Goal: Task Accomplishment & Management: Manage account settings

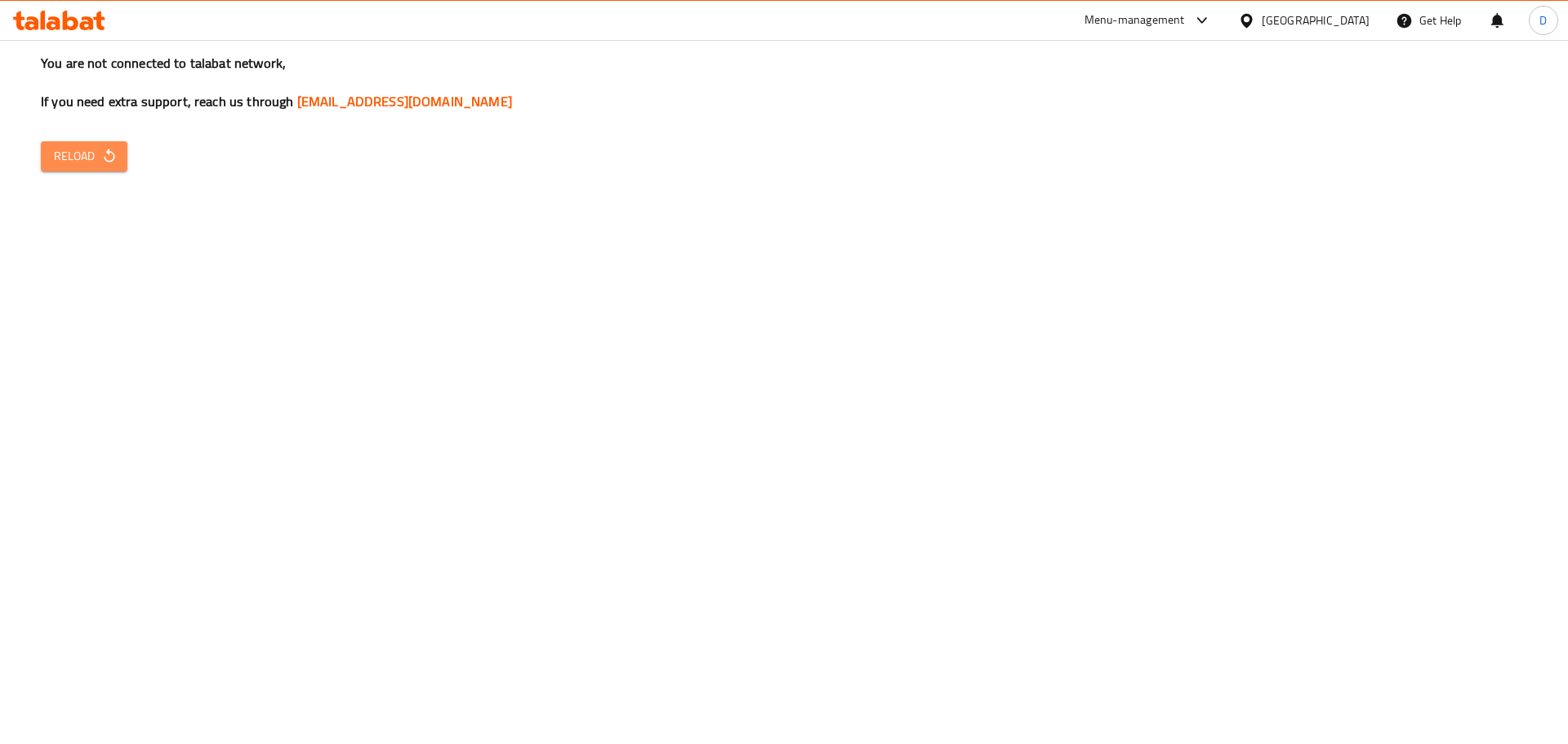
click at [80, 158] on span "Reload" at bounding box center [84, 156] width 60 height 20
click at [98, 160] on span "Reload" at bounding box center [84, 156] width 60 height 20
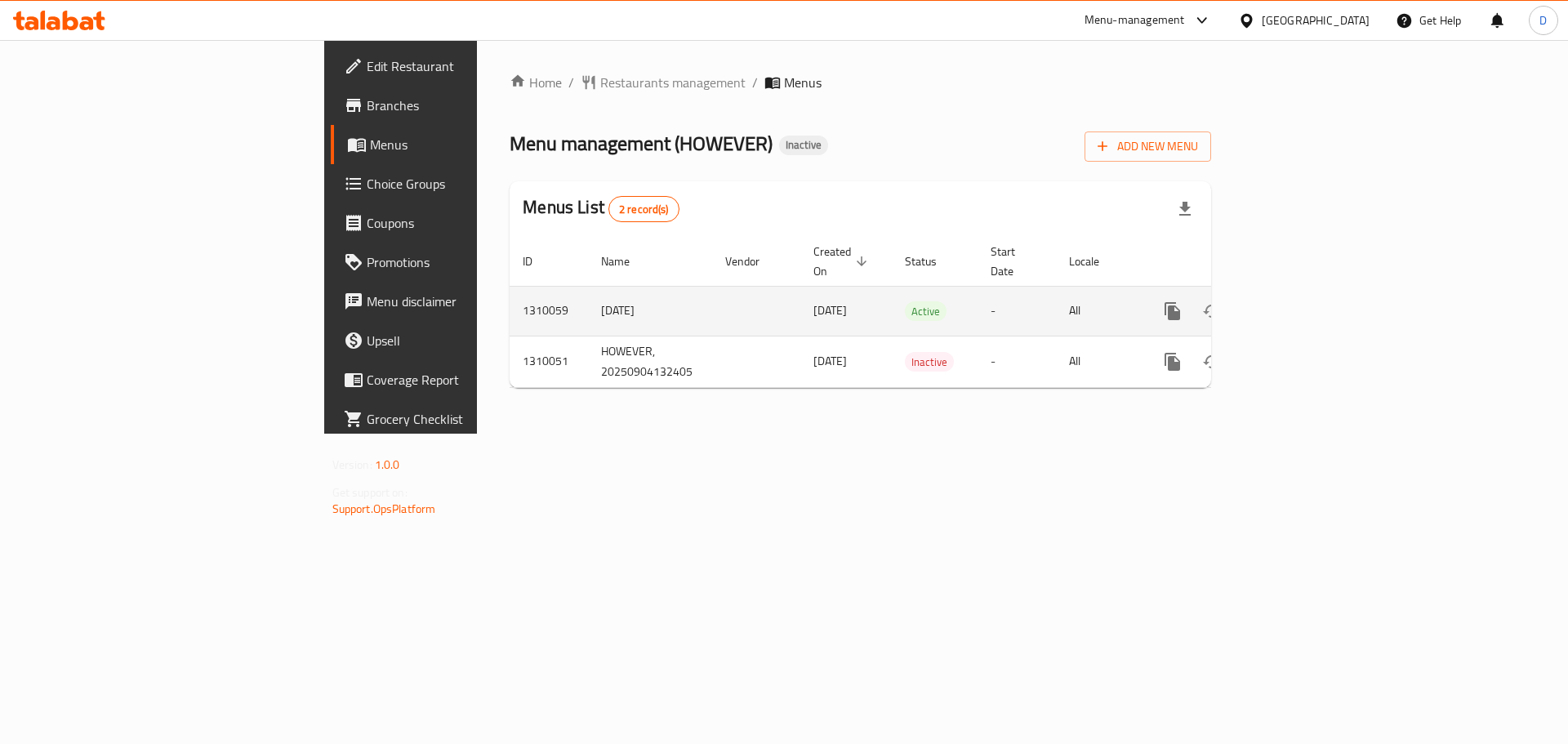
click at [1300, 301] on icon "enhanced table" at bounding box center [1290, 310] width 19 height 19
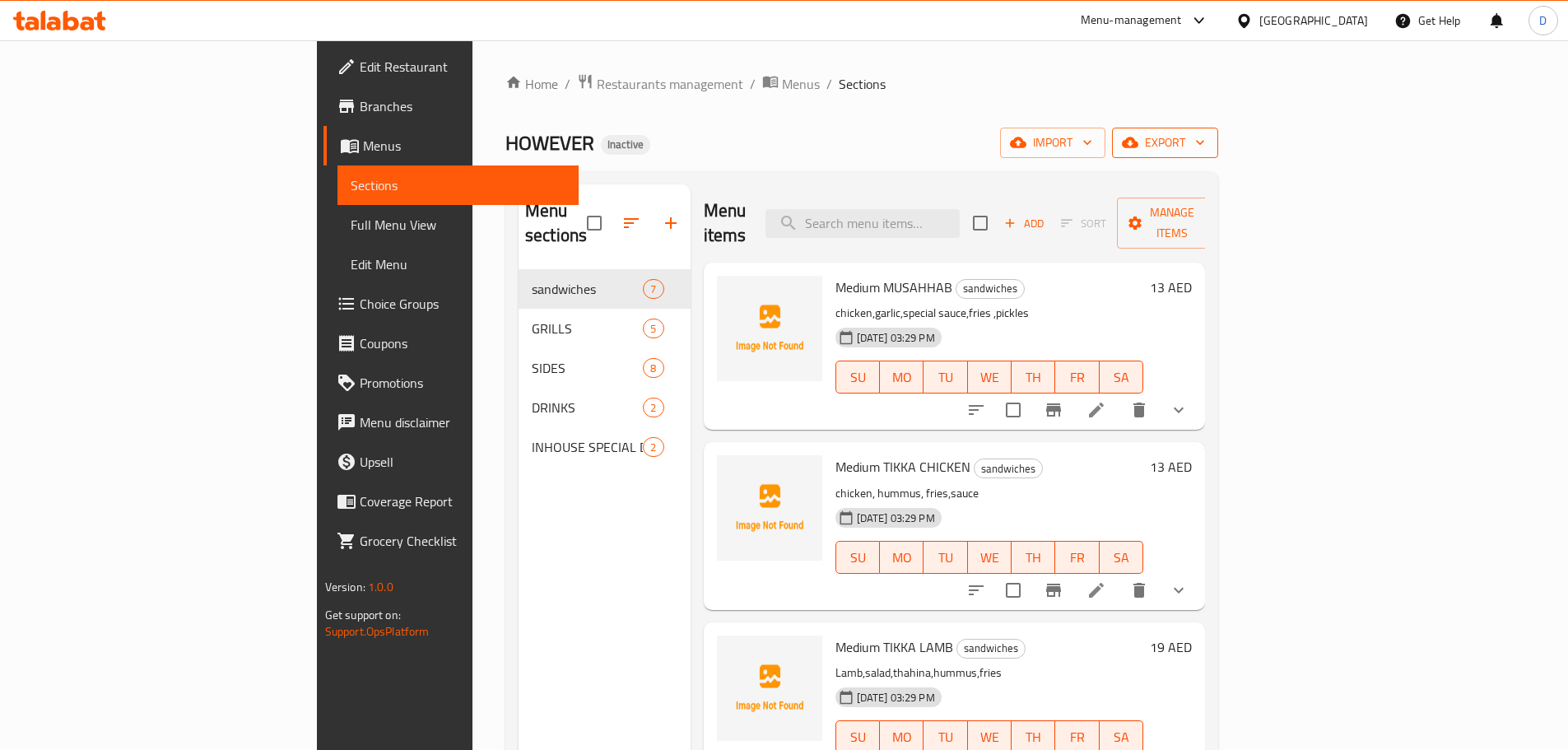
click at [1205, 143] on span "export" at bounding box center [1165, 142] width 80 height 20
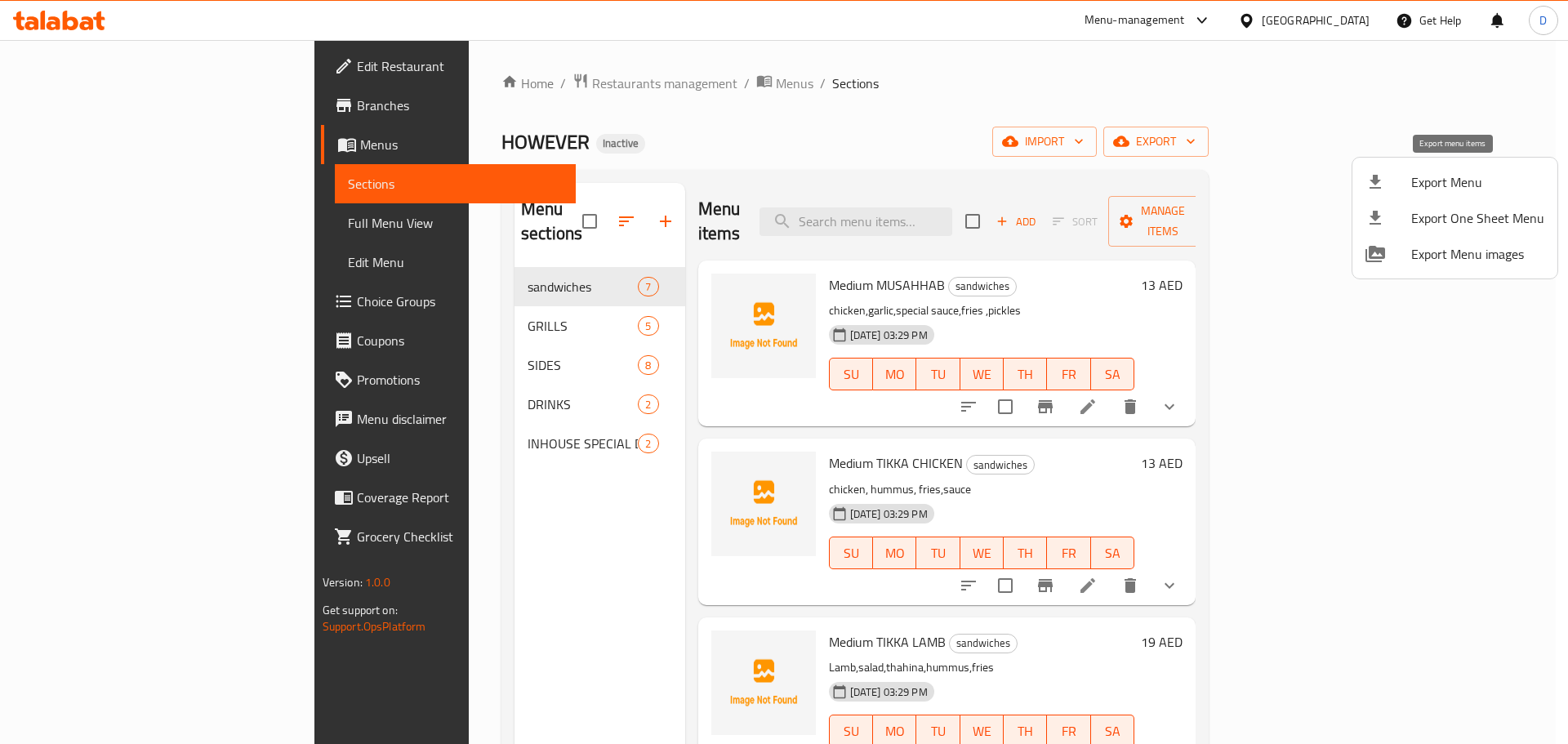
click at [1471, 173] on span "Export Menu" at bounding box center [1478, 181] width 133 height 19
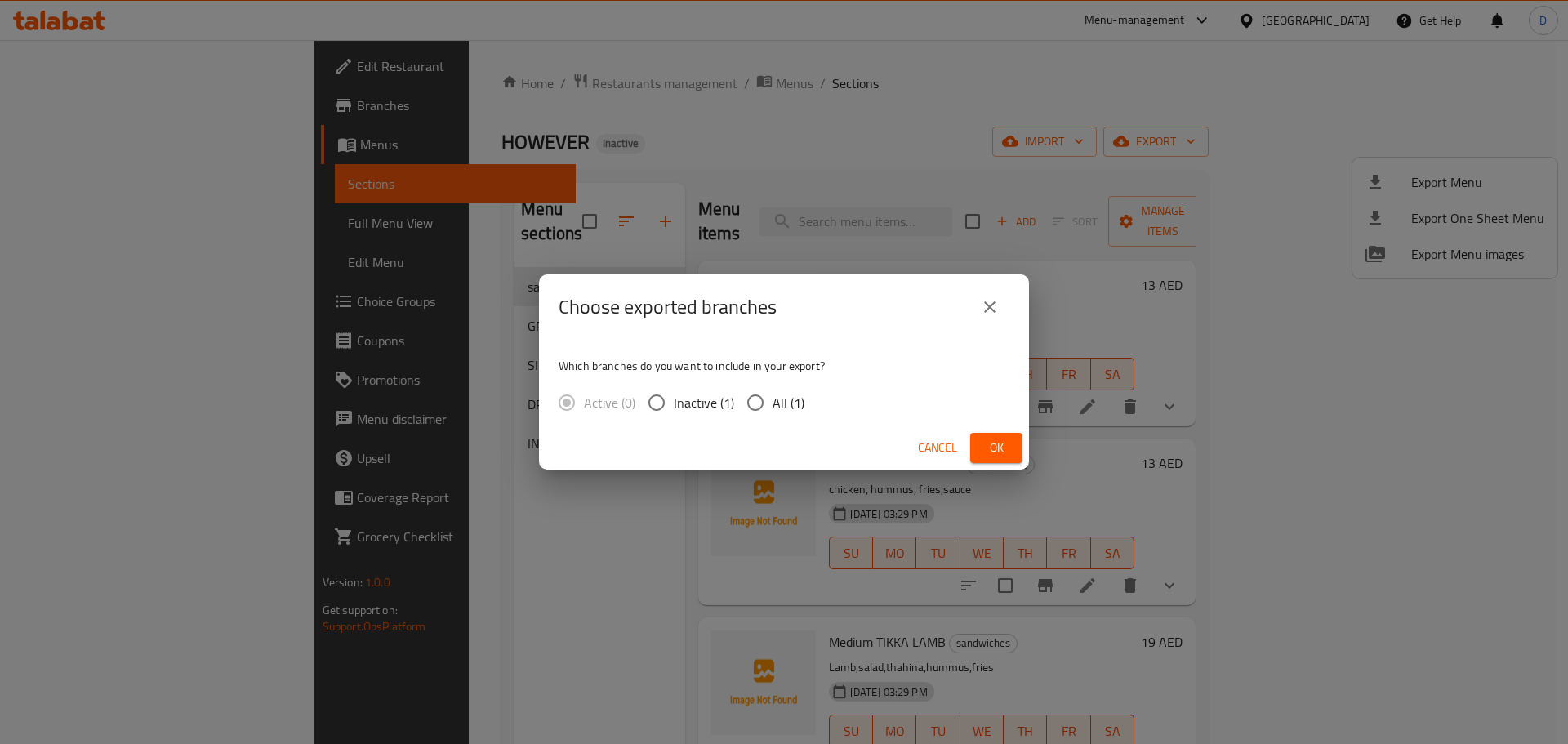
drag, startPoint x: 749, startPoint y: 396, endPoint x: 759, endPoint y: 401, distance: 11.2
click at [753, 397] on input "All (1)" at bounding box center [755, 403] width 35 height 35
radio input "true"
click at [985, 441] on span "Ok" at bounding box center [996, 448] width 26 height 20
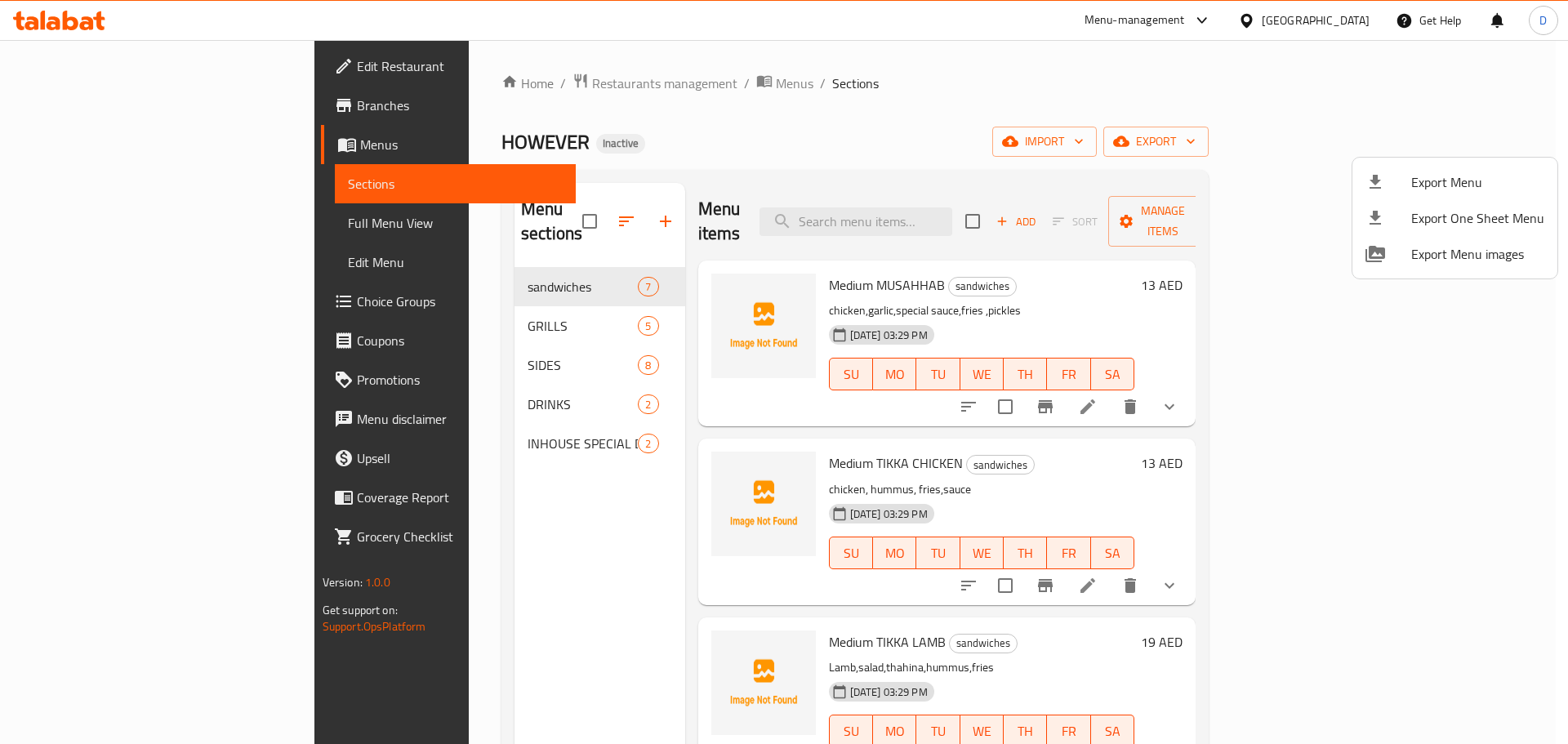
click at [57, 216] on div at bounding box center [784, 372] width 1568 height 744
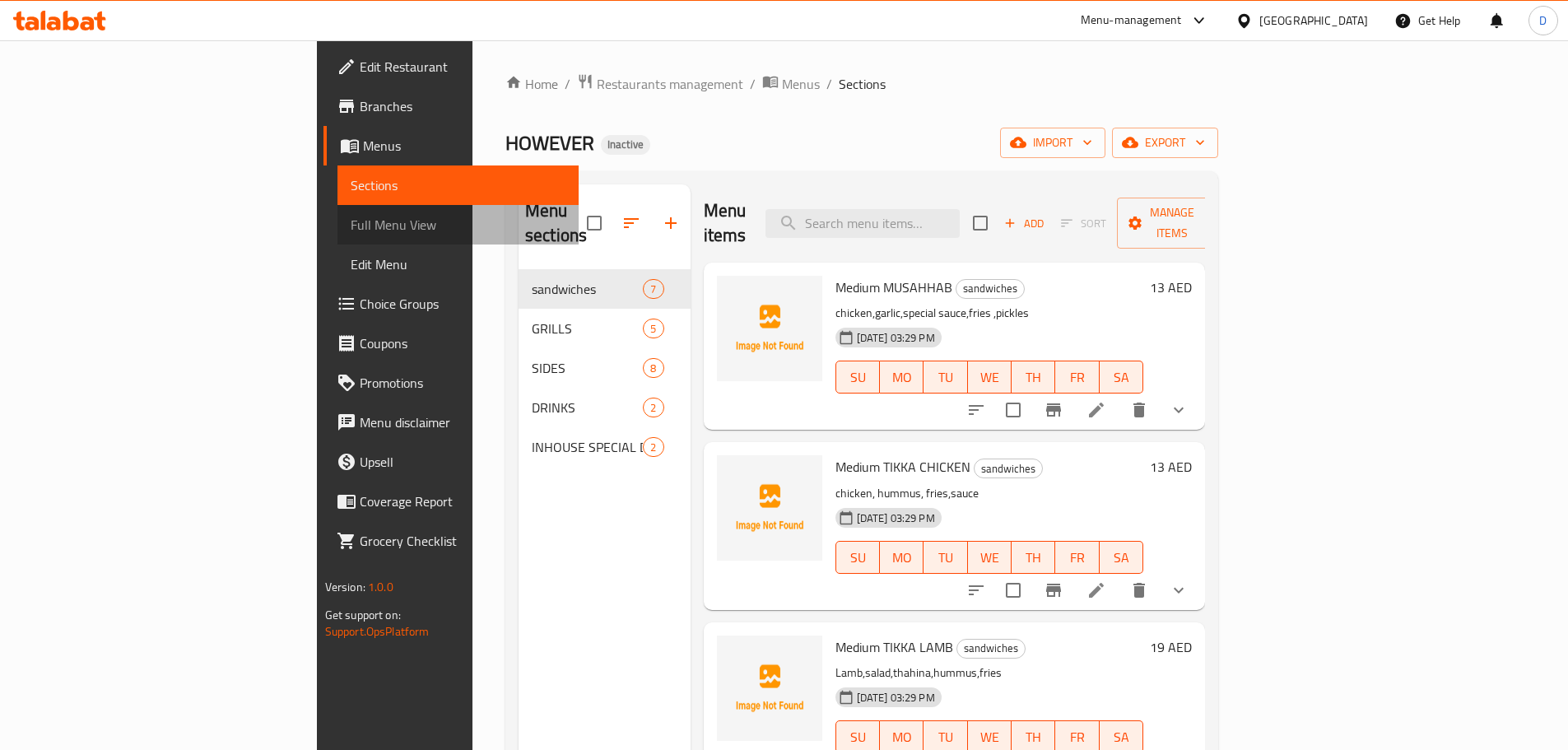
drag, startPoint x: 60, startPoint y: 222, endPoint x: 205, endPoint y: 244, distance: 146.7
click at [350, 222] on span "Full Menu View" at bounding box center [458, 224] width 215 height 19
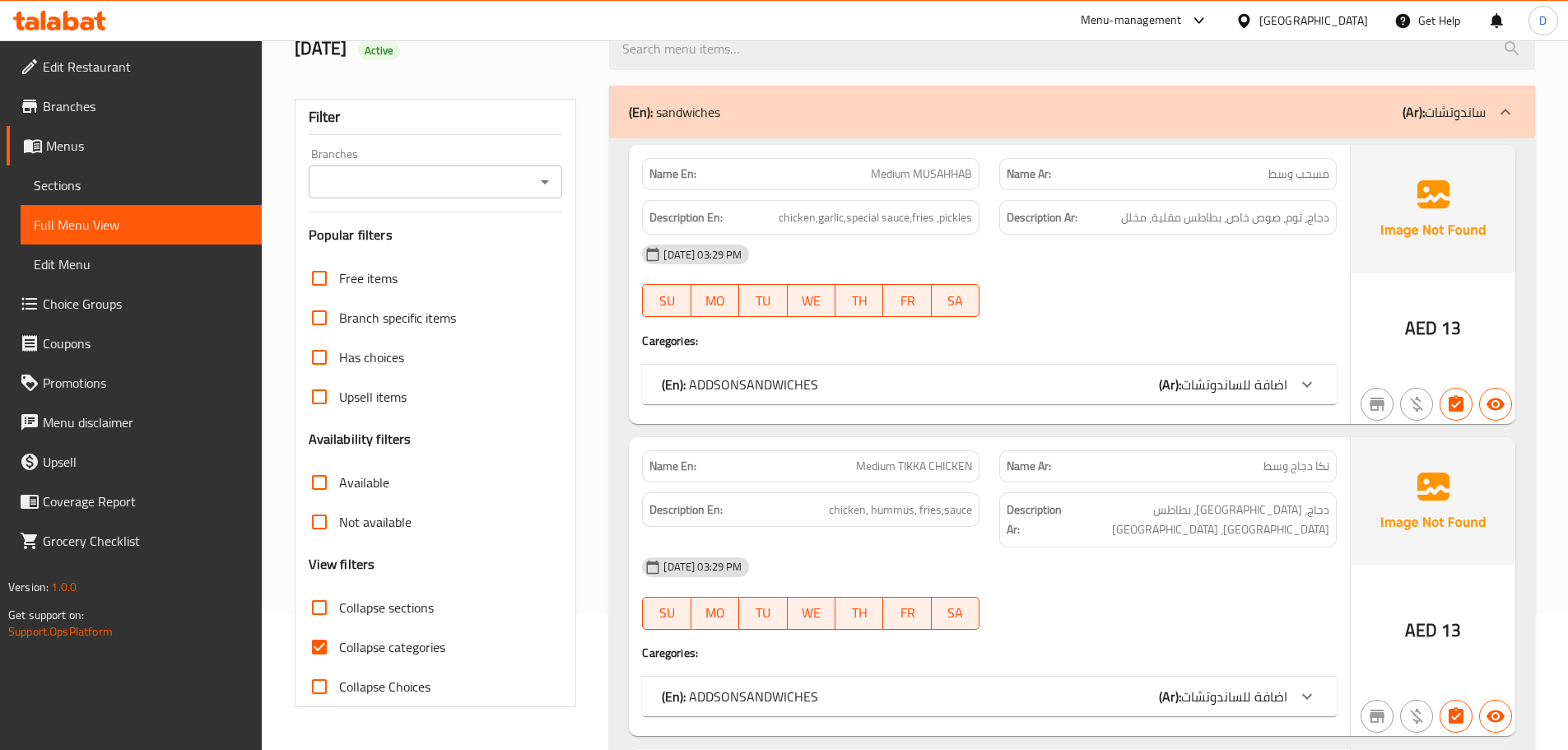
scroll to position [247, 0]
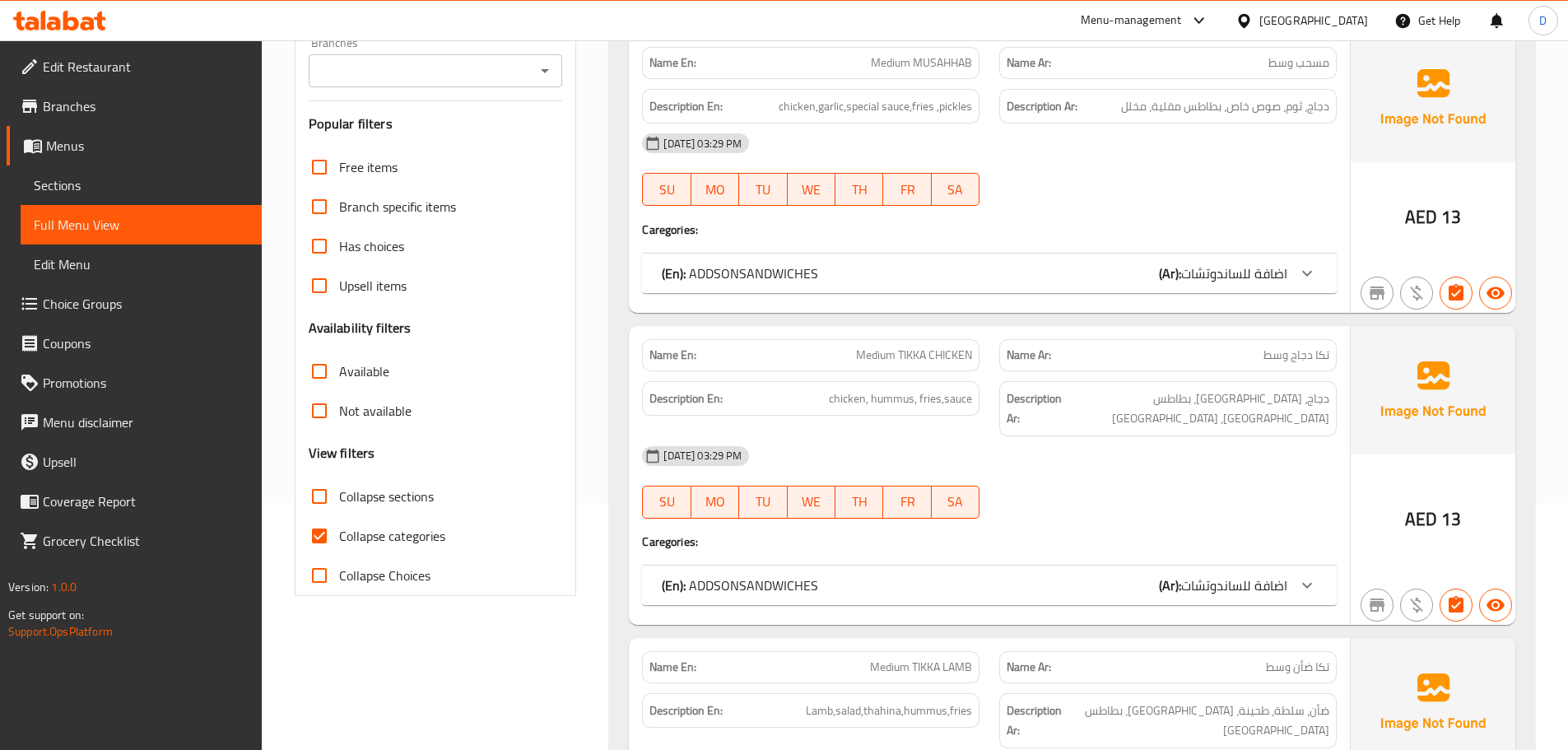
drag, startPoint x: 347, startPoint y: 544, endPoint x: 945, endPoint y: 395, distance: 616.3
click at [347, 544] on span "Collapse categories" at bounding box center [392, 535] width 107 height 19
click at [339, 544] on input "Collapse categories" at bounding box center [319, 535] width 40 height 40
checkbox input "false"
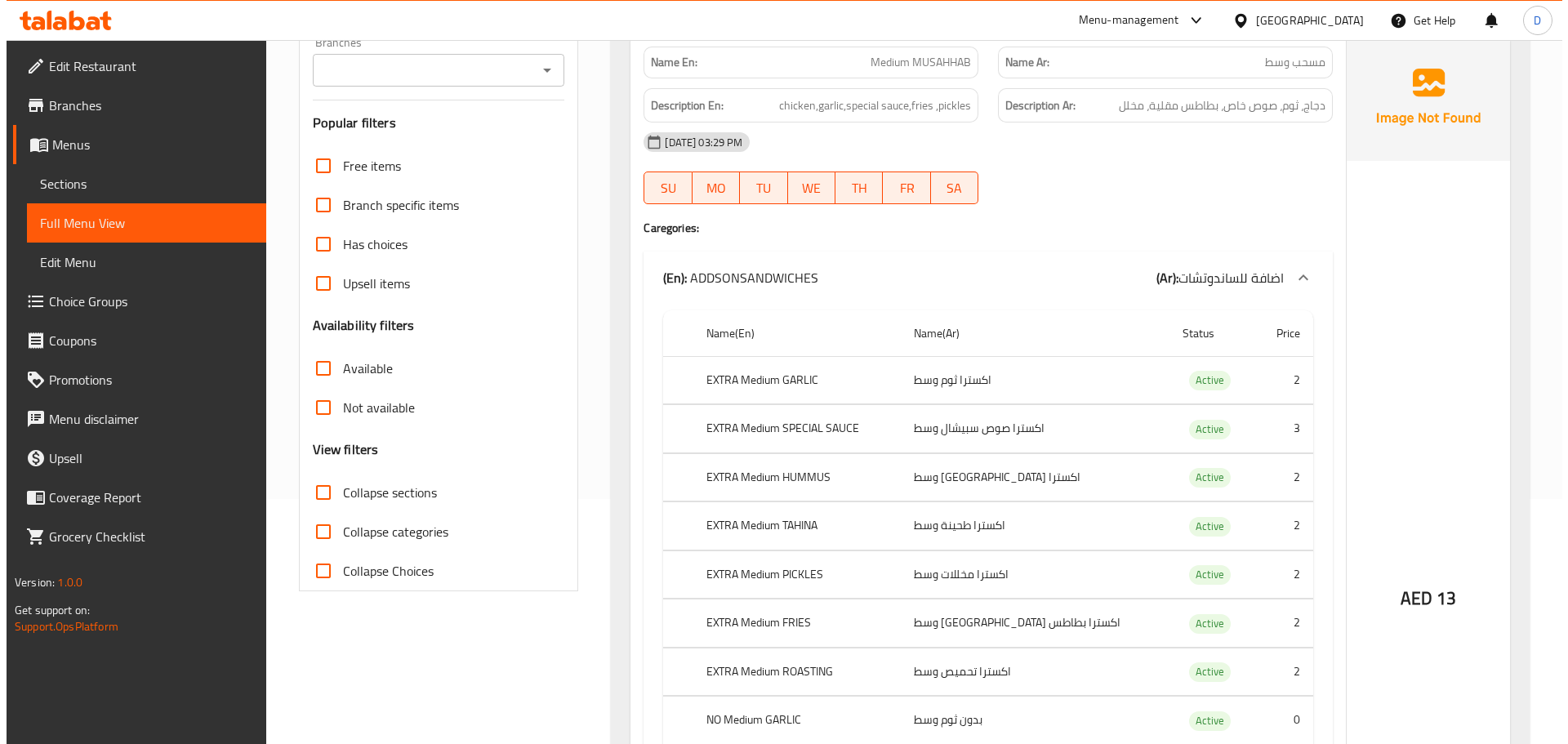
scroll to position [0, 0]
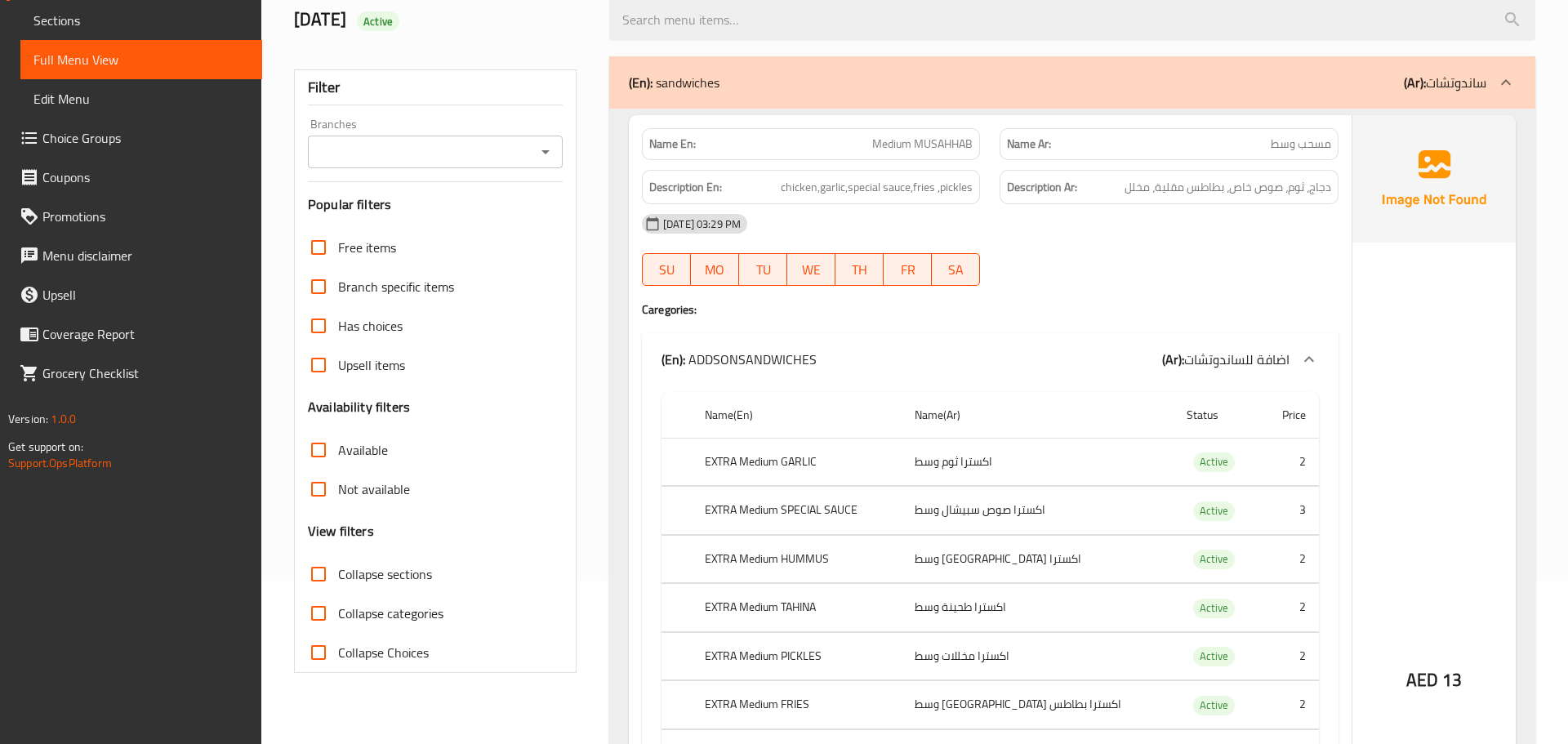
scroll to position [326, 0]
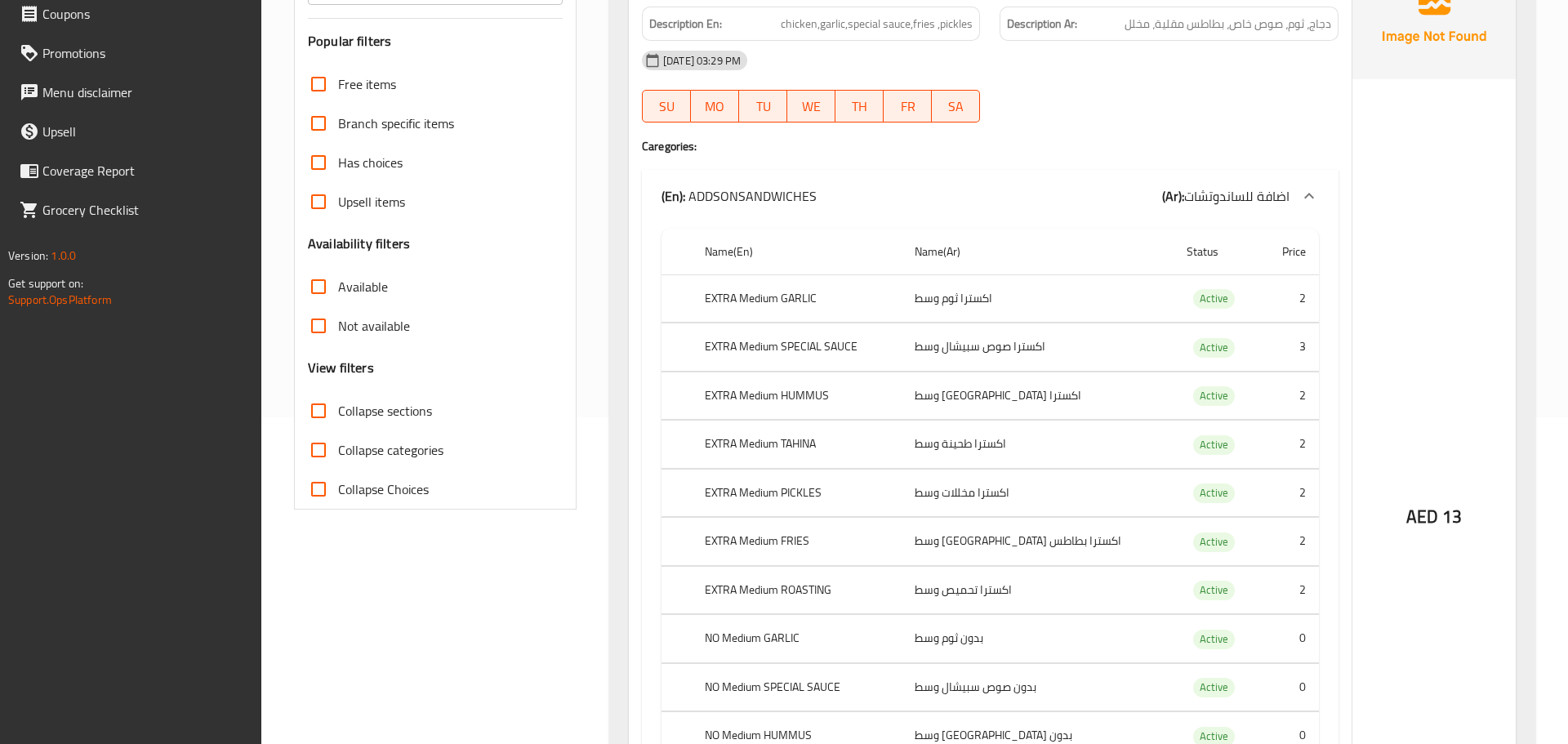
drag, startPoint x: 1567, startPoint y: 47, endPoint x: 1567, endPoint y: 110, distance: 63.0
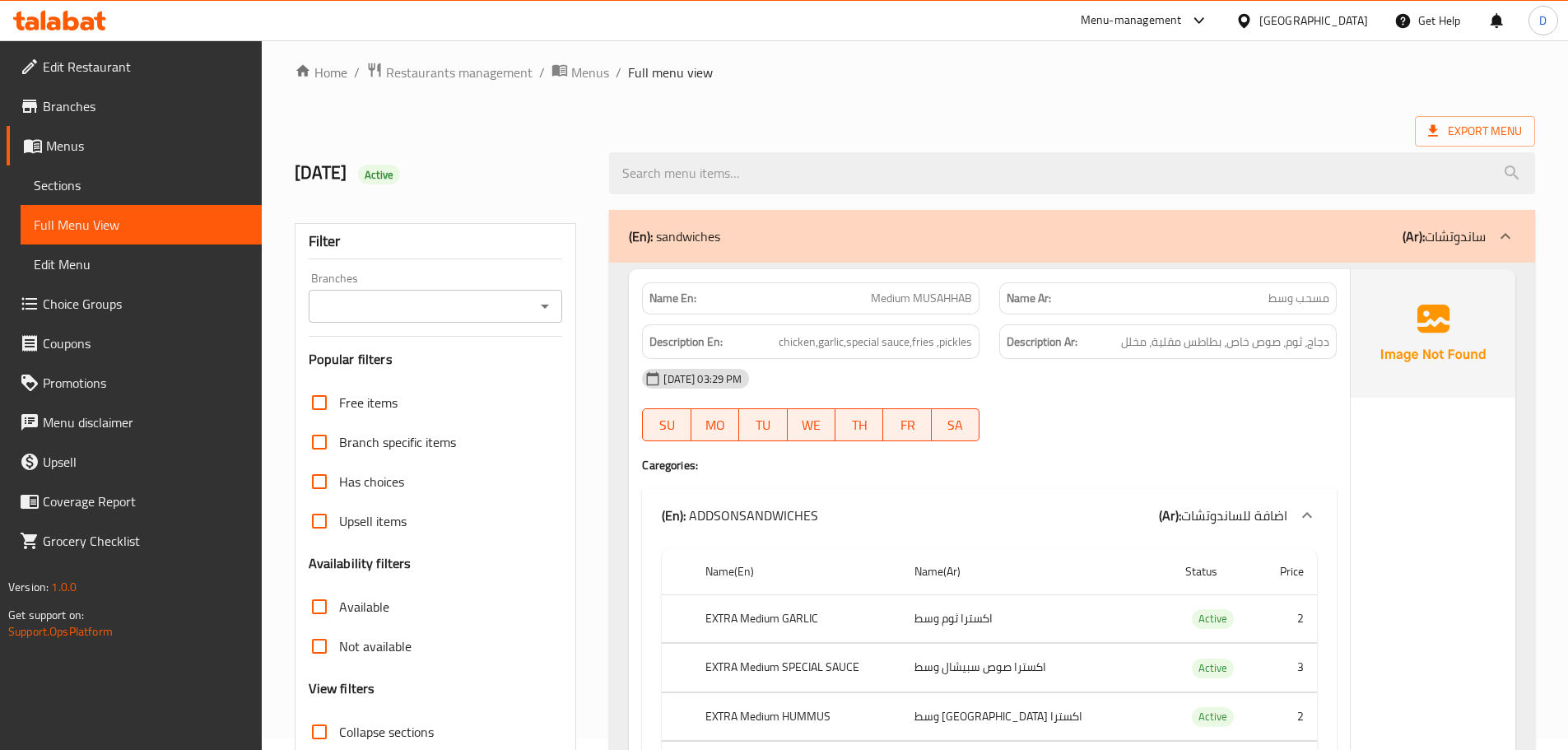
scroll to position [0, 0]
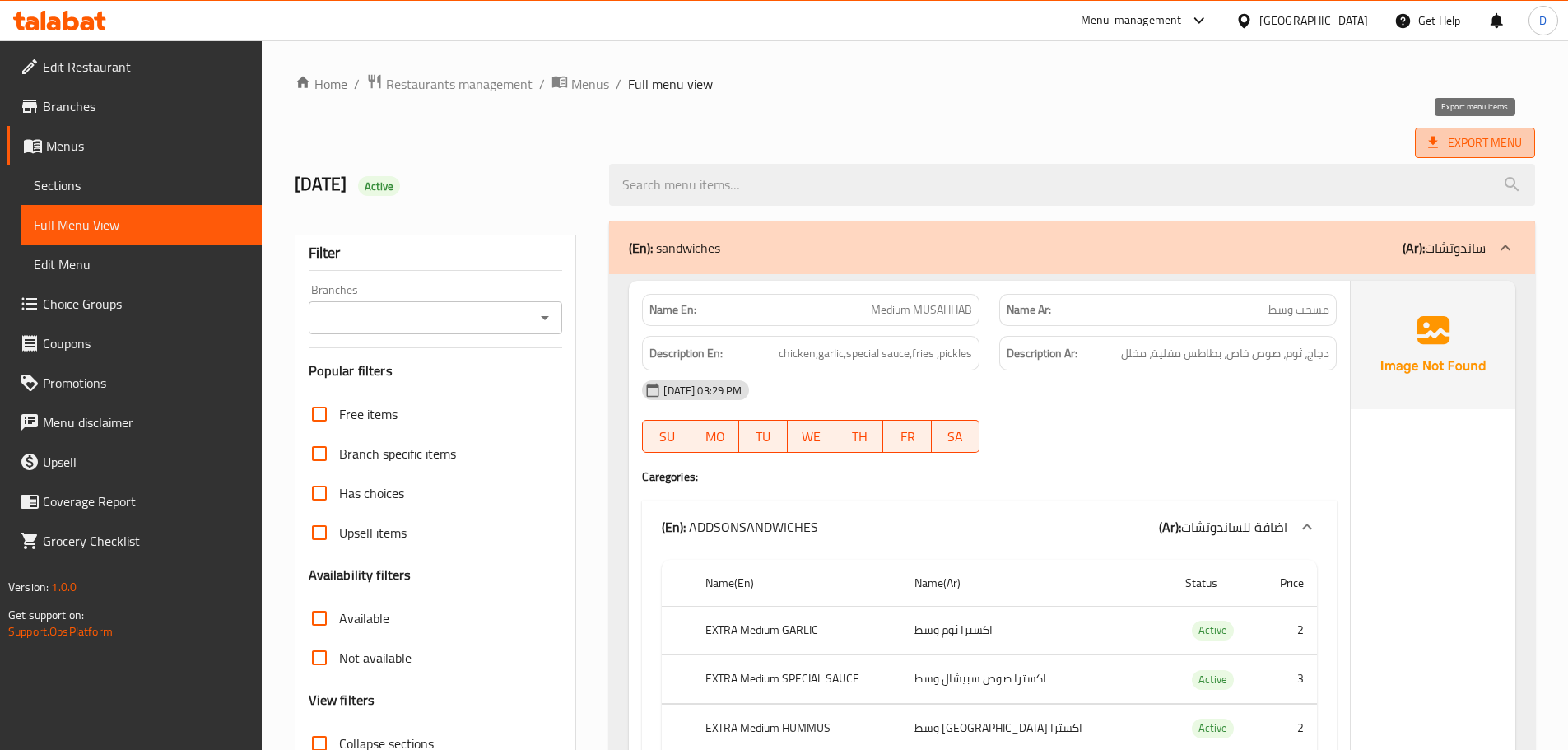
click at [1498, 140] on span "Export Menu" at bounding box center [1474, 142] width 94 height 20
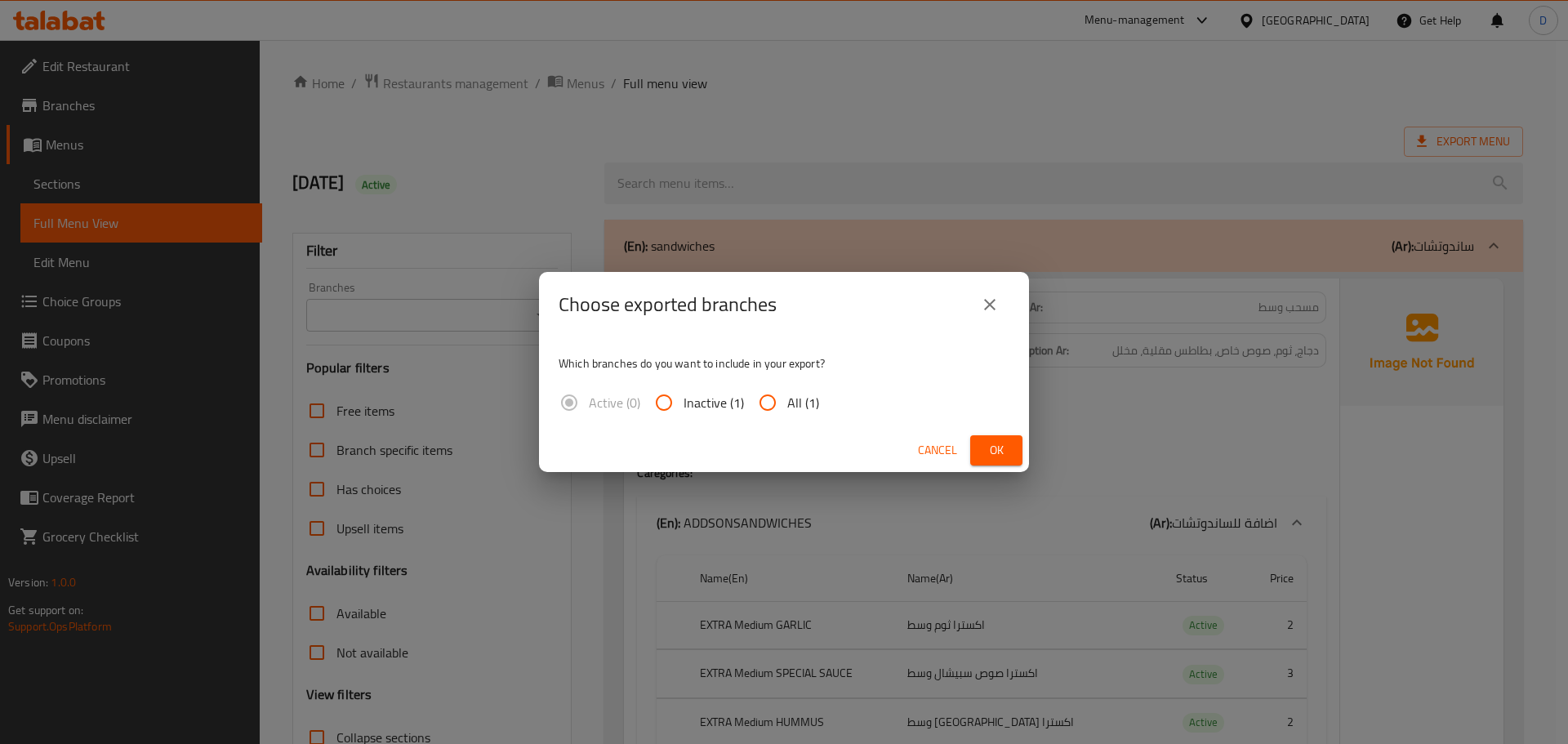
drag, startPoint x: 761, startPoint y: 402, endPoint x: 835, endPoint y: 409, distance: 74.3
click at [767, 402] on input "All (1)" at bounding box center [767, 402] width 39 height 39
radio input "true"
click at [995, 435] on button "Ok" at bounding box center [996, 450] width 52 height 30
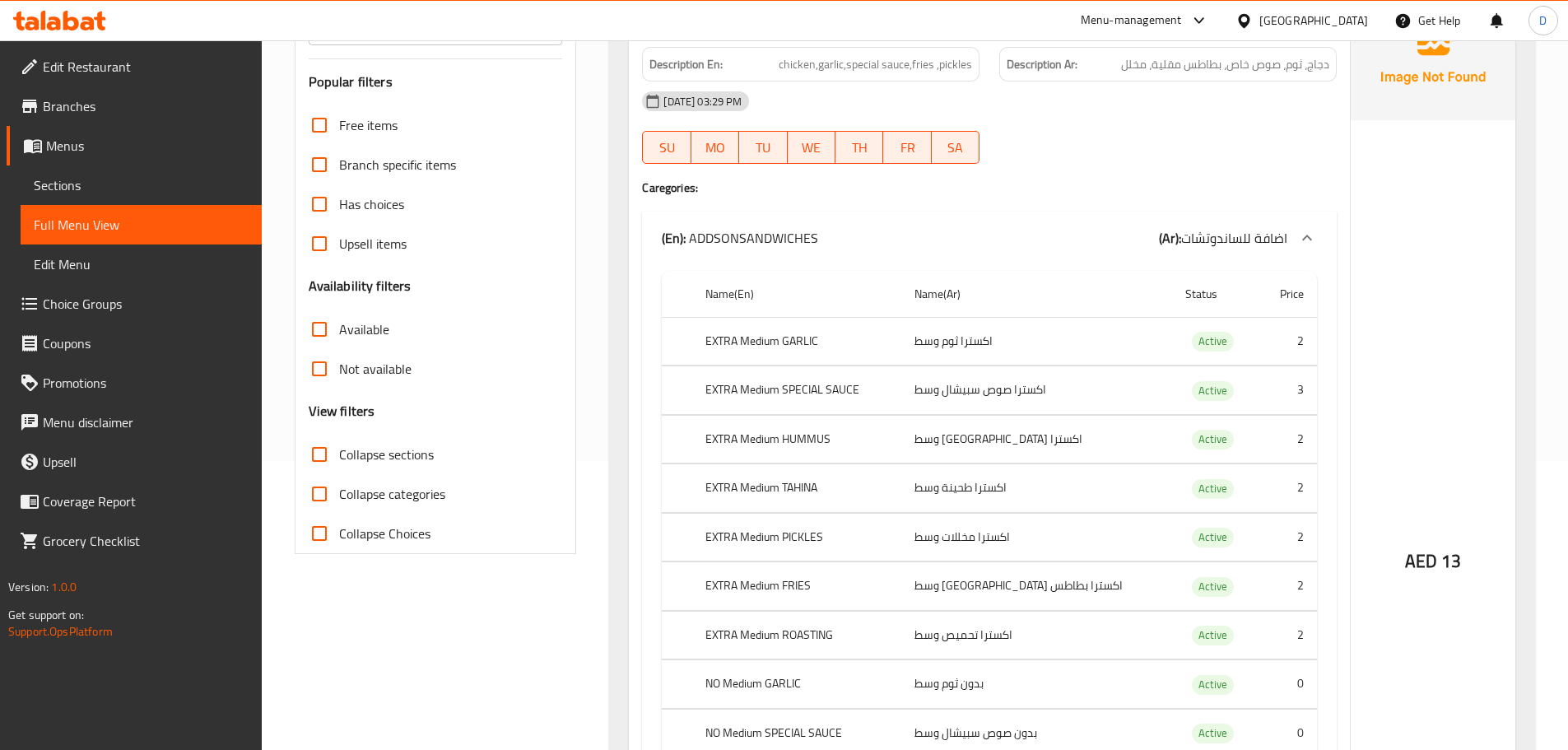
scroll to position [329, 0]
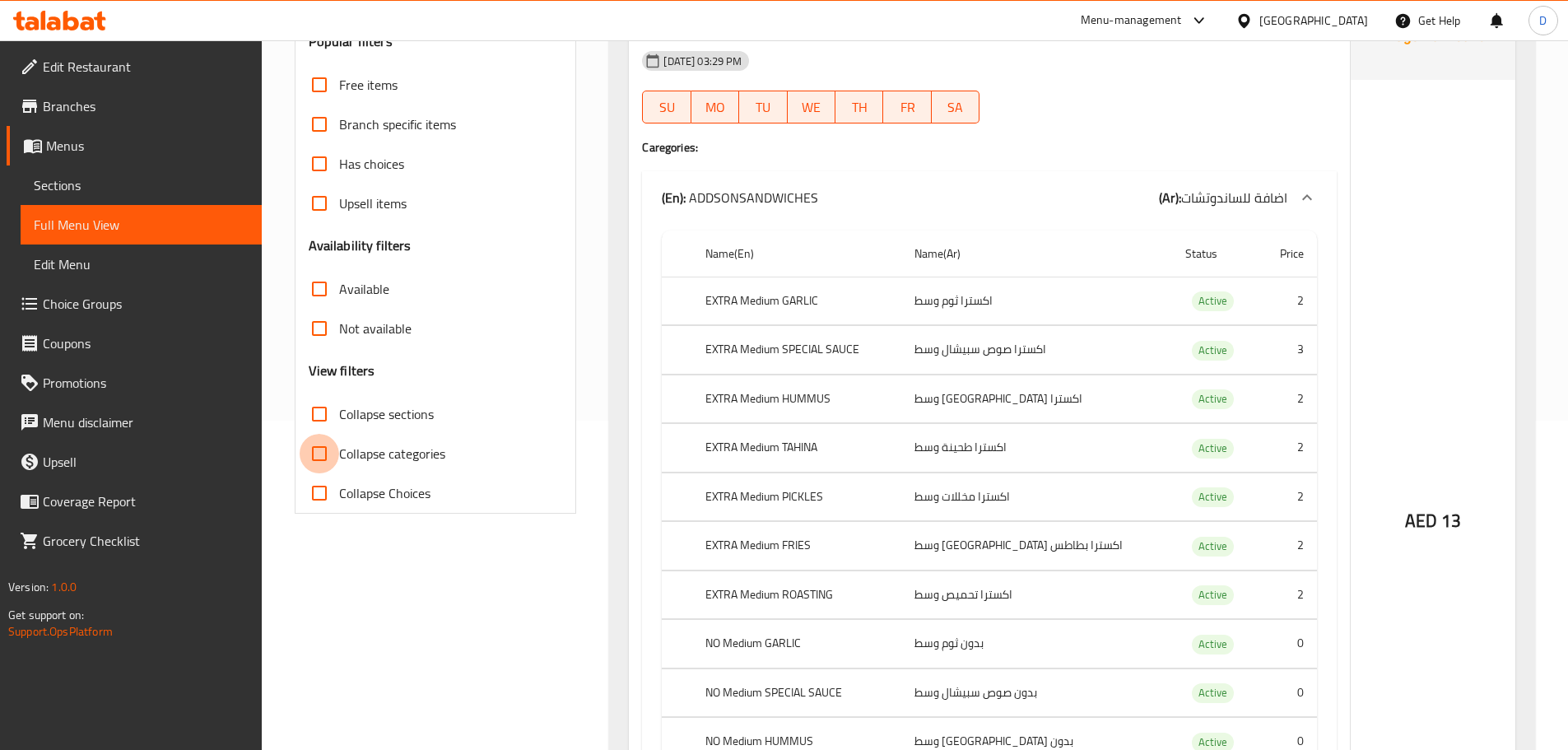
click at [319, 444] on input "Collapse categories" at bounding box center [319, 453] width 40 height 40
checkbox input "true"
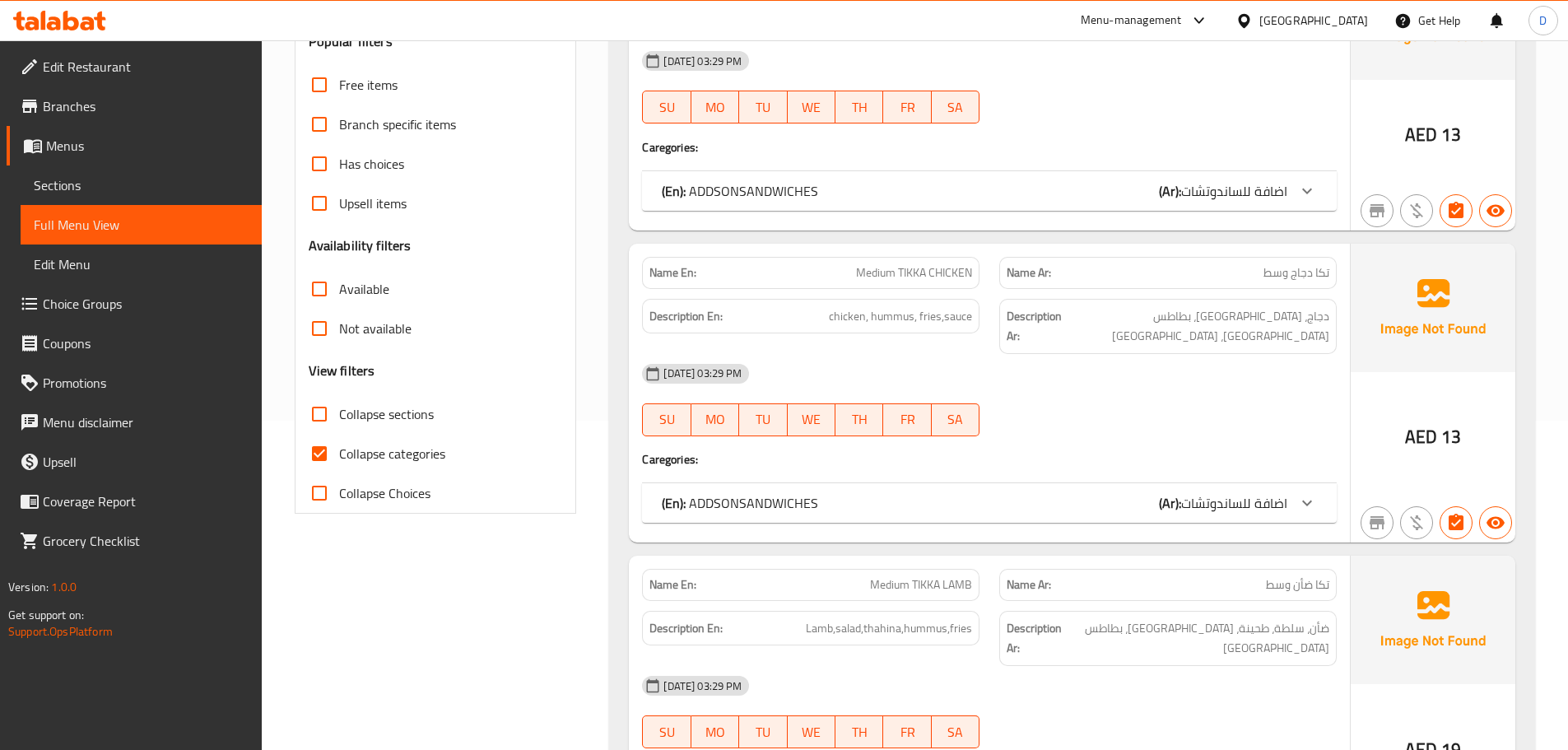
click at [901, 194] on div "(En): ADDSONSANDWICHES (Ar): اضافة للساندوتشات" at bounding box center [974, 190] width 625 height 19
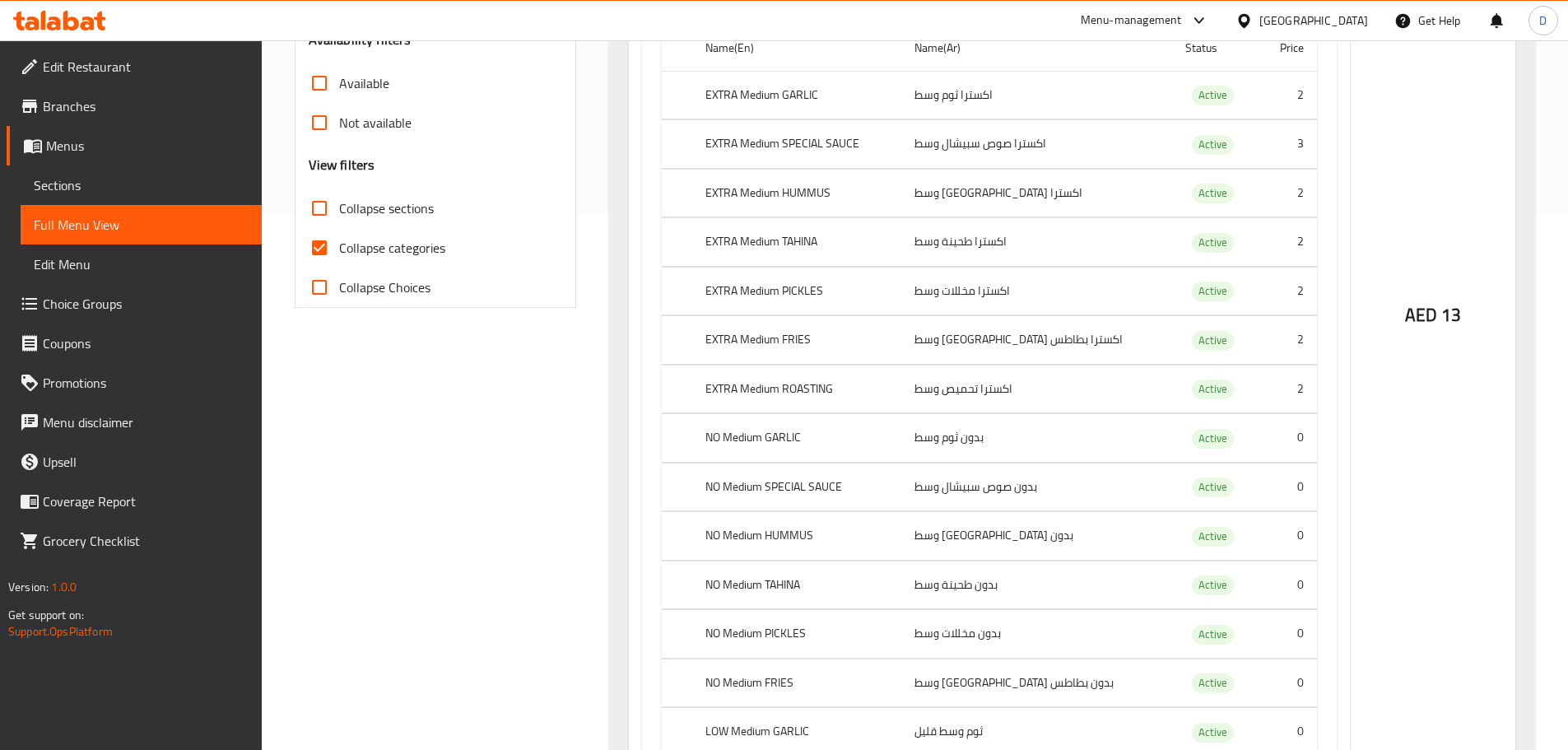
scroll to position [576, 0]
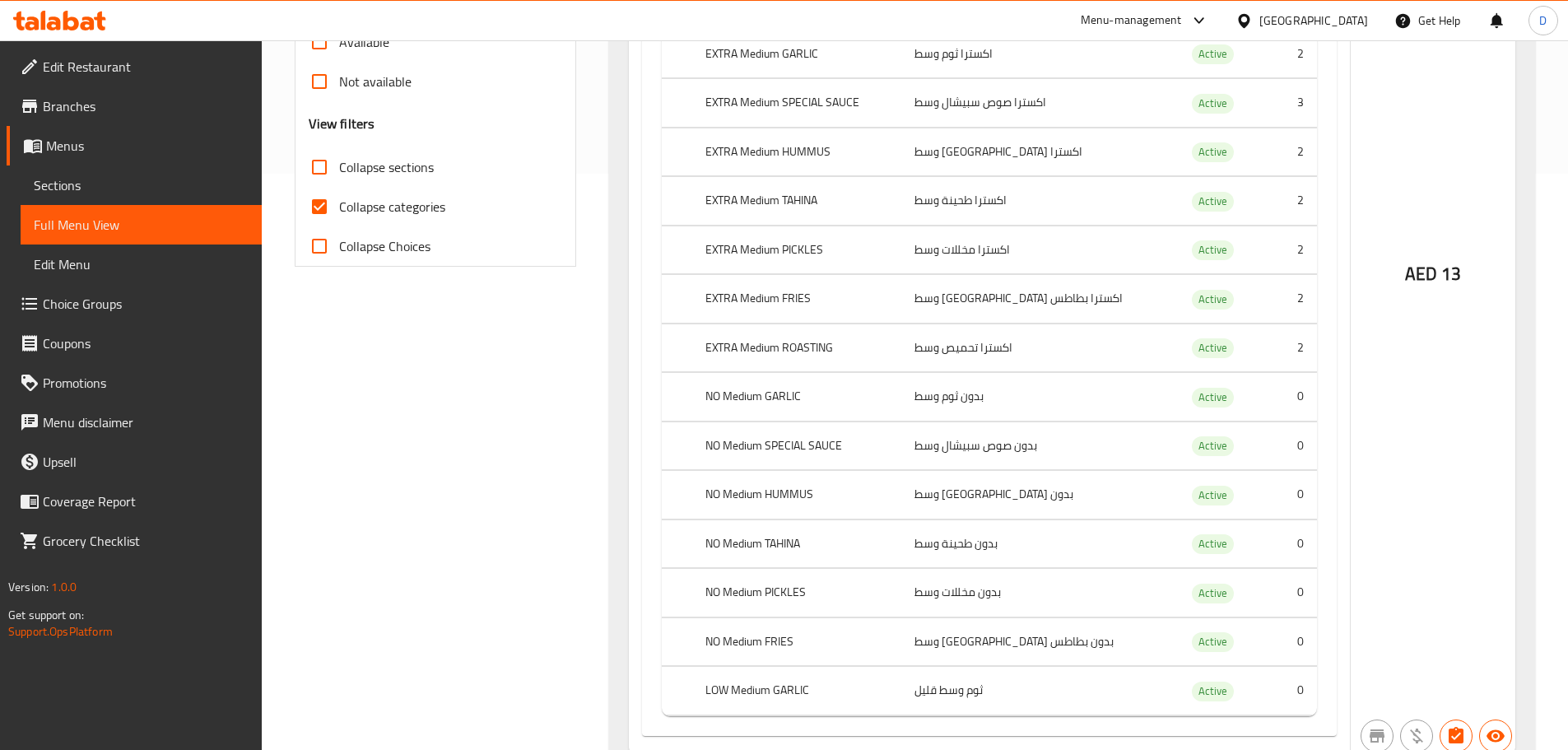
click at [830, 347] on th "EXTRA Medium ROASTING" at bounding box center [796, 347] width 209 height 49
copy th "ROASTING"
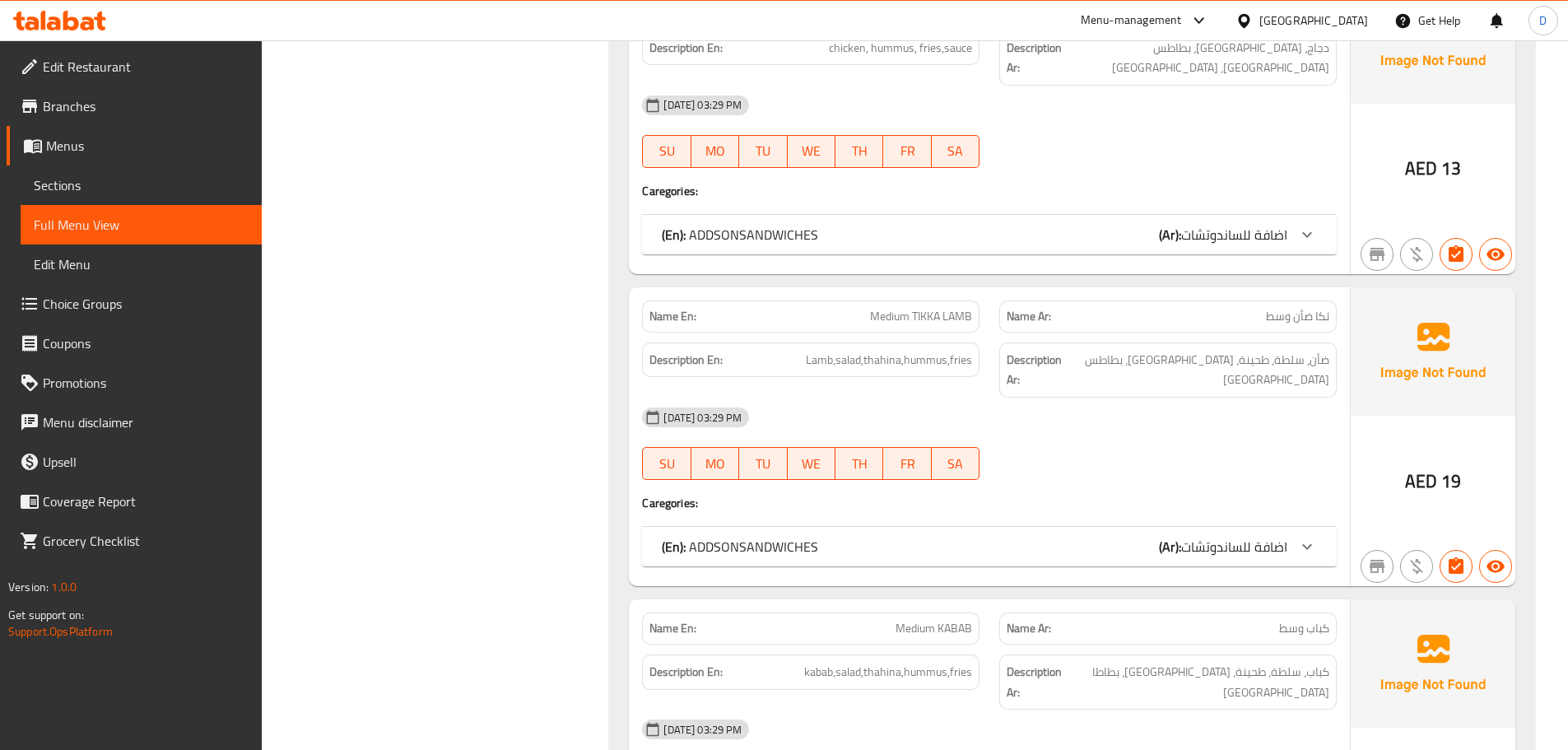
scroll to position [1399, 0]
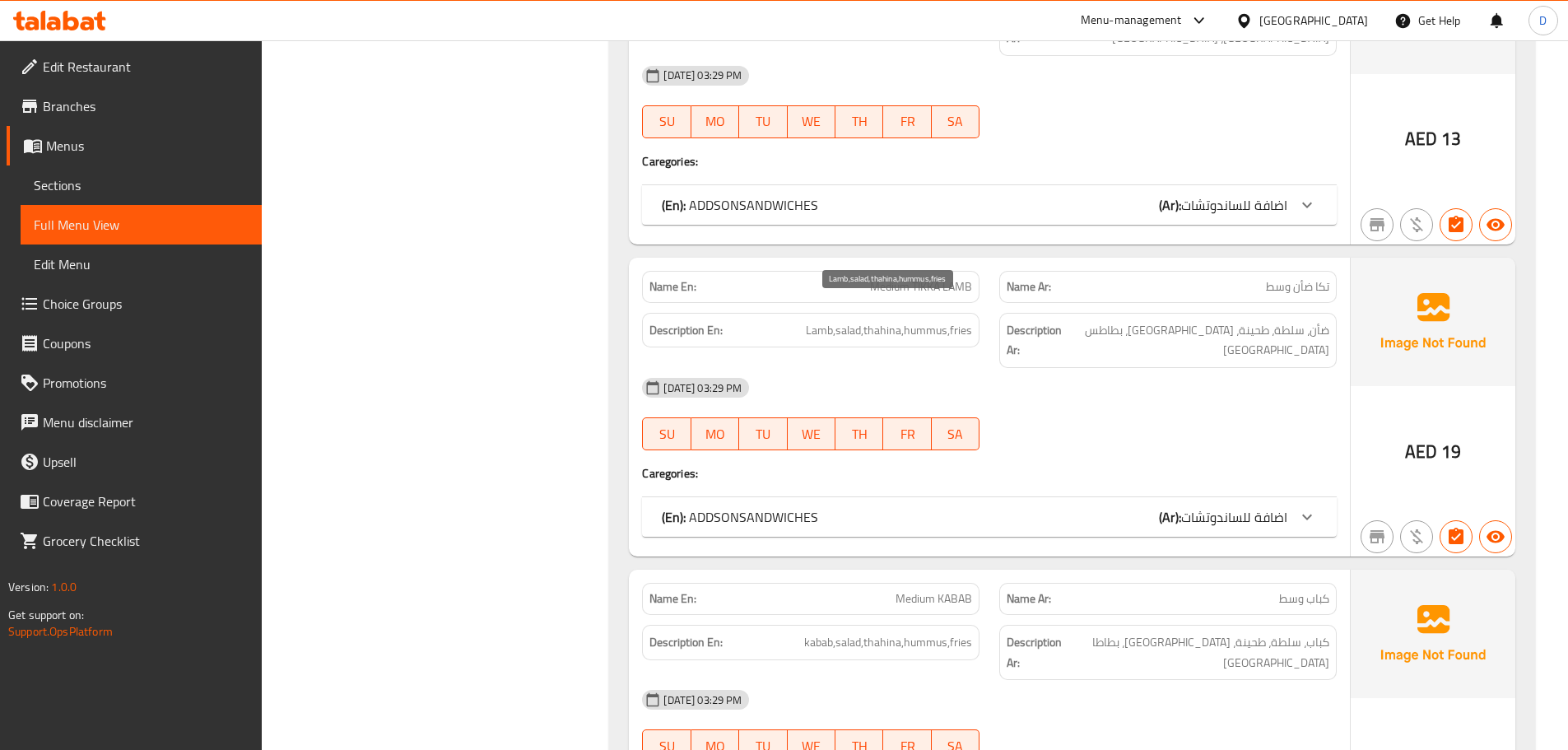
click at [893, 320] on span "Lamb,salad,thahina,hummus,fries" at bounding box center [889, 330] width 166 height 20
copy span "thahina"
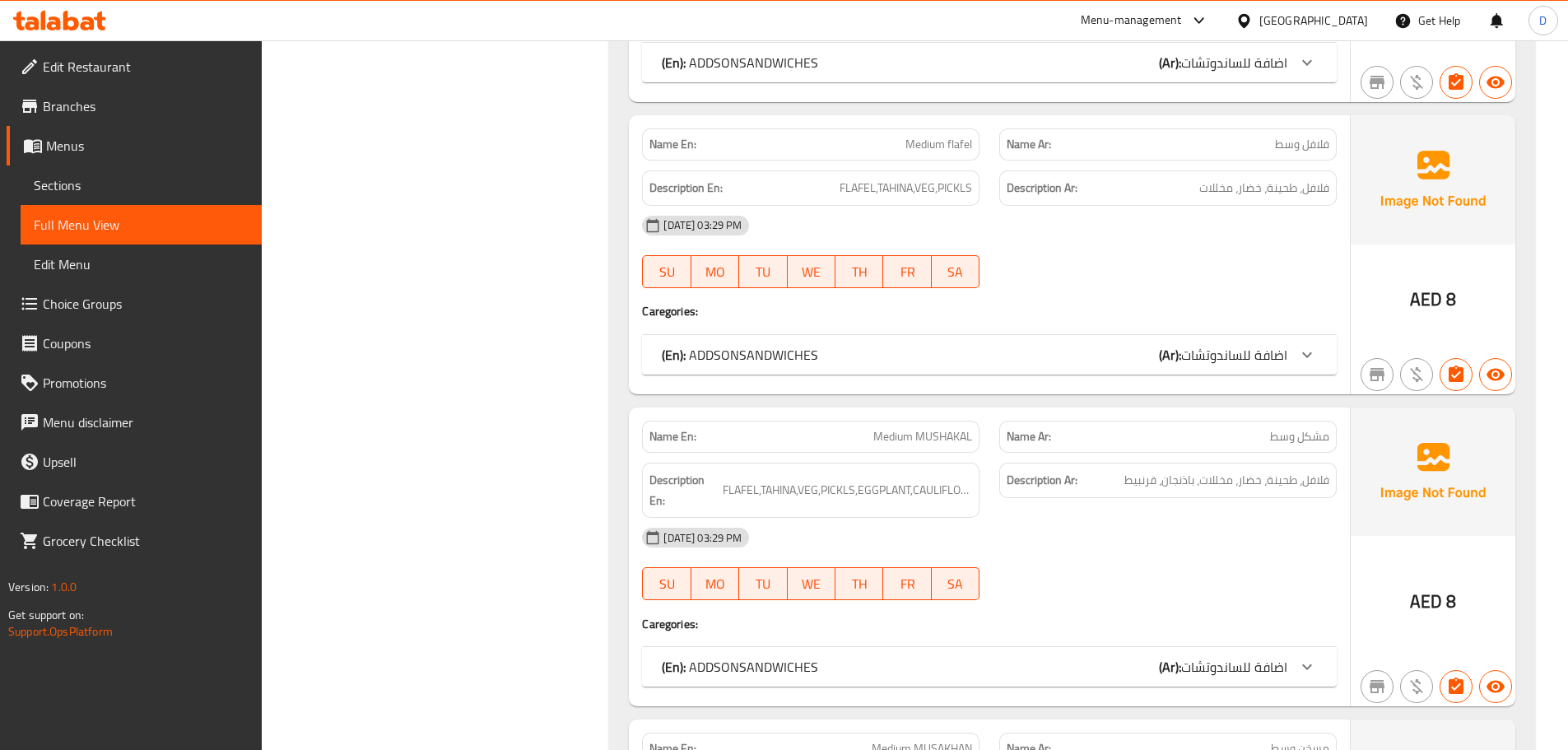
scroll to position [2140, 0]
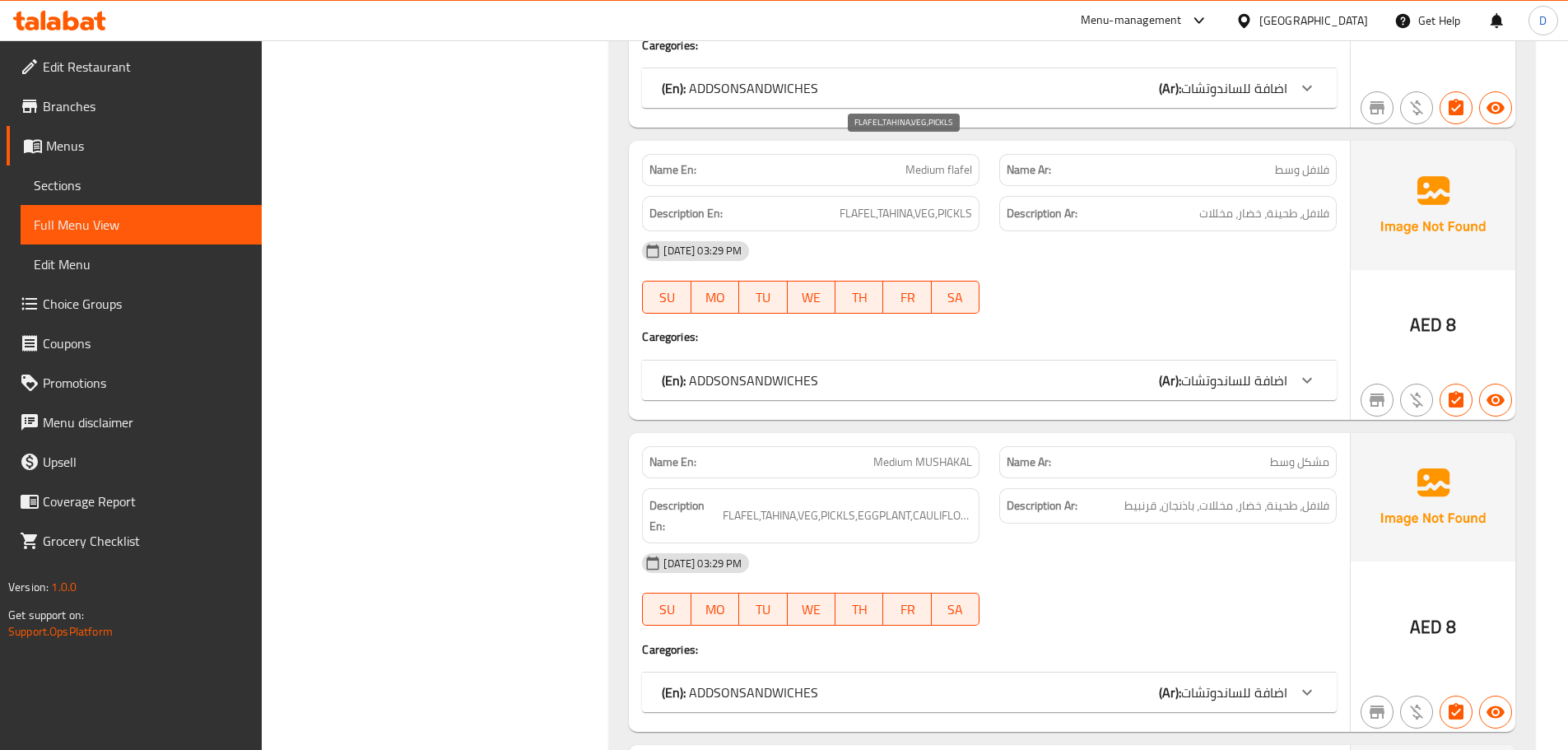
click at [937, 203] on span "FLAFEL,TAHINA,VEG,PICKLS" at bounding box center [905, 213] width 132 height 20
click at [939, 203] on span "FLAFEL,TAHINA,VEG,PICKLS" at bounding box center [905, 213] width 132 height 20
copy span "PICKLS"
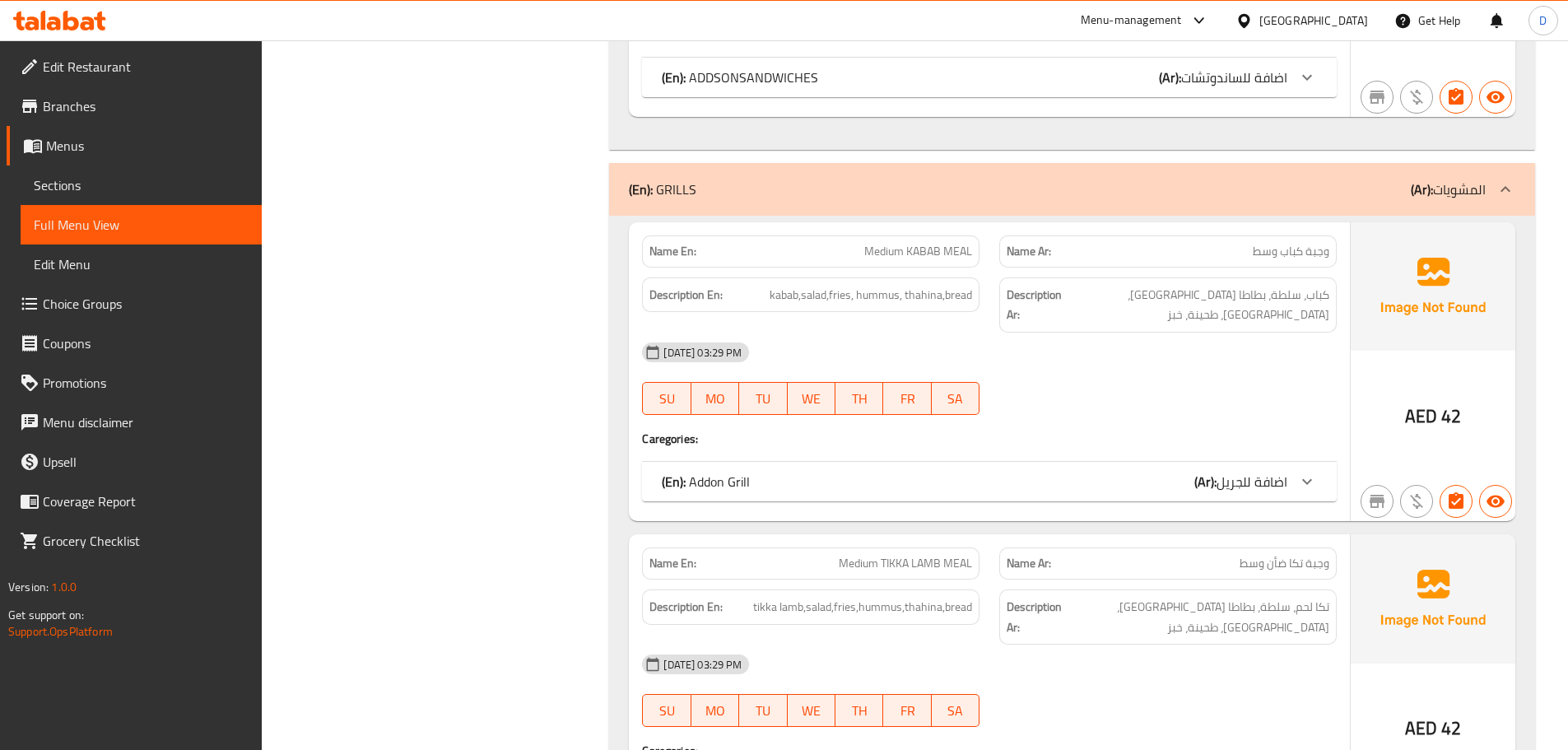
scroll to position [3045, 0]
drag, startPoint x: 875, startPoint y: 196, endPoint x: 968, endPoint y: 182, distance: 94.0
click at [968, 244] on span "Medium KABAB MEAL" at bounding box center [917, 253] width 108 height 17
click at [891, 473] on div "(En): Addon Grill (Ar): اضافة للجريل" at bounding box center [974, 483] width 625 height 19
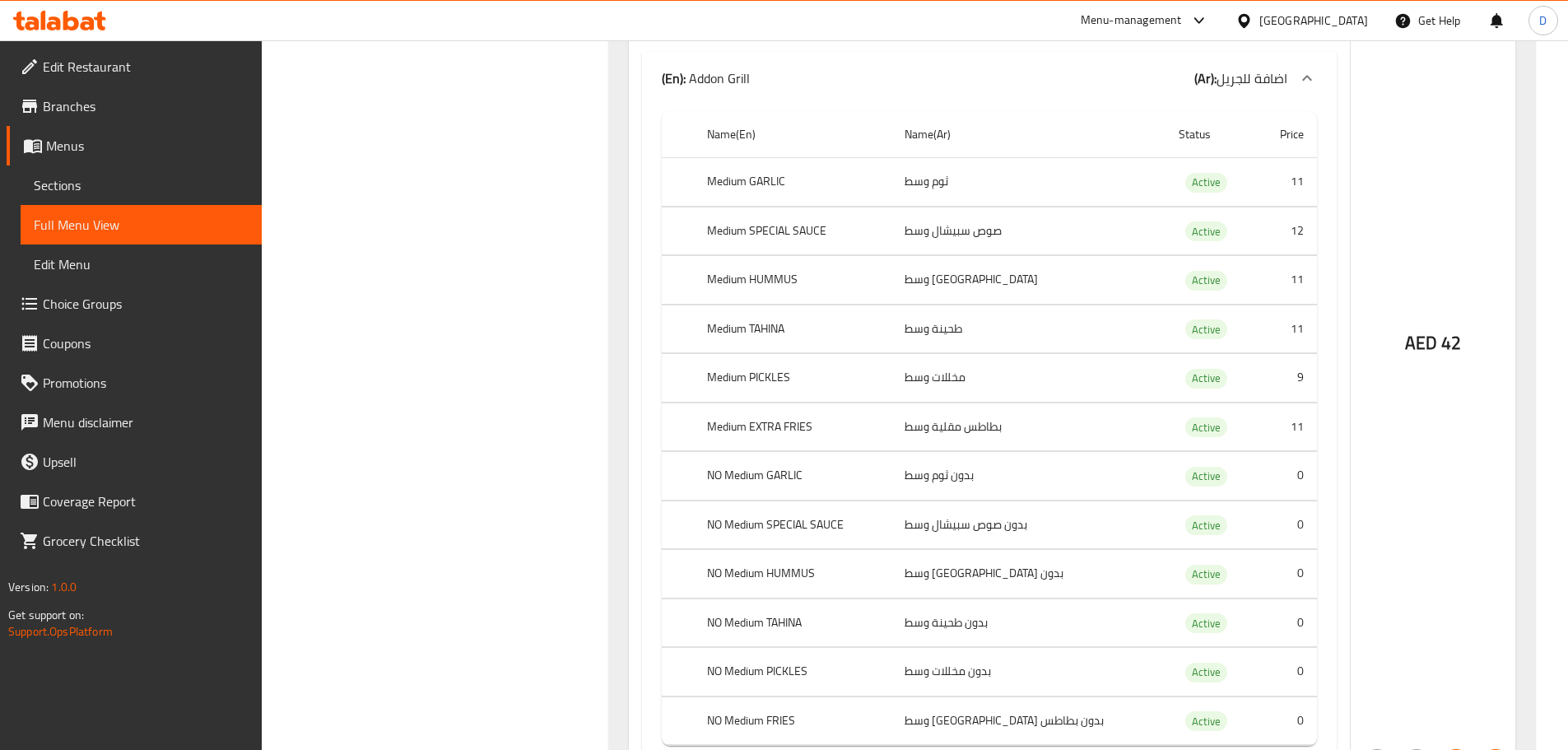
scroll to position [3539, 0]
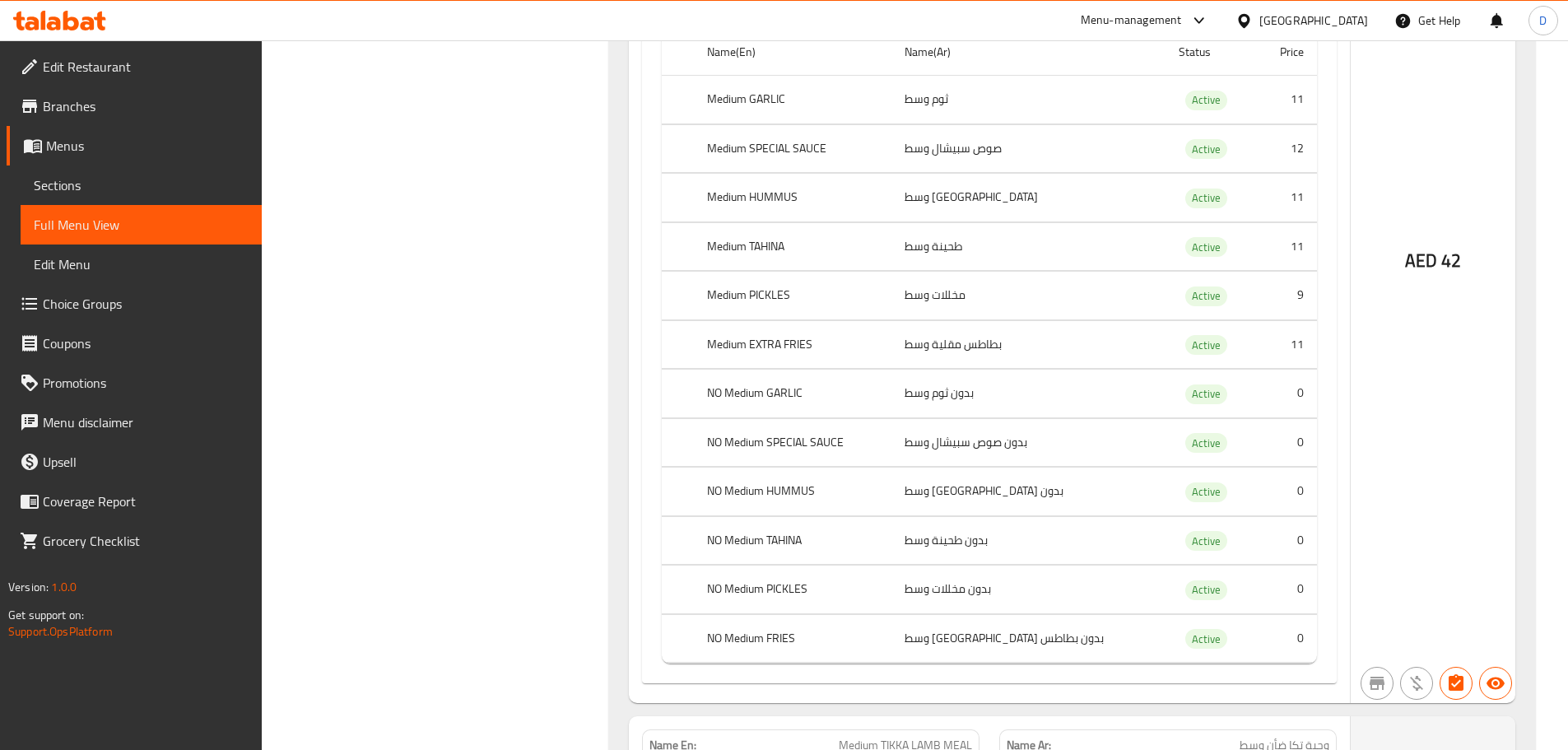
click at [764, 320] on th "Medium EXTRA FRIES" at bounding box center [792, 344] width 198 height 49
copy th "Medium EXTRA FRIES"
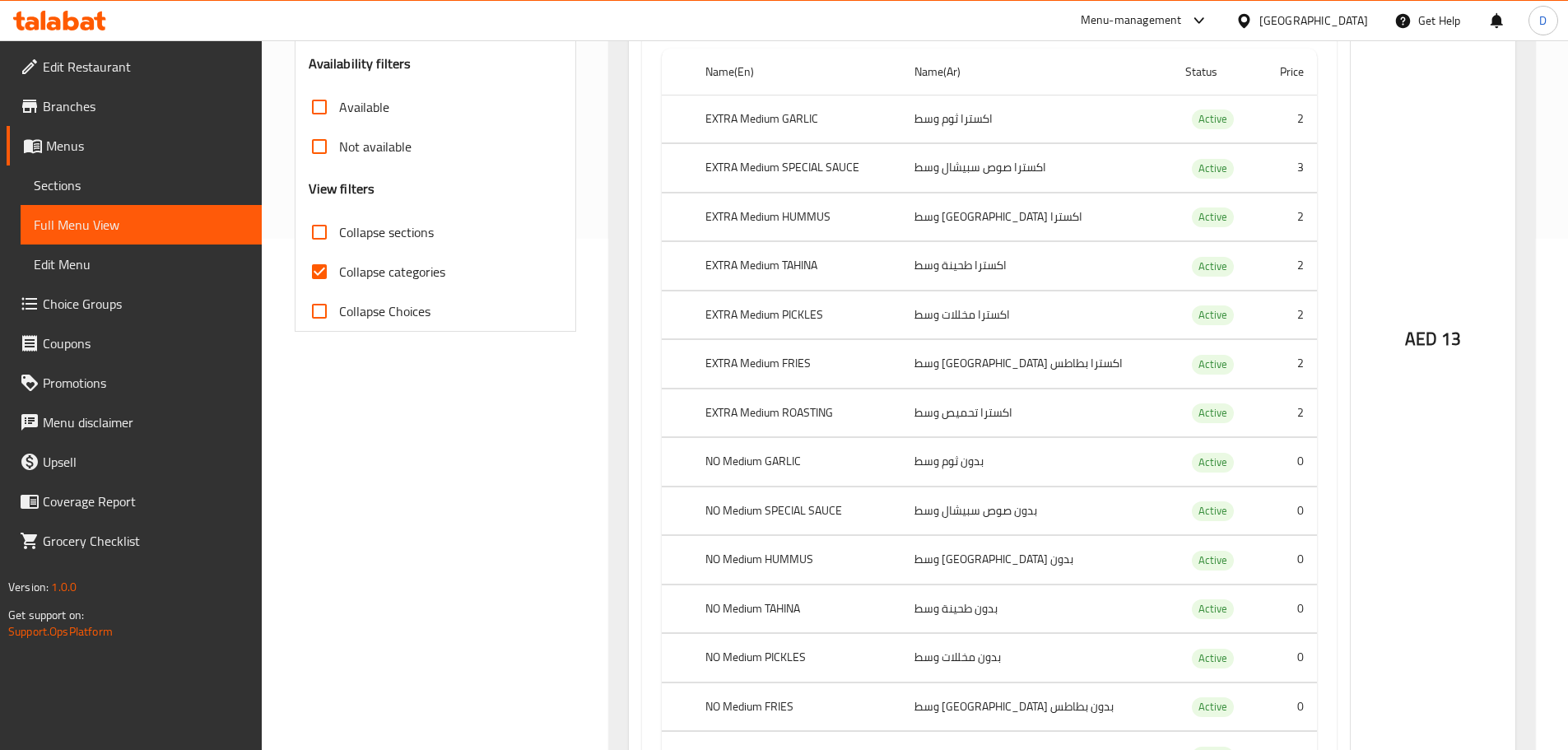
scroll to position [390, 0]
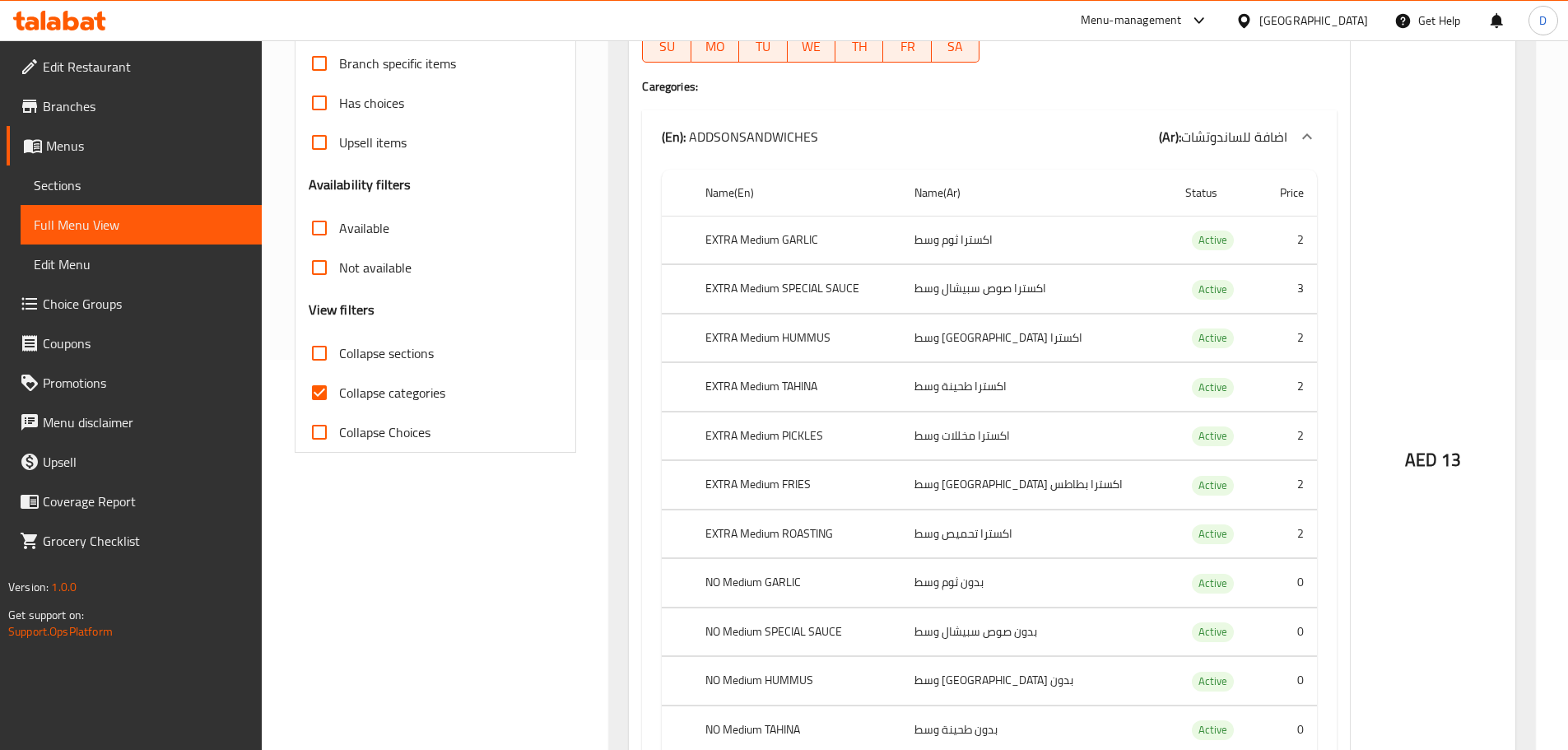
click at [1027, 333] on td "اكسترا [GEOGRAPHIC_DATA] وسط" at bounding box center [1036, 337] width 271 height 49
copy td "اكسترا"
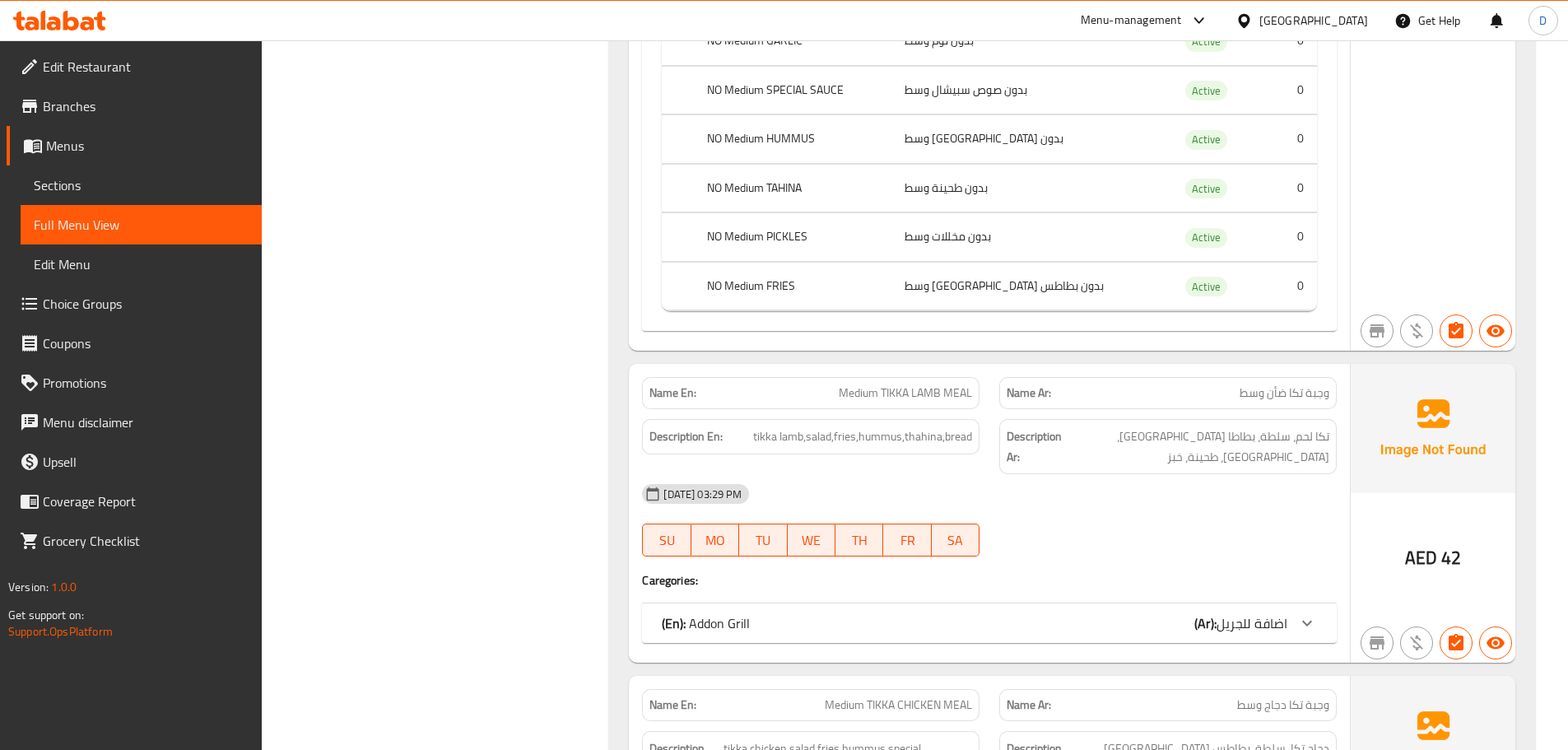
scroll to position [3916, 0]
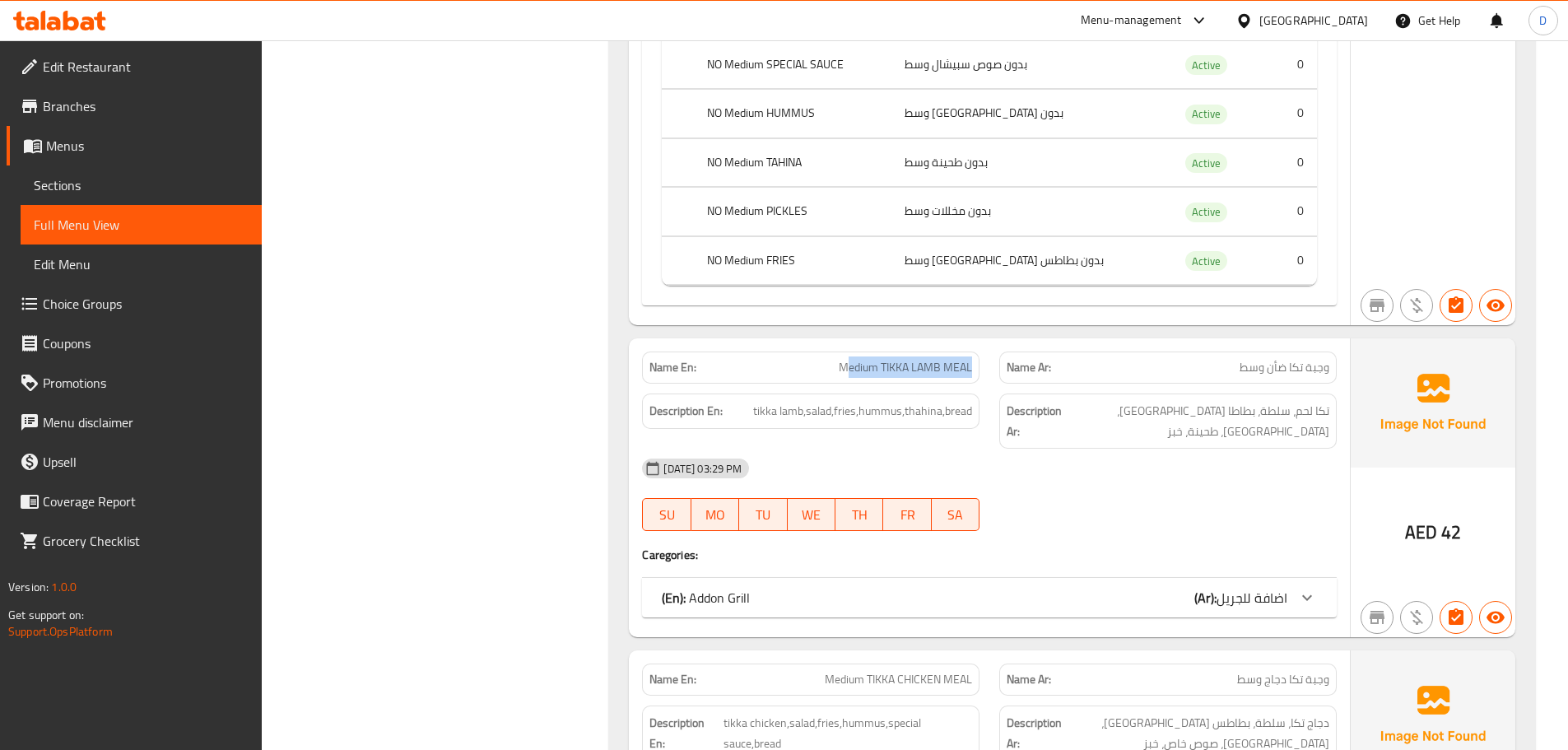
drag, startPoint x: 846, startPoint y: 289, endPoint x: 975, endPoint y: 288, distance: 129.0
click at [975, 351] on div "Name En: Medium TIKKA LAMB MEAL" at bounding box center [810, 367] width 337 height 32
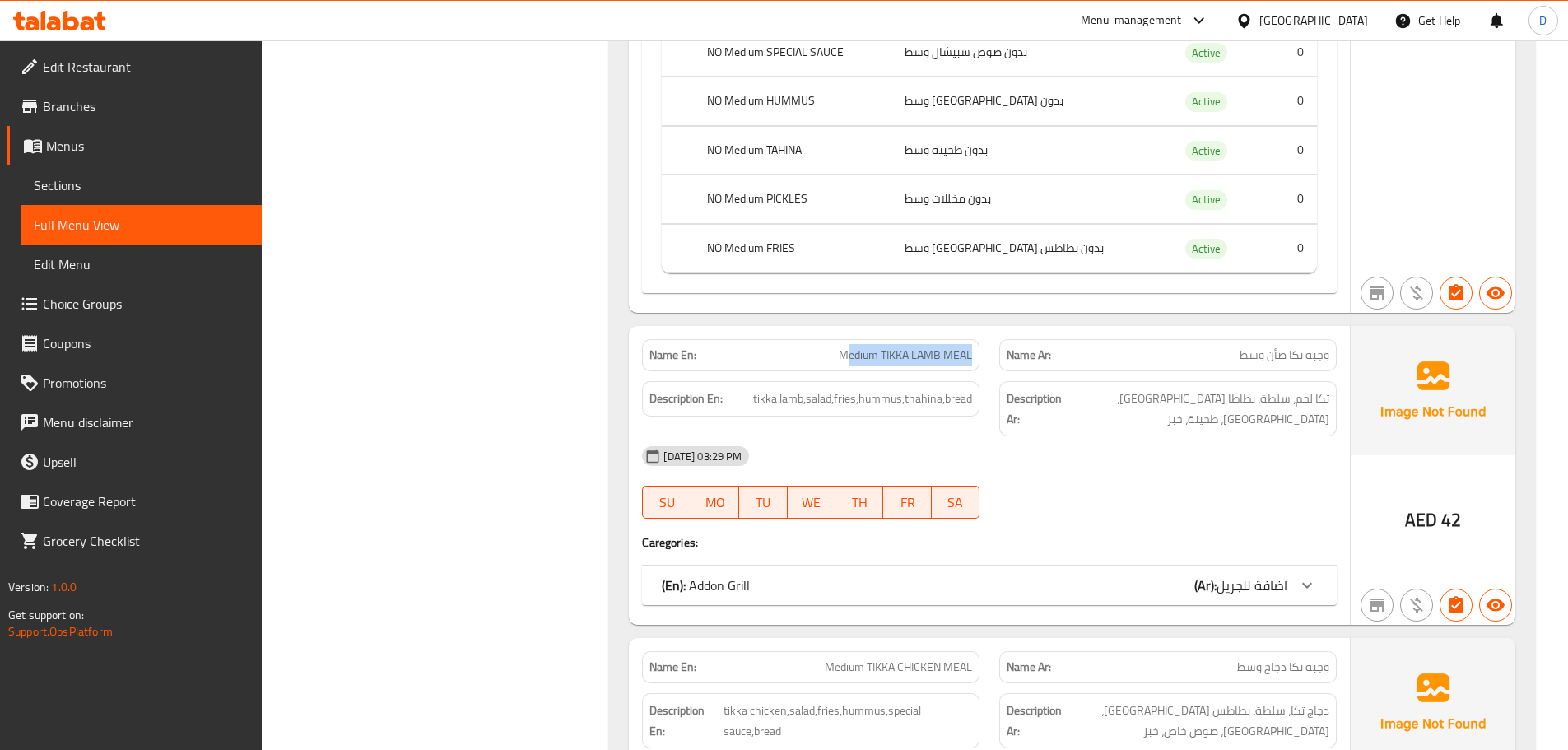
scroll to position [3999, 0]
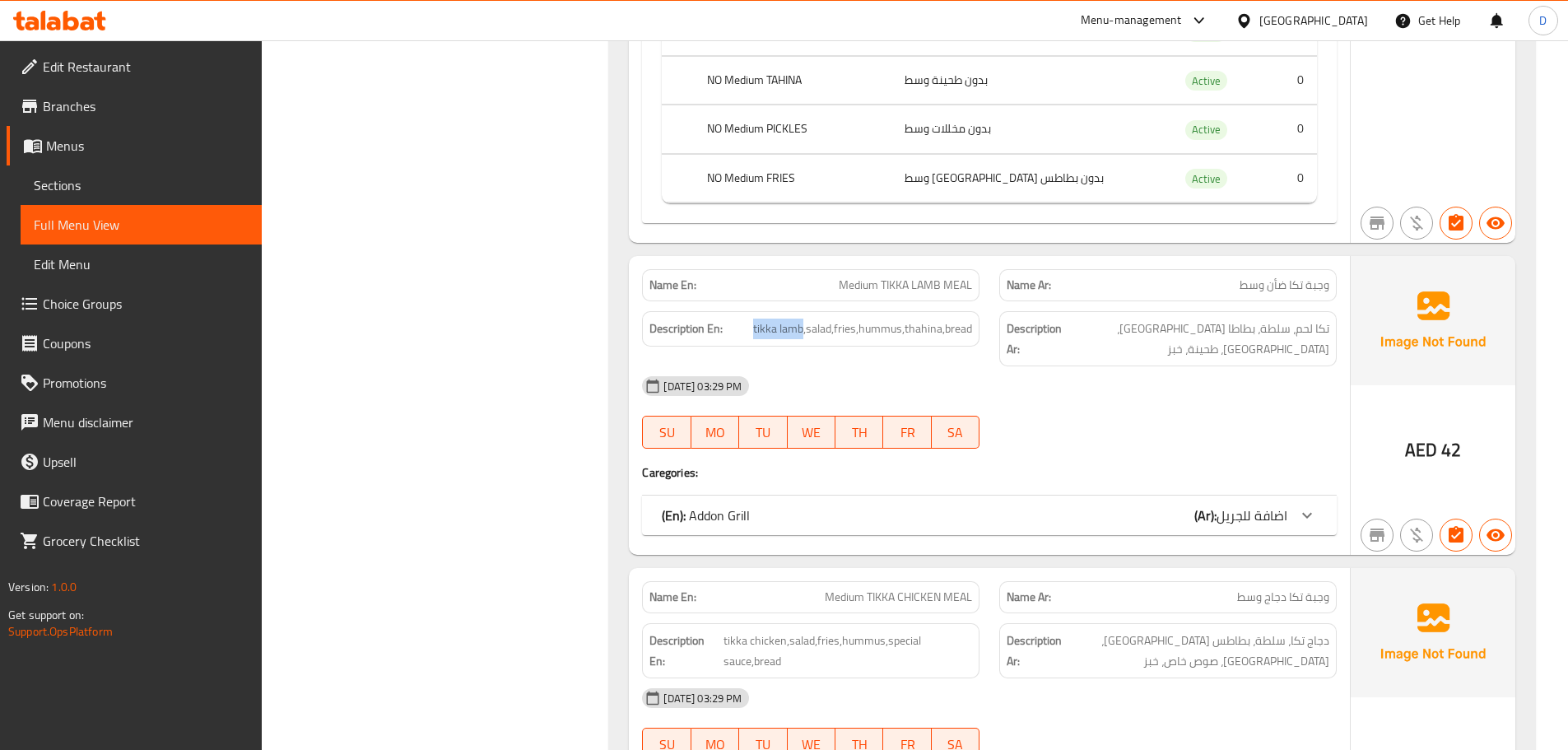
drag, startPoint x: 805, startPoint y: 254, endPoint x: 744, endPoint y: 240, distance: 62.6
click at [744, 319] on h6 "Description En: tikka lamb,salad,fries,hummus,thahina,bread" at bounding box center [810, 329] width 323 height 20
copy span "tikka lamb"
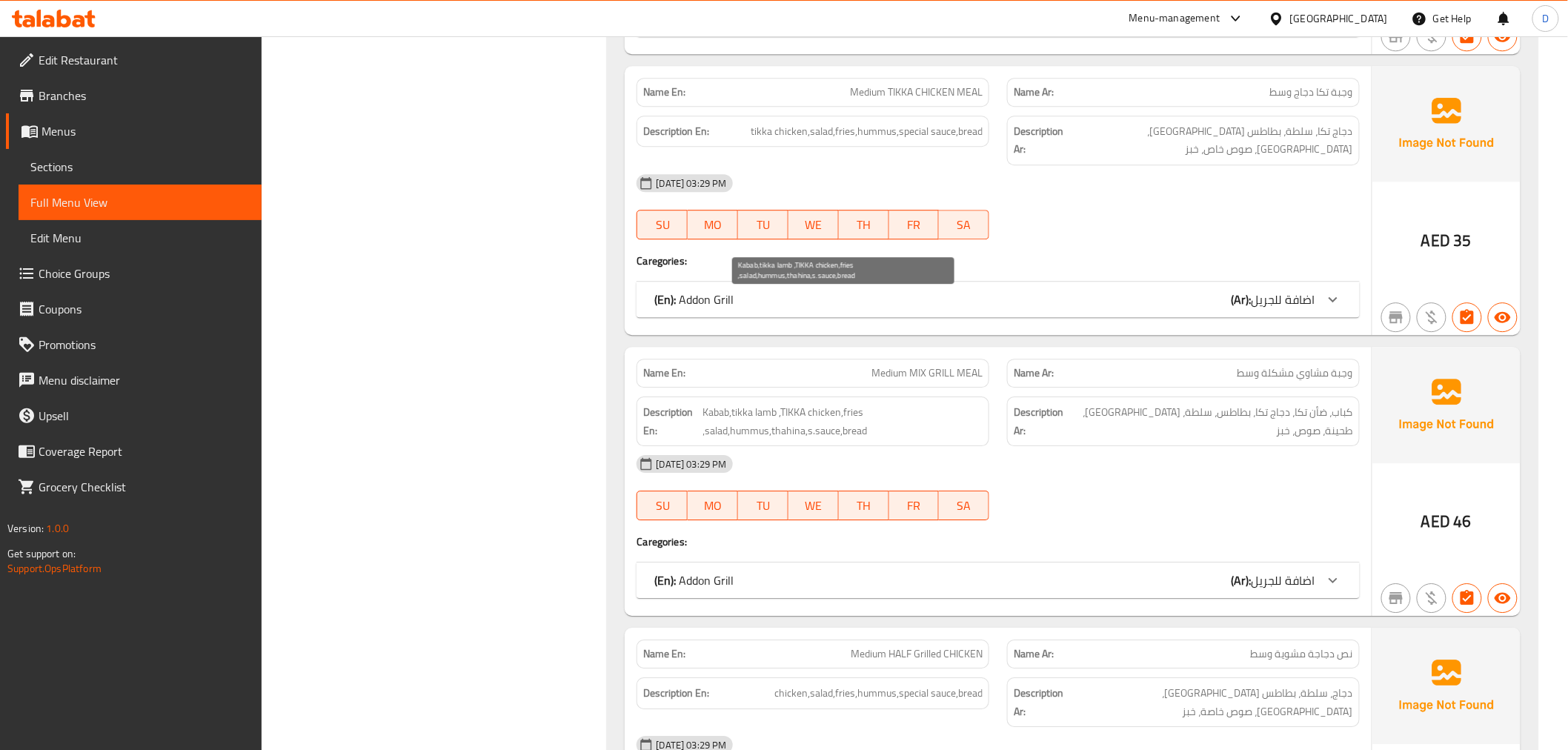
scroll to position [4112, 0]
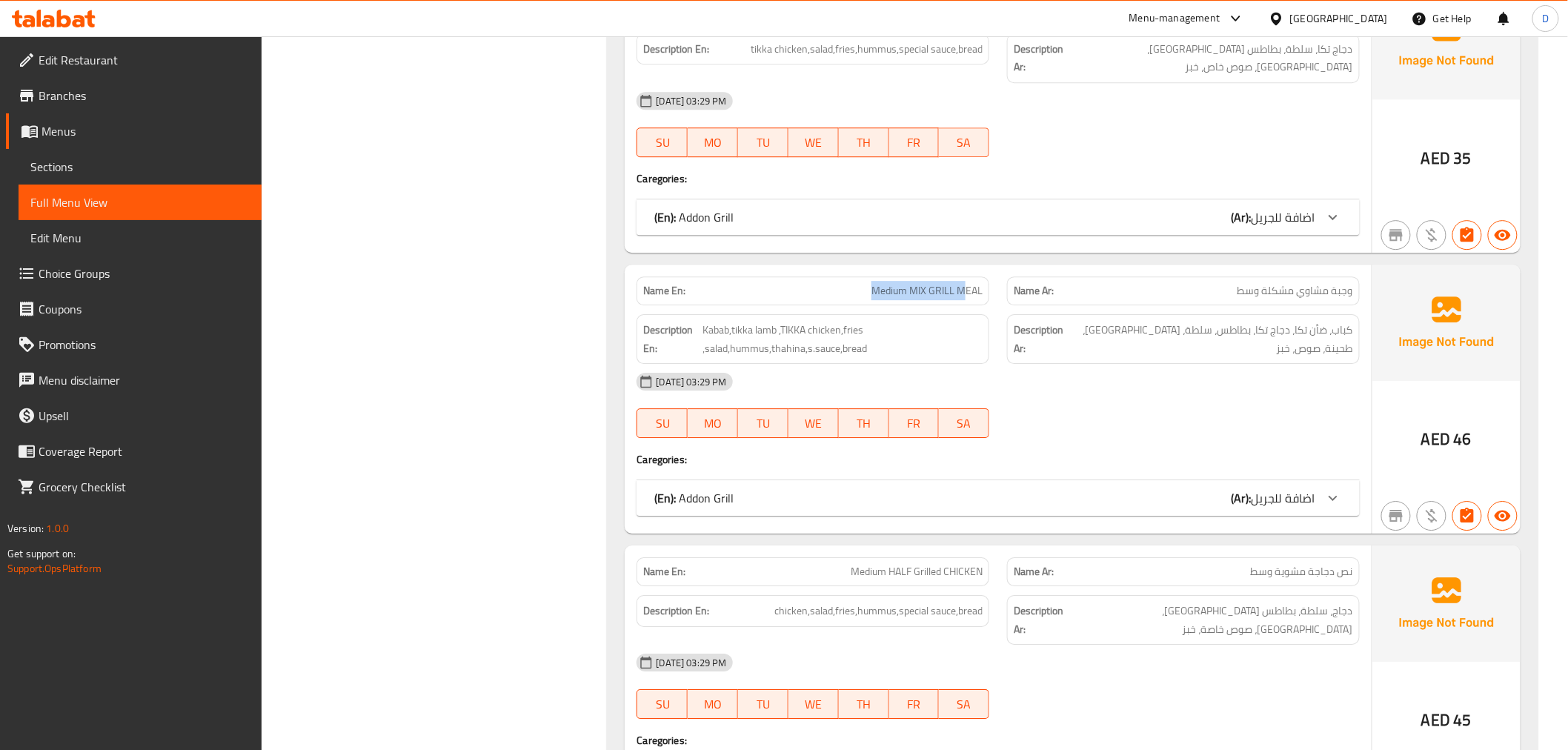
drag, startPoint x: 966, startPoint y: 180, endPoint x: 875, endPoint y: 180, distance: 91.0
click at [875, 283] on span "Medium MIX GRILL MEAL" at bounding box center [927, 291] width 111 height 16
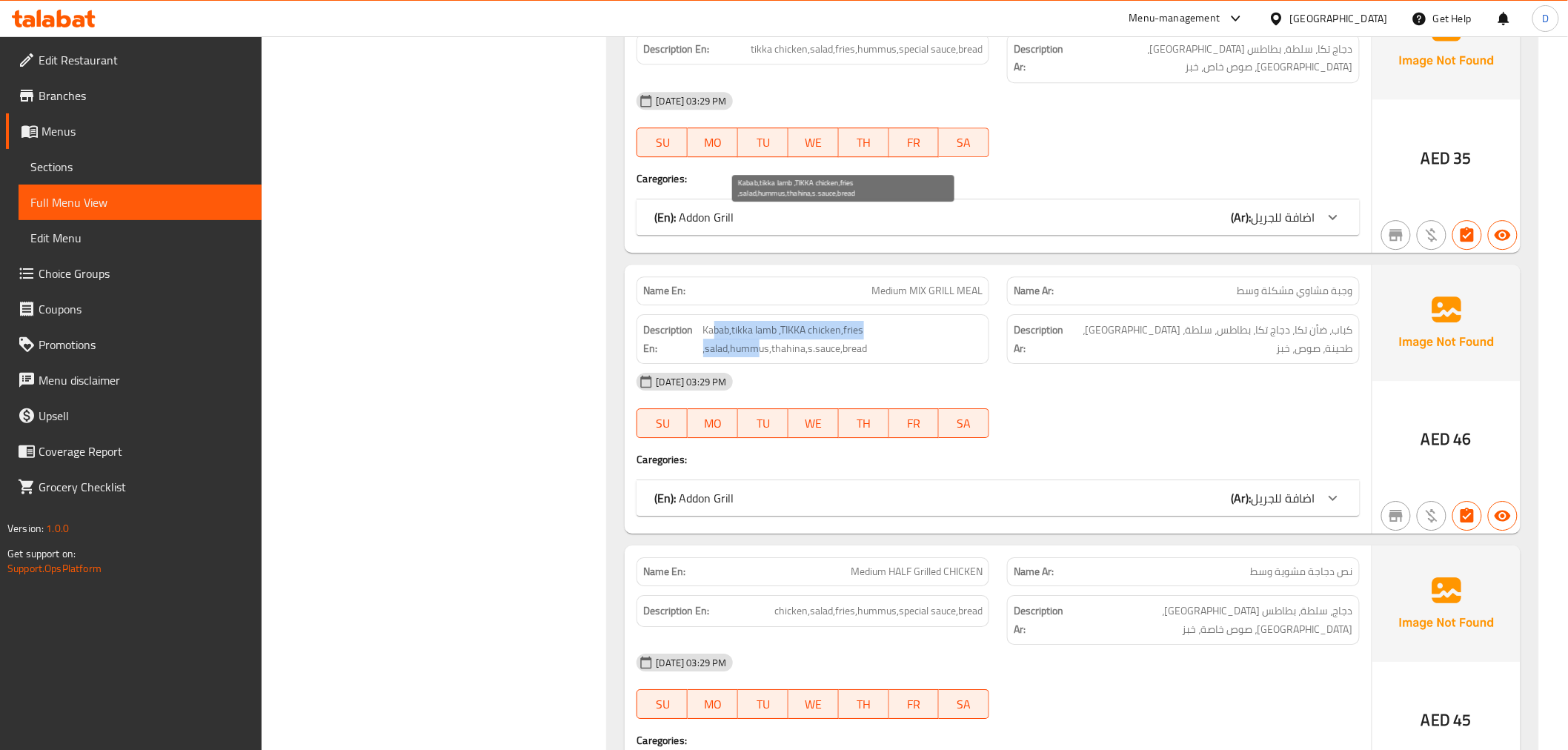
drag, startPoint x: 716, startPoint y: 220, endPoint x: 754, endPoint y: 236, distance: 41.2
click at [754, 321] on span "Kabab,tikka lamb ,TIKKA chicken,fries ,salad,hummus,thahina,s.sauce,bread" at bounding box center [843, 339] width 280 height 36
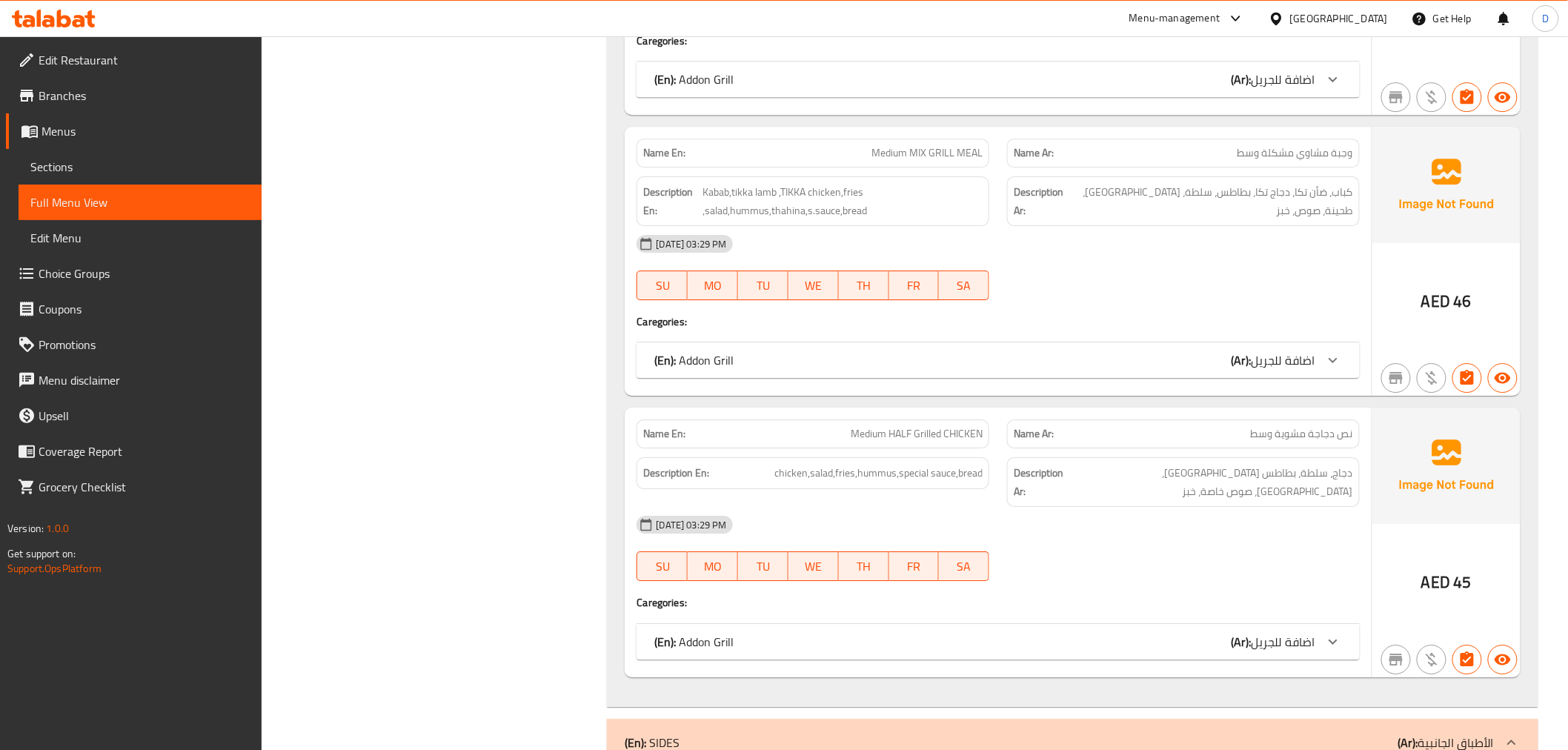
scroll to position [4276, 0]
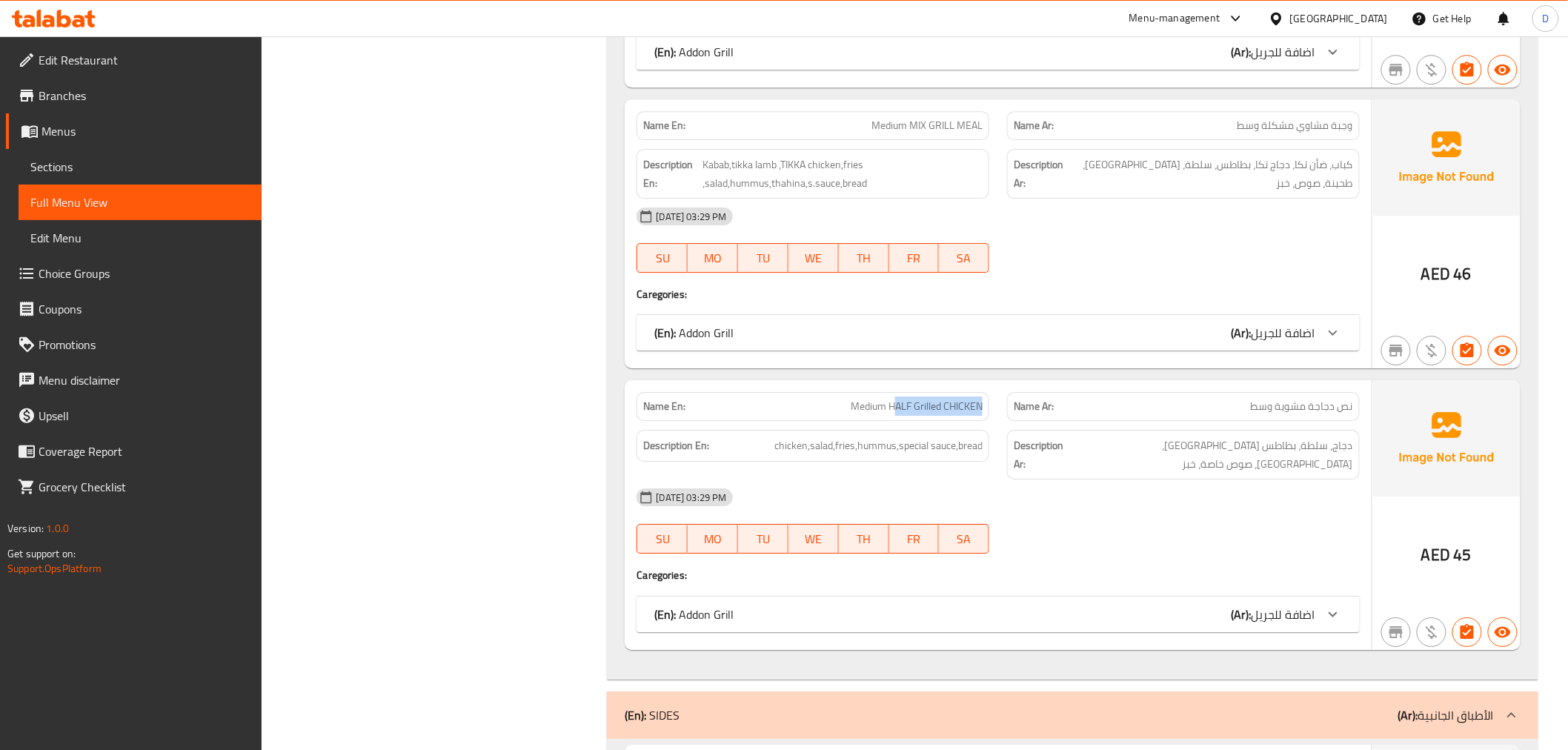
drag, startPoint x: 894, startPoint y: 287, endPoint x: 987, endPoint y: 287, distance: 93.0
click at [987, 392] on div "Name En: Medium HALF Grilled CHICKEN" at bounding box center [813, 406] width 352 height 29
click at [793, 436] on span "chicken,salad,fries,hummus,special sauce,bread" at bounding box center [879, 445] width 209 height 18
drag, startPoint x: 810, startPoint y: 336, endPoint x: 1023, endPoint y: 329, distance: 213.1
click at [1023, 421] on div "Description En: chicken,salad,fries,hummus,special sauce,bread Description Ar: …" at bounding box center [997, 454] width 740 height 67
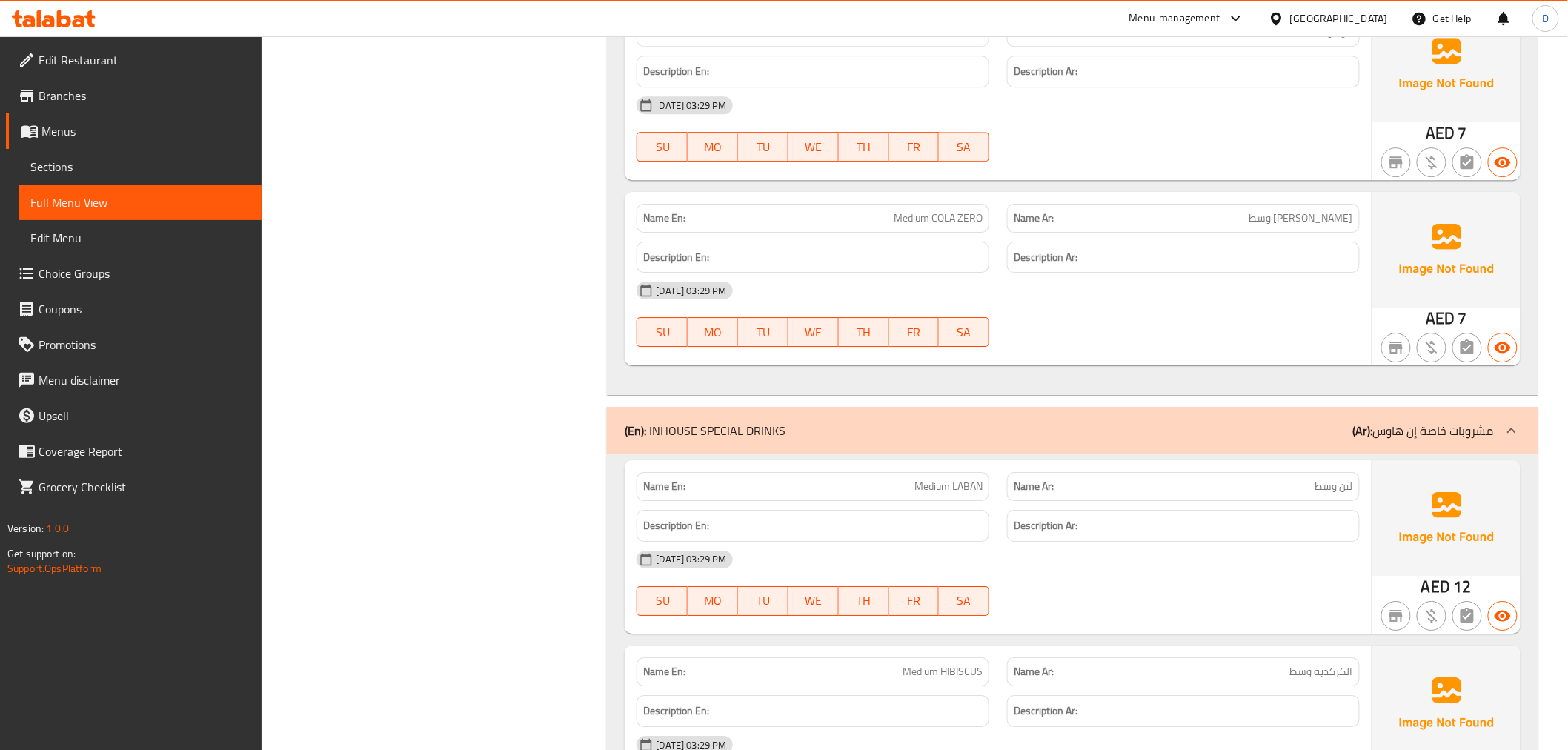
scroll to position [6584, 0]
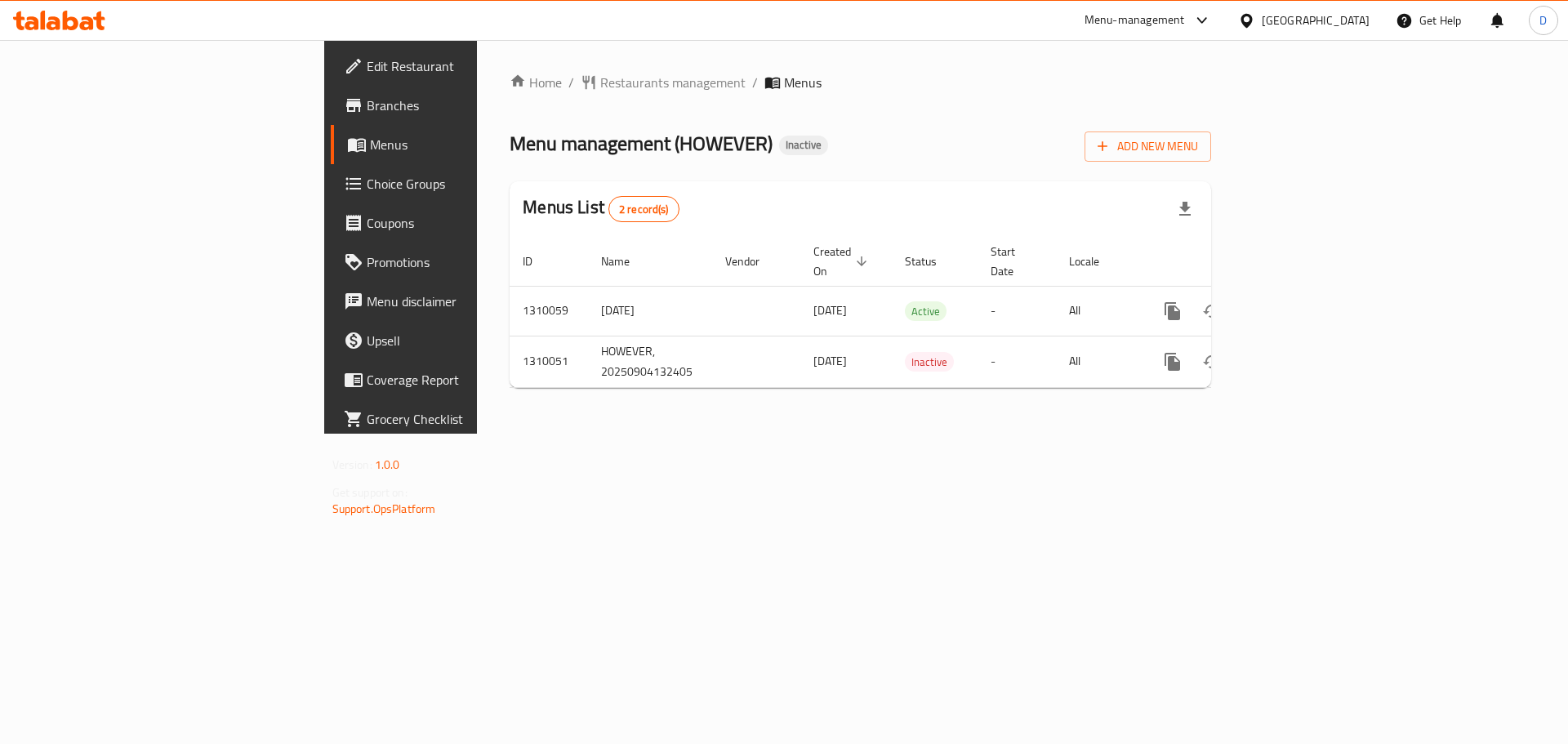
click at [331, 196] on link "Choice Groups" at bounding box center [459, 183] width 255 height 39
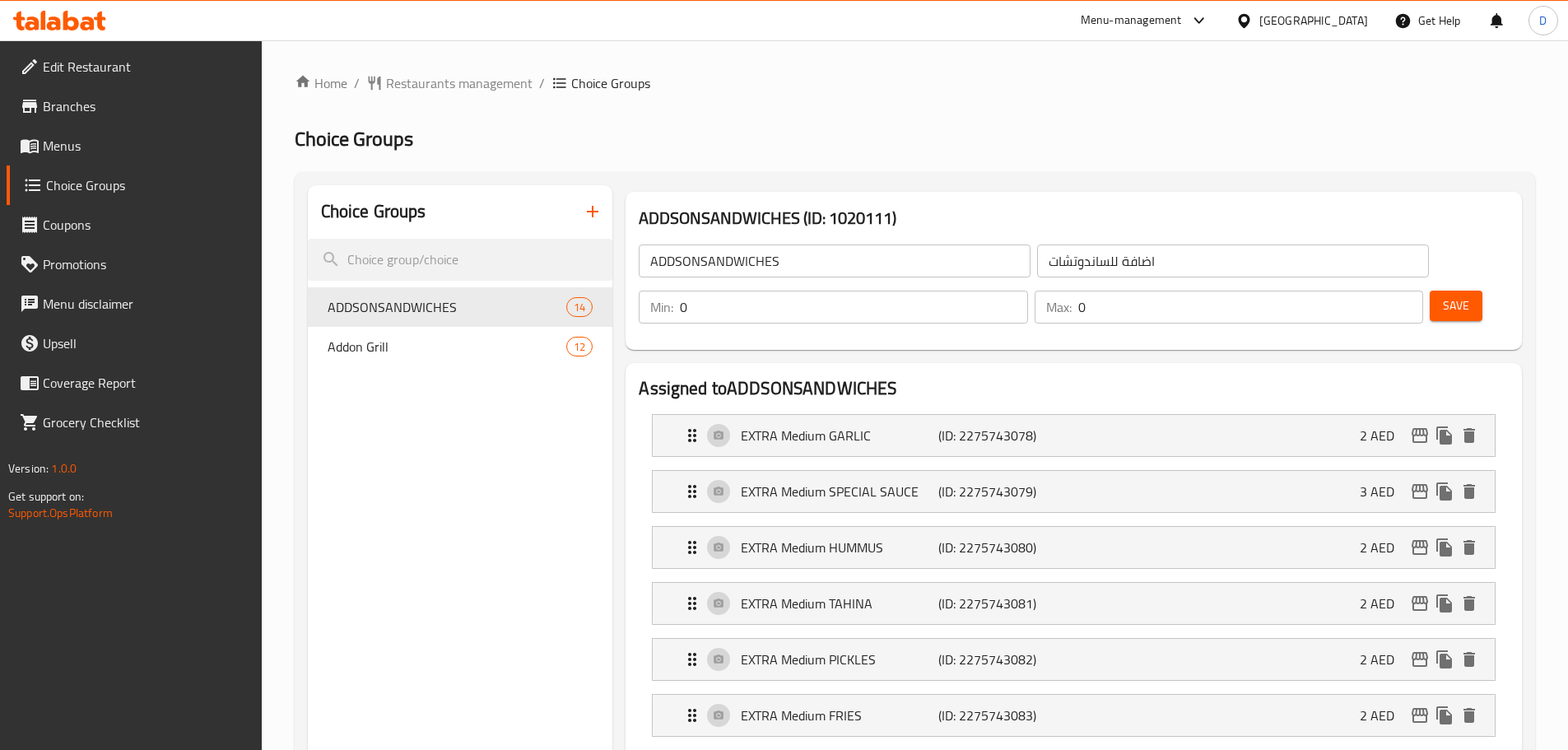
click at [742, 267] on input "ADDSONSANDWICHES" at bounding box center [835, 261] width 392 height 33
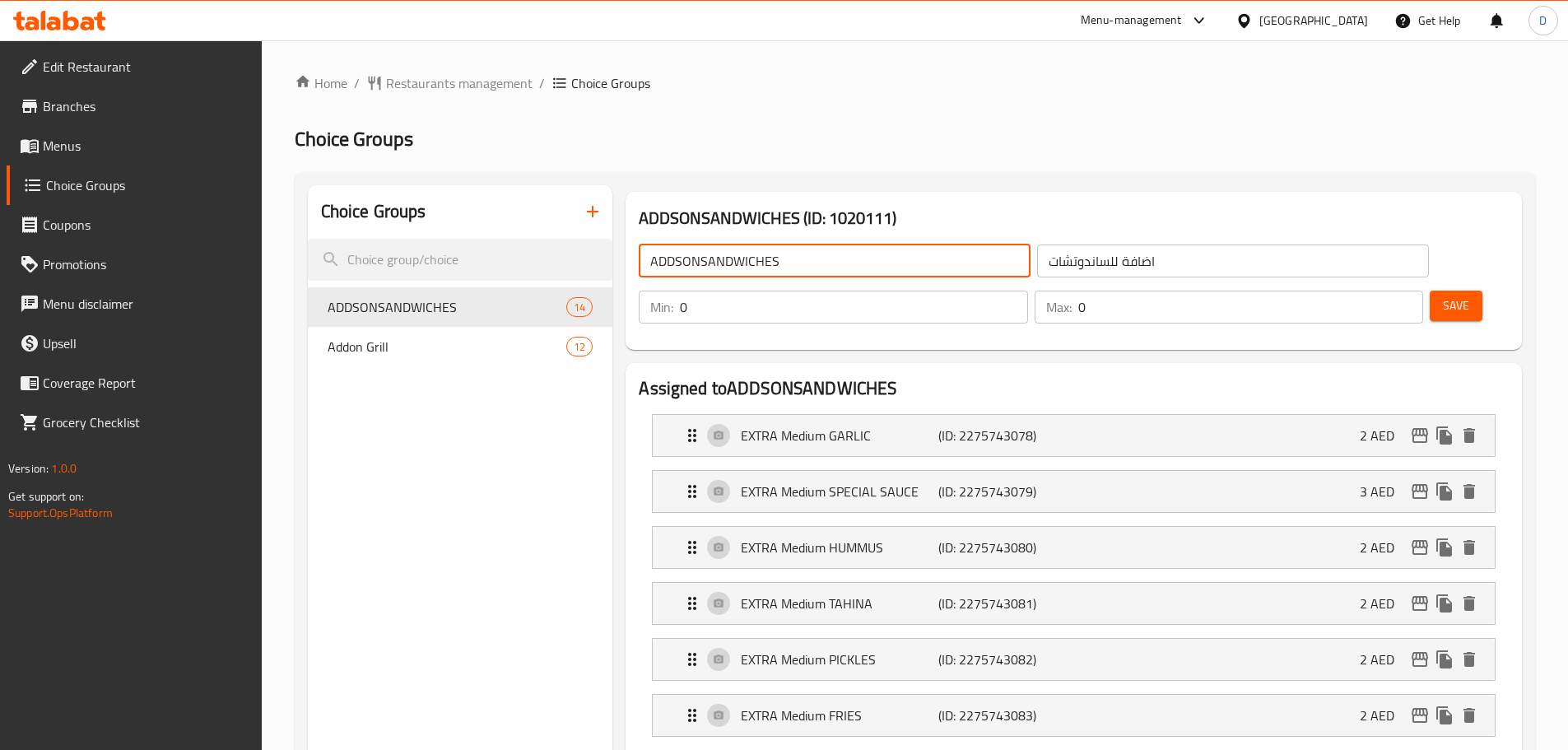
click at [742, 267] on input "ADDSONSANDWICHES" at bounding box center [835, 261] width 392 height 33
click at [681, 259] on input "ADDSONSANDWICHES" at bounding box center [835, 261] width 392 height 33
click at [702, 260] on input "ADDONSANDWICHES" at bounding box center [835, 261] width 392 height 33
click at [692, 263] on input "ADDONSANDWICHES" at bounding box center [835, 261] width 392 height 33
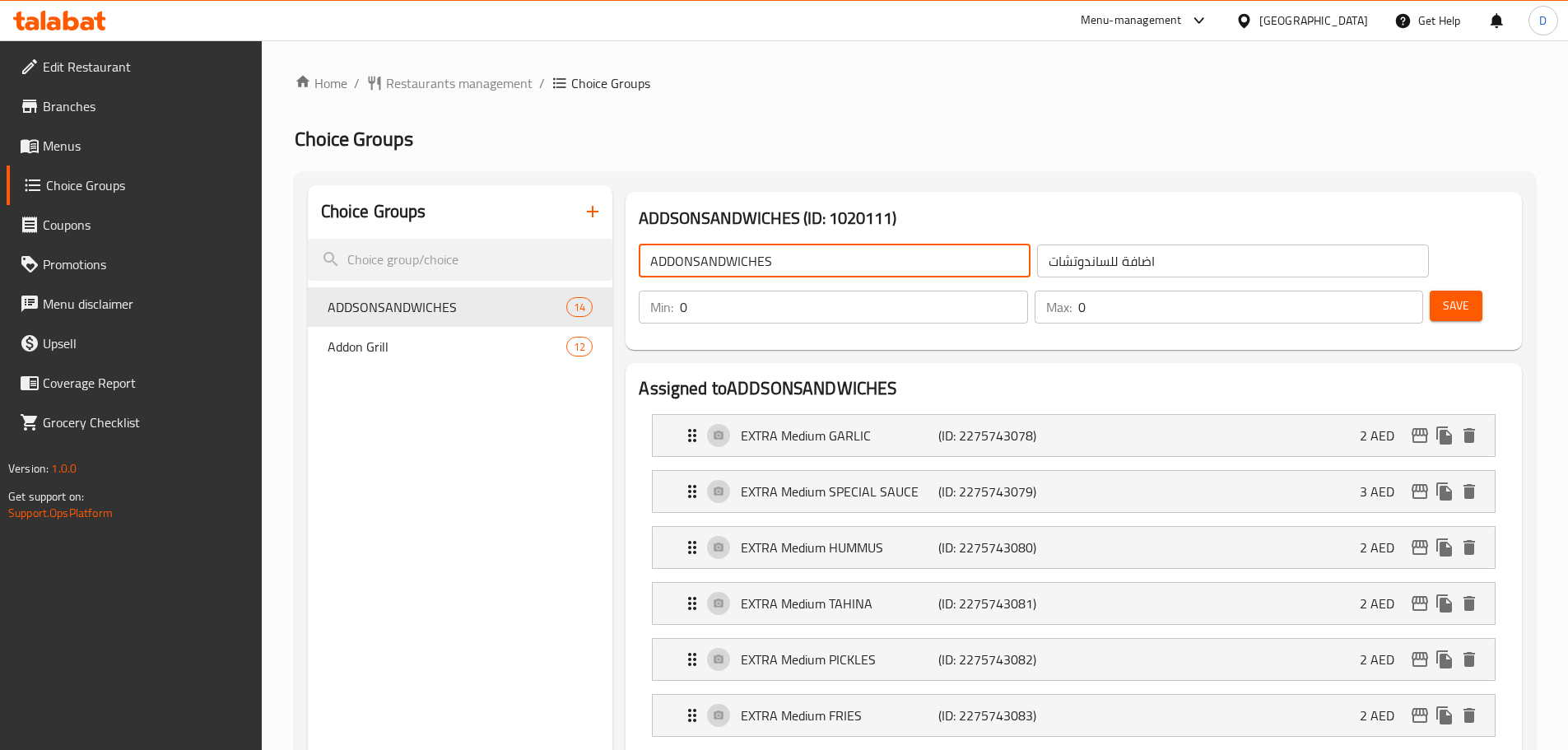
click at [697, 256] on input "ADDONSANDWICHES" at bounding box center [835, 261] width 392 height 33
click at [699, 261] on input "Add On's:" at bounding box center [835, 261] width 392 height 33
type input "Add On's For Sandwiches:"
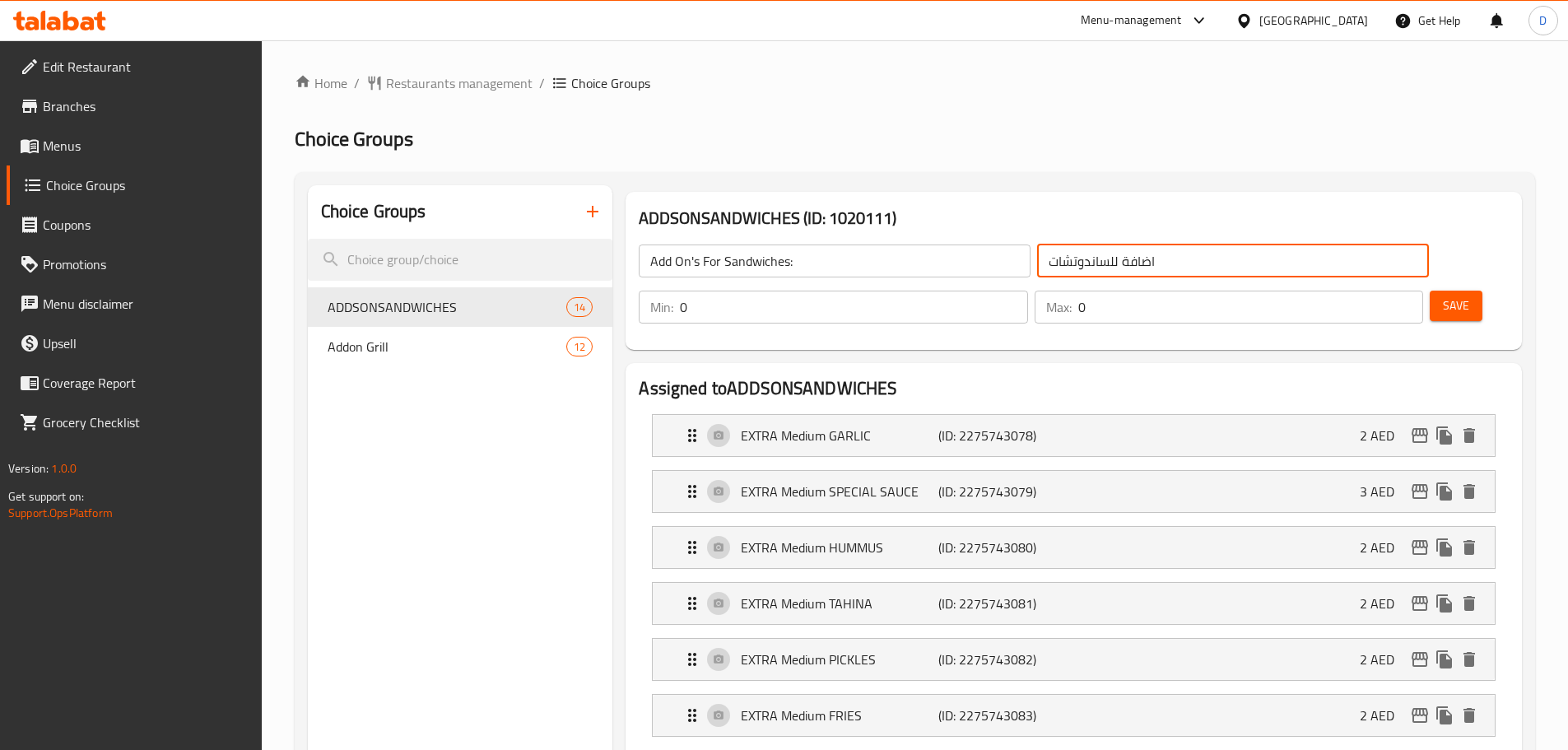
click at [1089, 267] on input "اضافة للساندوتشات" at bounding box center [1233, 261] width 392 height 33
type input "اضافة للساندوتشات:"
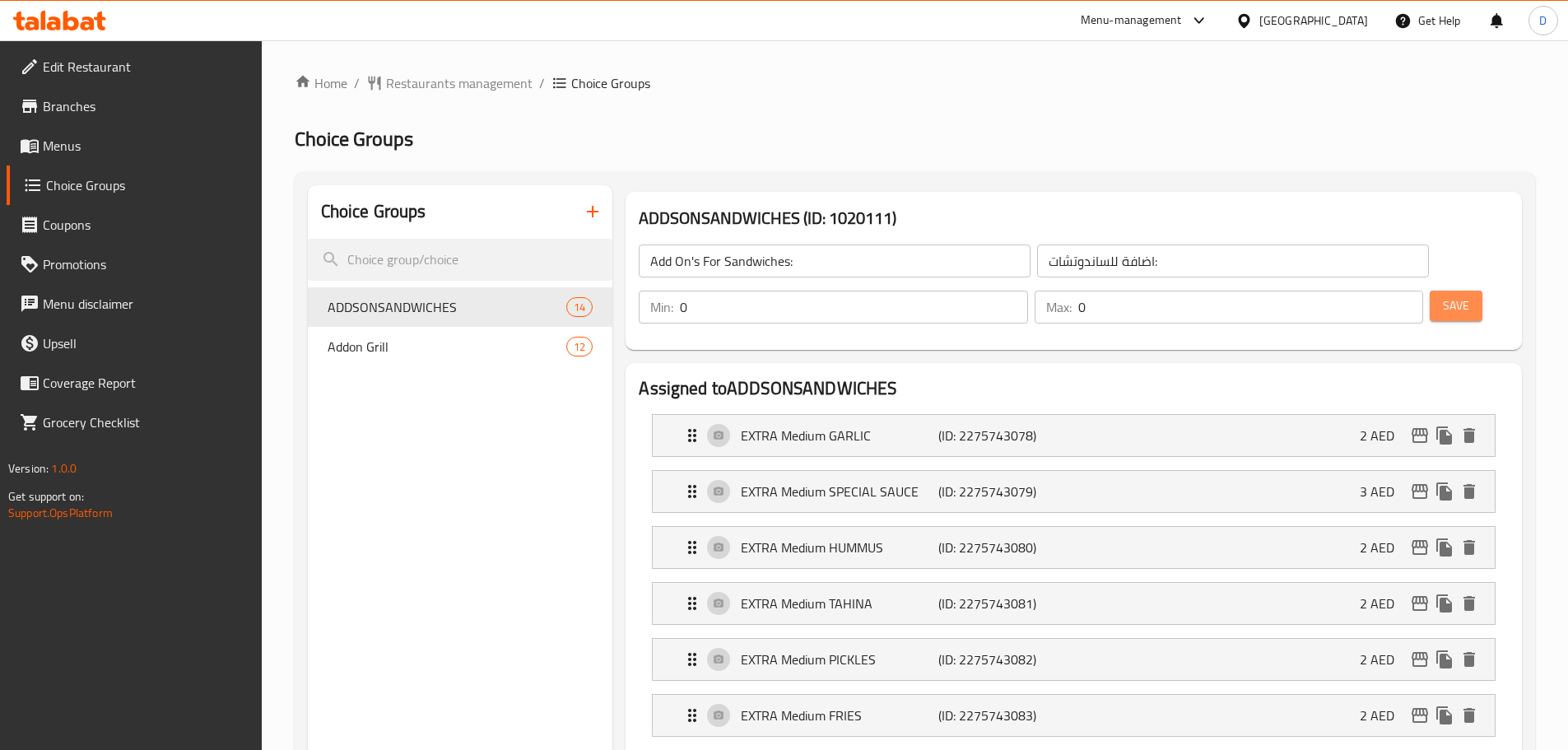
click at [1443, 295] on span "Save" at bounding box center [1456, 305] width 27 height 20
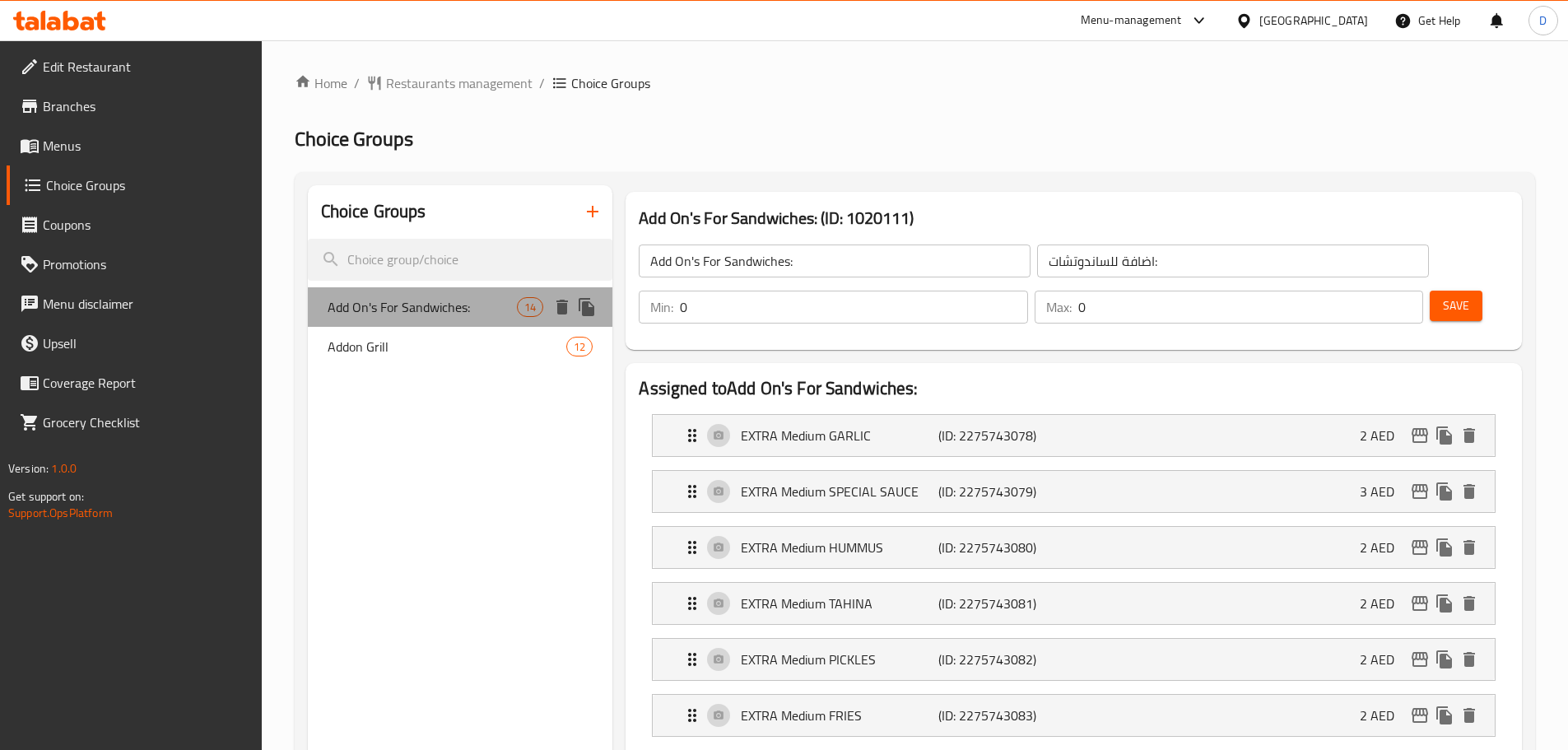
click at [494, 303] on span "Add On's For Sandwiches:" at bounding box center [422, 306] width 190 height 19
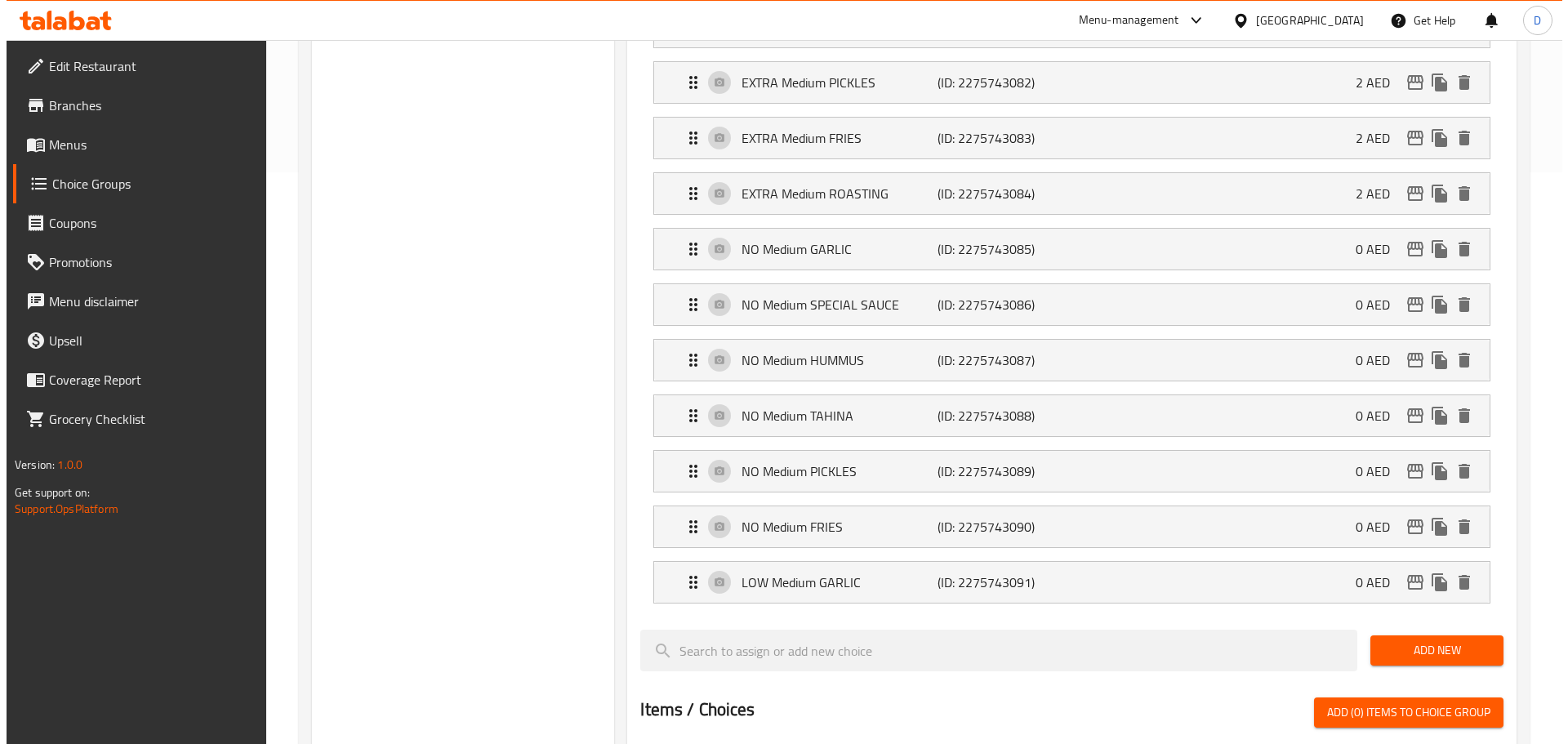
scroll to position [1061, 0]
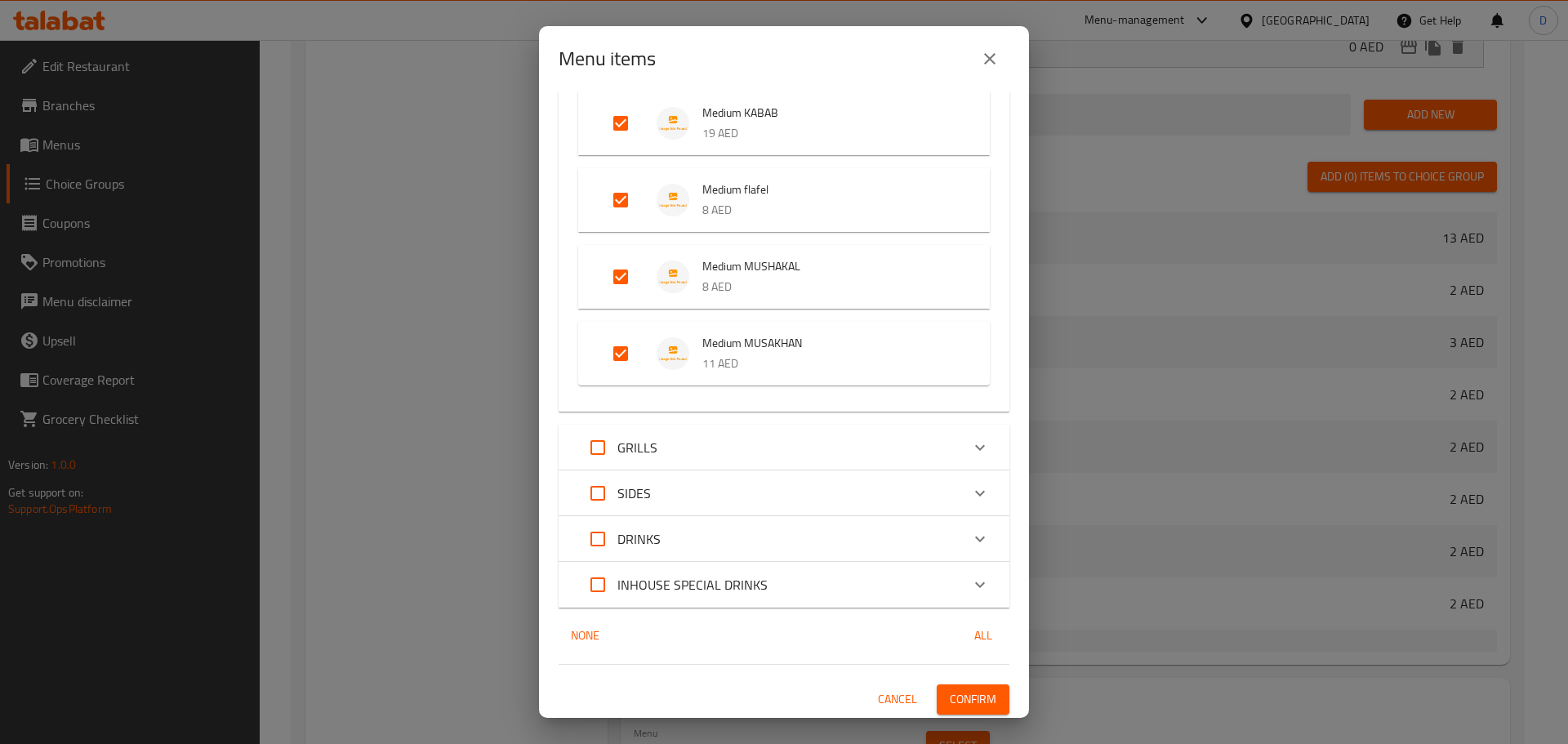
scroll to position [363, 0]
click at [974, 62] on button "close" at bounding box center [990, 58] width 39 height 39
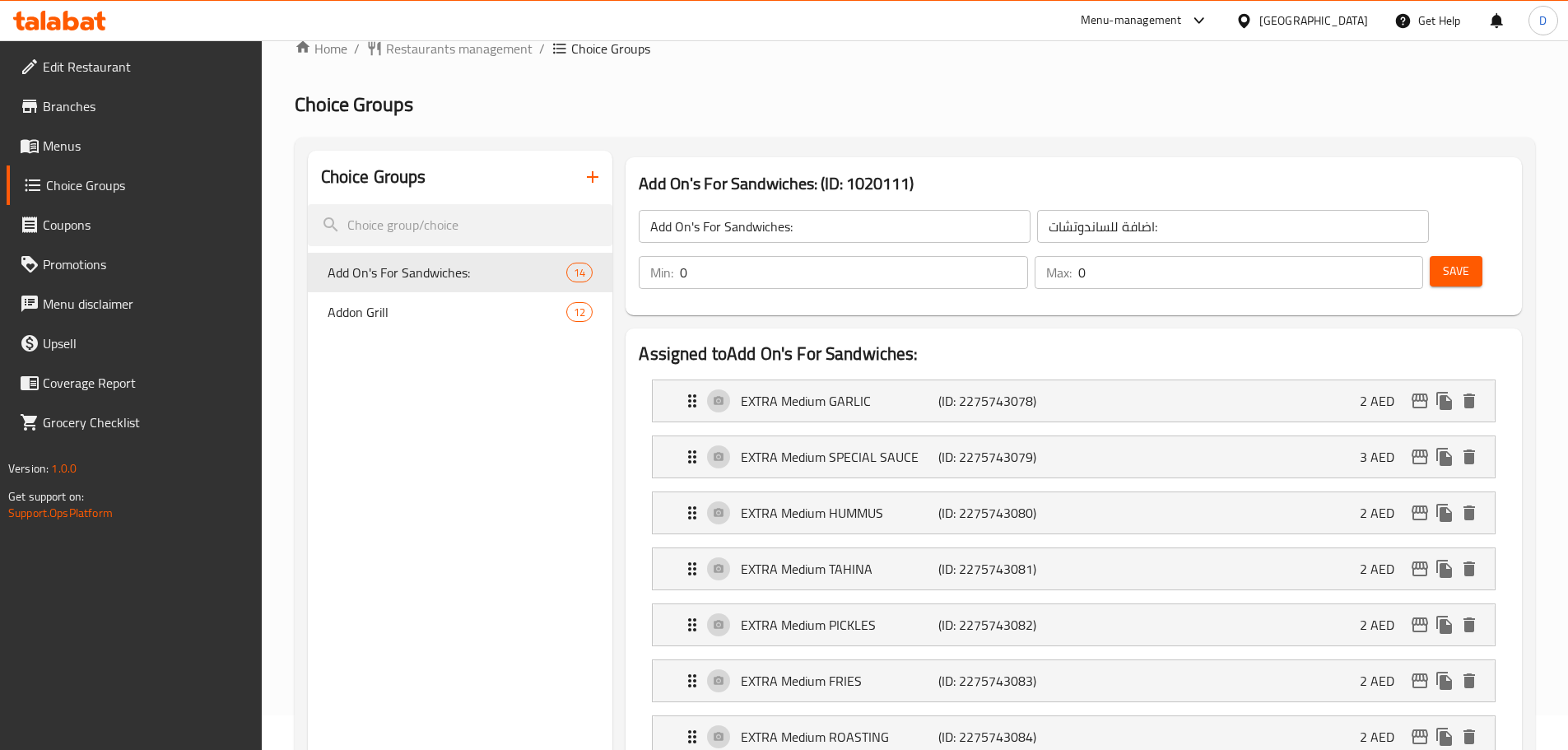
scroll to position [6, 0]
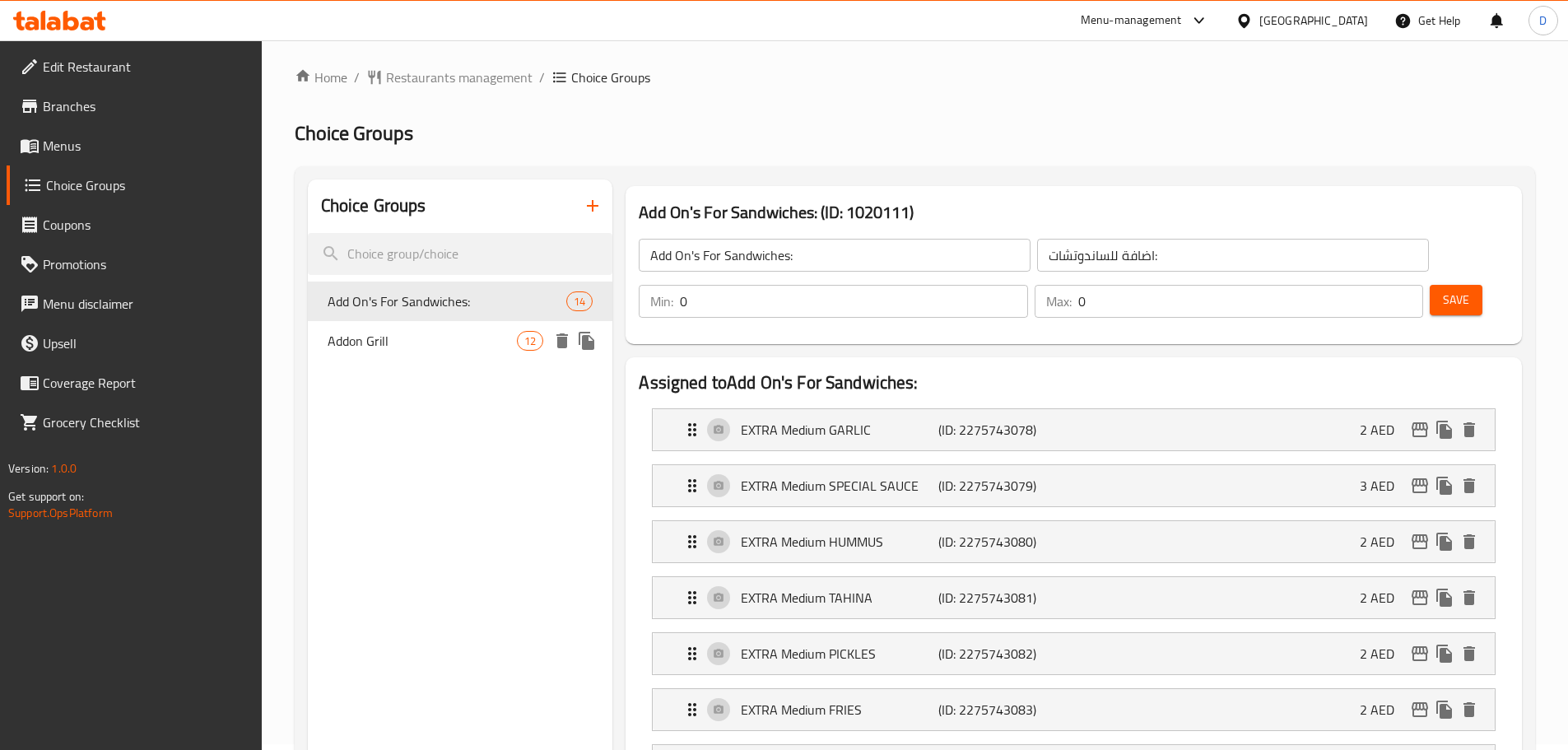
click at [397, 325] on div "Addon Grill 12" at bounding box center [460, 340] width 305 height 40
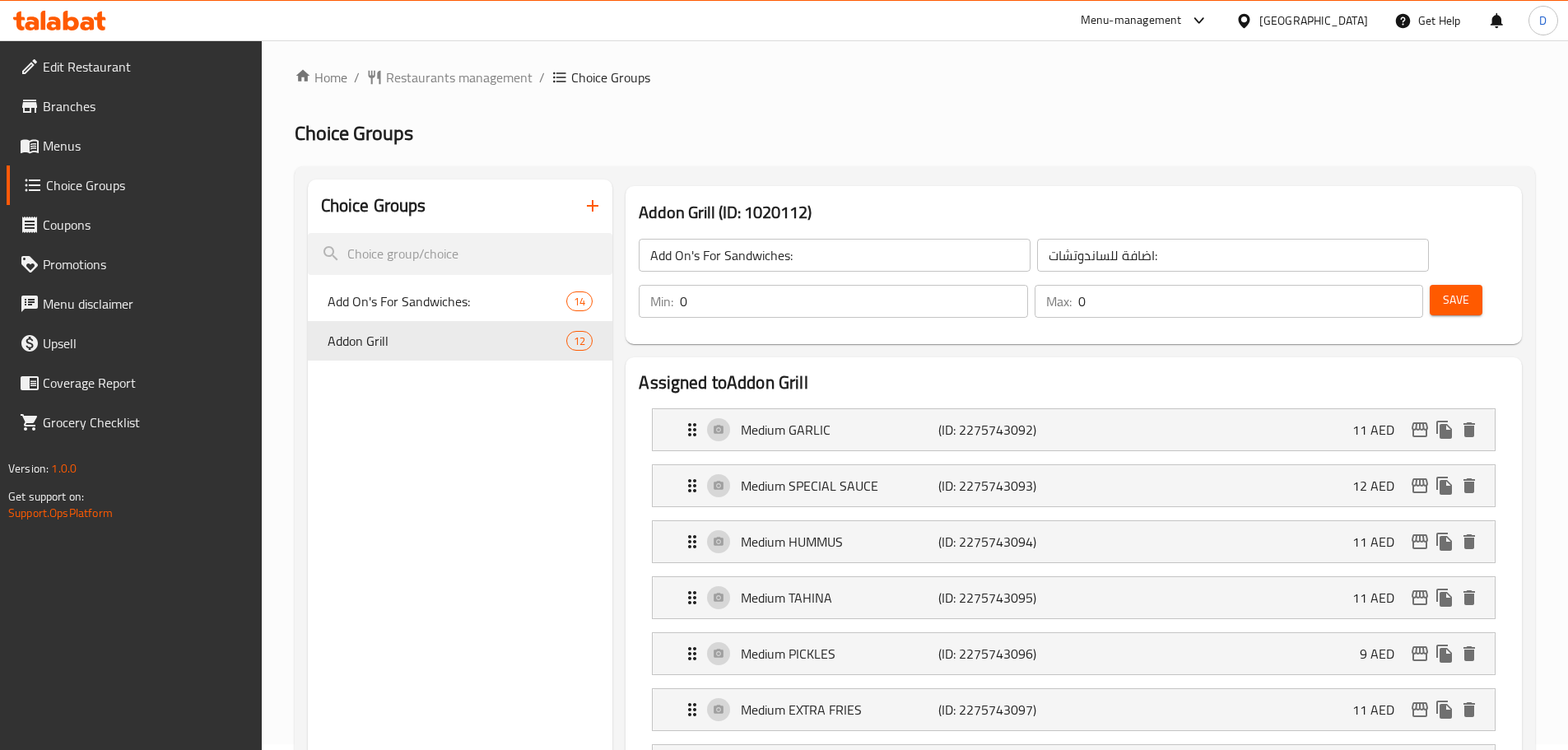
type input "Addon Grill"
type input "اضافة للجريل"
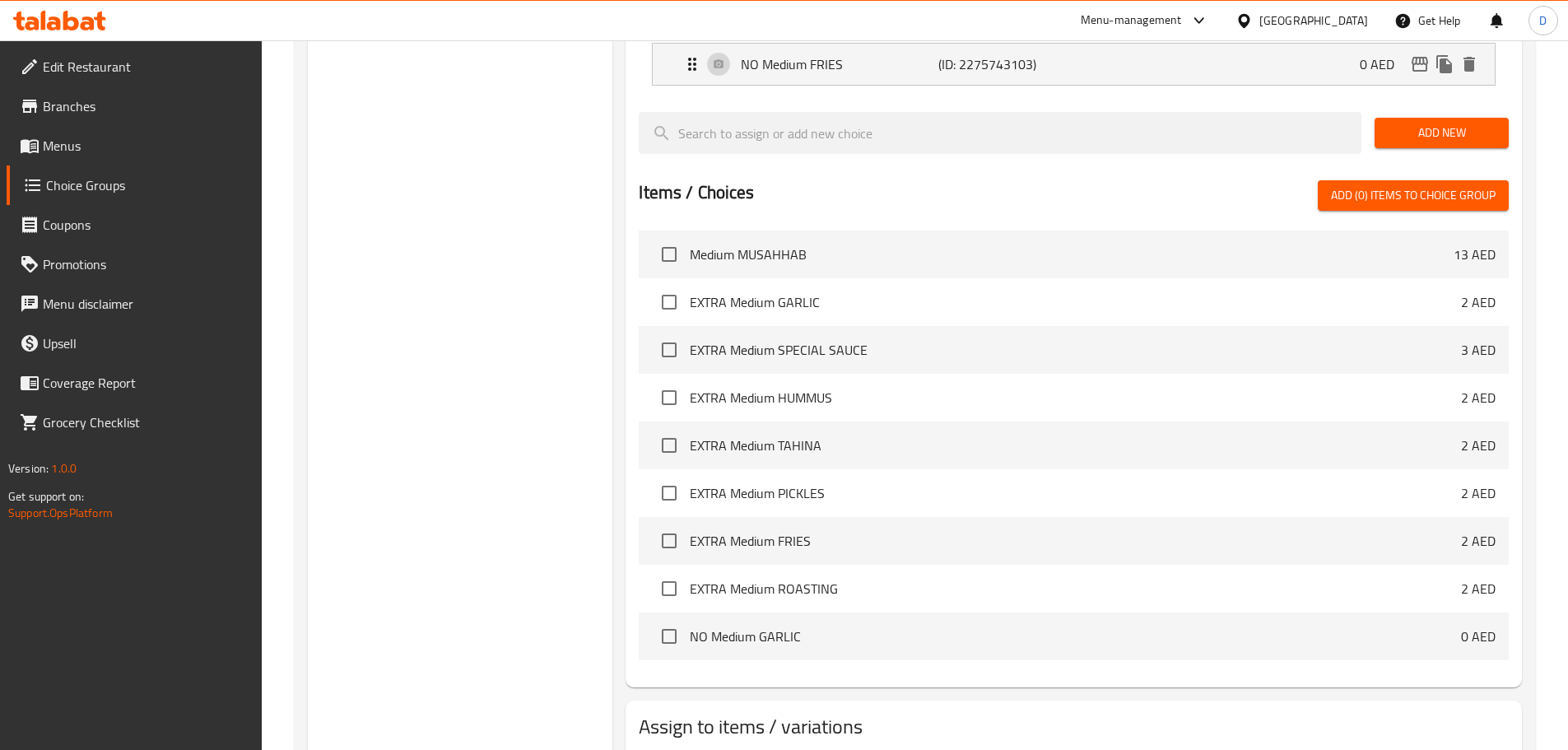
scroll to position [994, 0]
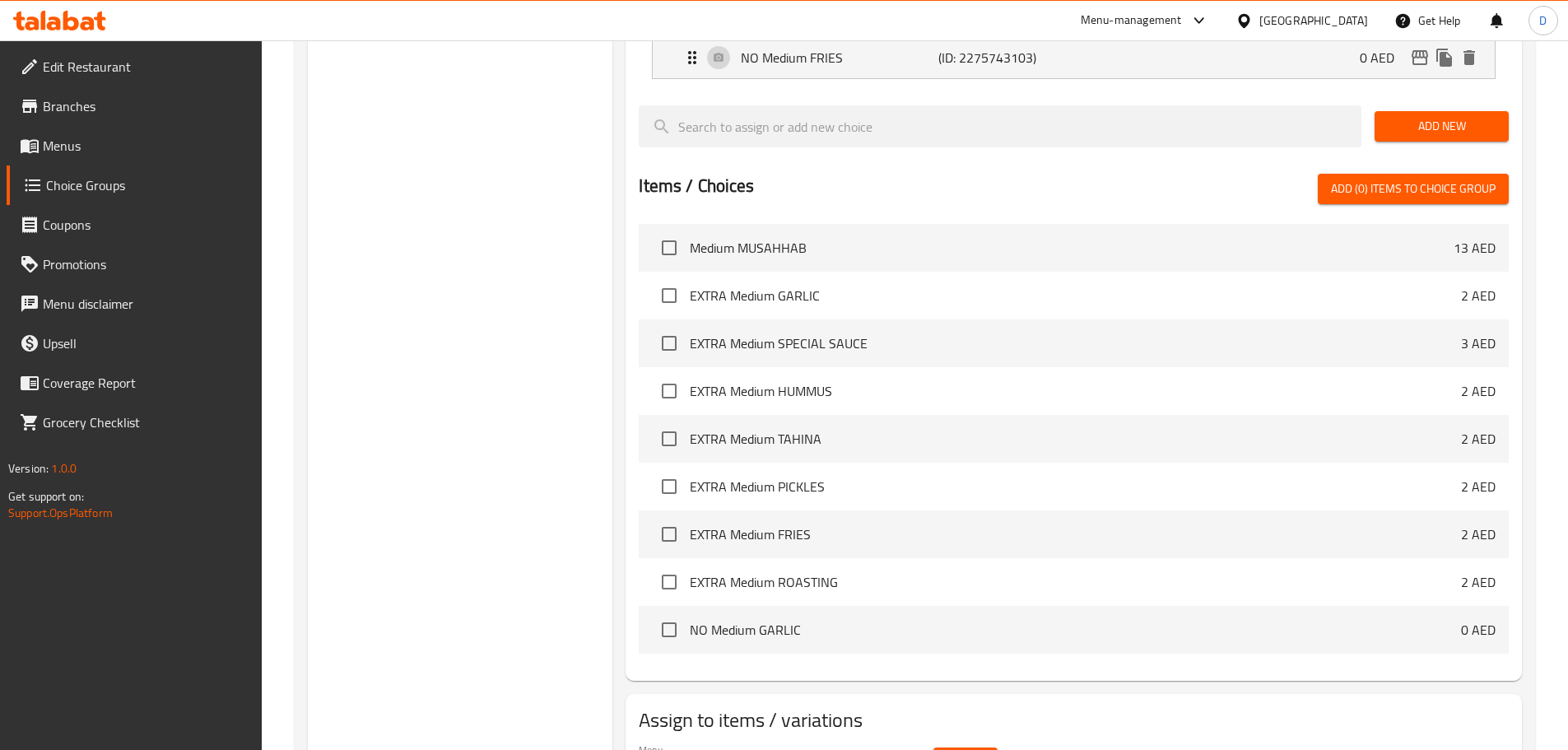
click at [975, 749] on span "Select" at bounding box center [965, 762] width 38 height 20
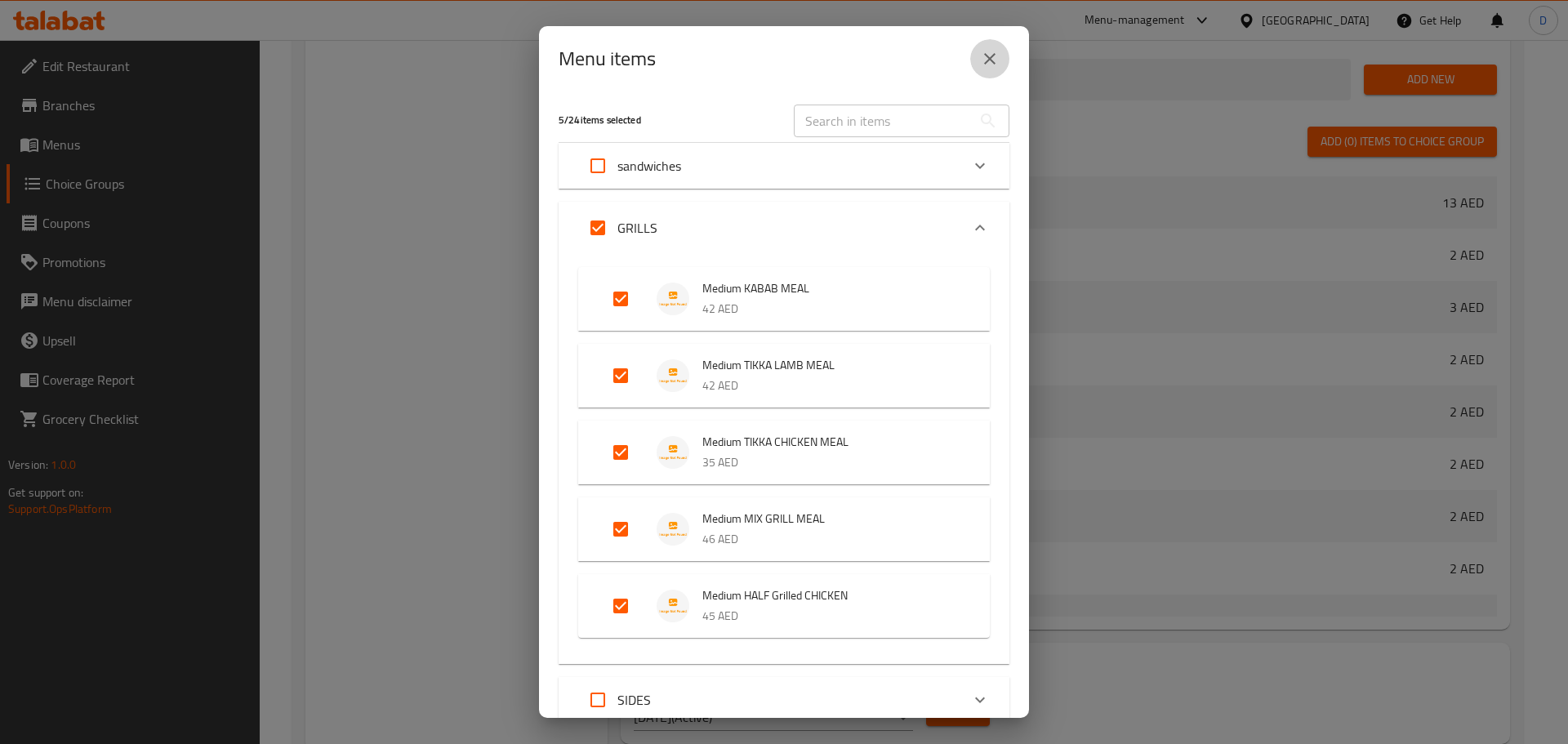
click at [978, 63] on button "close" at bounding box center [990, 58] width 39 height 39
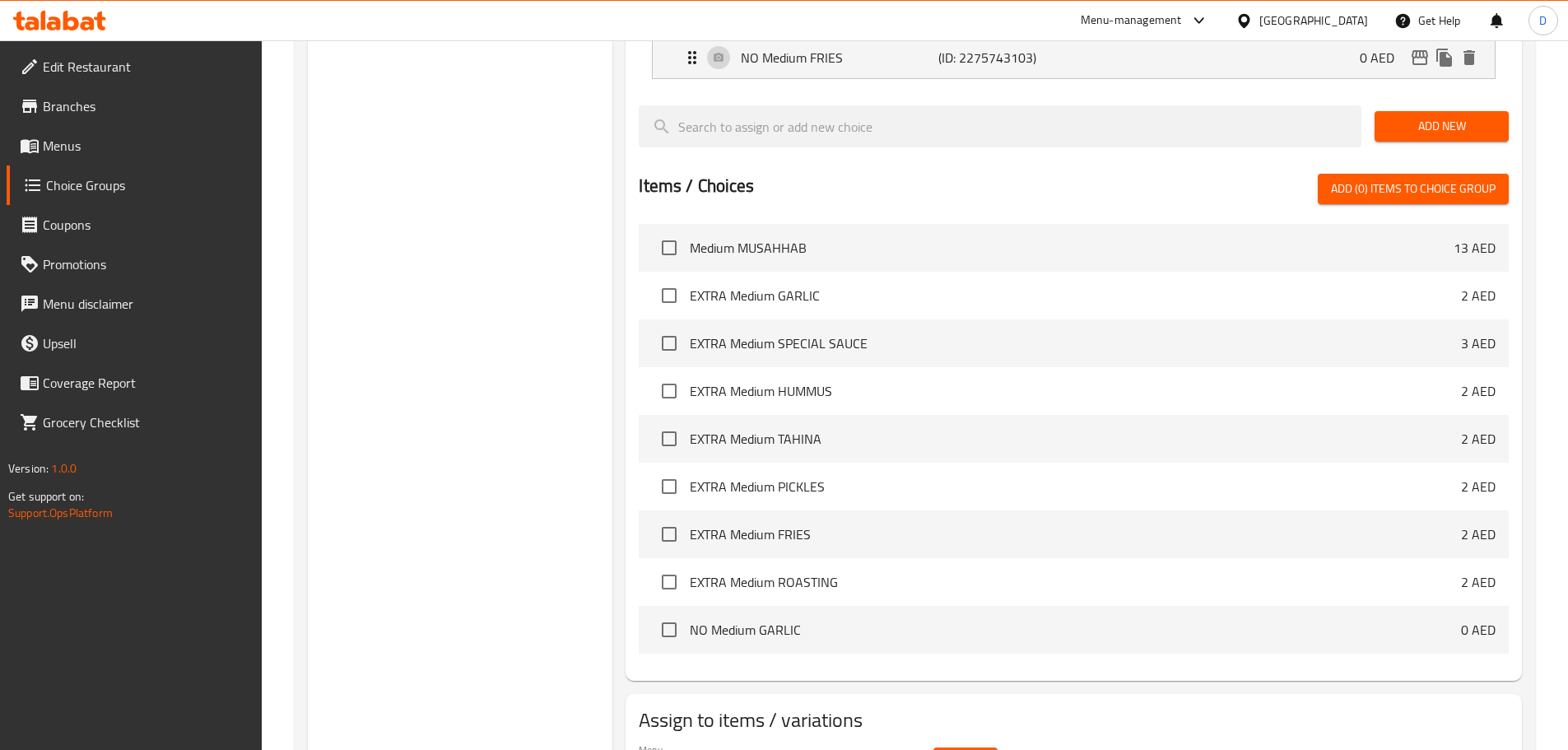
scroll to position [295, 0]
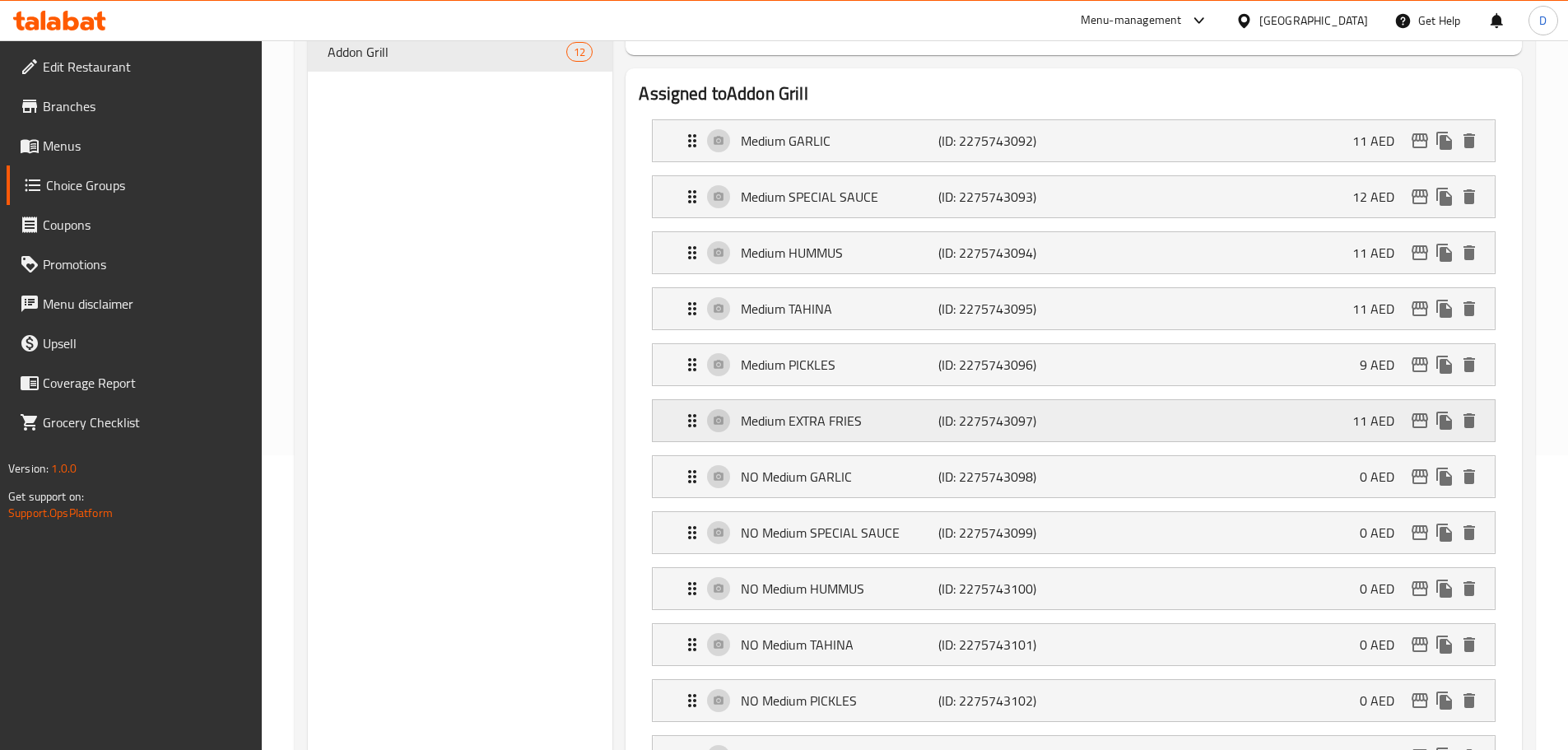
click at [1065, 411] on p "(ID: 2275743097)" at bounding box center [1004, 420] width 131 height 19
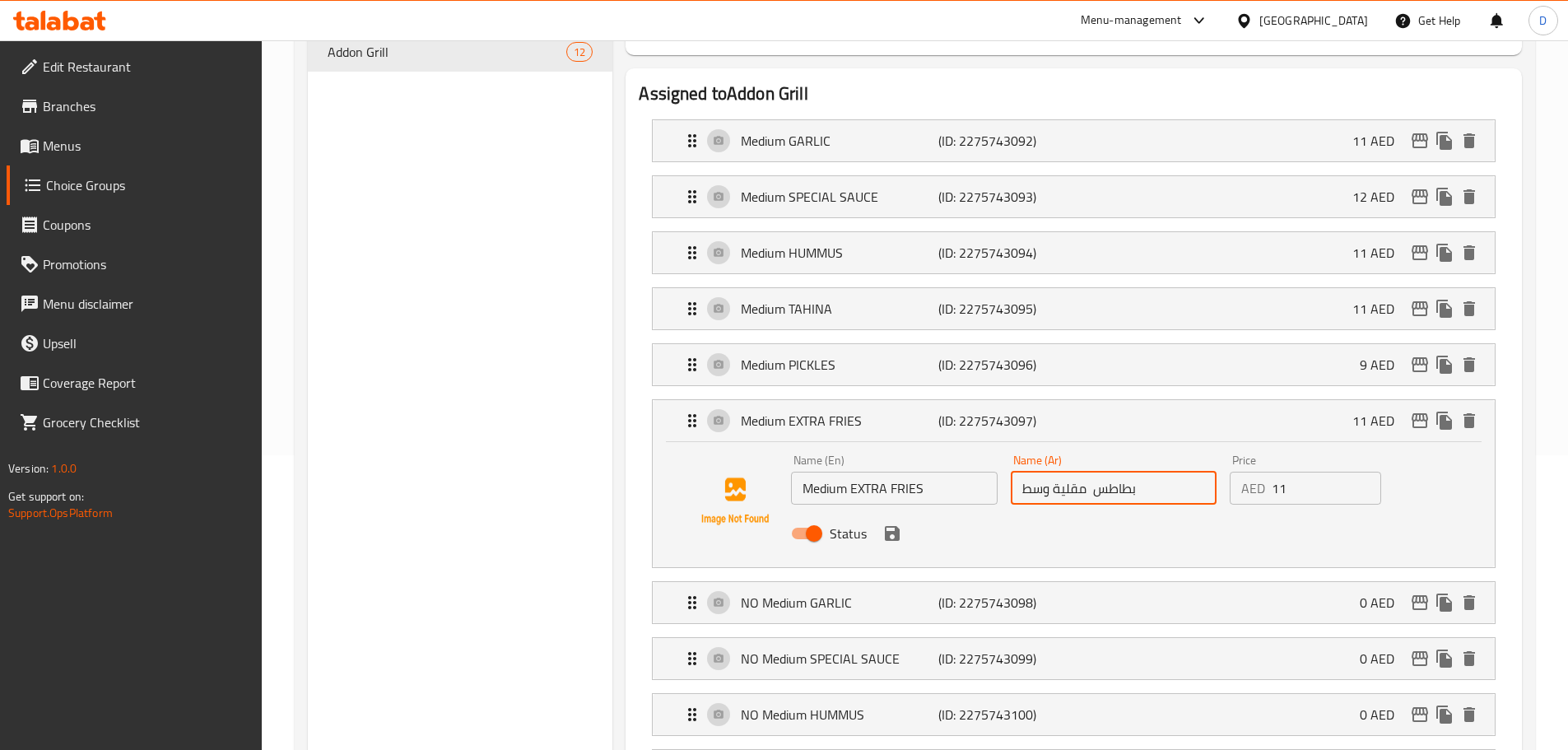
click at [1085, 472] on input "بطاطس مقلية وسط" at bounding box center [1113, 488] width 206 height 33
click at [1052, 472] on input "بطاطس مقلية وسط" at bounding box center [1113, 488] width 206 height 33
click at [1051, 472] on input "بطاطس مقلية وسط" at bounding box center [1113, 488] width 206 height 33
click at [1017, 472] on input "بطاطس مقلية وسط" at bounding box center [1113, 488] width 206 height 33
paste input "اكسترا"
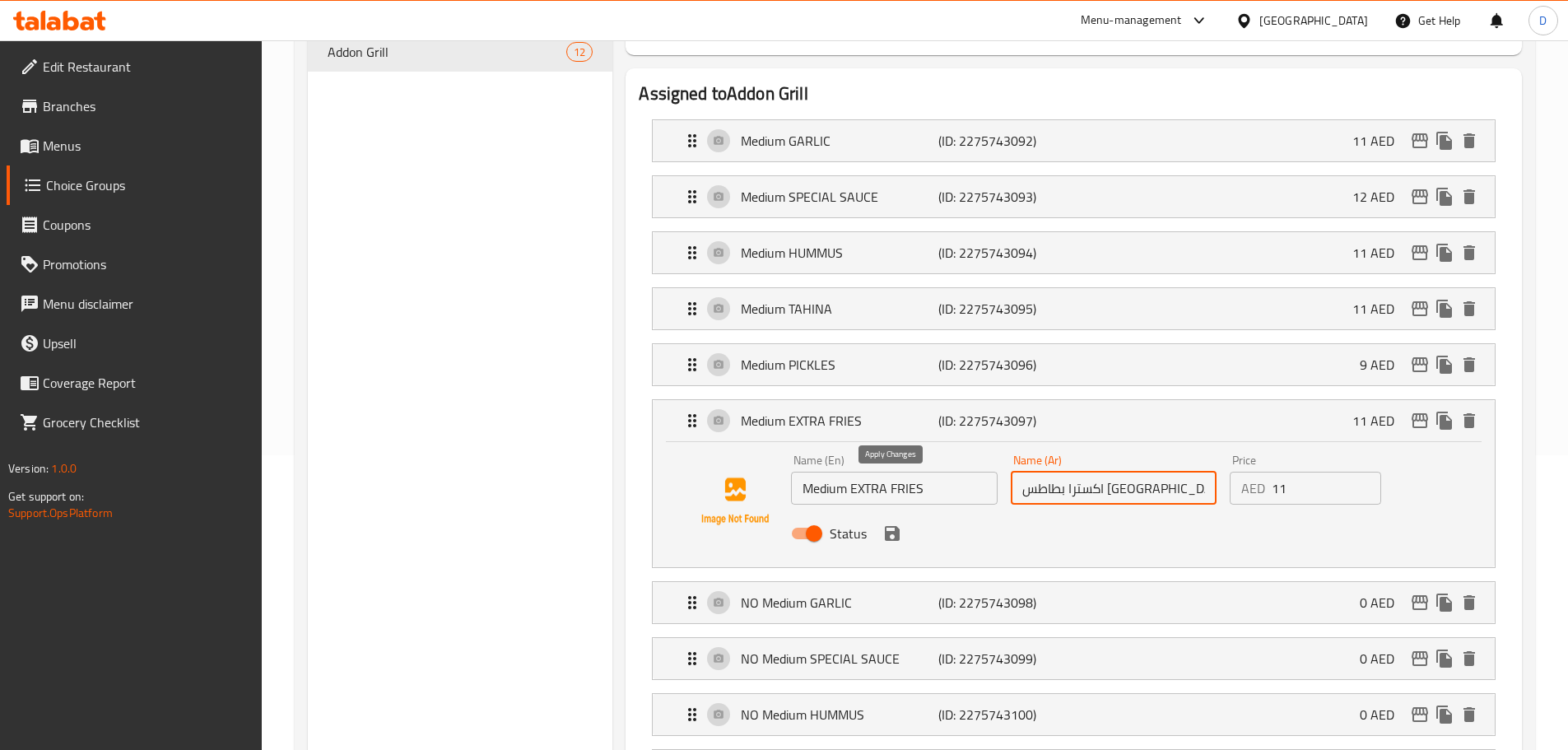
click at [900, 523] on icon "save" at bounding box center [892, 532] width 19 height 19
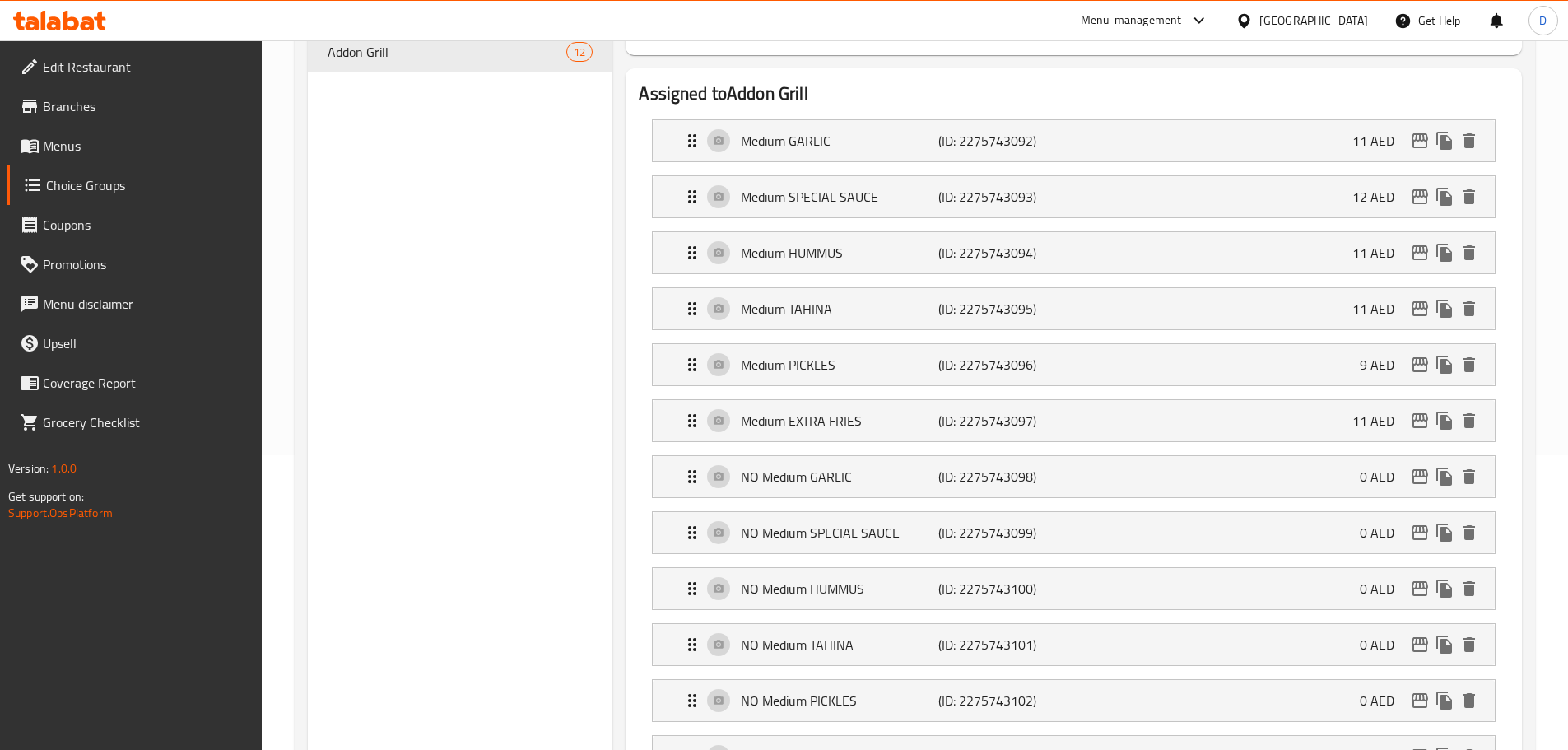
type input "اكسترا بطاطس [GEOGRAPHIC_DATA] وسط"
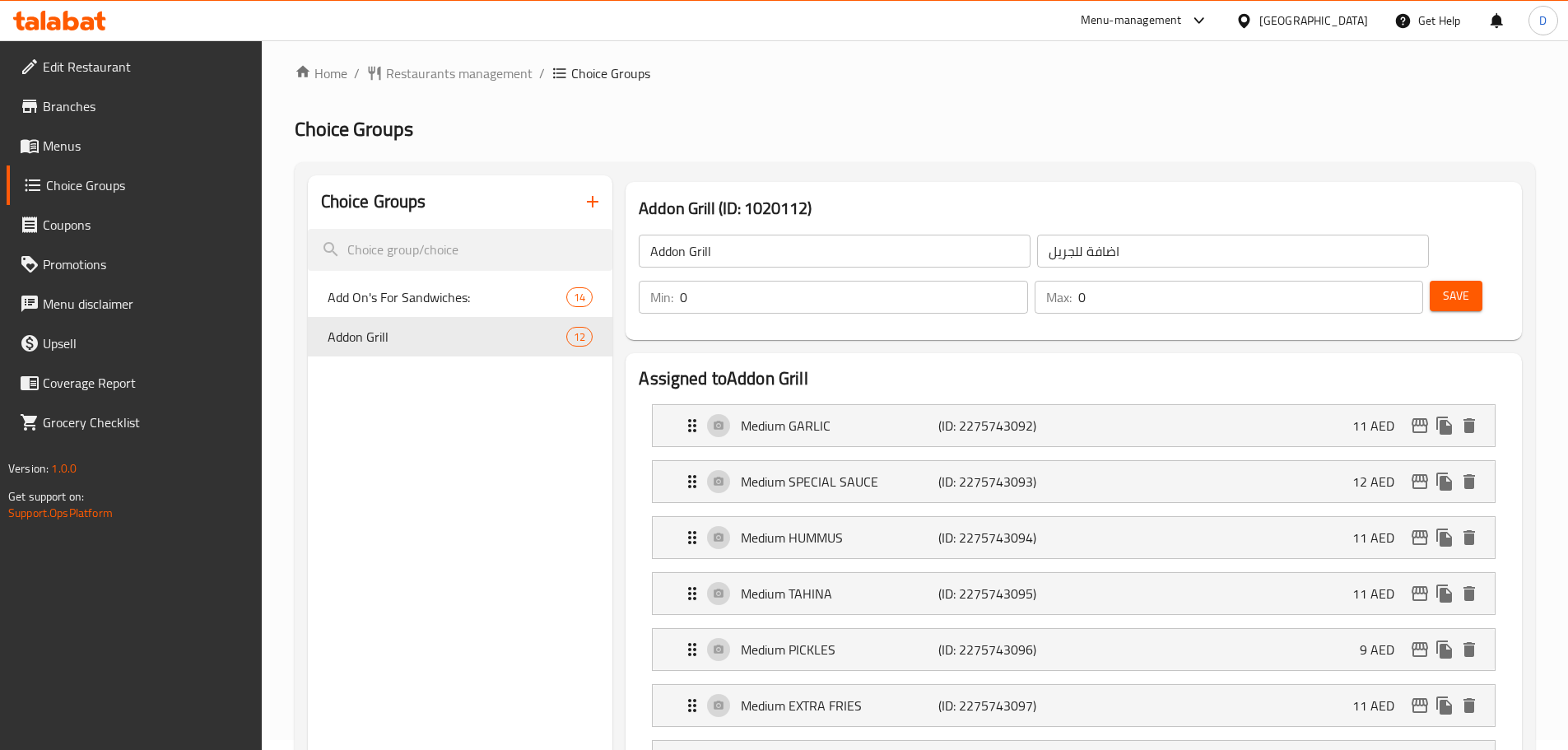
scroll to position [0, 0]
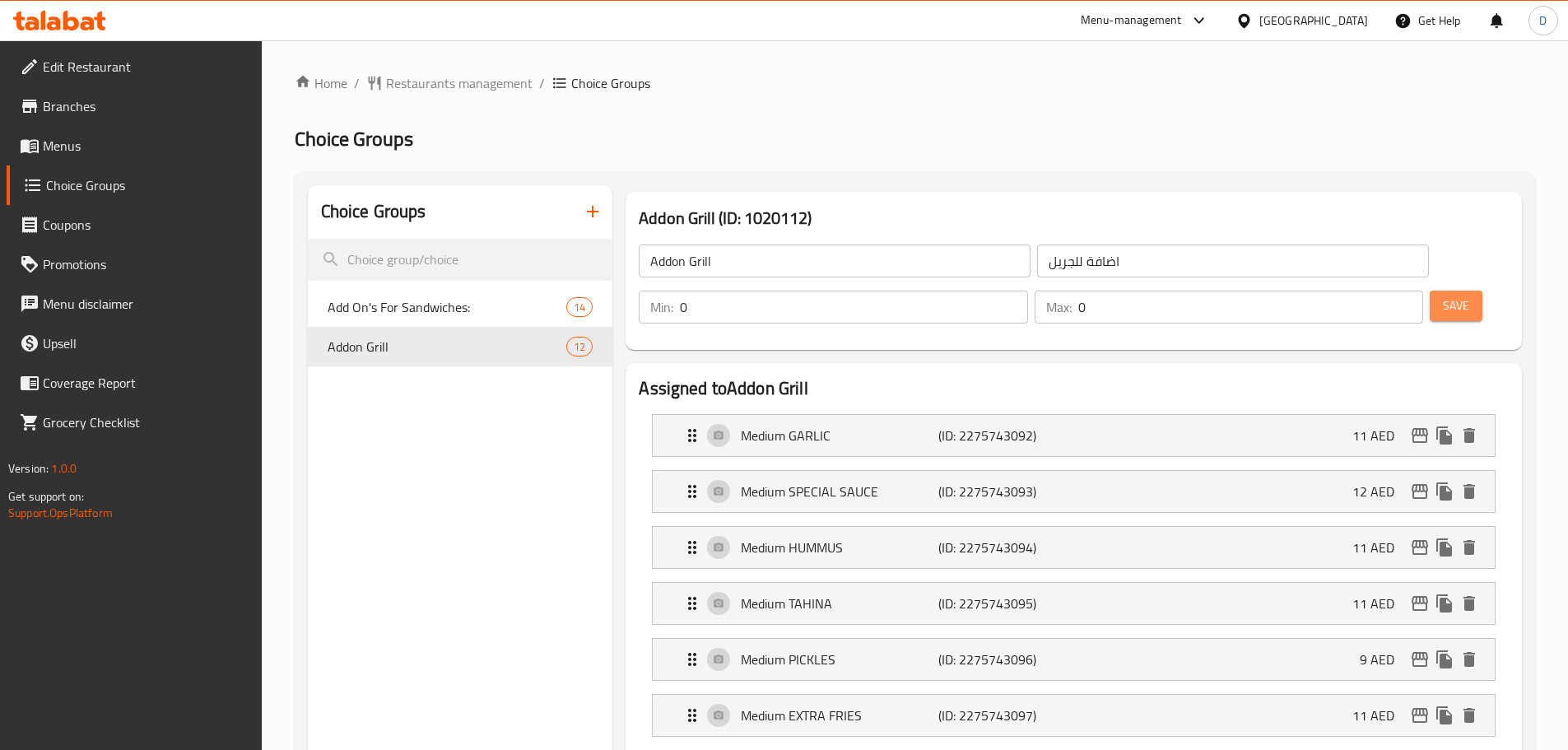
click at [1443, 295] on span "Save" at bounding box center [1456, 305] width 27 height 20
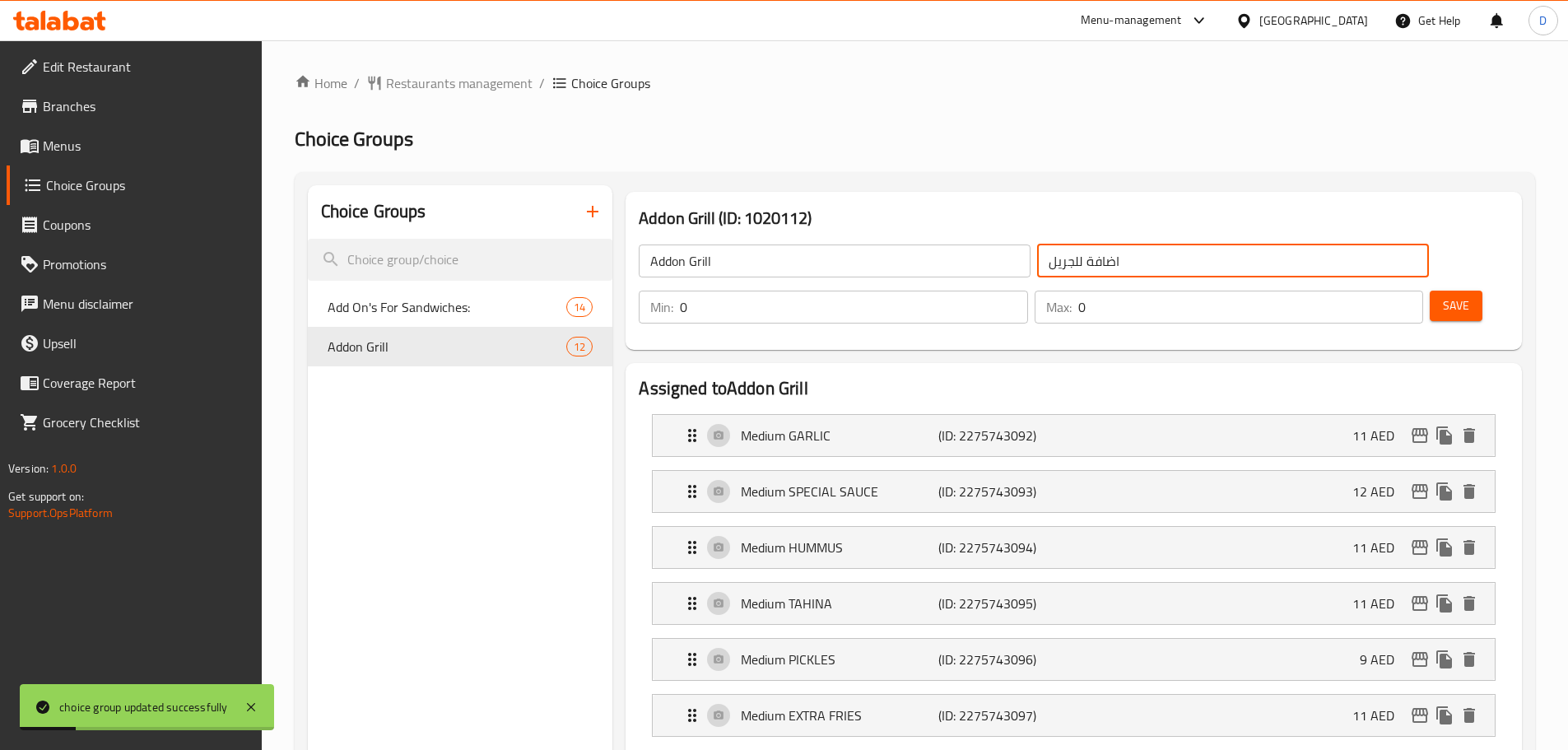
drag, startPoint x: 962, startPoint y: 266, endPoint x: 939, endPoint y: 266, distance: 23.0
click at [1037, 266] on input "اضافة للجريل" at bounding box center [1233, 261] width 392 height 33
type input "اضافة للمشويات"
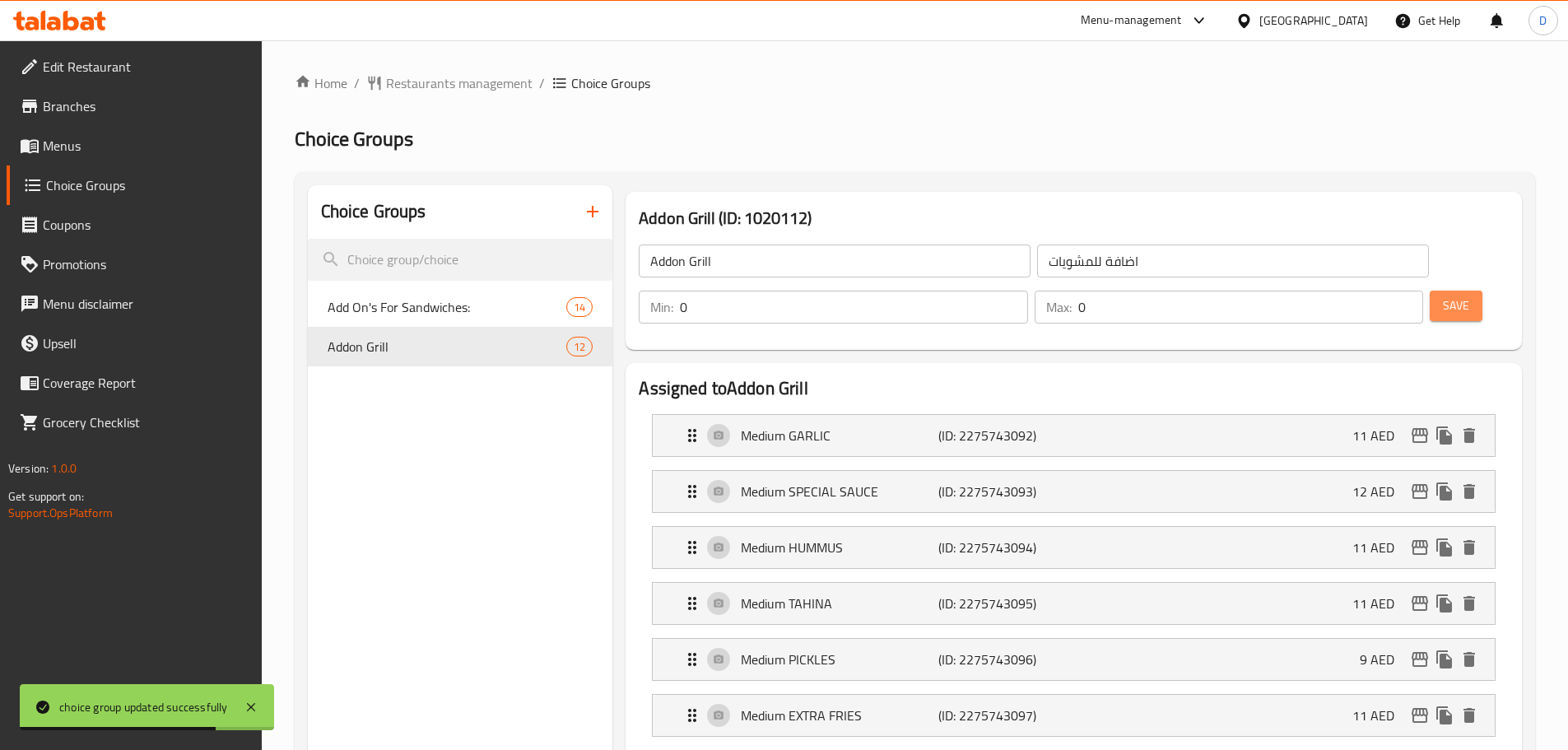
click at [1443, 295] on span "Save" at bounding box center [1456, 305] width 27 height 20
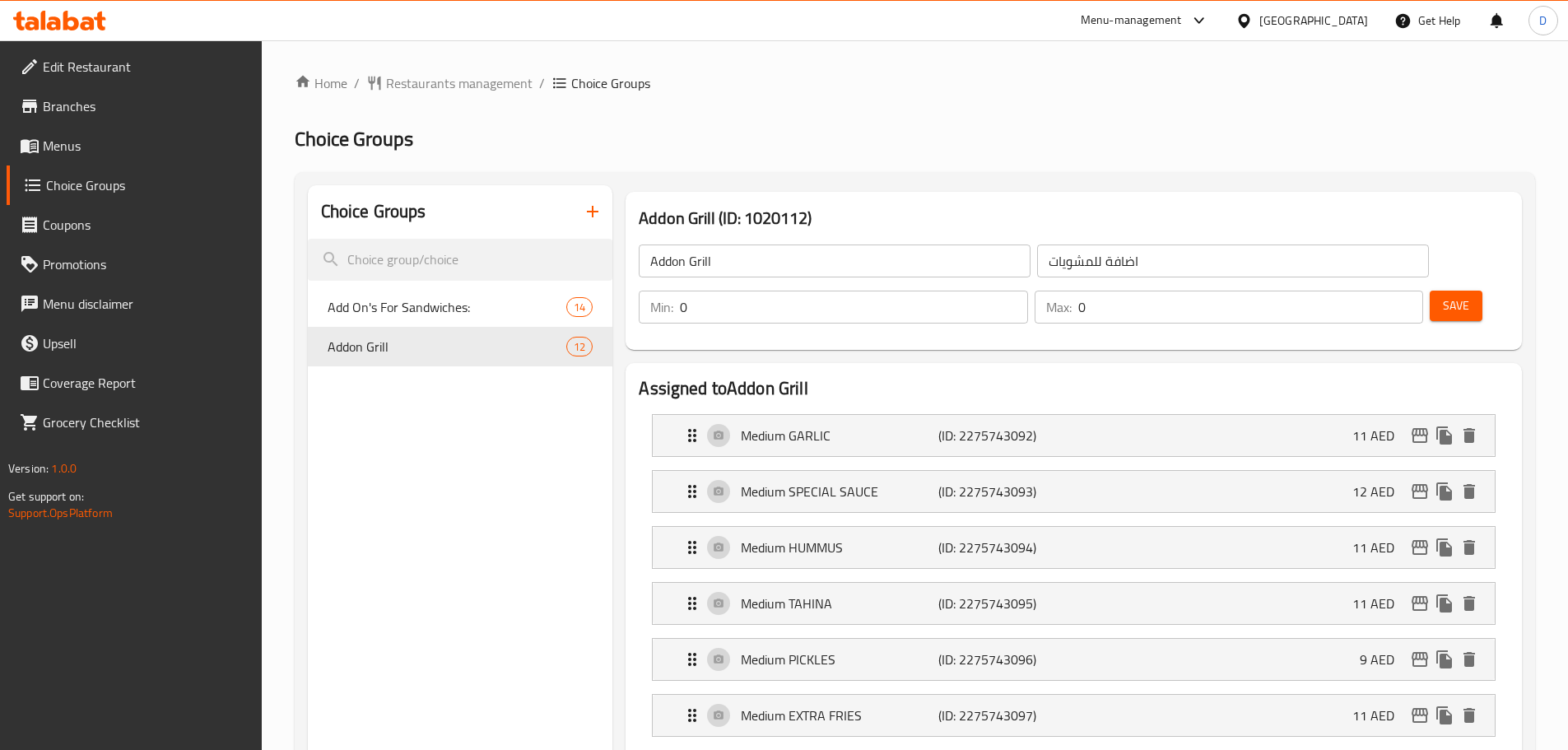
drag, startPoint x: 1413, startPoint y: 262, endPoint x: 671, endPoint y: 399, distance: 754.5
click at [1429, 290] on button "Save" at bounding box center [1455, 305] width 52 height 30
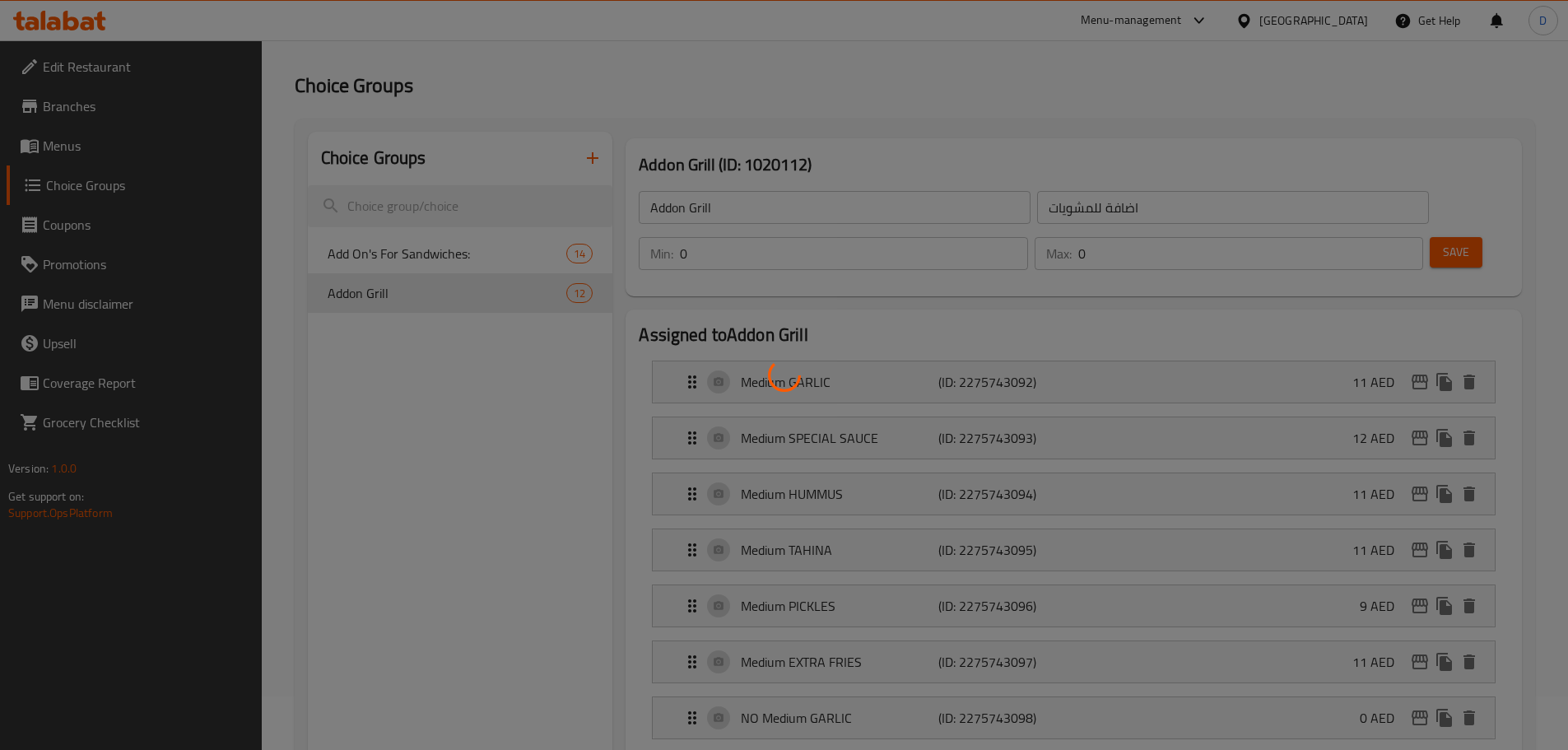
scroll to position [83, 0]
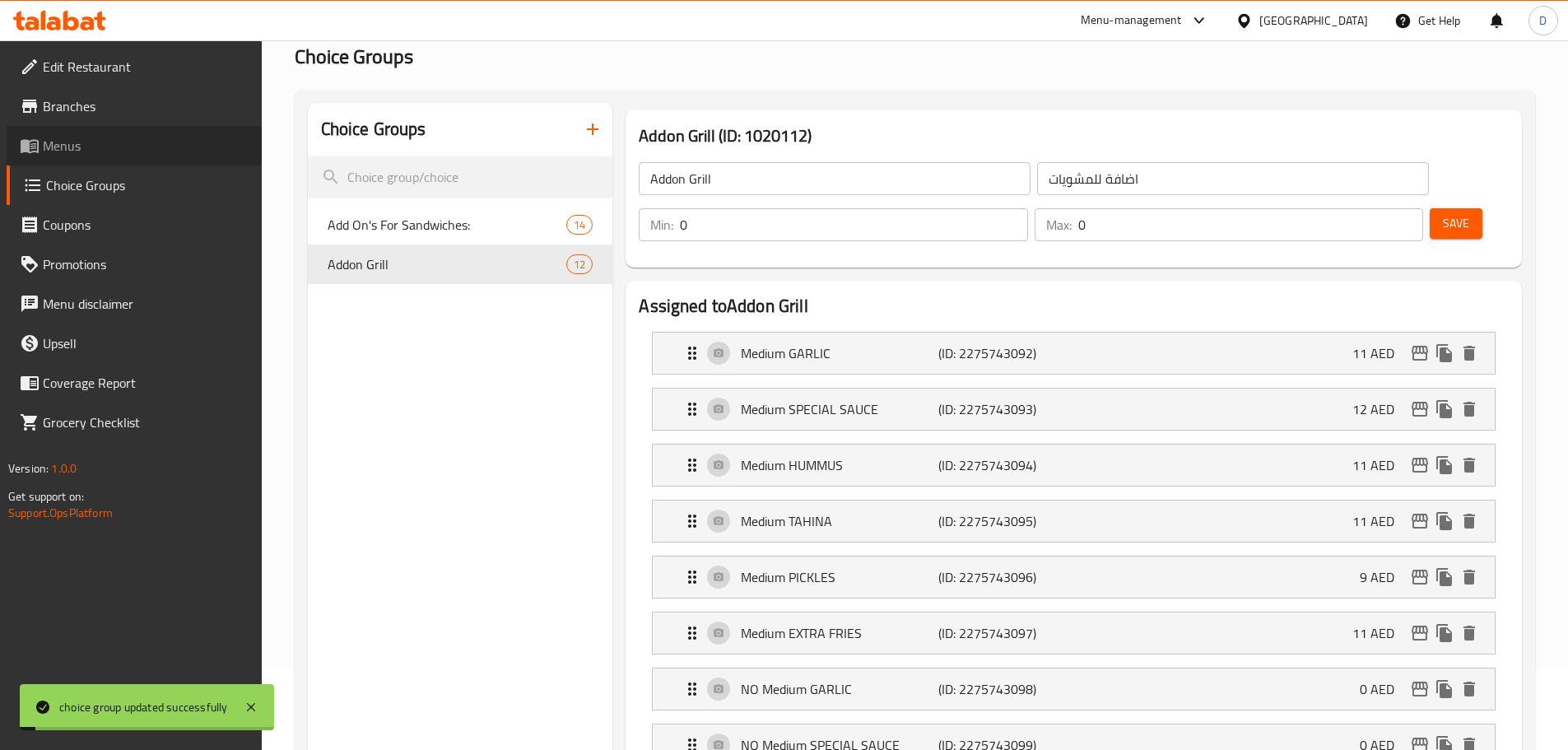
click at [130, 150] on span "Menus" at bounding box center [146, 145] width 206 height 19
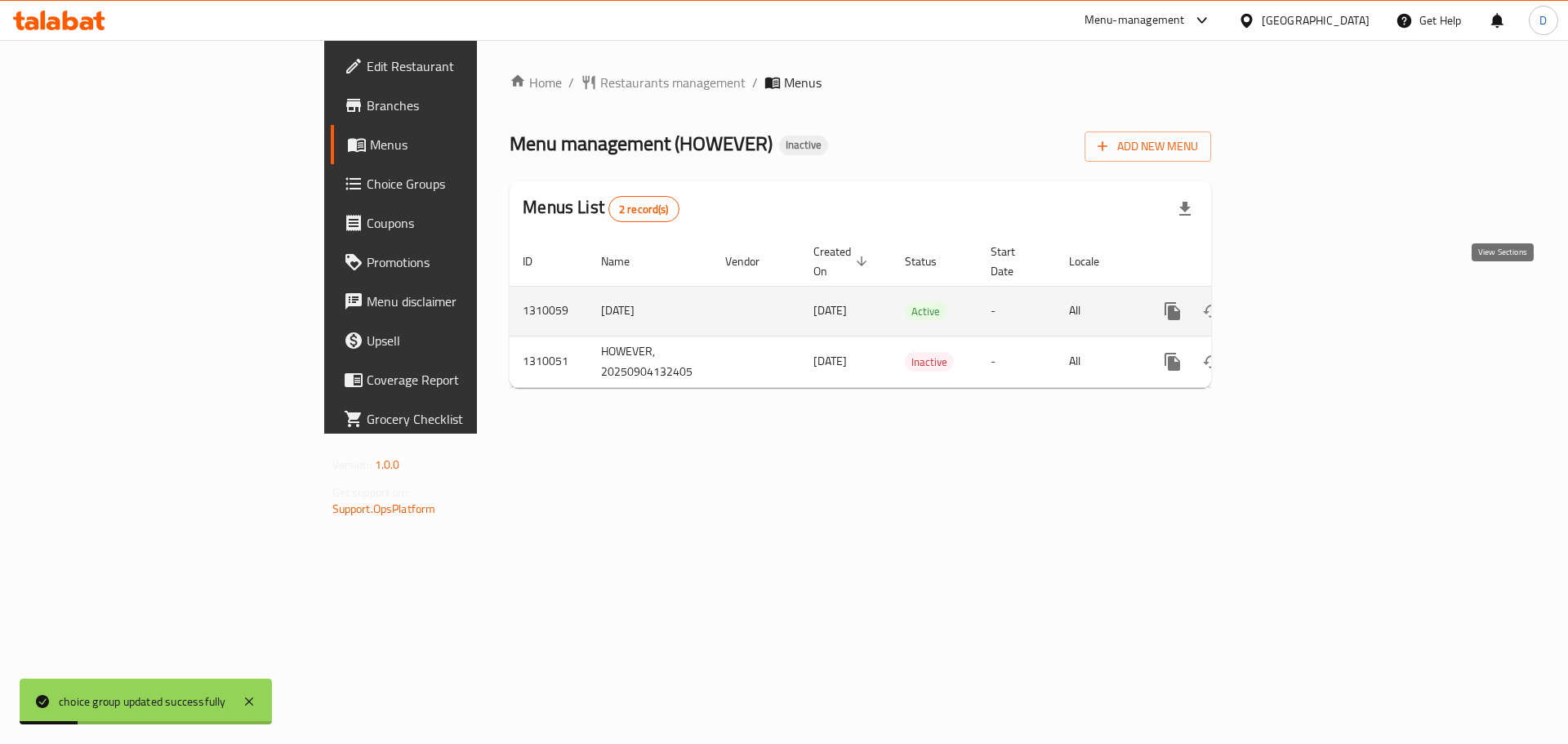
click at [1300, 301] on icon "enhanced table" at bounding box center [1290, 310] width 19 height 19
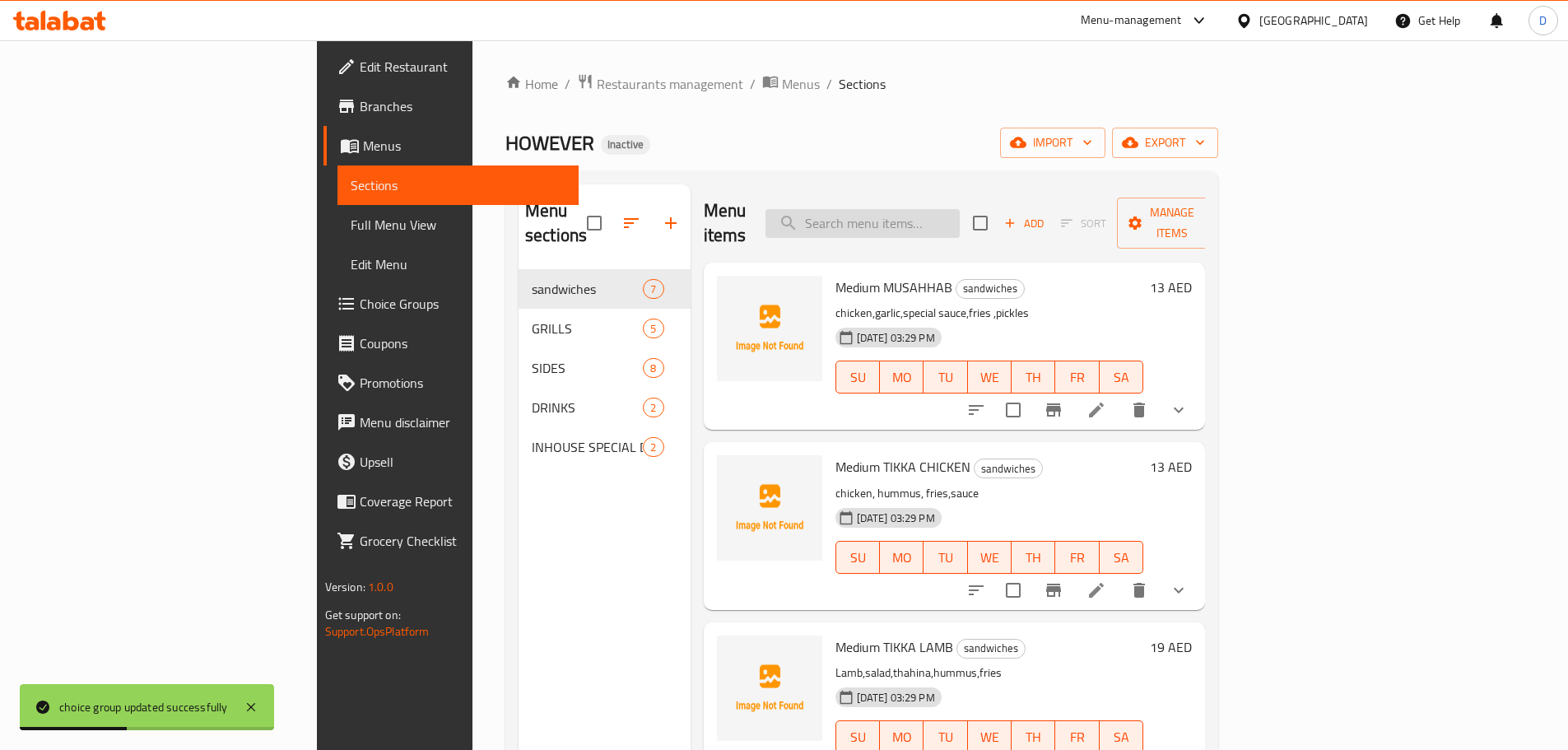
click at [949, 215] on input "search" at bounding box center [862, 222] width 194 height 28
paste input "tikka lamb"
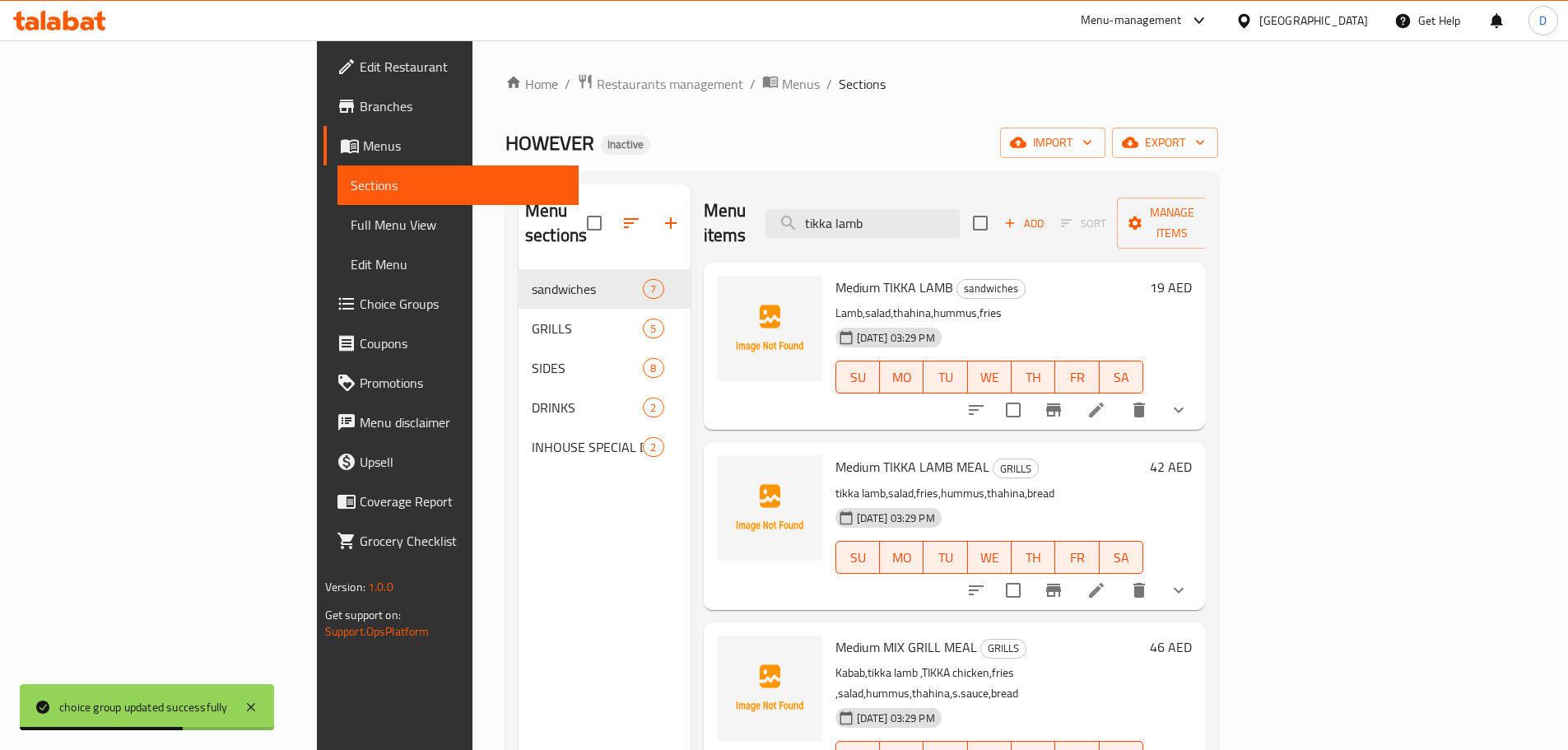
type input "tikka lamb"
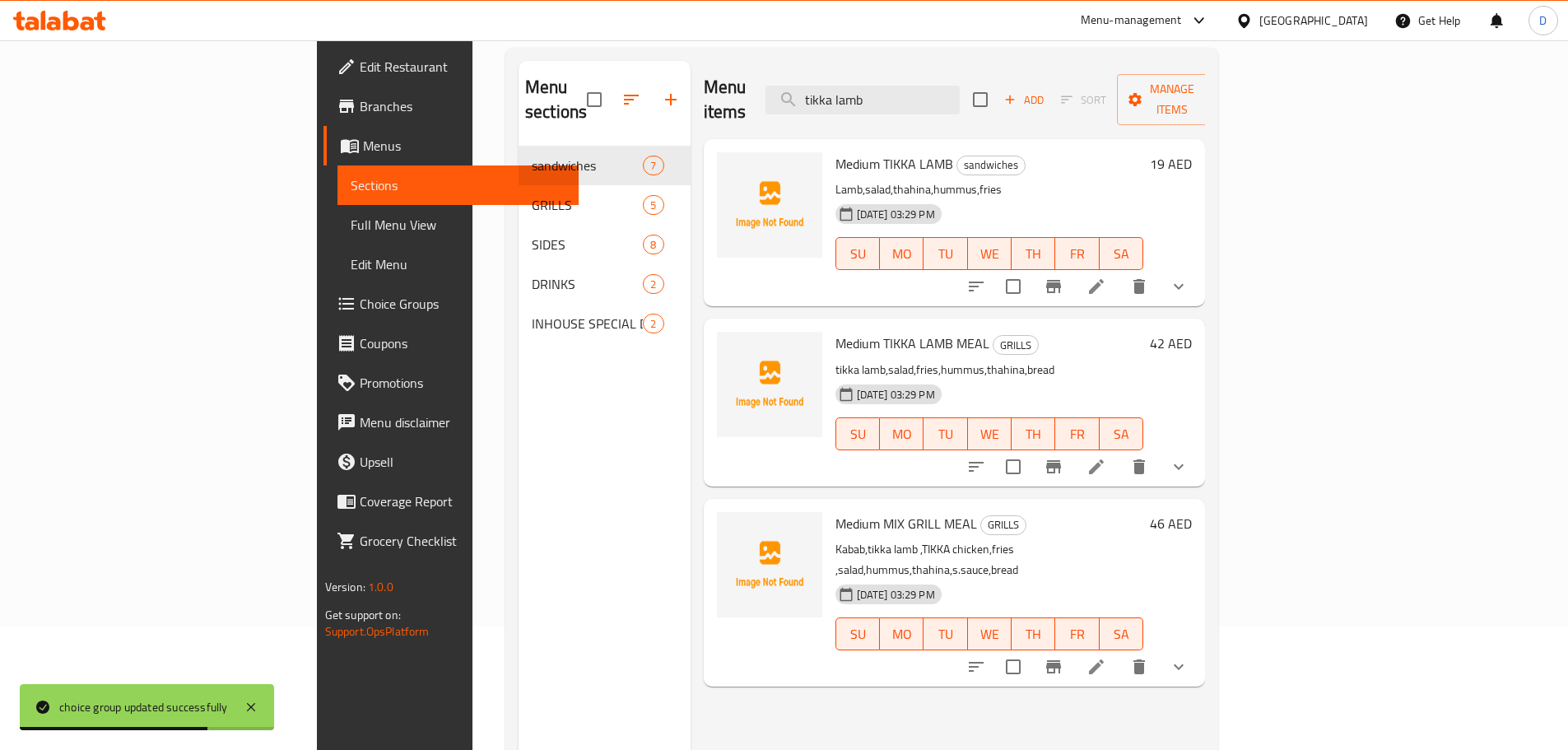
scroll to position [165, 0]
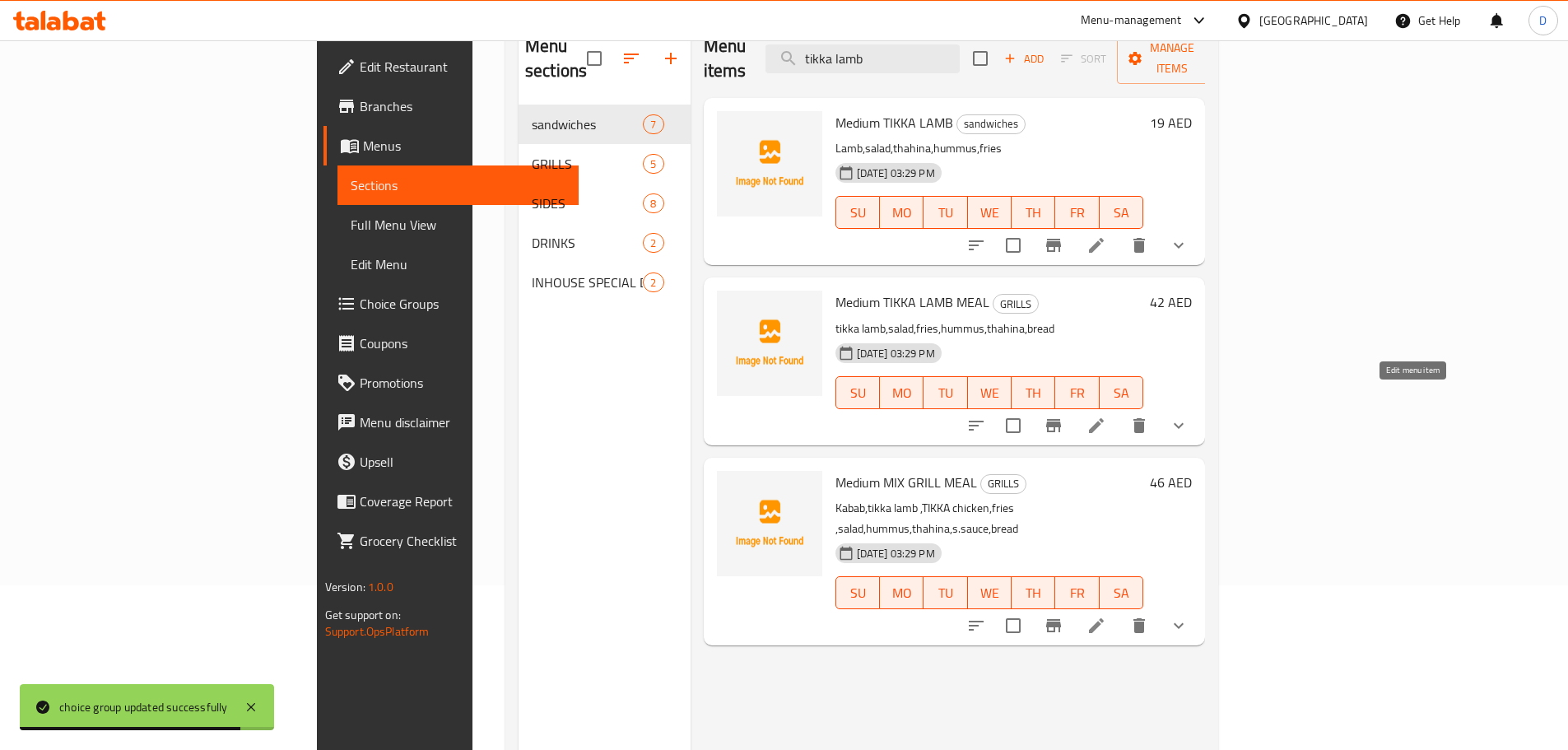
click at [1106, 415] on icon at bounding box center [1096, 425] width 19 height 19
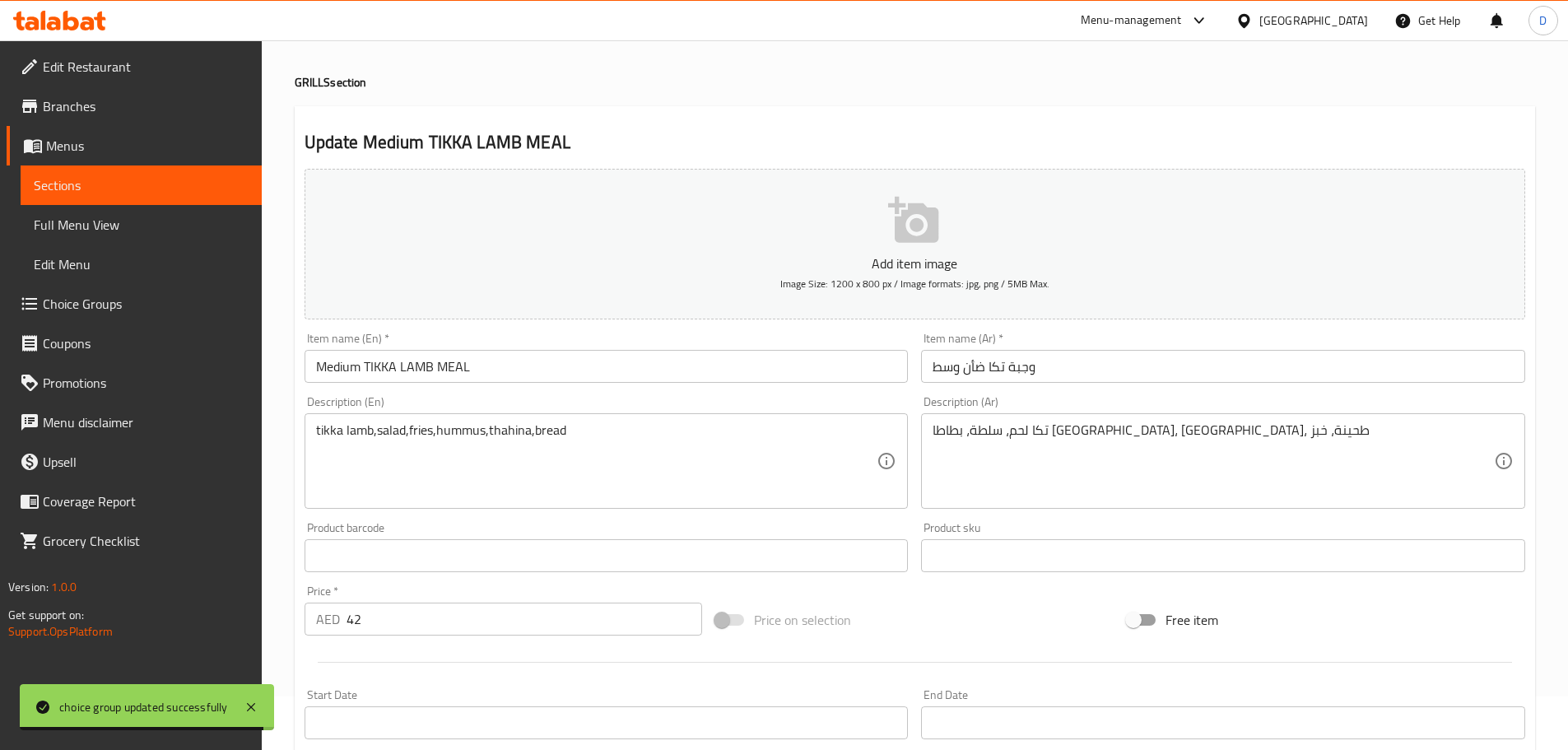
scroll to position [83, 0]
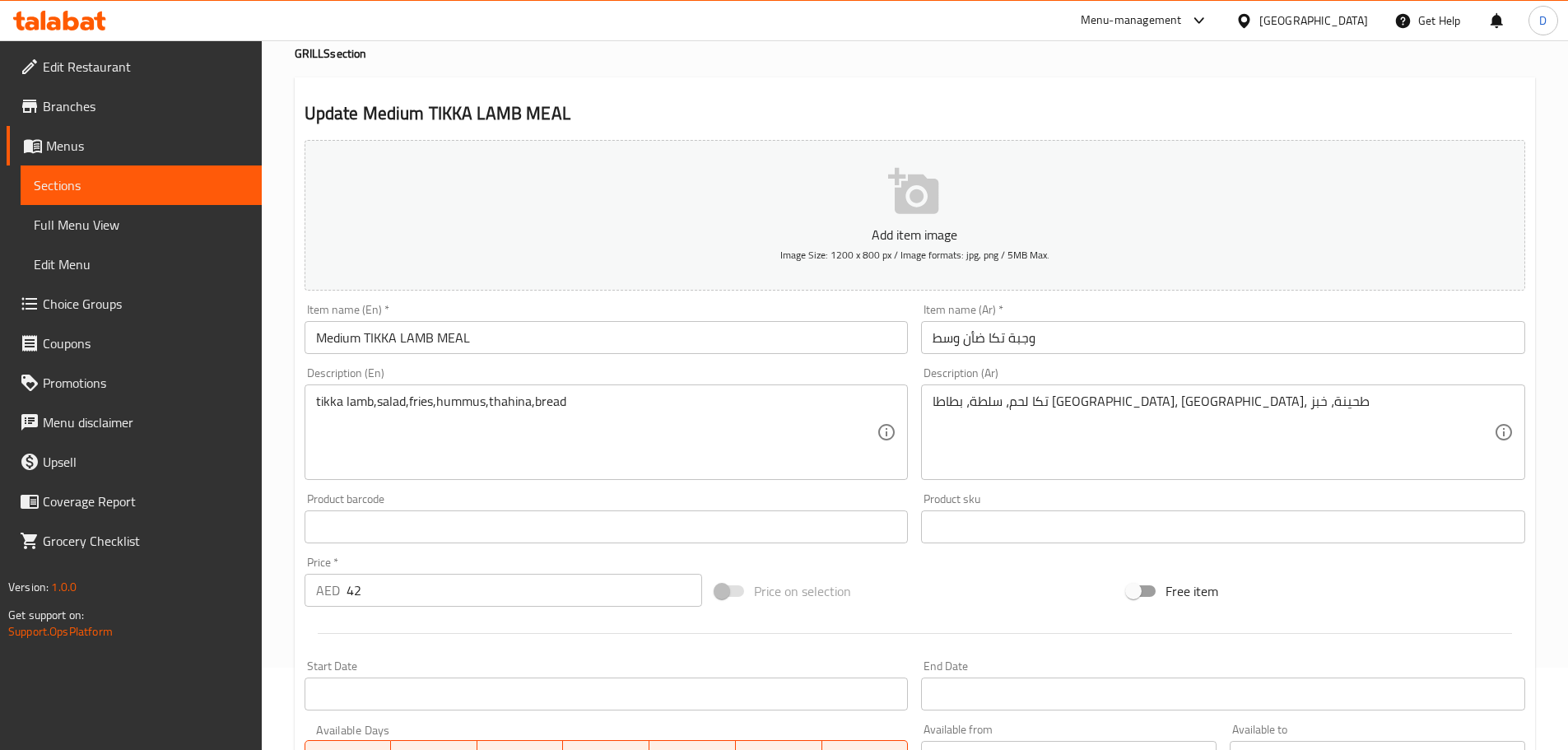
click at [982, 339] on input "وجبة تكا ضأن وسط" at bounding box center [1222, 337] width 604 height 33
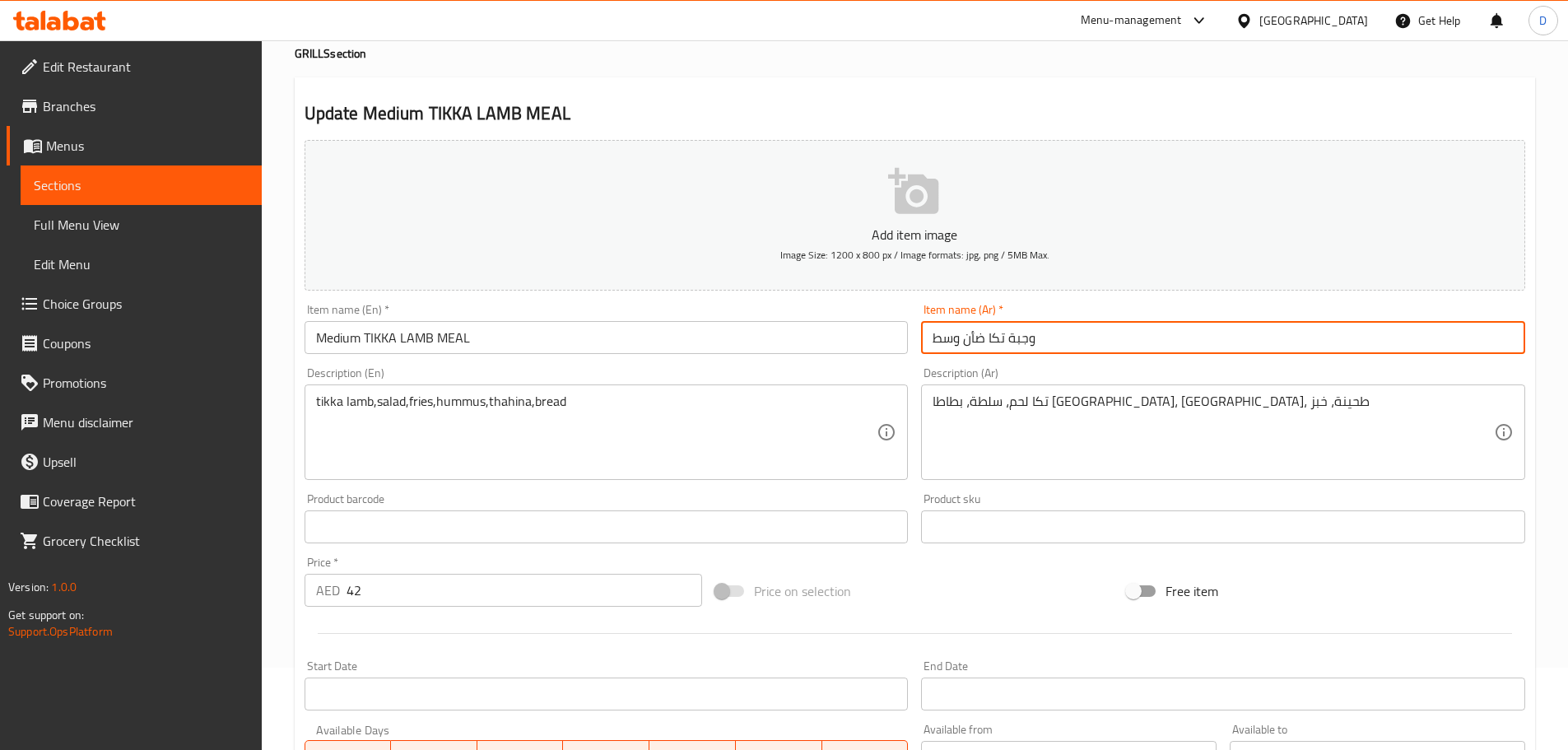
click at [982, 339] on input "وجبة تكا ضأن وسط" at bounding box center [1222, 337] width 604 height 33
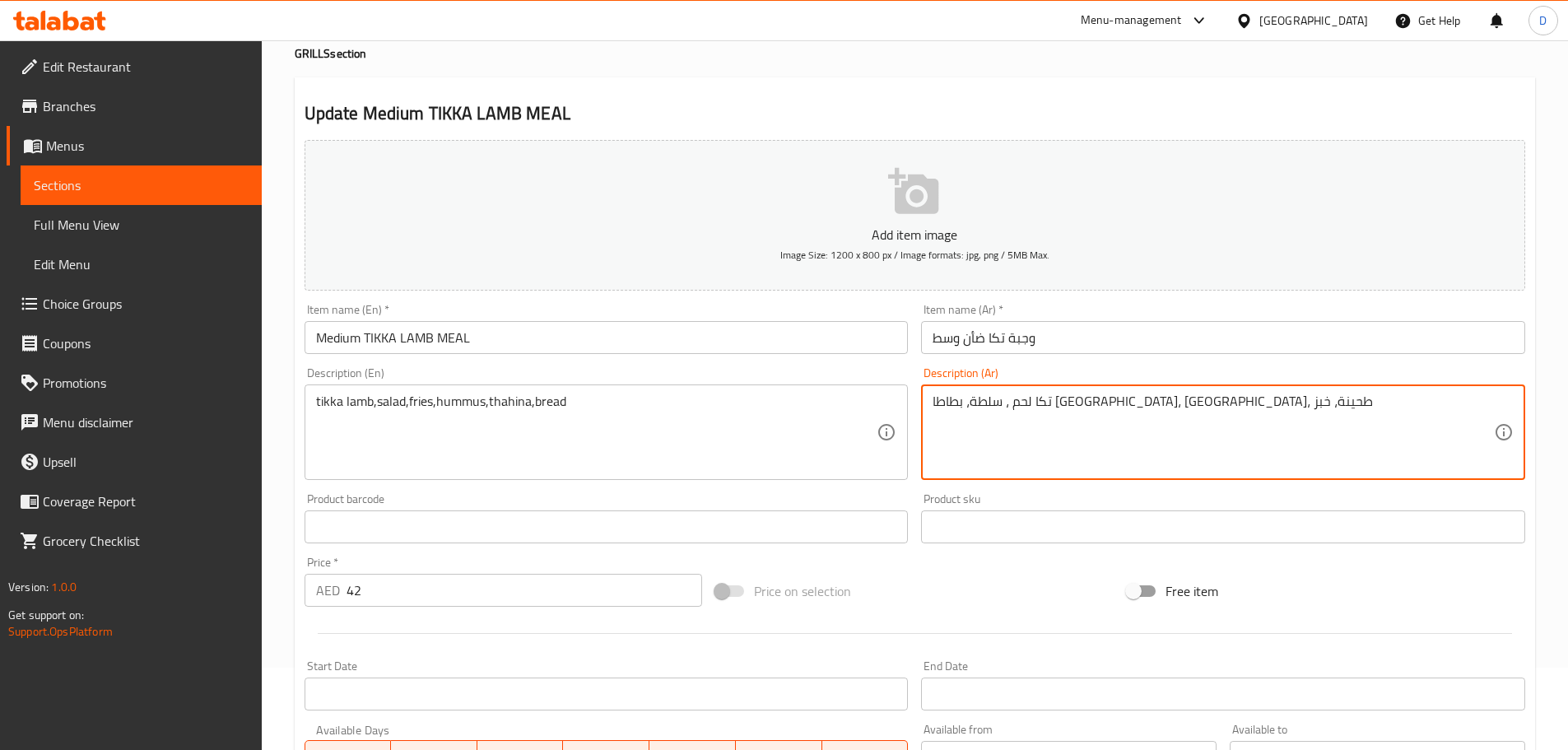
paste textarea "أن"
click at [1176, 403] on textarea "تكا لحم ضأن، سلطة، بطاطا [GEOGRAPHIC_DATA]، [GEOGRAPHIC_DATA]، طحينة، خبز" at bounding box center [1212, 432] width 562 height 78
click at [1186, 404] on textarea "تكا لحم ضأن، سلطة، بطاطا [GEOGRAPHIC_DATA]، [GEOGRAPHIC_DATA]، طحينة، خبز" at bounding box center [1212, 432] width 562 height 78
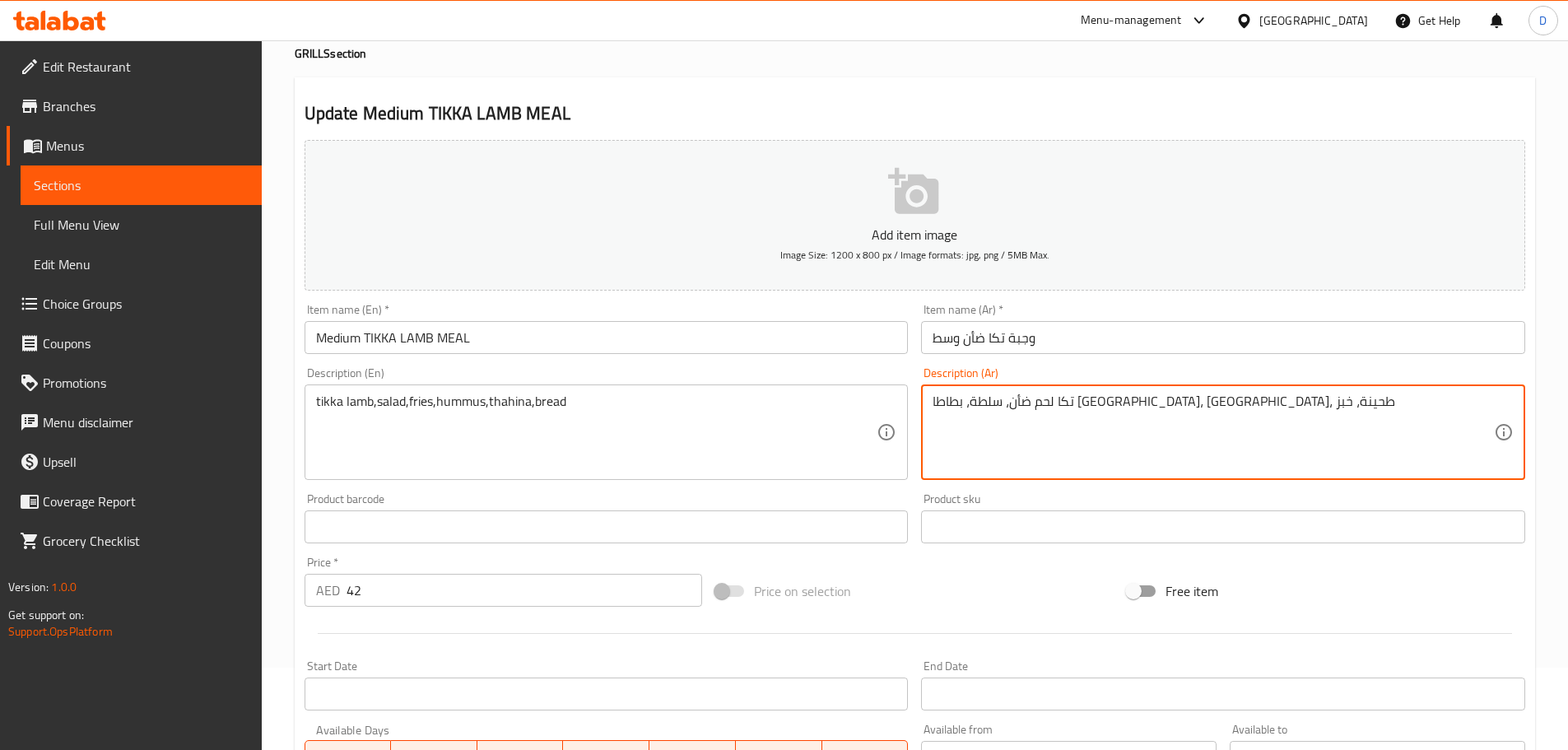
type textarea "تكا لحم ضأن، سلطة، بطاطا [GEOGRAPHIC_DATA]، [GEOGRAPHIC_DATA]، طحينة، خبز"
click at [983, 342] on input "وجبة تكا ضأن وسط" at bounding box center [1222, 337] width 604 height 33
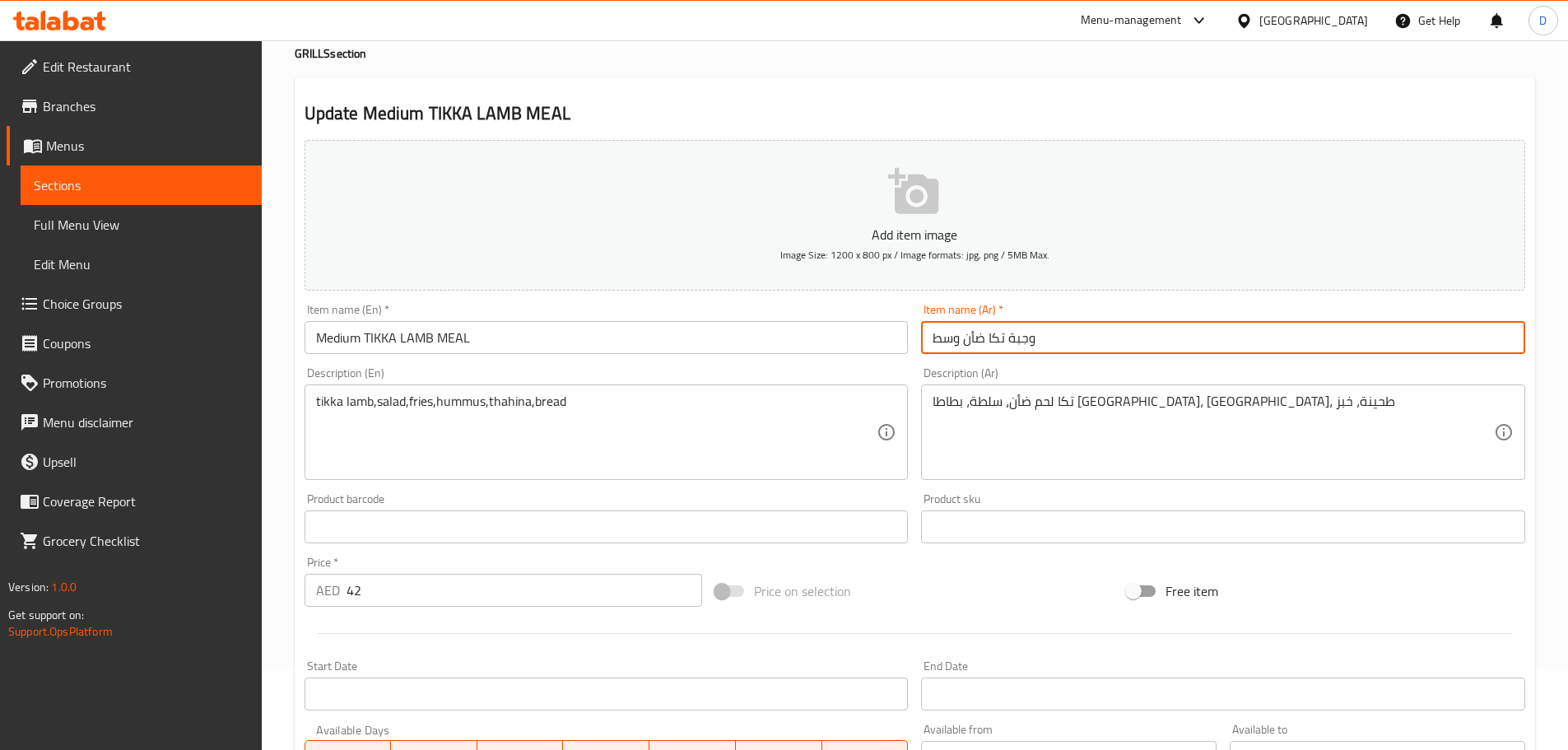
paste input "لحم"
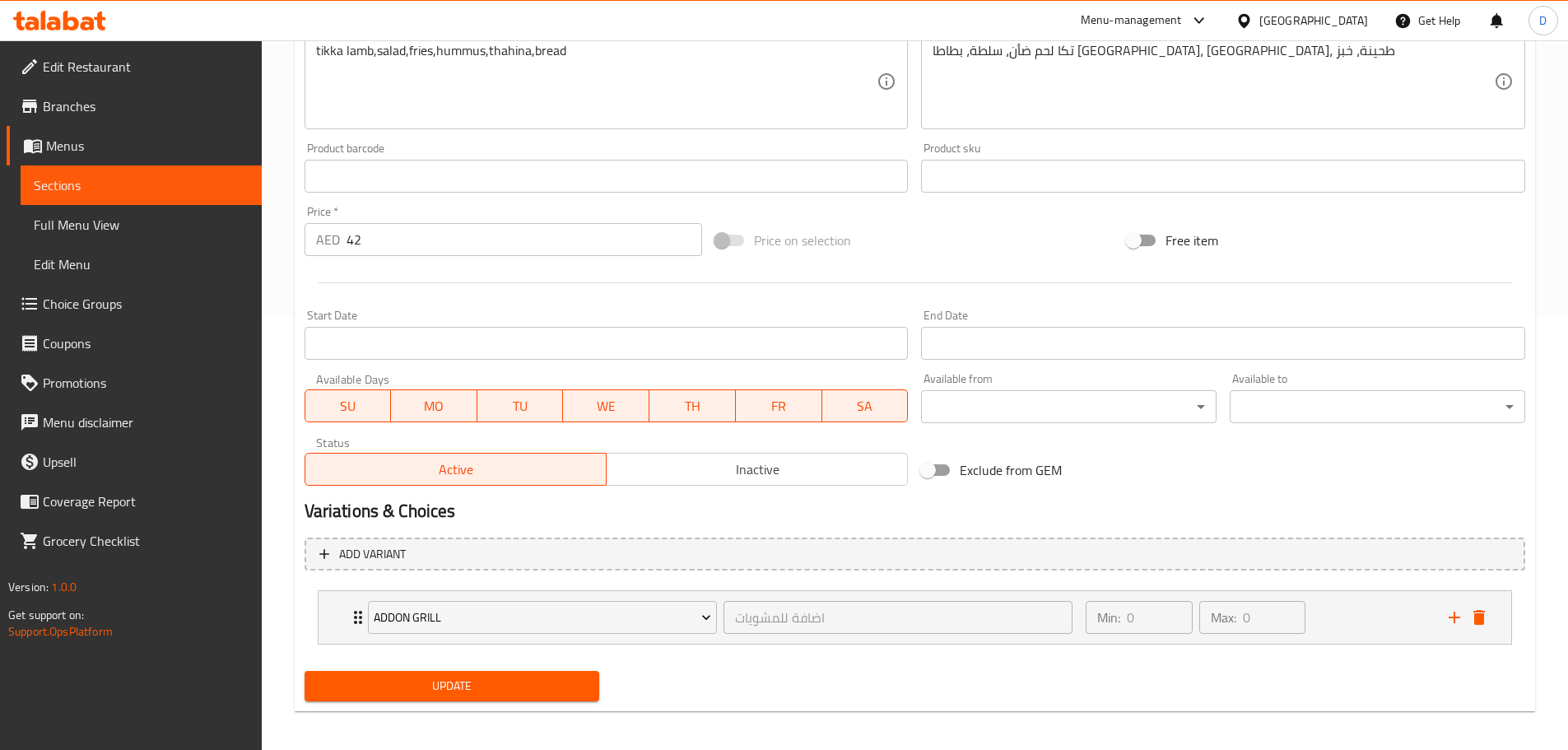
scroll to position [440, 0]
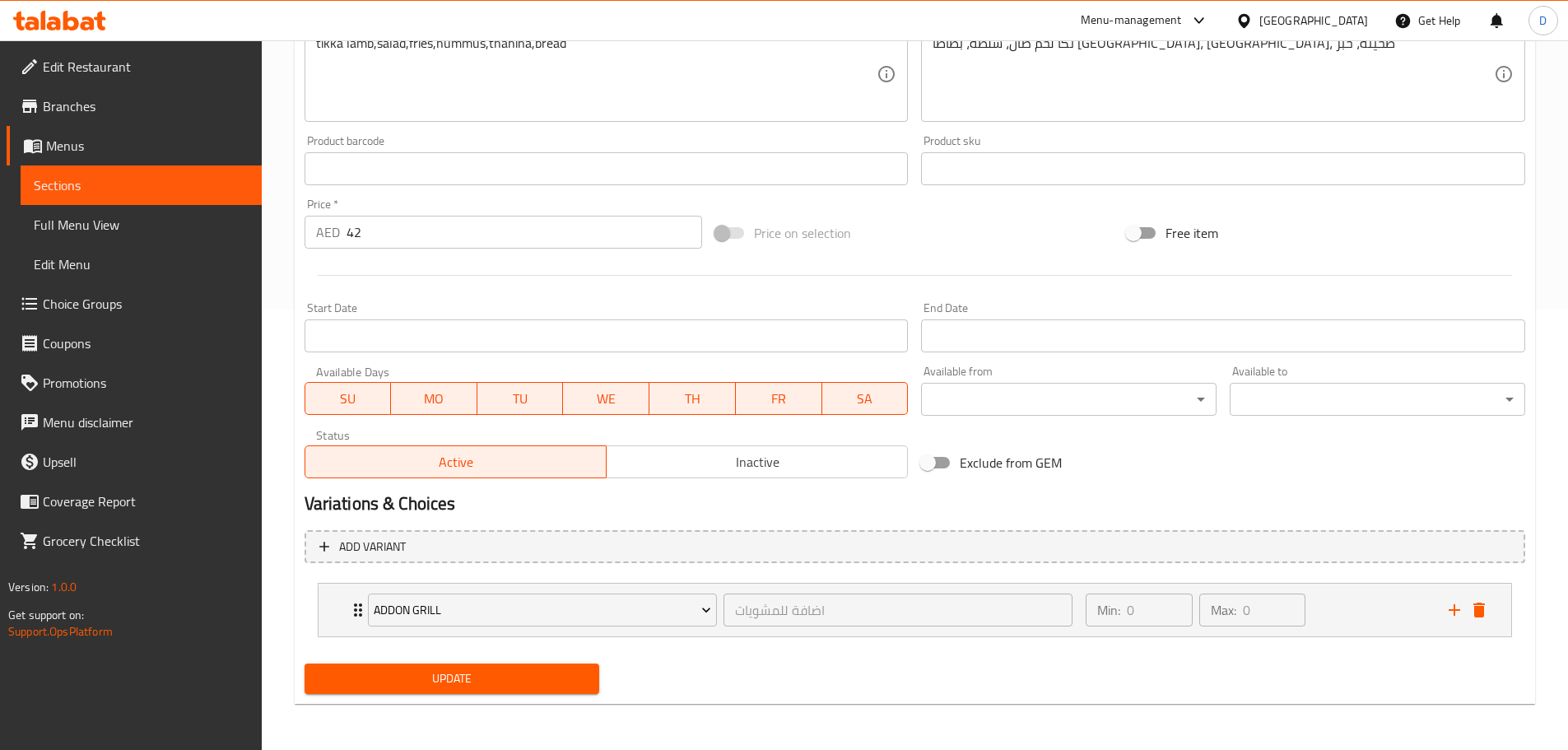
type input "وجبة تكا لحم ضأن وسط"
click at [464, 683] on span "Update" at bounding box center [452, 678] width 269 height 20
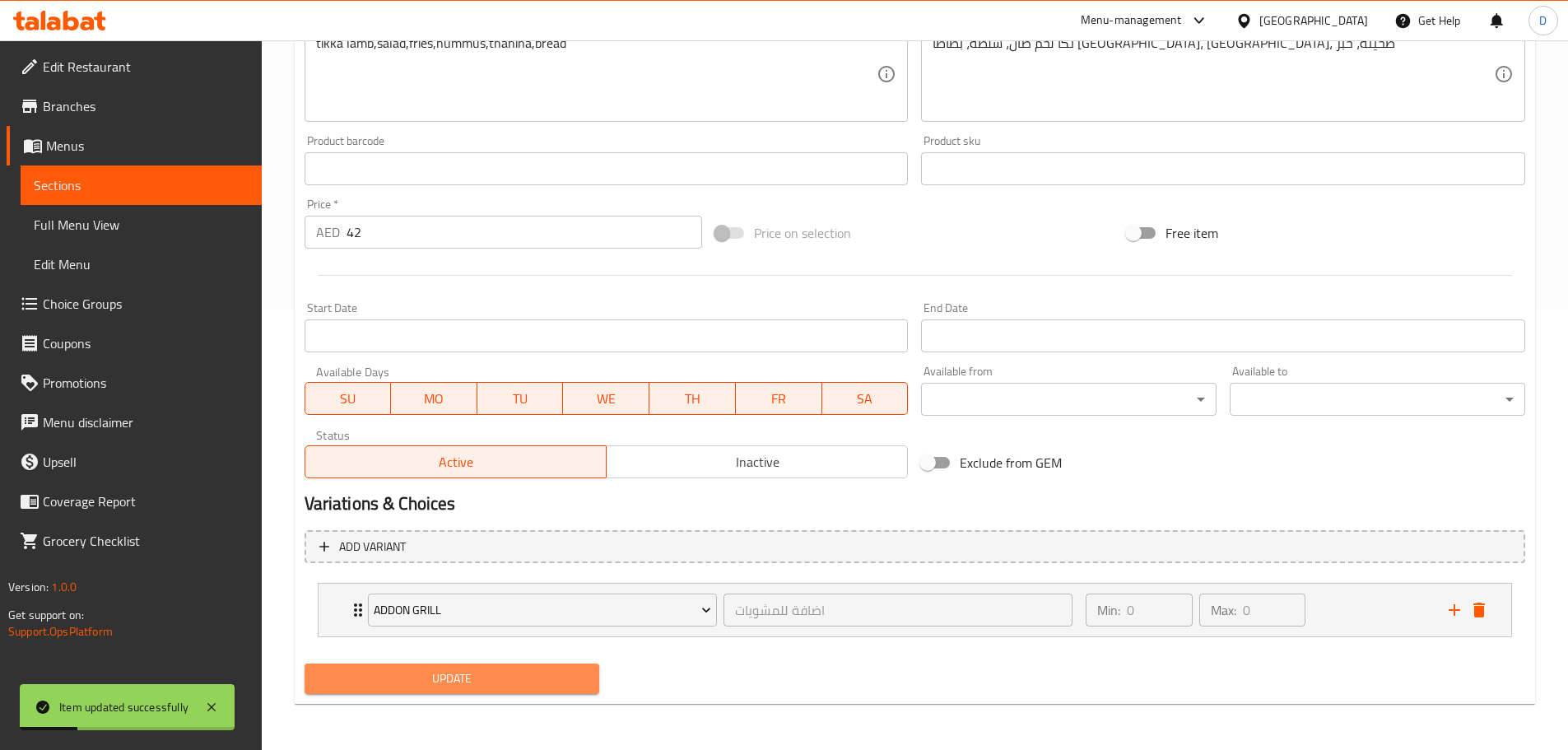
click at [397, 680] on span "Update" at bounding box center [452, 678] width 269 height 20
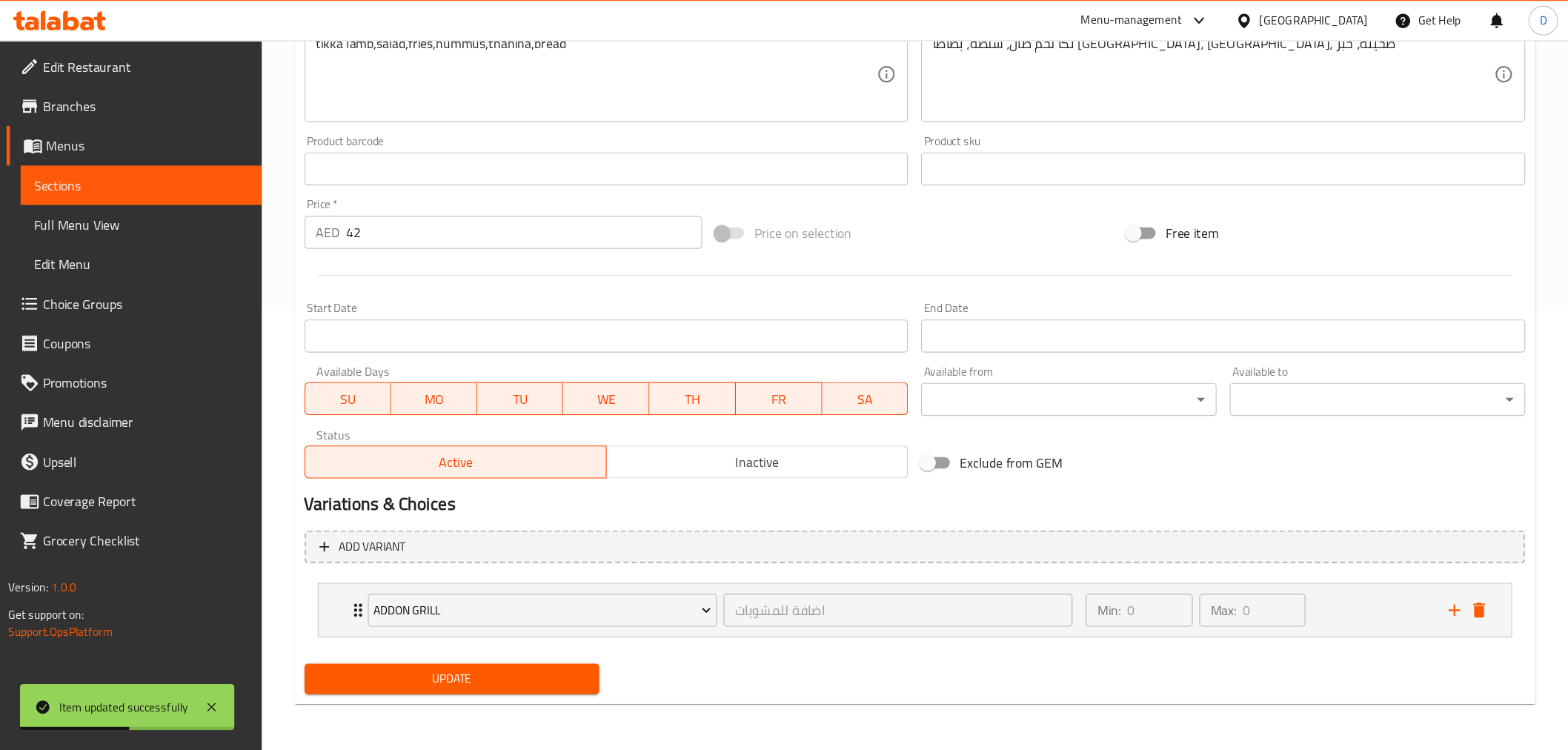
scroll to position [173, 0]
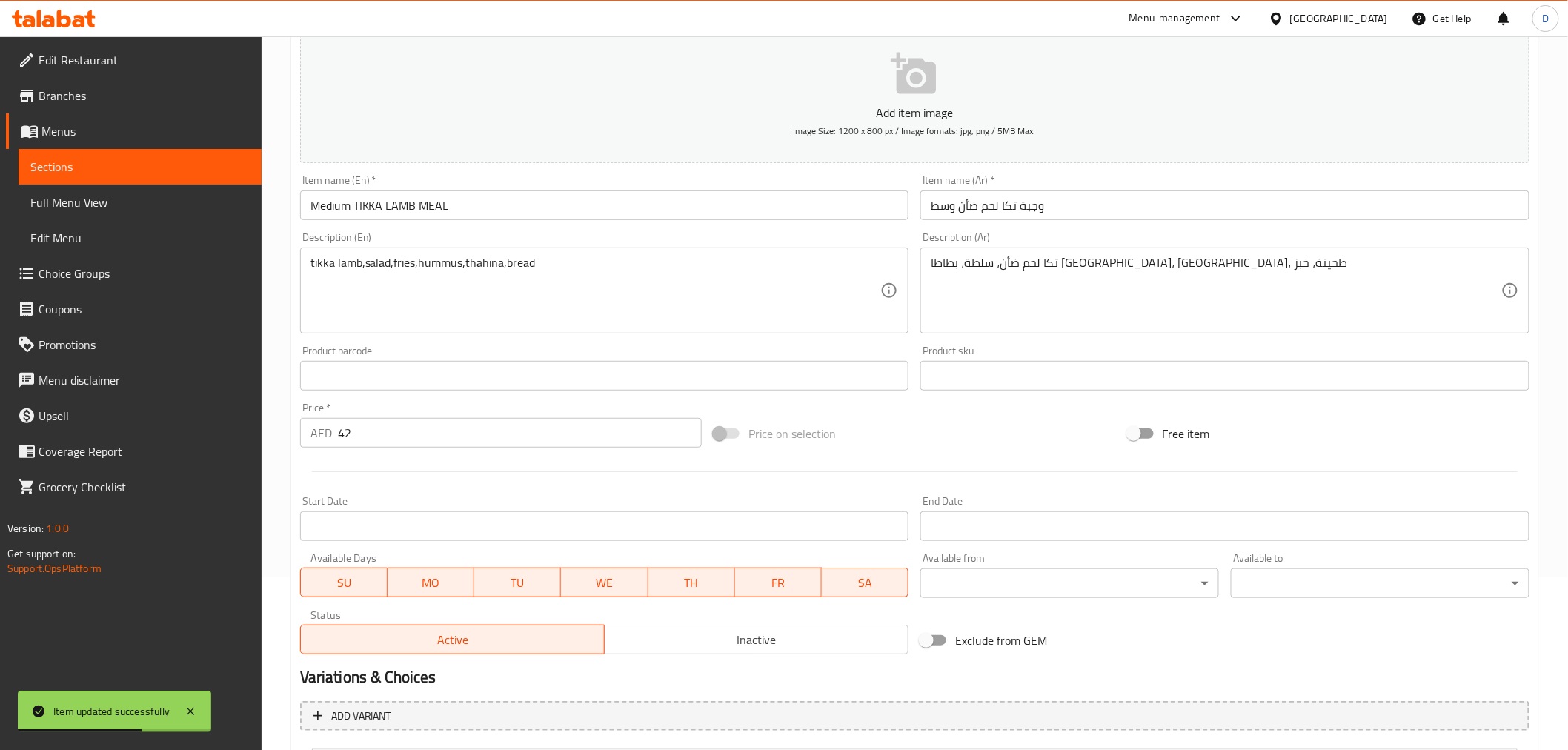
click at [218, 156] on link "Sections" at bounding box center [140, 166] width 243 height 36
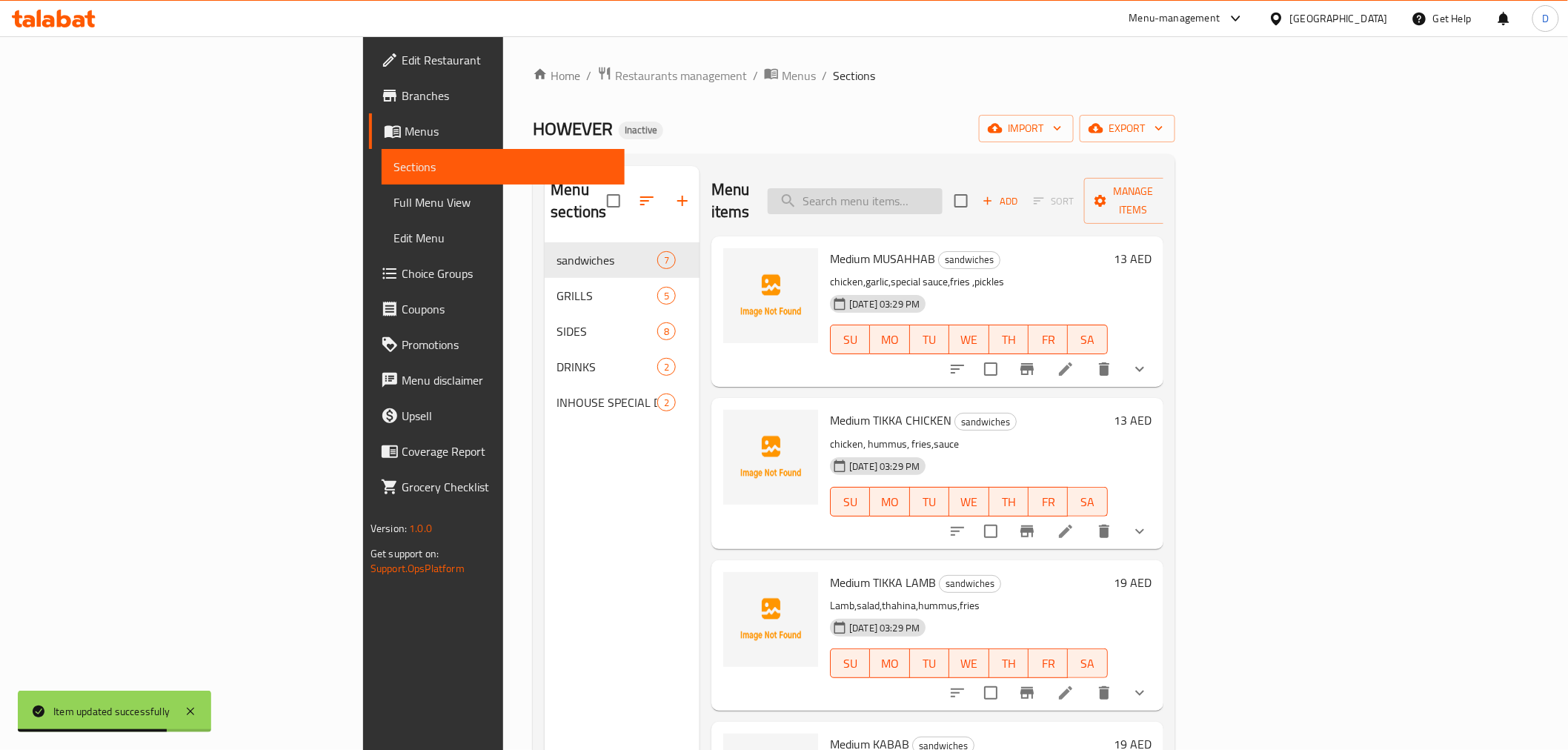
click at [942, 190] on input "search" at bounding box center [855, 200] width 175 height 26
paste input "Kabab,tikka lamb ,TIKKA chicken,fries ,salad,hummus,thahina,s.sauce,bread"
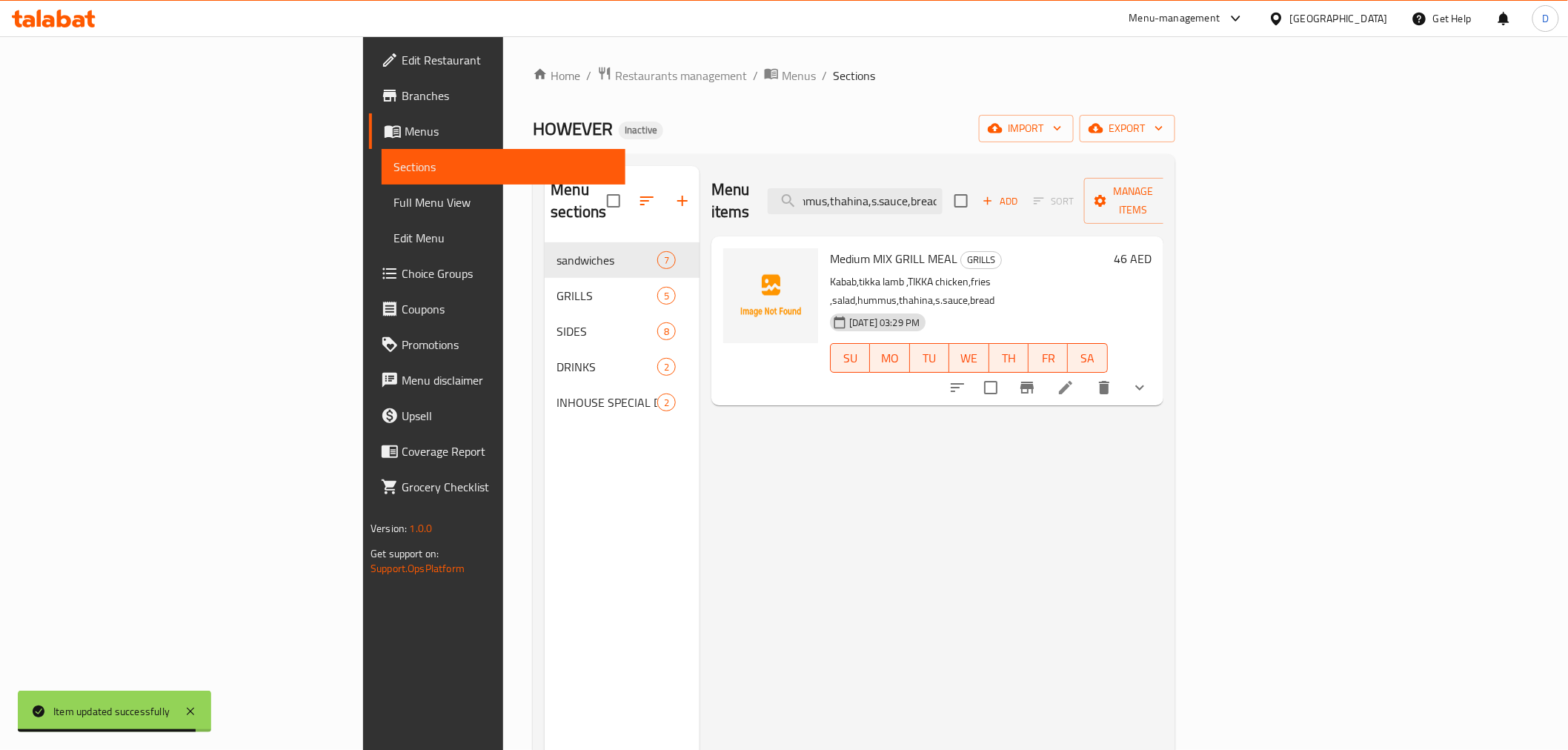
type input "Kabab,tikka lamb ,TIKKA chicken,fries ,salad,hummus,thahina,s.sauce,bread"
click at [1074, 379] on icon at bounding box center [1065, 387] width 17 height 17
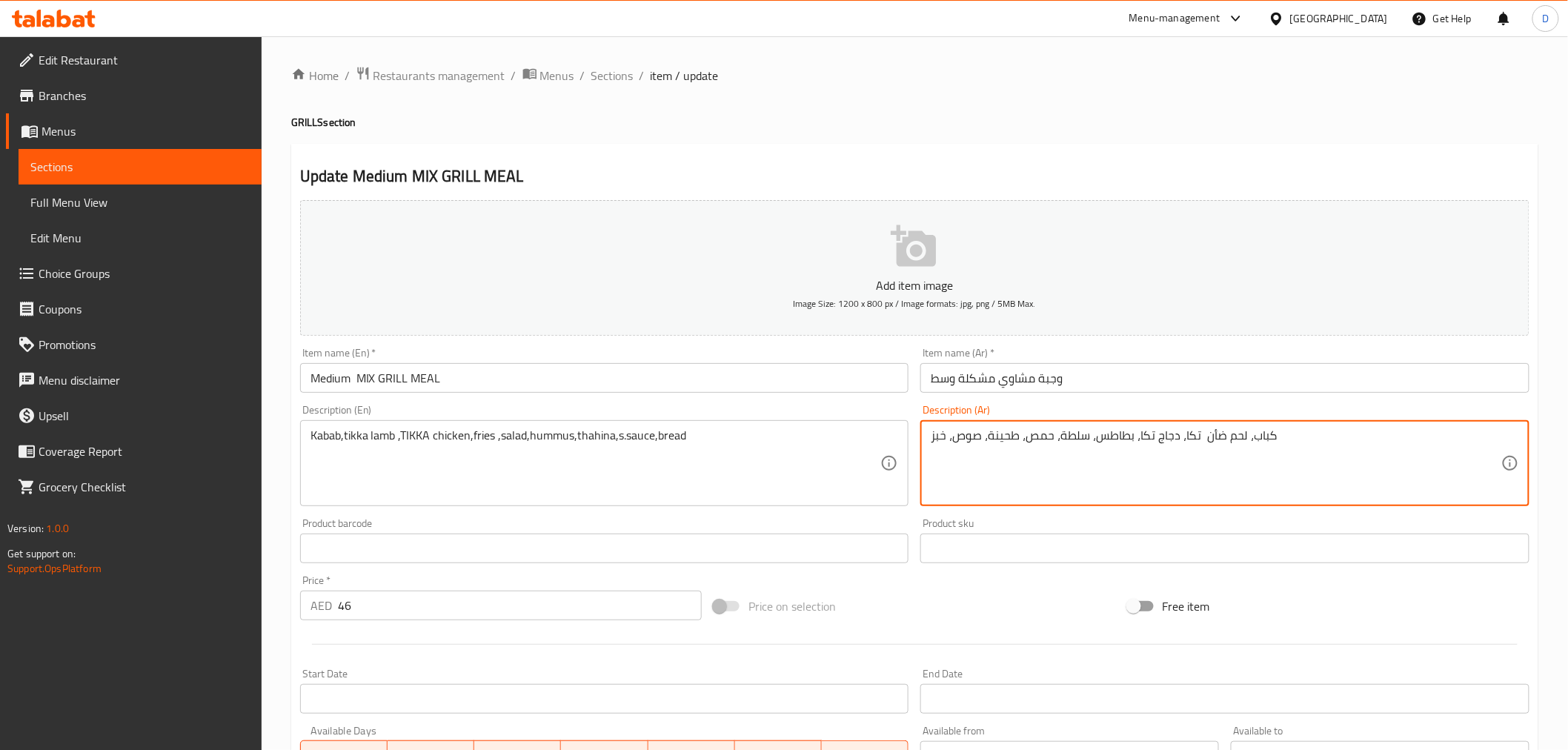
click at [1097, 440] on textarea "كباب، لحم ضأن تكا، دجاج تكا، بطاطس، سلطة، حمص، طحينة، صوص، خبز" at bounding box center [1216, 464] width 570 height 70
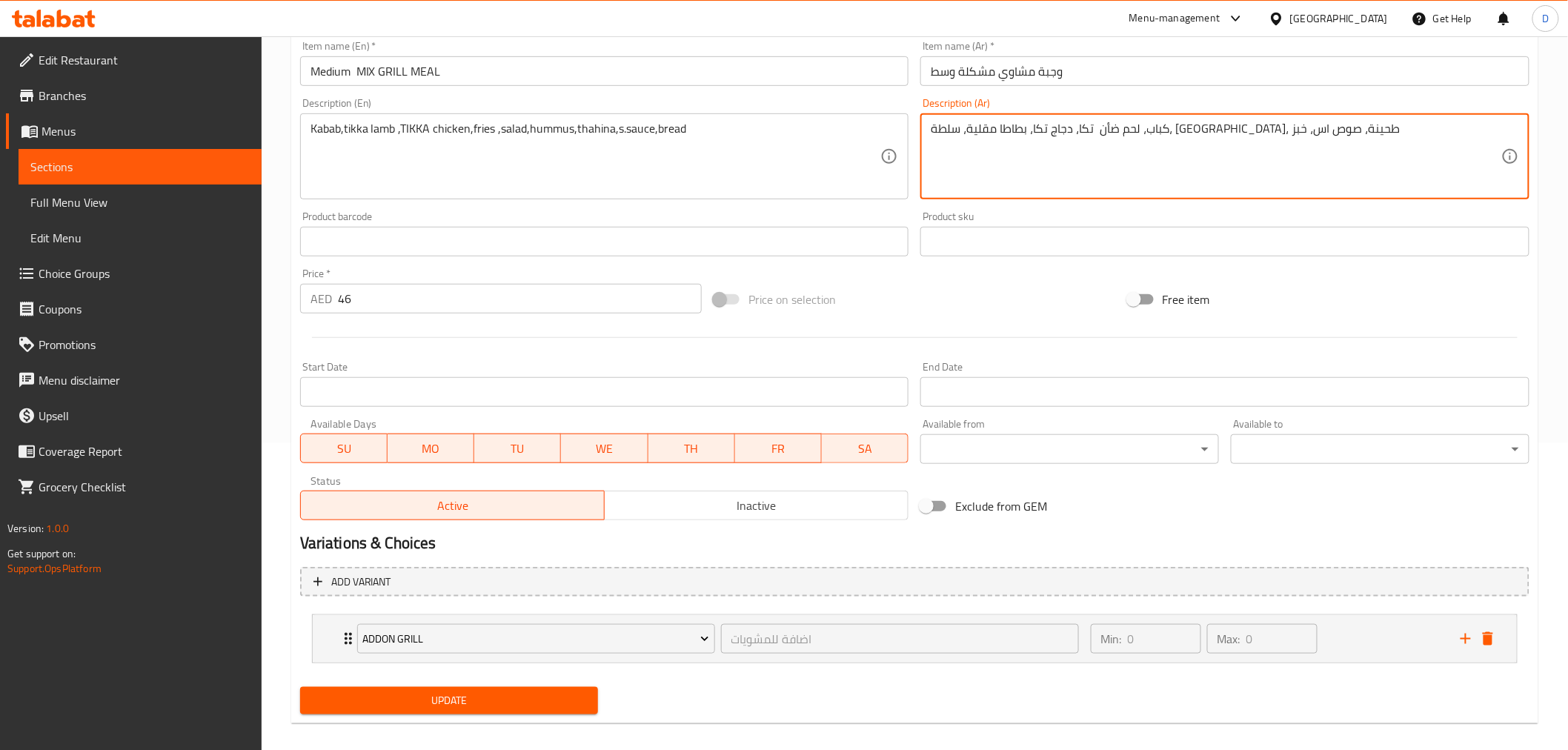
scroll to position [320, 0]
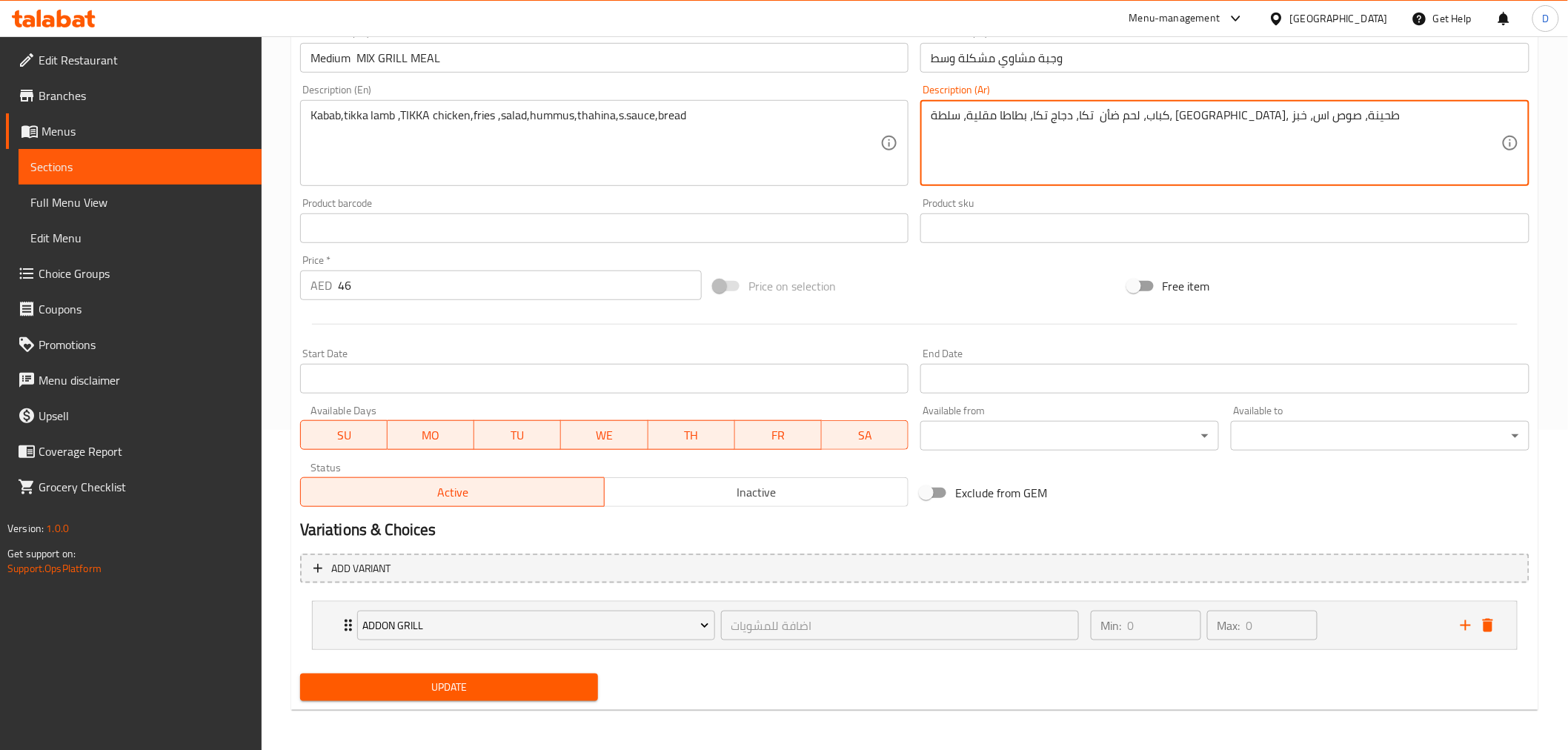
type textarea "كباب، لحم ضأن تكا، دجاج تكا، بطاطا مقلية، سلطة، [GEOGRAPHIC_DATA]، طحينة، صوص ا…"
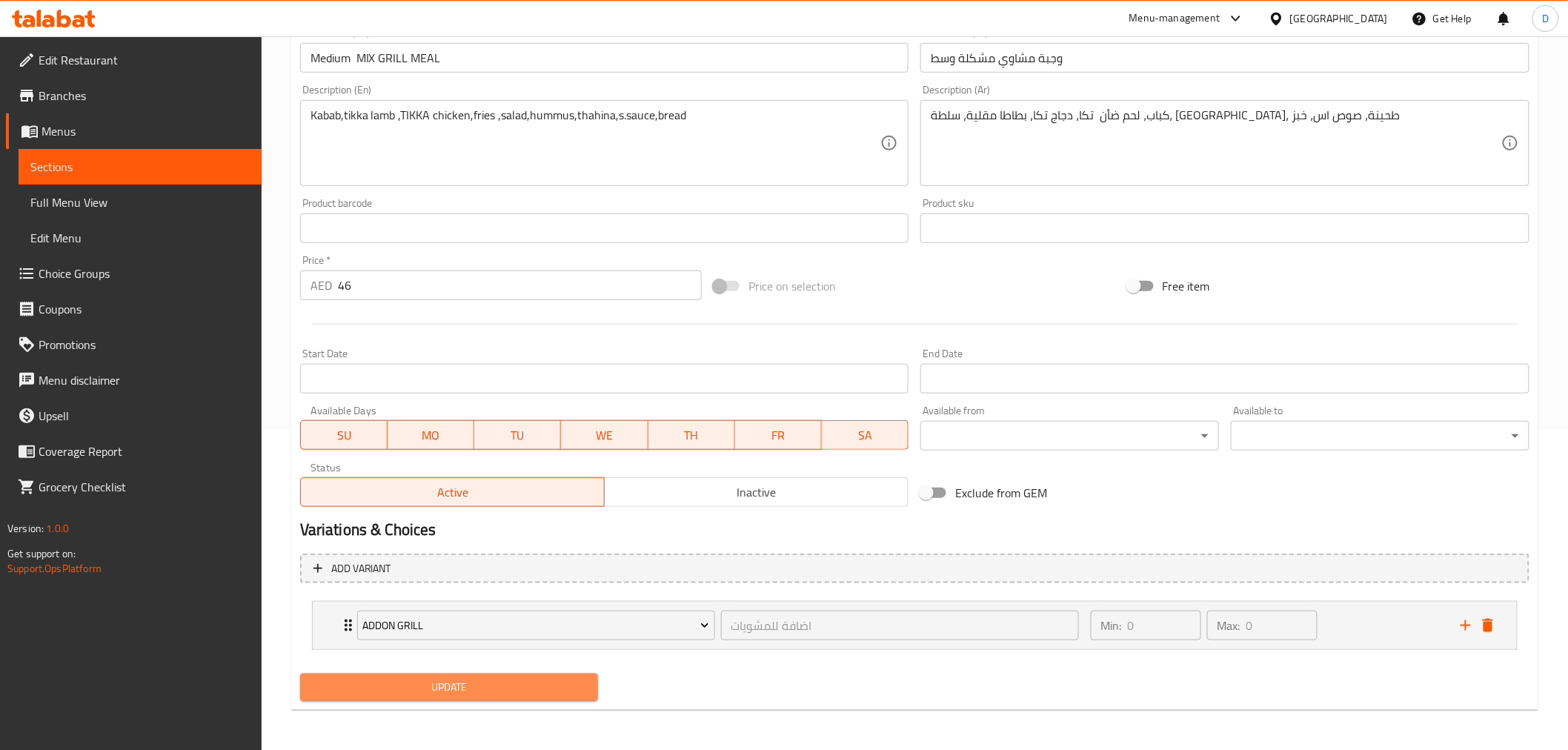
click at [519, 675] on span "Update" at bounding box center [449, 687] width 275 height 18
click at [457, 675] on span "Update" at bounding box center [449, 687] width 275 height 18
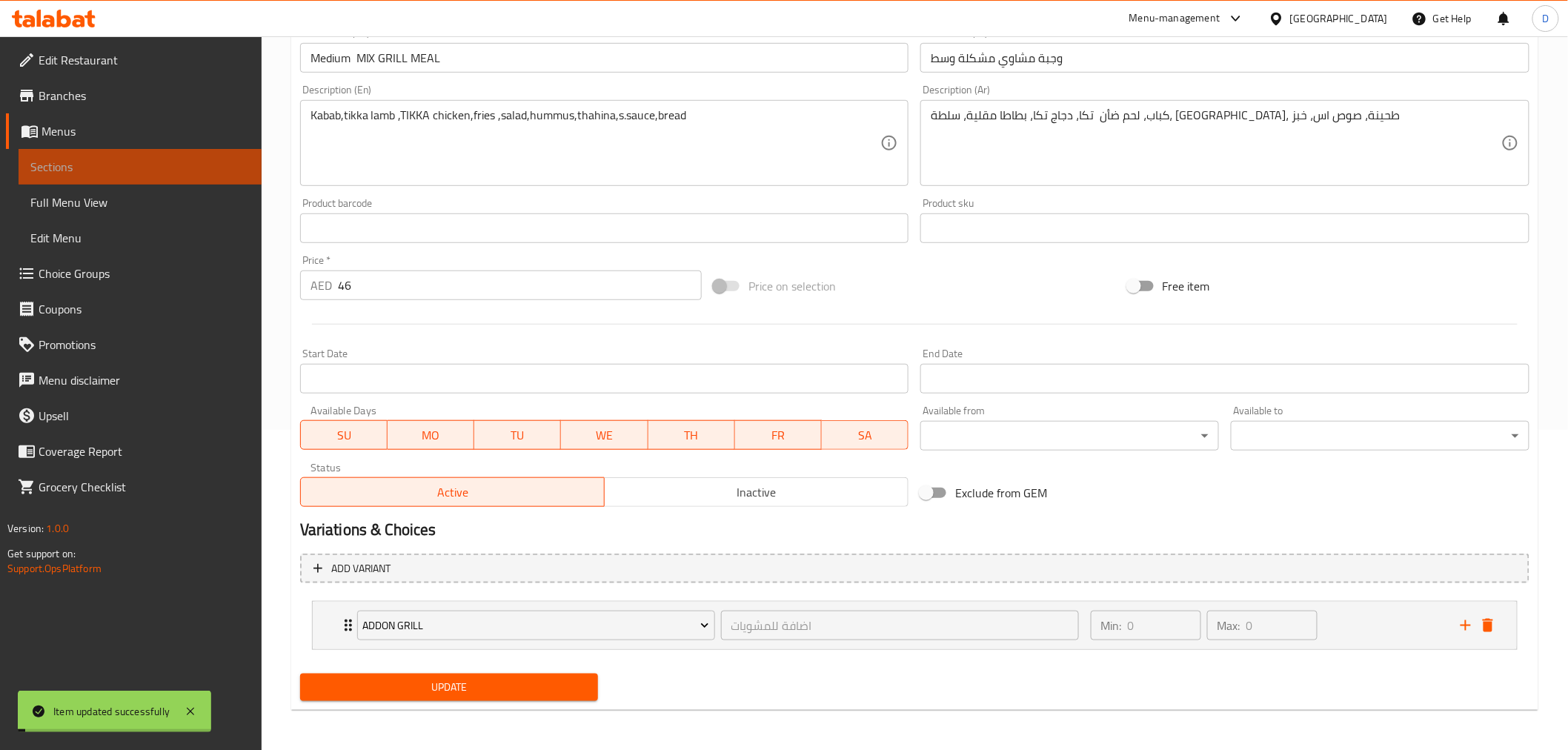
click at [160, 164] on span "Sections" at bounding box center [140, 166] width 219 height 17
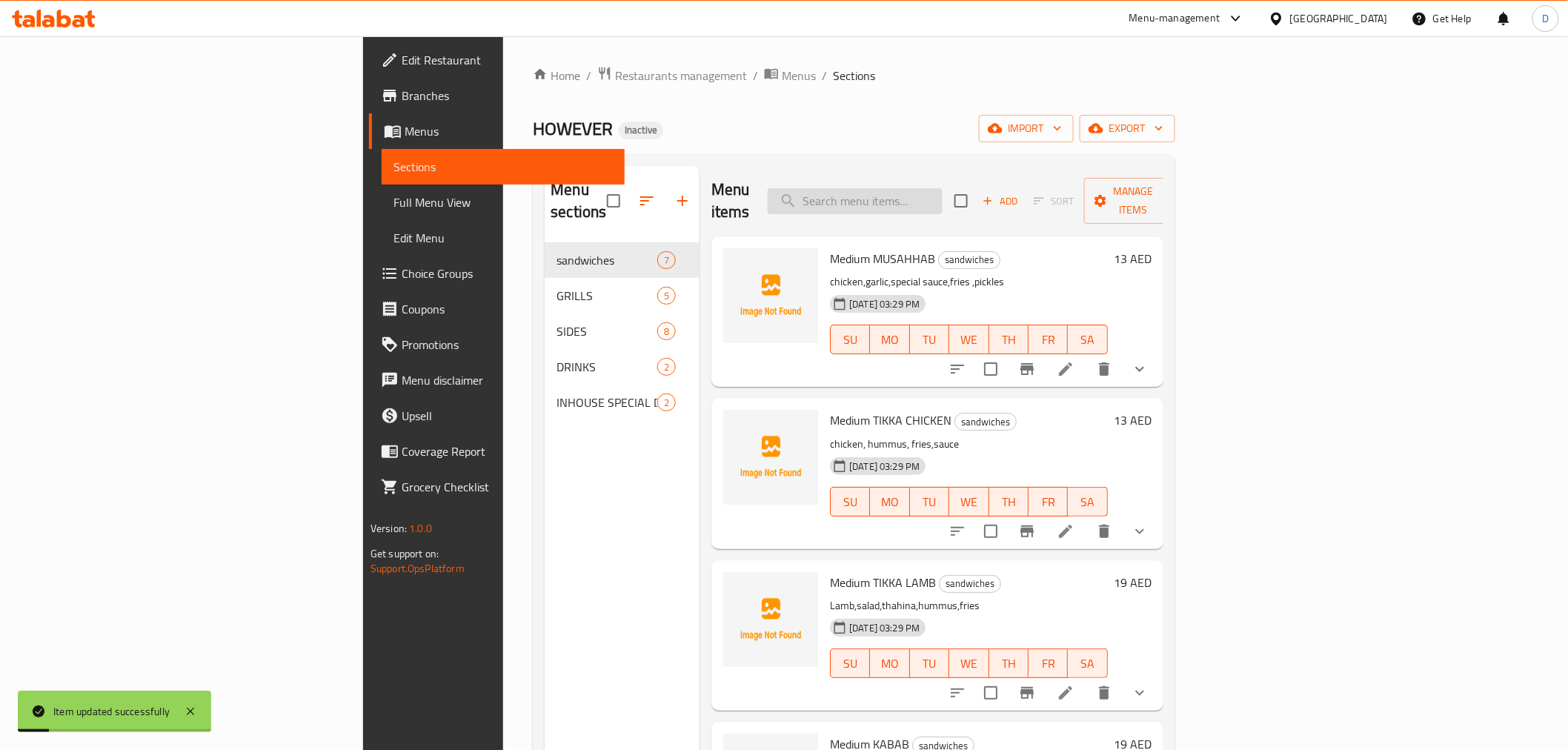
click at [942, 190] on input "search" at bounding box center [855, 200] width 175 height 26
paste input "chicken,salad,fries,hummus,special sauce,bread"
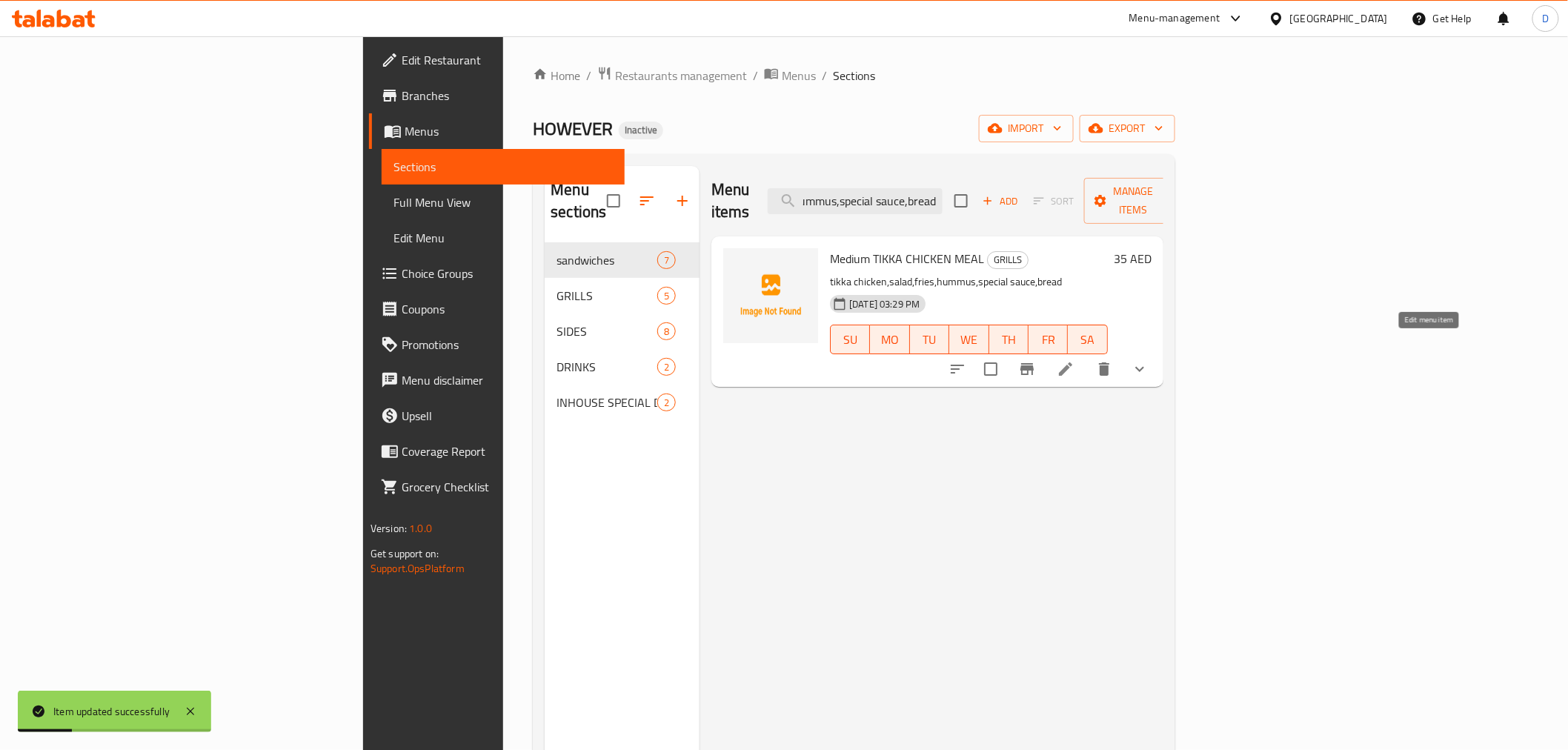
type input "chicken,salad,fries,hummus,special sauce,bread"
click at [1074, 360] on icon at bounding box center [1065, 368] width 17 height 17
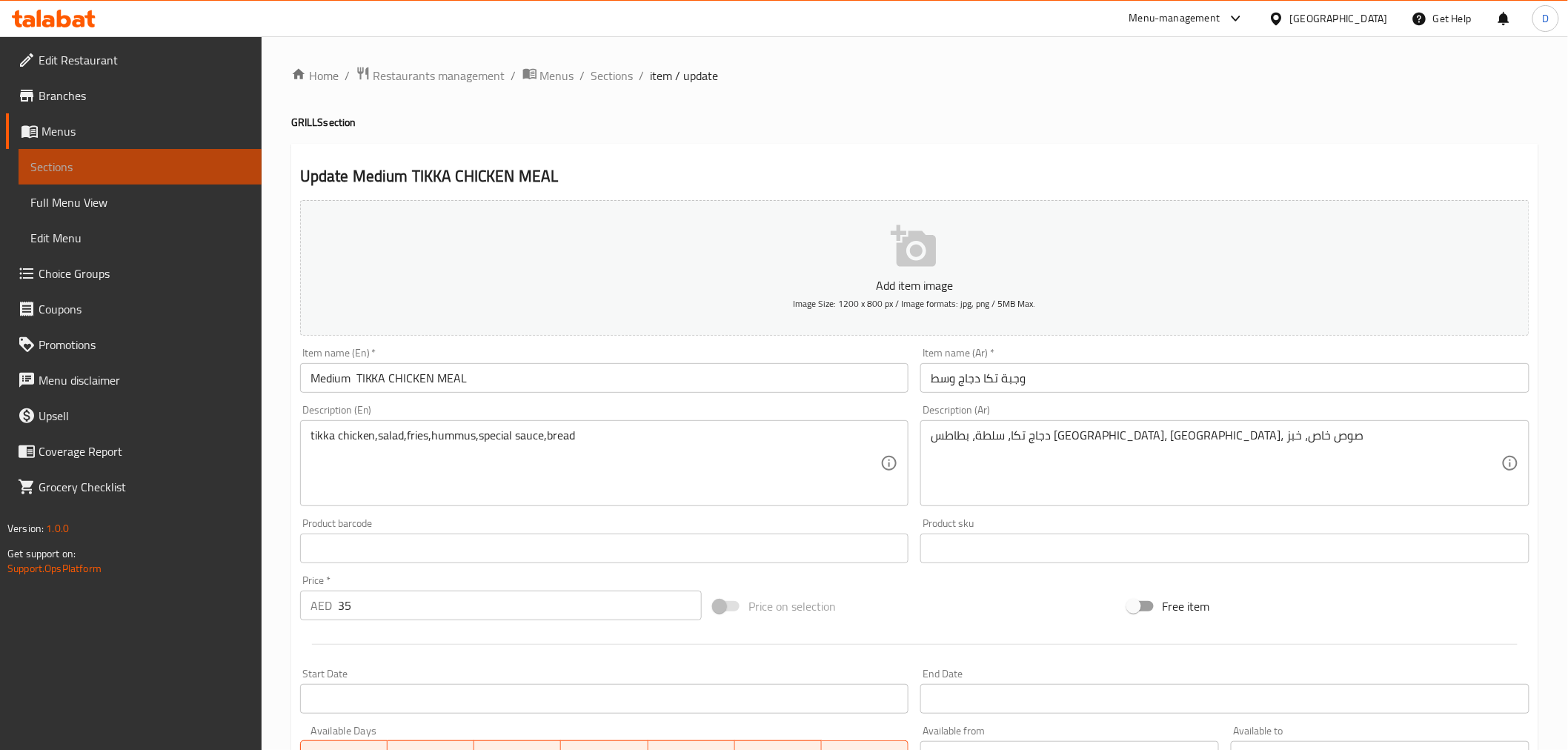
click at [218, 160] on span "Sections" at bounding box center [140, 166] width 219 height 17
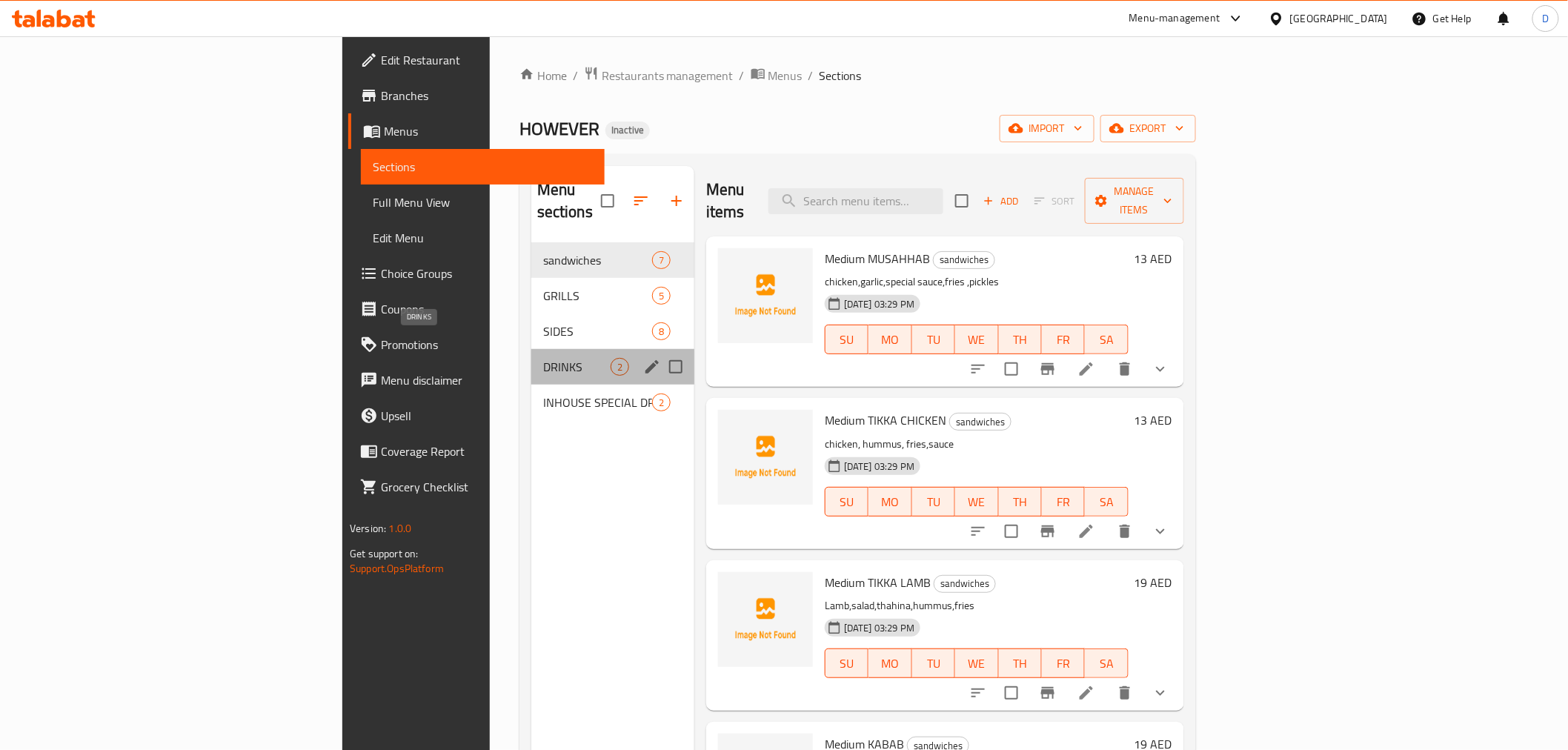
click at [543, 358] on span "DRINKS" at bounding box center [576, 366] width 67 height 17
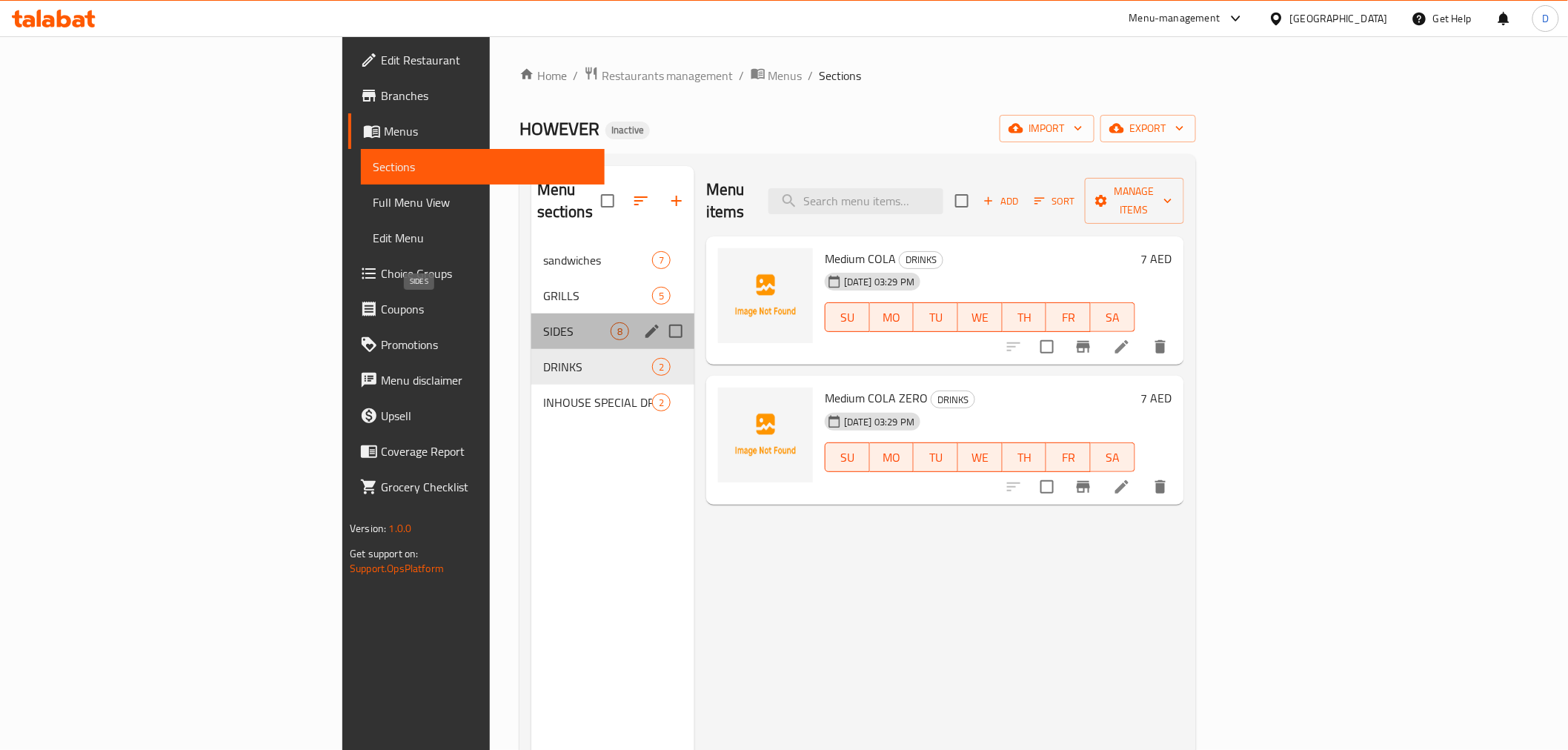
click at [543, 322] on span "SIDES" at bounding box center [576, 330] width 67 height 17
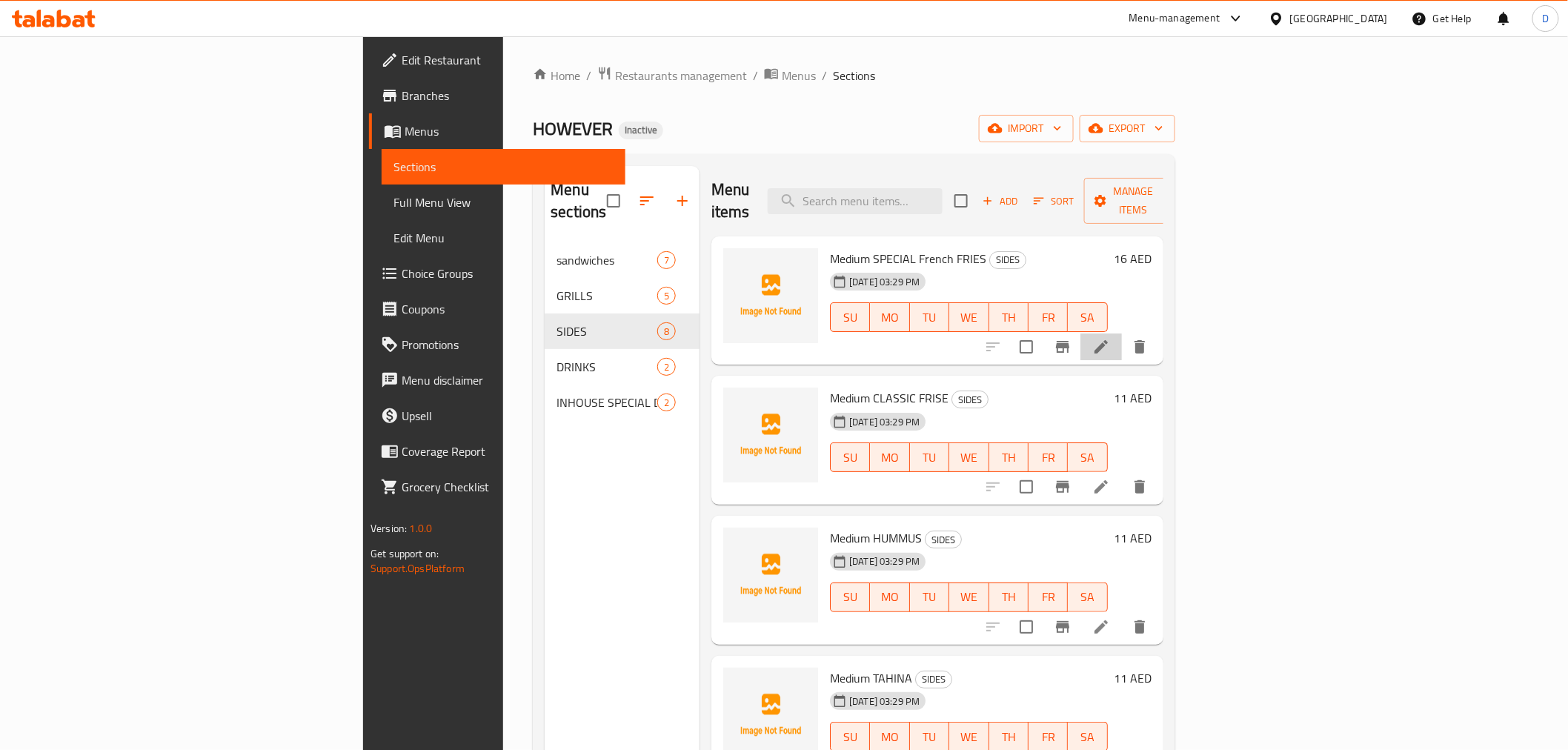
click at [1122, 334] on li at bounding box center [1100, 347] width 41 height 26
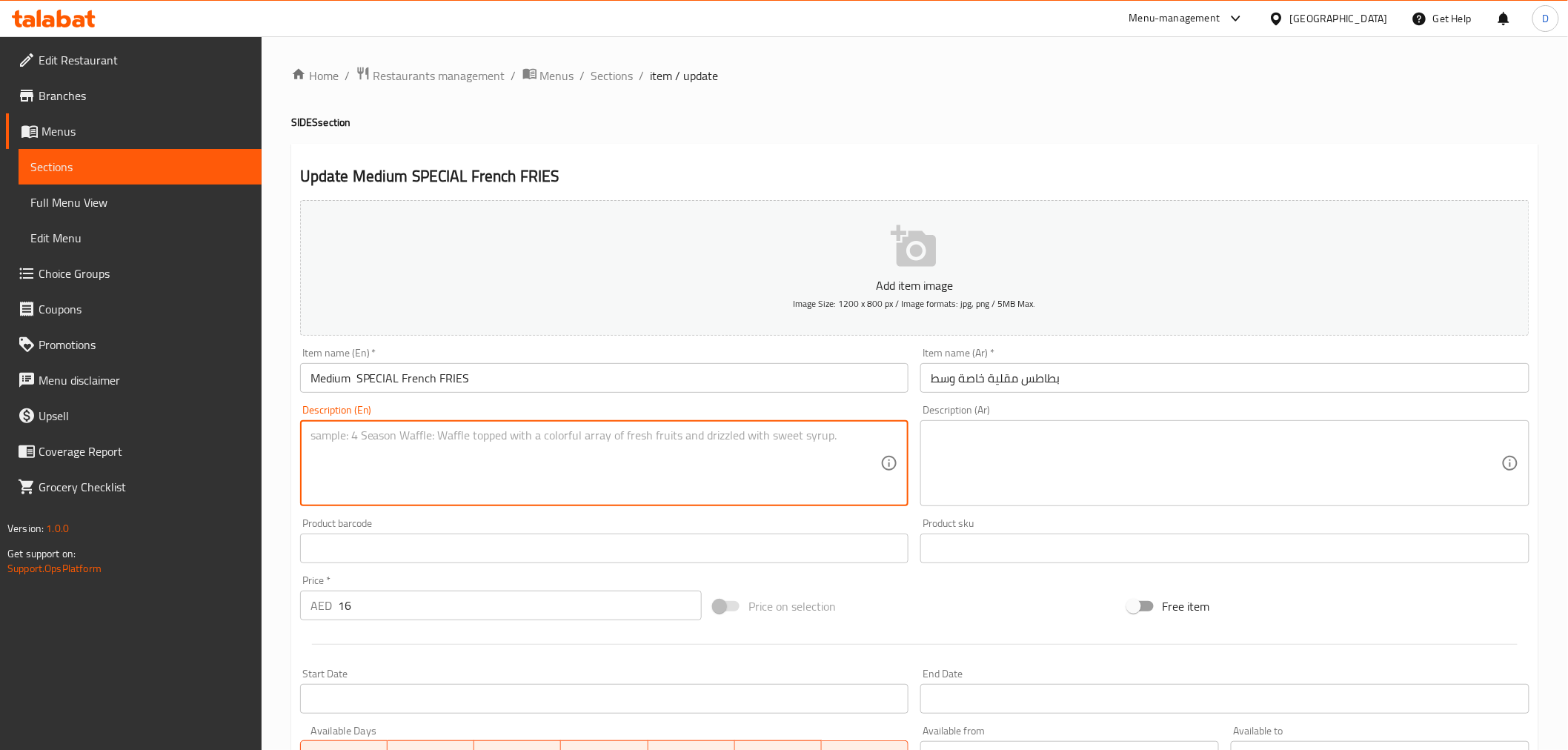
click at [409, 473] on textarea at bounding box center [595, 464] width 570 height 70
paste textarea "Crispy fries topped with special seasoning and sauce."
type textarea "Crispy fries topped with special seasoning and sauce."
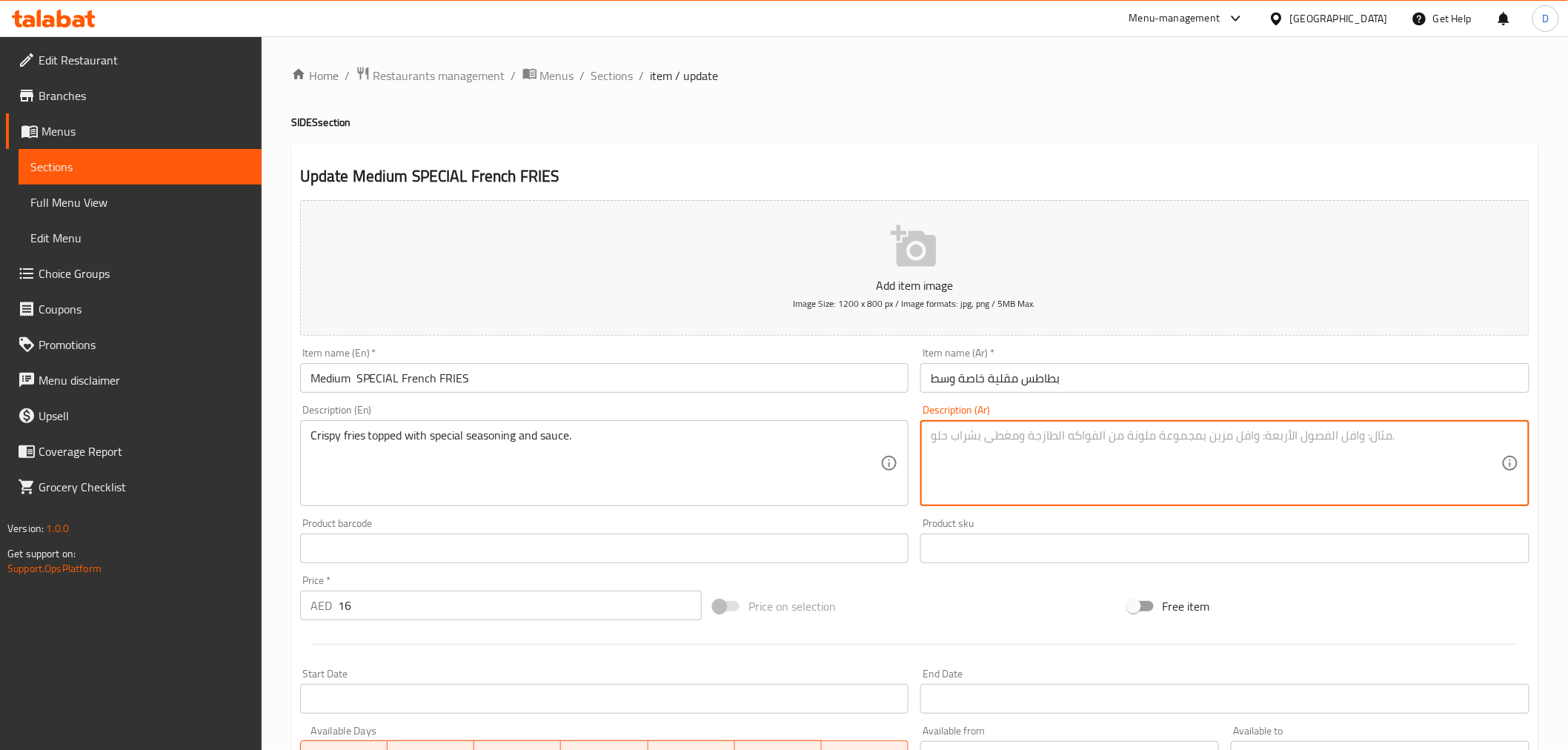
click at [1092, 464] on textarea at bounding box center [1216, 464] width 570 height 70
paste textarea "بطاطس مقرمشة مغطاة بالتوابل الخاصة والصلصة."
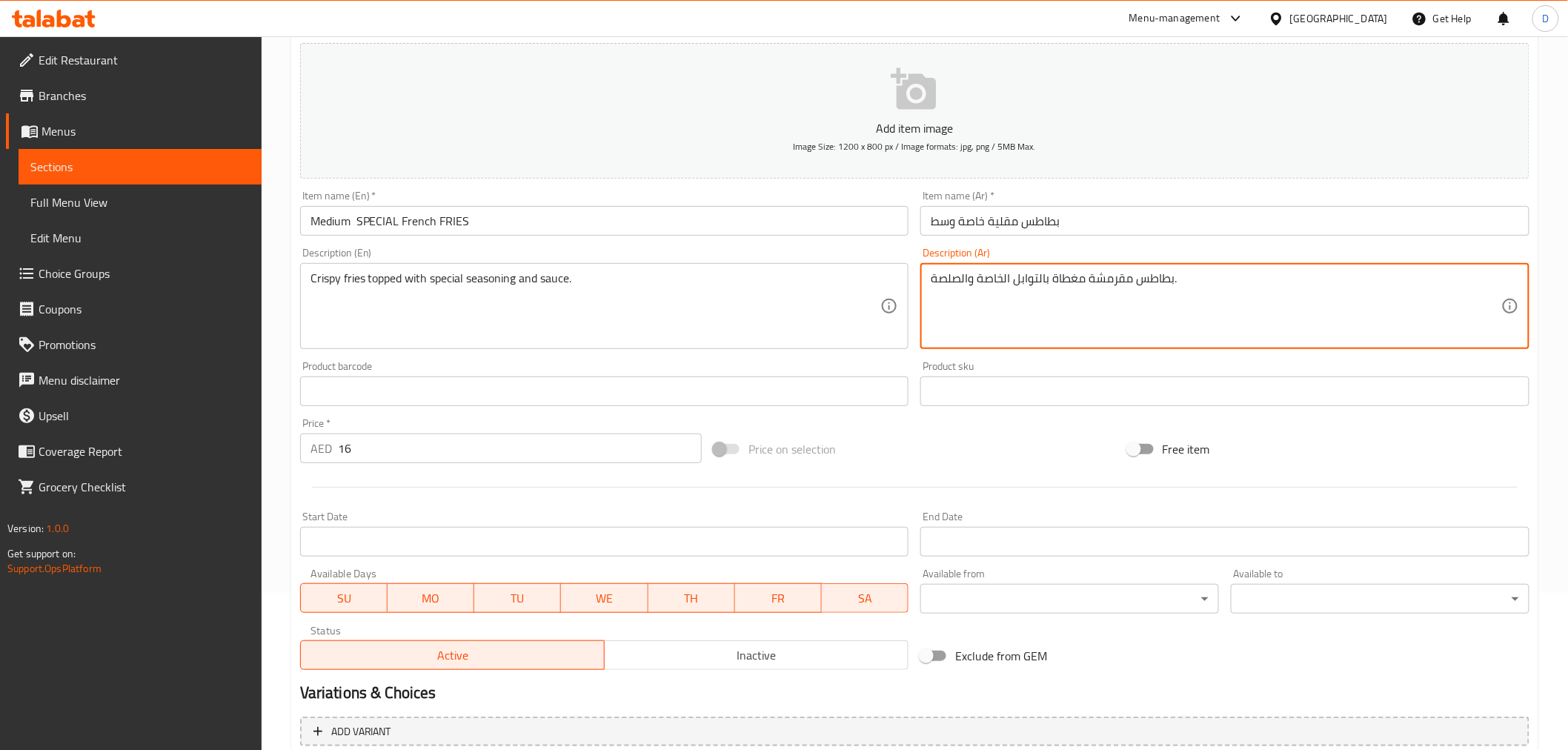
scroll to position [165, 0]
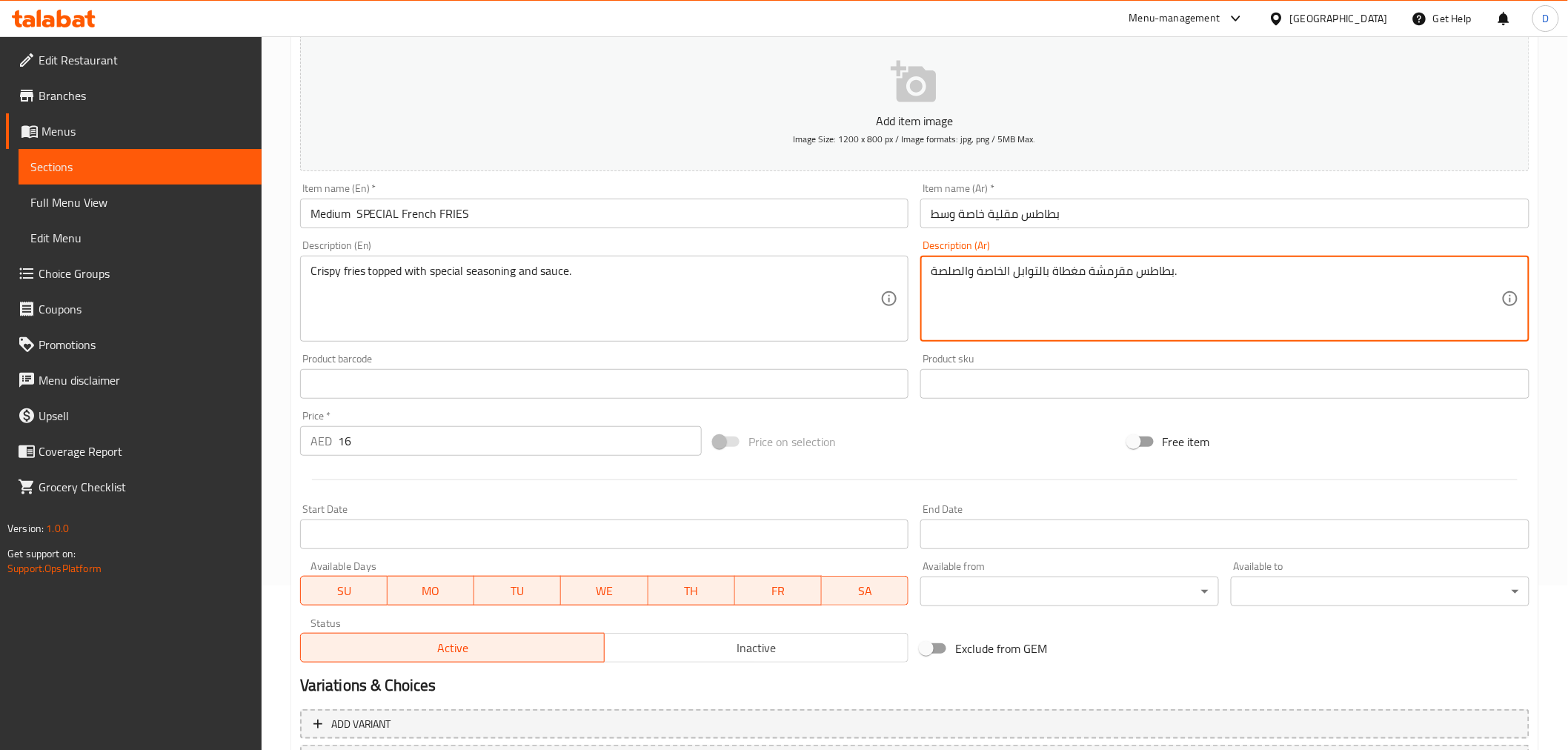
type textarea "بطاطس مقرمشة مغطاة بالتوابل الخاصة والصلصة."
click at [353, 223] on input "Medium SPECIAL French FRIES" at bounding box center [605, 214] width 609 height 30
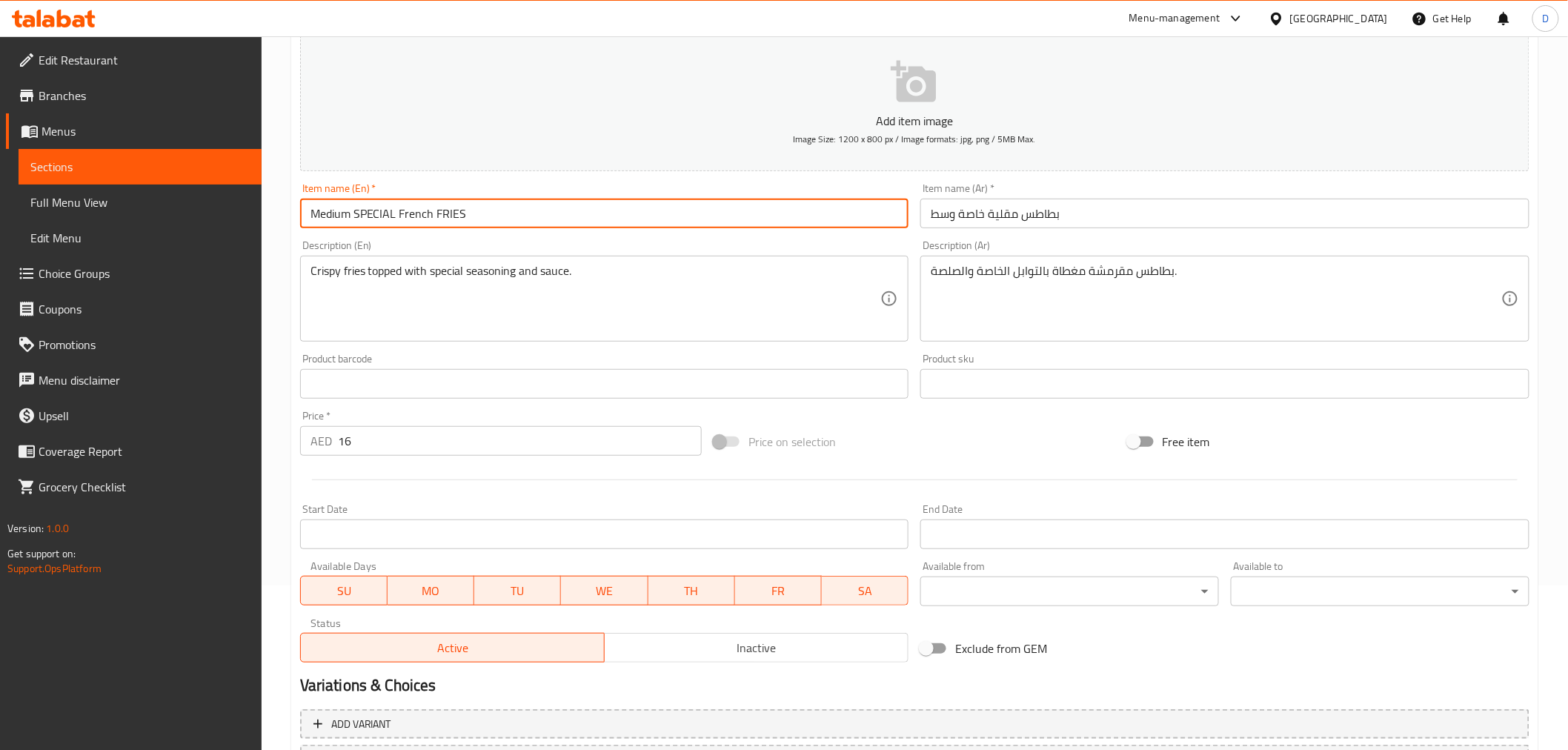
type input "Medium SPECIAL French FRIES"
click at [966, 216] on input "بطاطس مقلية خاصة وسط" at bounding box center [1225, 214] width 609 height 30
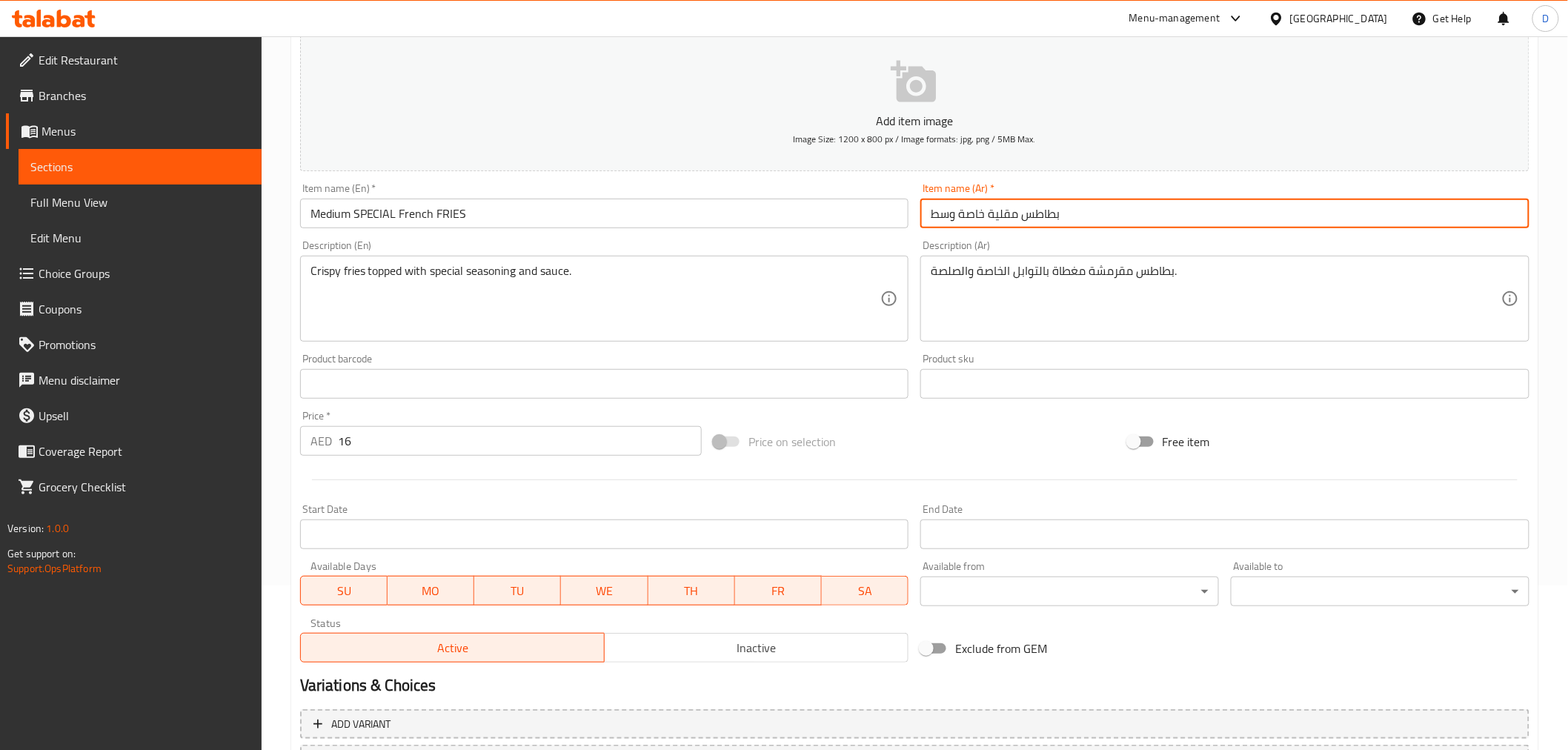
click at [966, 216] on input "بطاطس مقلية خاصة وسط" at bounding box center [1225, 214] width 609 height 30
type input "بطاطس مقلية اسبيشيال وسط"
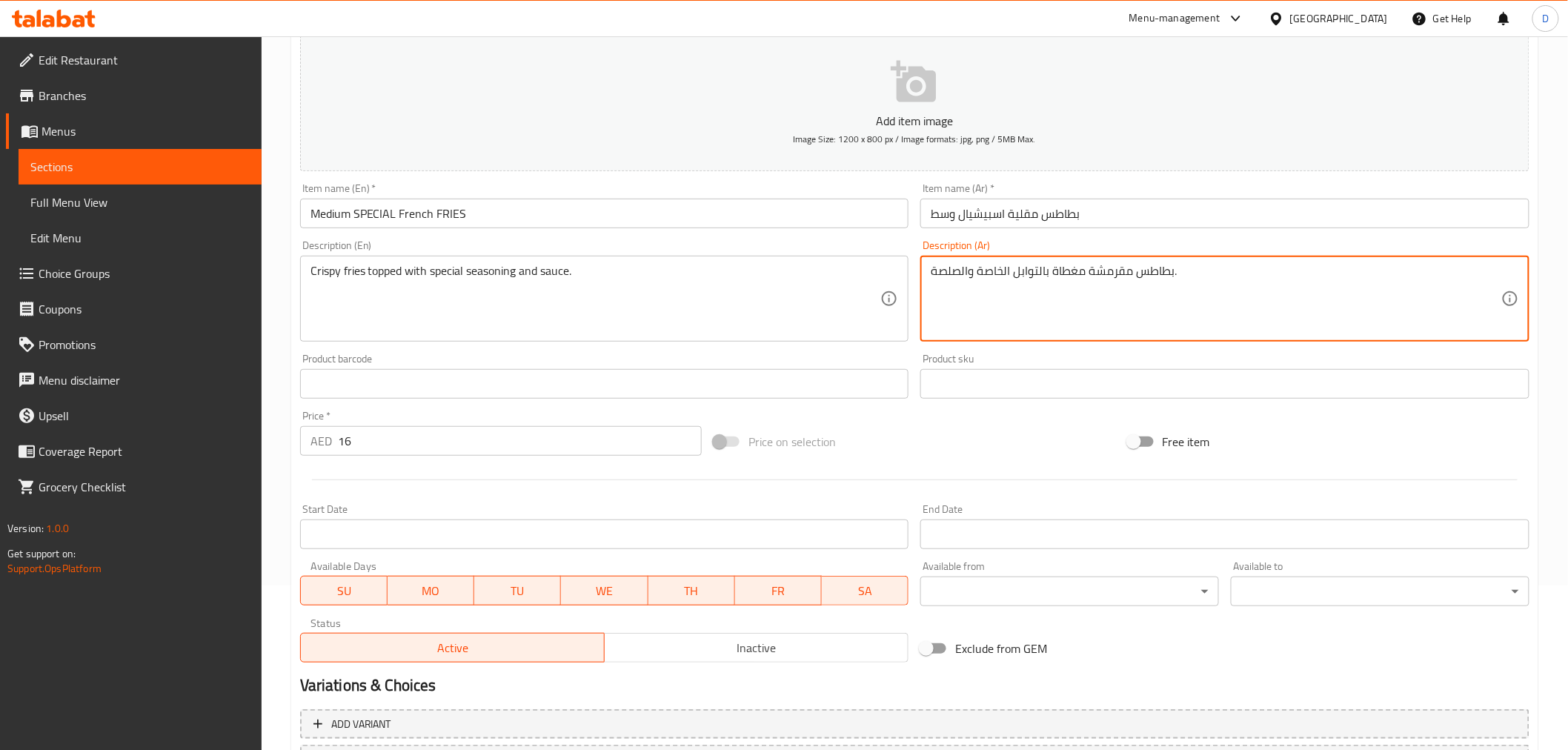
drag, startPoint x: 952, startPoint y: 272, endPoint x: 922, endPoint y: 272, distance: 30.0
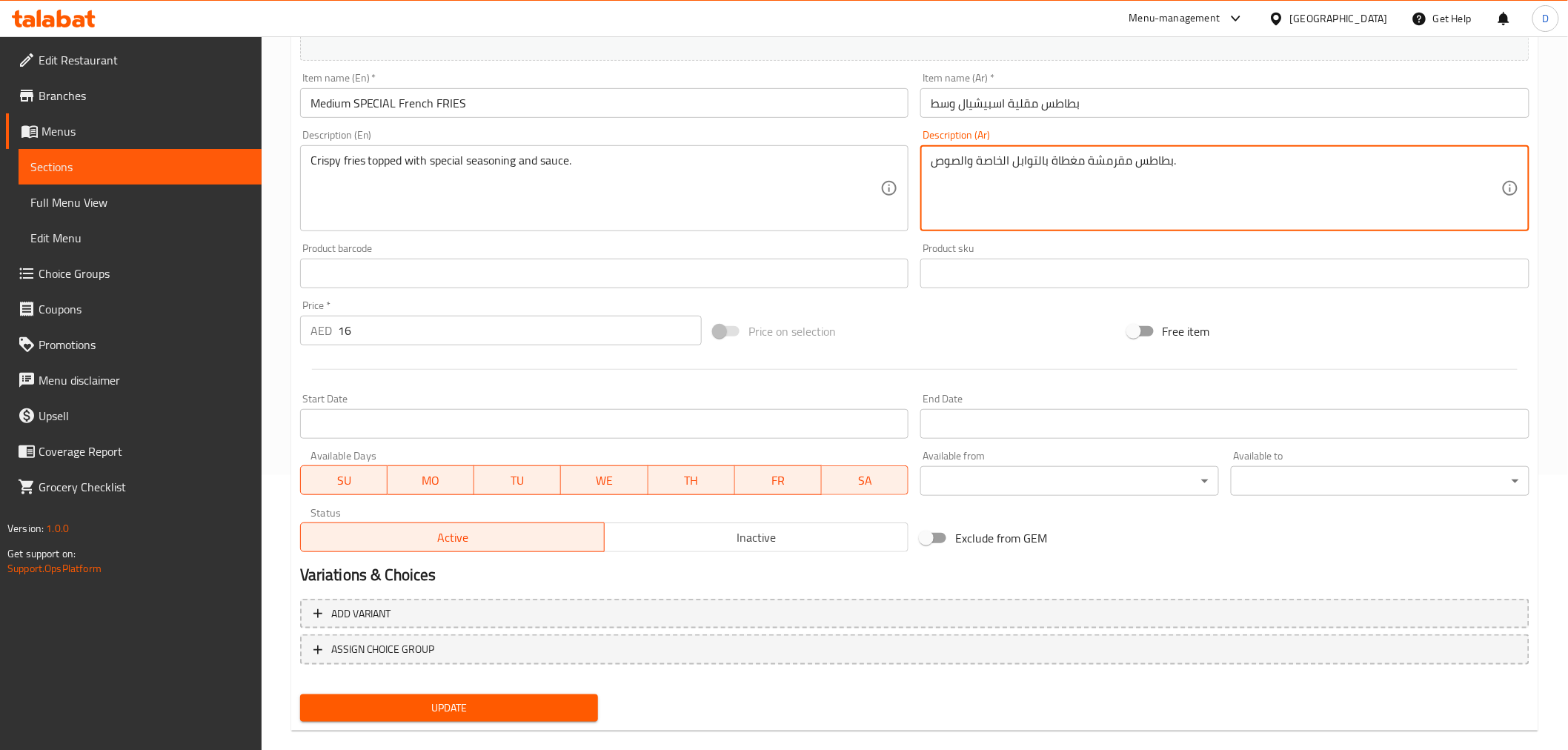
scroll to position [294, 0]
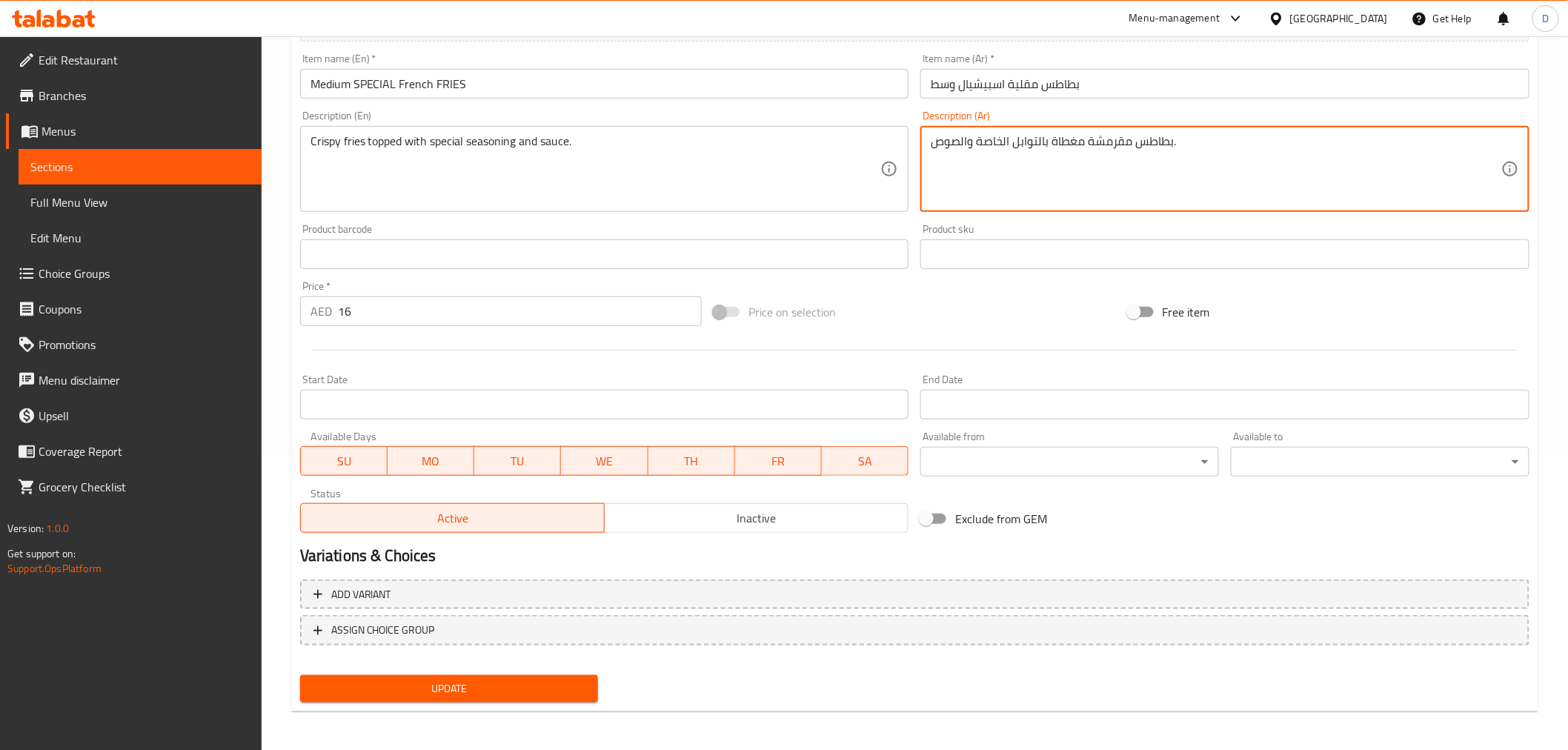
type textarea "بطاطس مقرمشة مغطاة بالتوابل الخاصة والصوص."
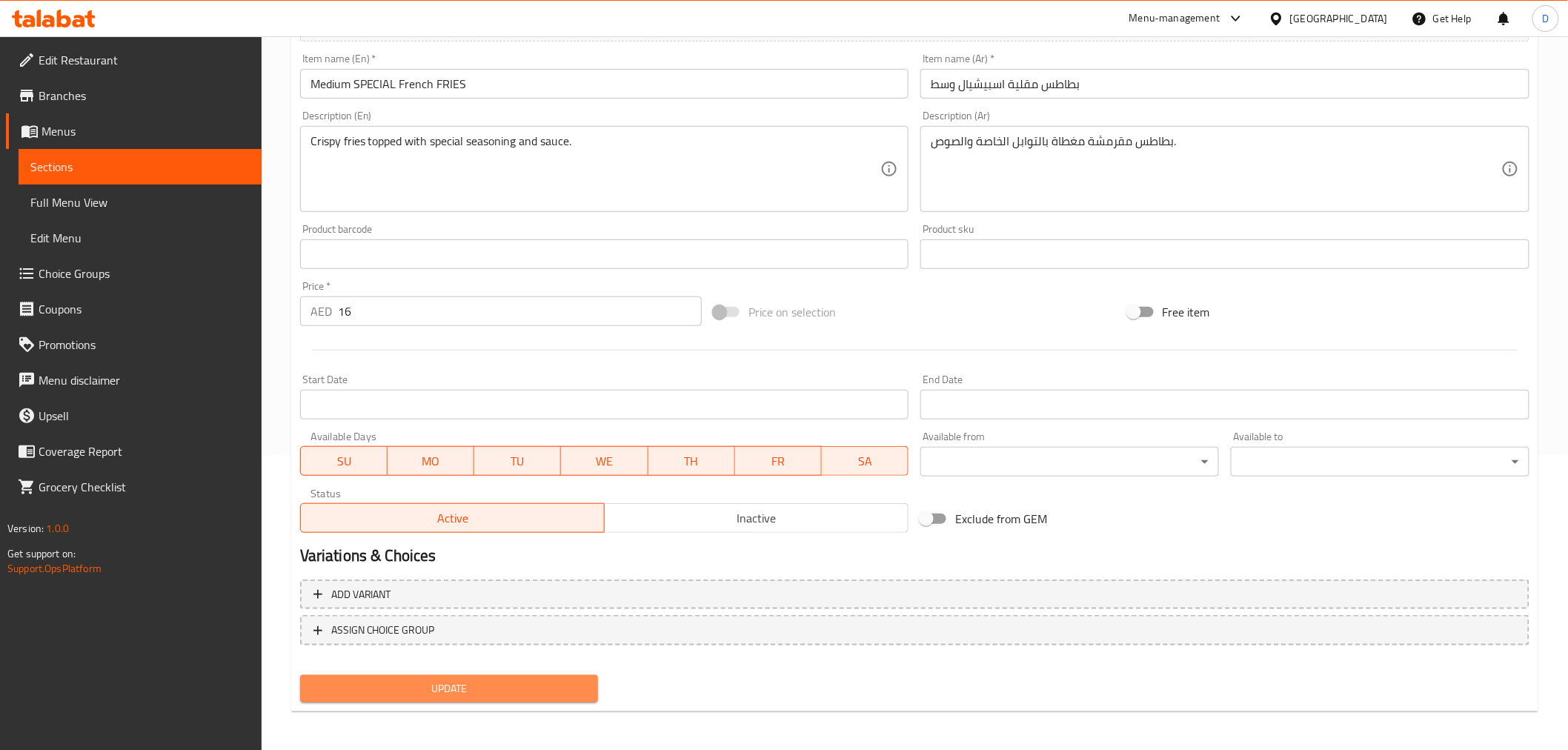
click at [437, 675] on span "Update" at bounding box center [449, 689] width 275 height 18
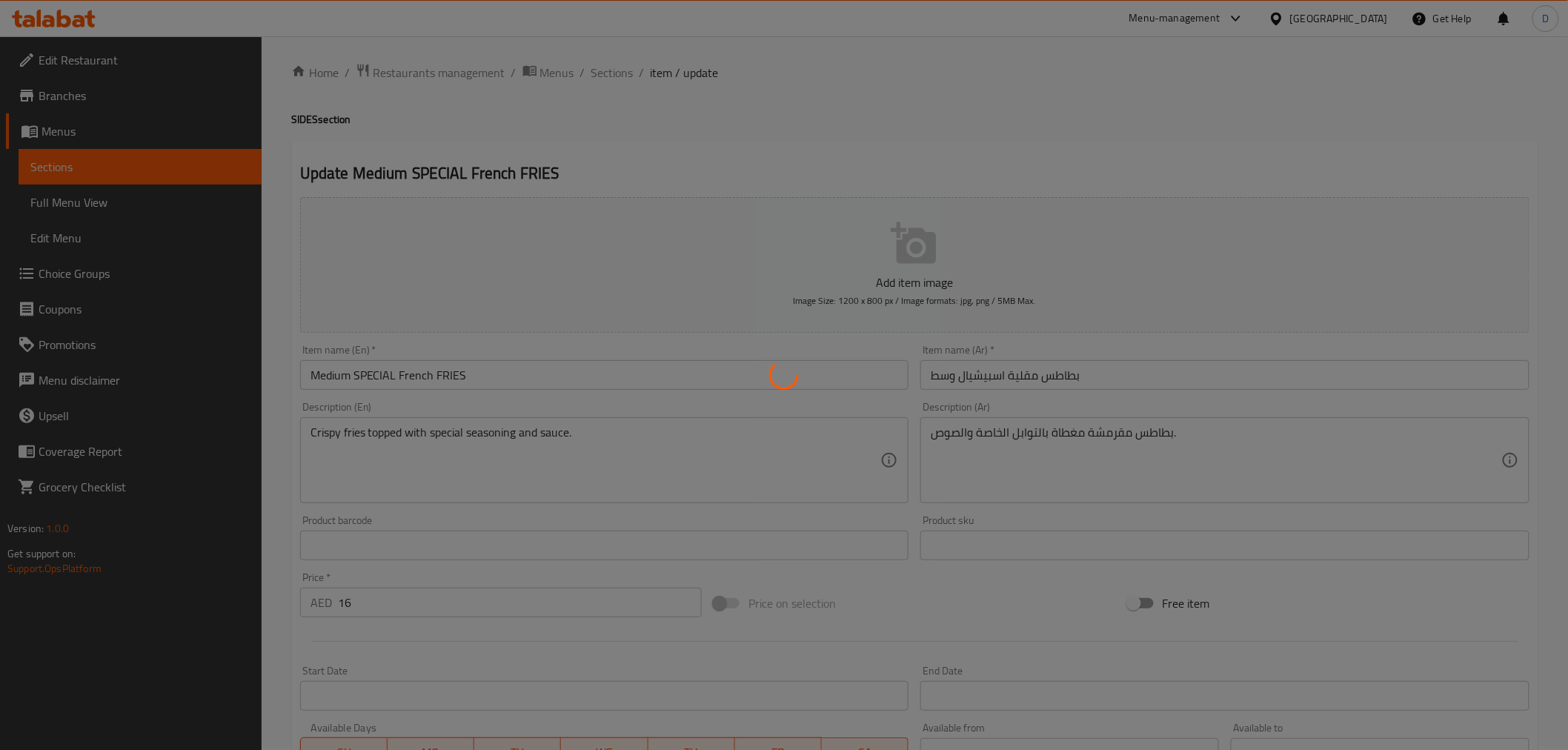
scroll to position [0, 0]
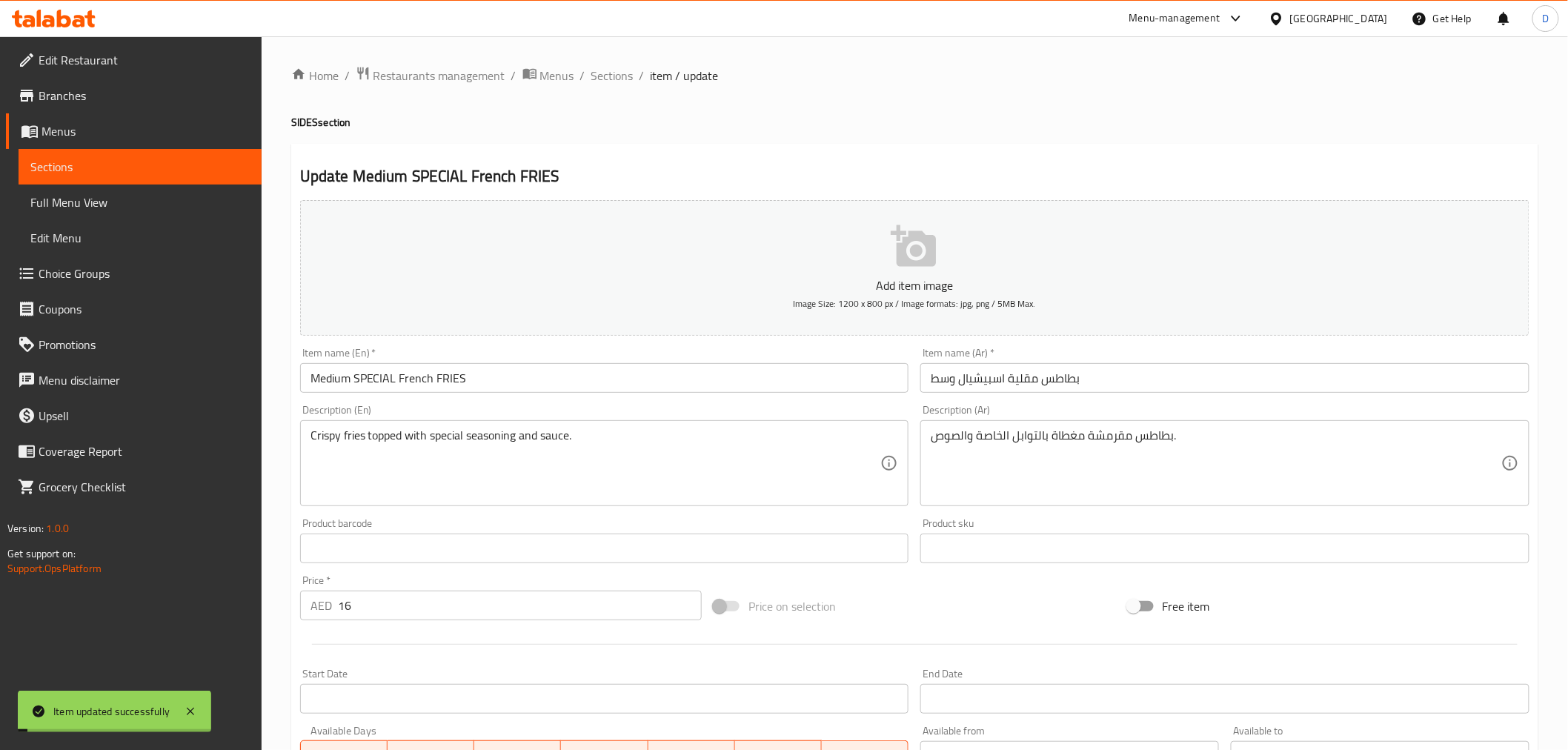
click at [297, 120] on h4 "SIDES section" at bounding box center [914, 123] width 1247 height 15
copy h4 "SIDES"
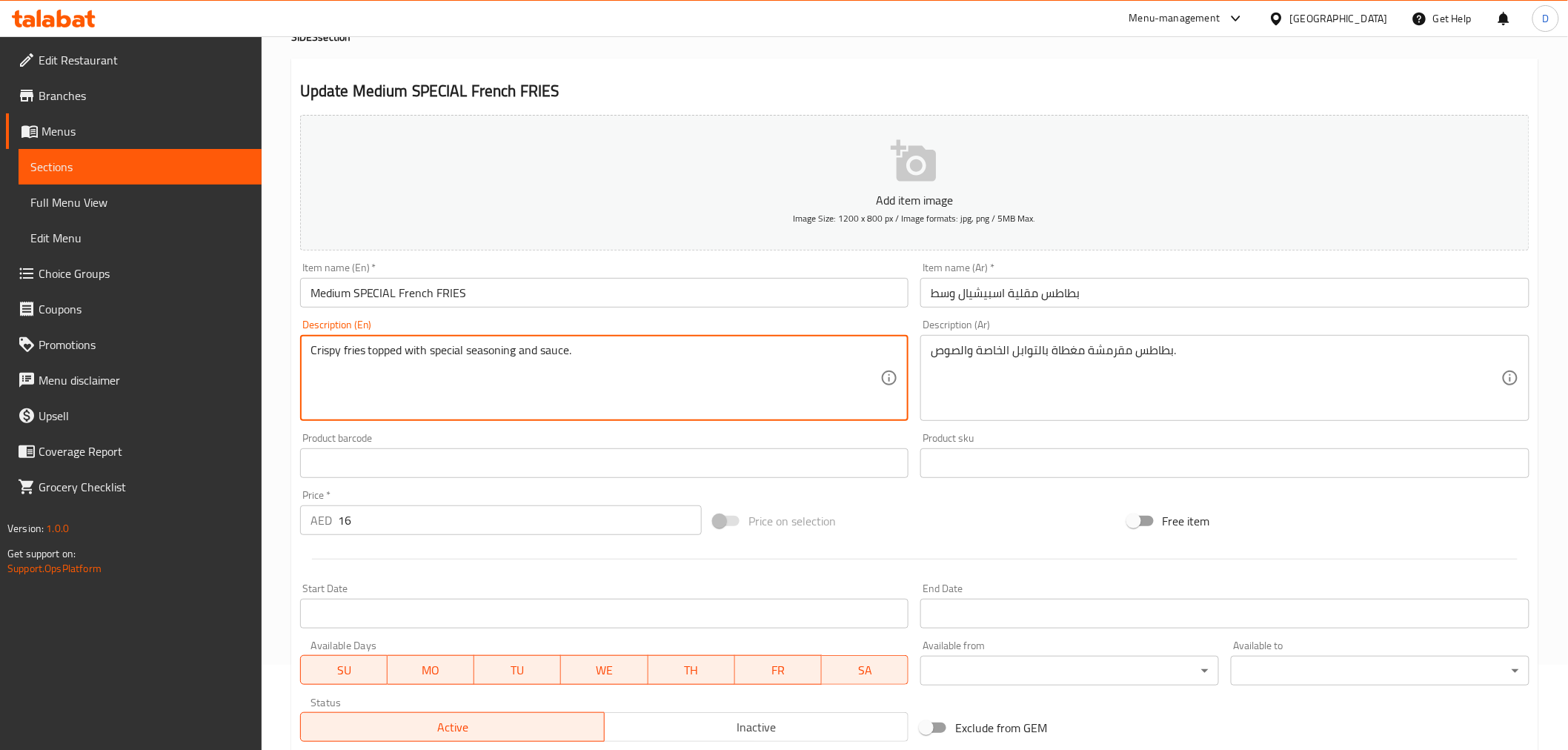
scroll to position [294, 0]
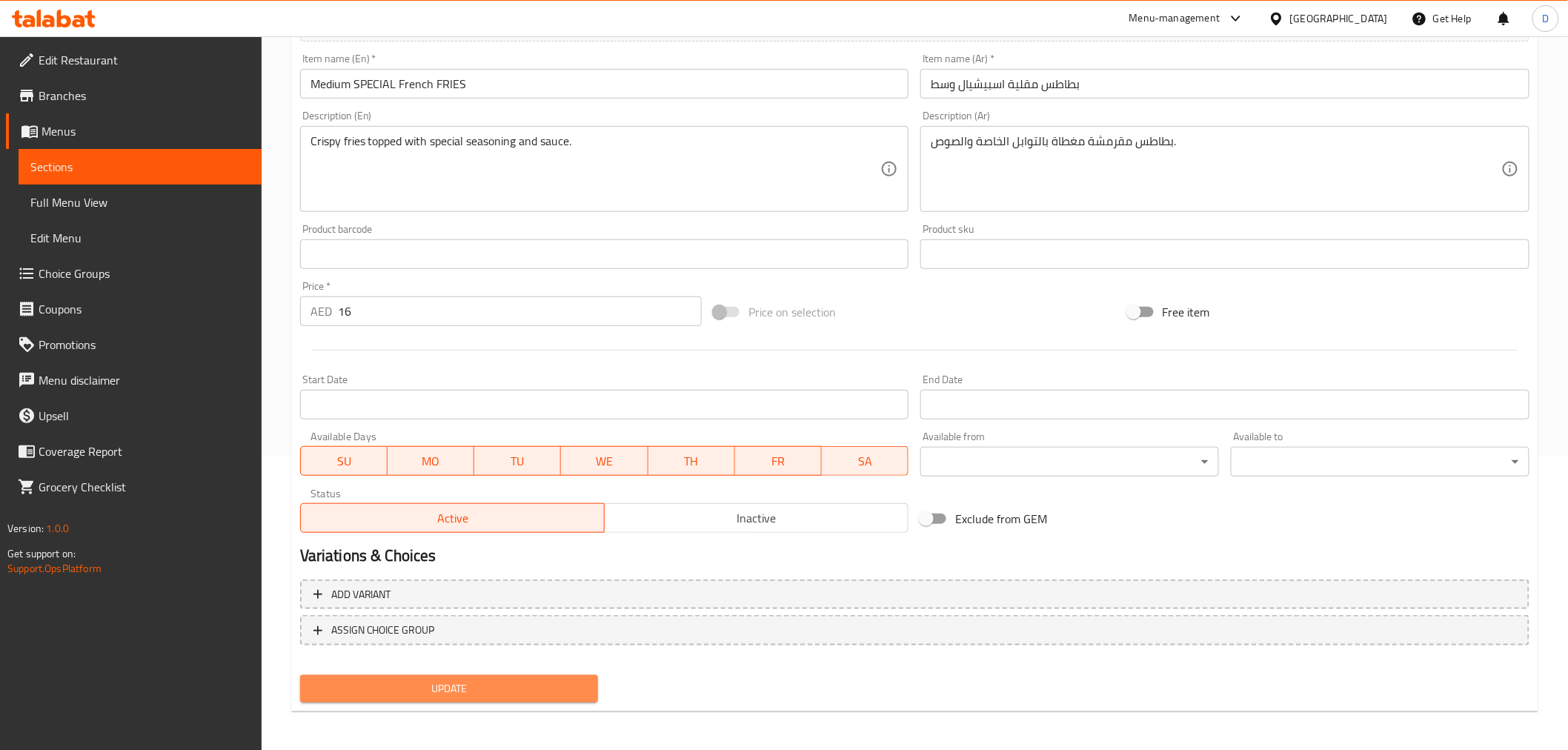
click at [508, 675] on span "Update" at bounding box center [449, 689] width 275 height 18
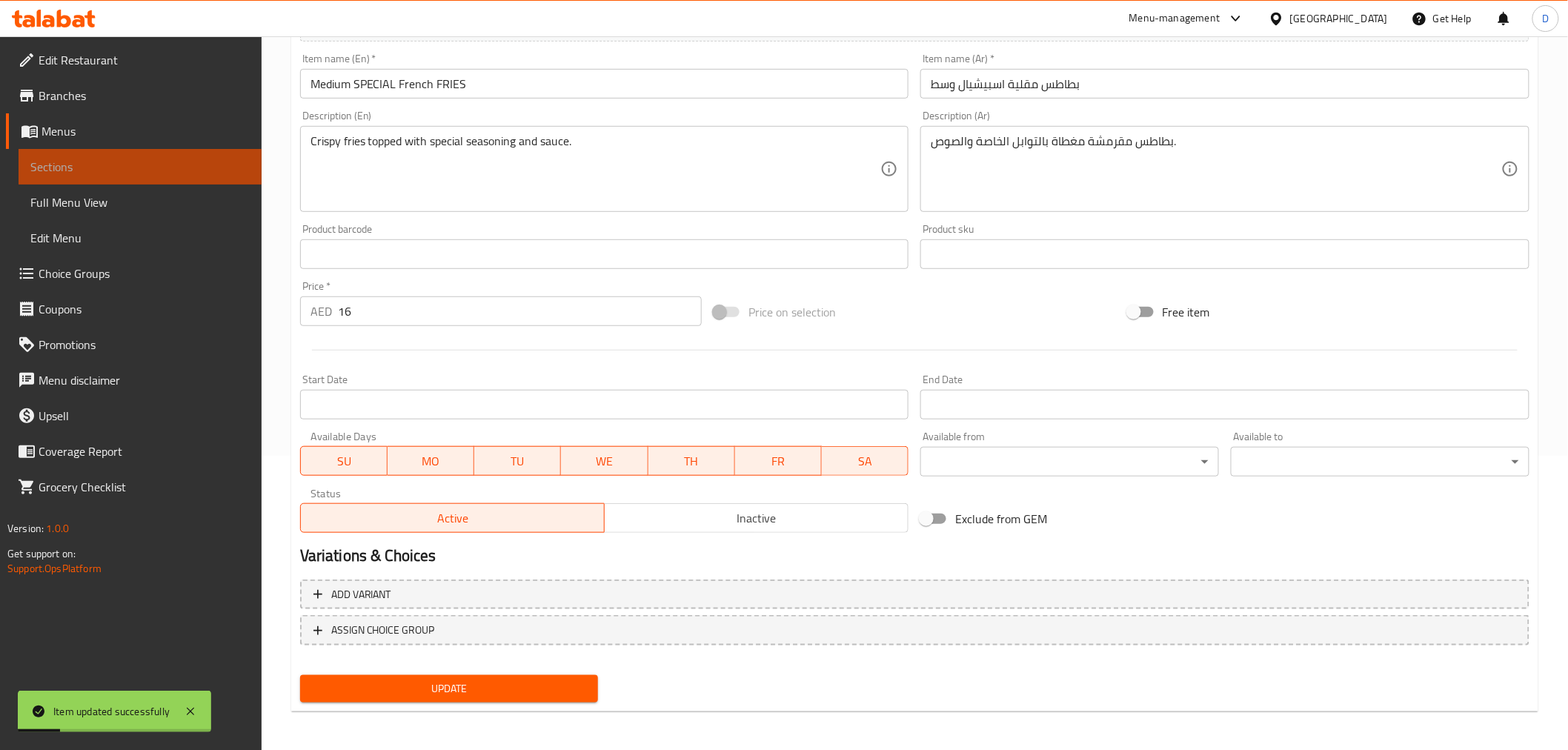
click at [183, 164] on span "Sections" at bounding box center [140, 166] width 219 height 17
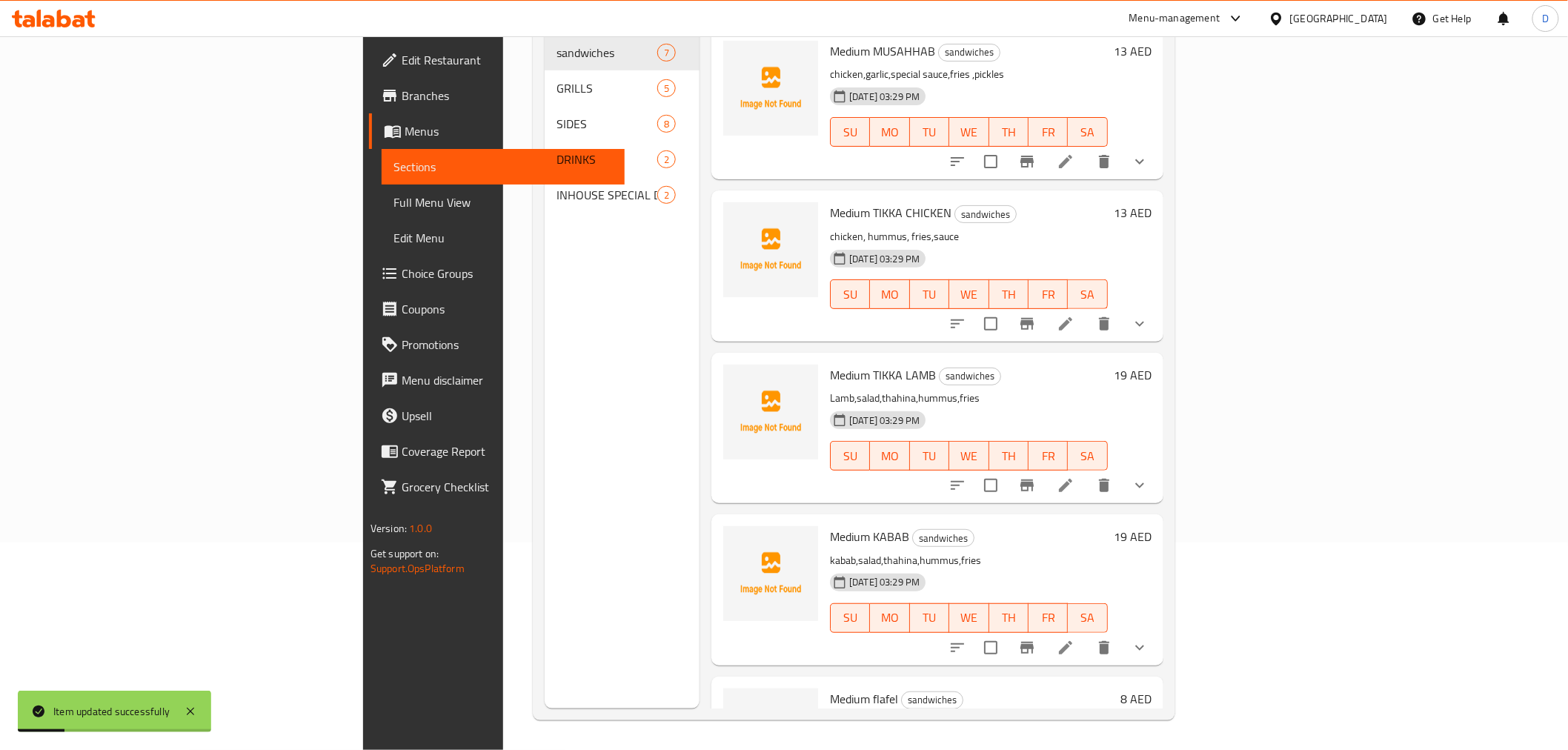
scroll to position [208, 0]
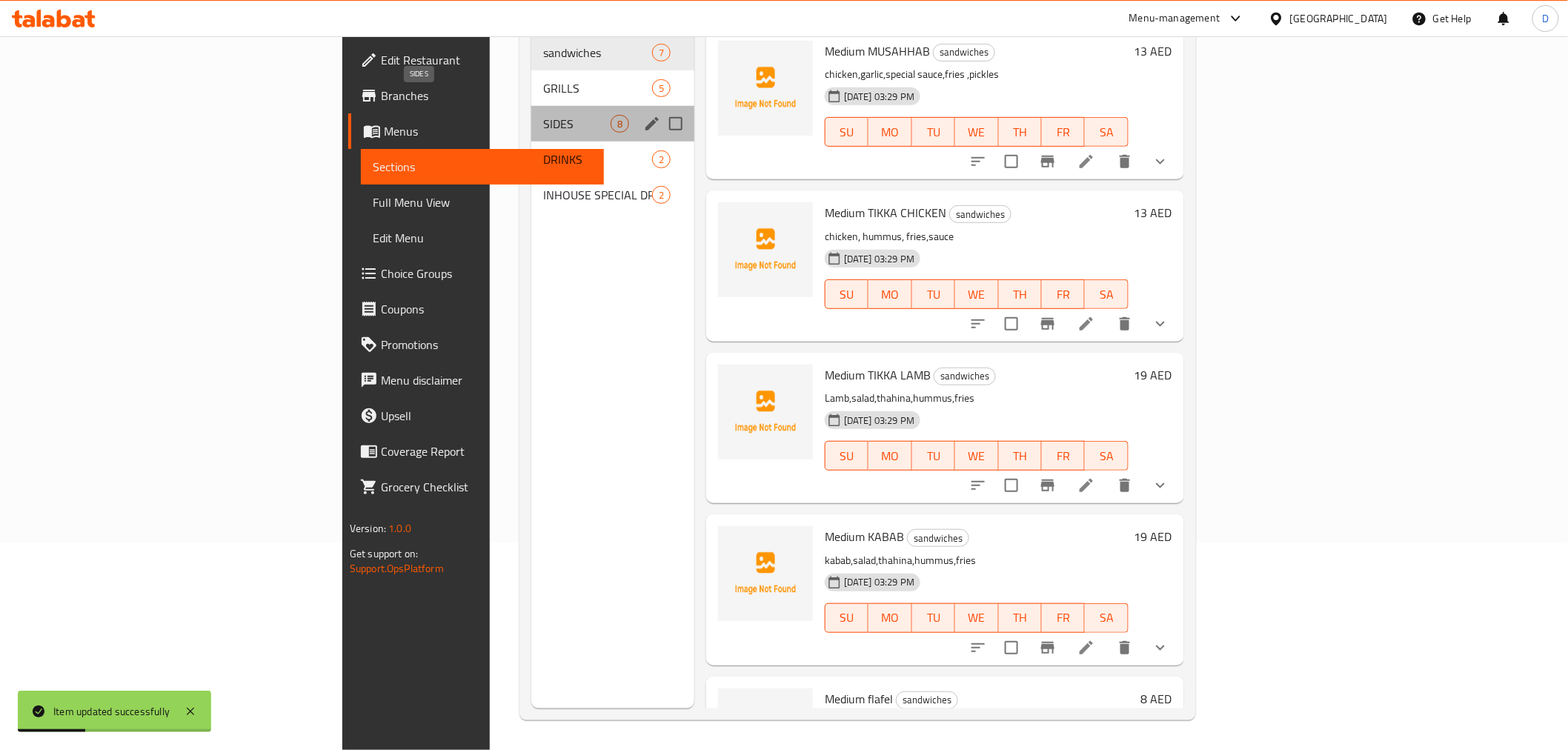
click at [543, 115] on span "SIDES" at bounding box center [576, 123] width 67 height 17
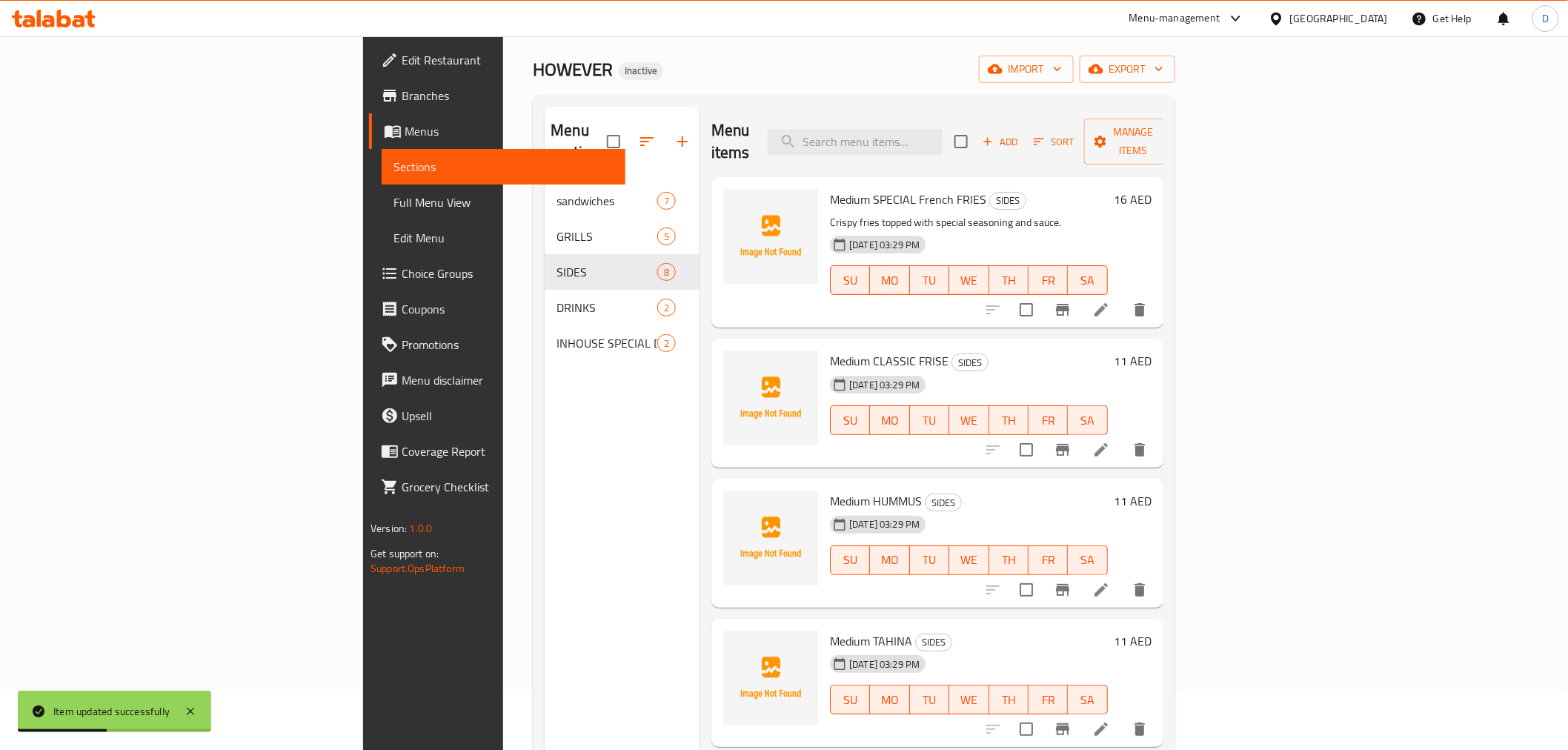
scroll to position [42, 0]
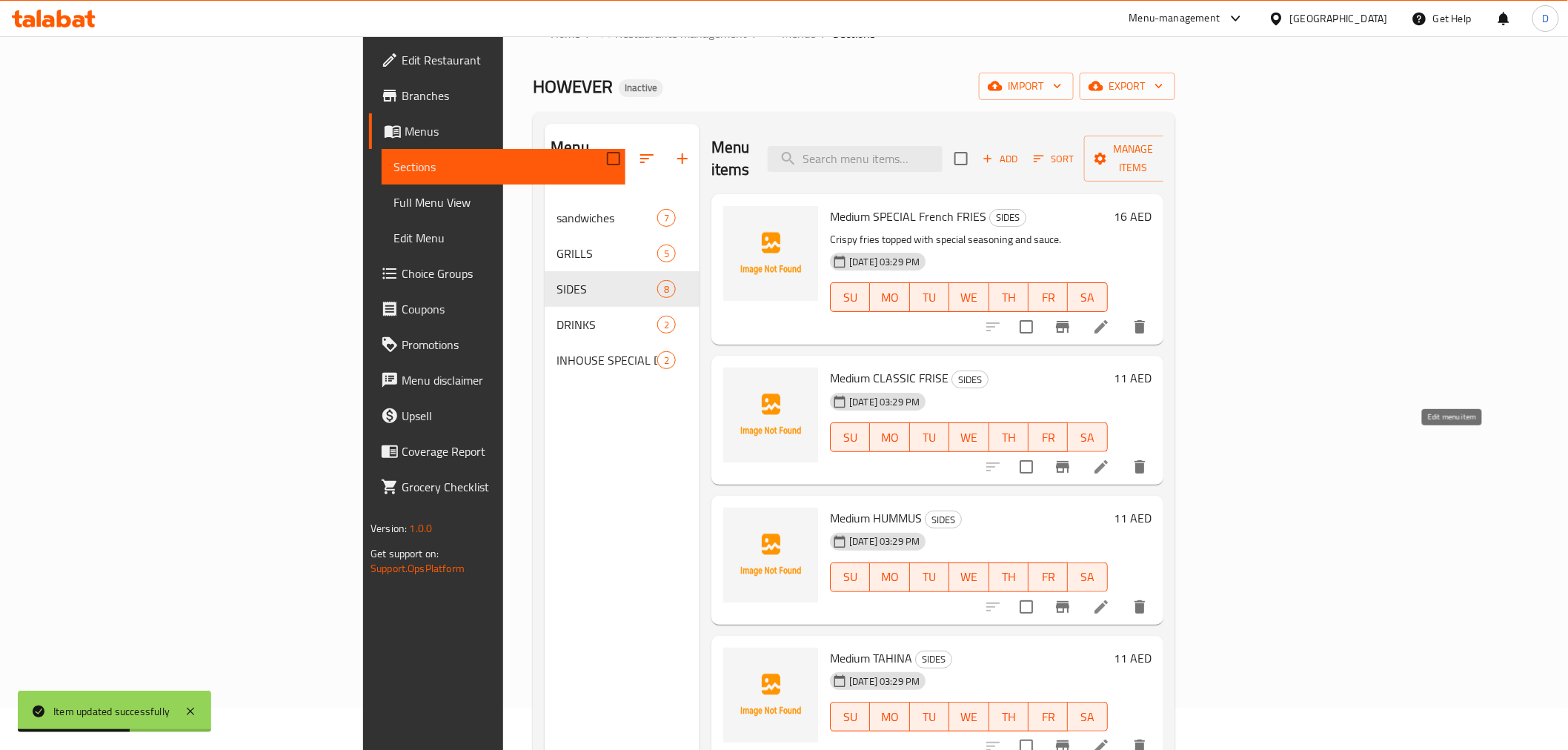
click at [1110, 458] on icon at bounding box center [1100, 466] width 17 height 17
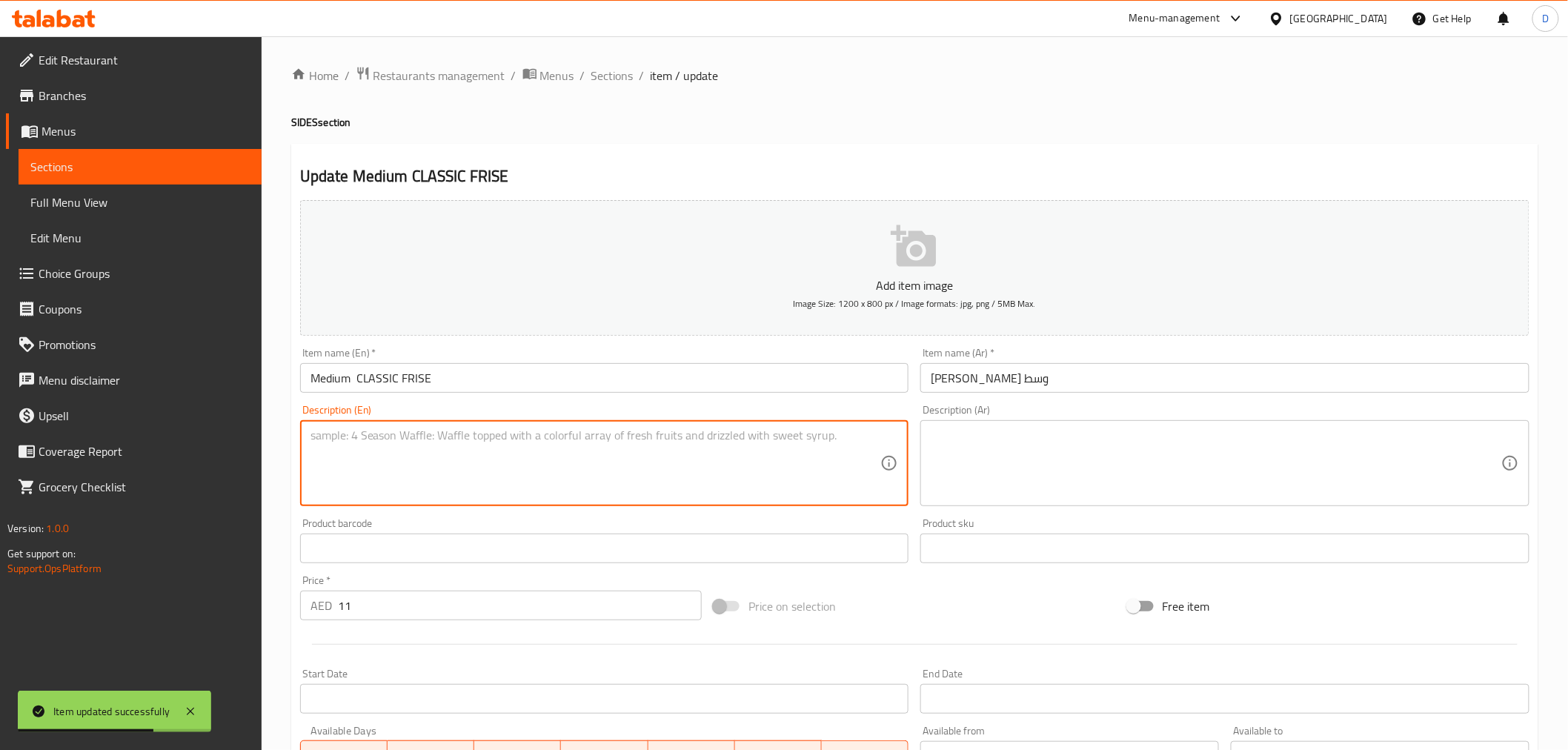
click at [469, 454] on textarea at bounding box center [595, 464] width 570 height 70
paste textarea "Golden fried potatoes served with a classic touch."
type textarea "Golden fried potatoes served with a classic touch."
click at [1048, 464] on textarea at bounding box center [1216, 464] width 570 height 70
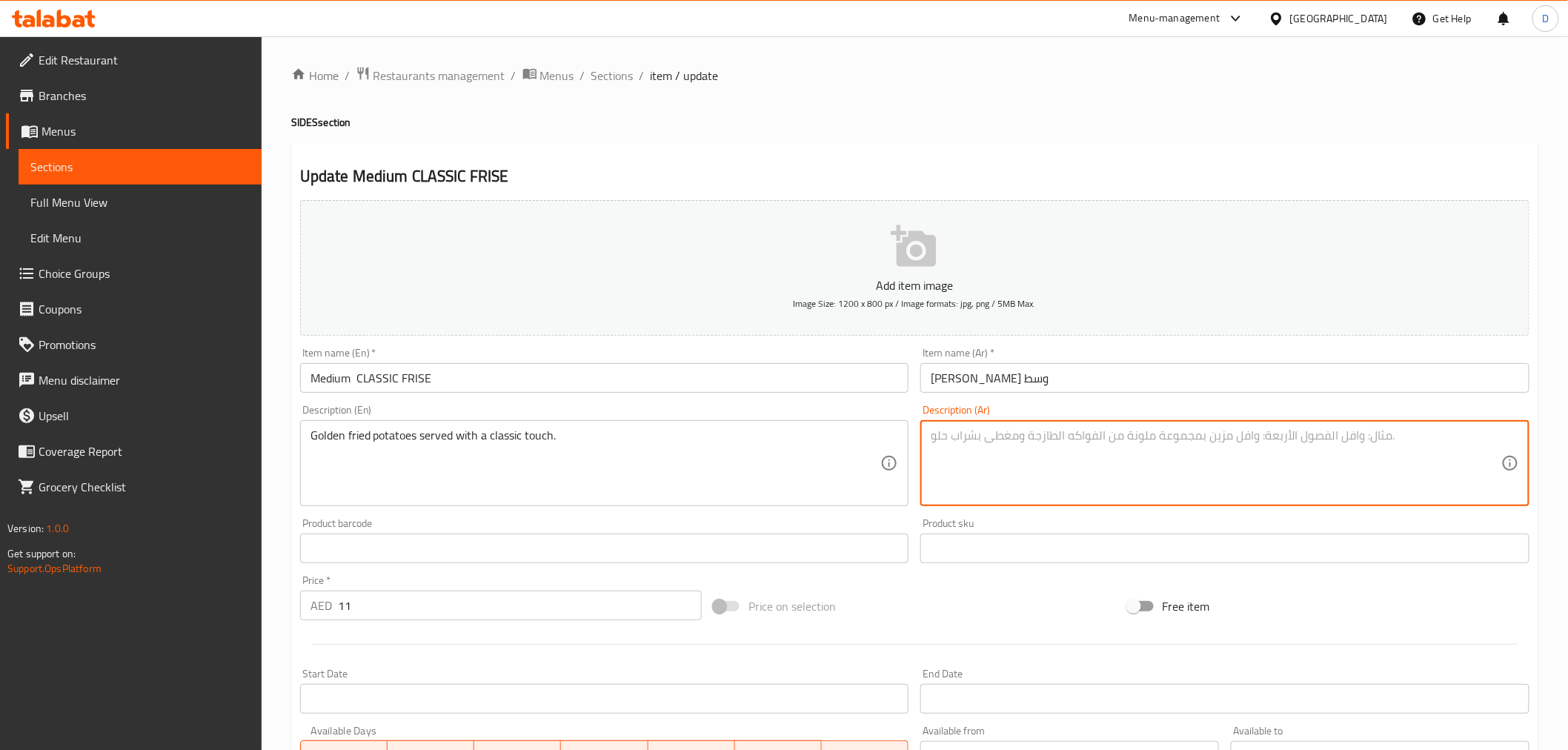
paste textarea "بطاطس مقلية ذهبية اللون تقدم مع لمسة كلاسيكية."
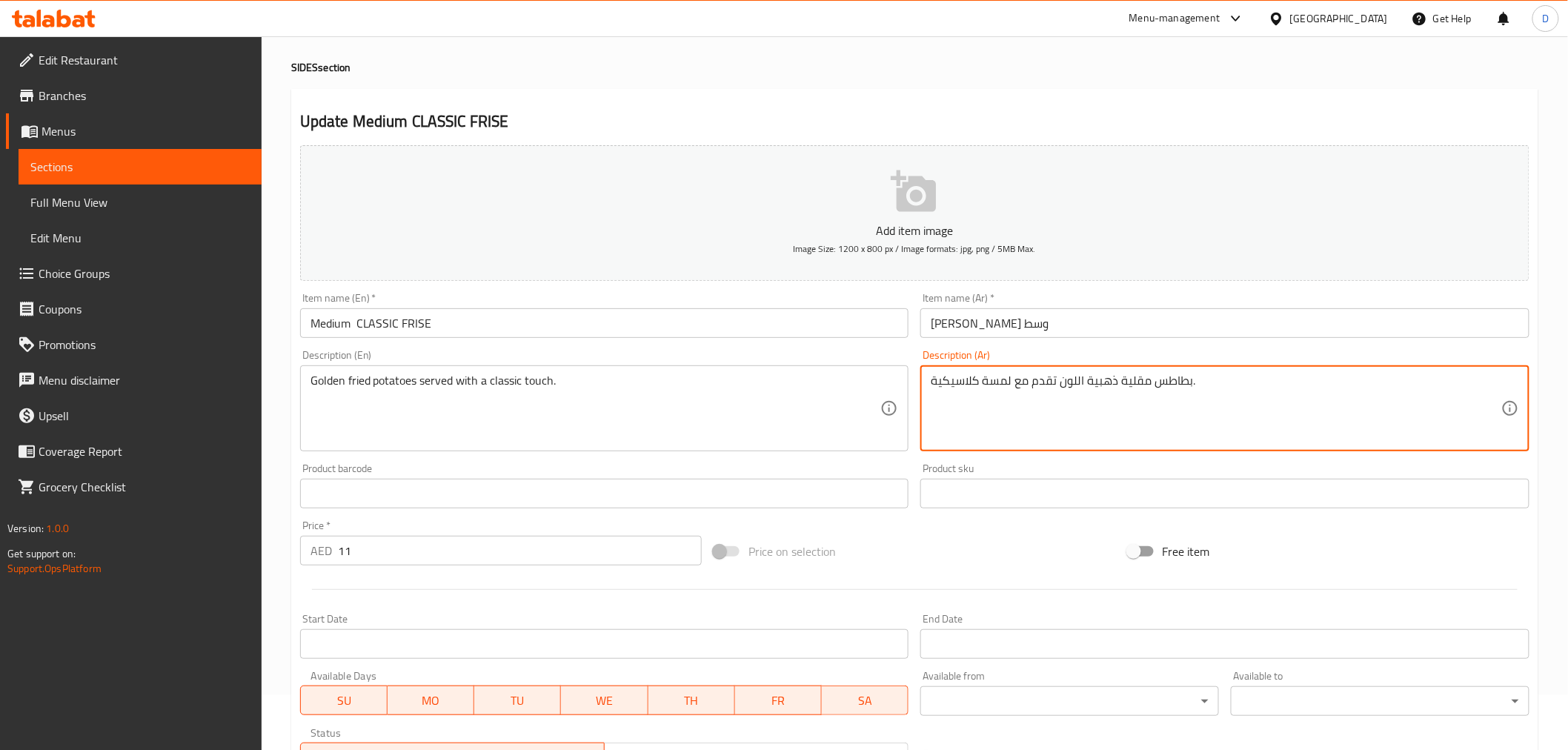
scroll to position [82, 0]
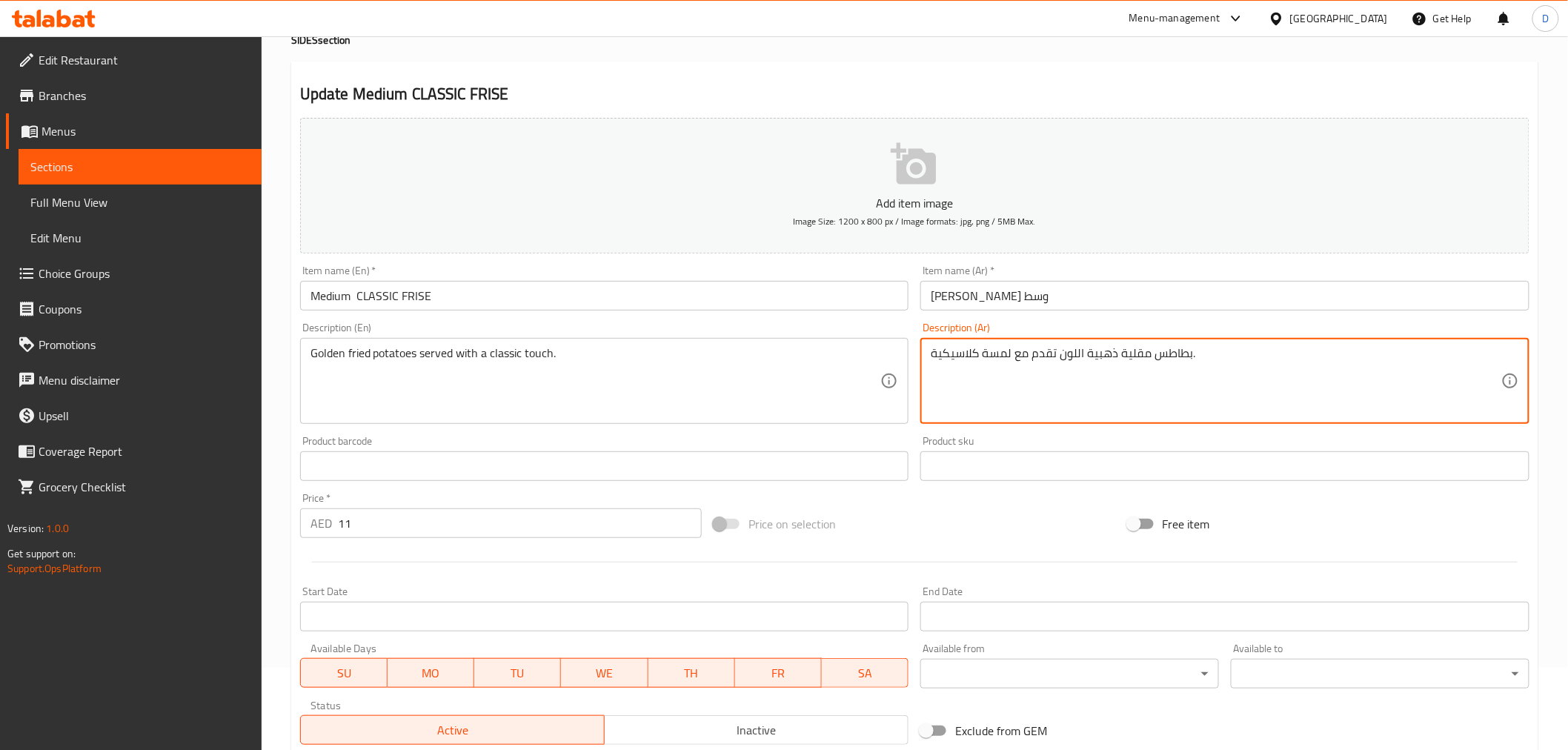
type textarea "بطاطس مقلية ذهبية اللون تقدم مع لمسة كلاسيكية."
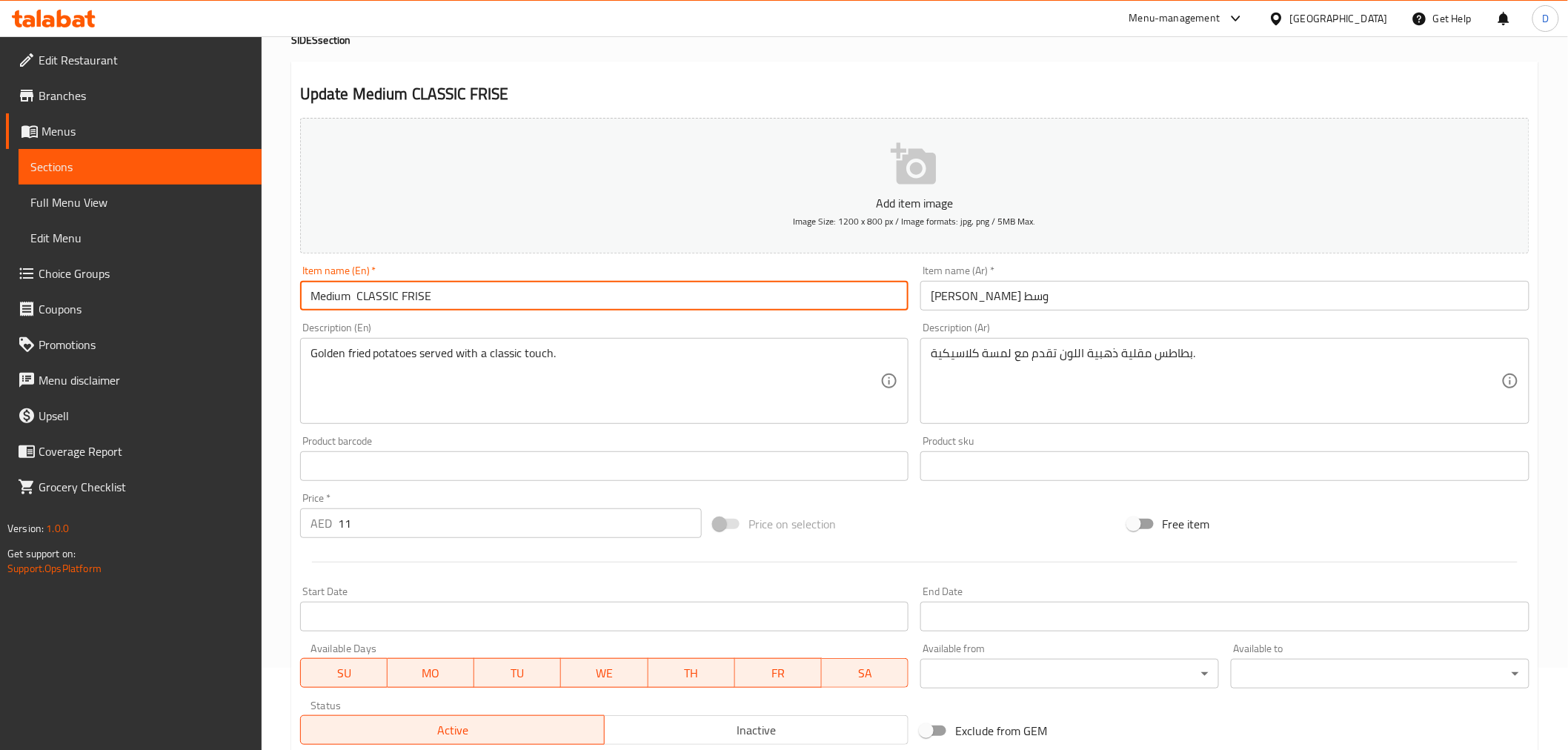
click at [353, 291] on input "Medium CLASSIC FRISE" at bounding box center [605, 296] width 609 height 30
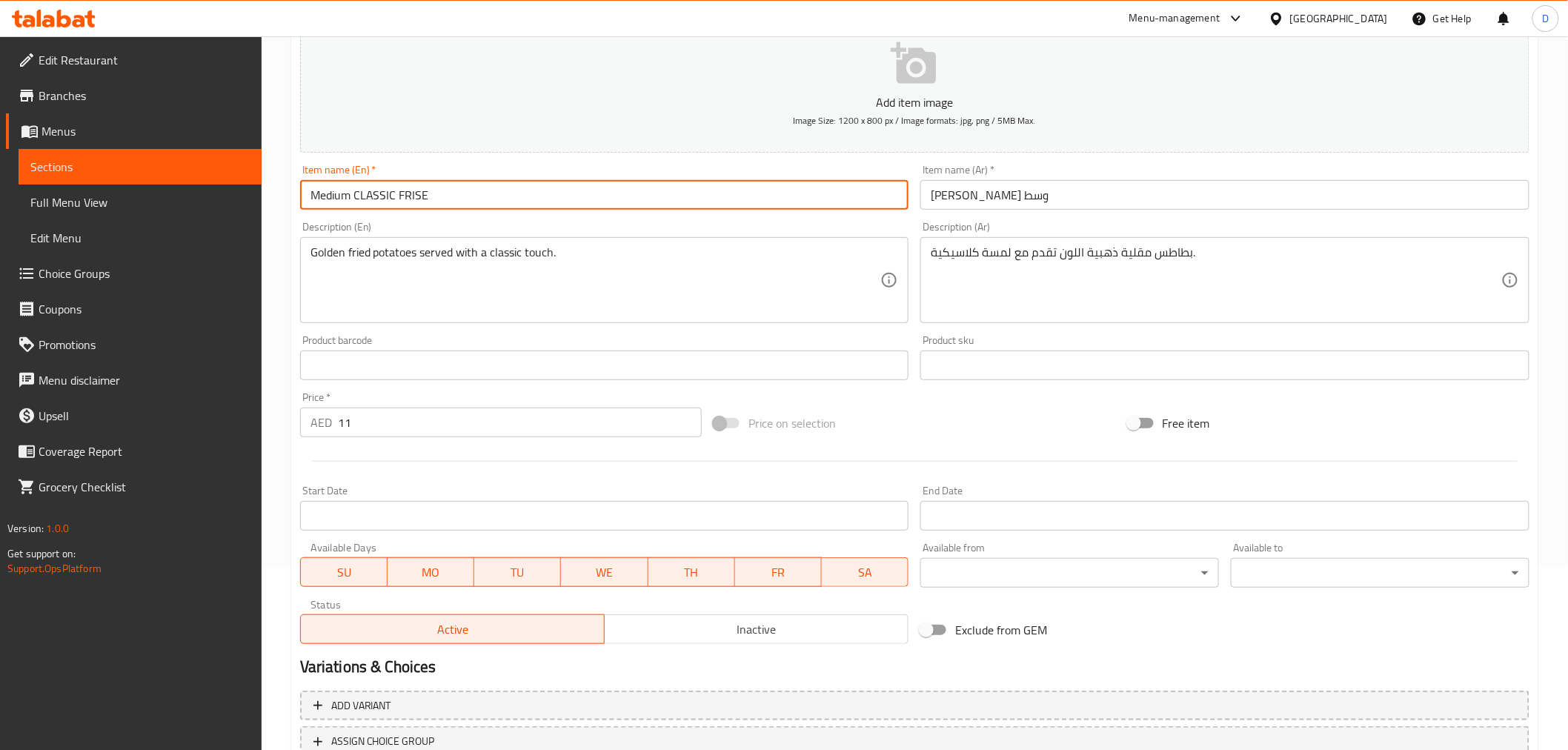
scroll to position [294, 0]
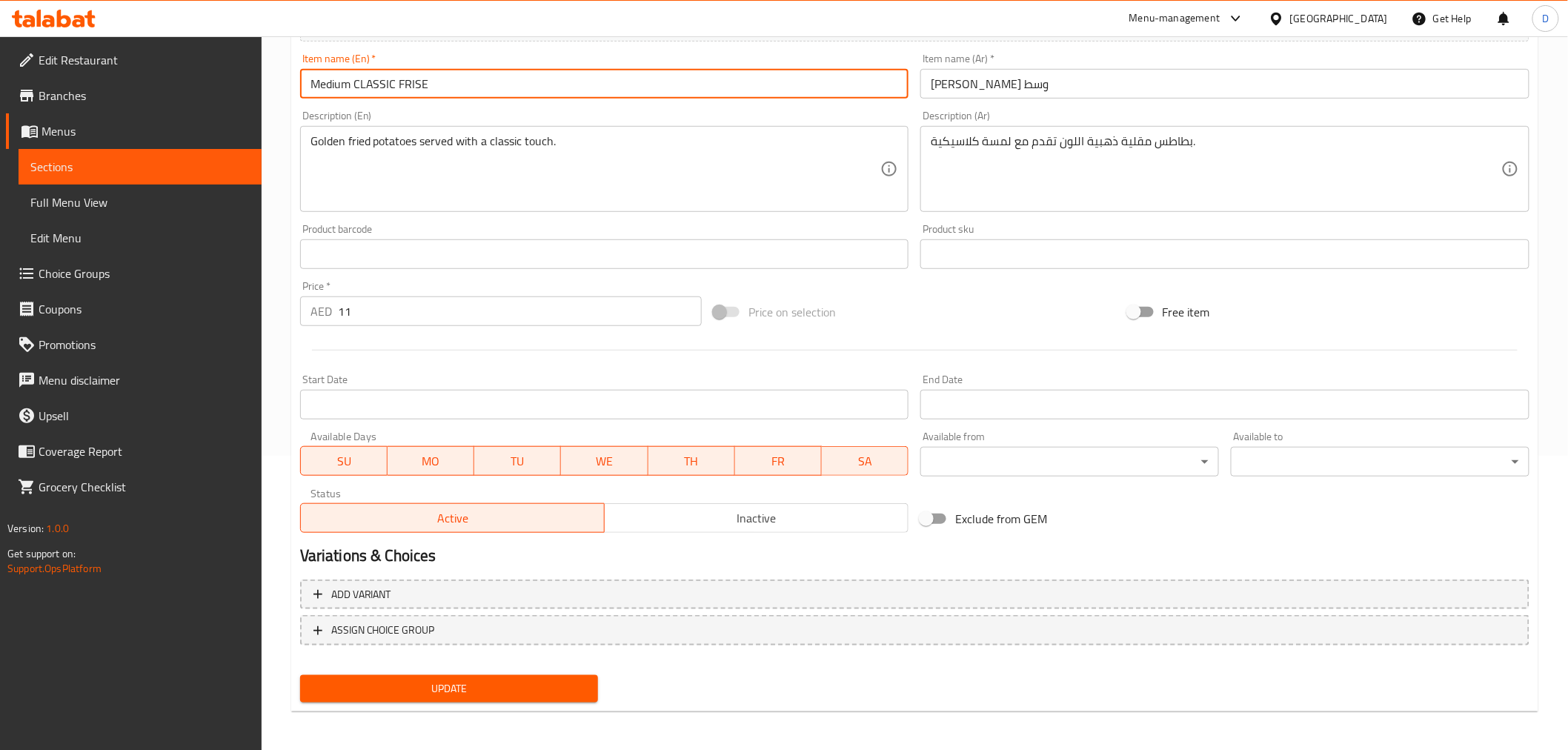
type input "Medium CLASSIC FRISE"
click at [453, 675] on span "Update" at bounding box center [449, 689] width 275 height 18
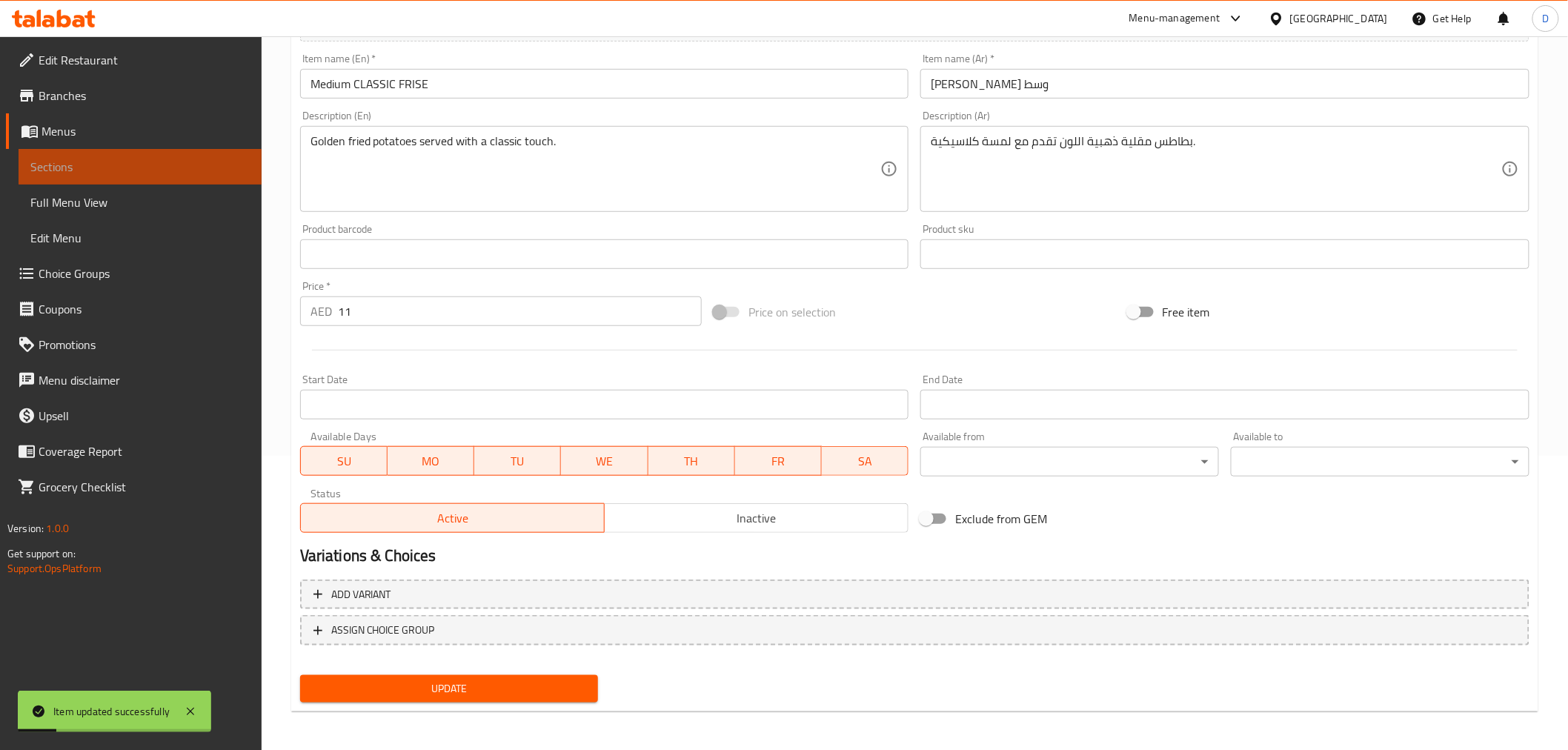
click at [216, 167] on span "Sections" at bounding box center [140, 166] width 219 height 17
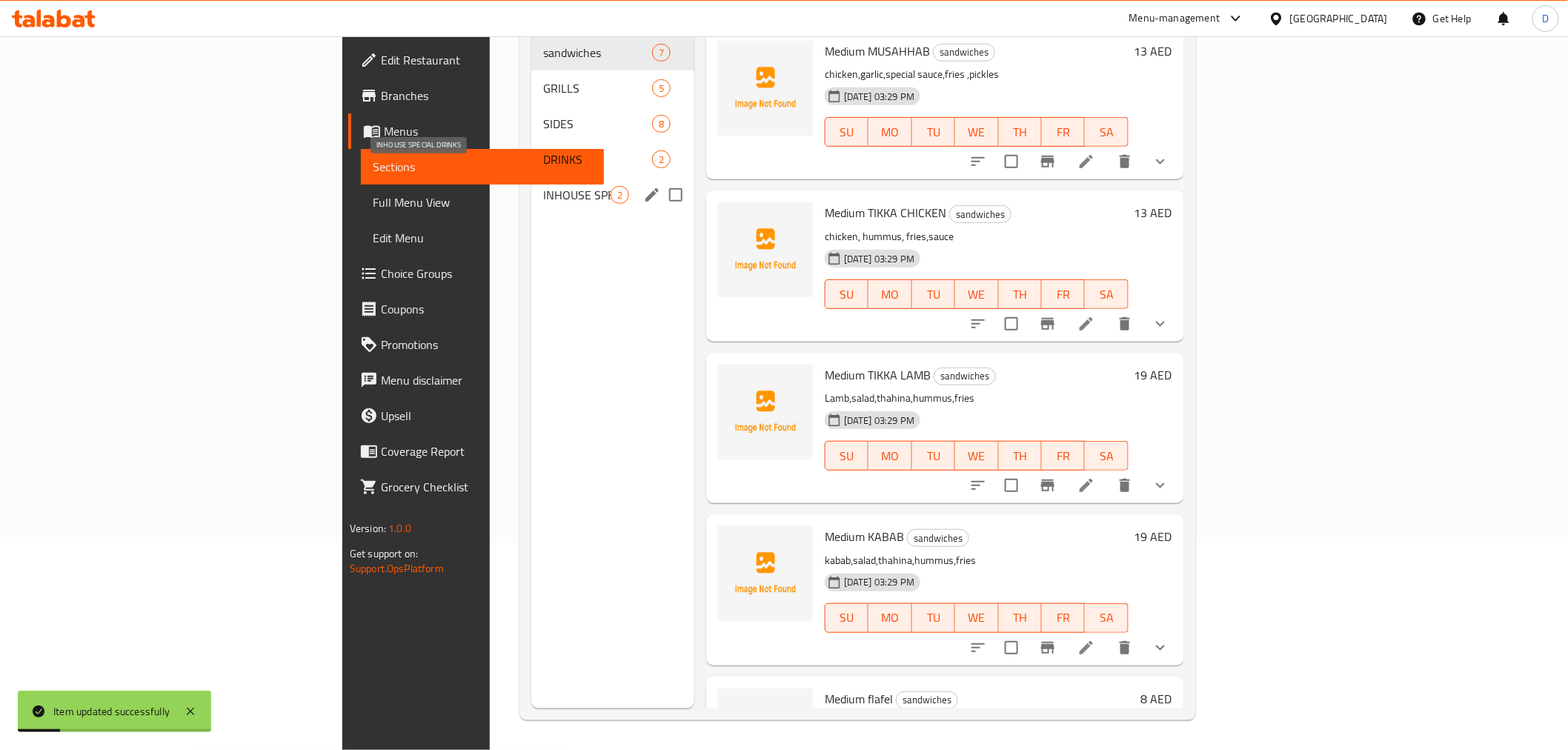
scroll to position [208, 0]
click at [543, 115] on span "SIDES" at bounding box center [576, 123] width 67 height 17
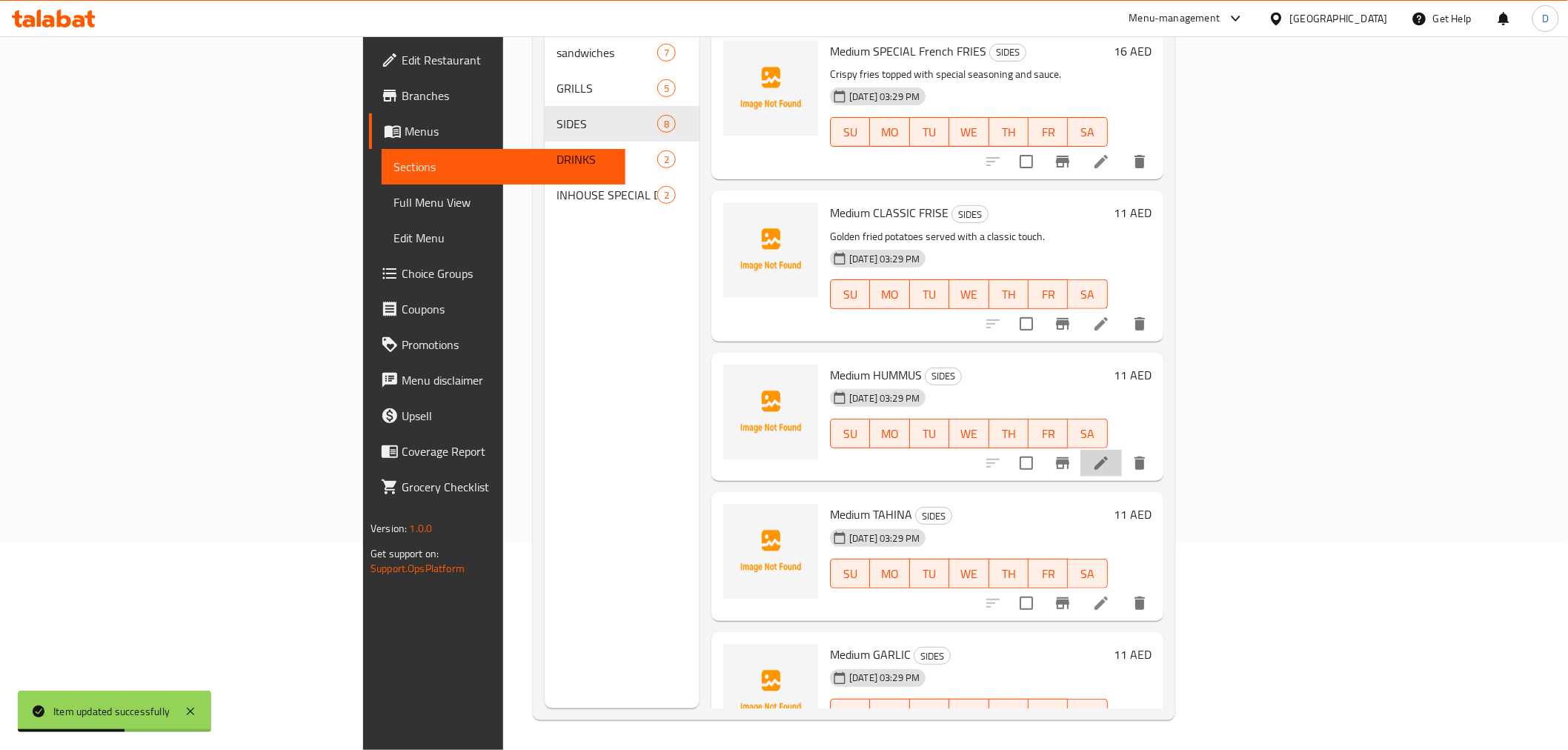
click at [1122, 454] on li at bounding box center [1100, 463] width 41 height 26
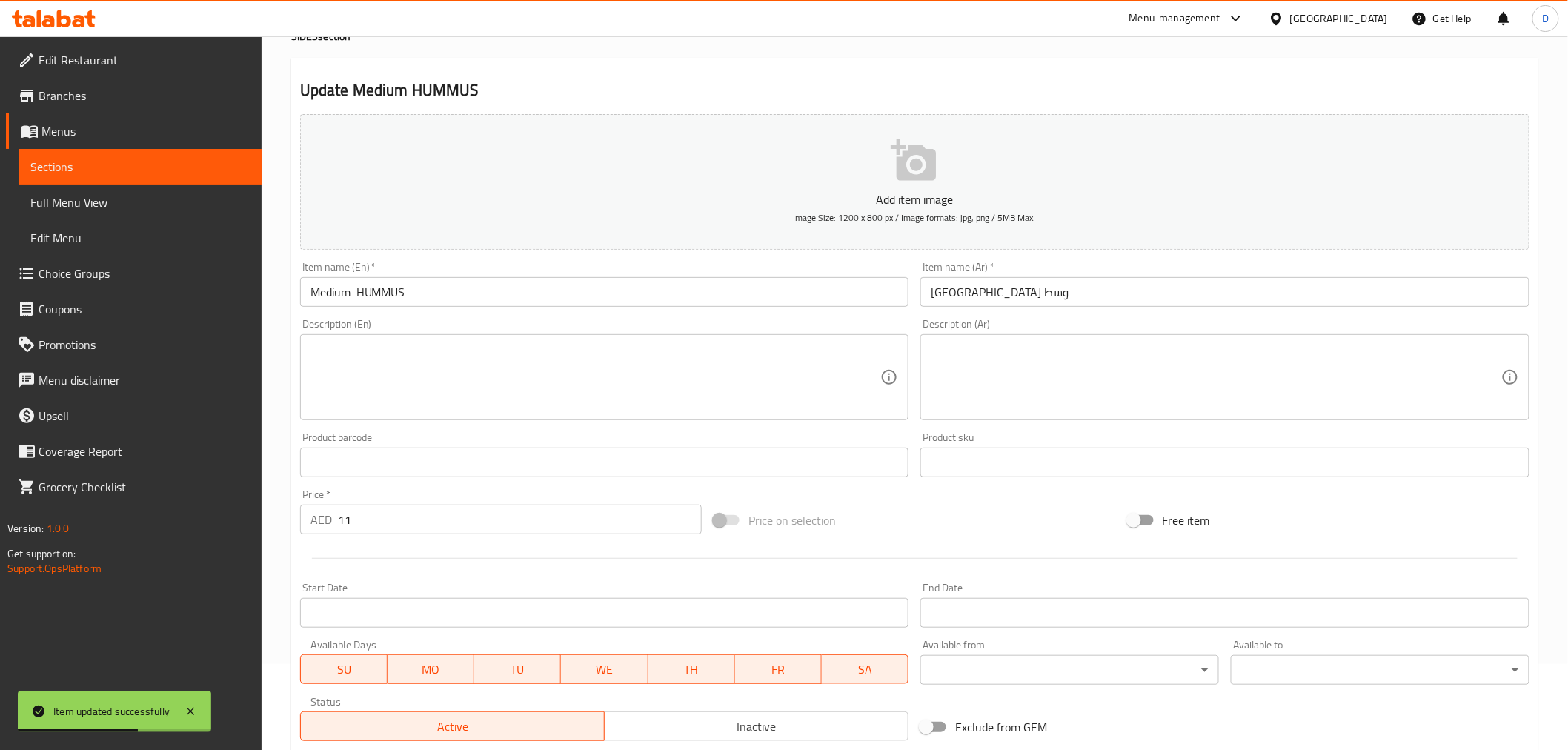
scroll to position [165, 0]
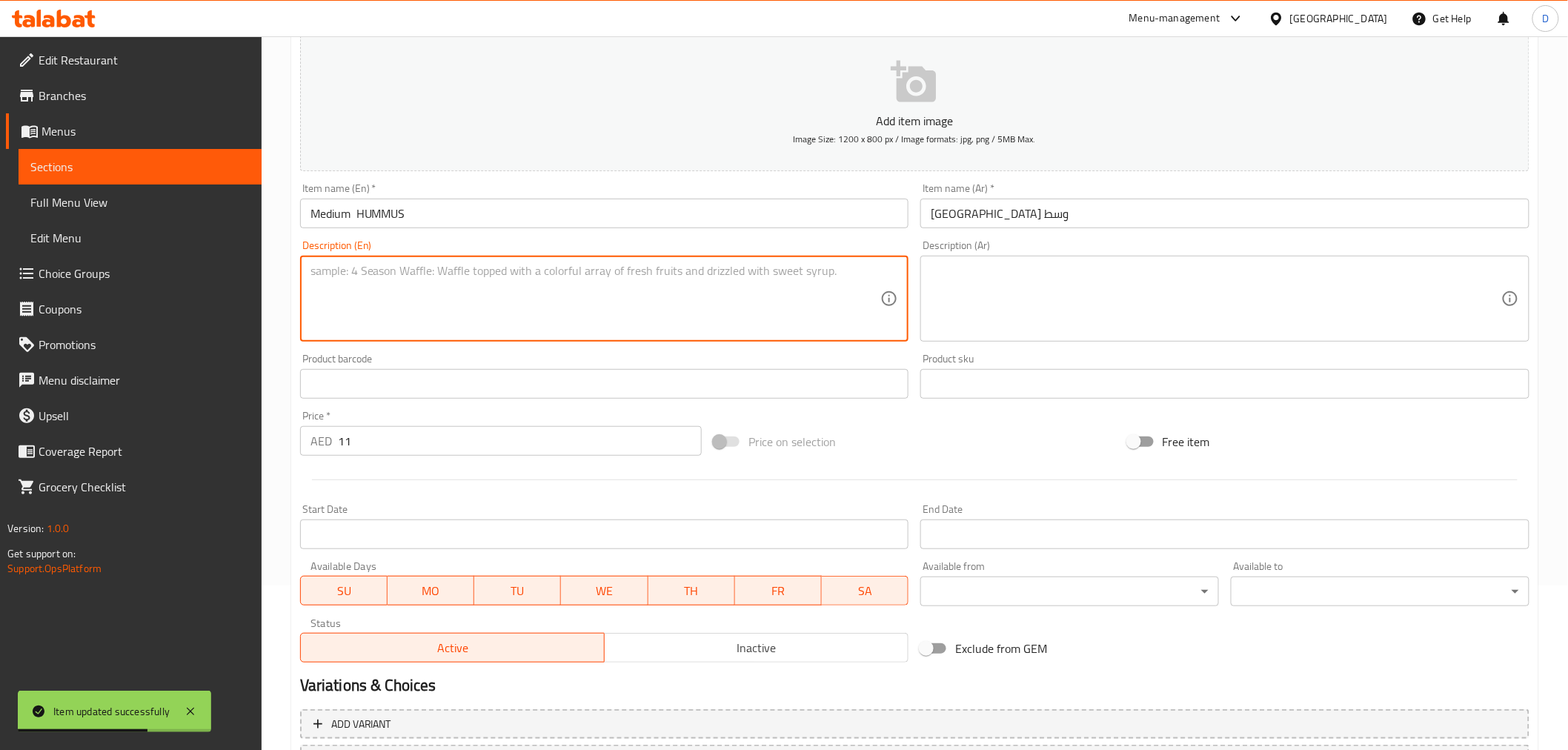
click at [575, 290] on textarea at bounding box center [595, 299] width 570 height 70
paste textarea "Creamy chickpea dip blended with tahini and olive oil."
type textarea "Creamy chickpea dip blended with tahini and olive oil."
click at [357, 213] on input "Medium HUMMUS" at bounding box center [605, 214] width 609 height 30
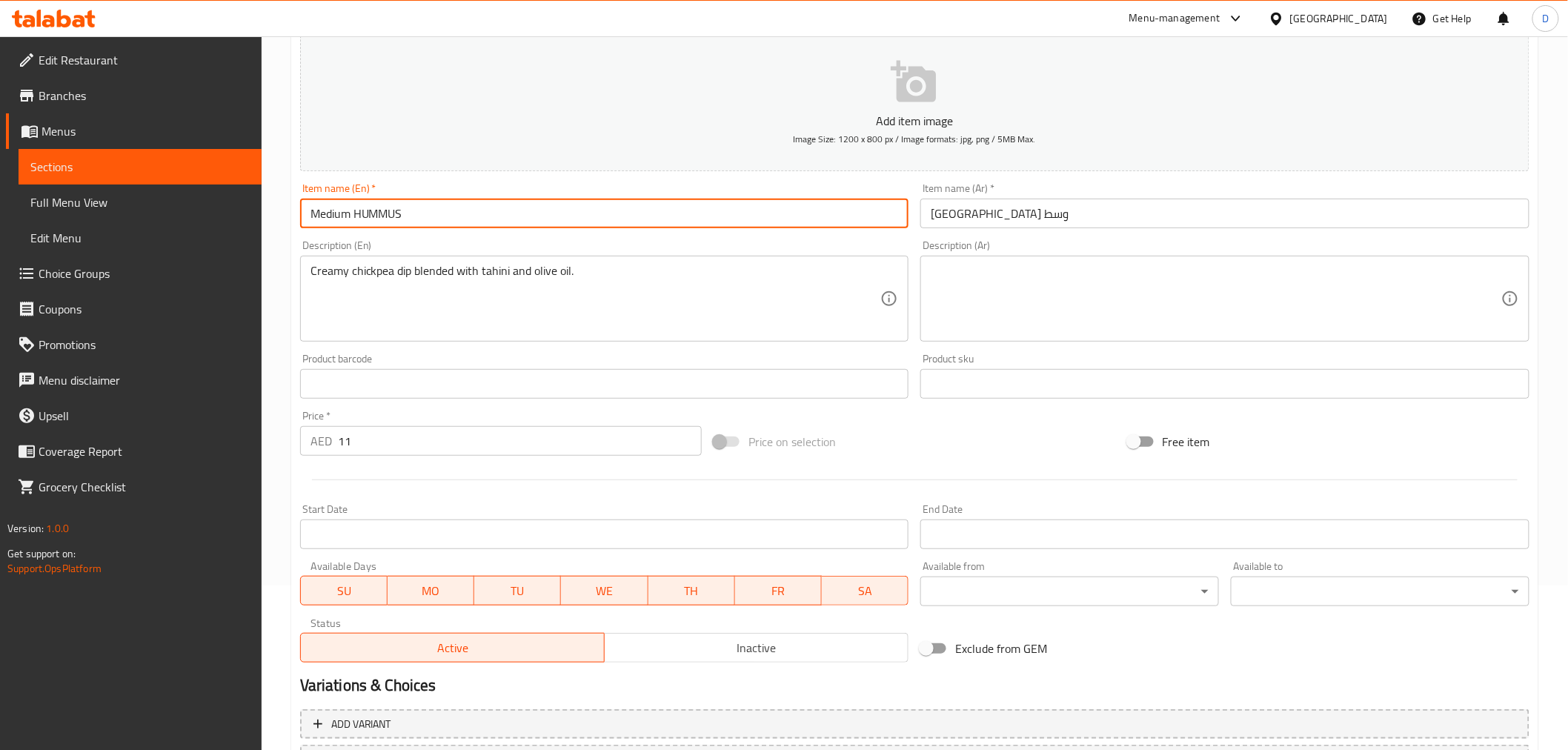
type input "Medium HUMMUS"
click at [988, 298] on textarea at bounding box center [1216, 299] width 570 height 70
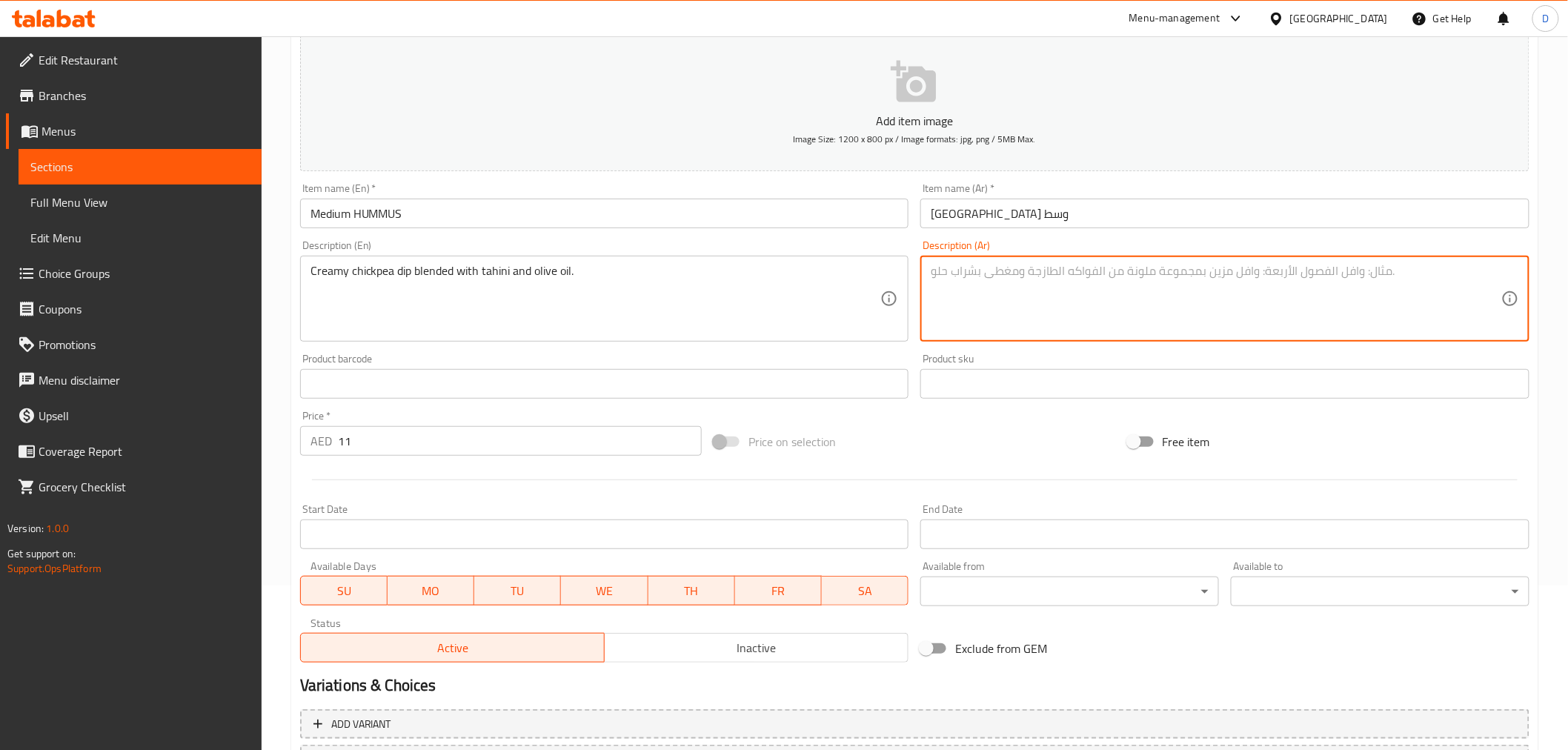
paste textarea "صلصة الحمص الكريمية الممزوجة بالطحينة وزيت الزيتون."
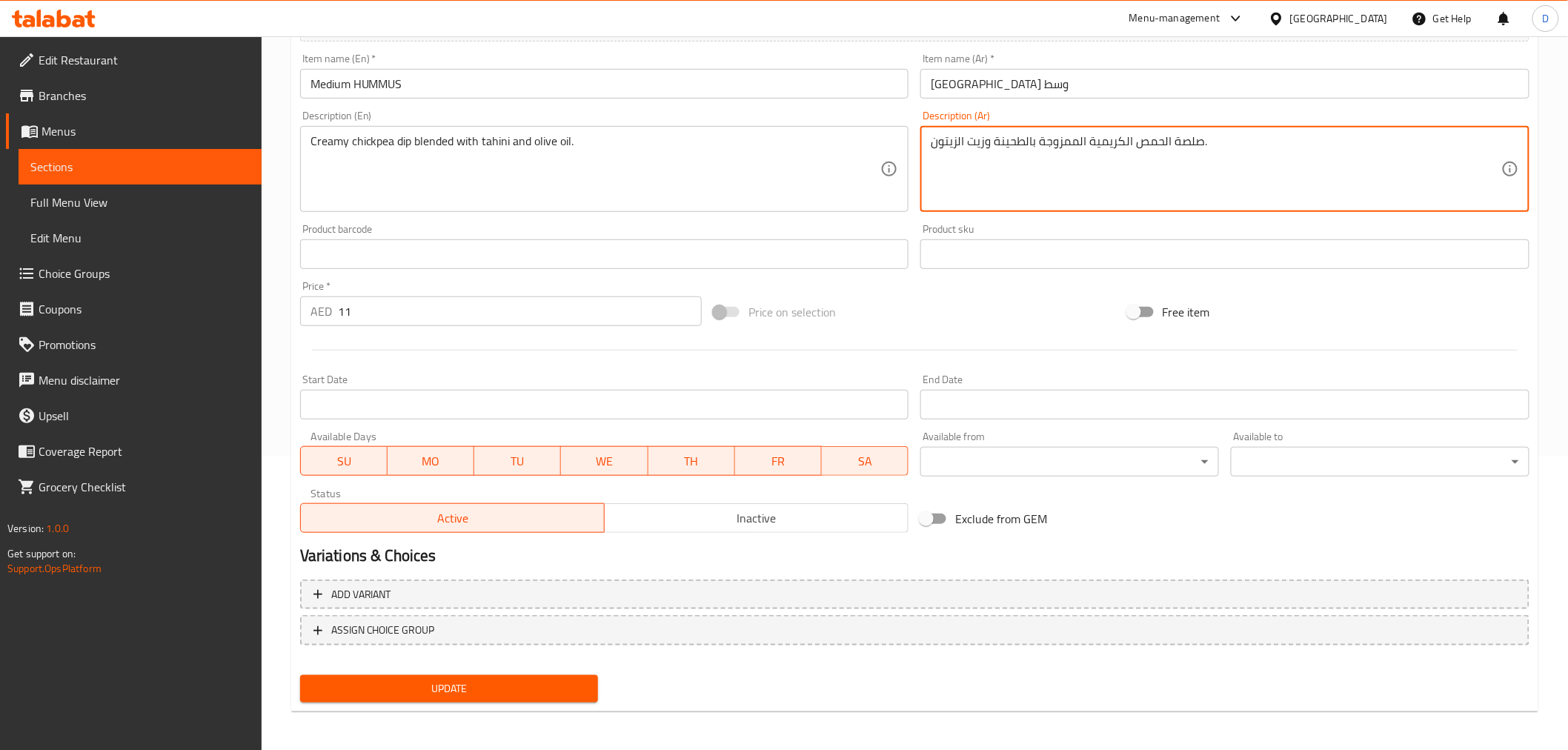
type textarea "صلصة الحمص الكريمية الممزوجة بالطحينة وزيت الزيتون."
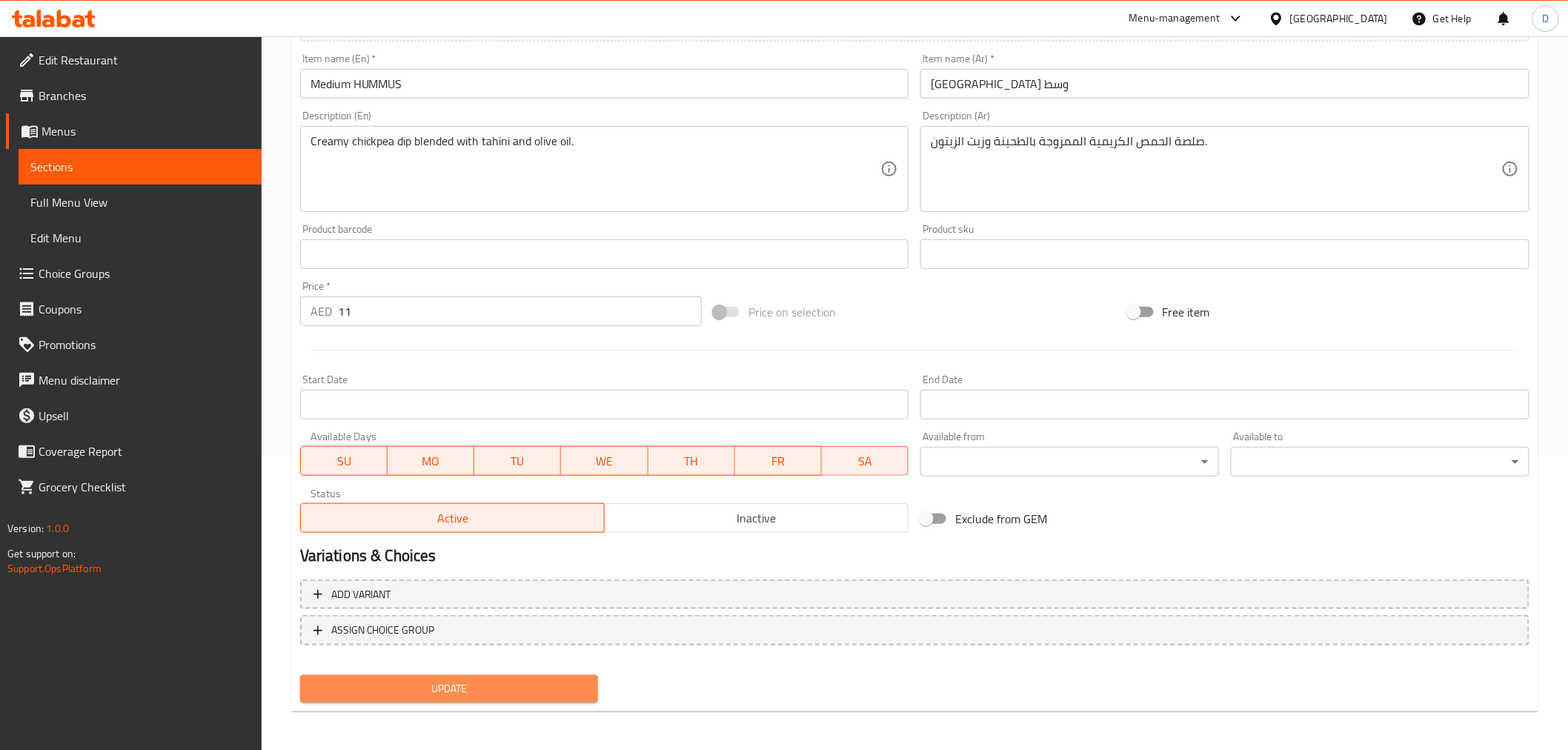
click at [532, 675] on span "Update" at bounding box center [449, 689] width 275 height 18
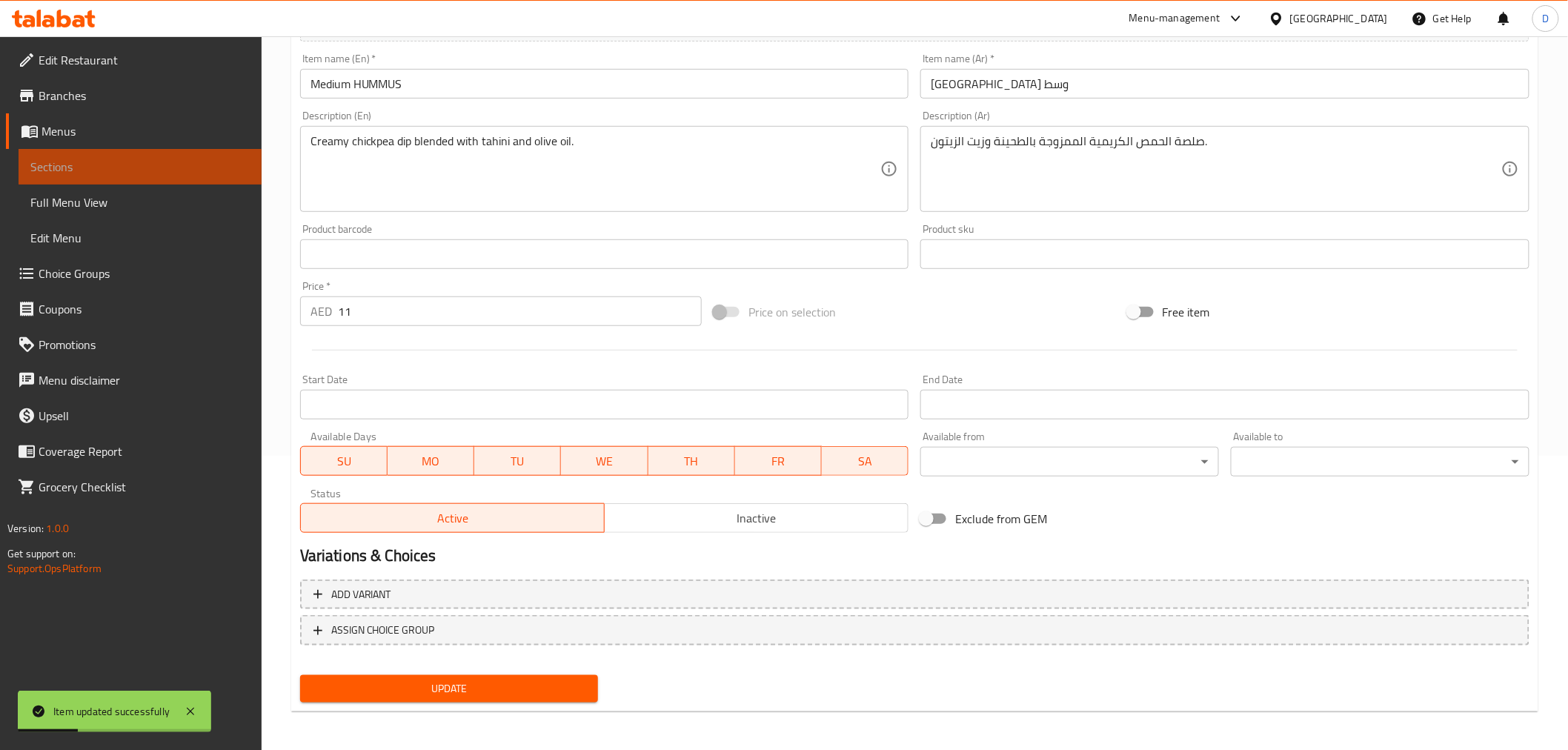
click at [99, 158] on span "Sections" at bounding box center [140, 166] width 219 height 17
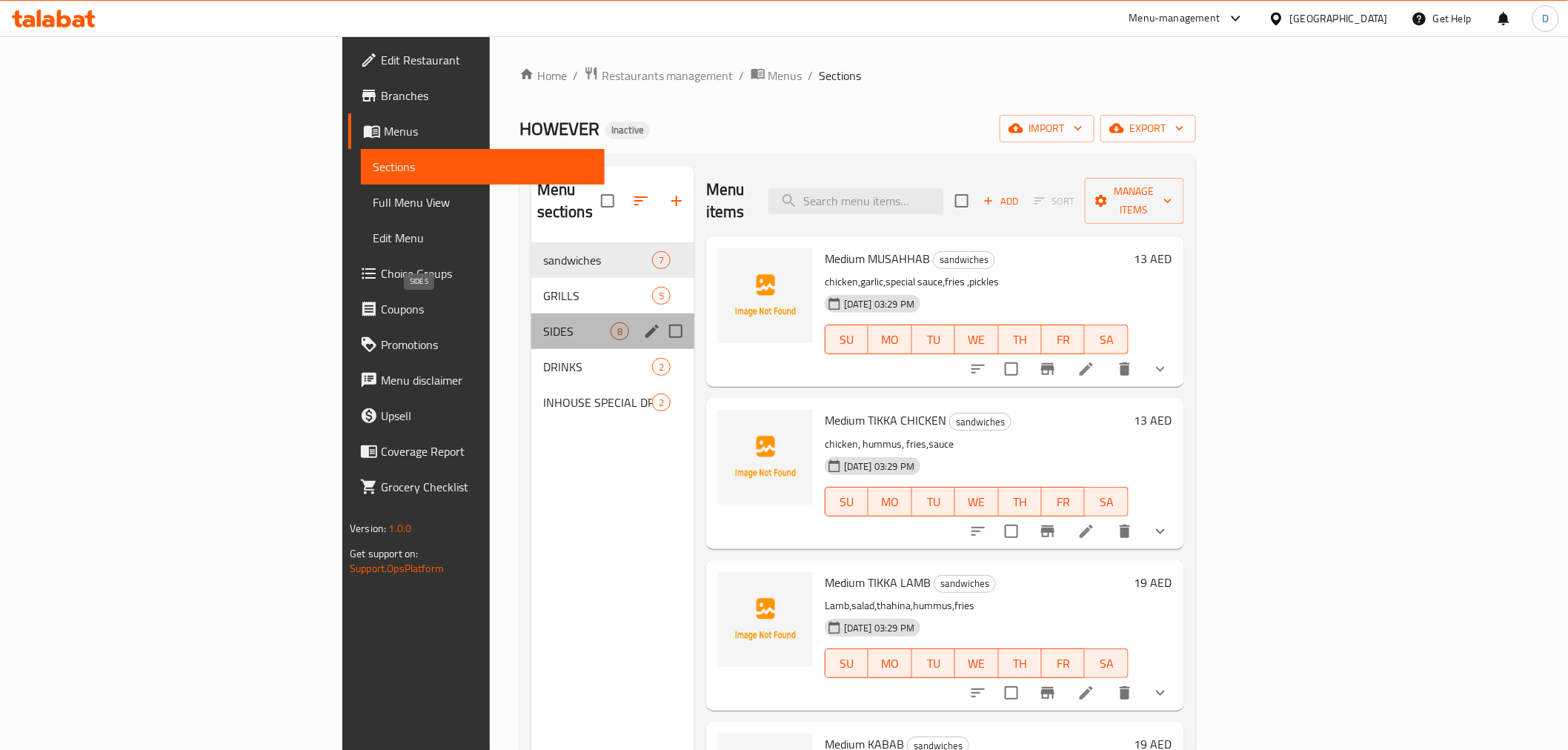
click at [543, 322] on span "SIDES" at bounding box center [576, 330] width 67 height 17
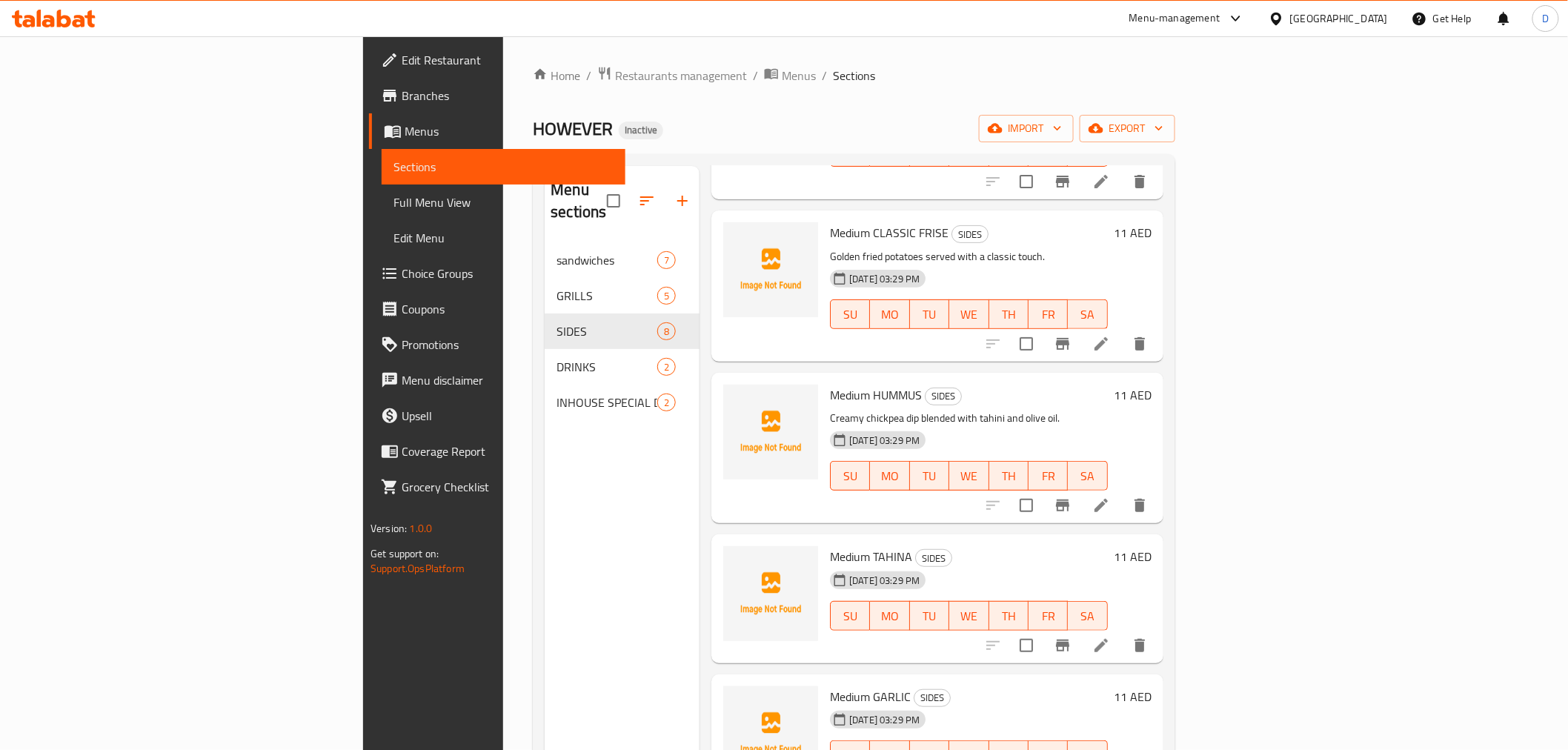
scroll to position [471, 0]
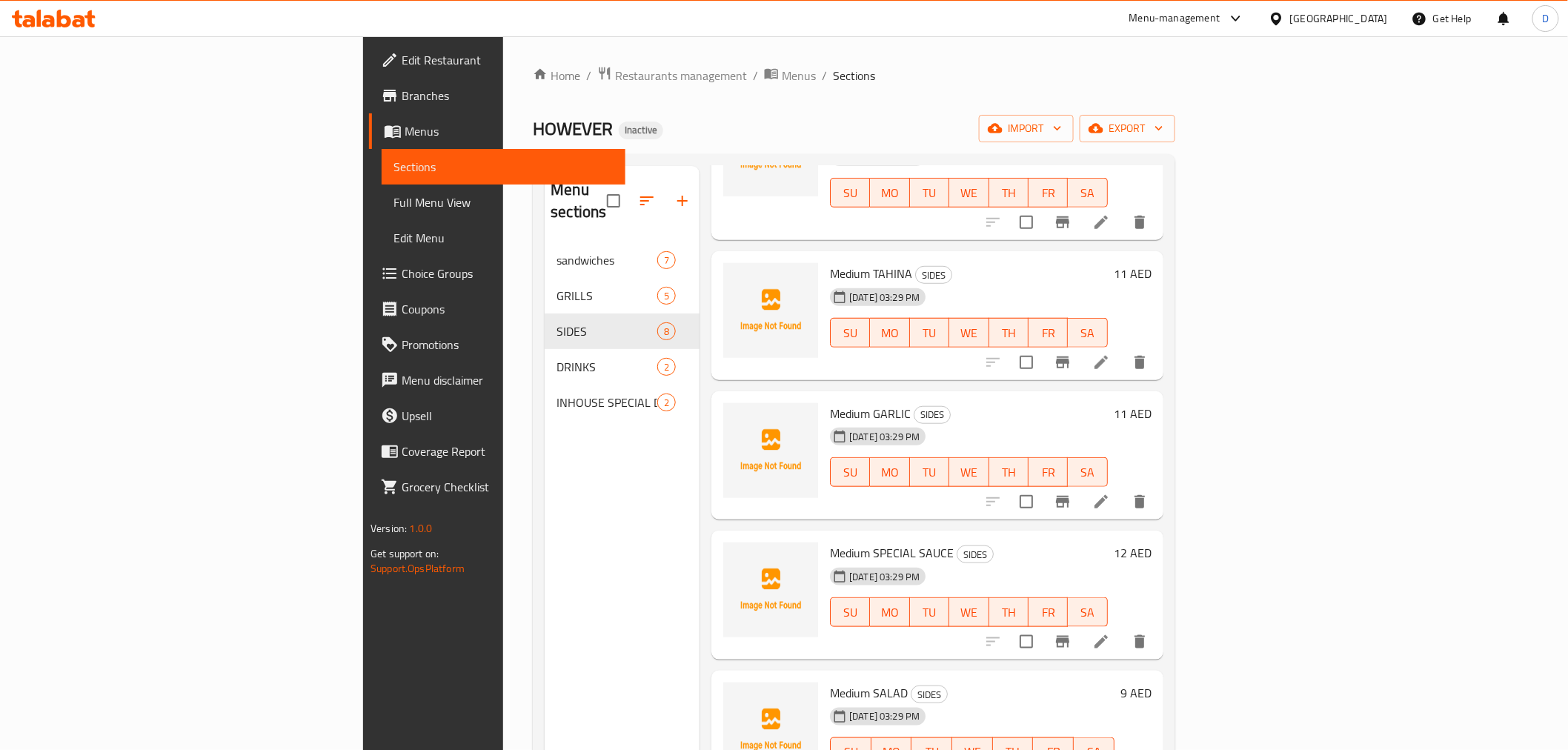
click at [1122, 349] on li at bounding box center [1100, 363] width 41 height 26
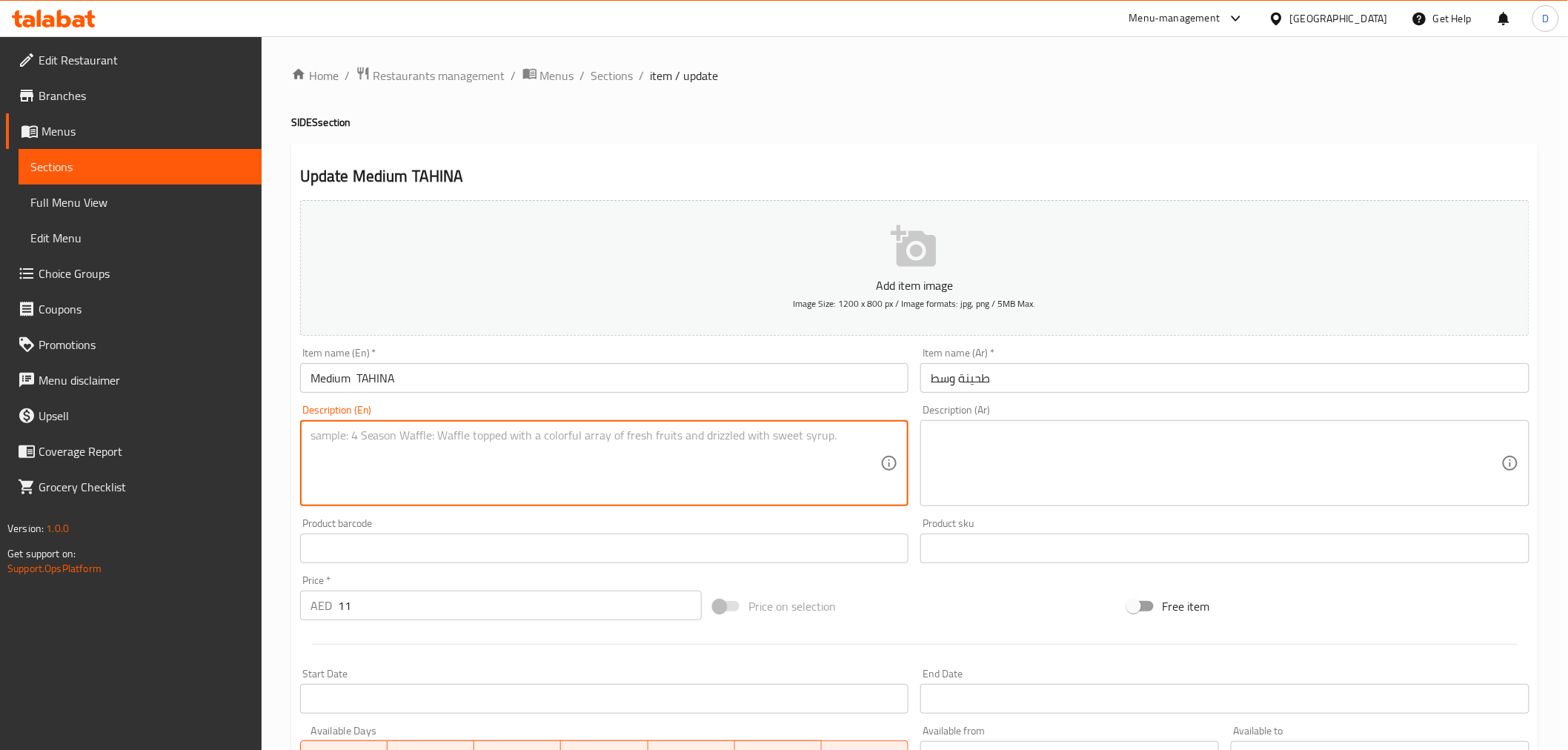
click at [423, 443] on textarea at bounding box center [595, 464] width 570 height 70
paste textarea "Smooth sesame paste sauce with a nutty flavor."
type textarea "Smooth sesame paste sauce with a nutty flavor."
click at [356, 380] on input "Medium TAHINA" at bounding box center [605, 378] width 609 height 30
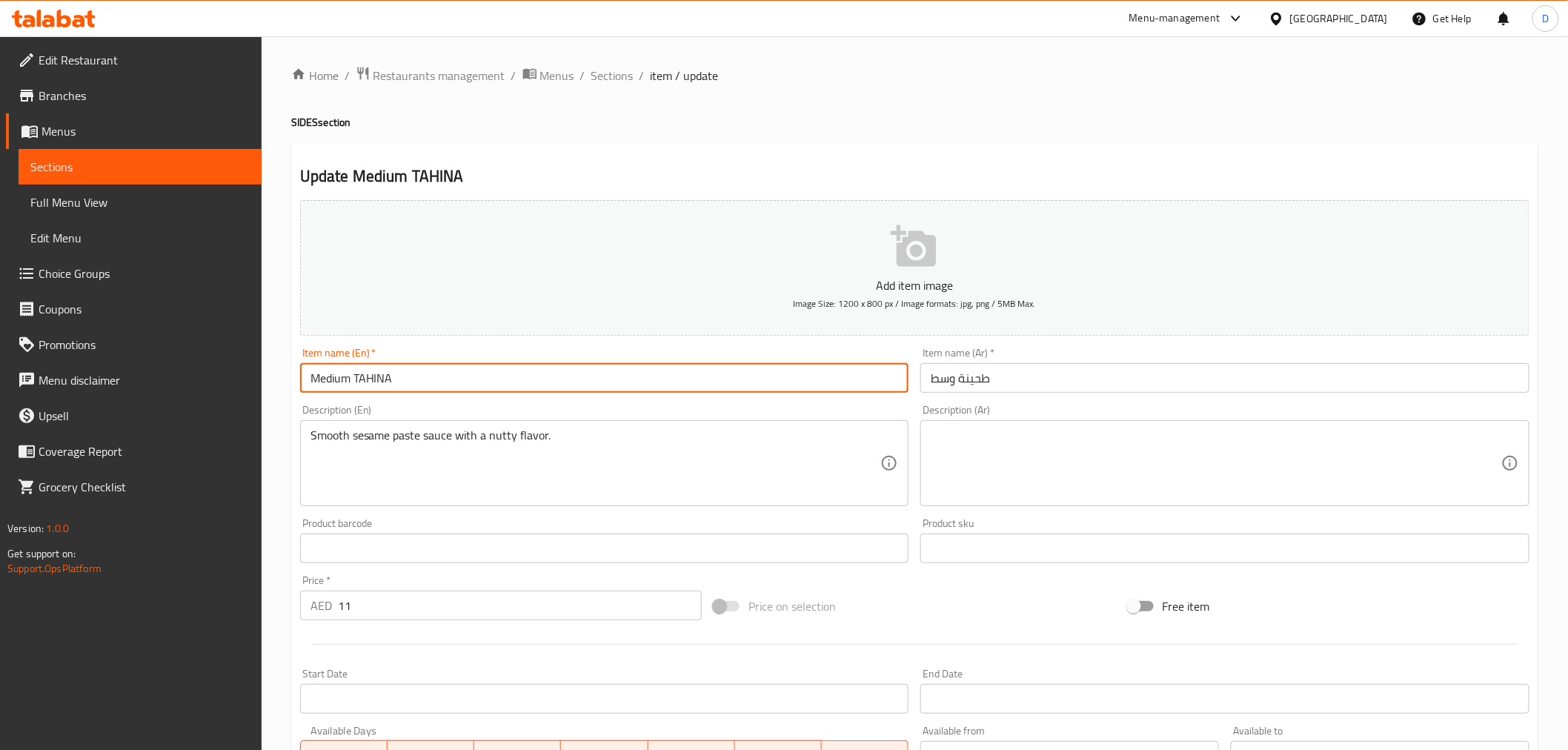
type input "Medium TAHINA"
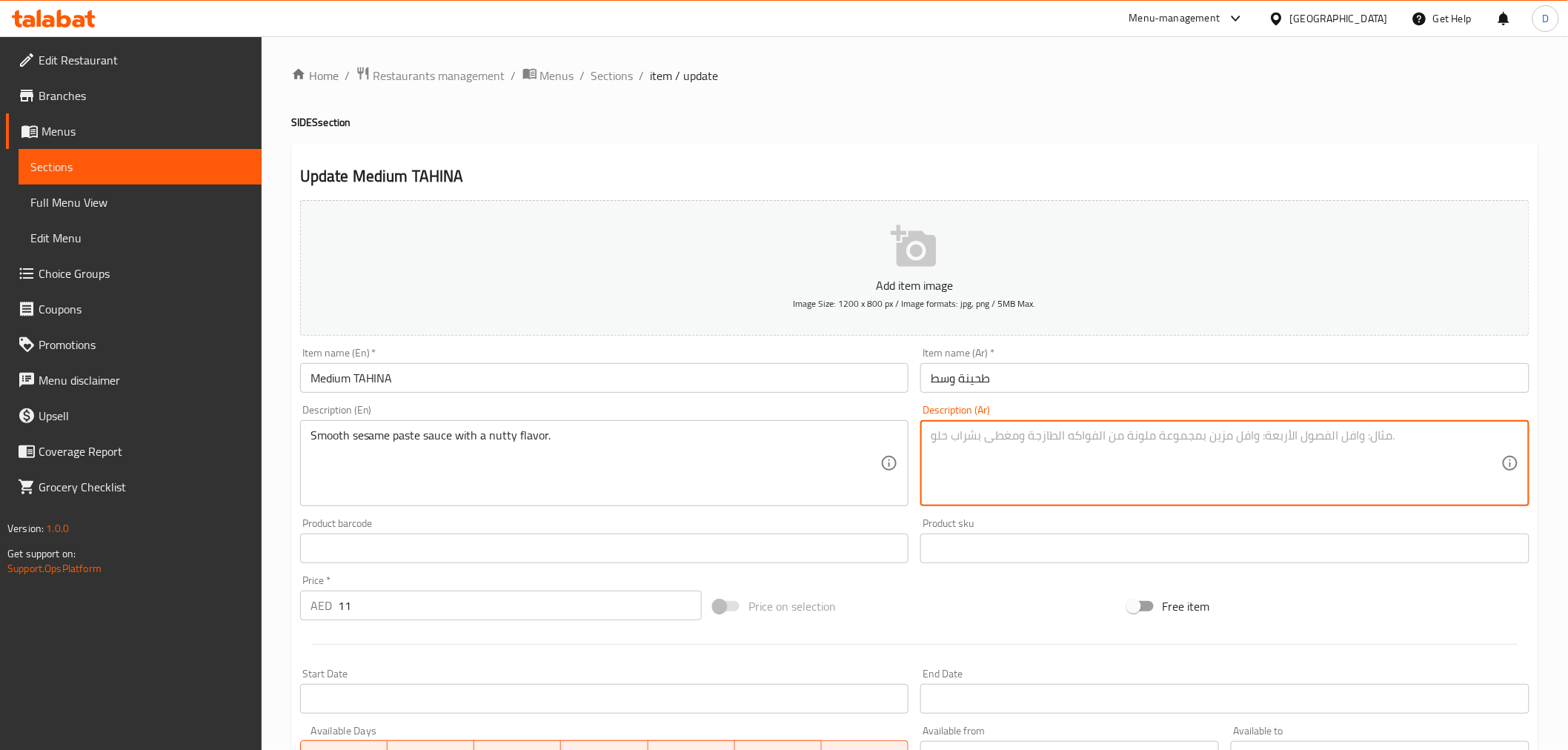
click at [1072, 478] on textarea at bounding box center [1216, 464] width 570 height 70
paste textarea "صلصة معجون السمسم الناعمة مع نكهة الجوز."
drag, startPoint x: 952, startPoint y: 435, endPoint x: 926, endPoint y: 434, distance: 26.0
click at [926, 434] on div "صلصة معجون السمسم الناعمة مع نكهة الجوز. Description (Ar)" at bounding box center [1225, 464] width 609 height 86
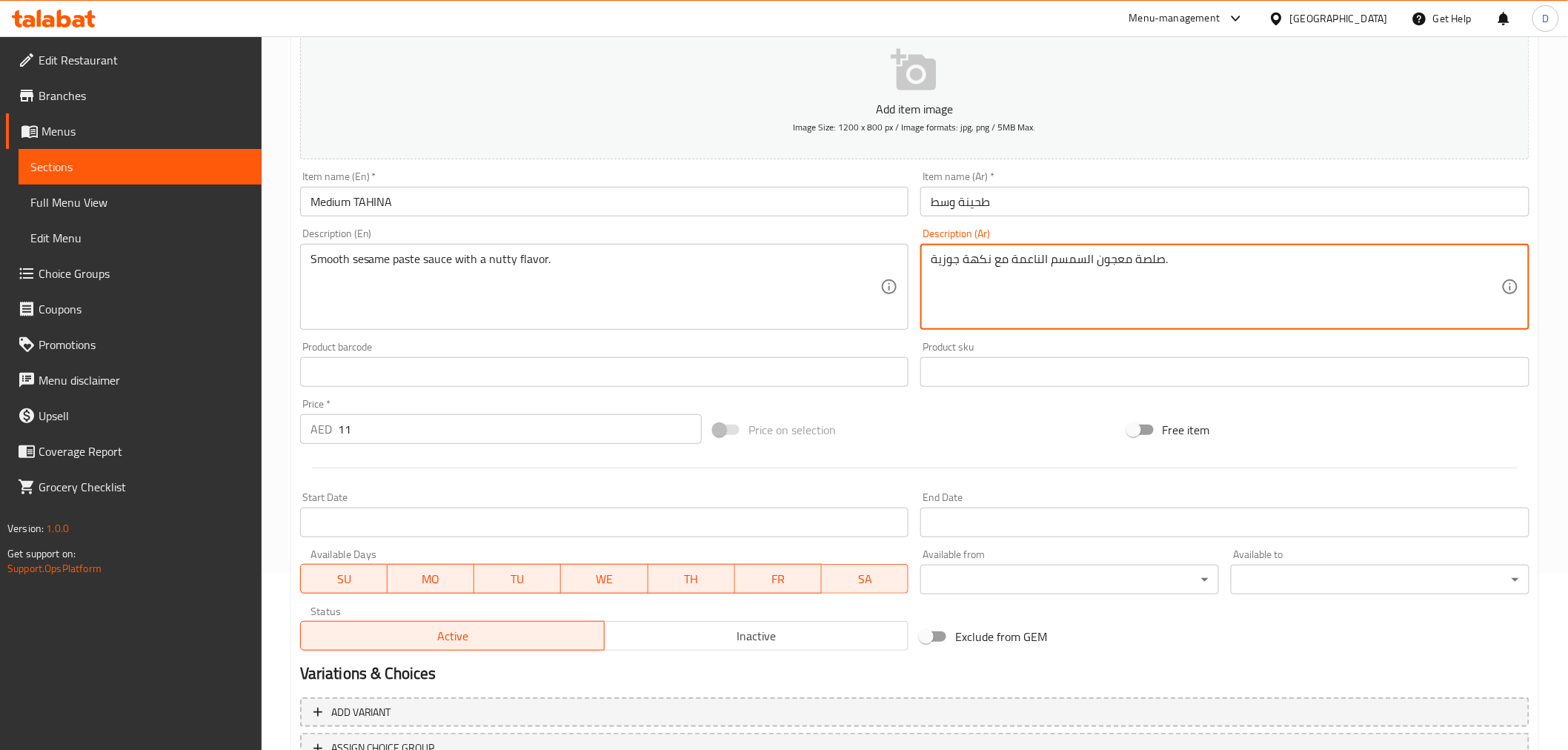
scroll to position [294, 0]
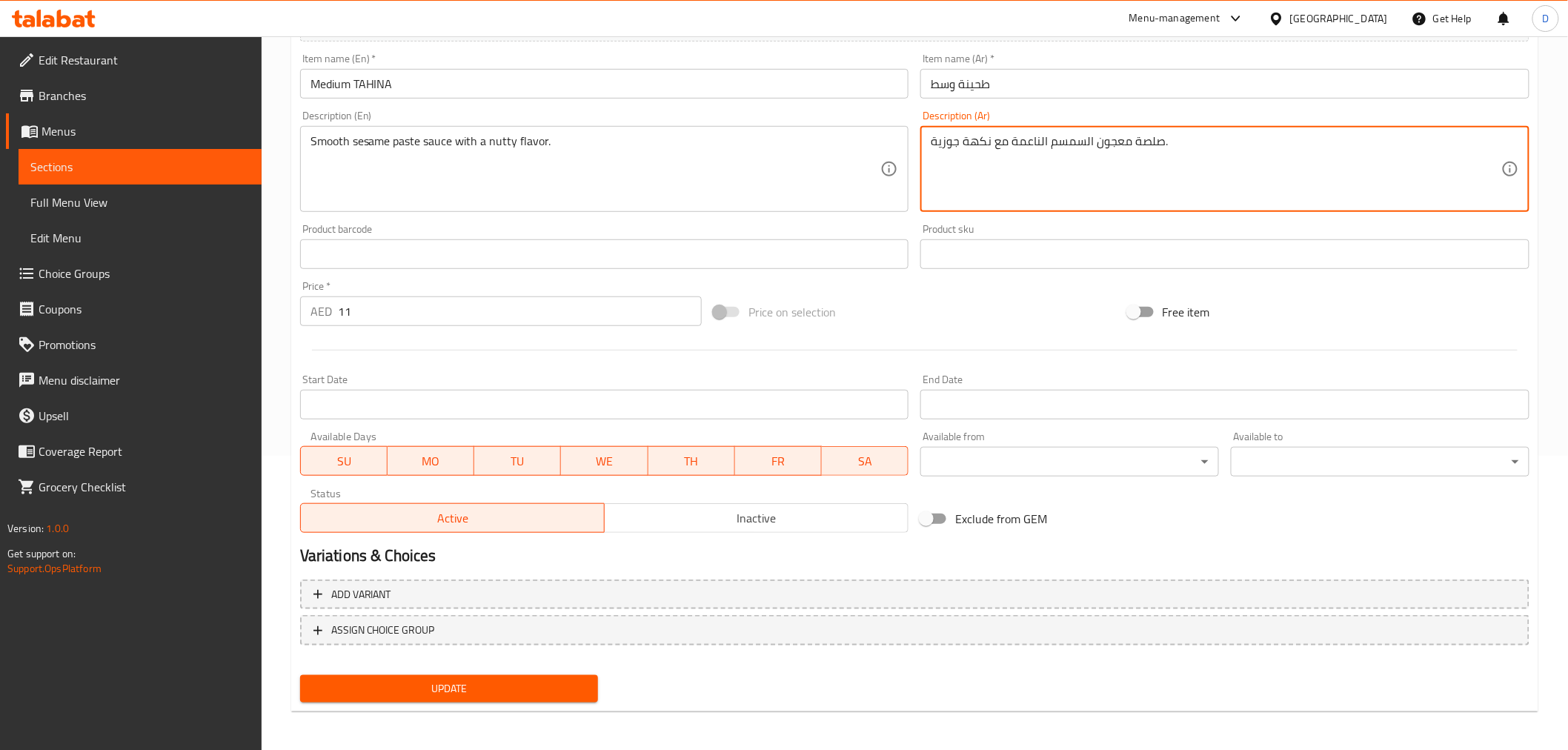
type textarea "صلصة معجون السمسم الناعمة مع نكهة جوزية."
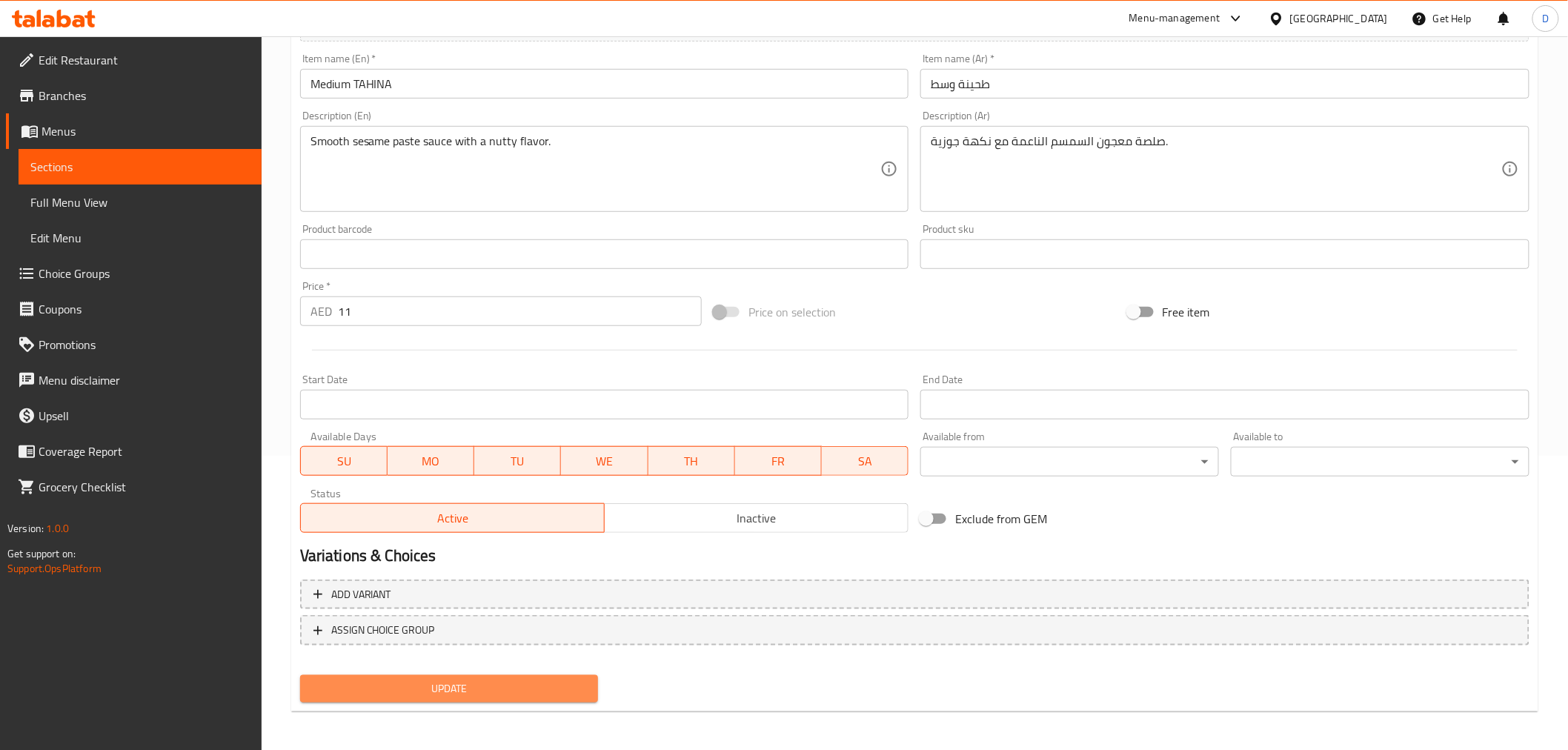
click at [490, 675] on span "Update" at bounding box center [449, 689] width 275 height 18
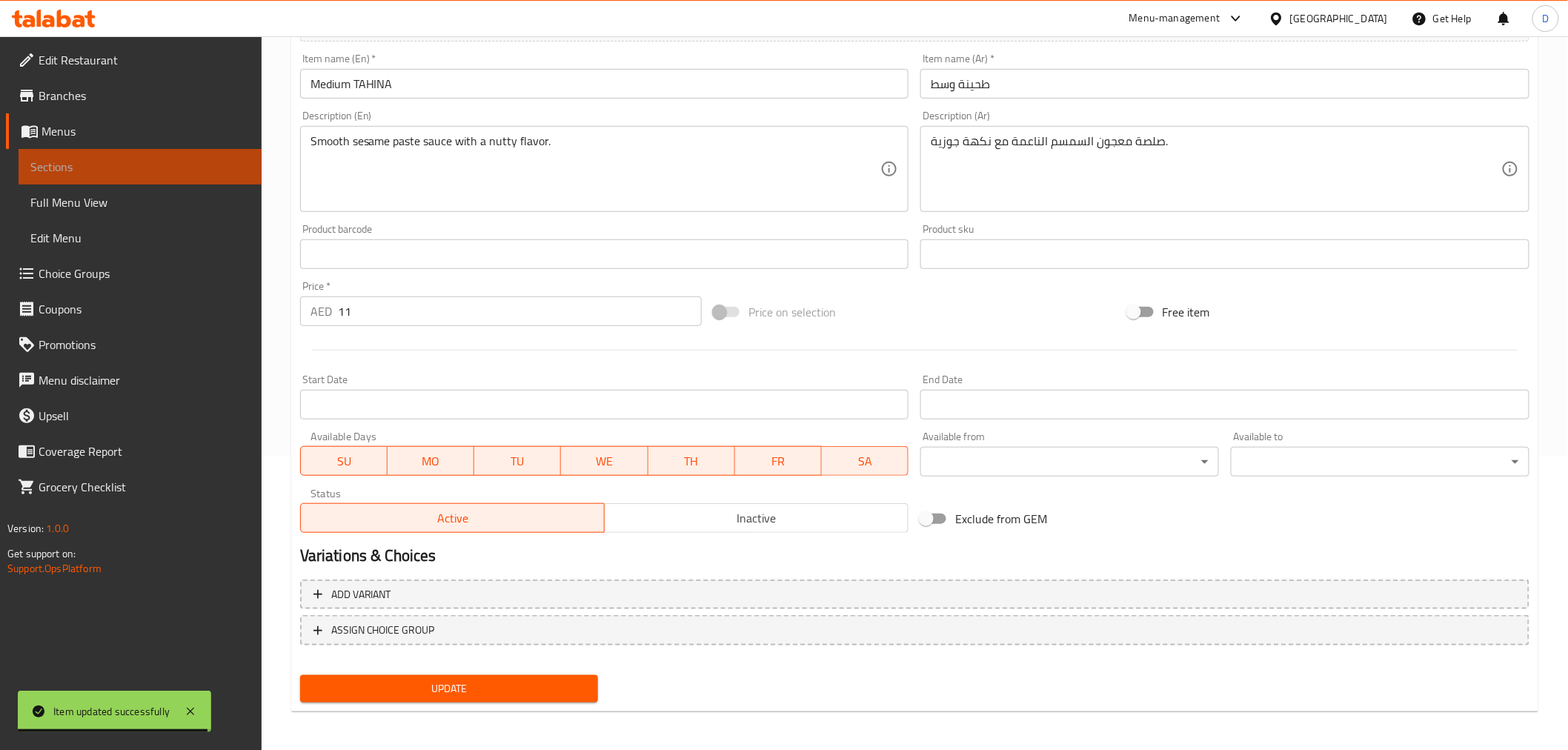
click at [174, 161] on span "Sections" at bounding box center [140, 166] width 219 height 17
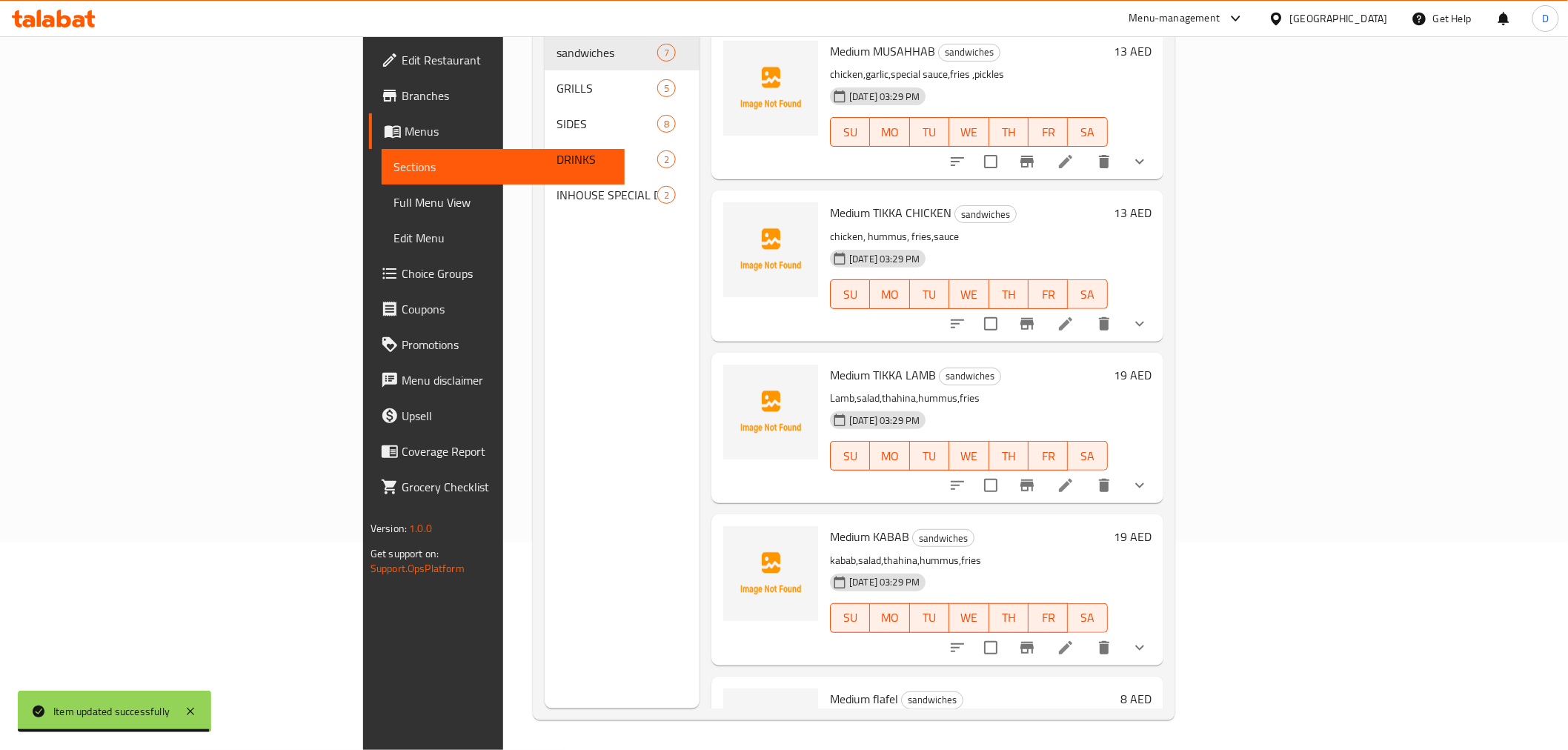
scroll to position [208, 0]
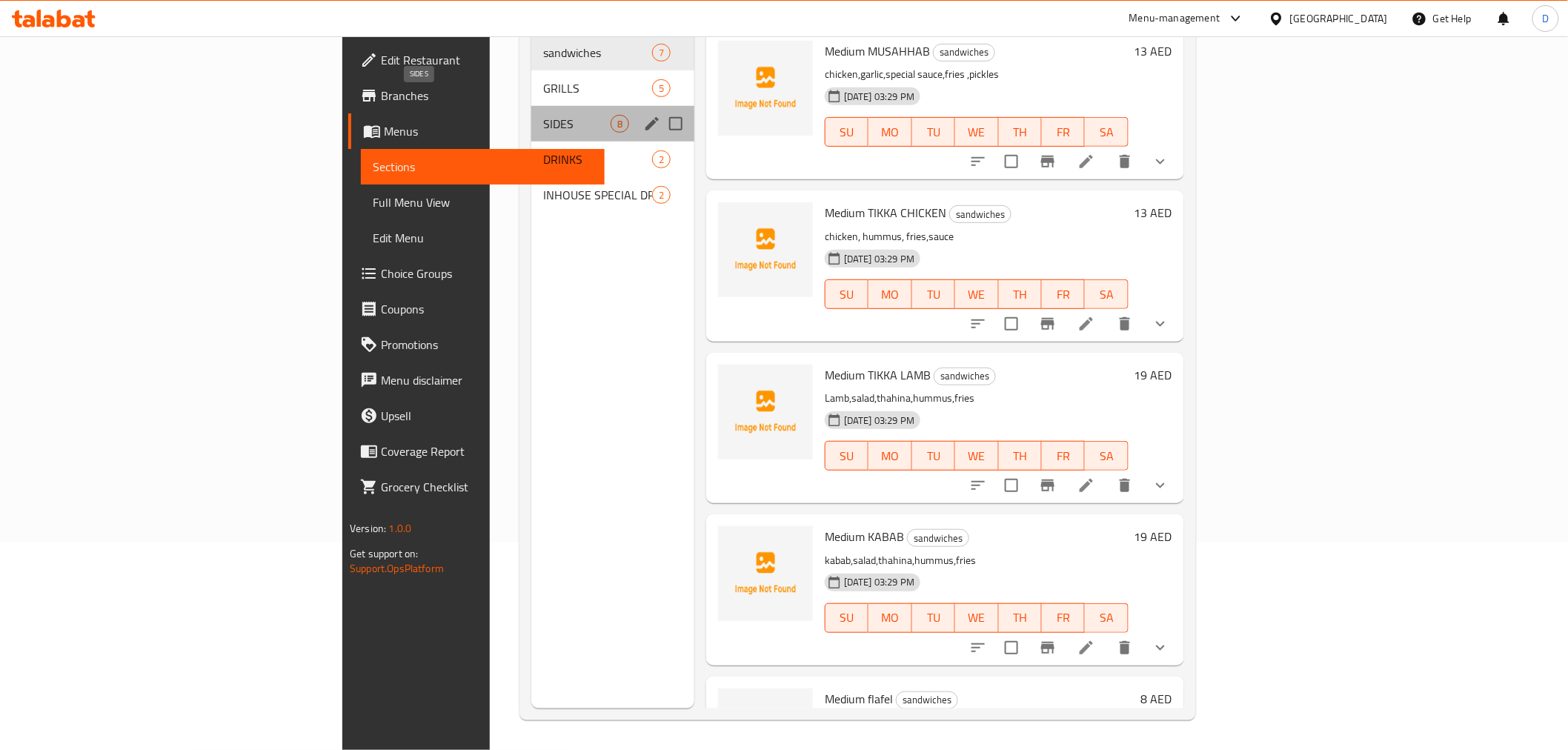
click at [543, 115] on span "SIDES" at bounding box center [576, 123] width 67 height 17
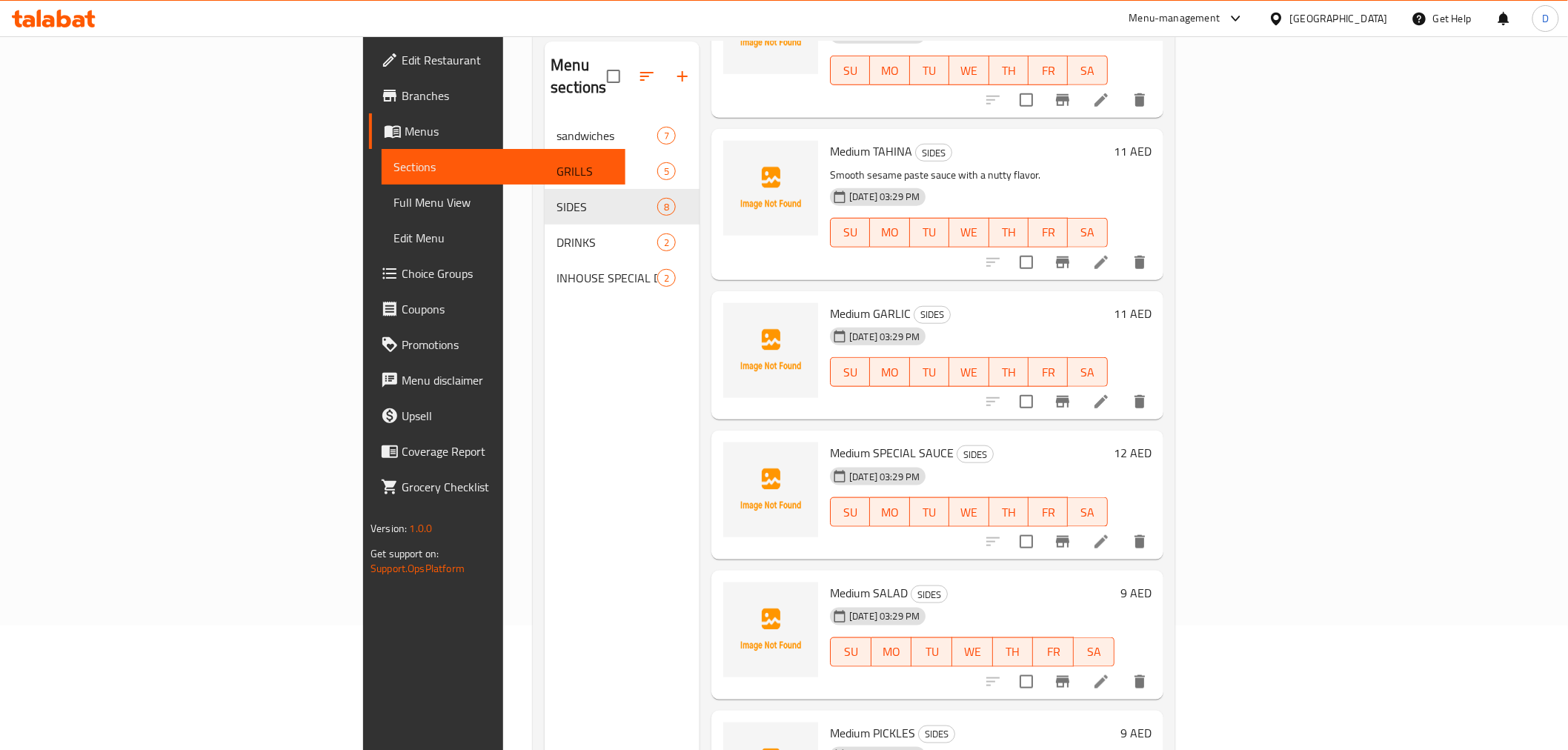
scroll to position [493, 0]
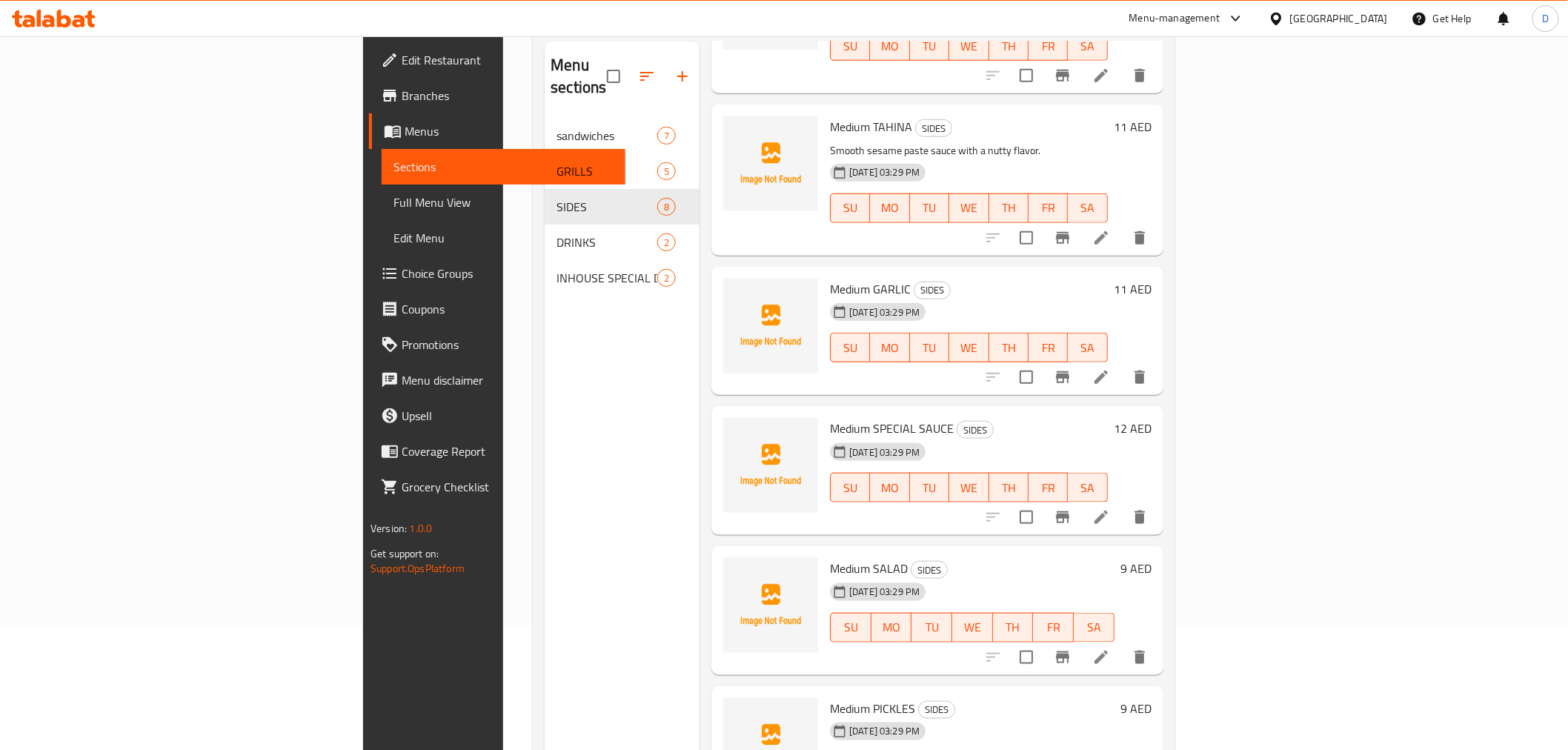
click at [1122, 364] on li at bounding box center [1100, 377] width 41 height 26
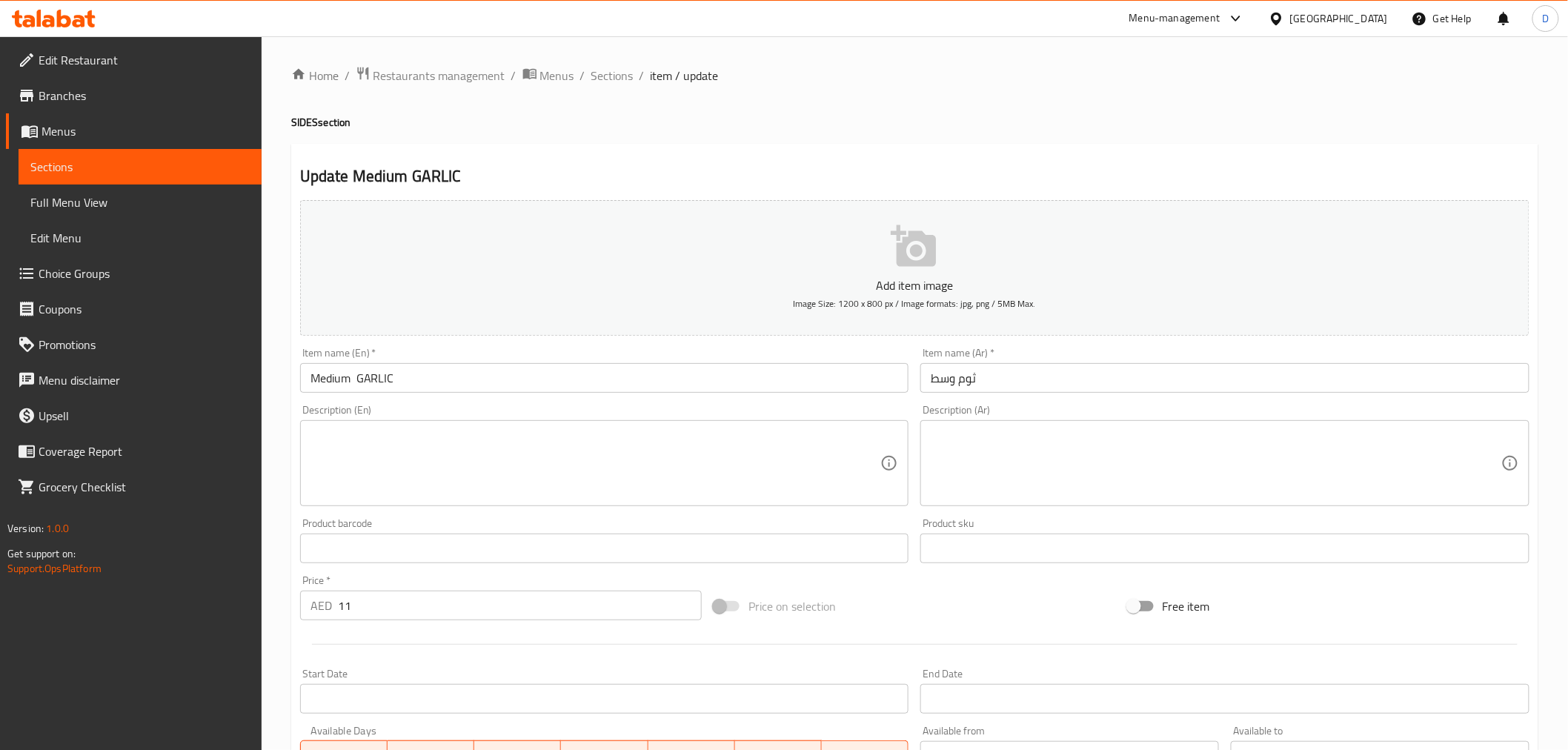
click at [550, 460] on textarea at bounding box center [595, 464] width 570 height 70
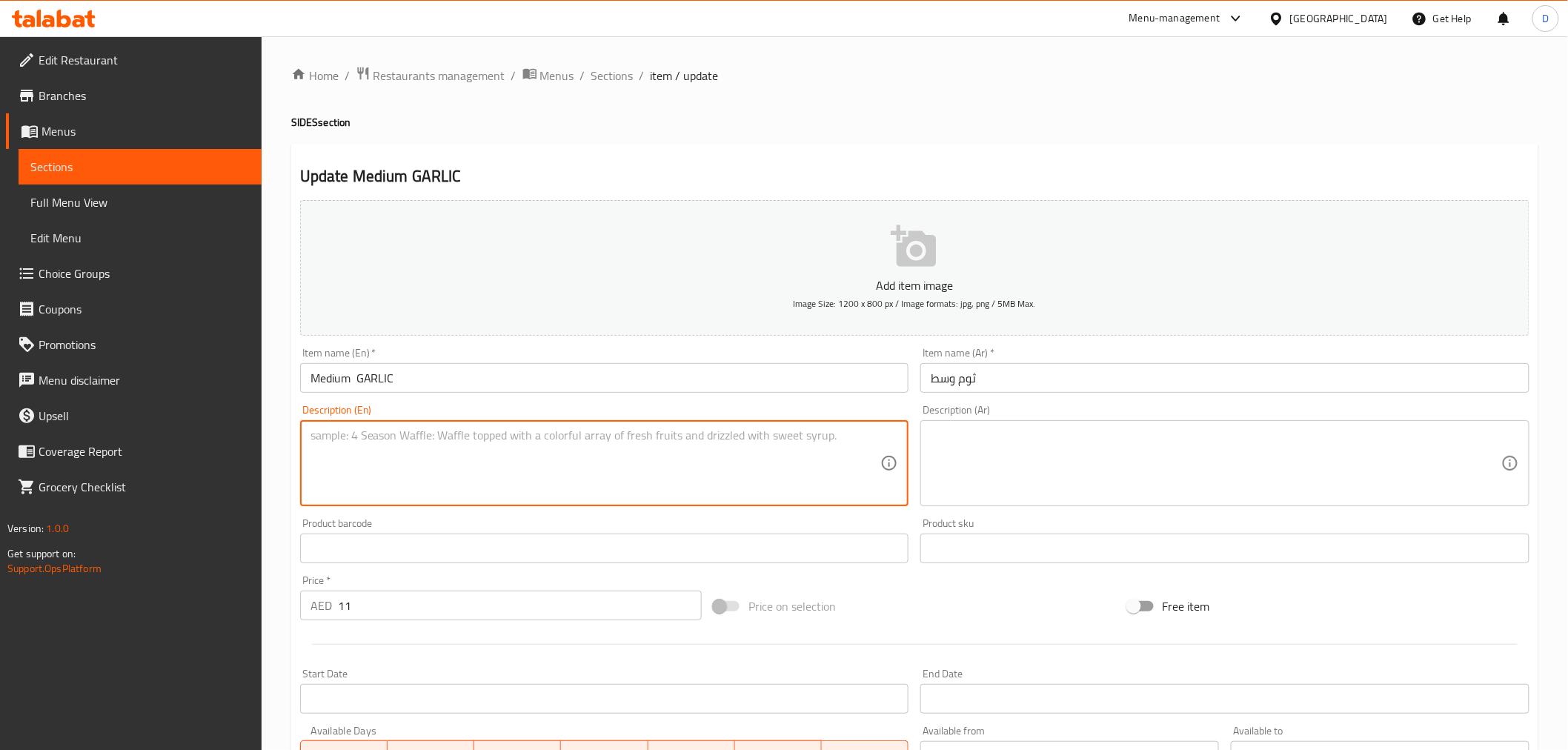
paste textarea "Rich and creamy garlic sauce with a tangy kick."
type textarea "Rich and creamy garlic sauce with a tangy kick."
click at [1062, 456] on textarea at bounding box center [1216, 464] width 570 height 70
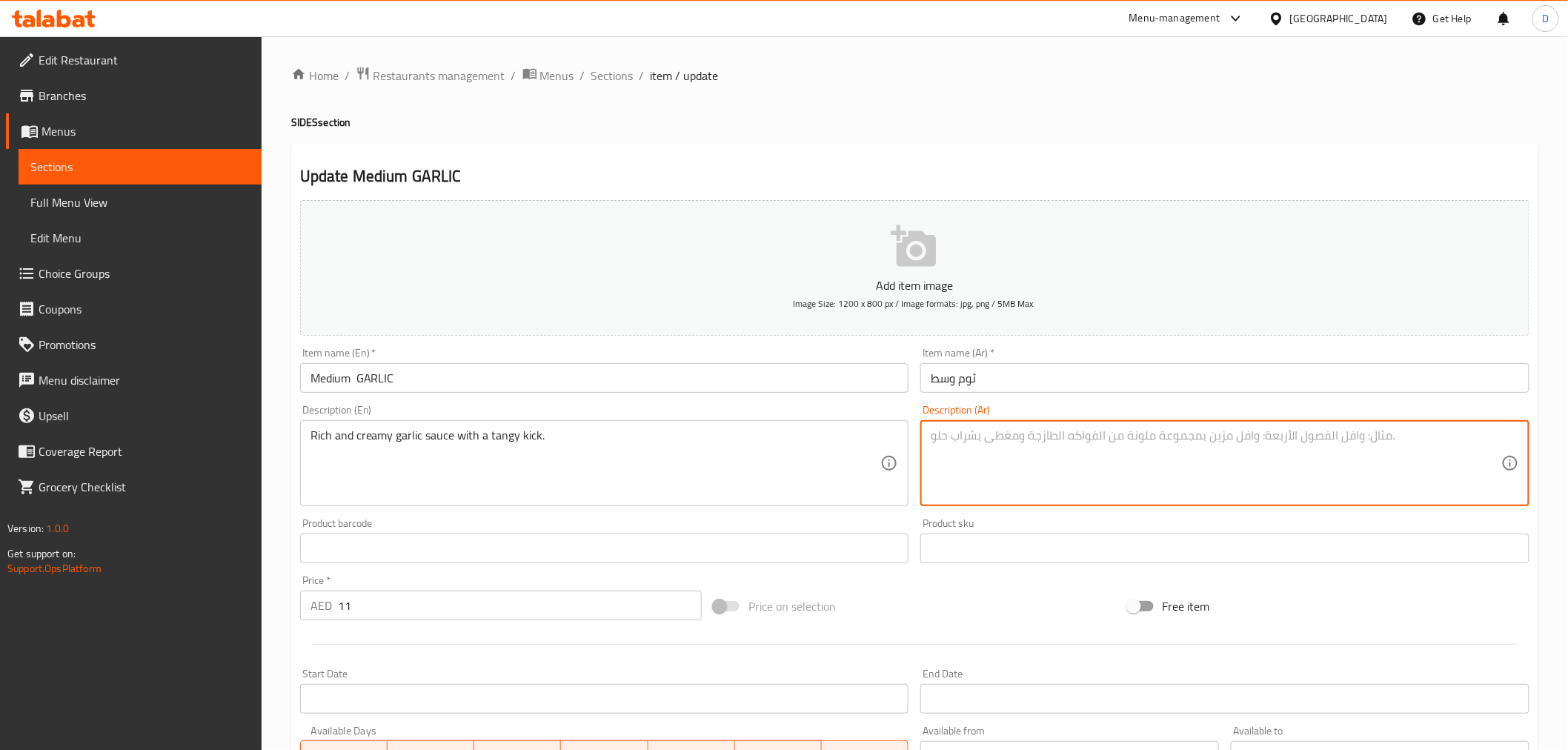
paste textarea "صلصة الثوم الغنية والكريمة مع نكهة لاذعة."
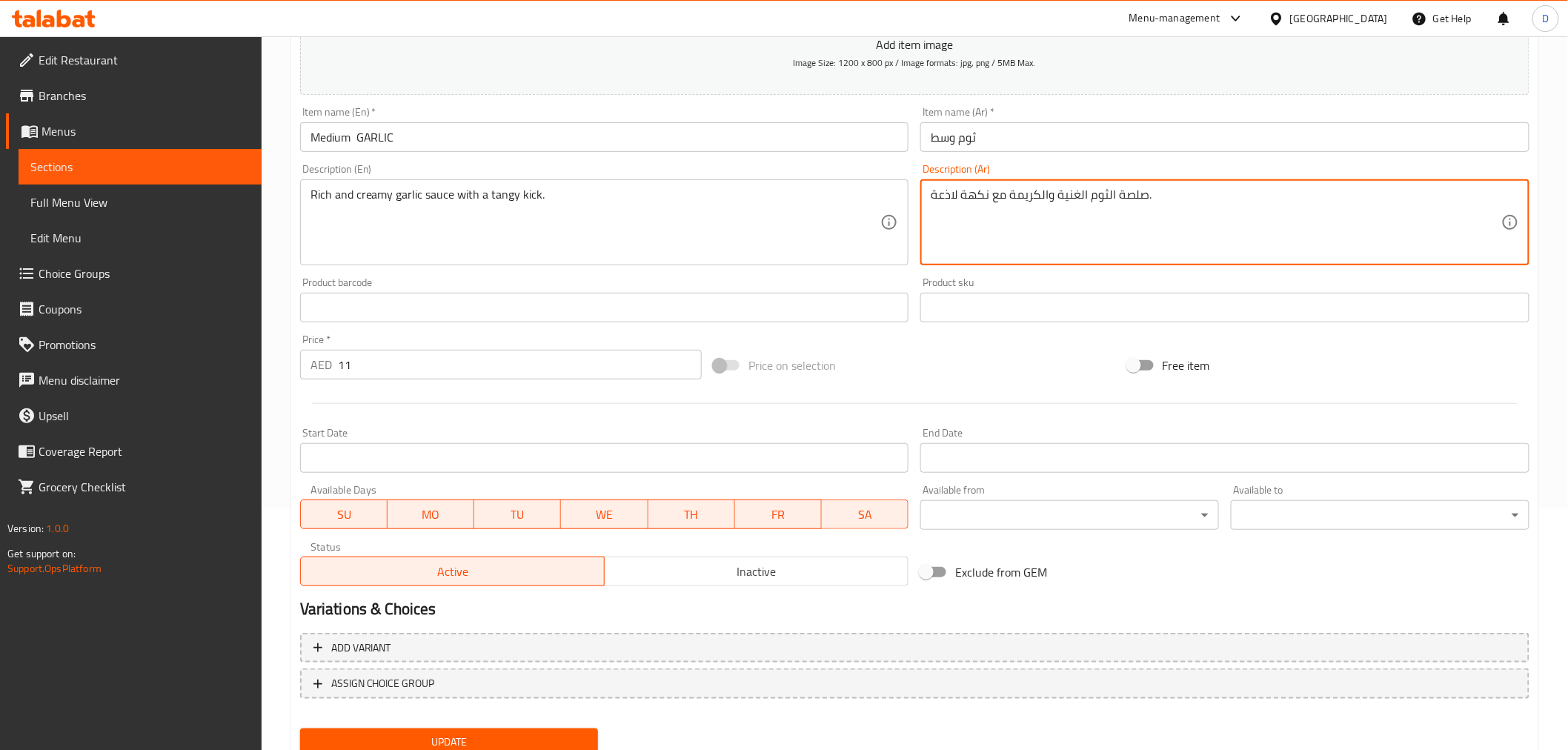
scroll to position [247, 0]
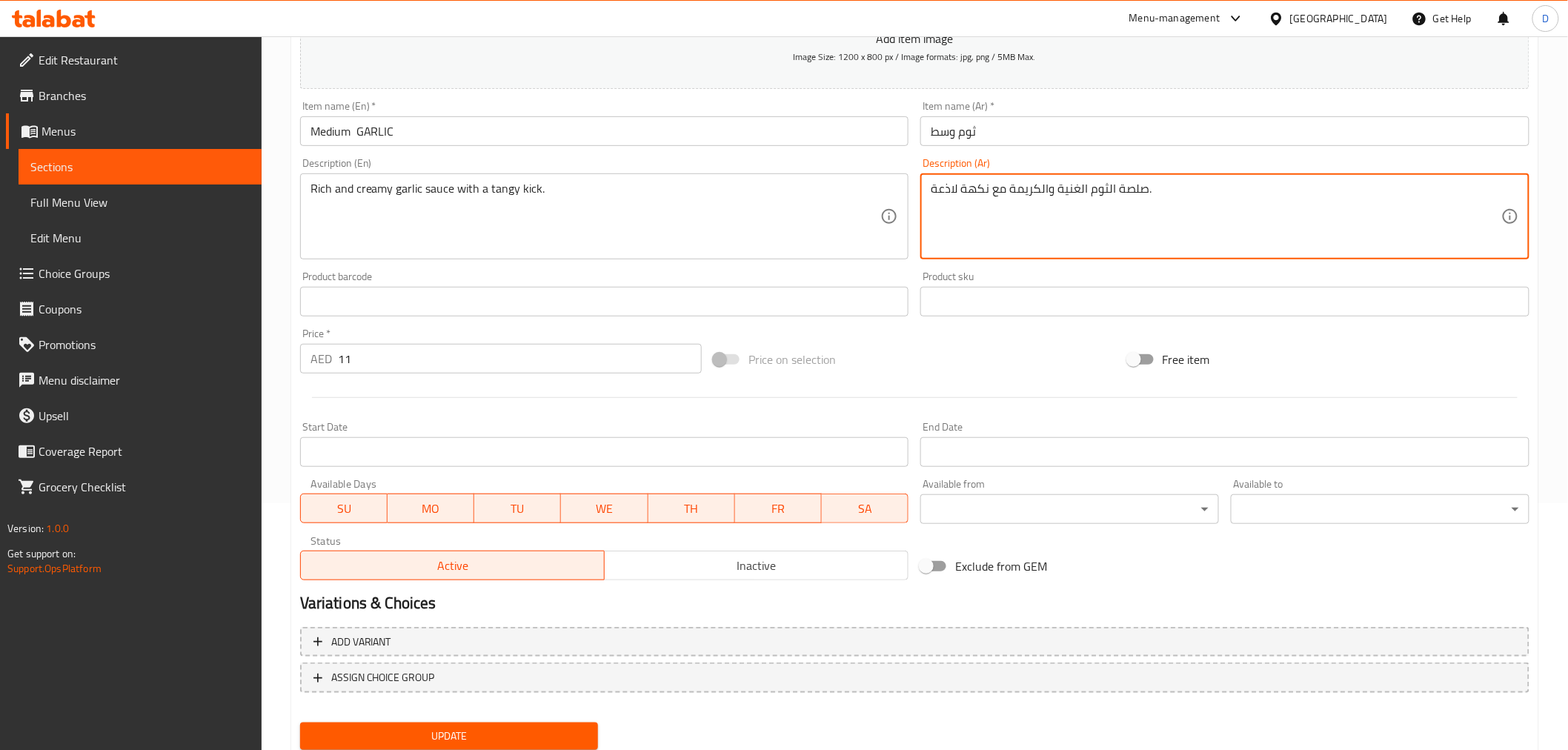
type textarea "صلصة الثوم الغنية والكريمة مع نكهة لاذعة."
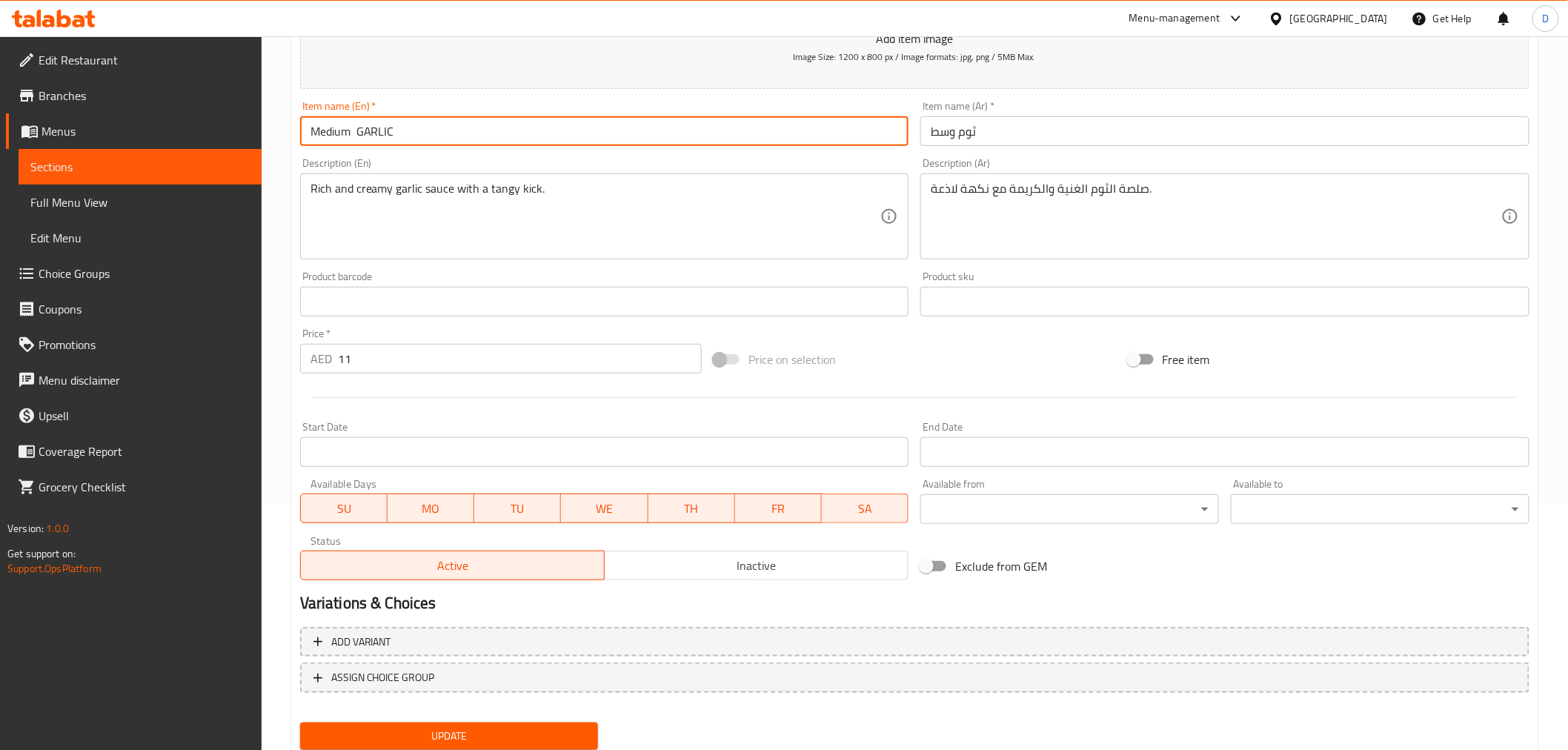
click at [357, 133] on input "Medium GARLIC" at bounding box center [605, 132] width 609 height 30
type input "Medium GARLIC"
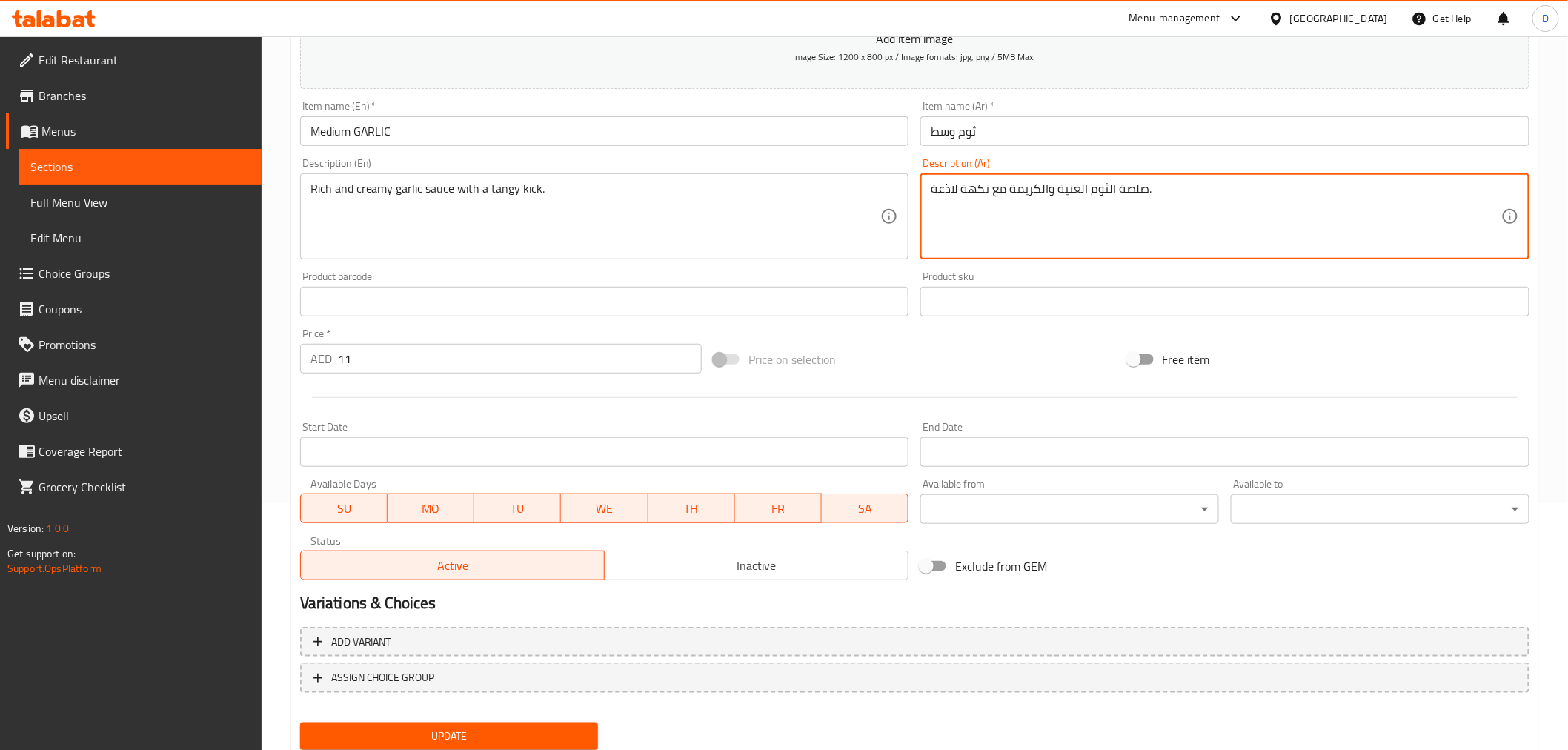
drag, startPoint x: 957, startPoint y: 191, endPoint x: 913, endPoint y: 188, distance: 44.1
click at [961, 221] on textarea "صلصة الثوم الغنية والكريمة مع نكهة لاذعة." at bounding box center [1216, 216] width 570 height 70
drag, startPoint x: 959, startPoint y: 190, endPoint x: 937, endPoint y: 189, distance: 22.0
click at [937, 189] on textarea "صلصة الثوم الغنية والكريمة مع نكهة لاذعة." at bounding box center [1216, 216] width 570 height 70
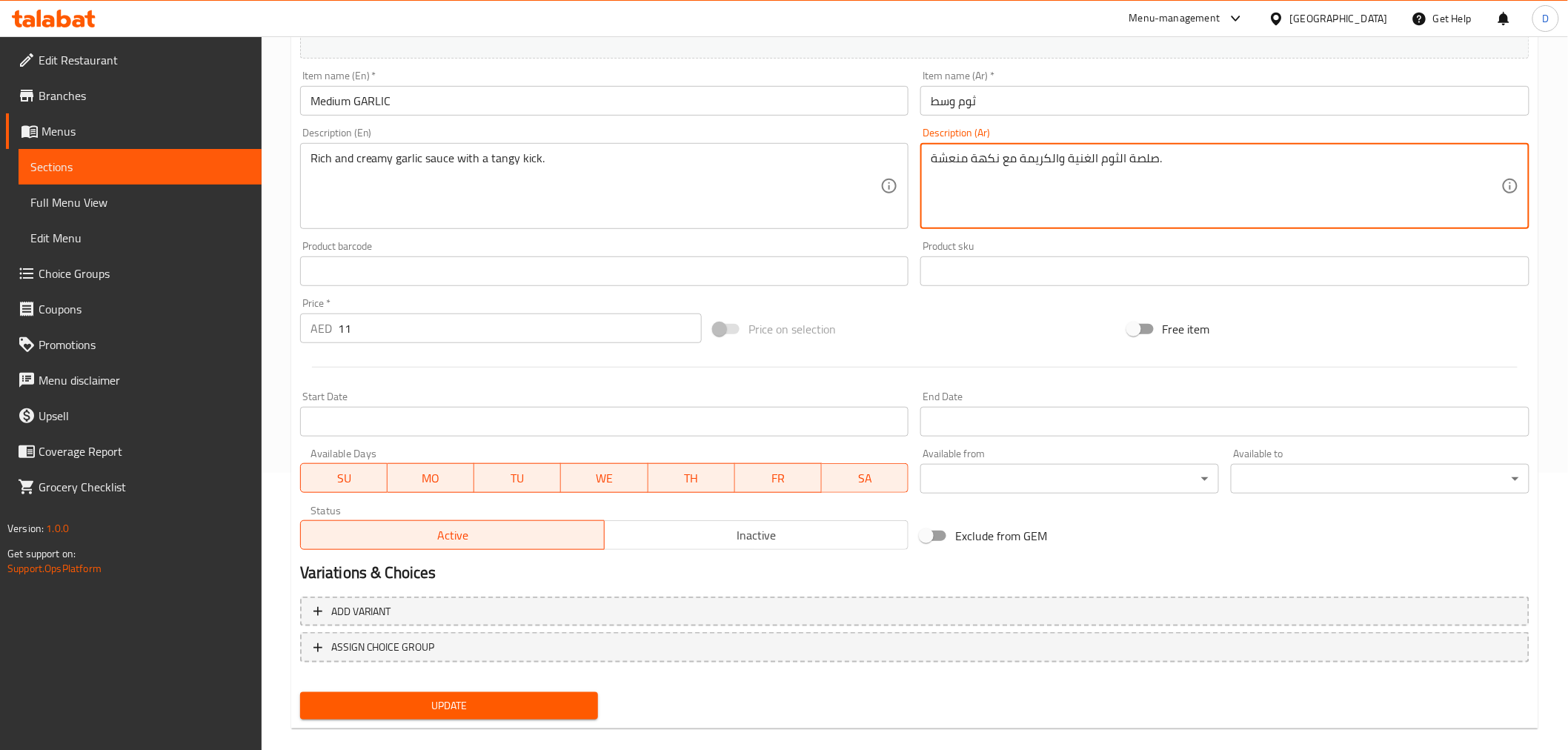
scroll to position [294, 0]
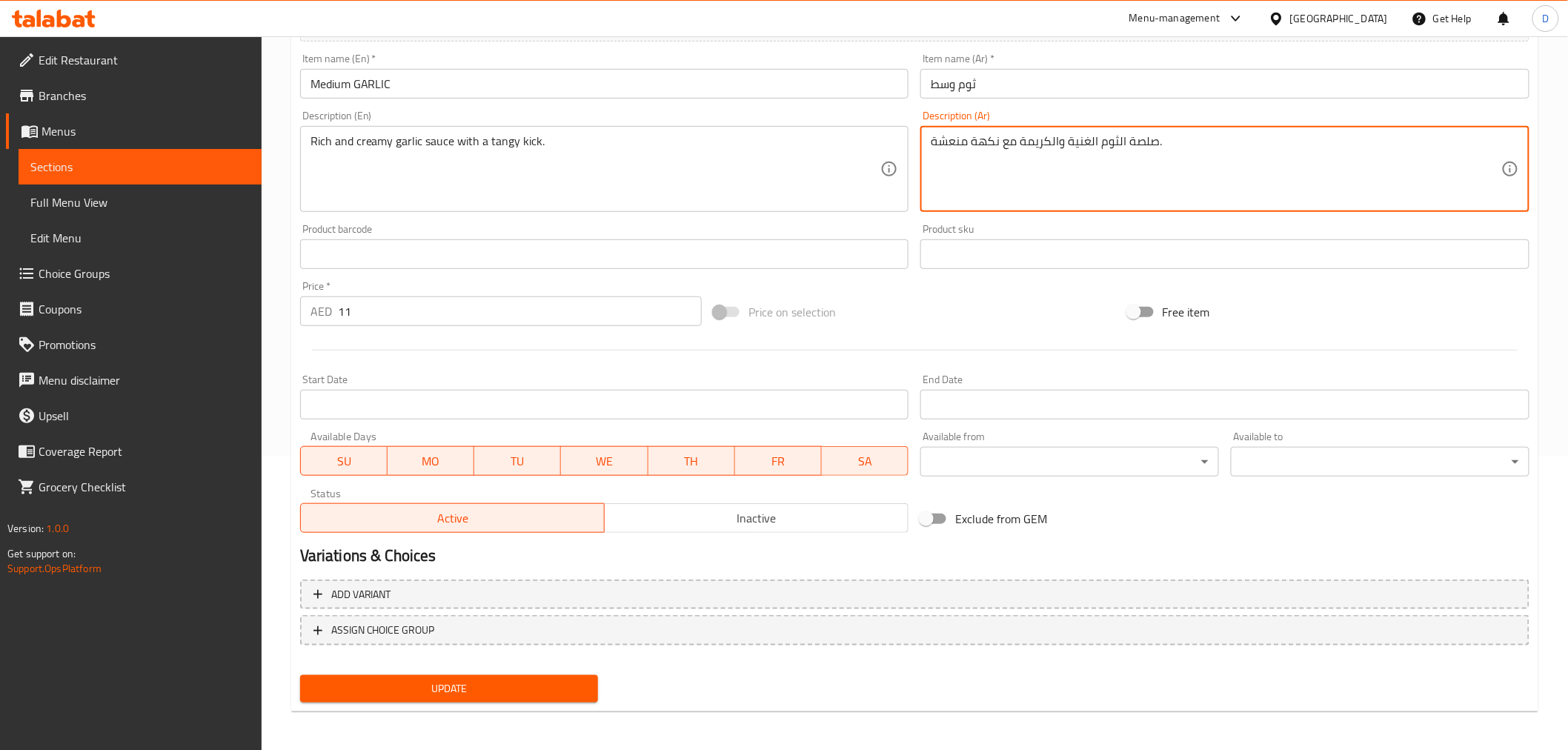
type textarea "صلصة الثوم الغنية والكريمة مع نكهة منعشة."
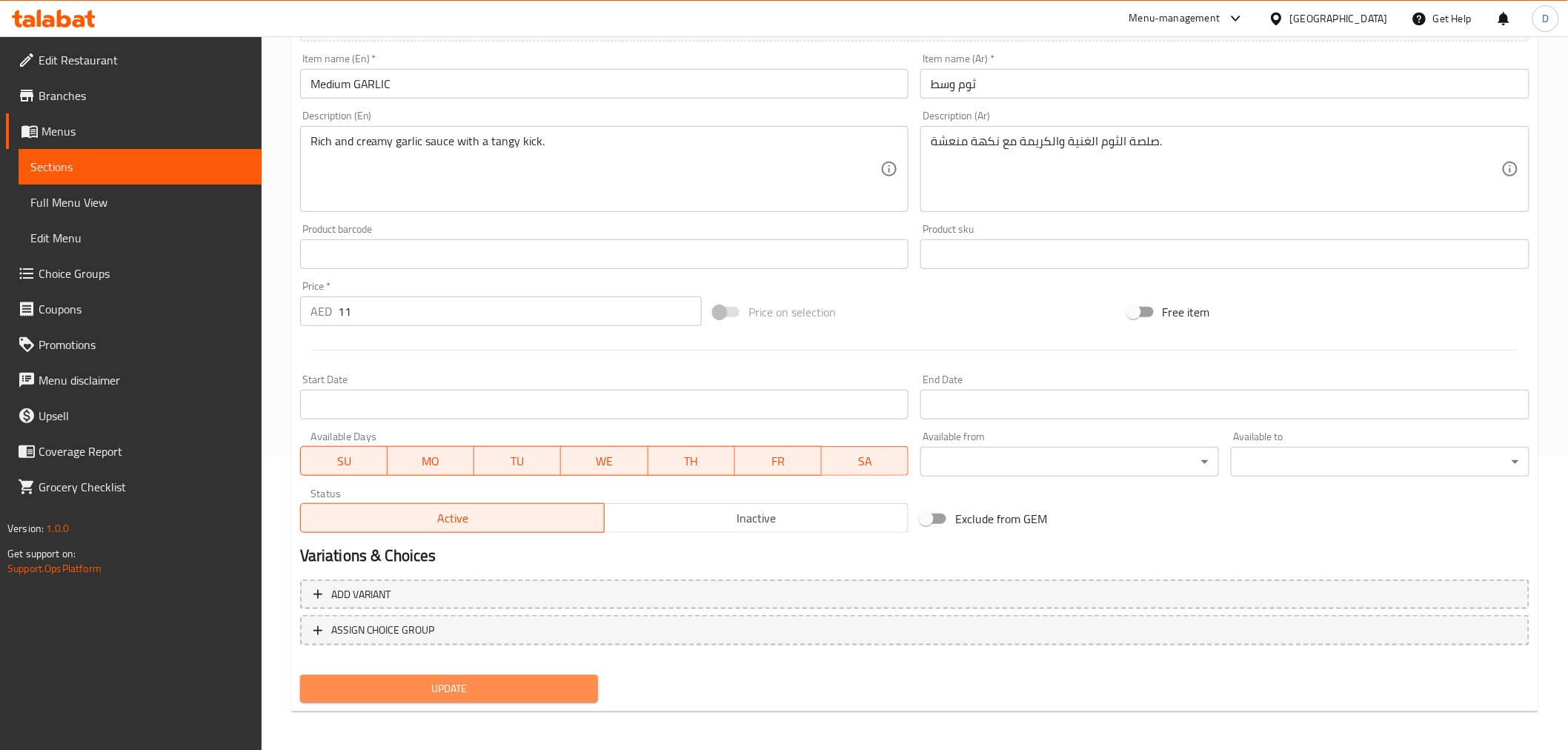
click at [427, 675] on span "Update" at bounding box center [449, 689] width 275 height 18
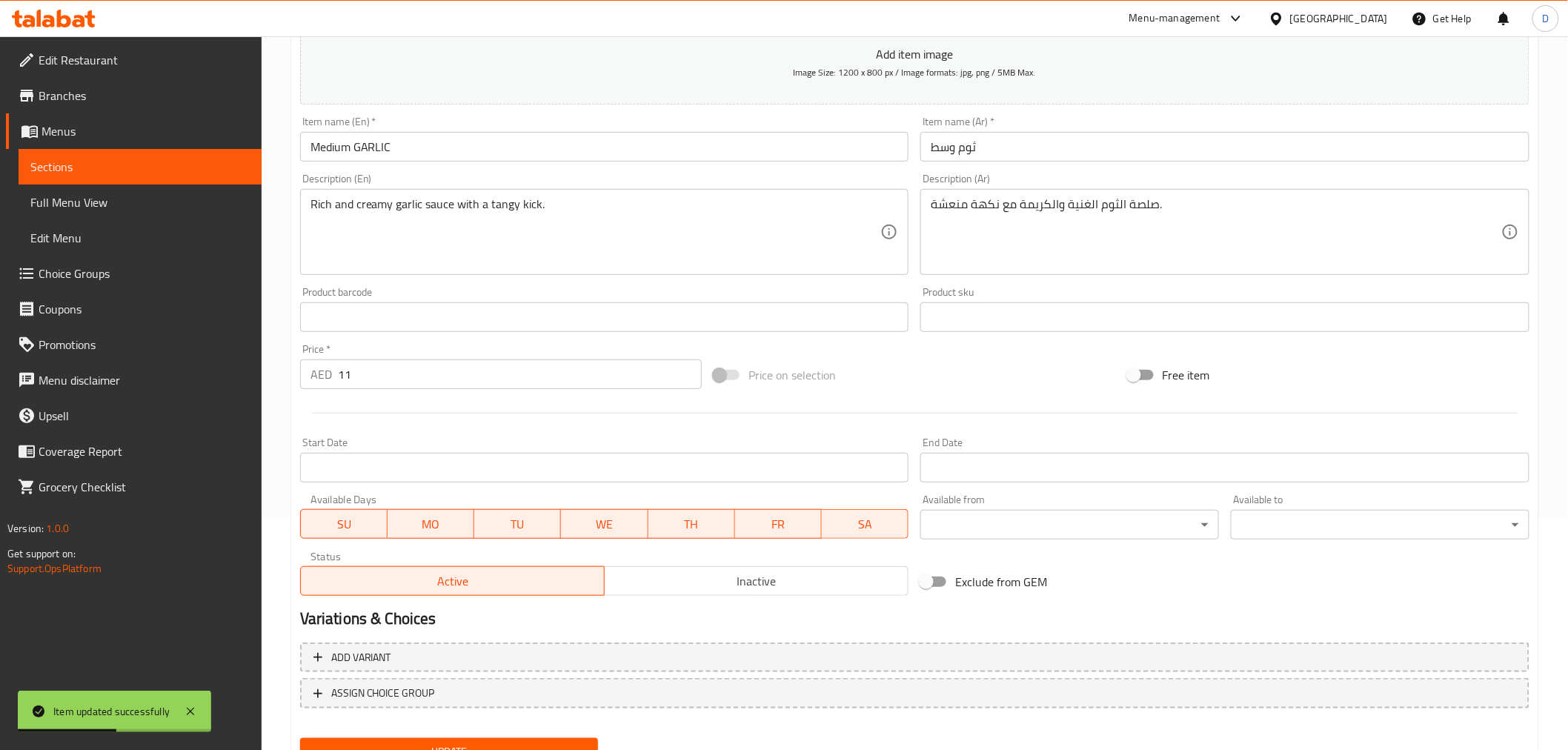
scroll to position [212, 0]
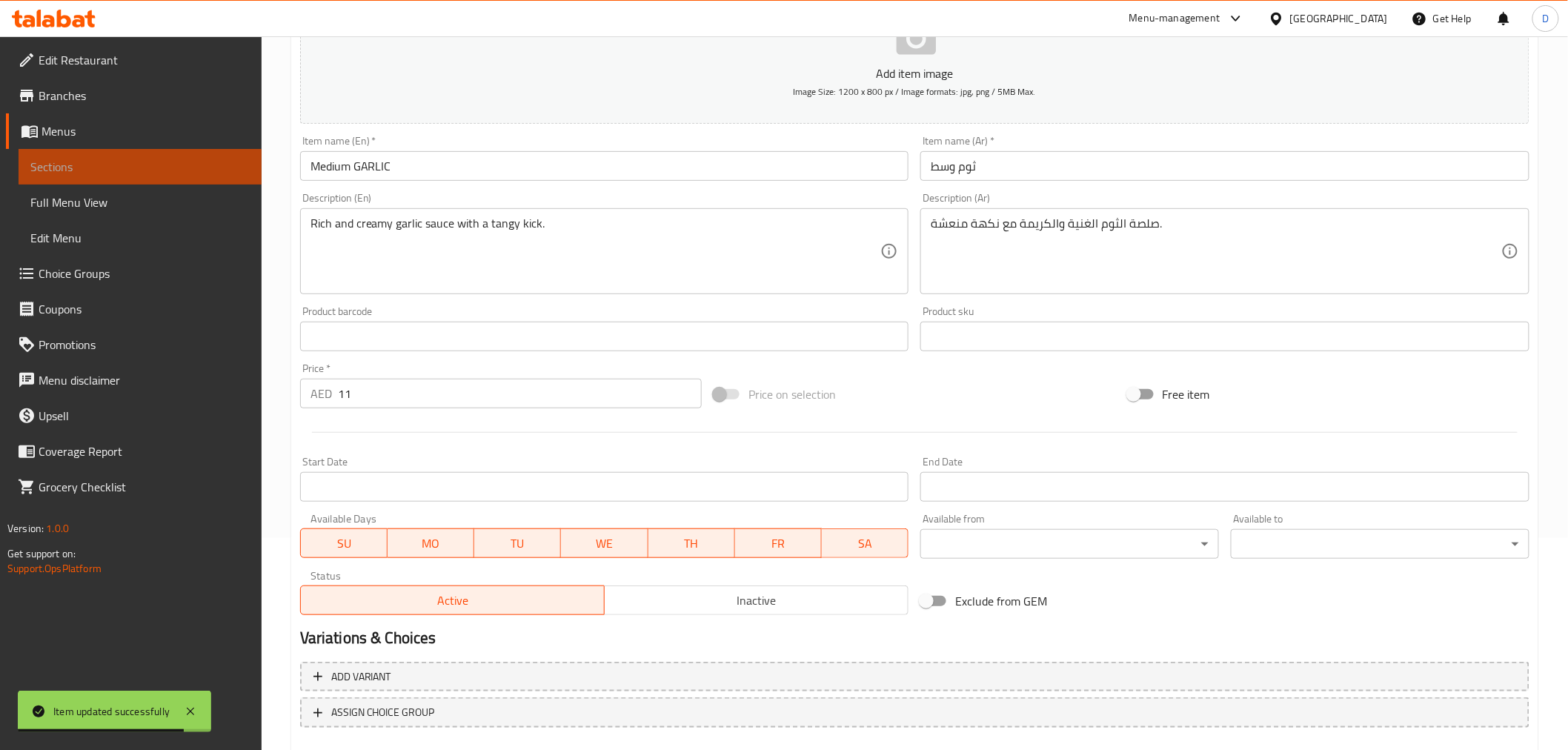
click at [220, 164] on span "Sections" at bounding box center [140, 166] width 219 height 17
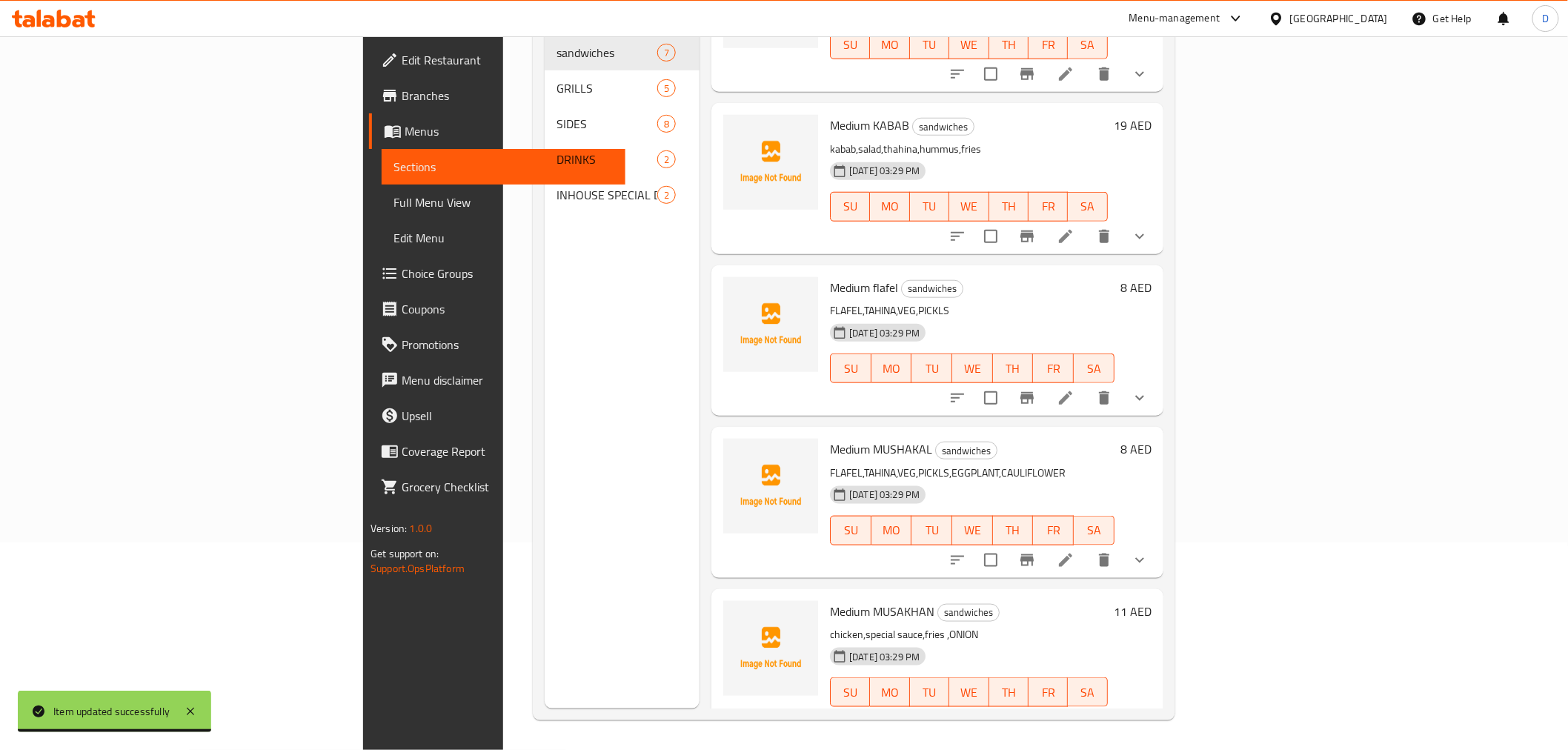
scroll to position [420, 0]
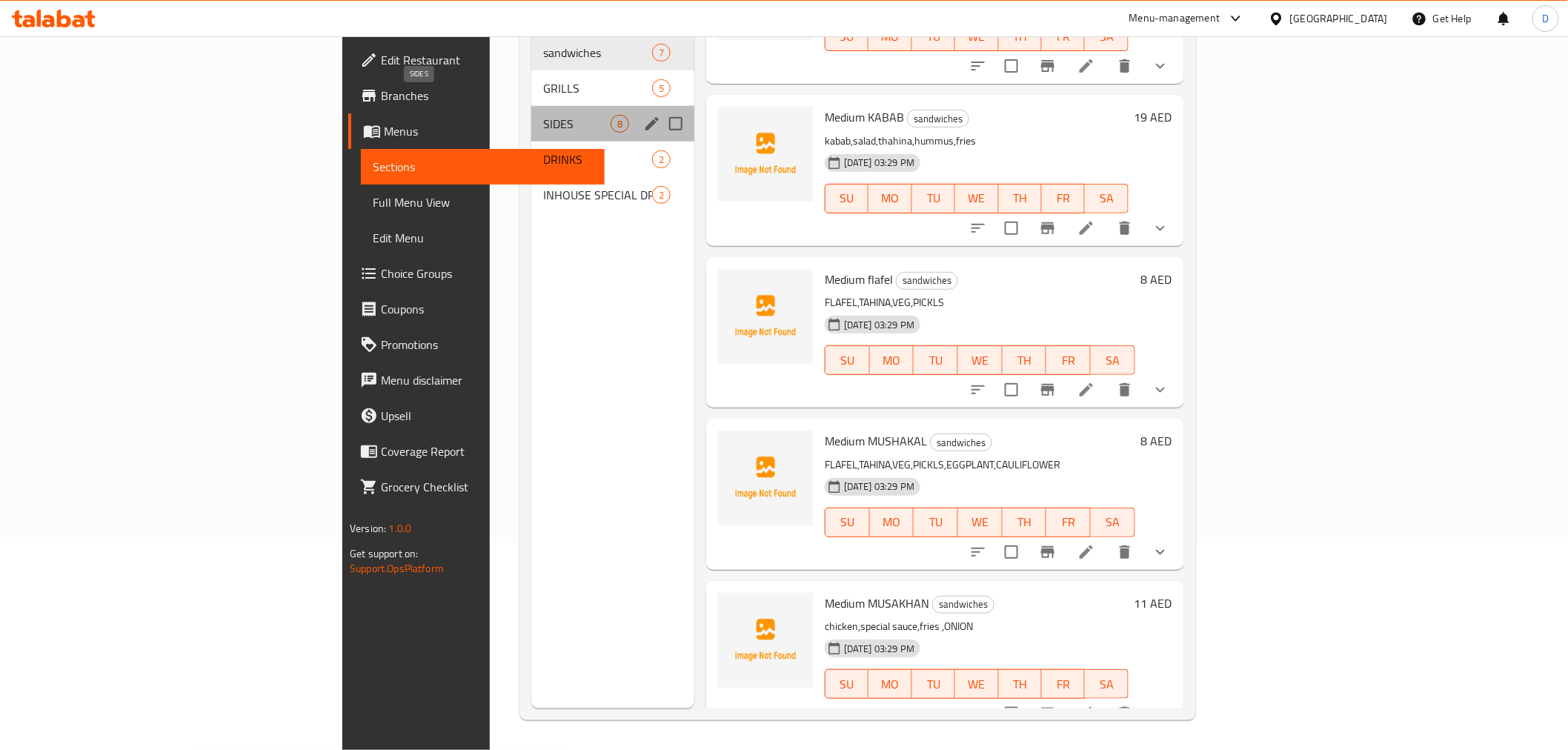
click at [543, 115] on span "SIDES" at bounding box center [576, 123] width 67 height 17
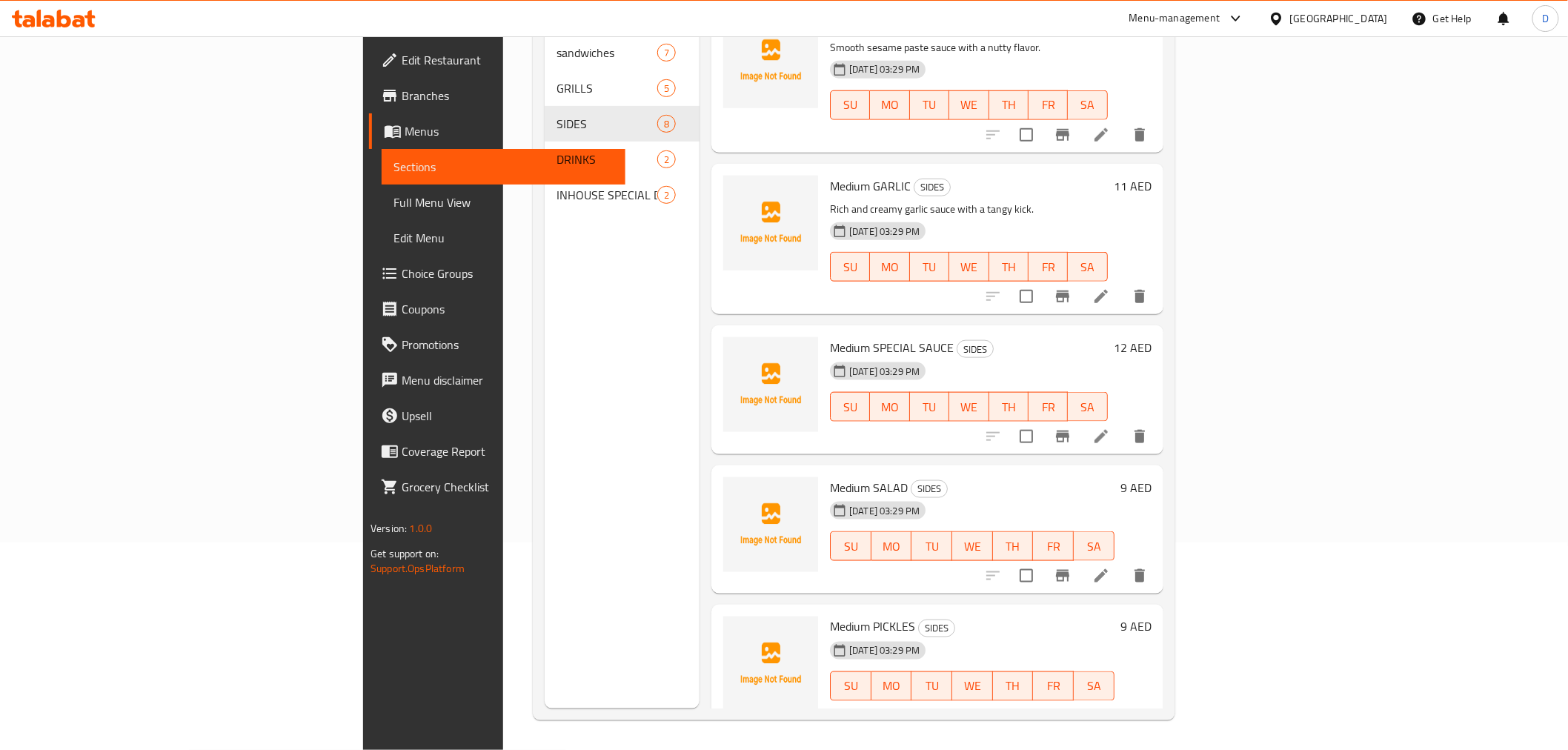
scroll to position [514, 0]
click at [1108, 429] on icon at bounding box center [1100, 435] width 13 height 13
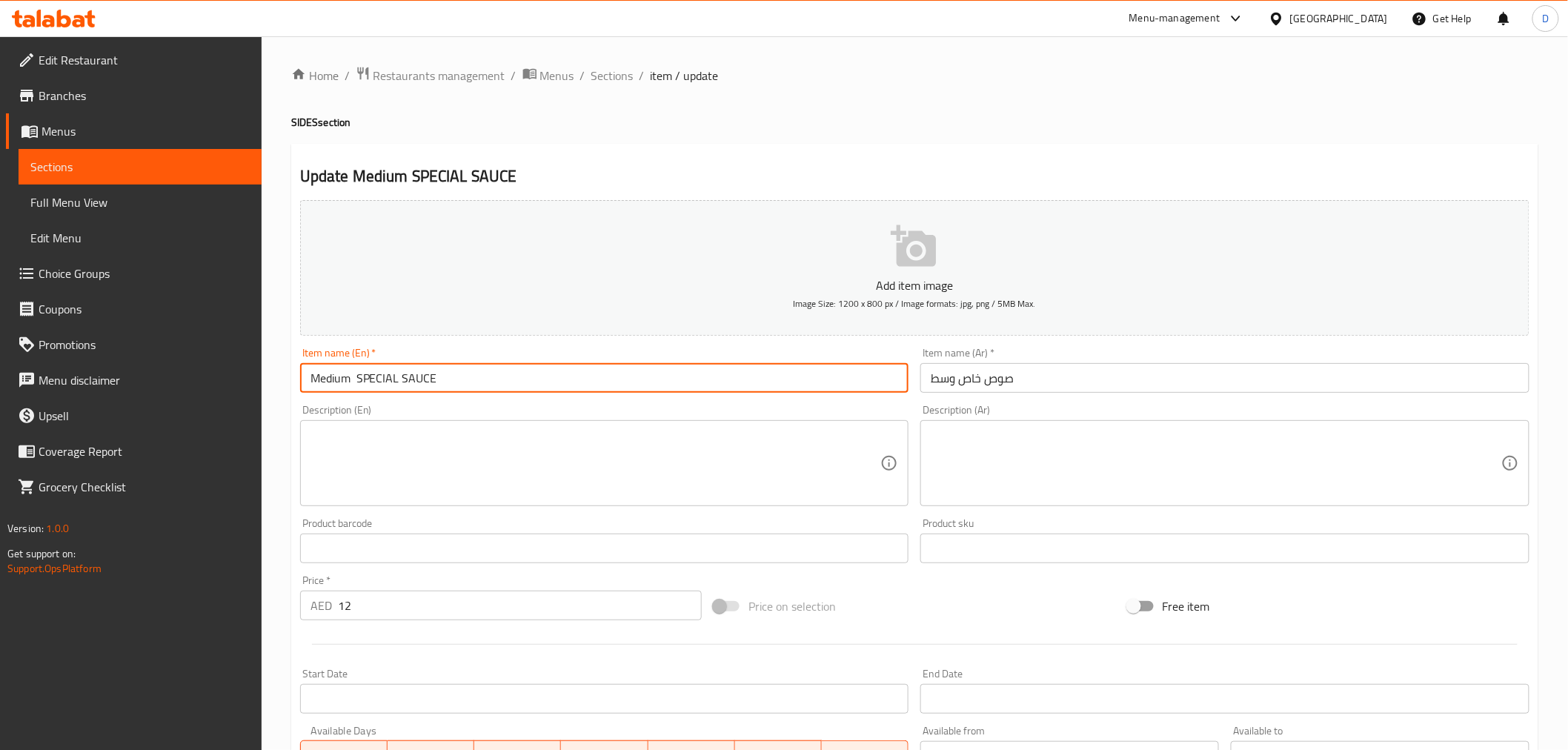
click at [519, 393] on input "Medium SPECIAL SAUCE" at bounding box center [605, 378] width 609 height 30
click at [542, 450] on textarea at bounding box center [595, 464] width 570 height 70
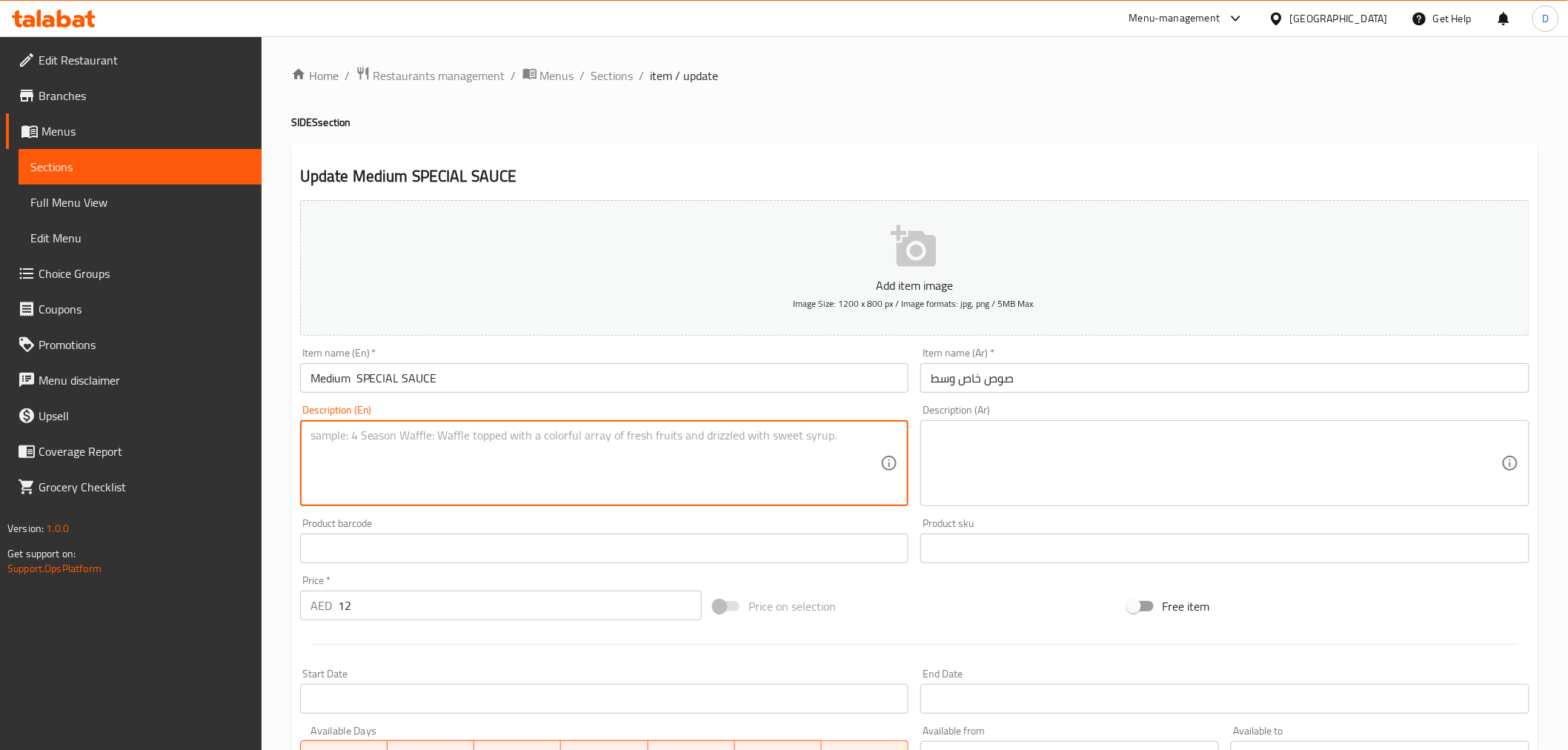
drag, startPoint x: 545, startPoint y: 455, endPoint x: 576, endPoint y: 476, distance: 37.4
click at [576, 476] on textarea at bounding box center [595, 464] width 570 height 70
paste textarea "House-made signature sauce with a unique blend of flavors."
type textarea "House-made signature sauce with a unique blend of flavors."
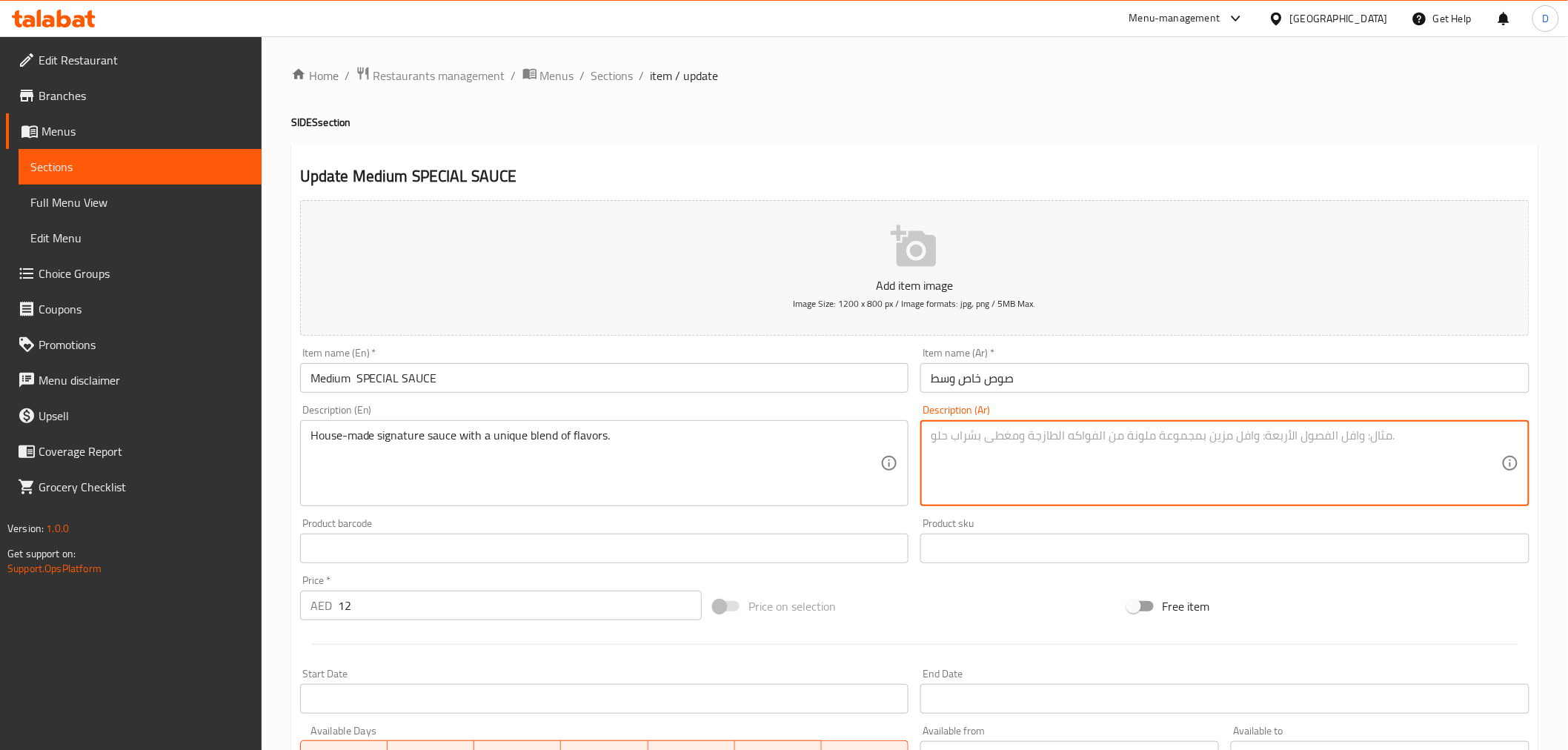
click at [1081, 476] on textarea at bounding box center [1216, 464] width 570 height 70
paste textarea "صلصة مميزة مصنوعة منزليًا بمزيج فريد من النكهات."
type textarea "صلصة مميزة مصنوعة منزليًا بمزيج فريد من النكهات."
click at [356, 386] on input "Medium SPECIAL SAUCE" at bounding box center [605, 378] width 609 height 30
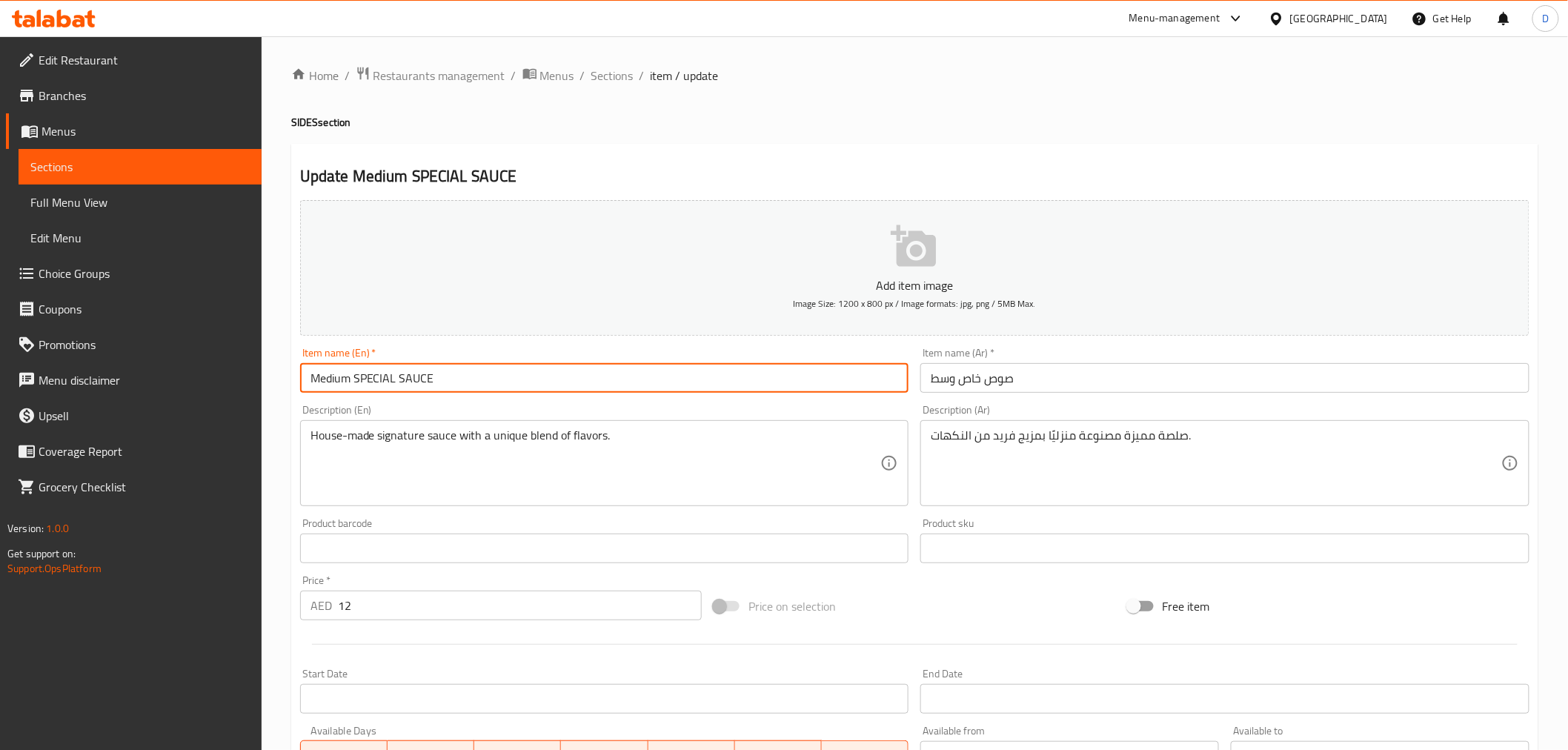
type input "Medium SPECIAL SAUCE"
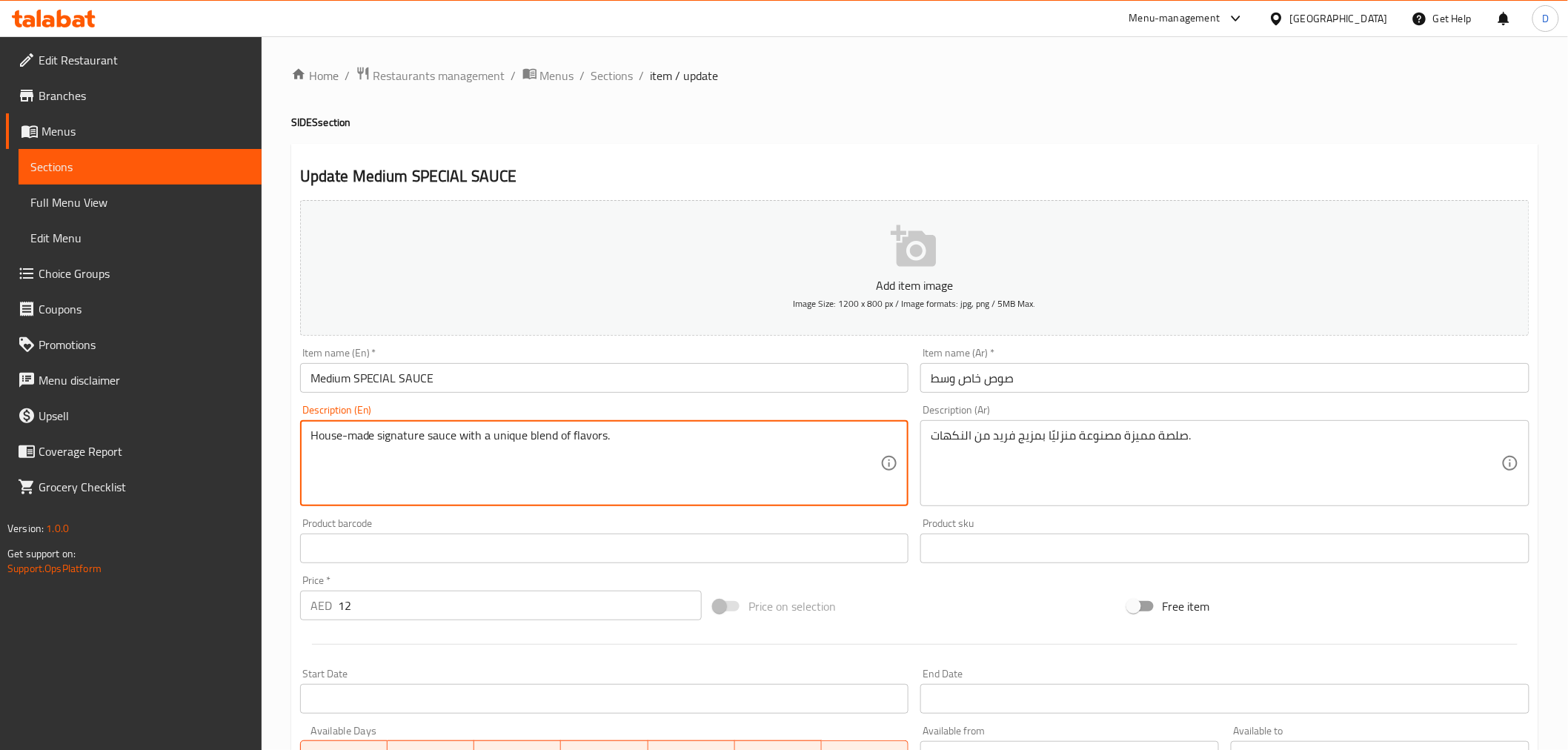
drag, startPoint x: 454, startPoint y: 443, endPoint x: 625, endPoint y: 456, distance: 171.5
click at [626, 456] on textarea "House-made signature sauce with a unique blend of flavors." at bounding box center [595, 464] width 570 height 70
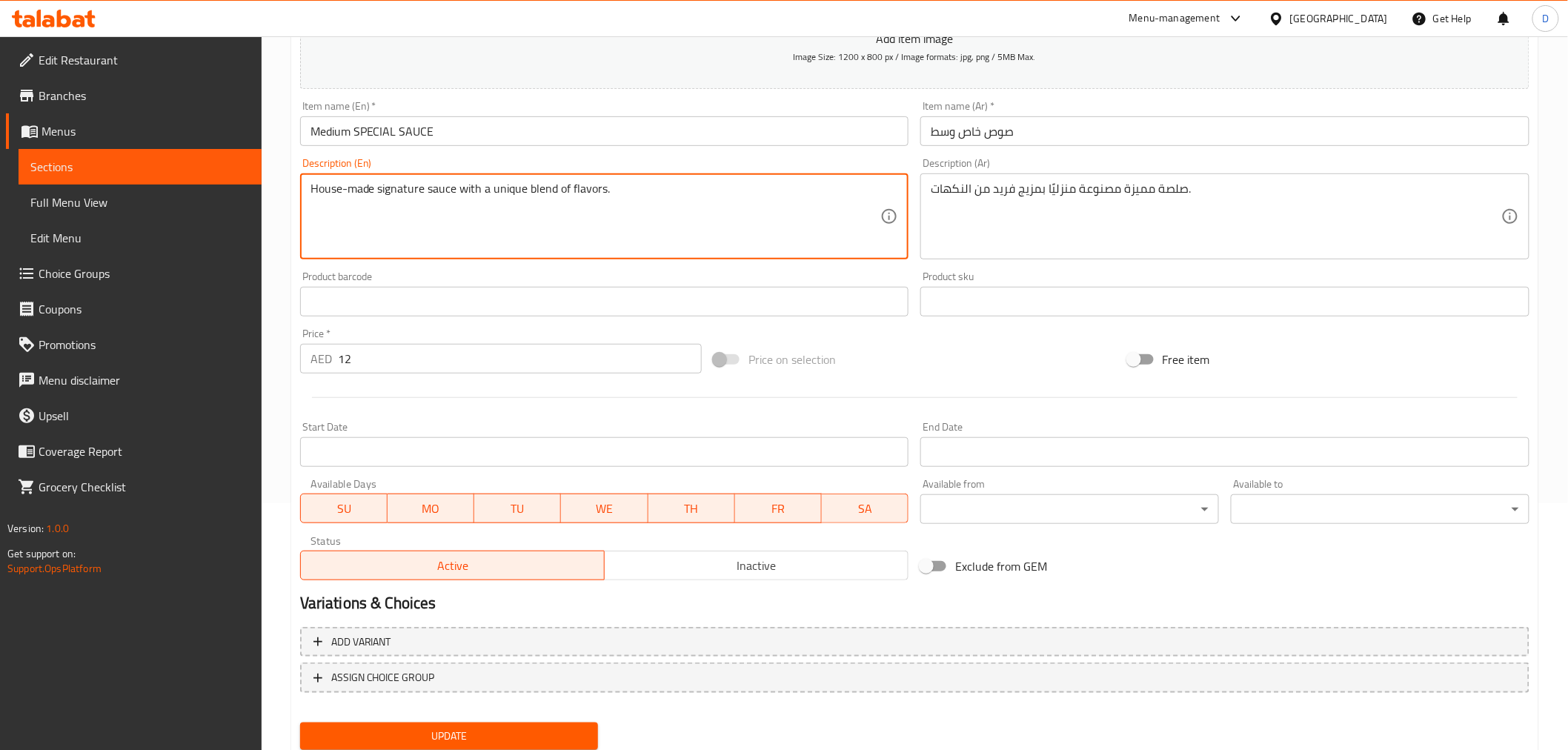
scroll to position [294, 0]
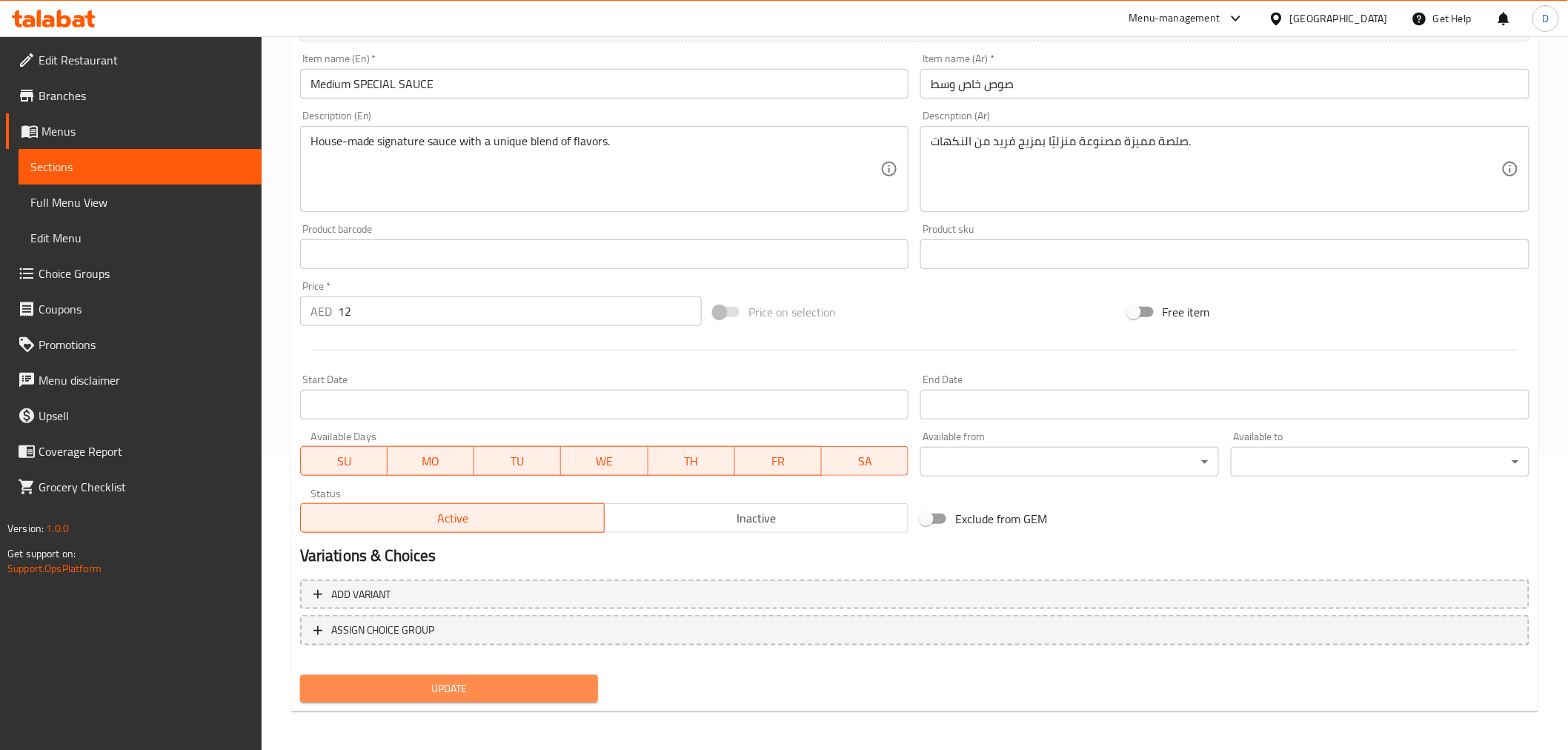
click at [422, 675] on span "Update" at bounding box center [449, 689] width 275 height 18
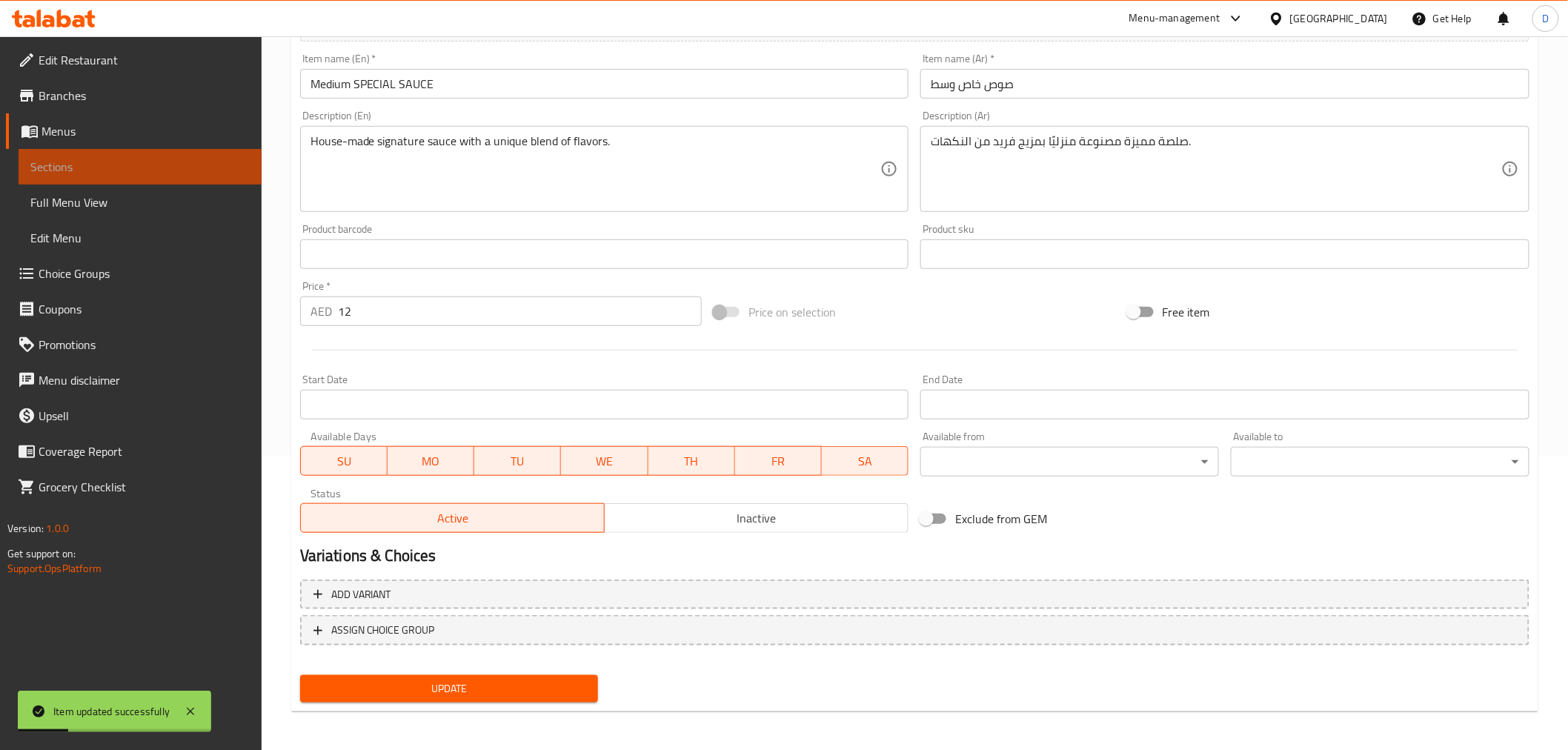
click at [230, 161] on span "Sections" at bounding box center [140, 166] width 219 height 17
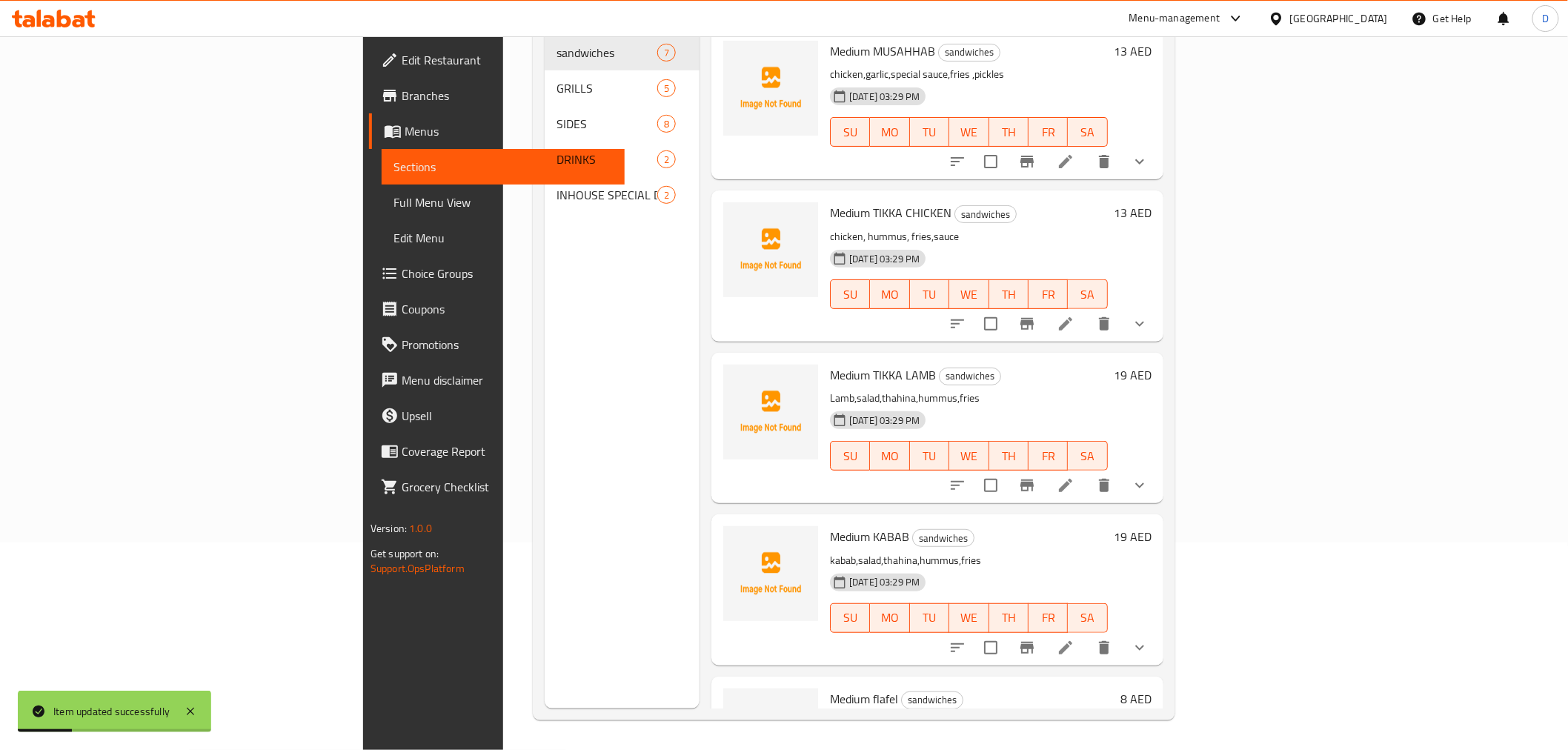
scroll to position [208, 0]
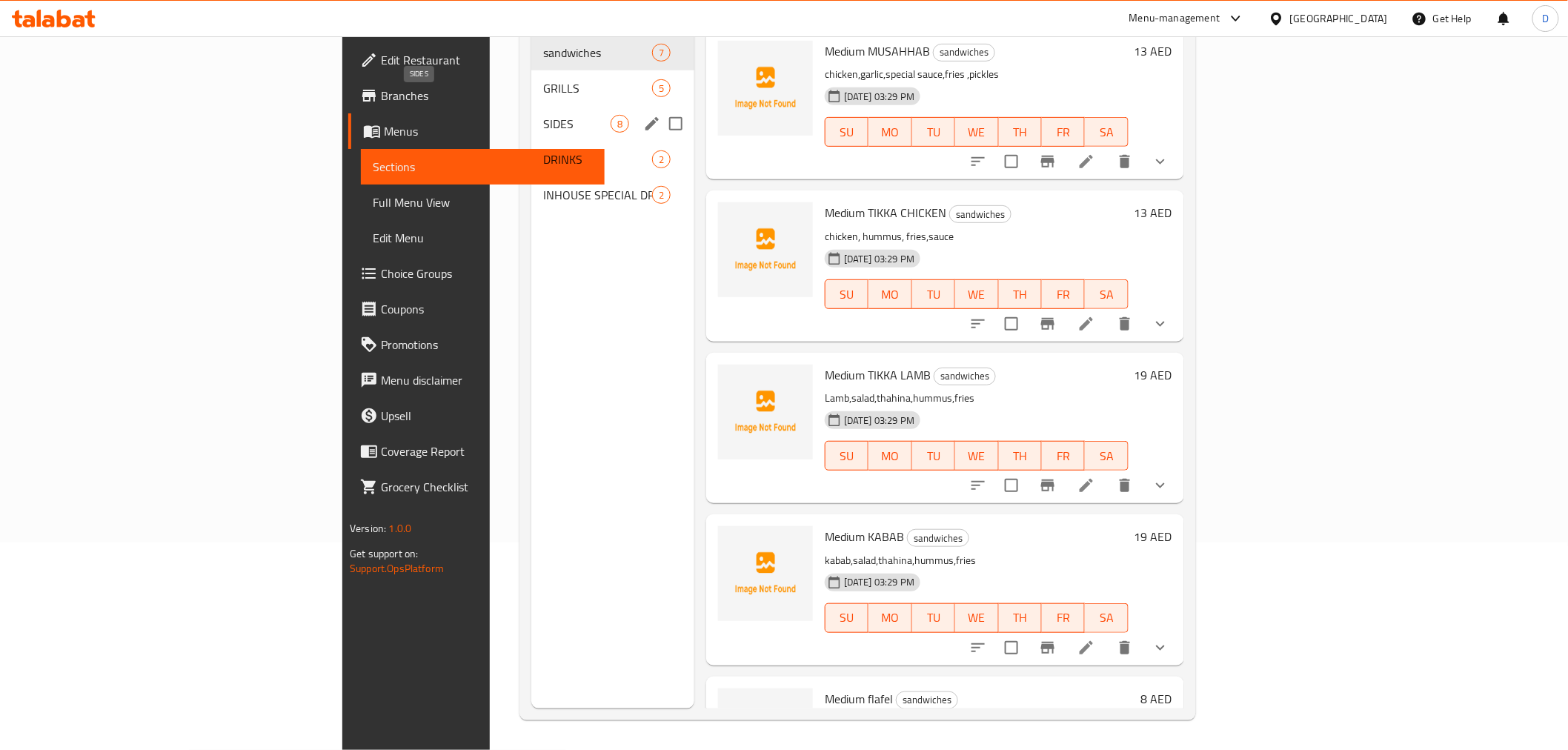
click at [543, 115] on span "SIDES" at bounding box center [576, 123] width 67 height 17
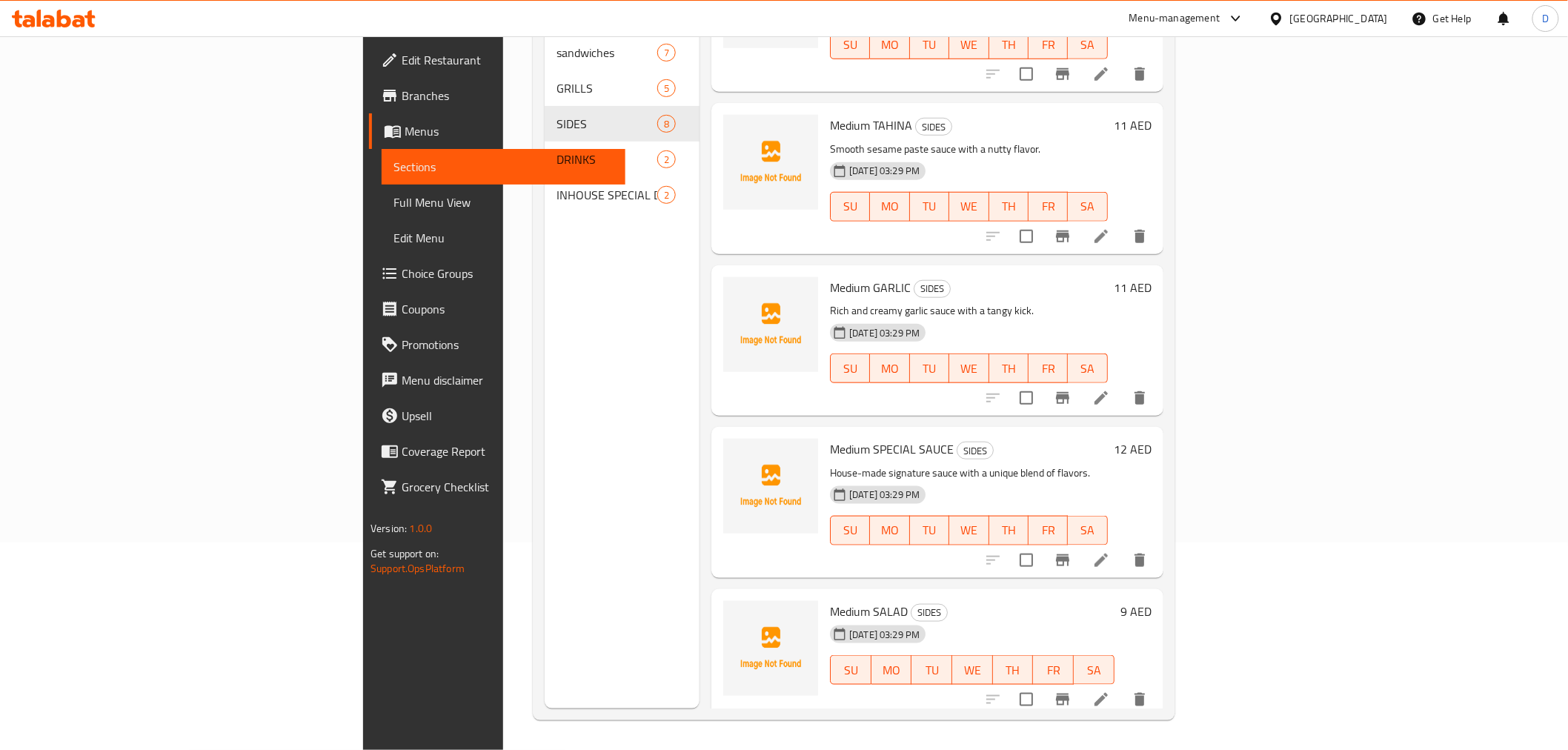
scroll to position [536, 0]
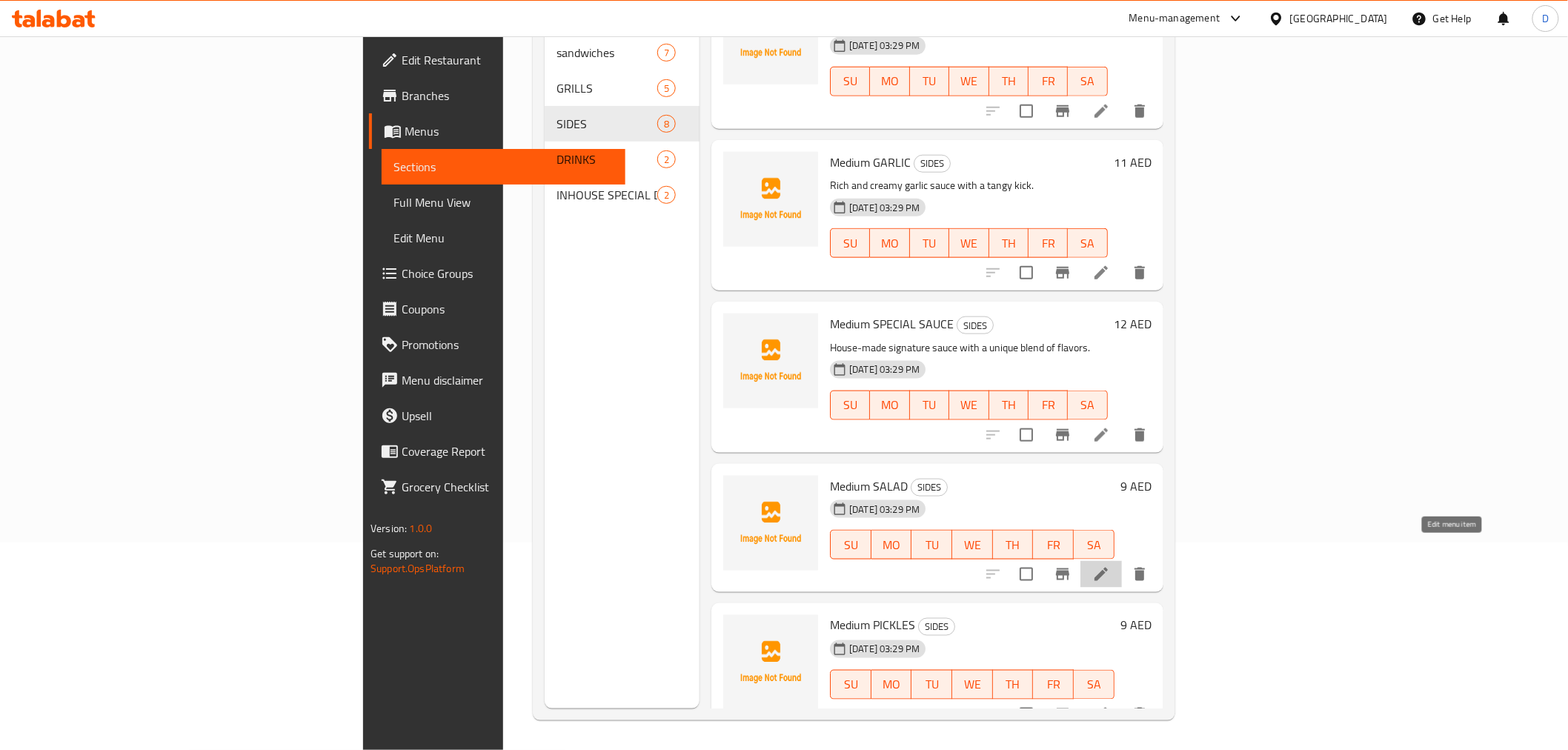
click at [1110, 565] on icon at bounding box center [1100, 574] width 17 height 17
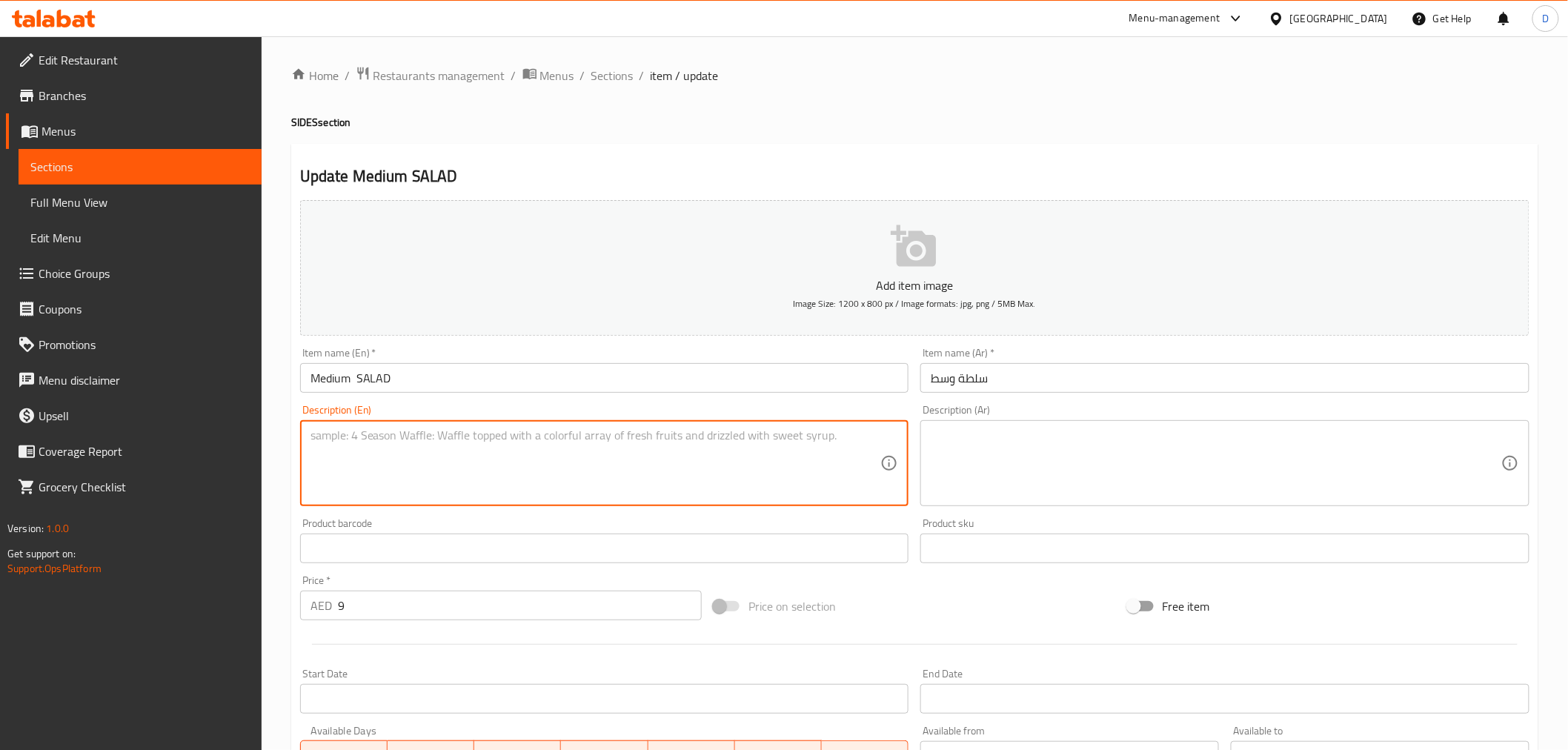
click at [460, 467] on textarea at bounding box center [595, 464] width 570 height 70
paste textarea "Freshly prepared mixed greens and vegetables."
type textarea "Freshly prepared mixed greens and vegetables."
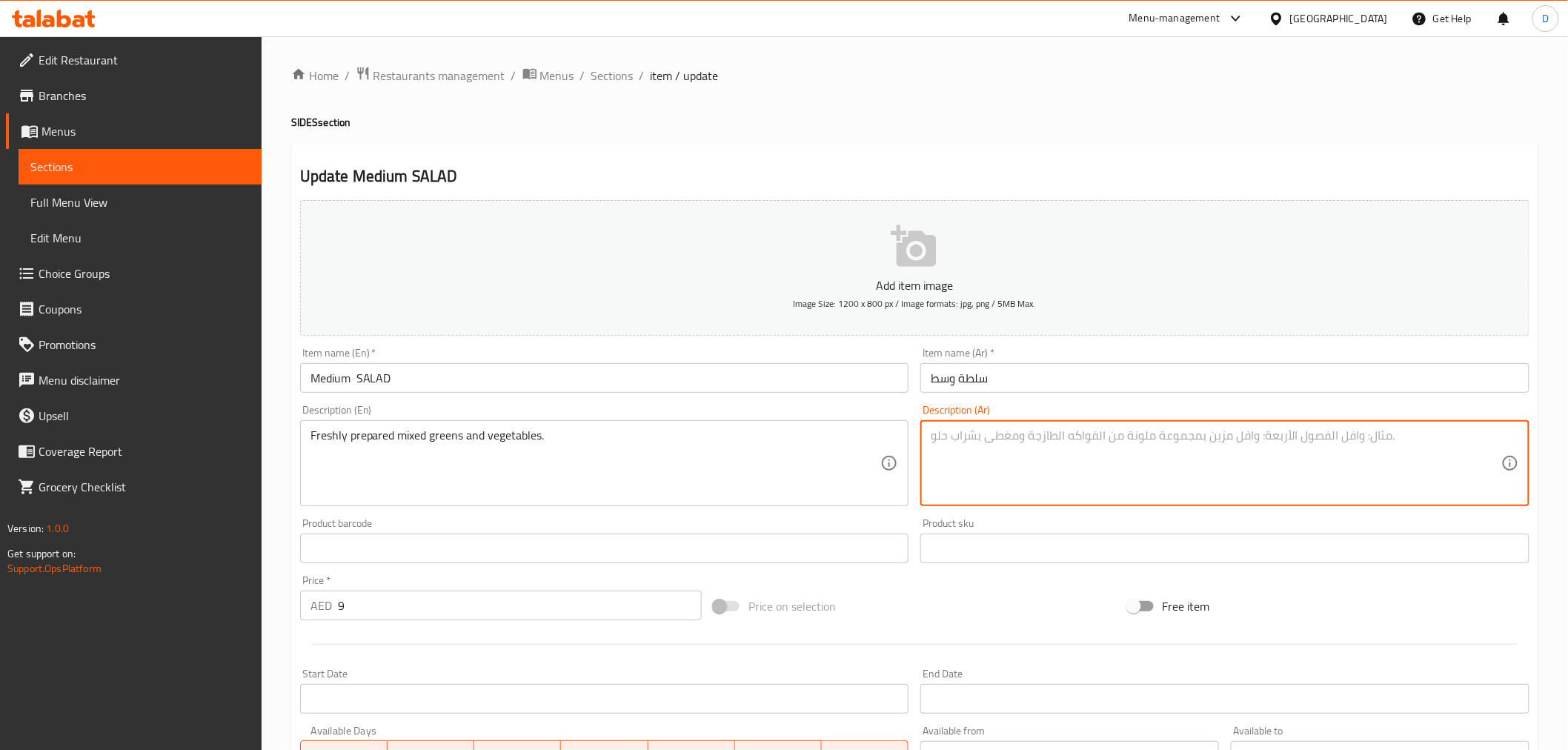
click at [988, 454] on textarea at bounding box center [1216, 464] width 570 height 70
paste textarea "خضراوات وفواكه مشكلة تم تحضيرها طازجة."
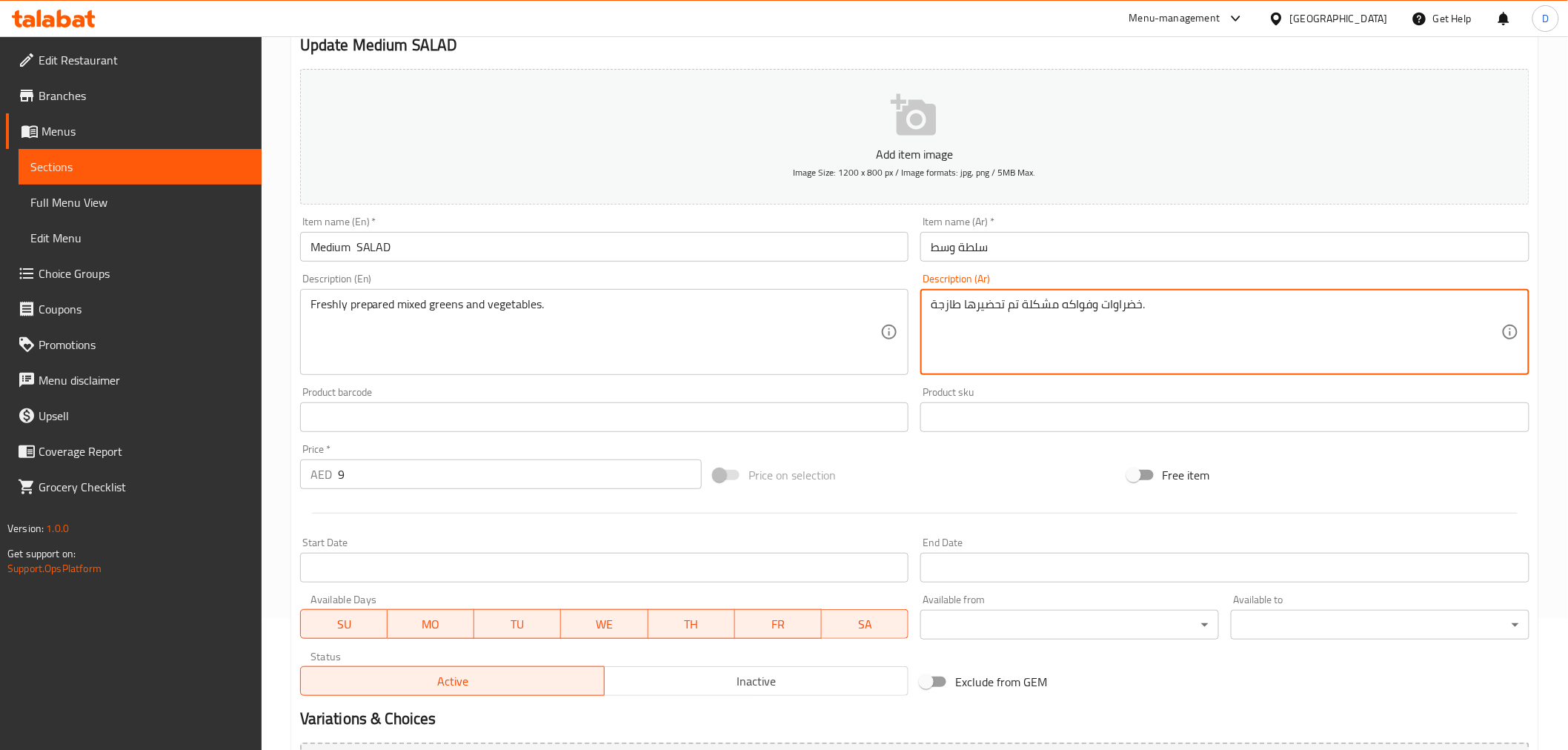
scroll to position [165, 0]
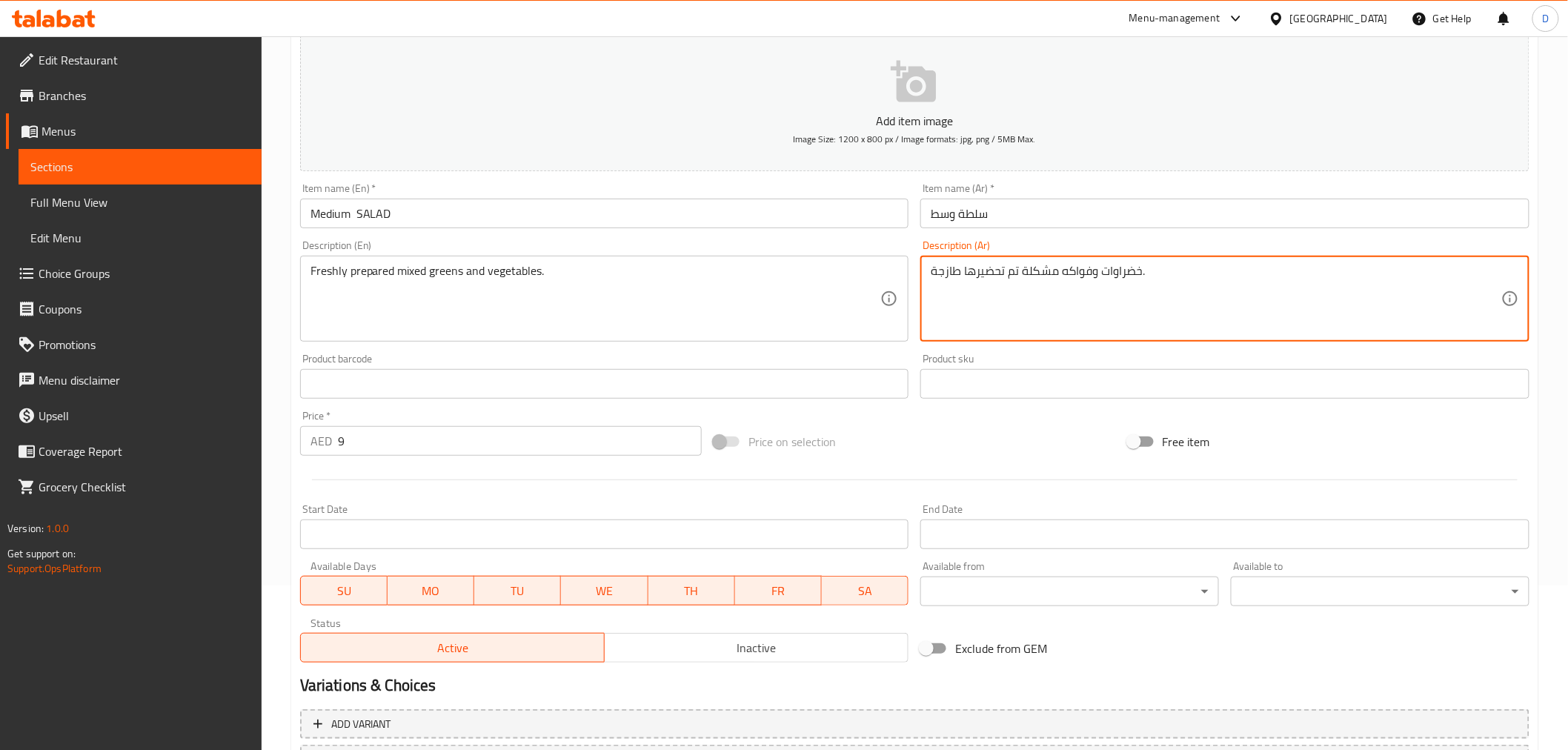
type textarea "خضراوات وفواكه مشكلة تم تحضيرها طازجة."
click at [357, 213] on input "Medium SALAD" at bounding box center [605, 214] width 609 height 30
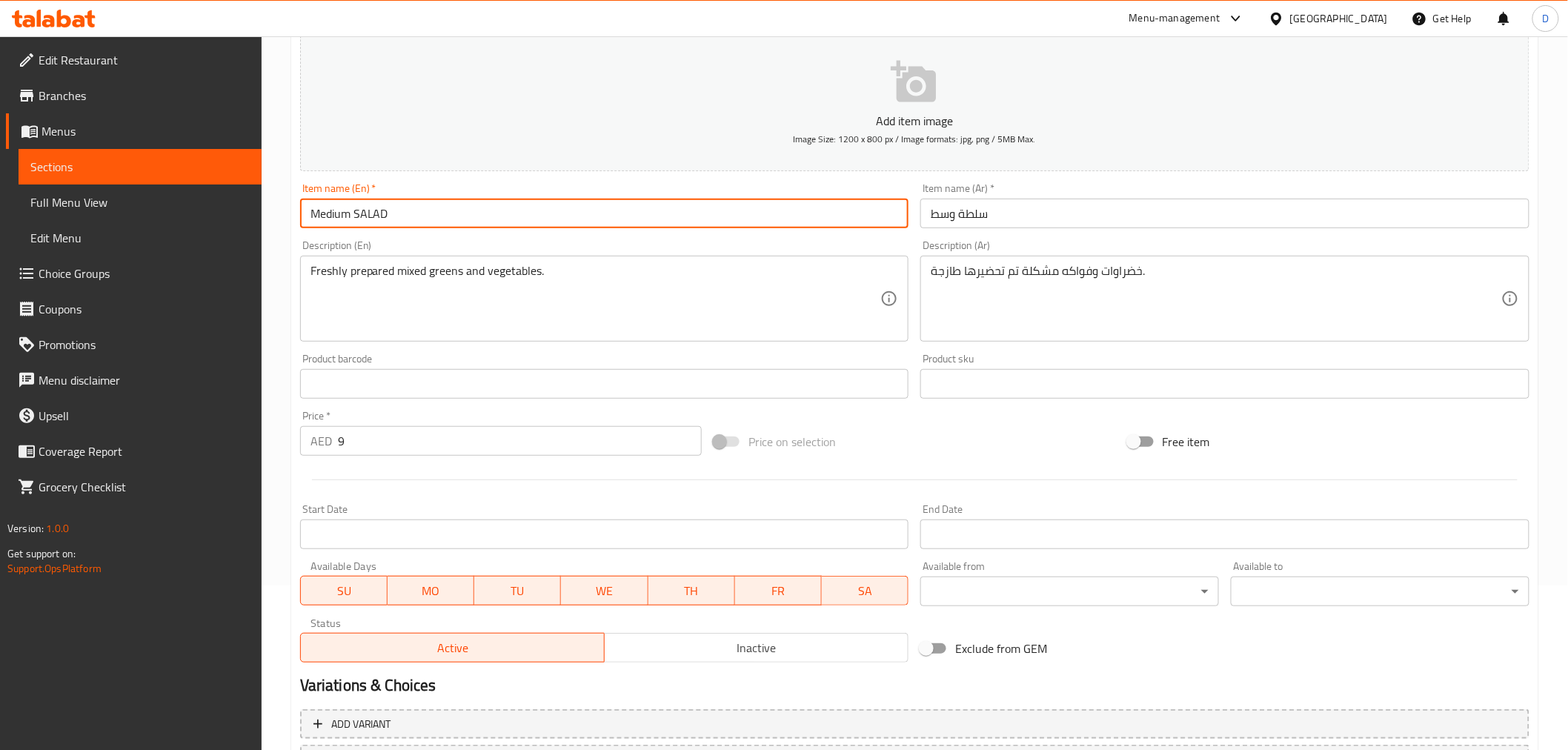
type input "Medium SALAD"
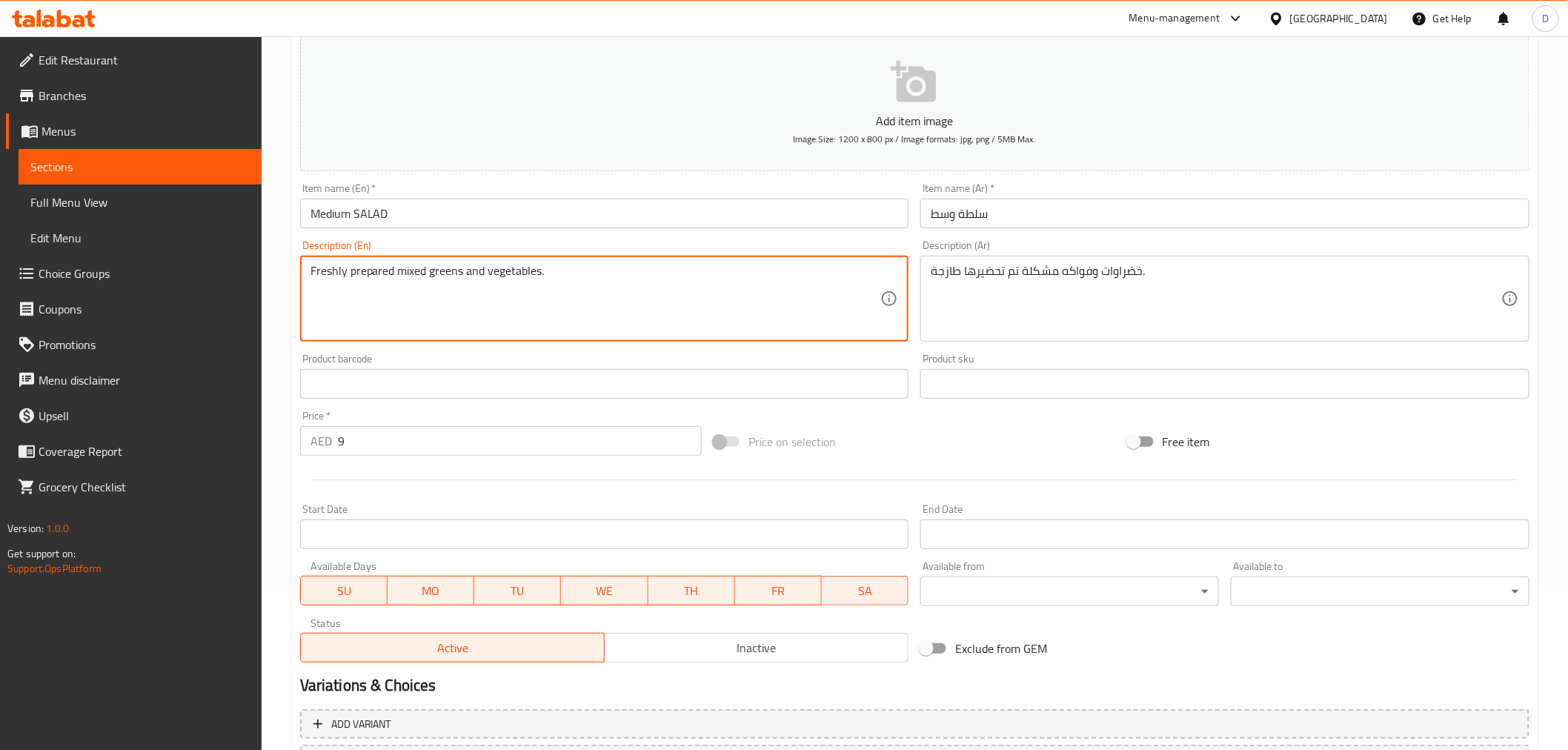
click at [531, 277] on textarea "Freshly prepared mixed greens and vegetables." at bounding box center [595, 299] width 570 height 70
drag, startPoint x: 542, startPoint y: 280, endPoint x: 486, endPoint y: 274, distance: 56.3
click at [486, 274] on textarea "Freshly prepared mixed greens and vegetables." at bounding box center [595, 299] width 570 height 70
click at [465, 272] on textarea "Freshly prepared mixed greens and vegetables." at bounding box center [595, 299] width 570 height 70
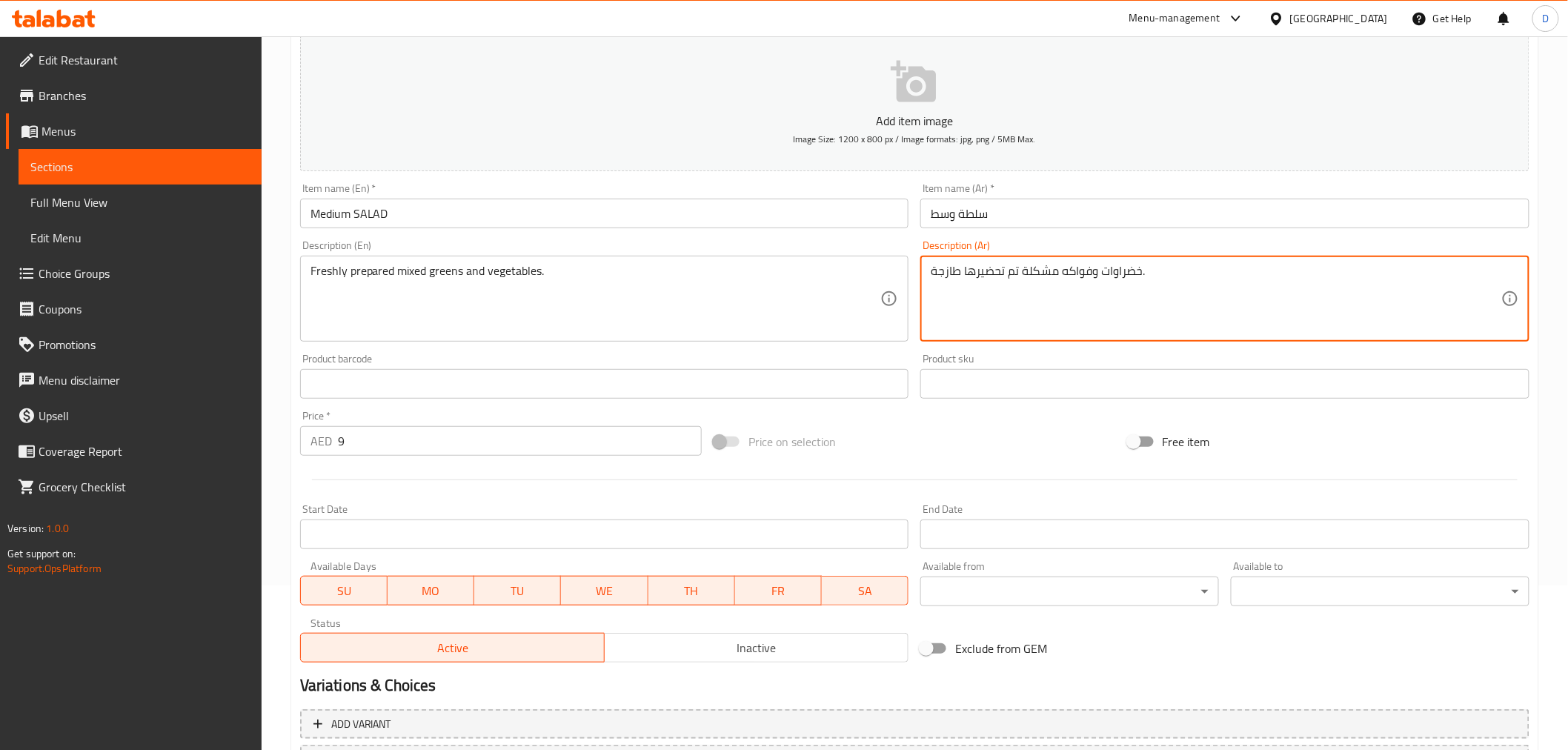
drag, startPoint x: 1091, startPoint y: 275, endPoint x: 1066, endPoint y: 275, distance: 25.0
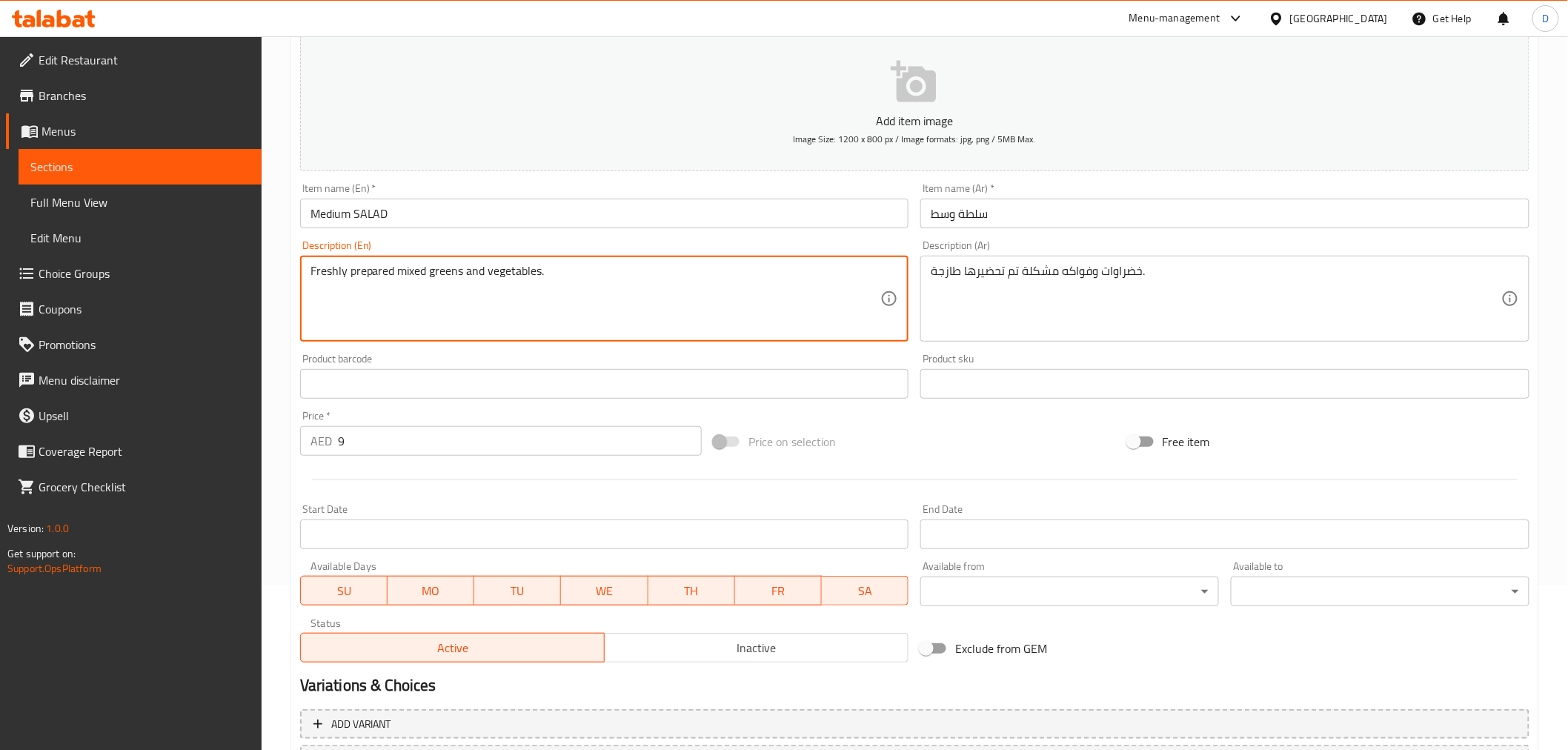
click at [448, 267] on textarea "Freshly prepared mixed greens and vegetables." at bounding box center [595, 299] width 570 height 70
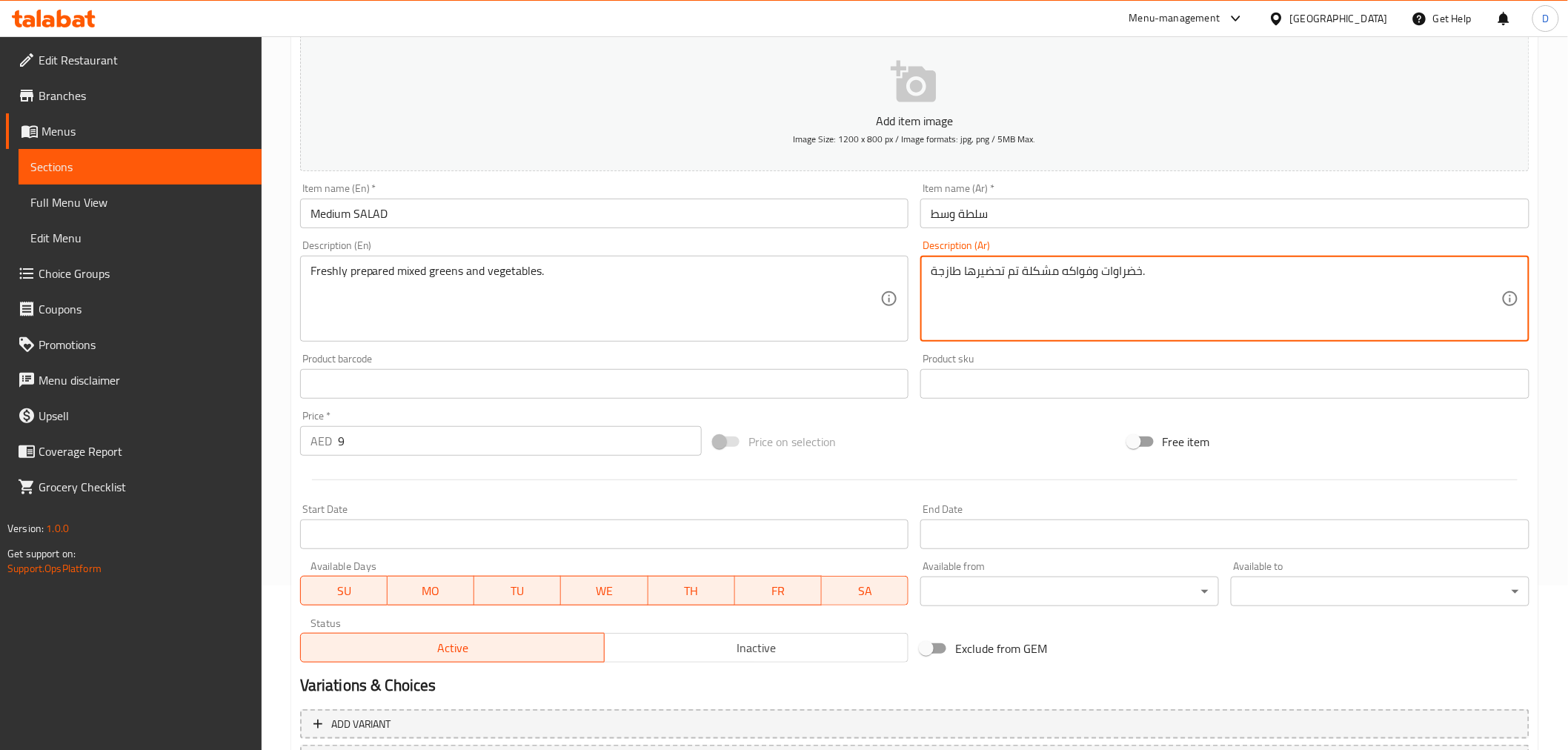
drag, startPoint x: 1091, startPoint y: 275, endPoint x: 1062, endPoint y: 270, distance: 29.4
paste textarea "خضرة"
type textarea "خضراوات وخضرة مشكلة تم تحضيرها طازجة."
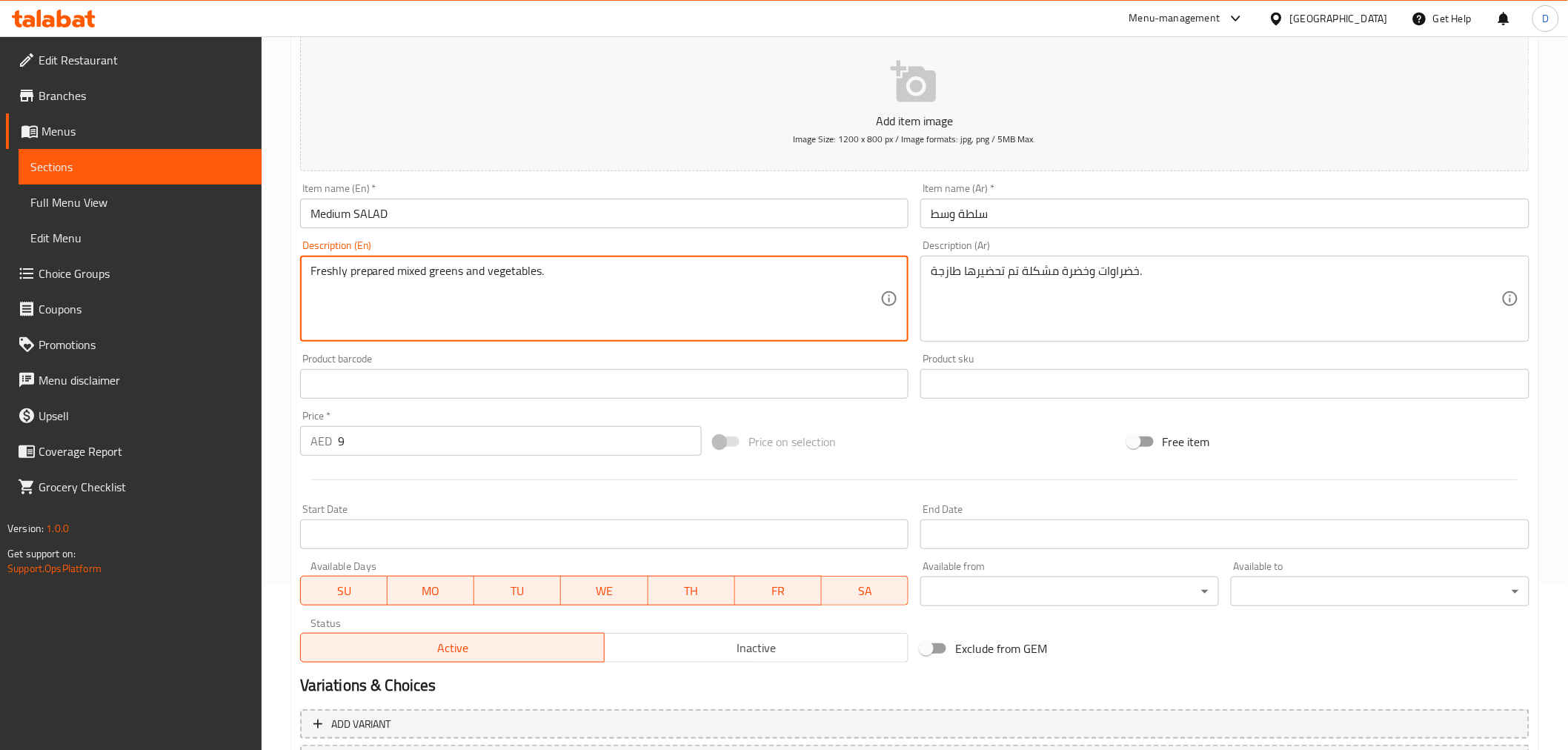
drag, startPoint x: 489, startPoint y: 276, endPoint x: 391, endPoint y: 257, distance: 99.8
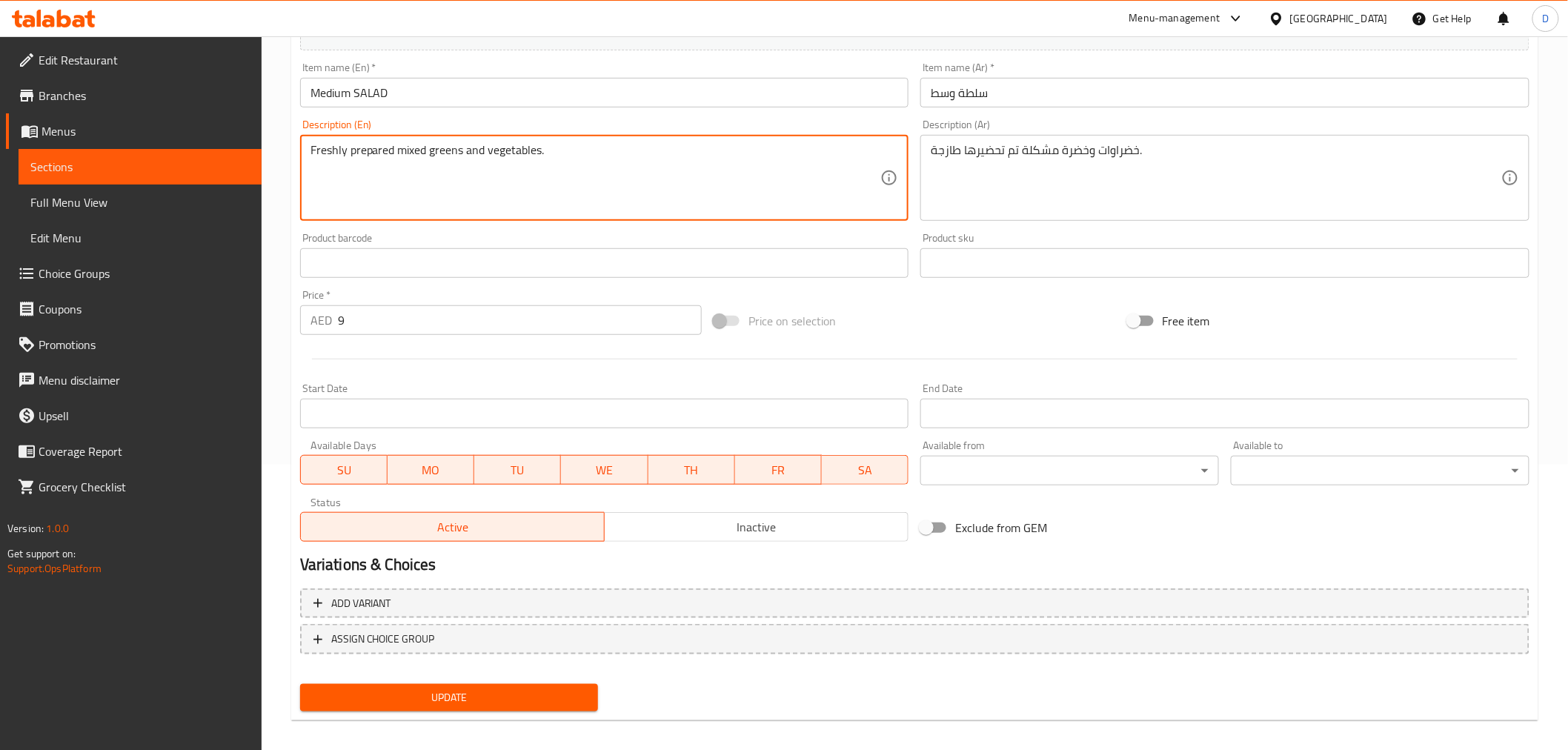
scroll to position [294, 0]
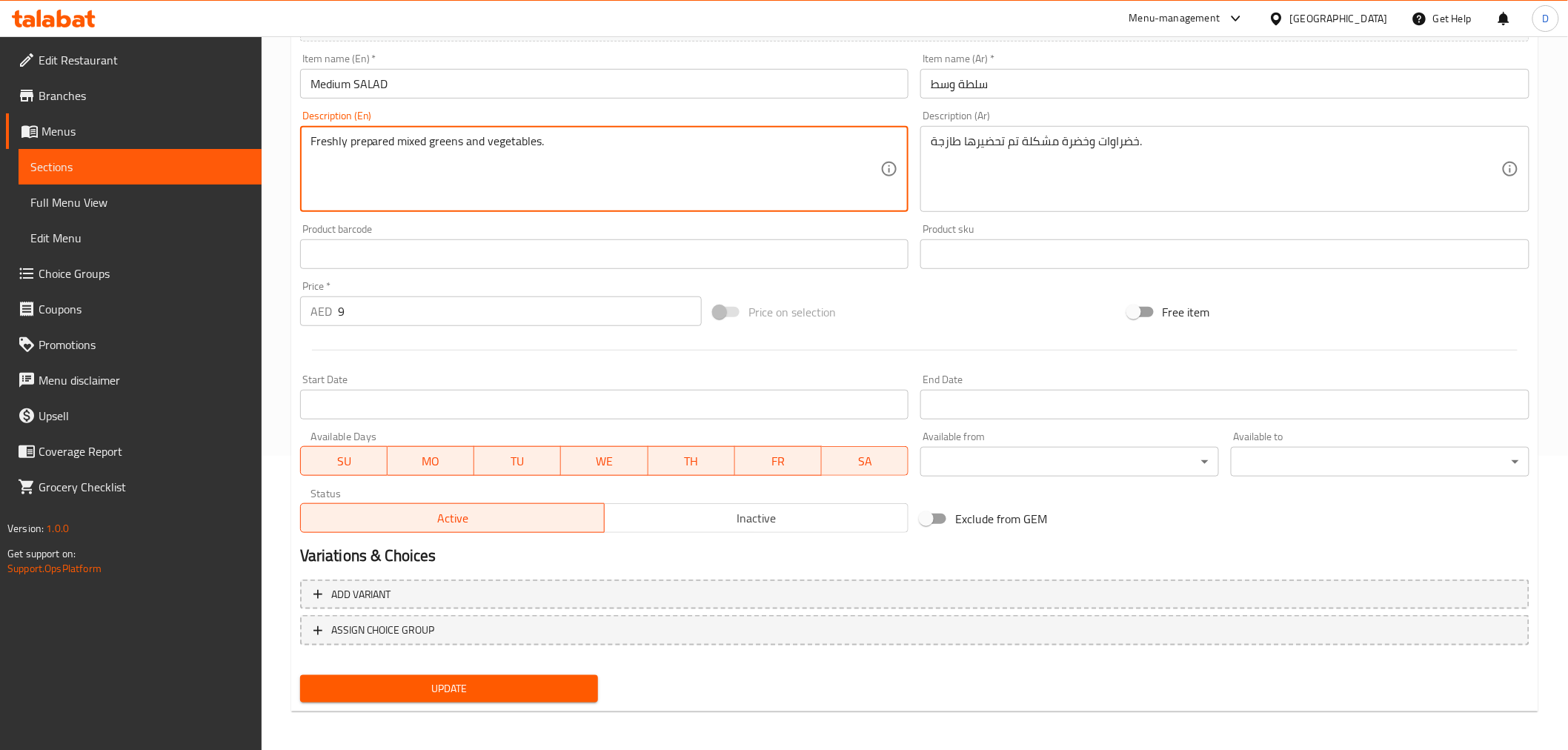
click at [478, 675] on span "Update" at bounding box center [449, 689] width 275 height 18
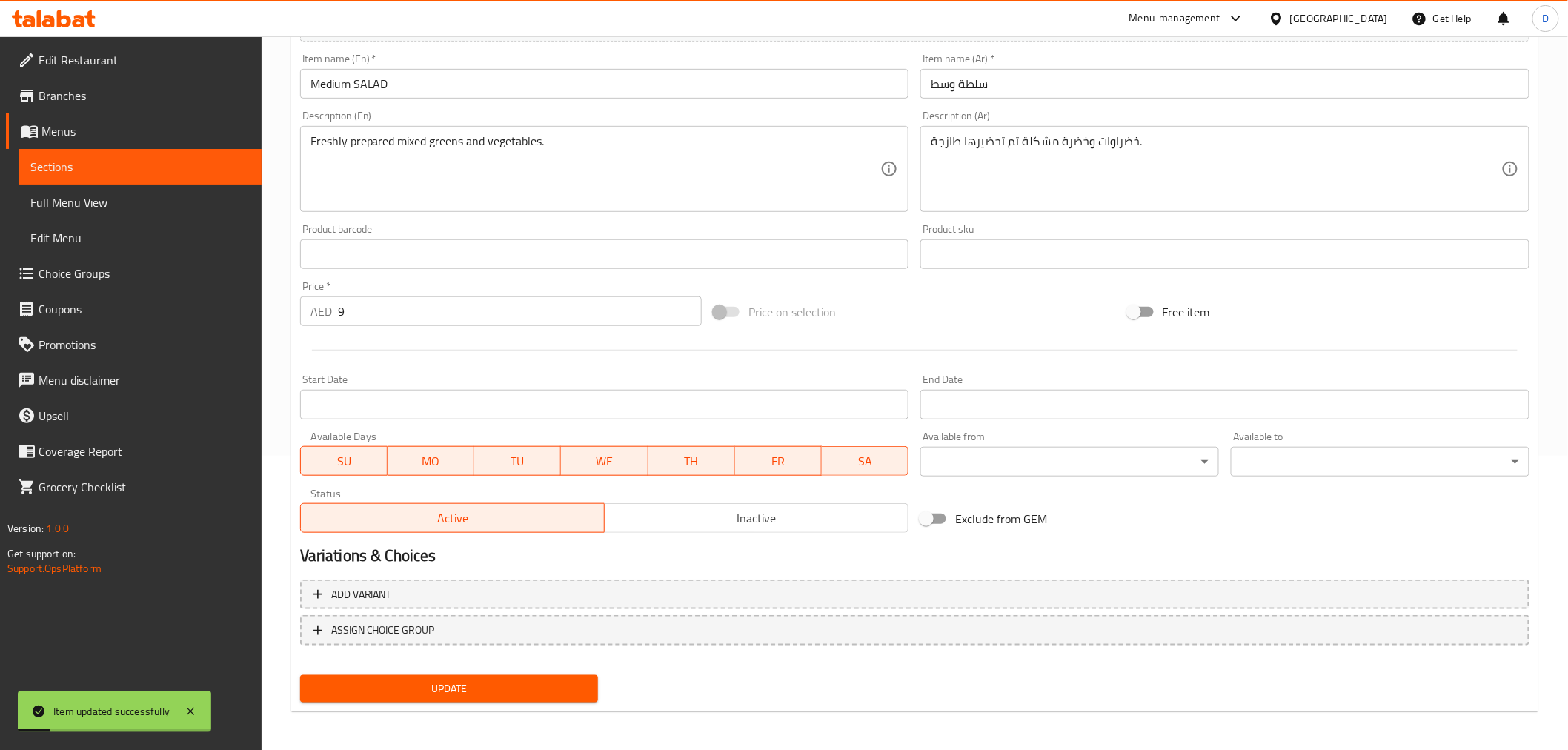
click at [187, 167] on span "Sections" at bounding box center [140, 166] width 219 height 17
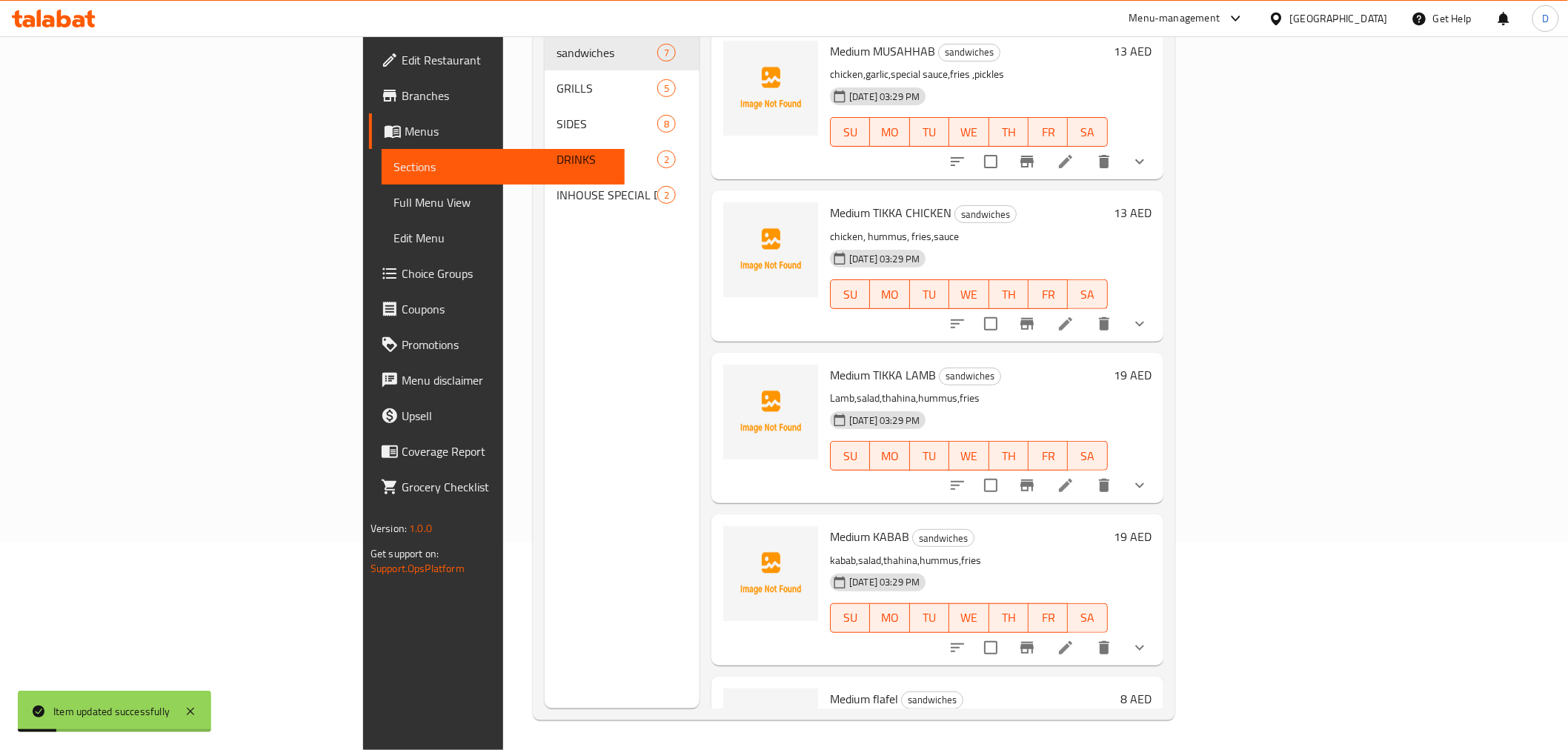
scroll to position [208, 0]
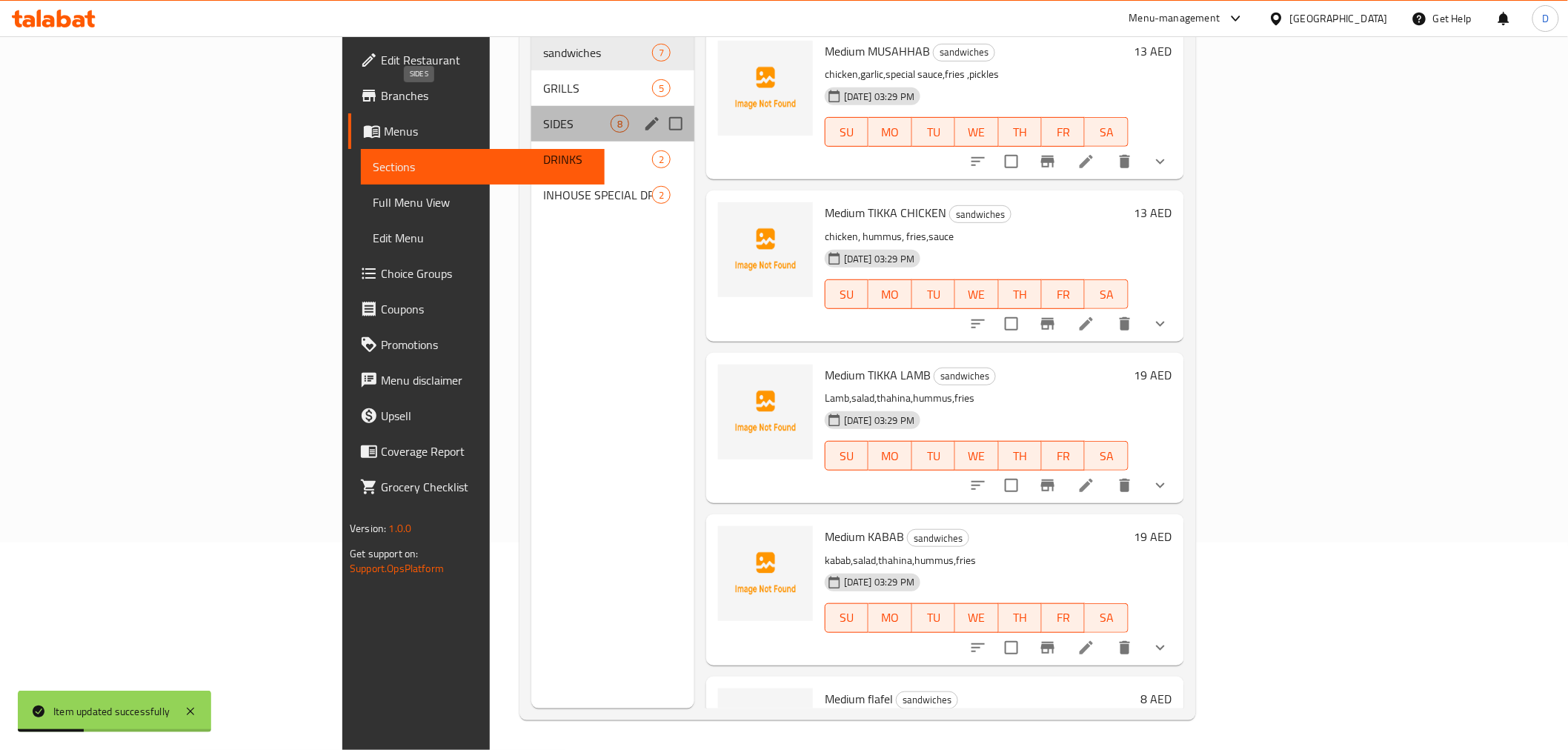
click at [543, 115] on span "SIDES" at bounding box center [576, 123] width 67 height 17
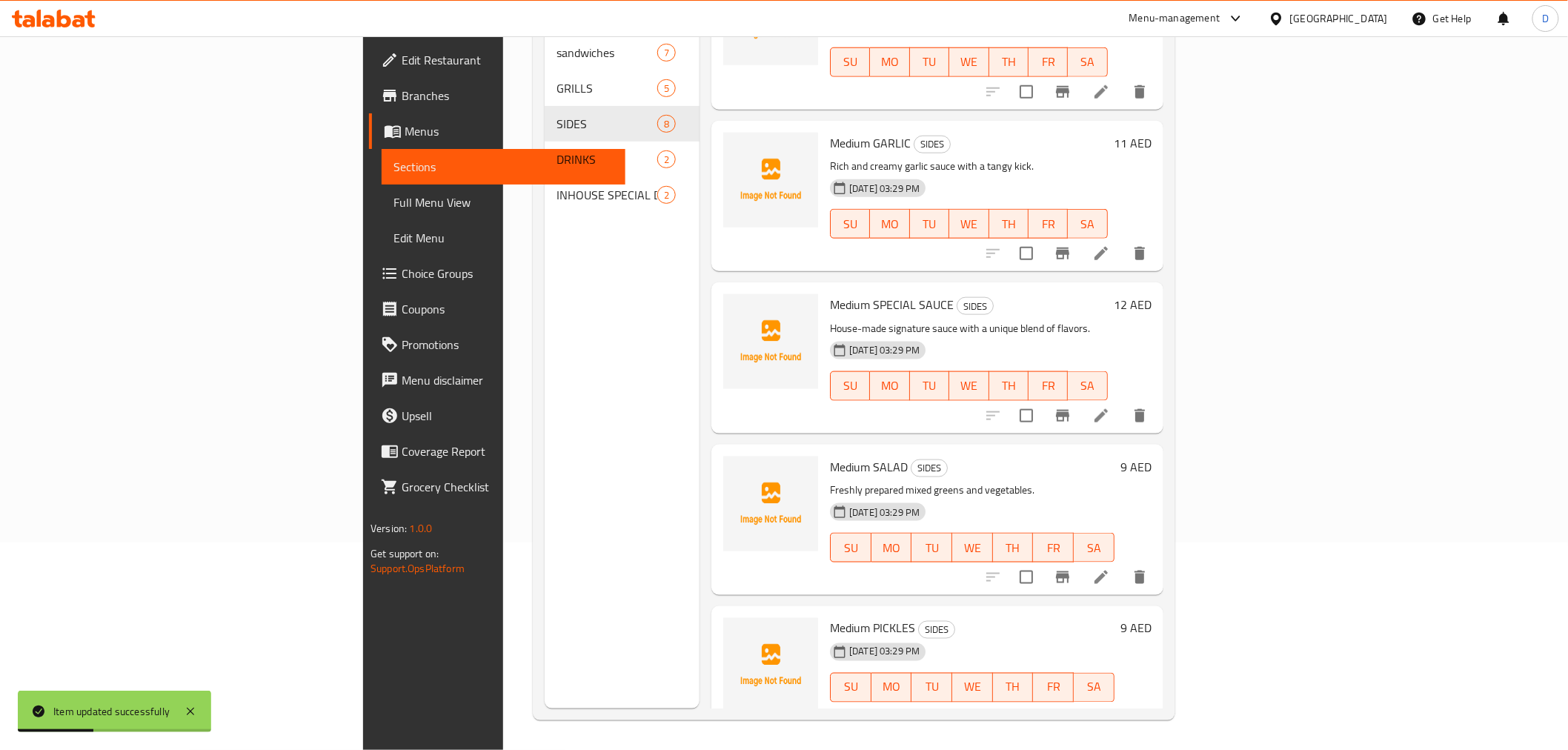
scroll to position [559, 0]
click at [1110, 675] on icon at bounding box center [1100, 714] width 17 height 17
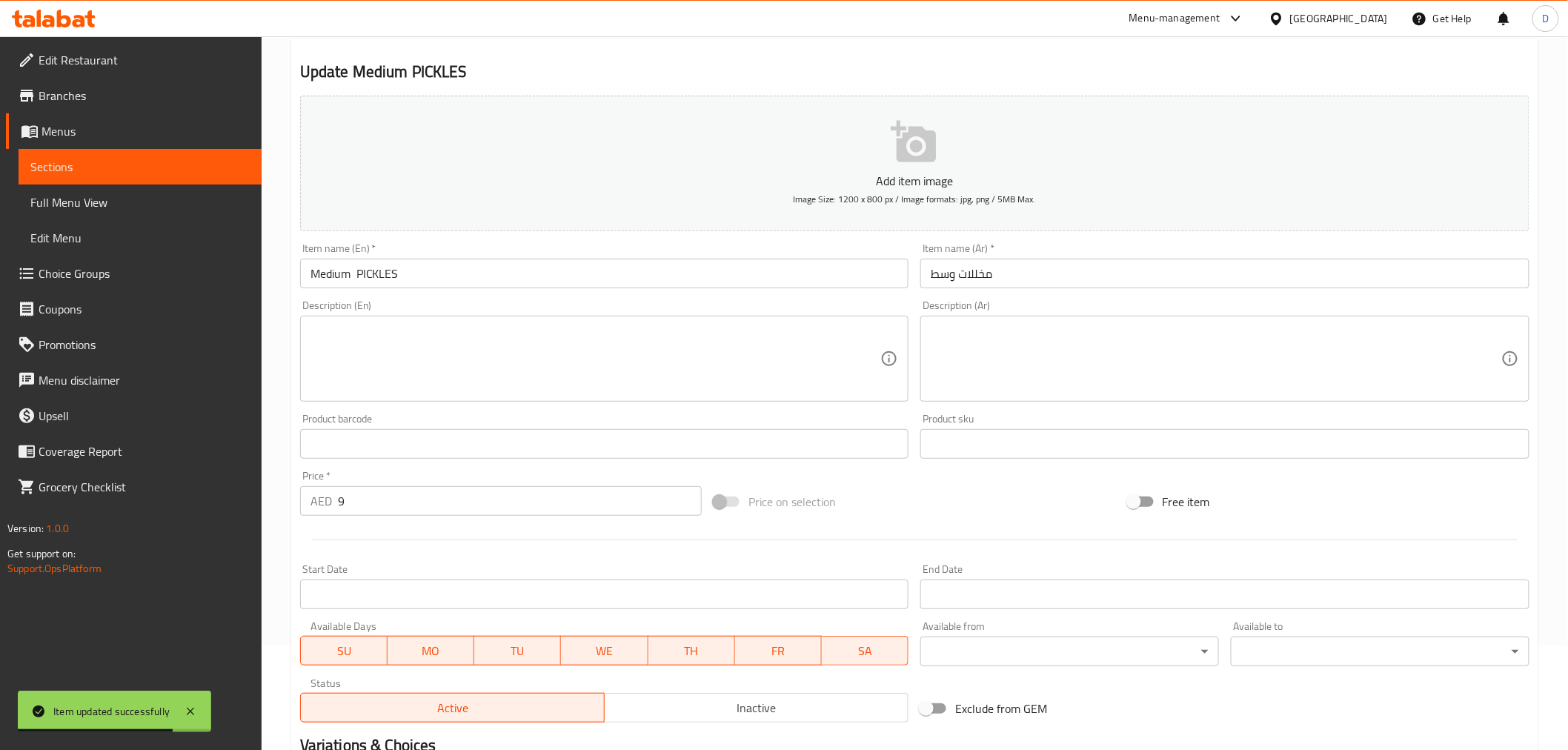
scroll to position [294, 0]
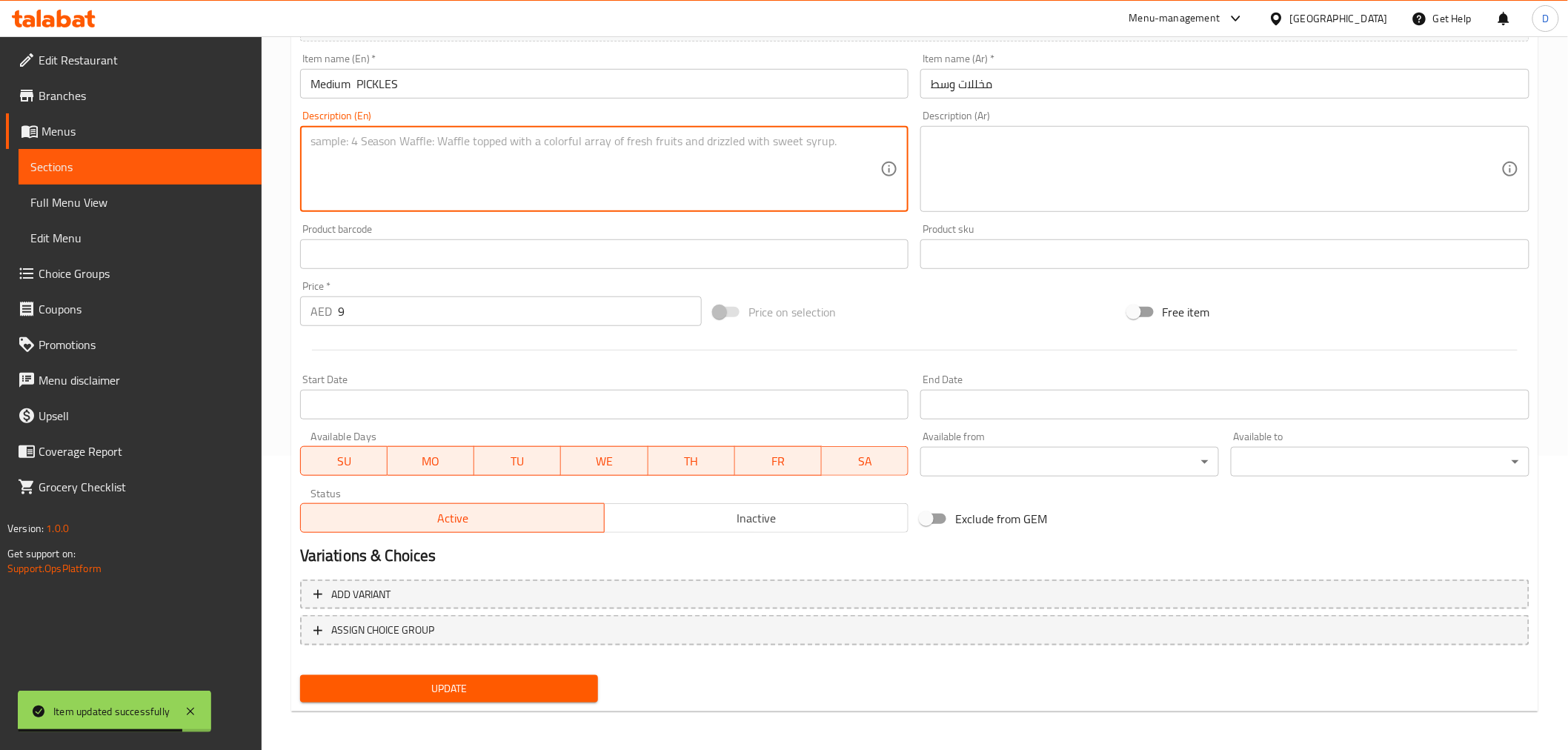
click at [564, 151] on textarea at bounding box center [595, 169] width 570 height 70
paste textarea "Assorted tangy pickled vegetables."
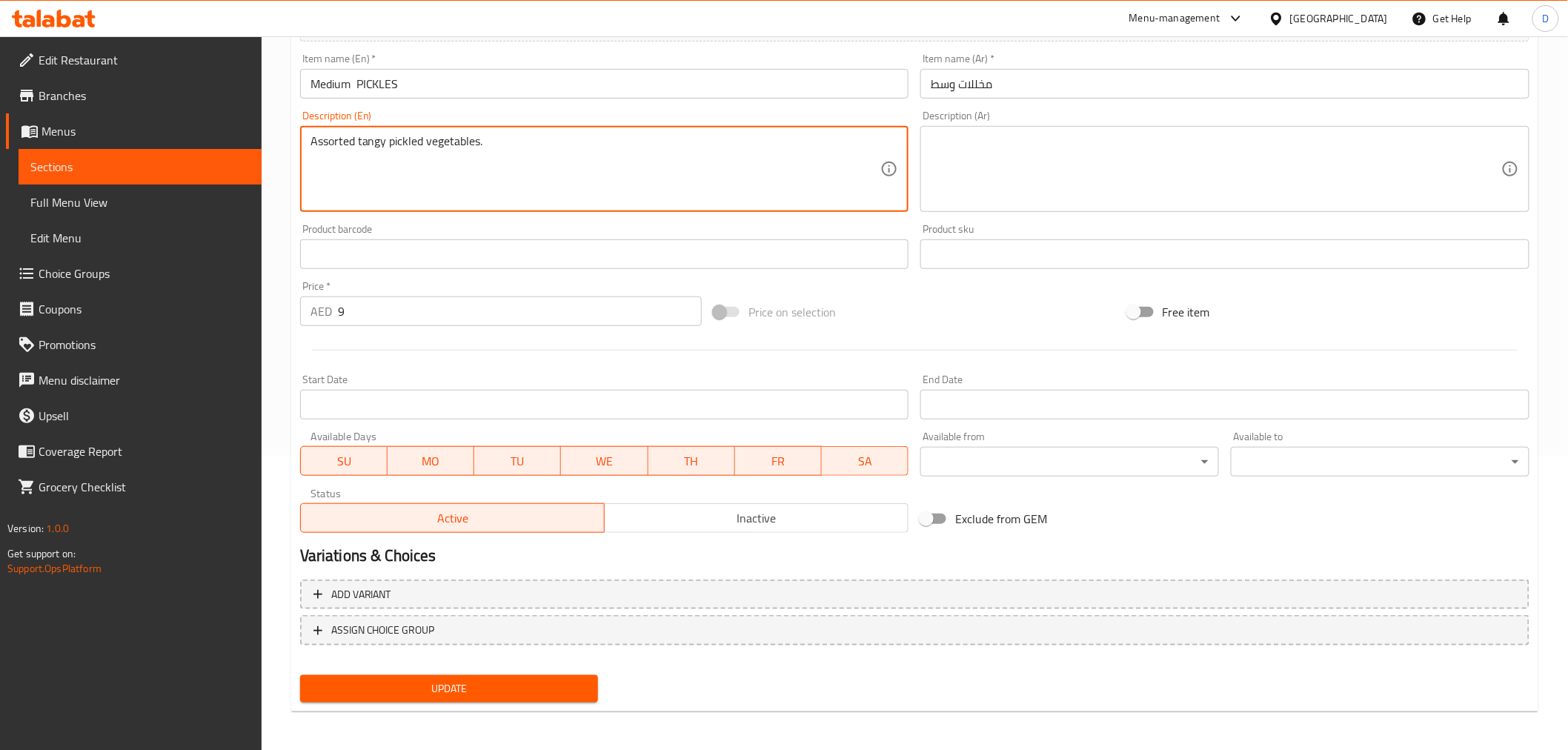
type textarea "Assorted tangy pickled vegetables."
click at [354, 90] on input "Medium PICKLES" at bounding box center [605, 84] width 609 height 30
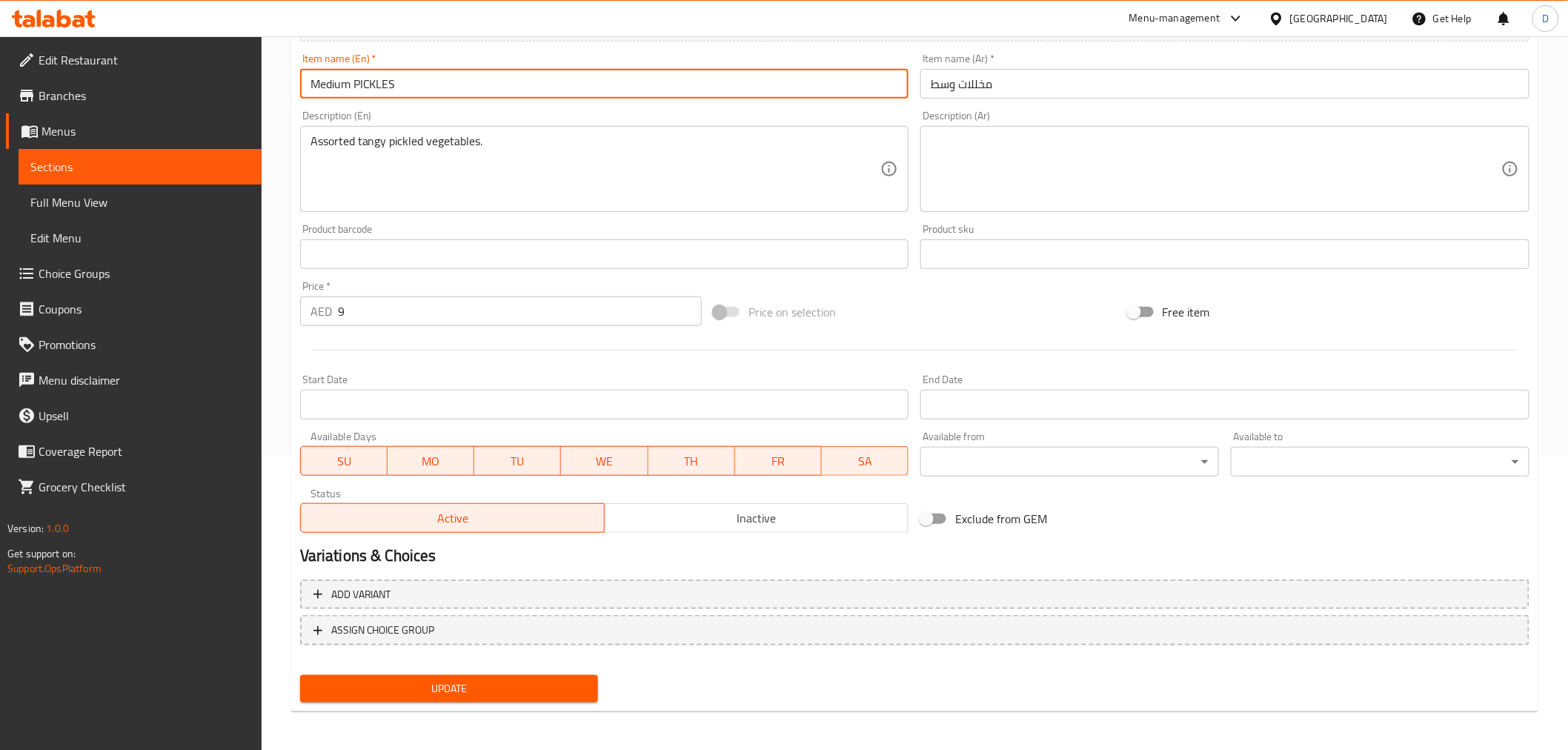
type input "Medium PICKLES"
click at [978, 203] on textarea at bounding box center [1216, 169] width 570 height 70
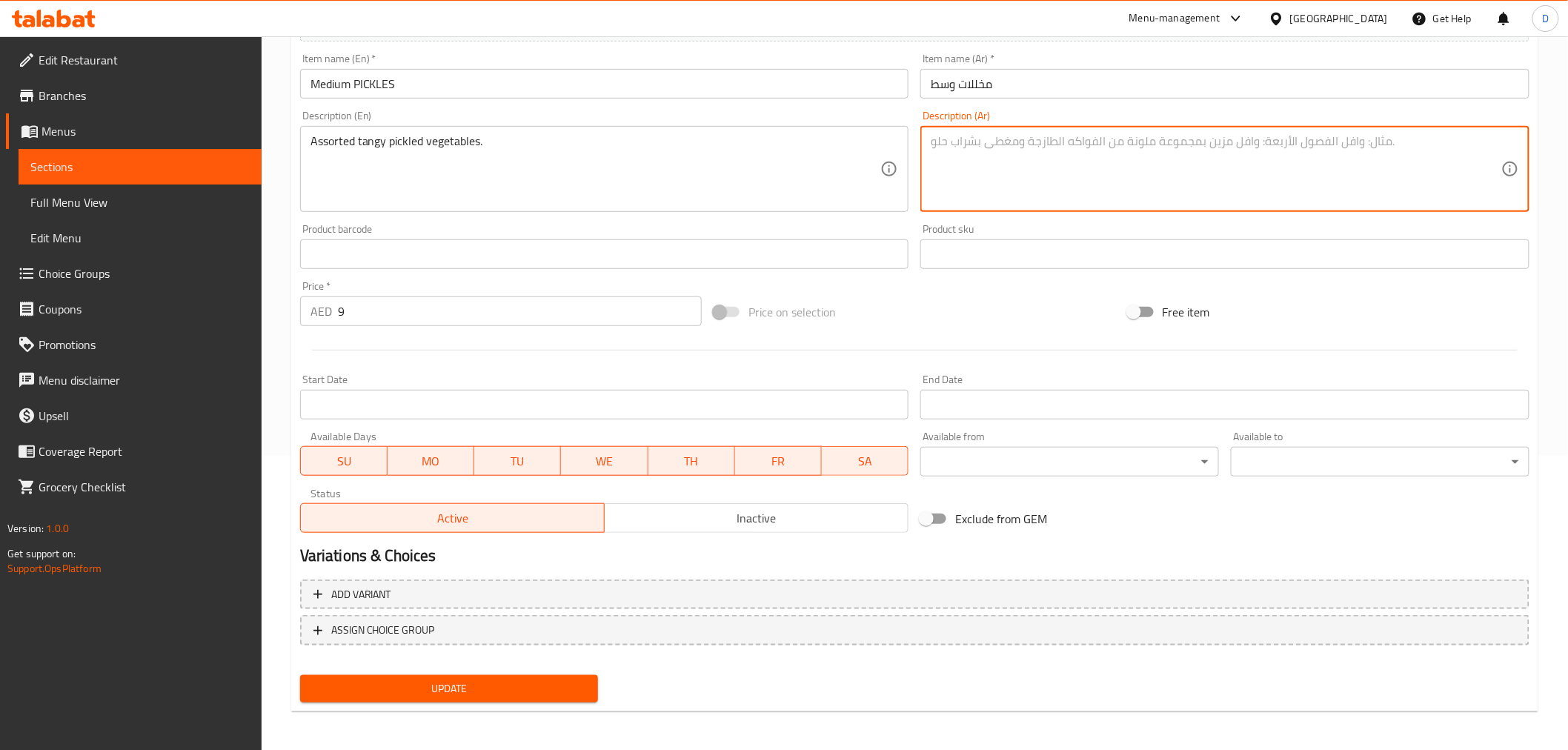
paste textarea "مجموعة متنوعة من الخضروات المخللة اللذيذة."
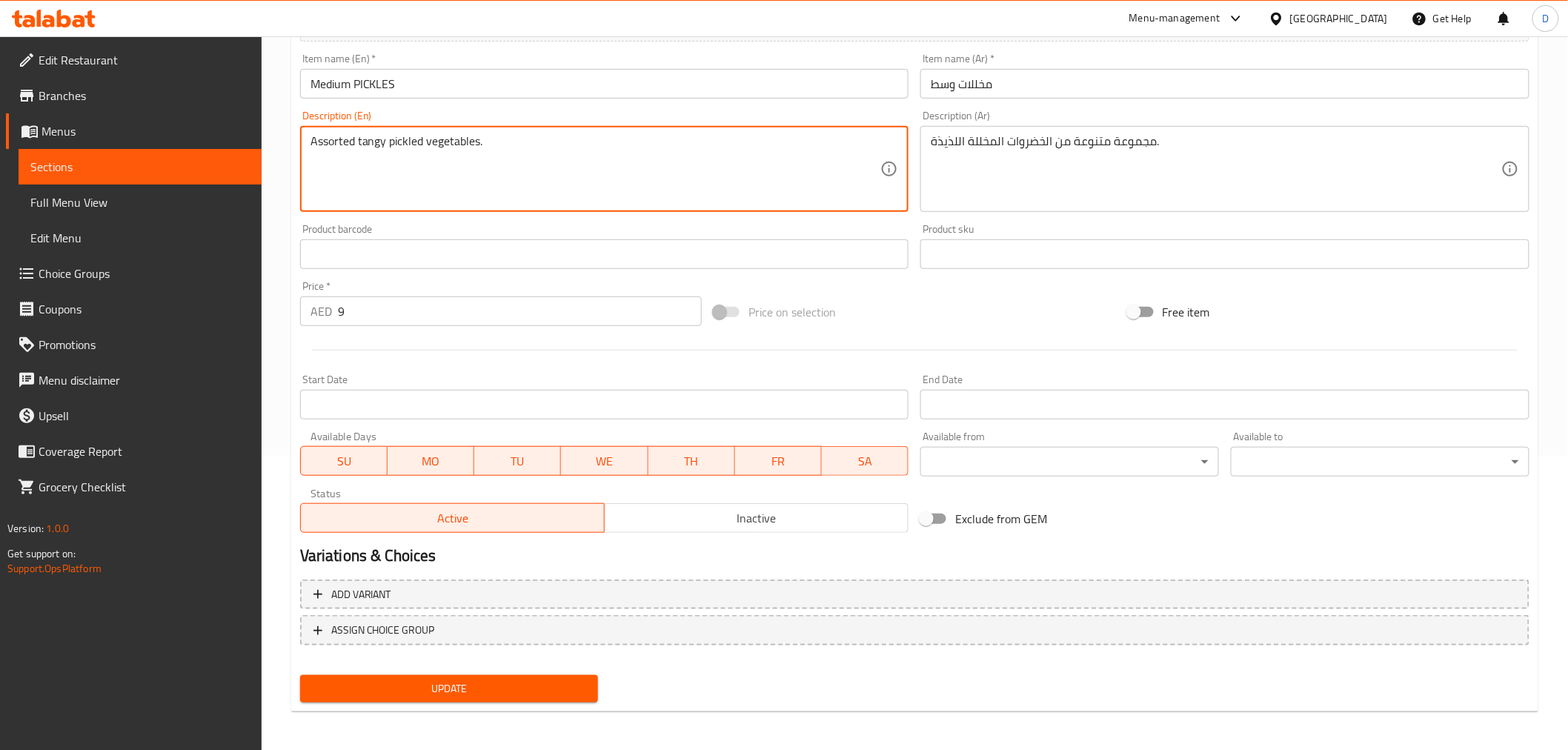
drag, startPoint x: 452, startPoint y: 142, endPoint x: 443, endPoint y: 145, distance: 9.5
click at [439, 156] on textarea "Assorted tangy pickled vegetables." at bounding box center [595, 169] width 570 height 70
drag, startPoint x: 347, startPoint y: 154, endPoint x: 398, endPoint y: 151, distance: 51.1
click at [398, 151] on textarea "Assorted tangy pickled vegetables." at bounding box center [595, 169] width 570 height 70
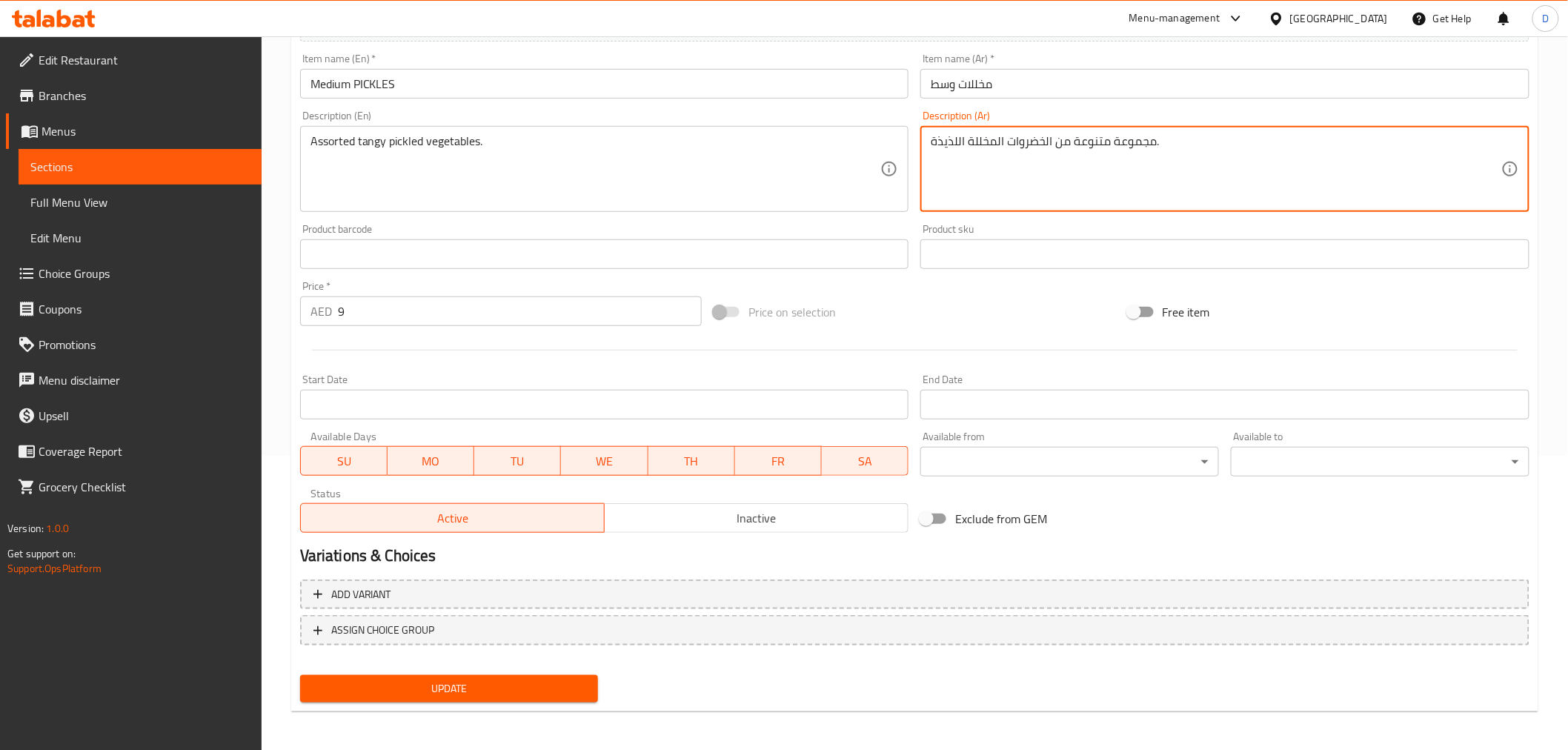
drag, startPoint x: 957, startPoint y: 144, endPoint x: 938, endPoint y: 142, distance: 19.1
type textarea "مجموعة متنوعة من الخضروات المخللة المنعشة."
click at [486, 675] on span "Update" at bounding box center [449, 689] width 275 height 18
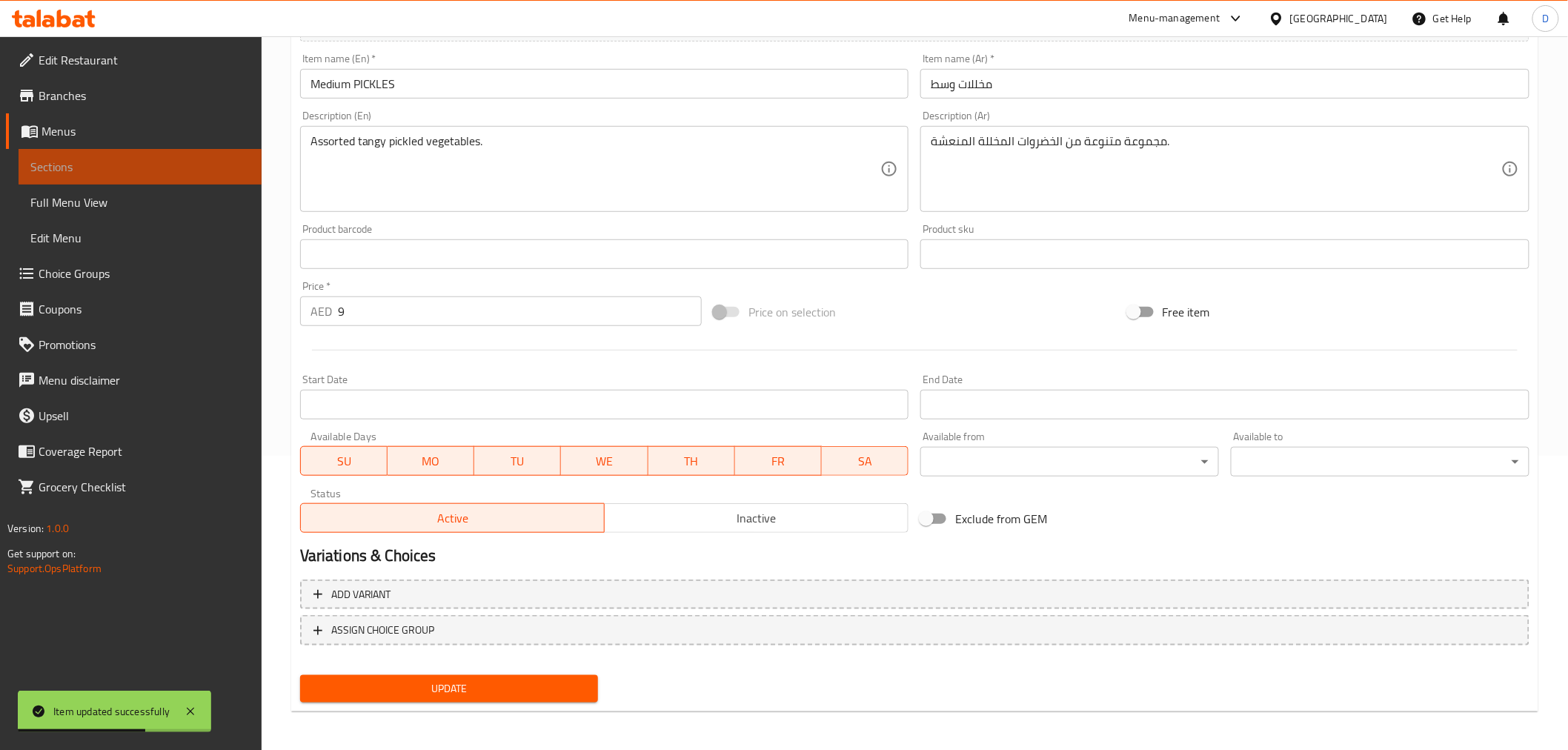
click at [200, 161] on span "Sections" at bounding box center [140, 166] width 219 height 17
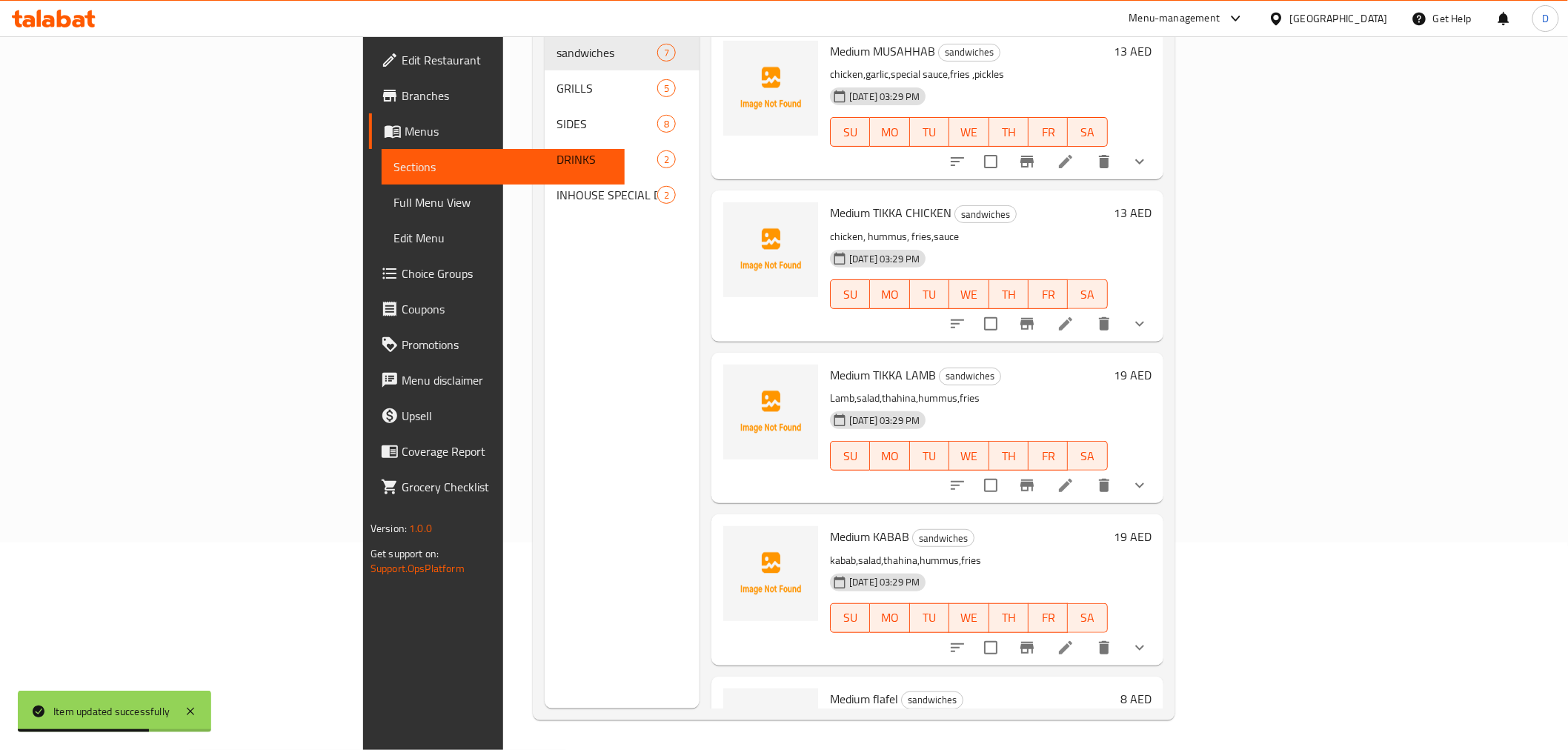
scroll to position [208, 0]
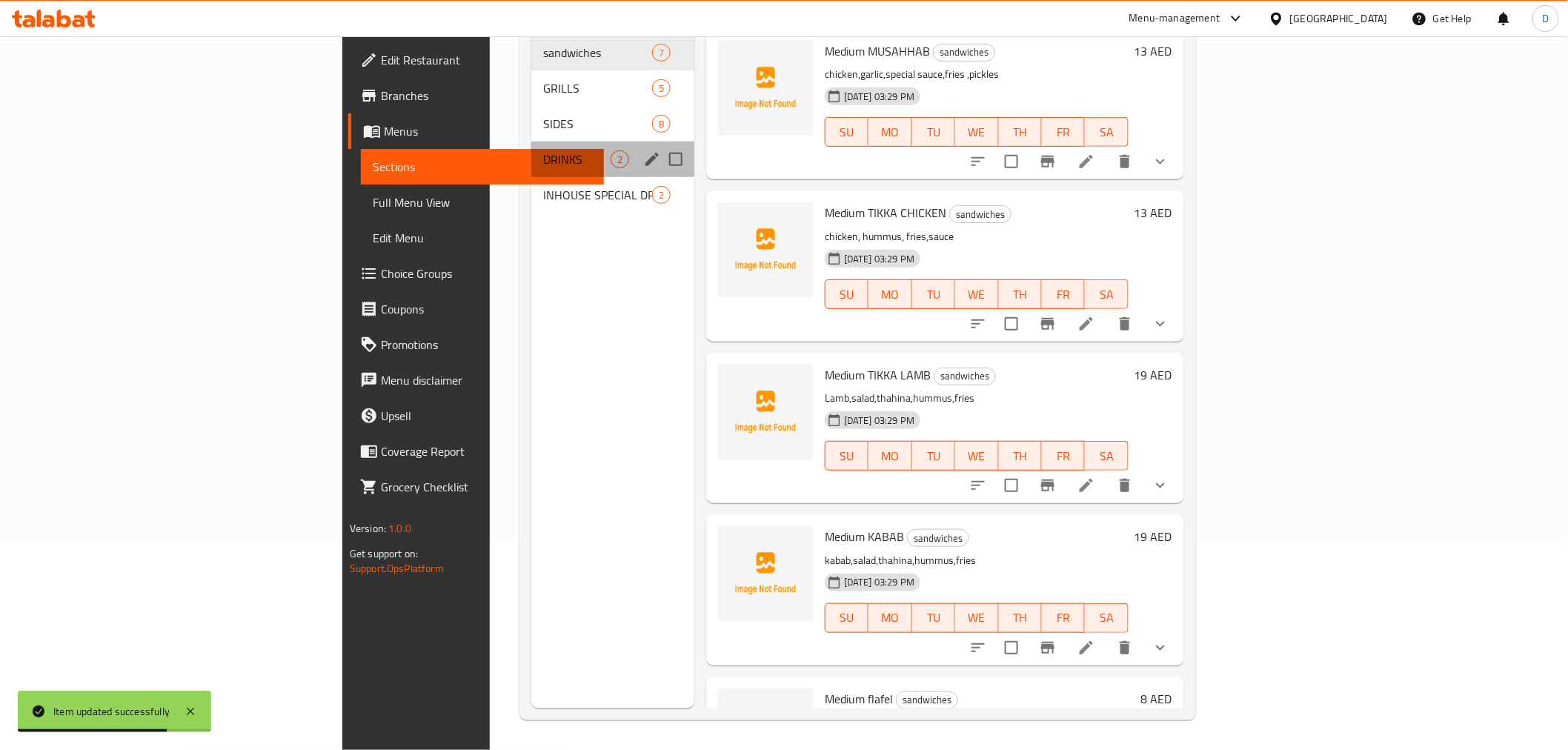
click at [531, 148] on div "DRINKS 2" at bounding box center [612, 159] width 163 height 36
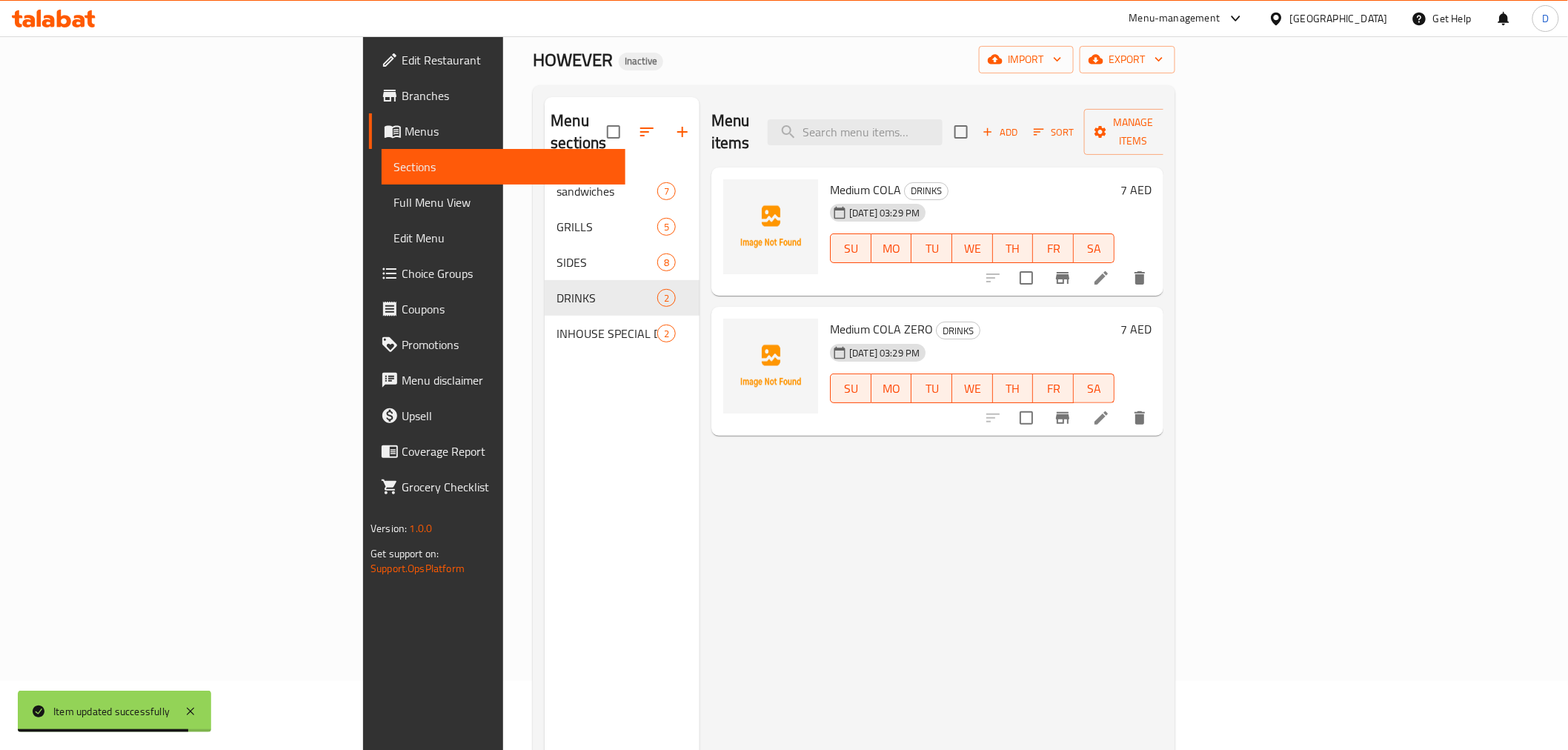
scroll to position [42, 0]
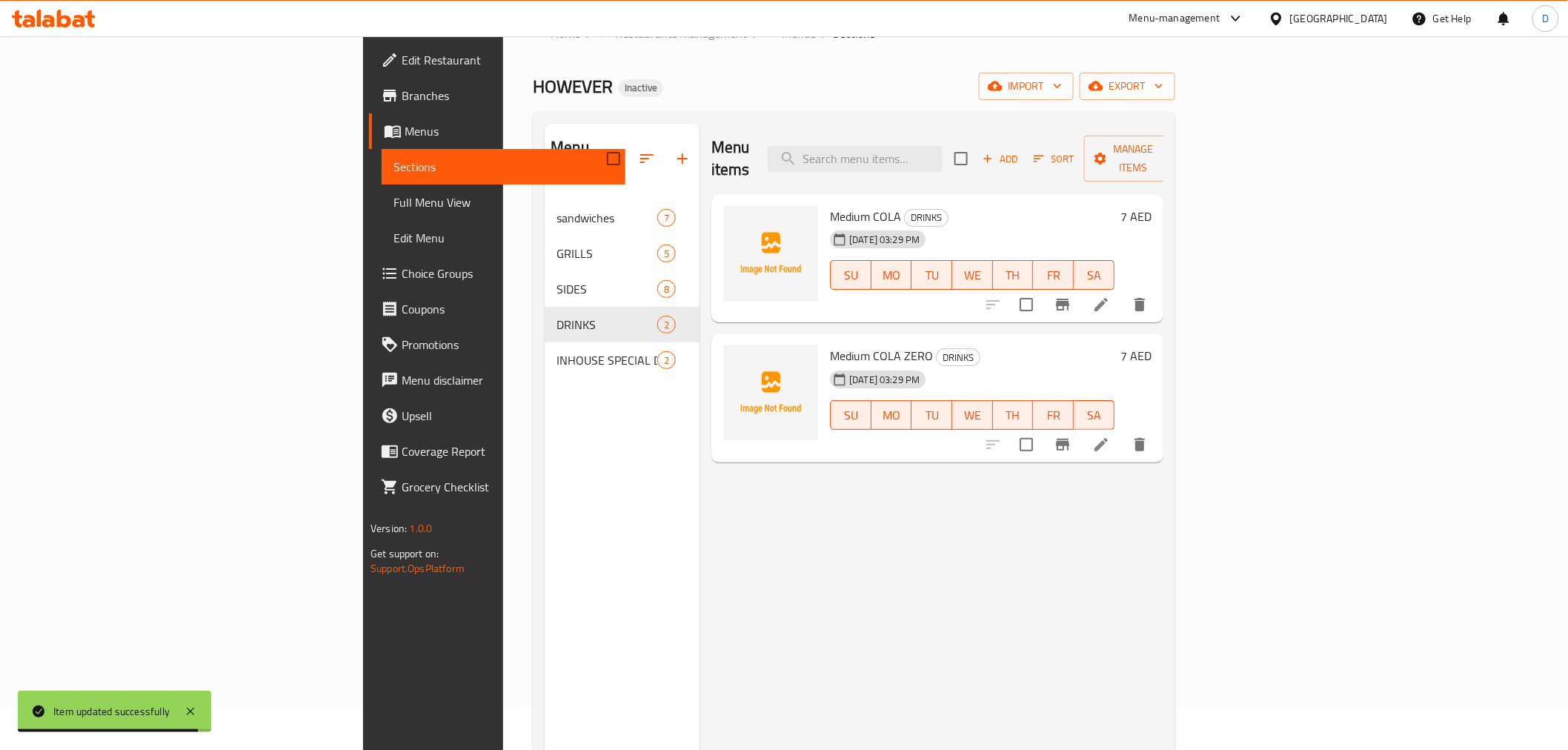
click at [1110, 296] on icon at bounding box center [1100, 304] width 17 height 17
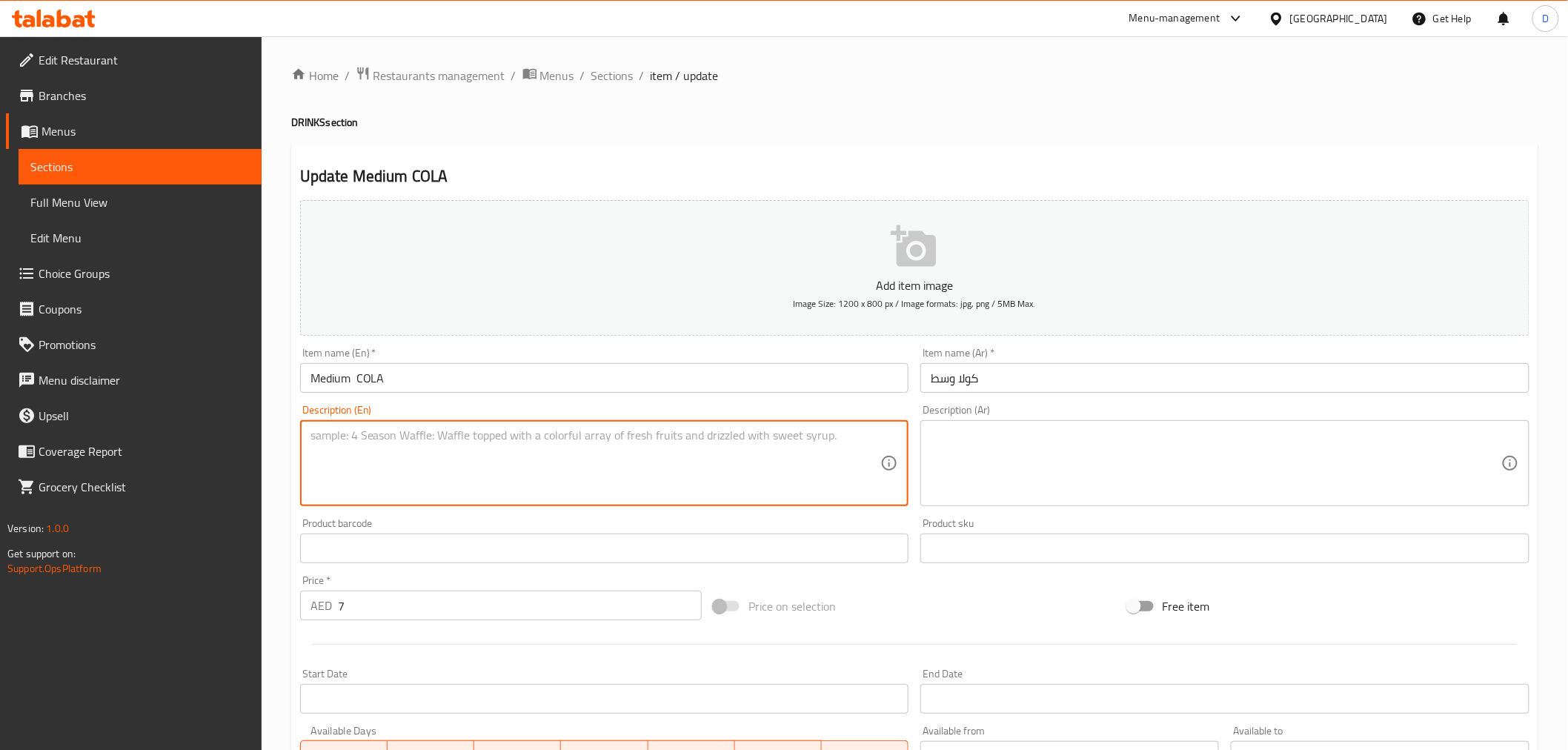
click at [413, 455] on textarea at bounding box center [595, 464] width 570 height 70
paste textarea "soft drink fuzzy and cold"
type textarea "soft drink fuzzy and cold"
click at [1006, 450] on textarea at bounding box center [1216, 464] width 570 height 70
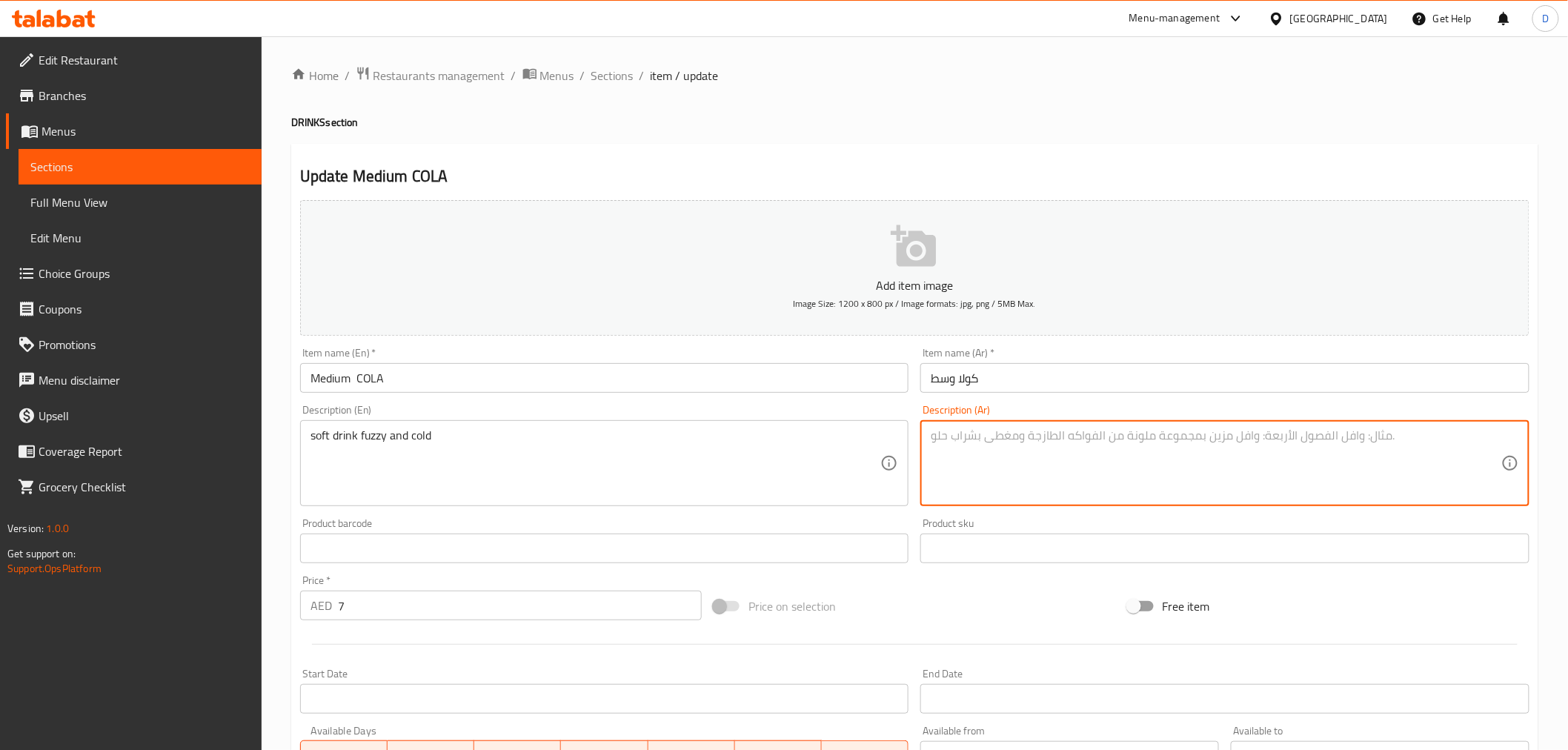
paste textarea "مشروب [PERSON_NAME] وبارد"
type textarea "مشروب [PERSON_NAME] وبارد"
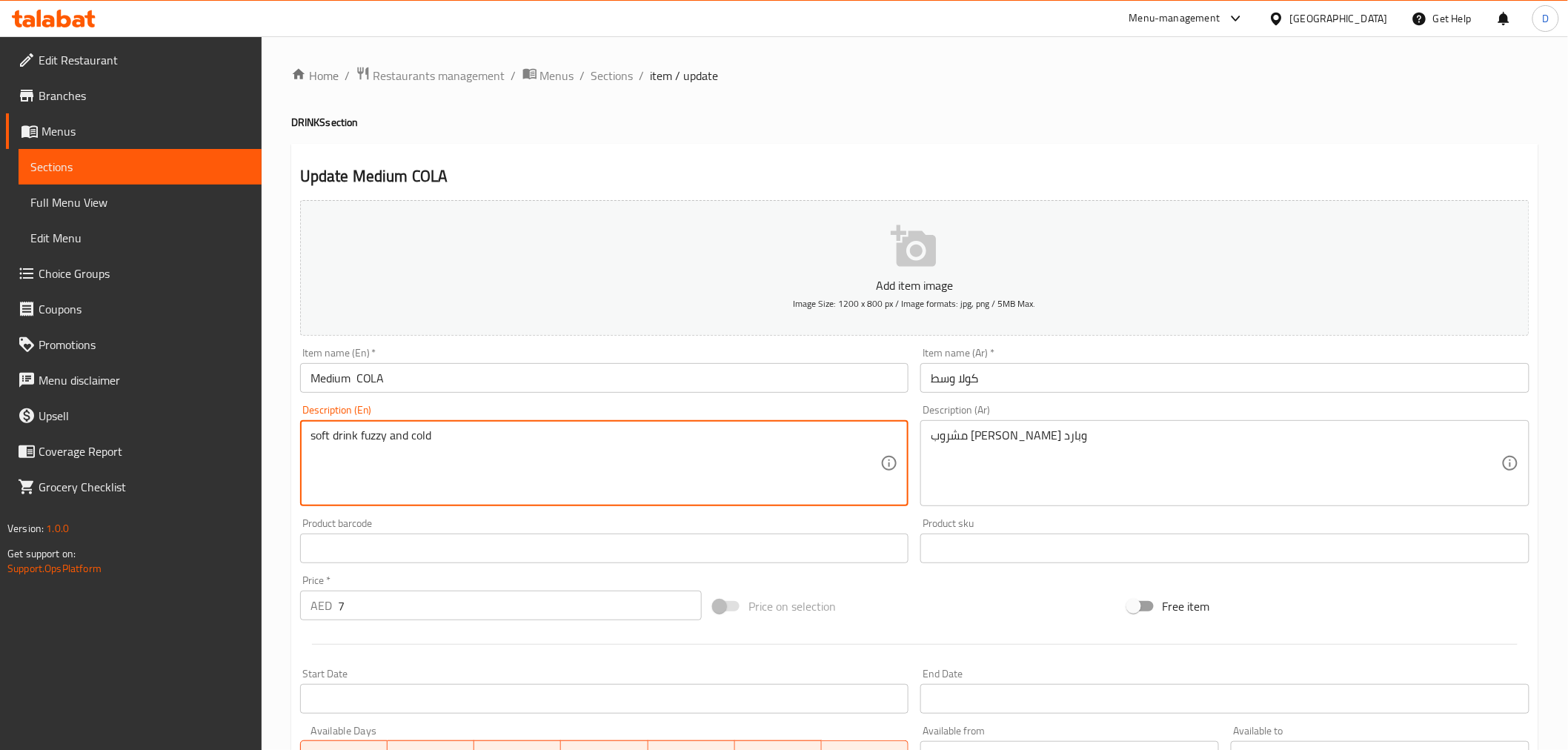
click at [368, 442] on textarea "soft drink fuzzy and cold" at bounding box center [595, 464] width 570 height 70
paste textarea "i"
type textarea "soft drink fizzy and cold"
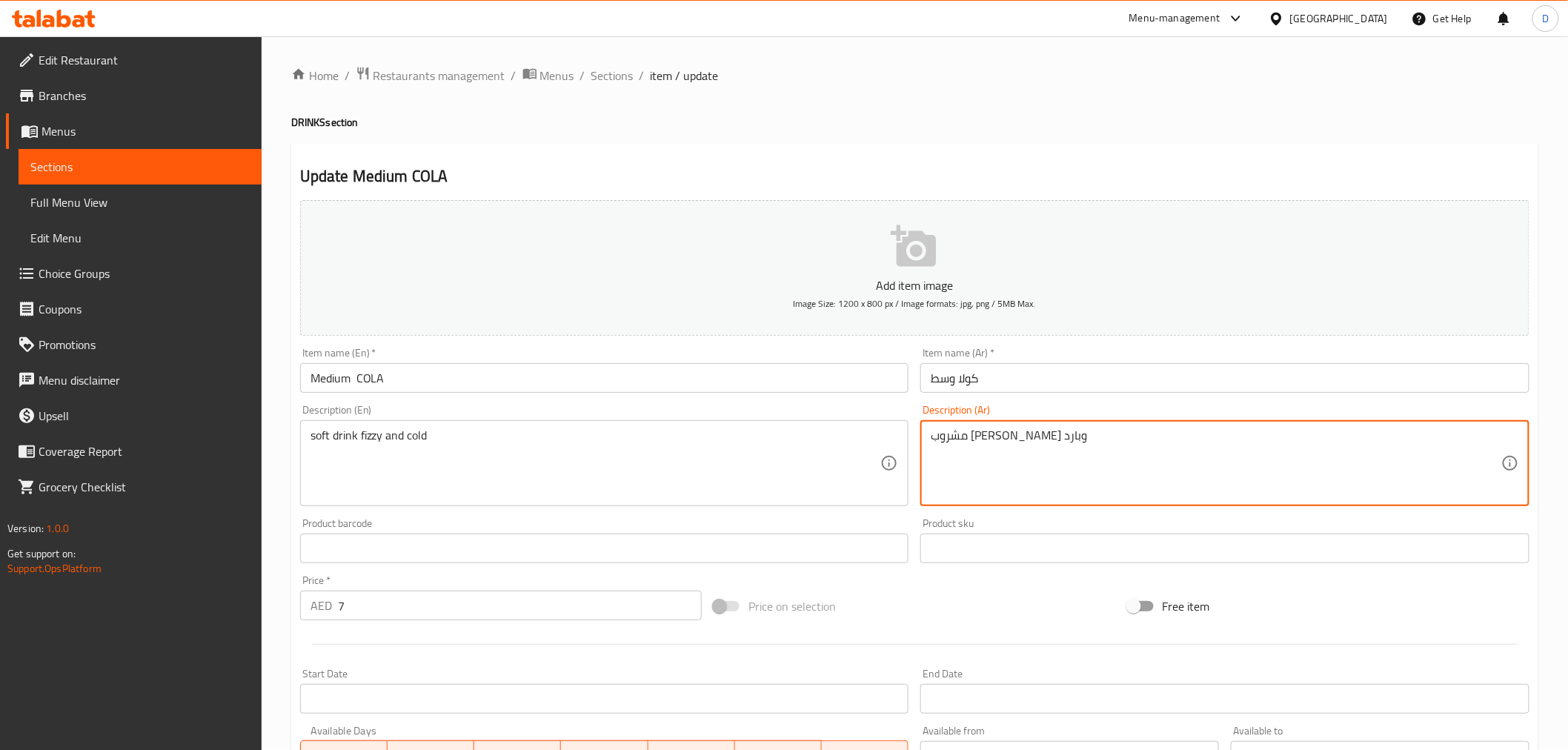
click at [981, 442] on textarea "مشروب [PERSON_NAME] وبارد" at bounding box center [1216, 464] width 570 height 70
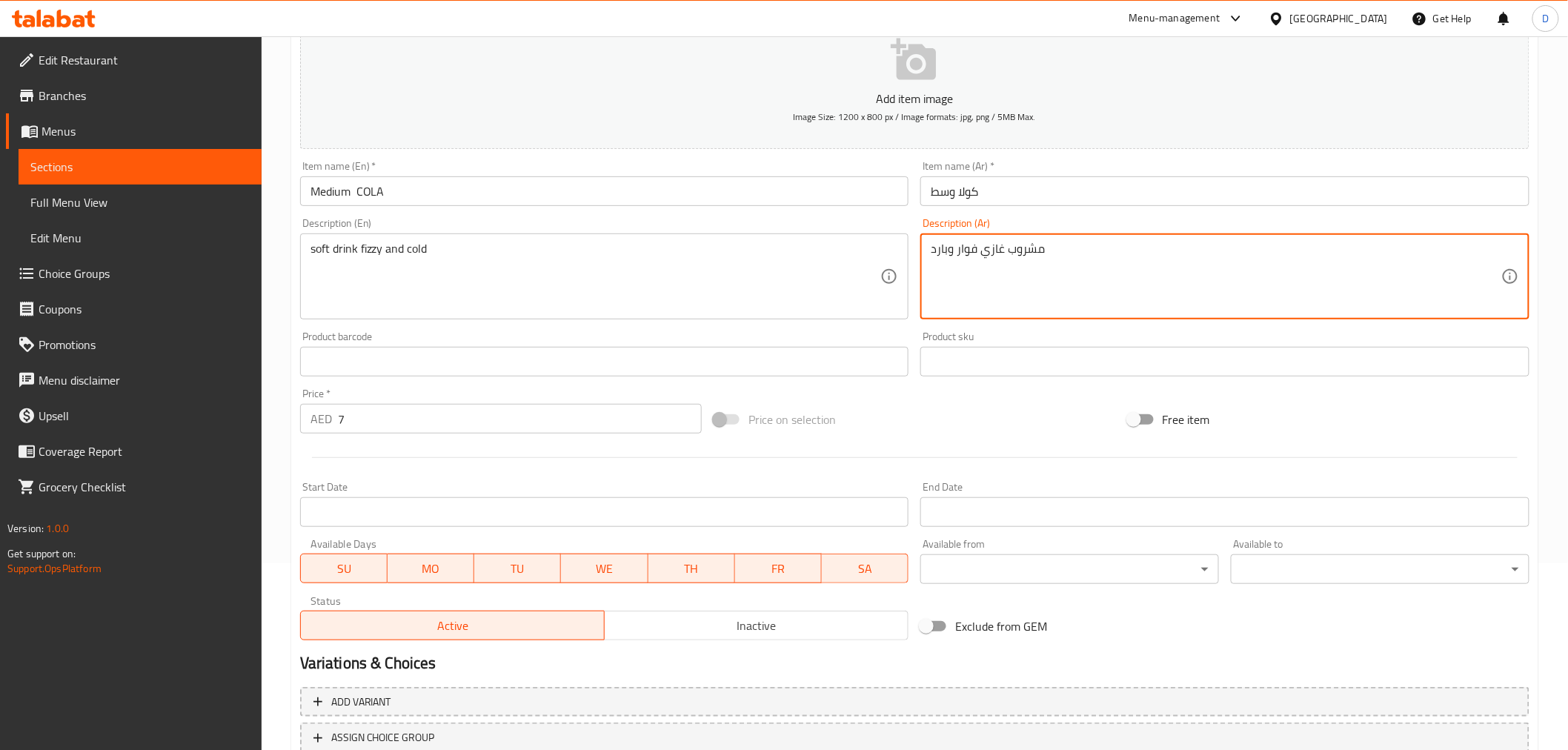
scroll to position [294, 0]
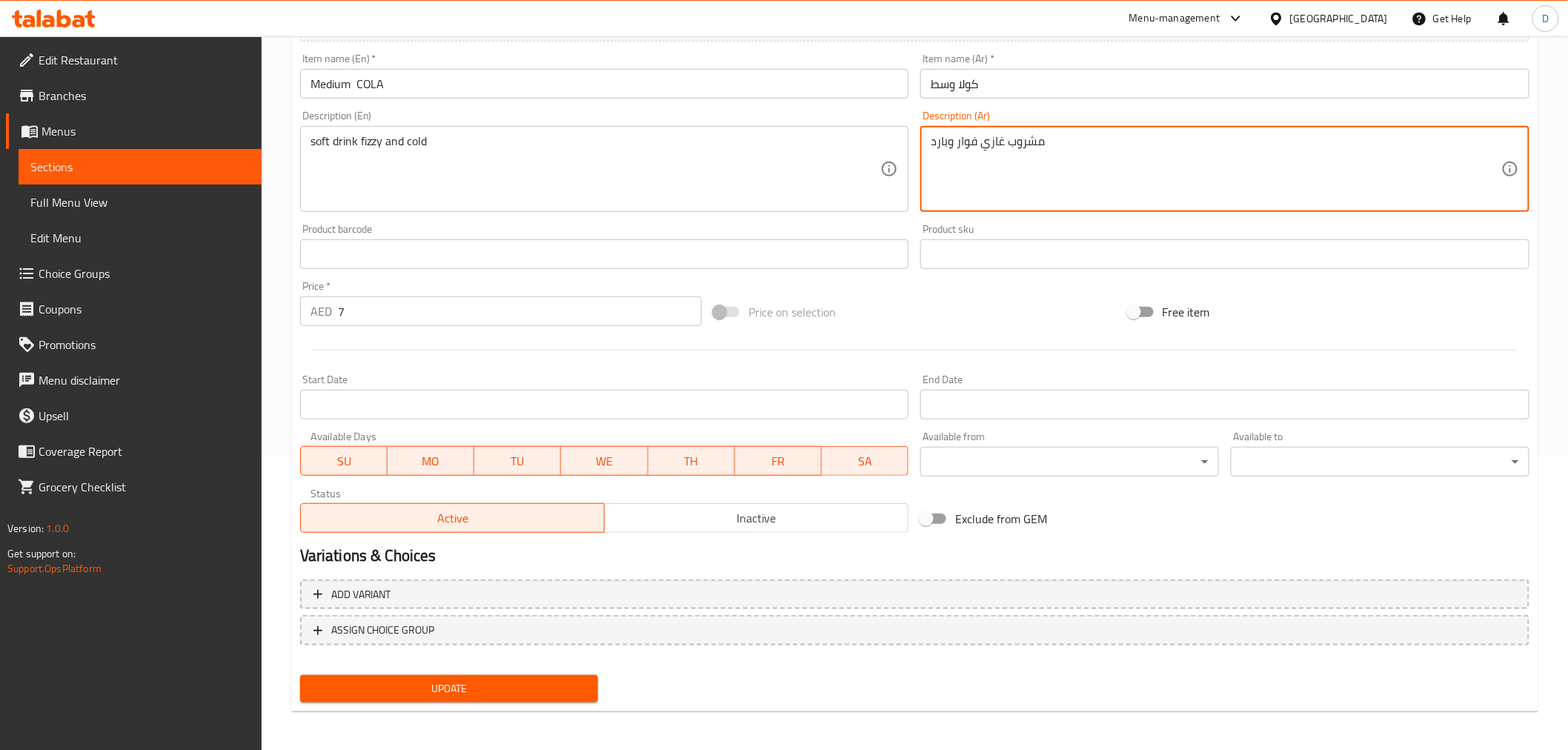
type textarea "مشروب غازي فوار وبارد"
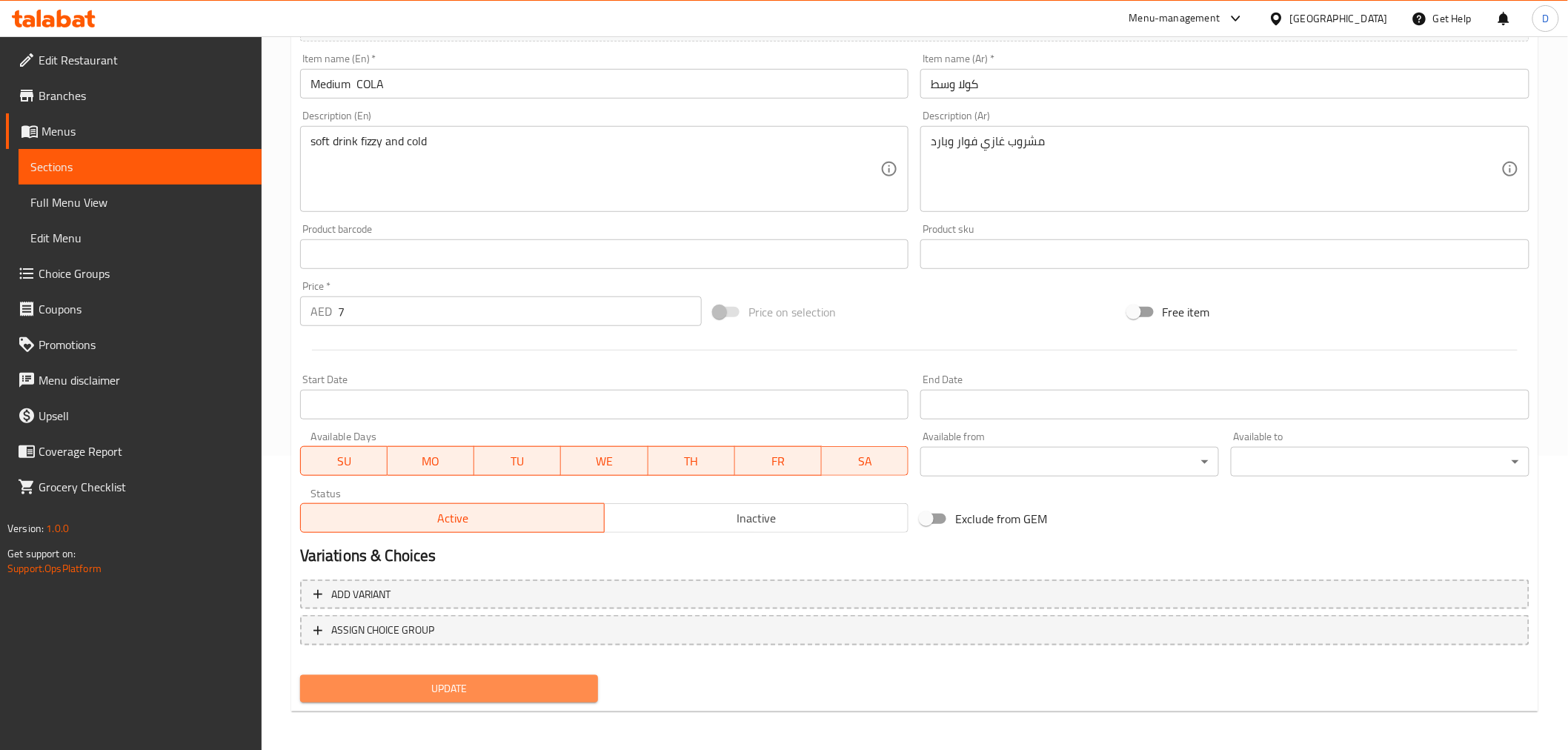
click at [566, 675] on span "Update" at bounding box center [449, 689] width 275 height 18
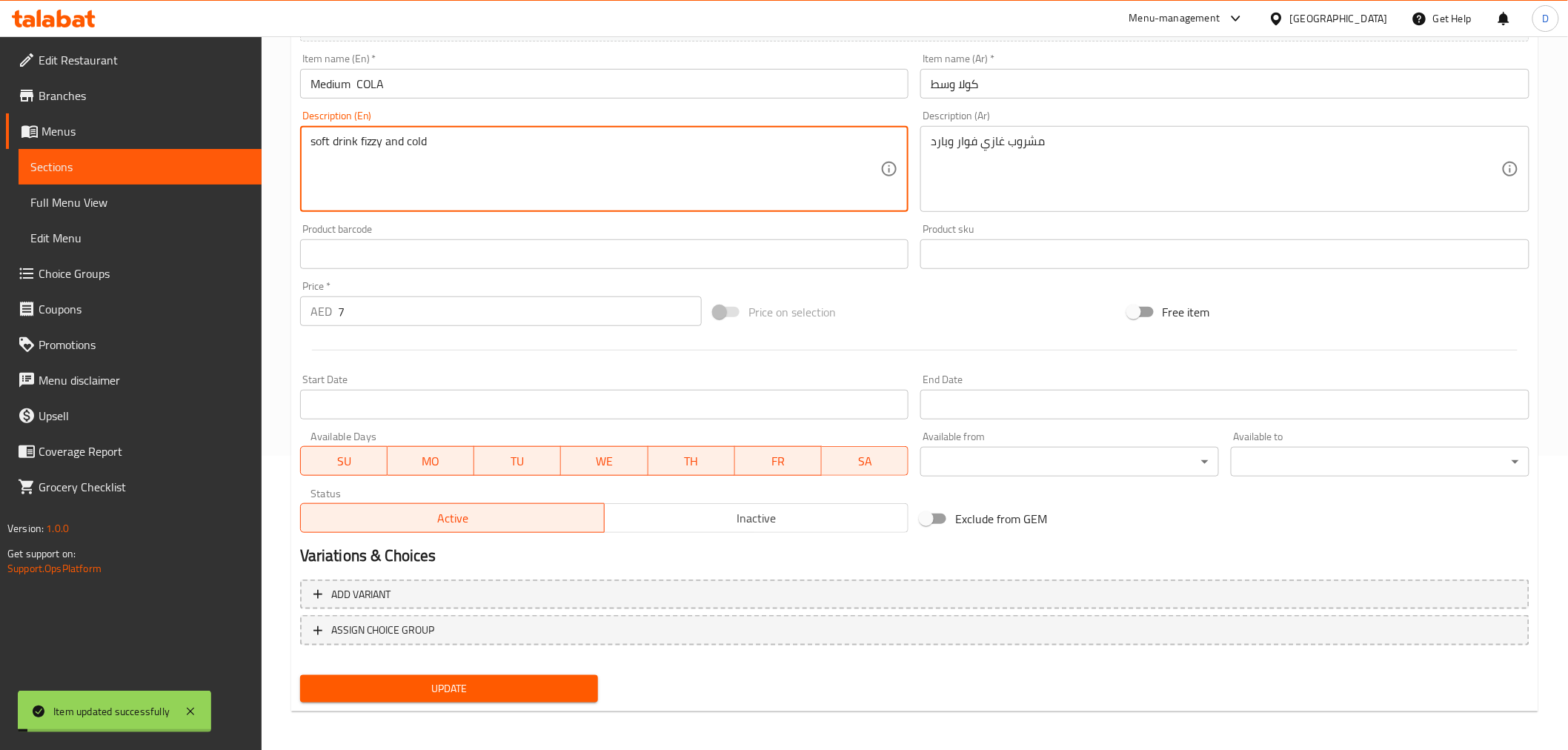
click at [408, 159] on textarea "soft drink fizzy and cold" at bounding box center [595, 169] width 570 height 70
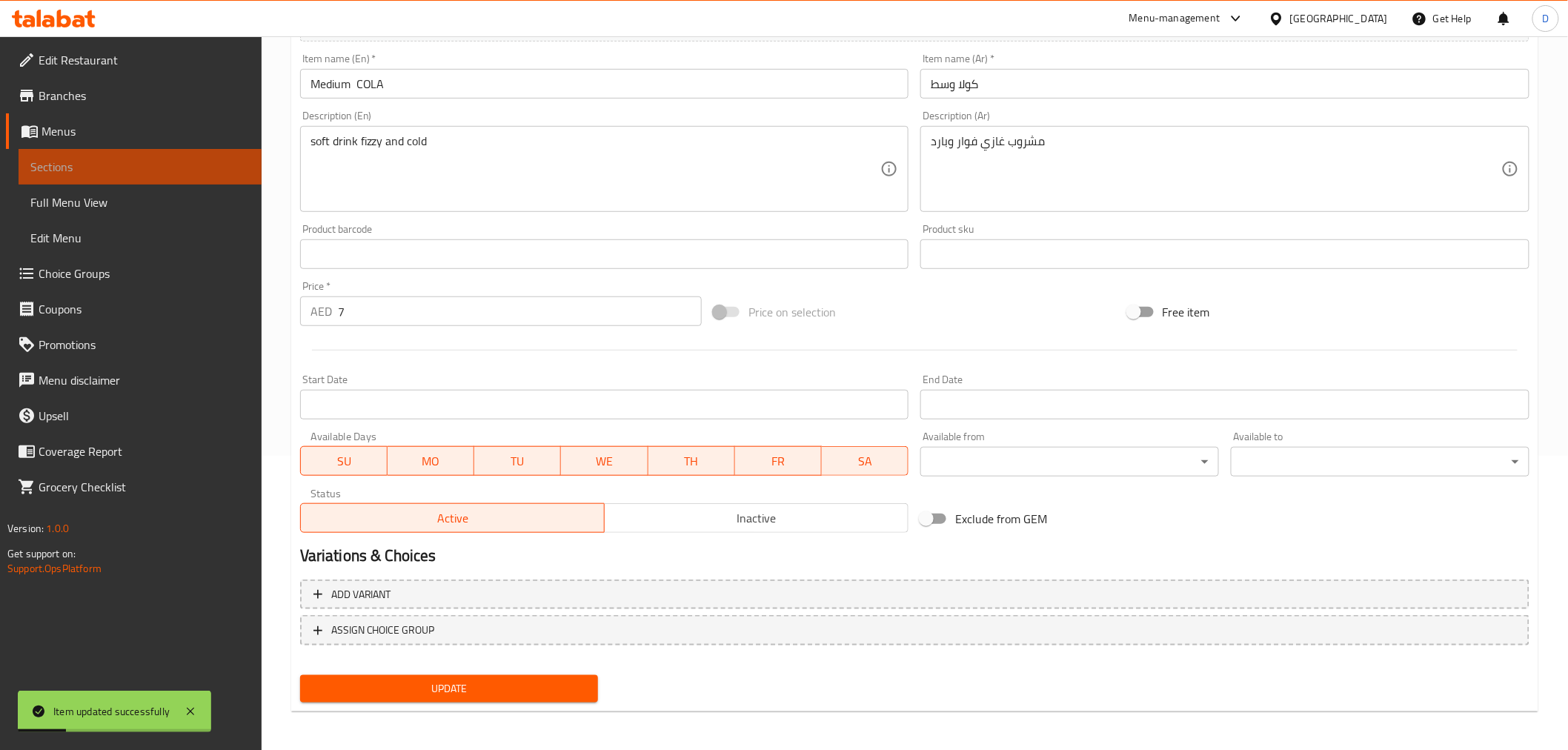
click at [176, 166] on span "Sections" at bounding box center [140, 166] width 219 height 17
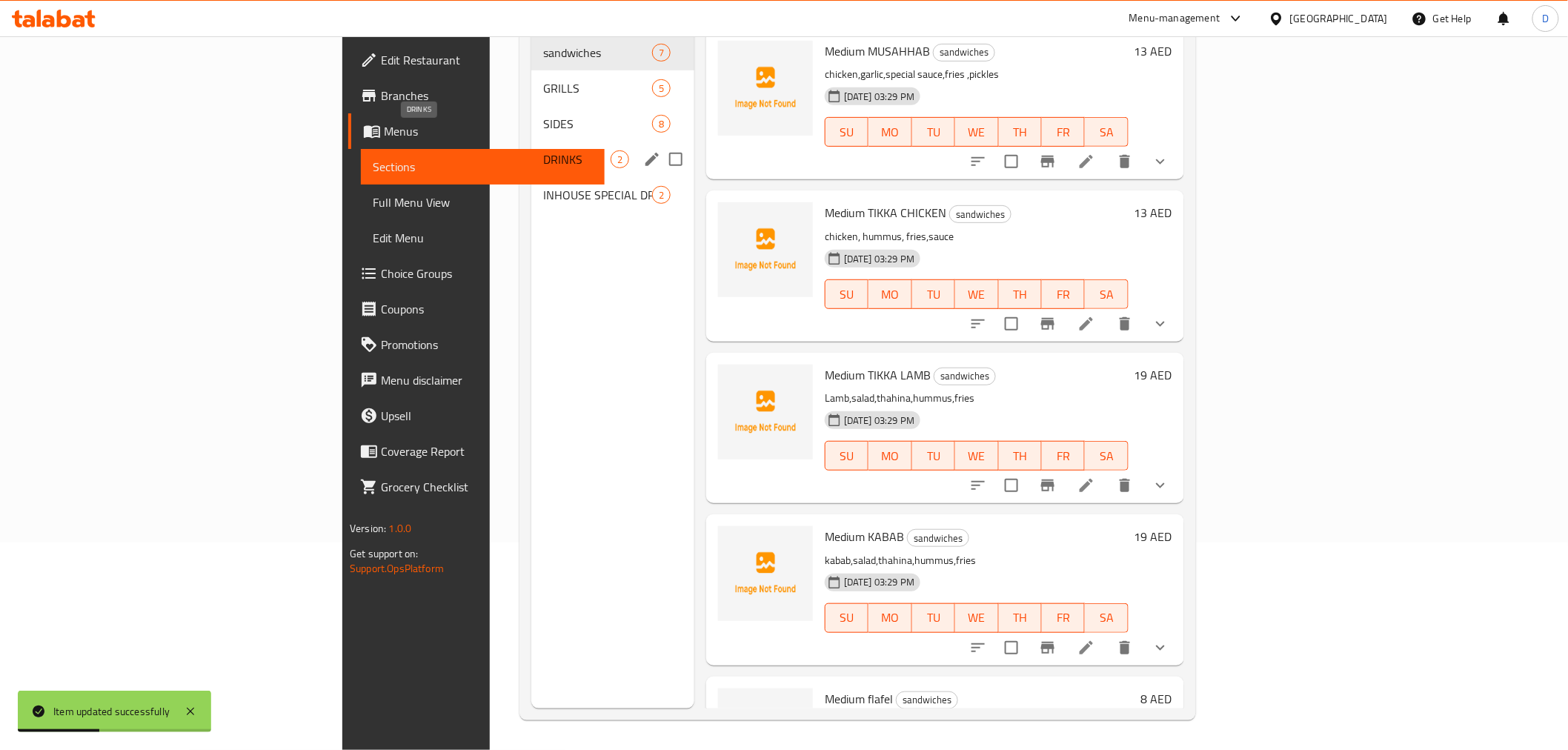
drag, startPoint x: 400, startPoint y: 142, endPoint x: 894, endPoint y: 416, distance: 564.9
click at [531, 151] on div "DRINKS 2" at bounding box center [612, 159] width 163 height 36
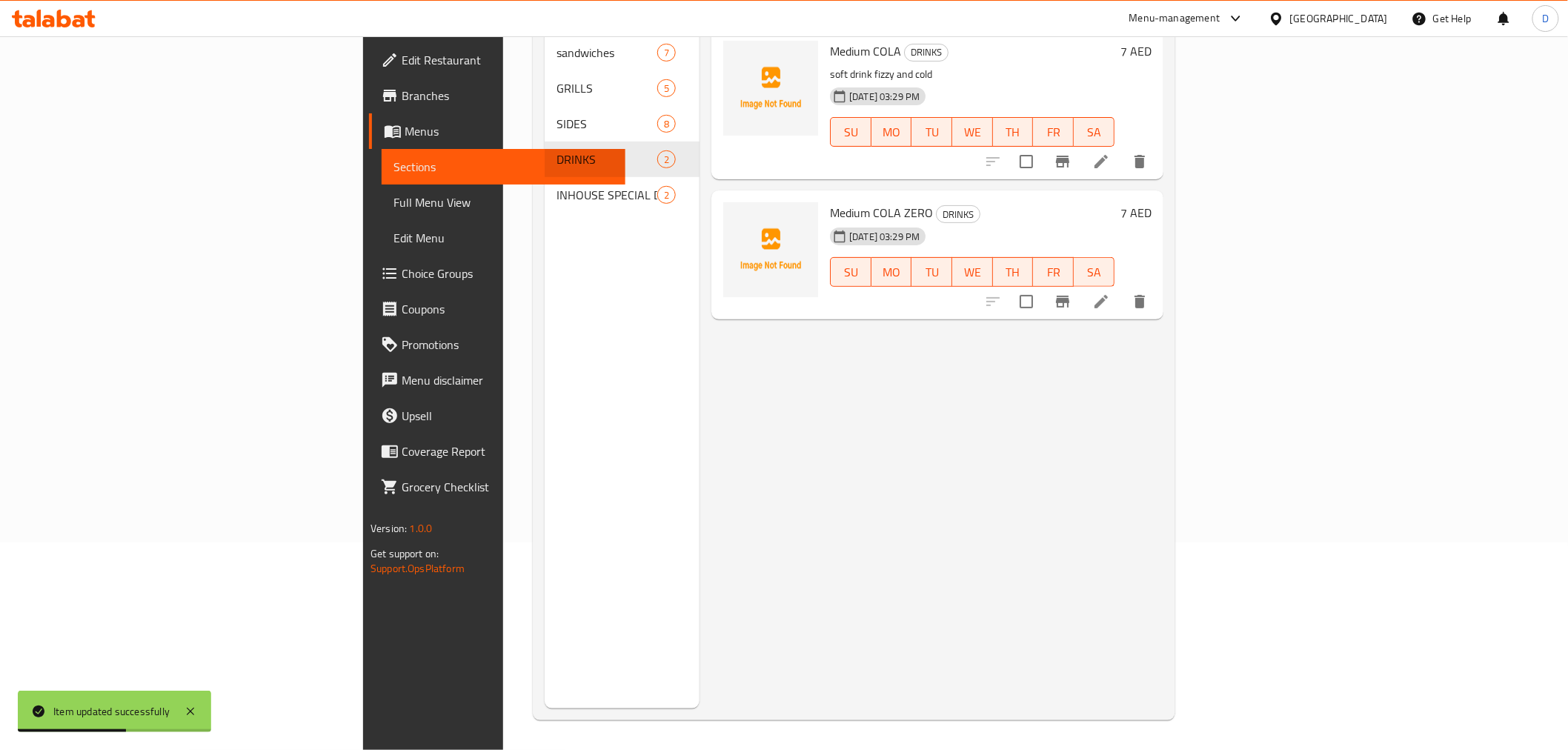
click at [1122, 288] on li at bounding box center [1100, 301] width 41 height 26
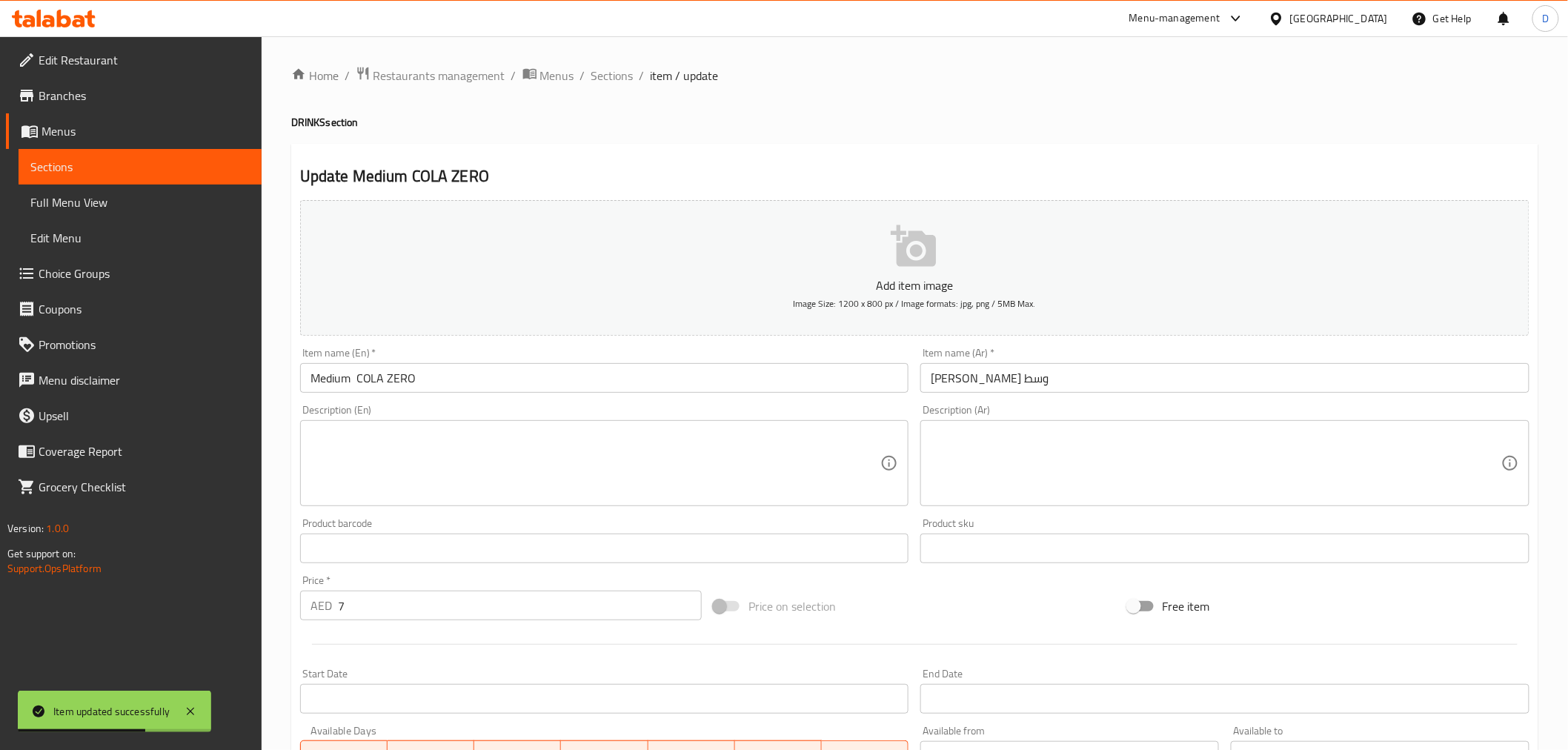
click at [409, 456] on textarea at bounding box center [595, 464] width 570 height 70
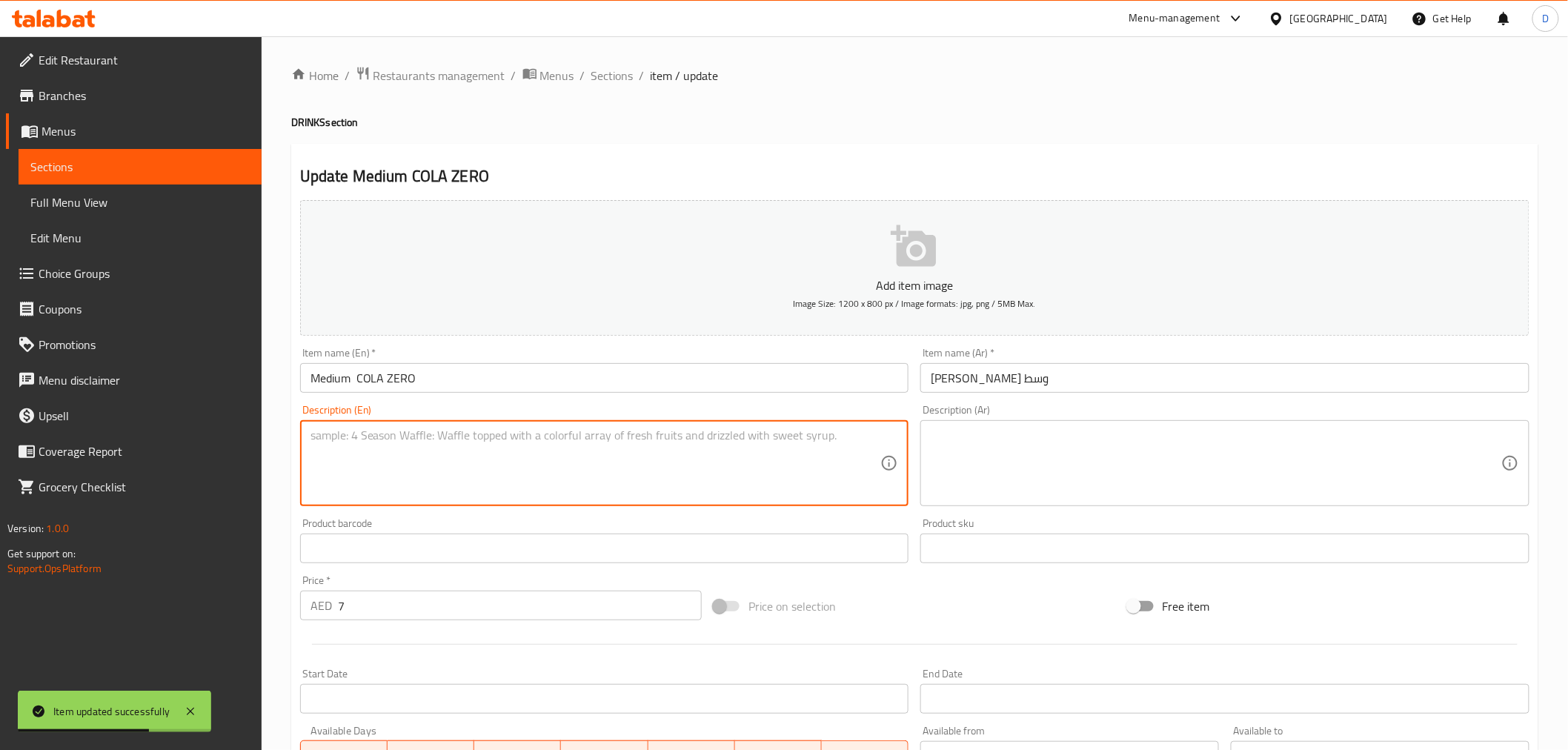
paste textarea "soft drink fizzy and cold"
type textarea "soft drink fizzy and cold"
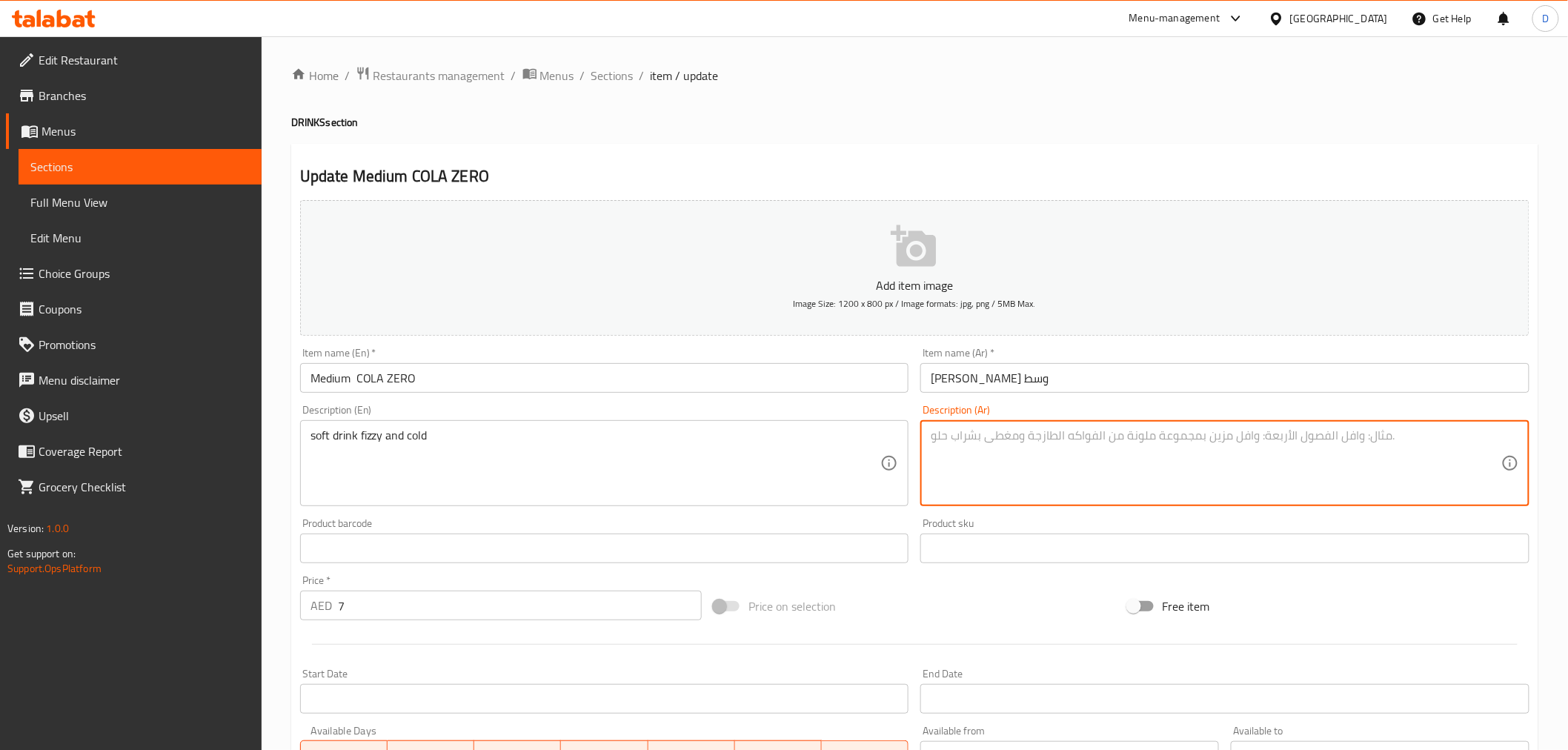
click at [1017, 472] on textarea at bounding box center [1216, 464] width 570 height 70
paste textarea "مشروب غازي وبارد"
click at [956, 441] on textarea "مشروب غازي وبارد" at bounding box center [1216, 464] width 570 height 70
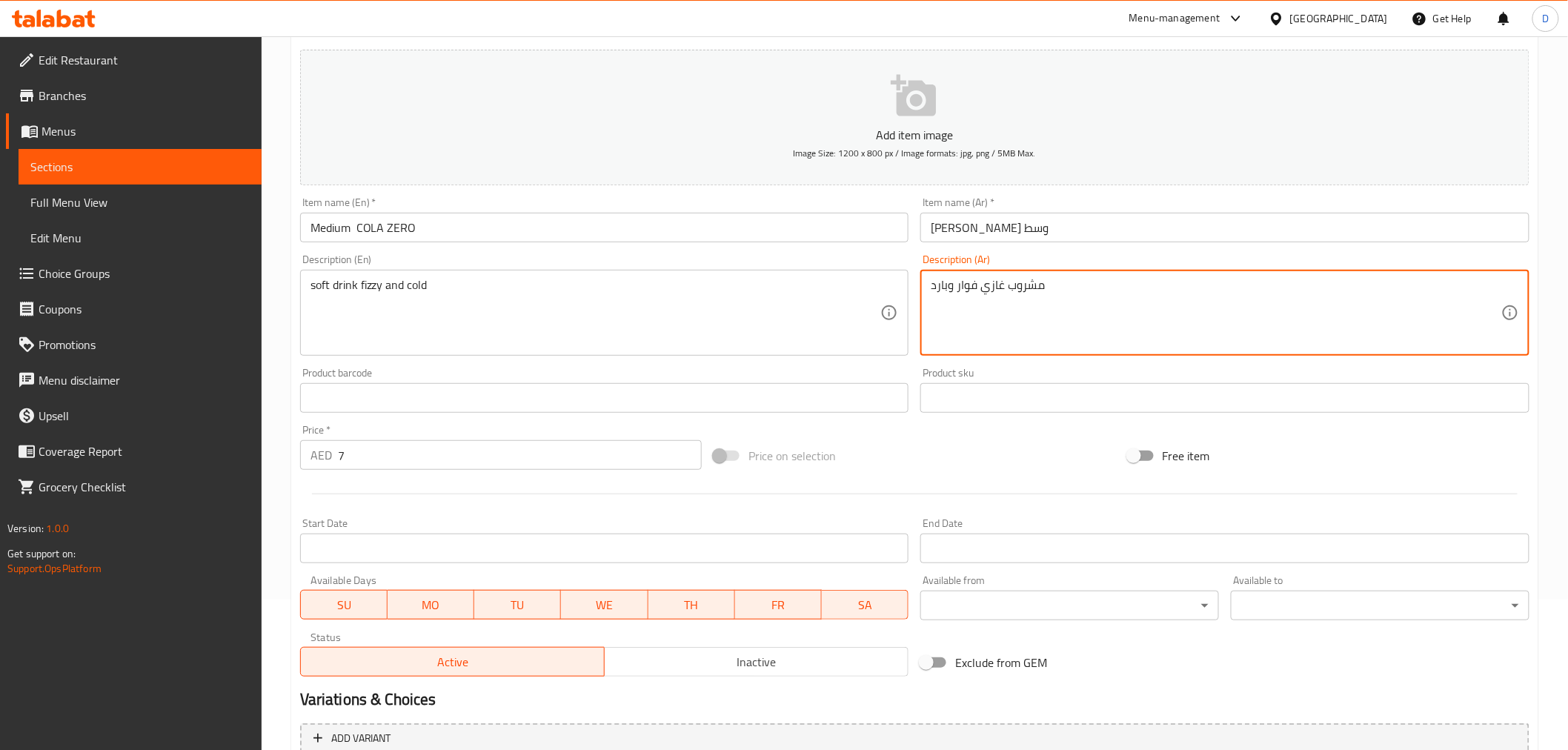
scroll to position [294, 0]
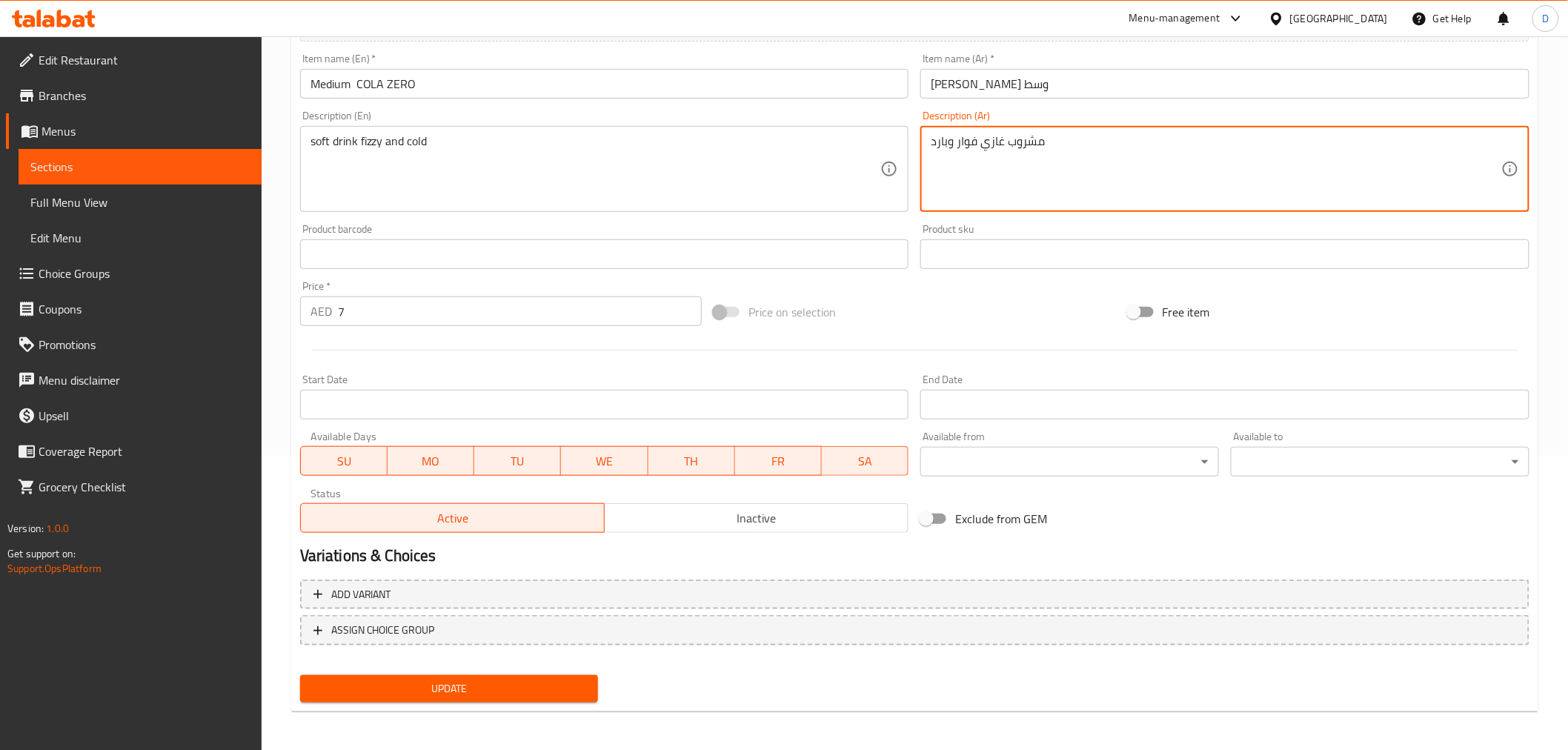
type textarea "مشروب غازي فوار وبارد"
click at [420, 675] on span "Update" at bounding box center [449, 689] width 275 height 18
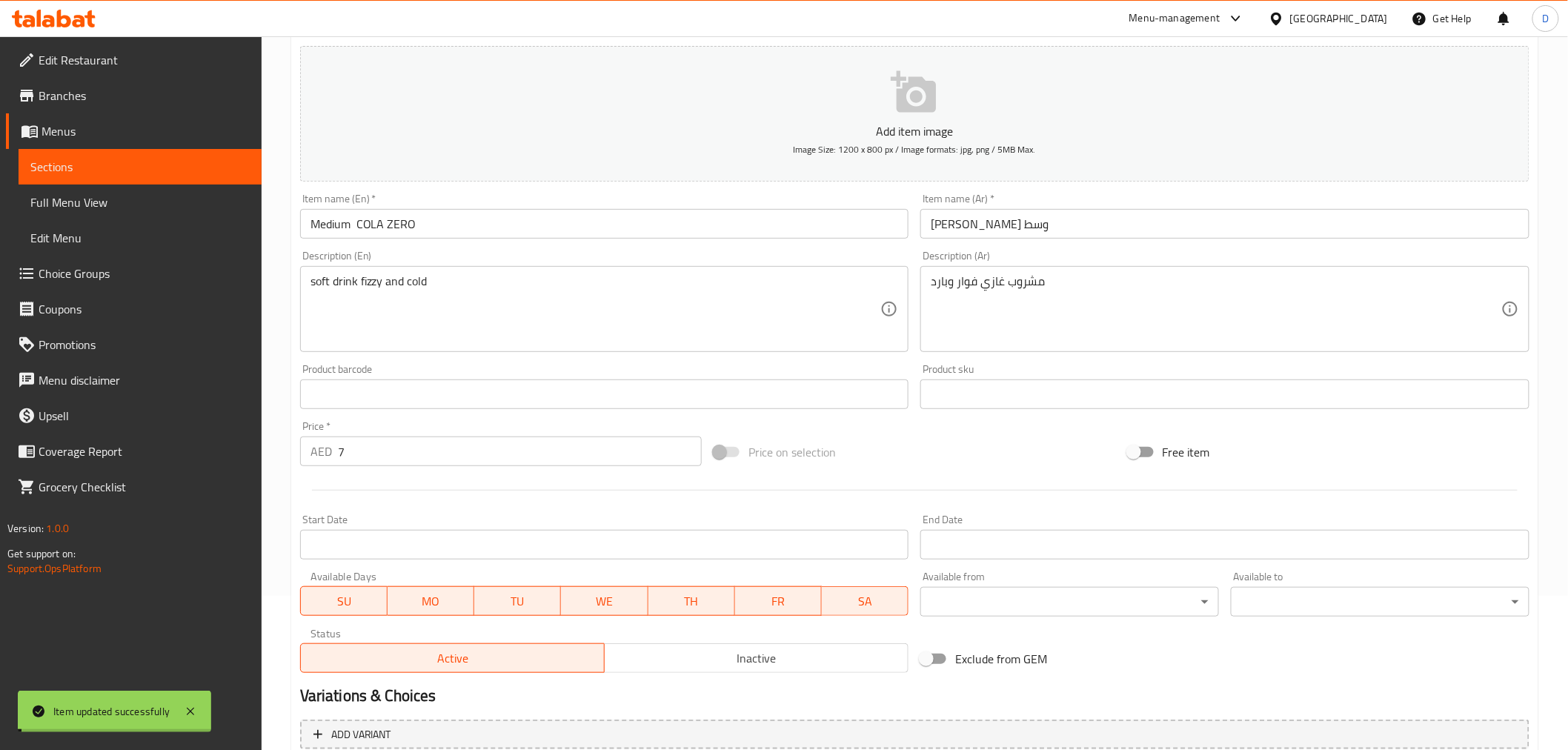
scroll to position [0, 0]
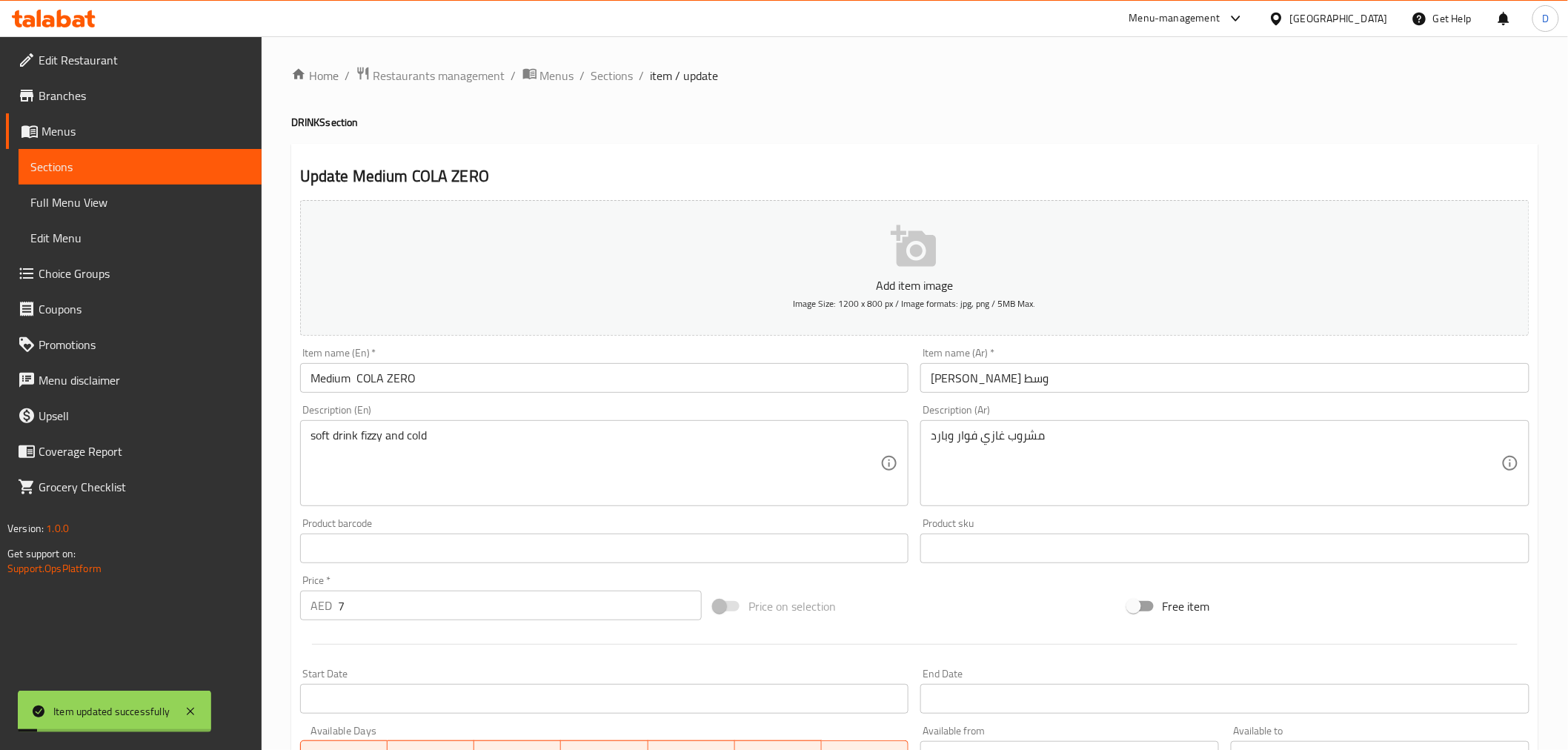
click at [315, 117] on h4 "DRINKS section" at bounding box center [914, 123] width 1247 height 15
copy h4 "DRINKS"
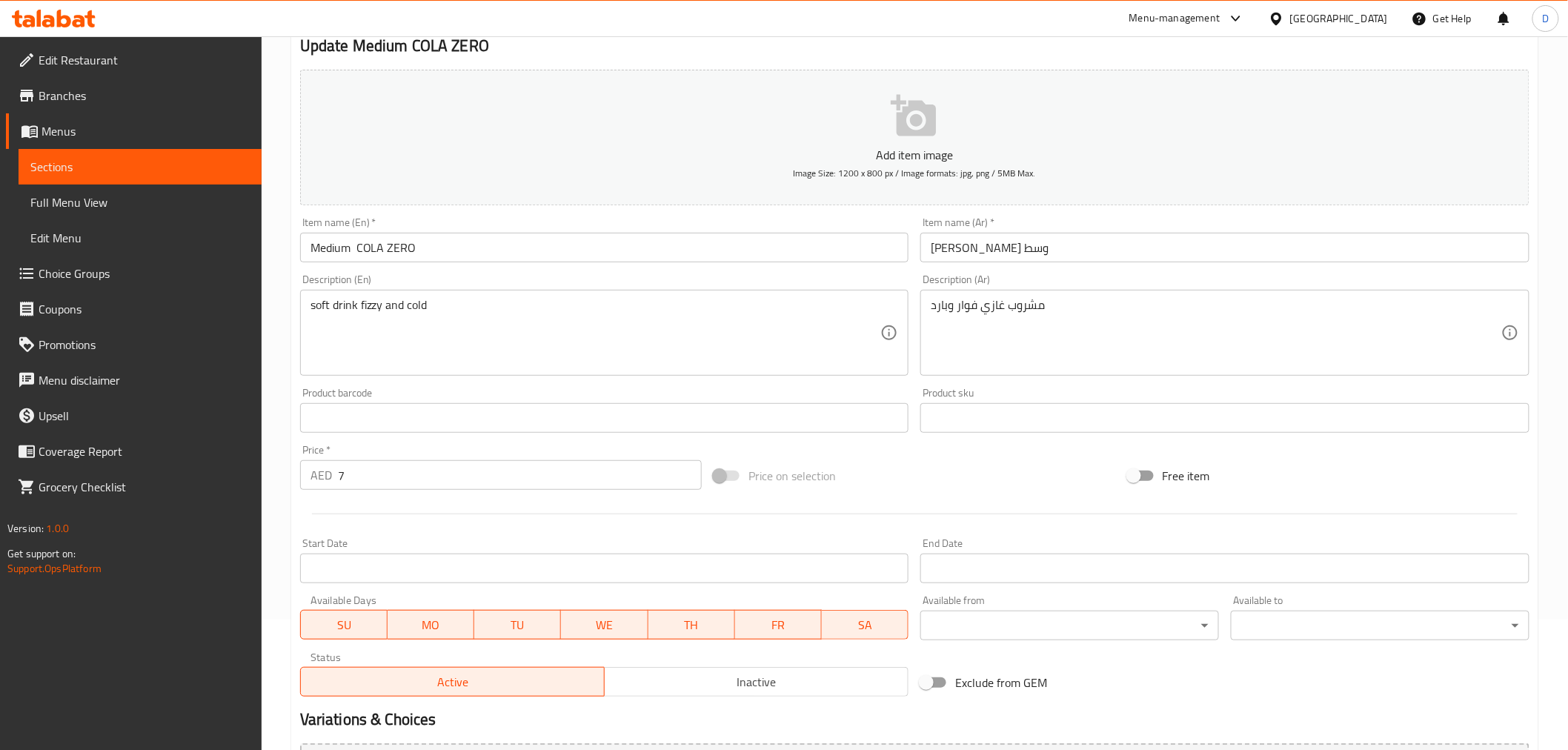
scroll to position [294, 0]
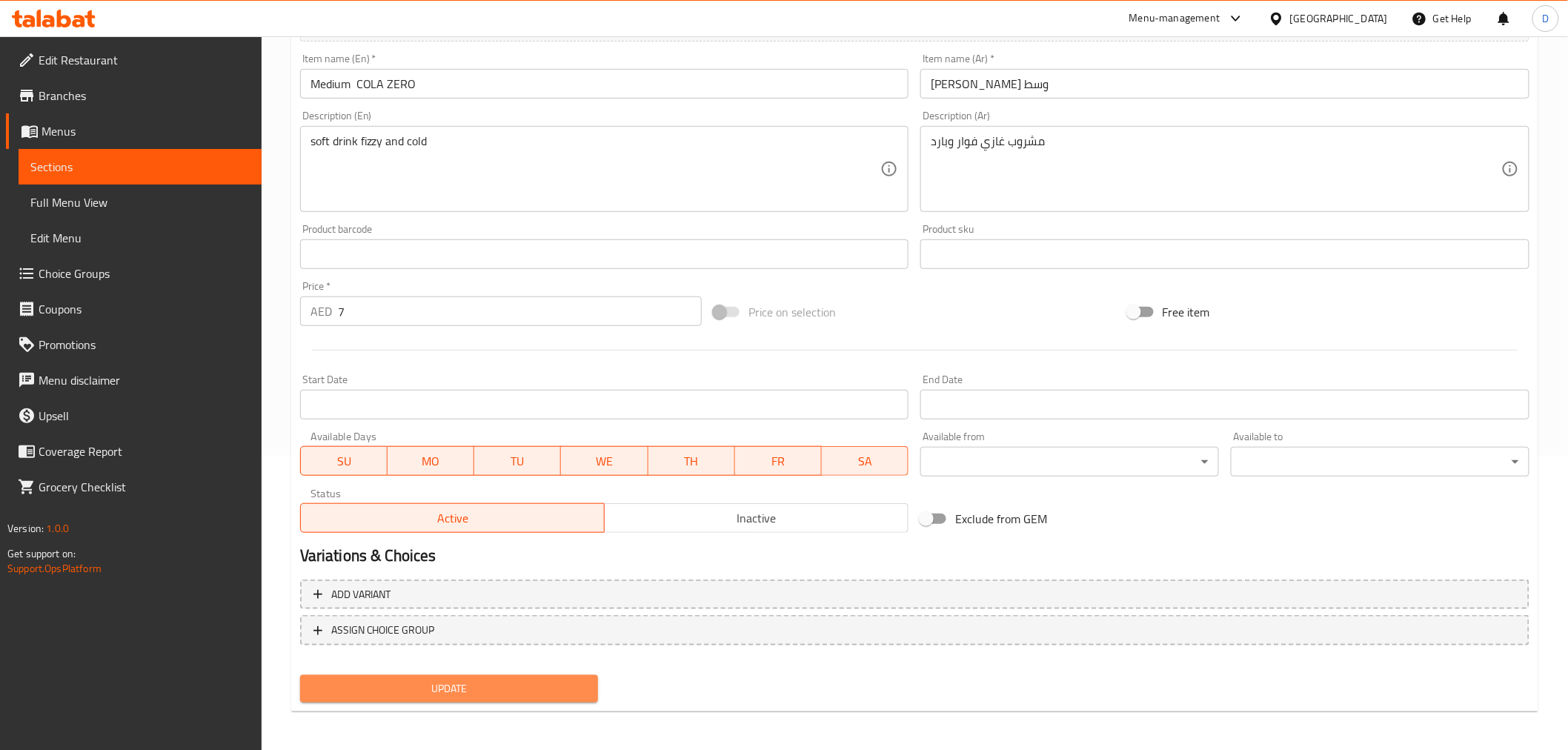
click at [509, 675] on span "Update" at bounding box center [449, 689] width 275 height 18
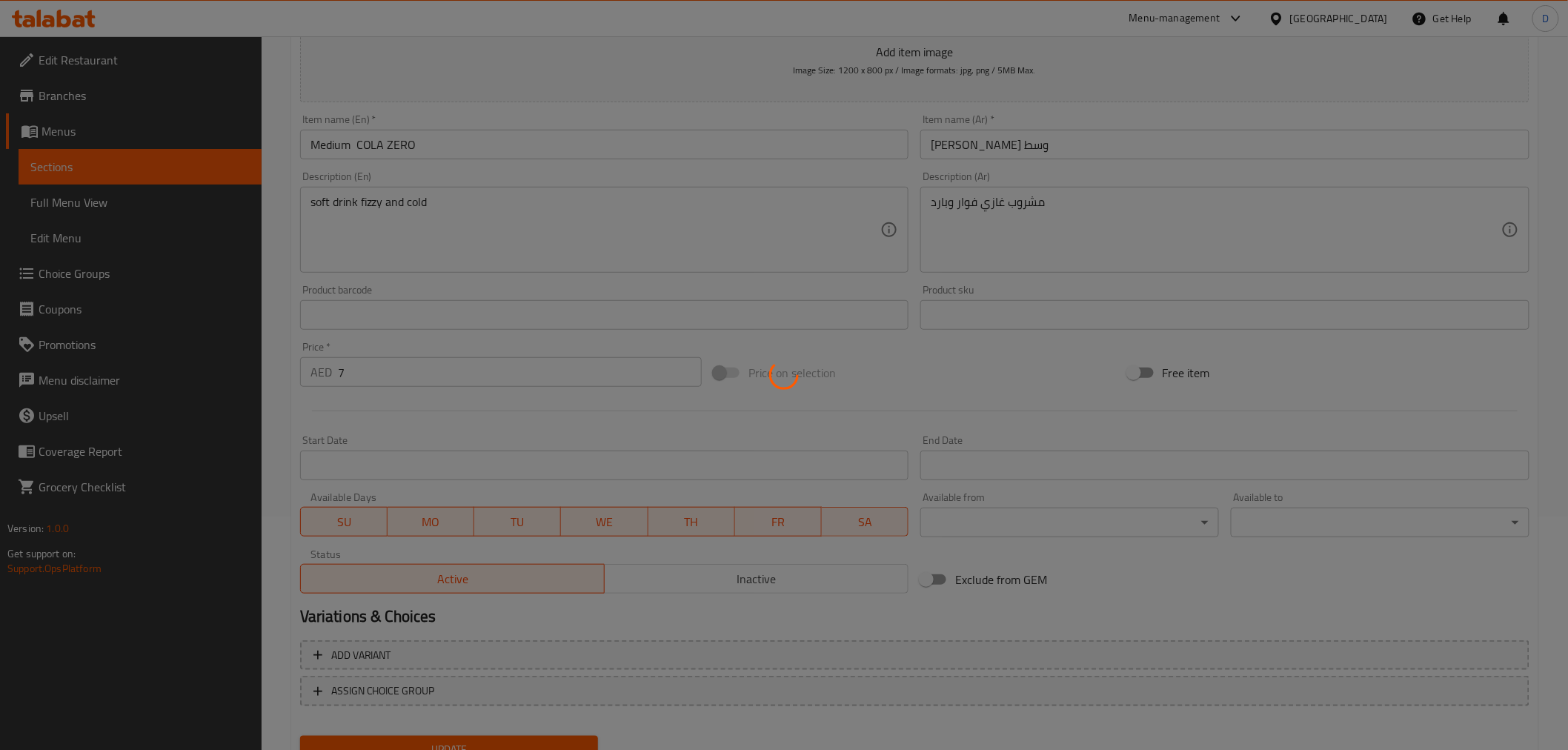
scroll to position [130, 0]
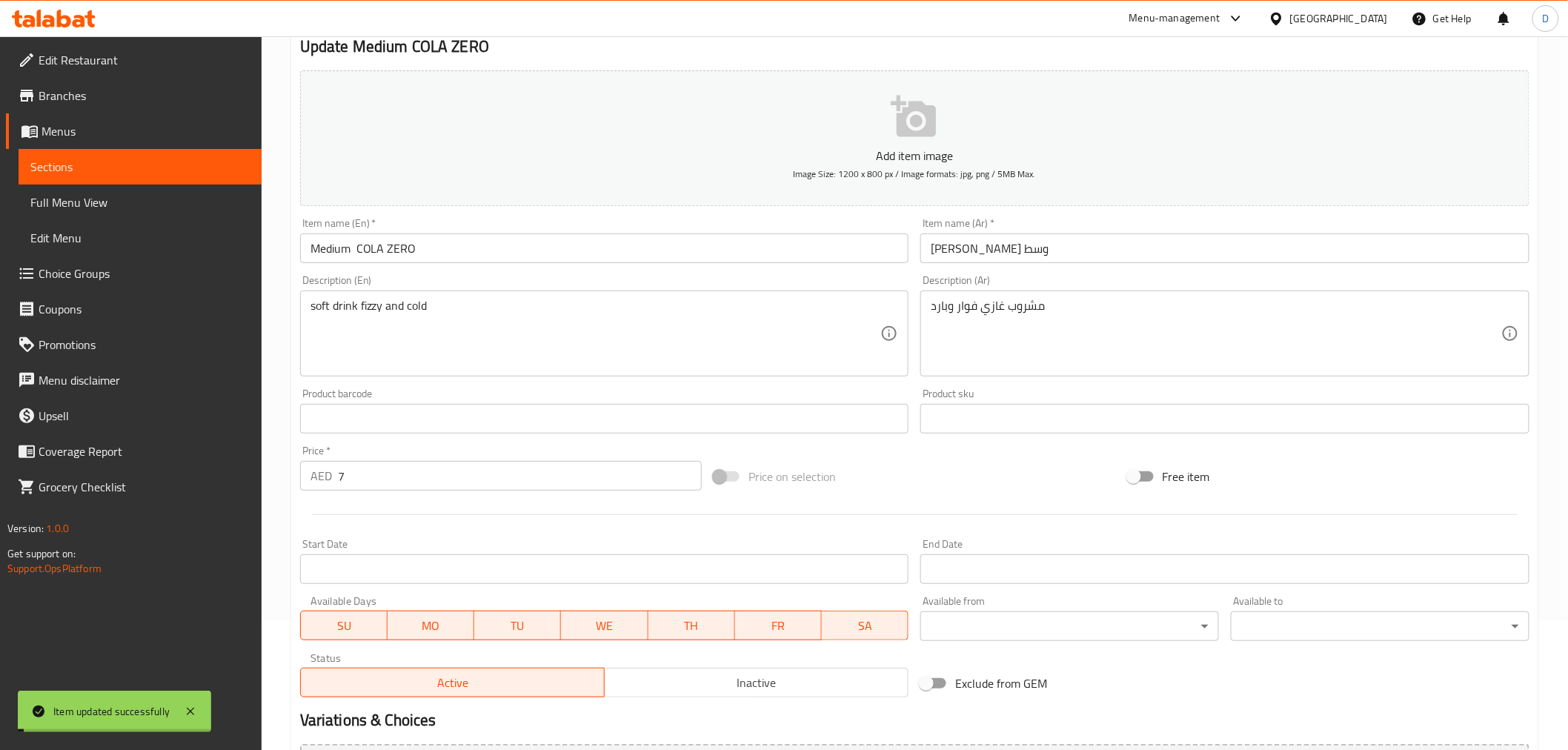
click at [357, 248] on input "Medium COLA ZERO" at bounding box center [605, 248] width 609 height 30
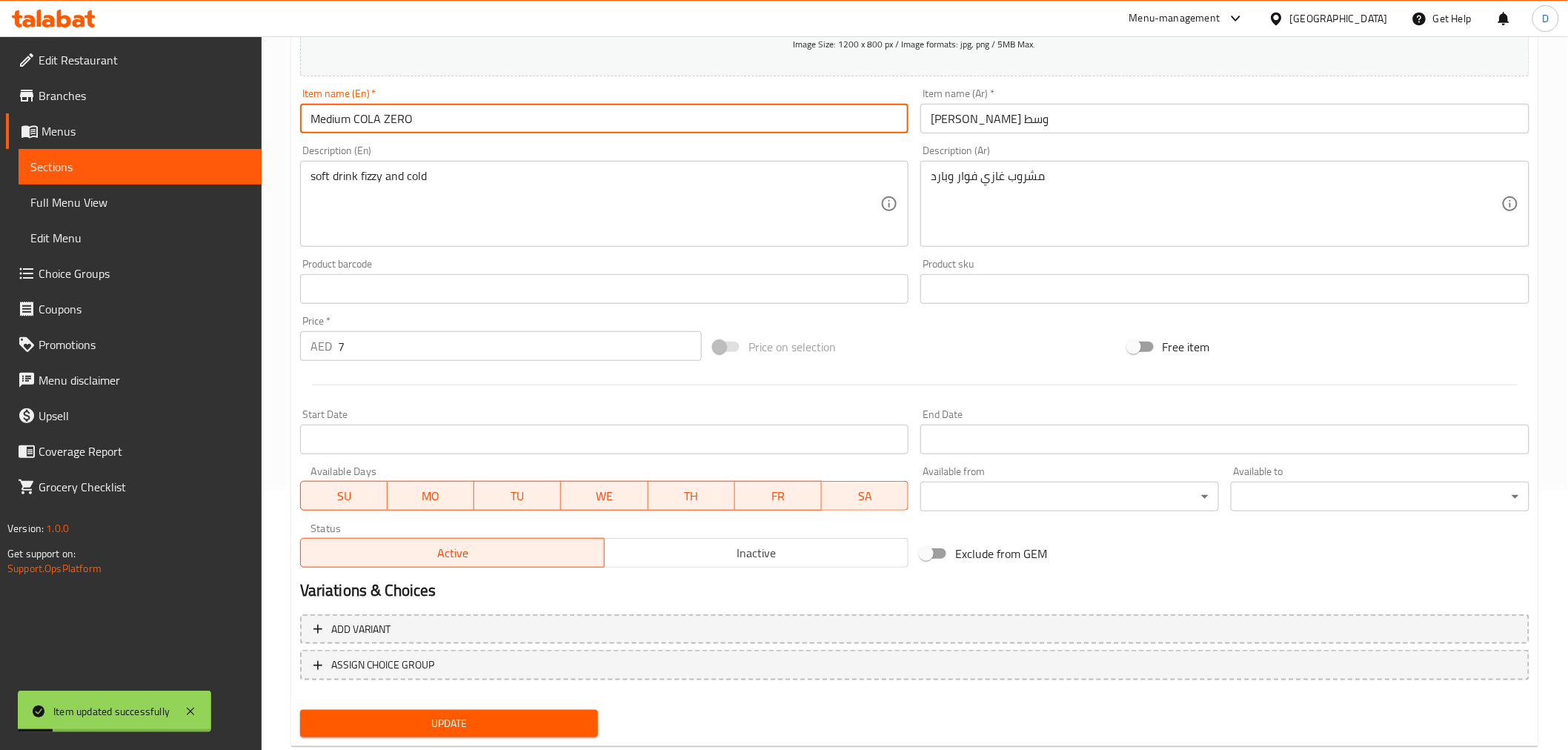
scroll to position [294, 0]
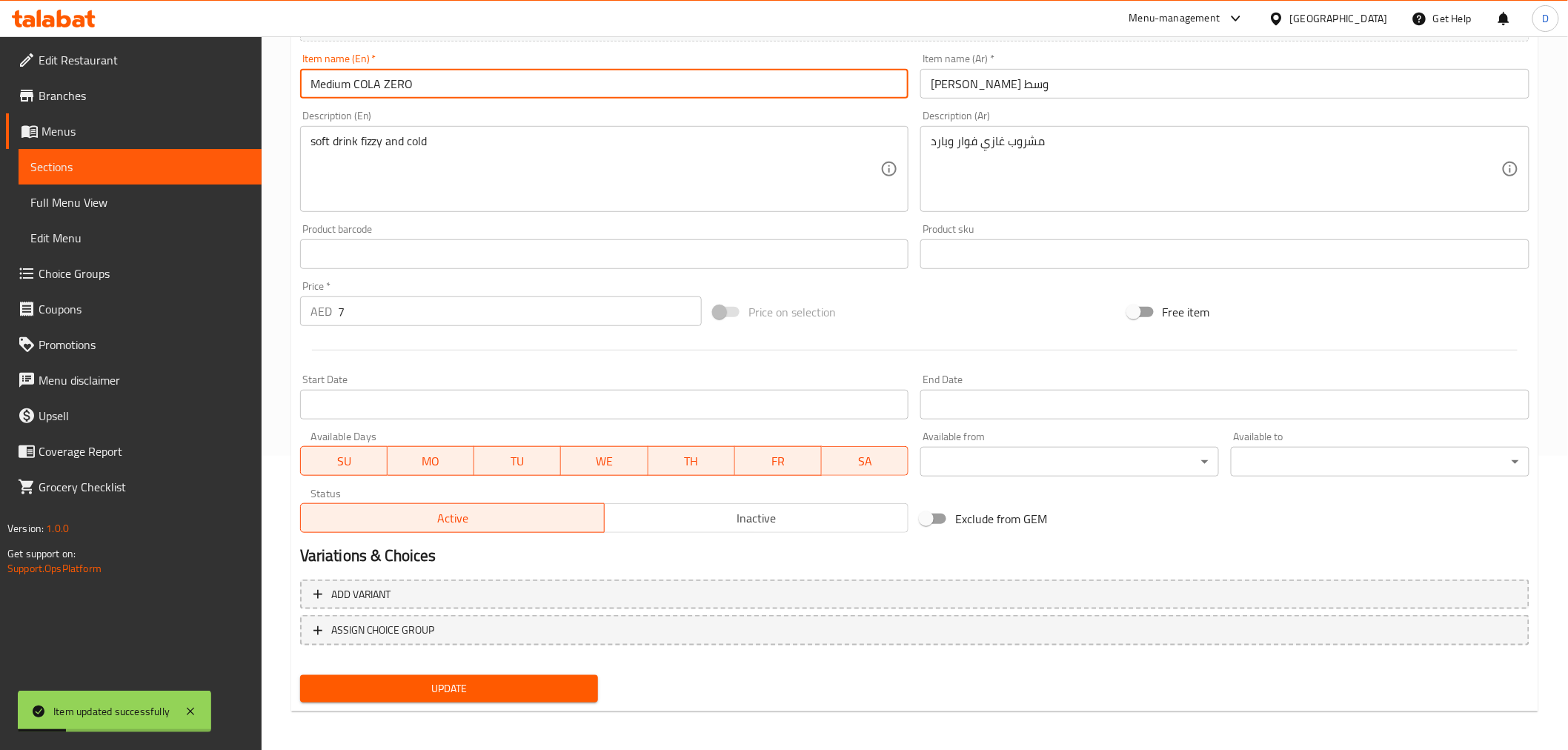
type input "Medium COLA ZERO"
click at [453, 675] on button "Update" at bounding box center [449, 689] width 299 height 27
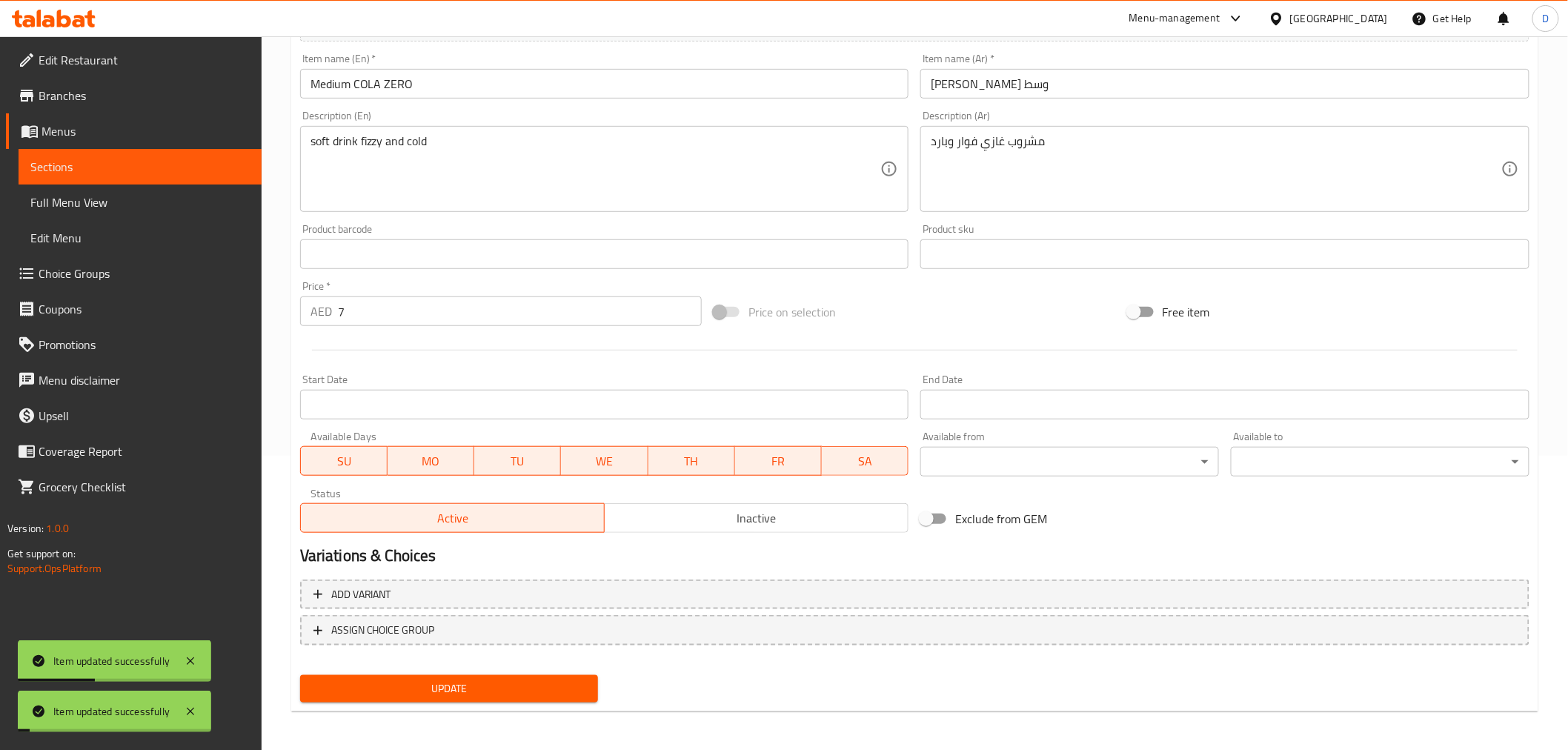
click at [185, 167] on span "Sections" at bounding box center [140, 166] width 219 height 17
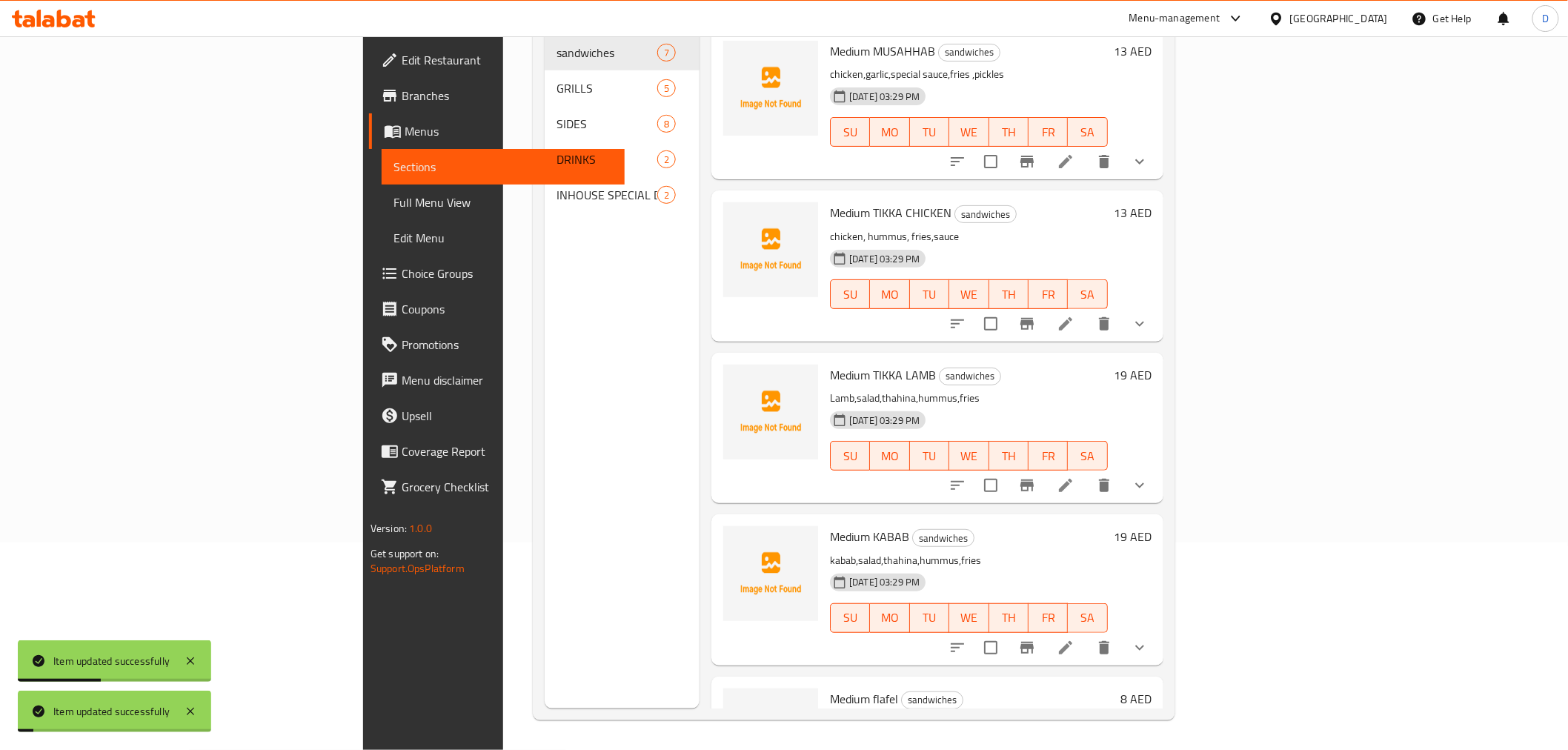
scroll to position [208, 0]
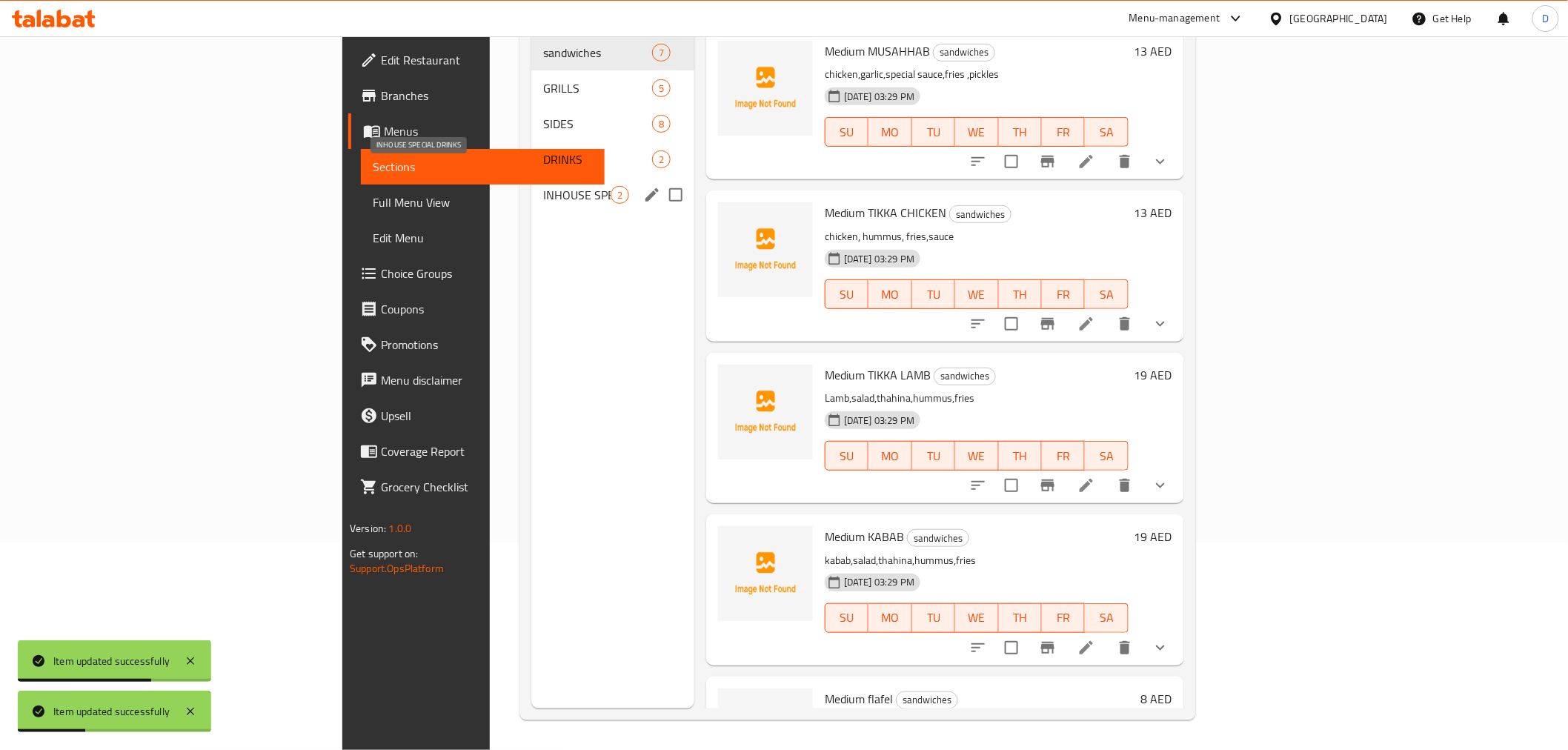
click at [543, 186] on span "INHOUSE SPECIAL DRINKS" at bounding box center [576, 195] width 67 height 17
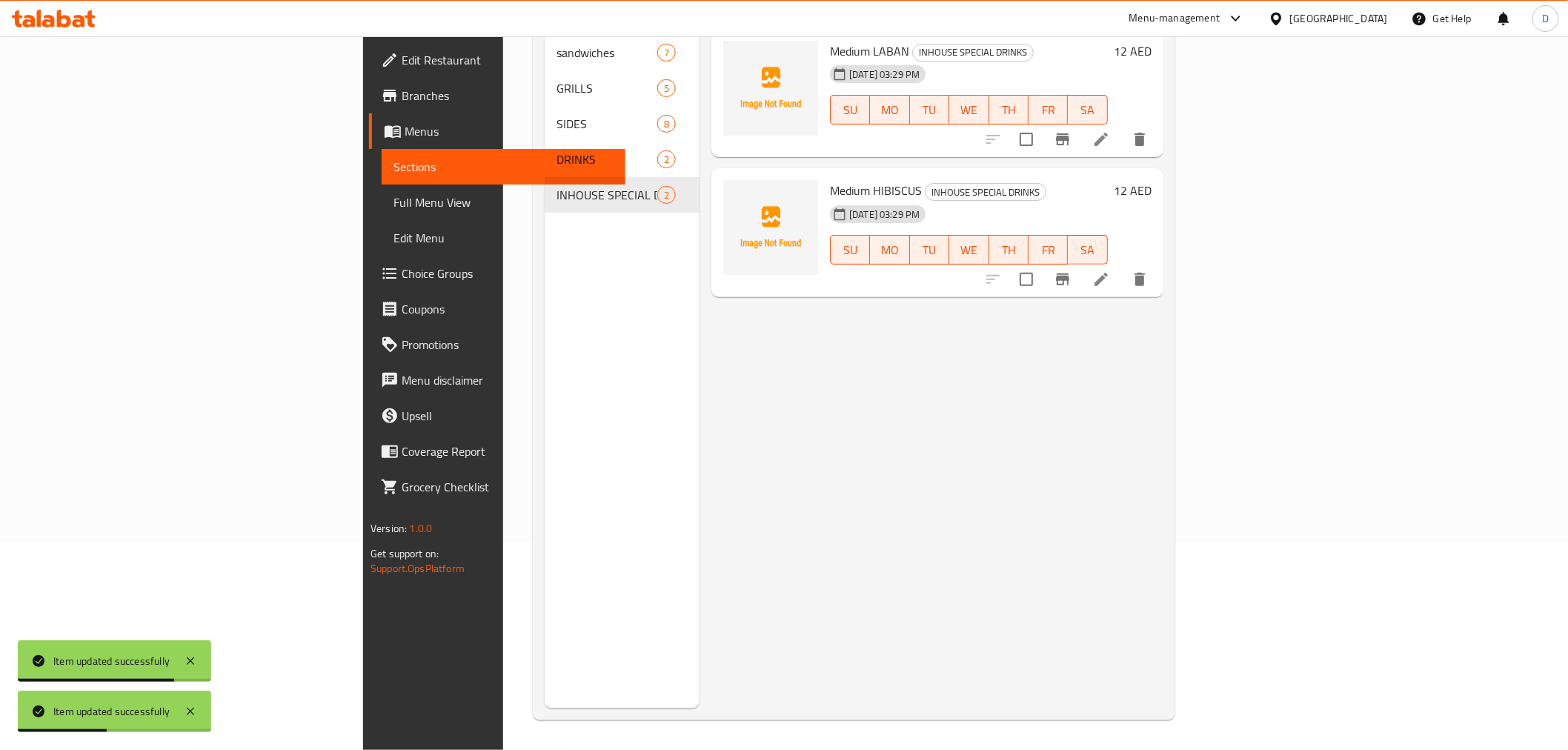
scroll to position [124, 0]
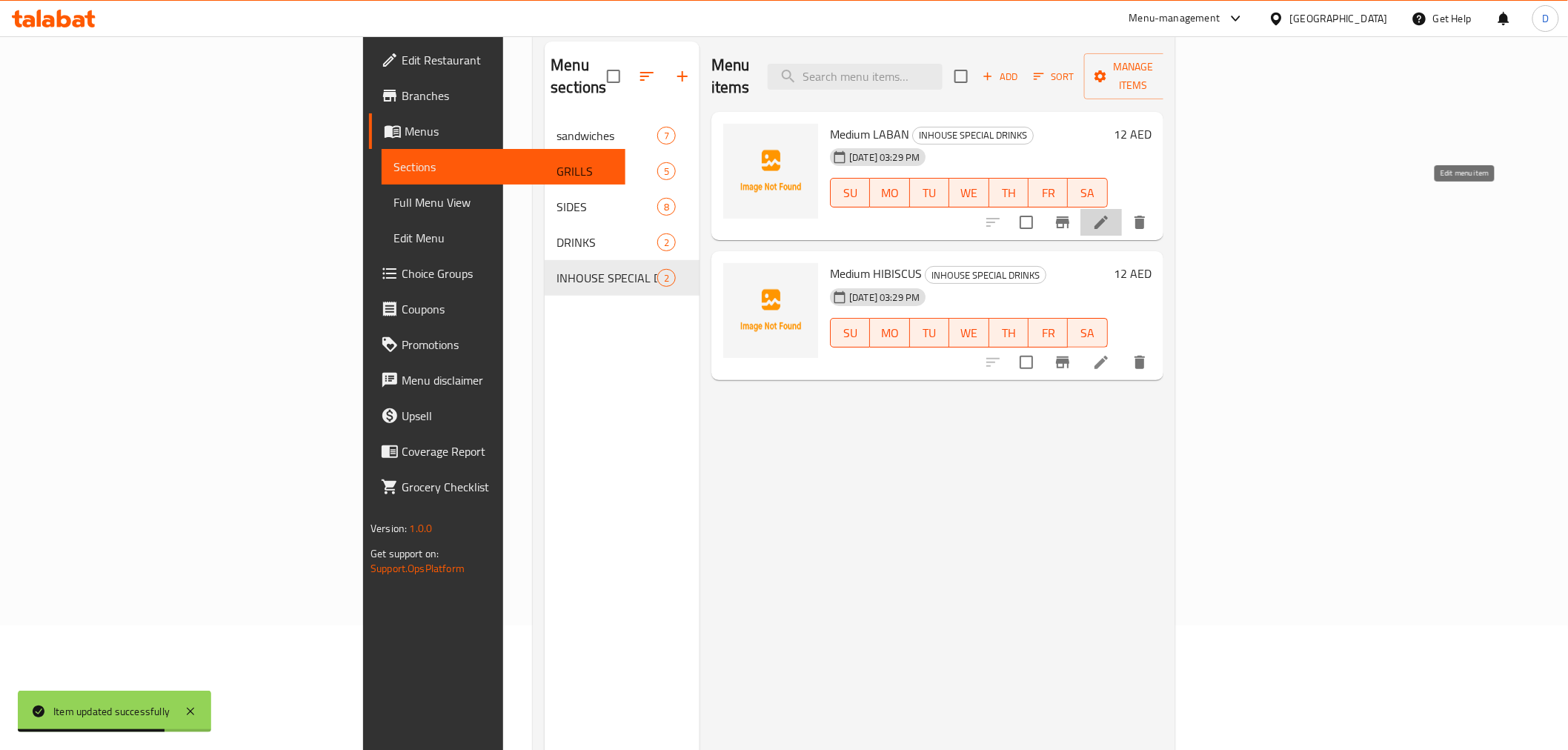
click at [1108, 216] on icon at bounding box center [1100, 223] width 13 height 13
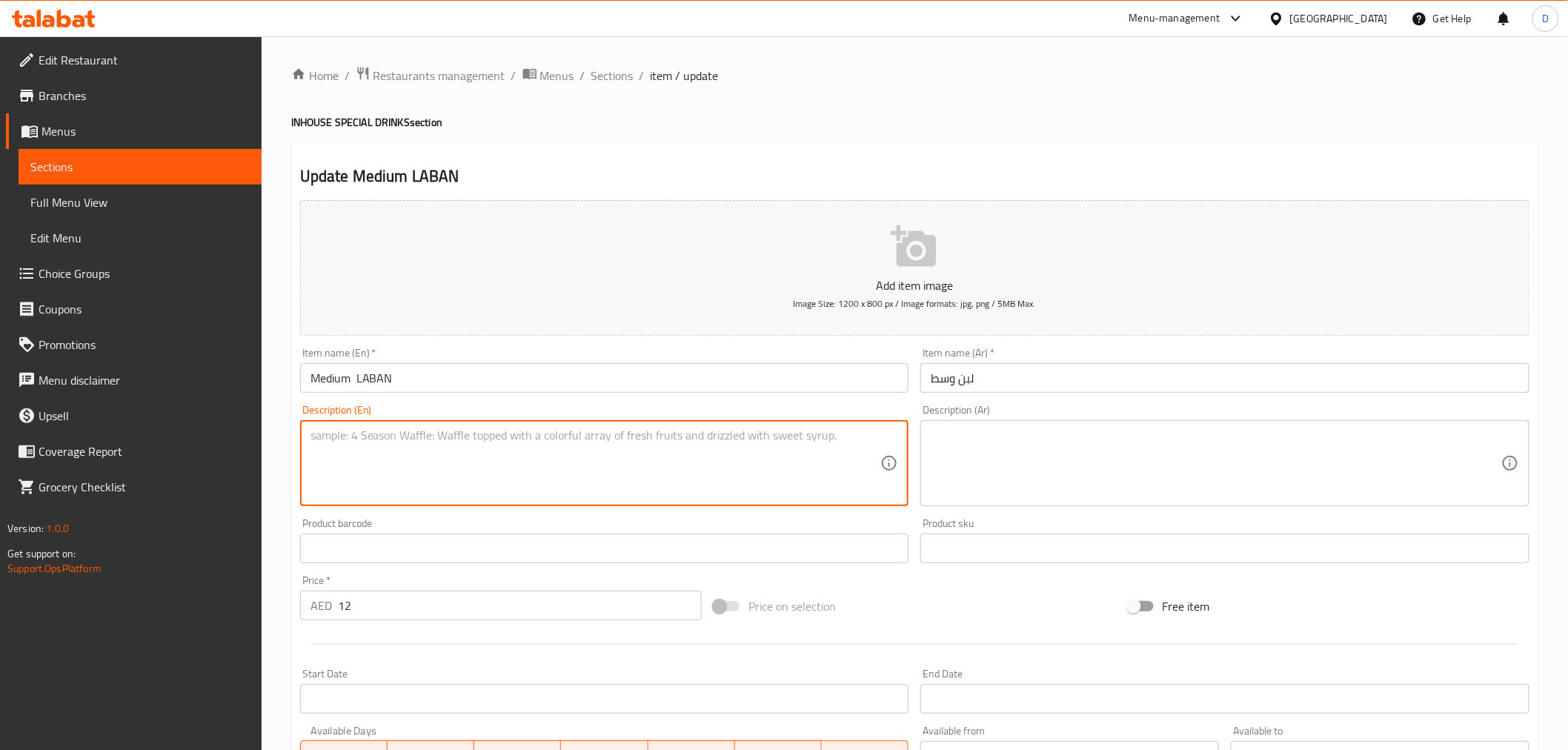
click at [521, 461] on textarea at bounding box center [595, 464] width 570 height 70
paste textarea "Refreshing yogurt-based drink with a cool, tangy taste."
type textarea "Refreshing yogurt-based drink with a cool, tangy taste."
click at [978, 453] on textarea at bounding box center [1216, 464] width 570 height 70
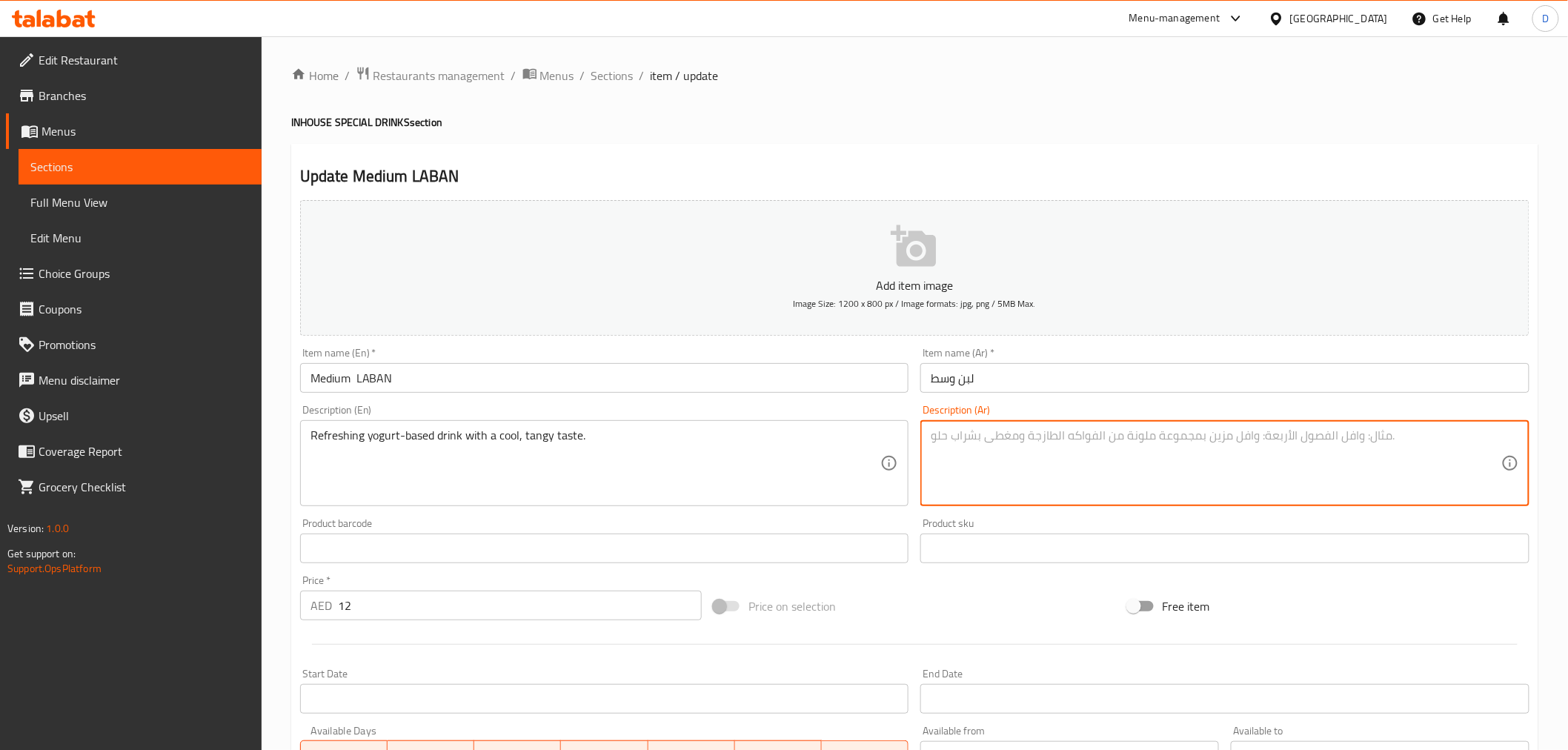
paste textarea "مشروب منعش مصنوع من الزبادي وله طعم بارد وحامض."
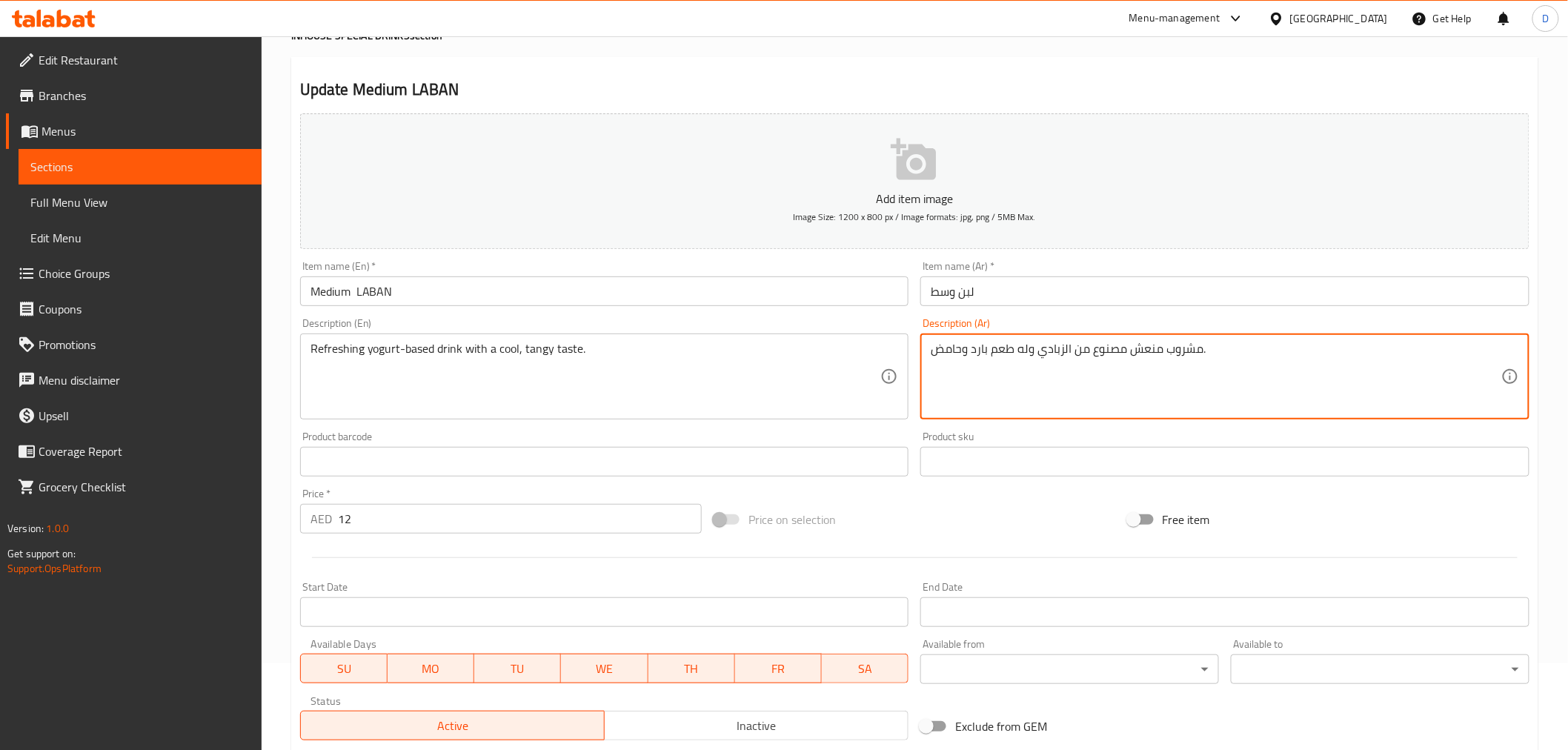
scroll to position [165, 0]
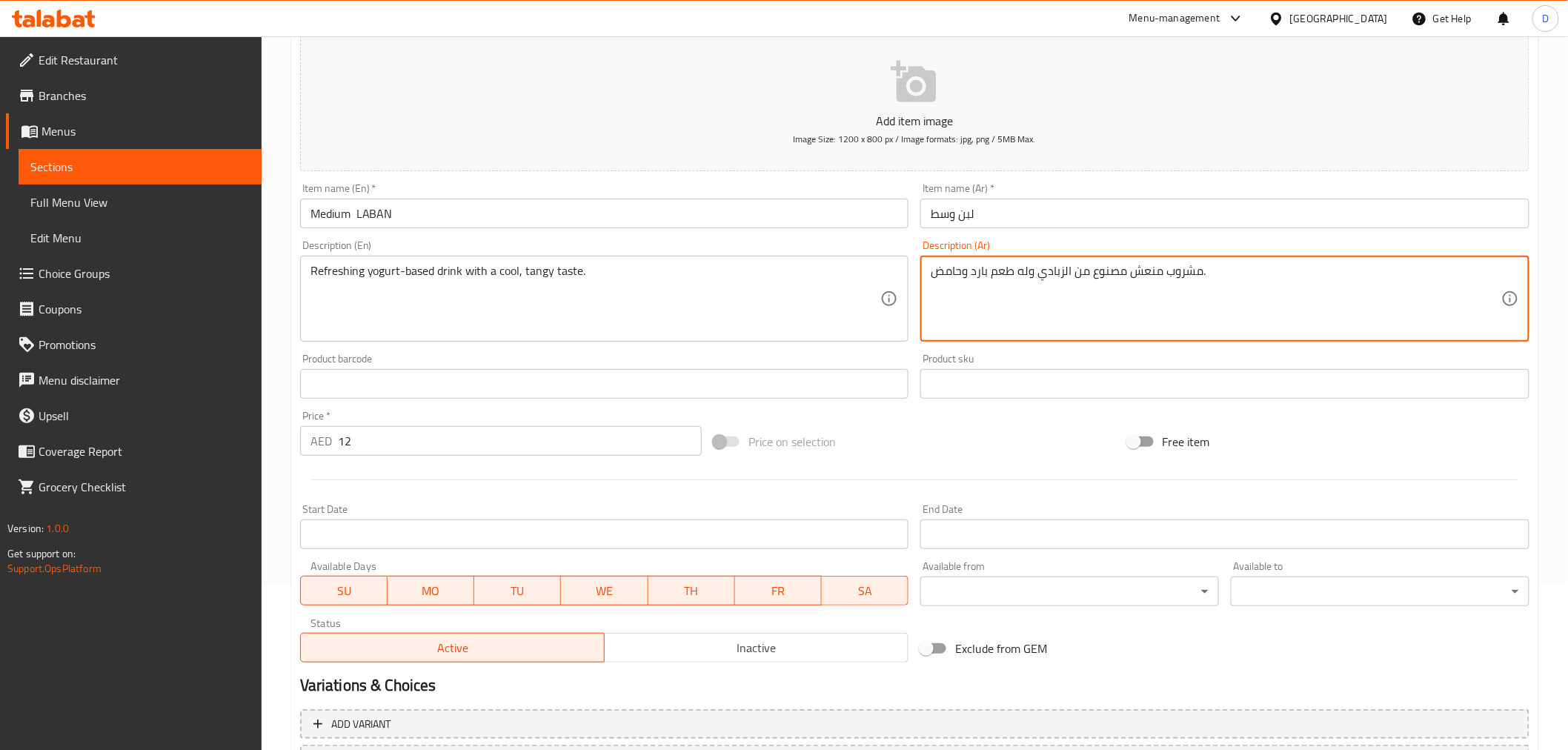
type textarea "مشروب منعش مصنوع من الزبادي وله طعم بارد وحامض."
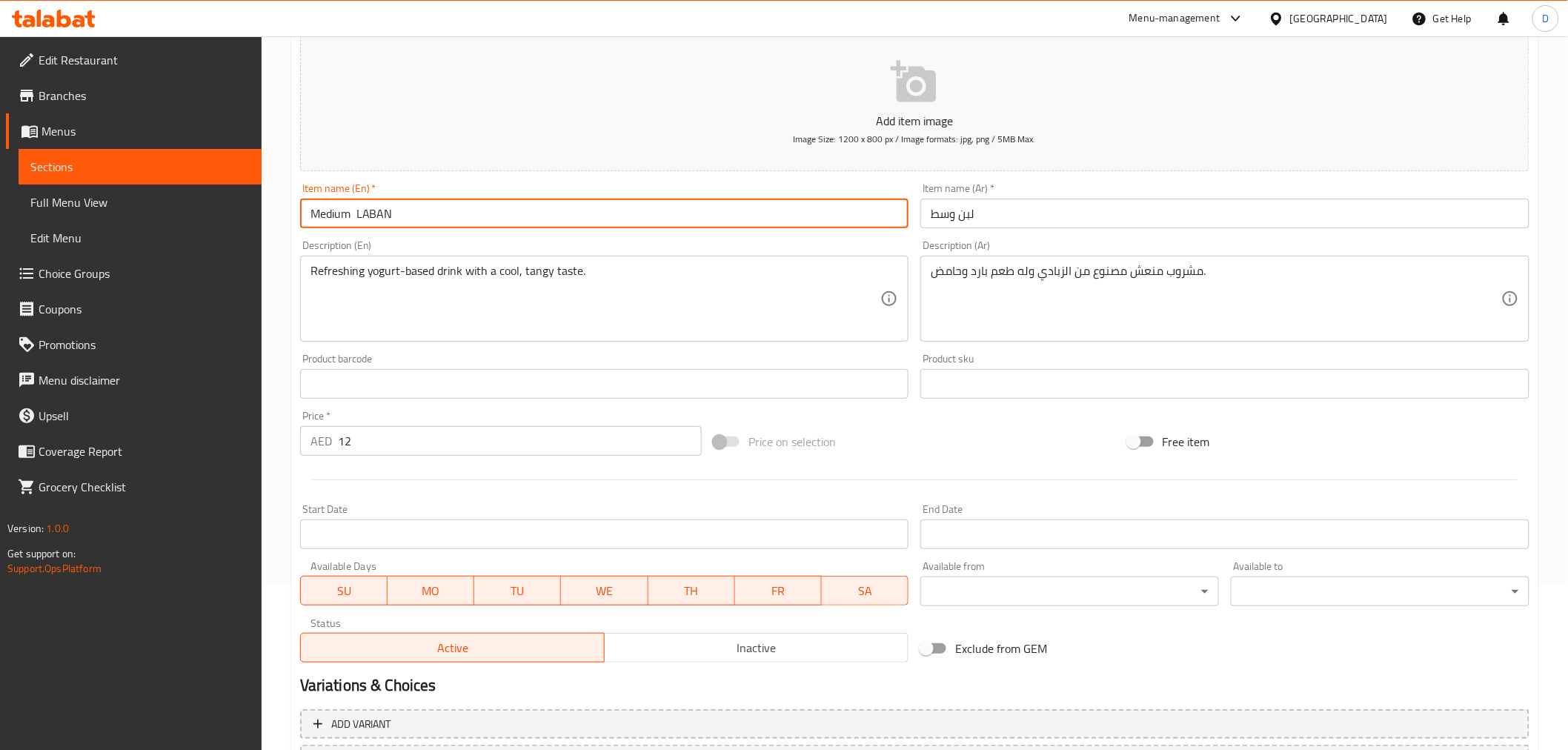
click at [358, 219] on input "Medium LABAN" at bounding box center [605, 214] width 609 height 30
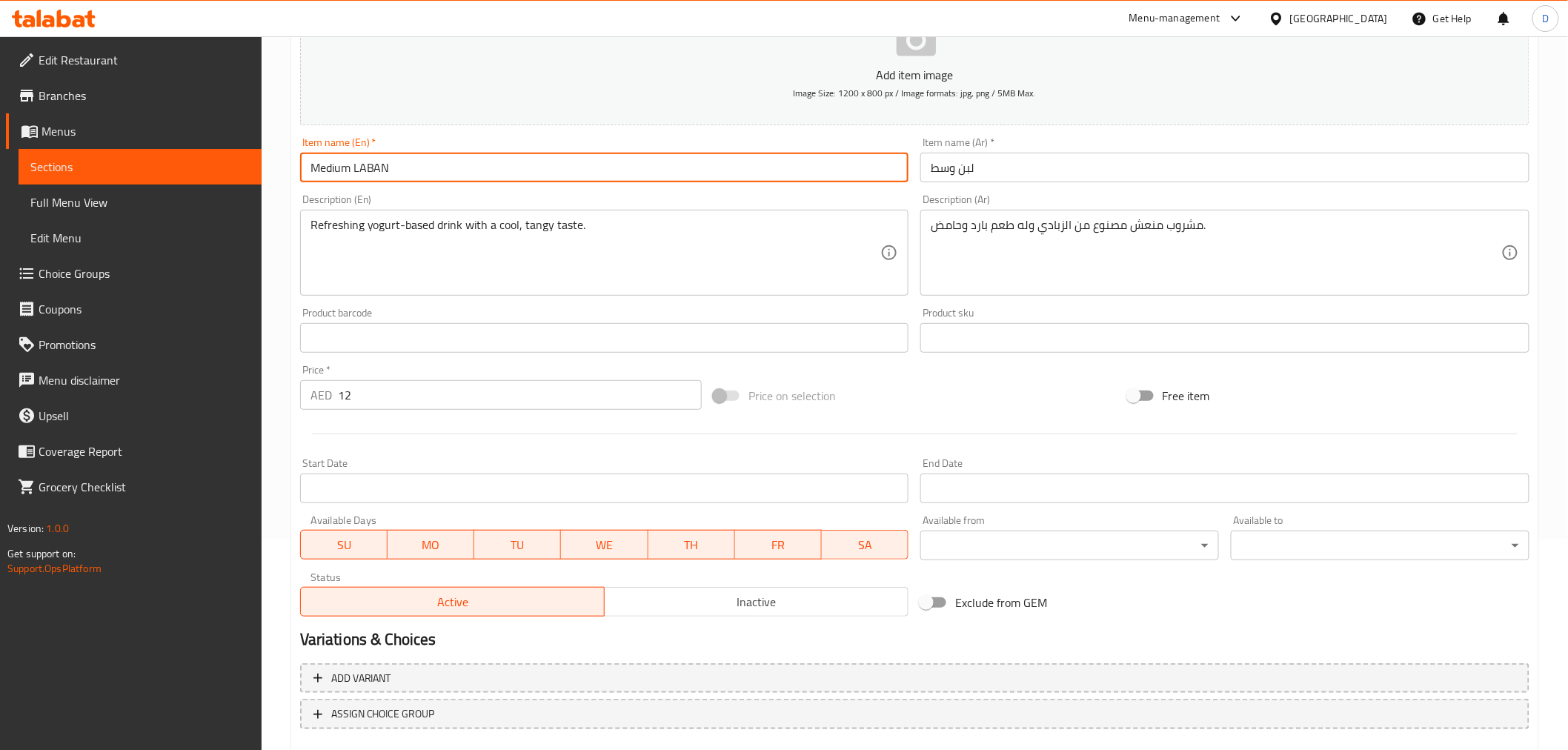
scroll to position [247, 0]
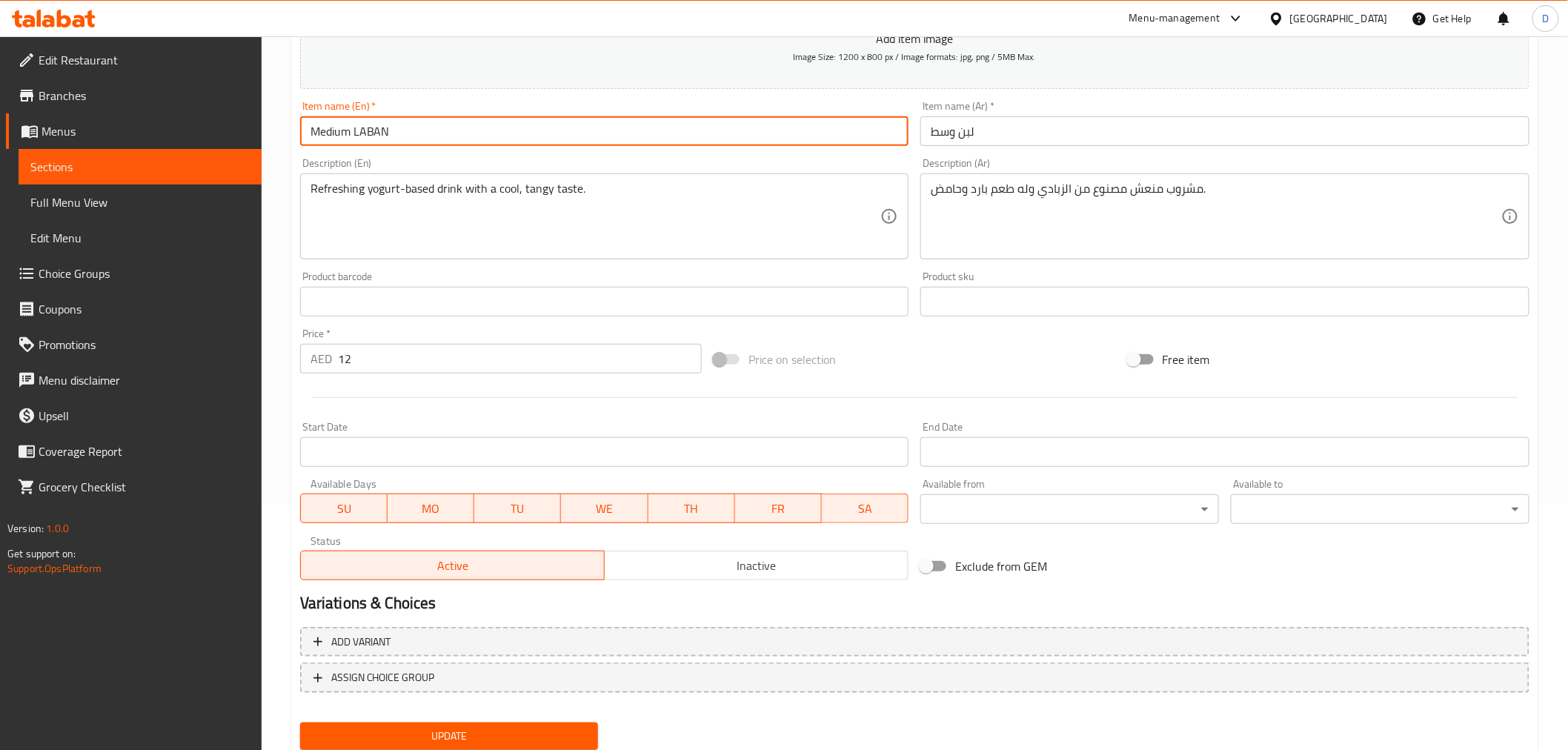
type input "Medium LABAN"
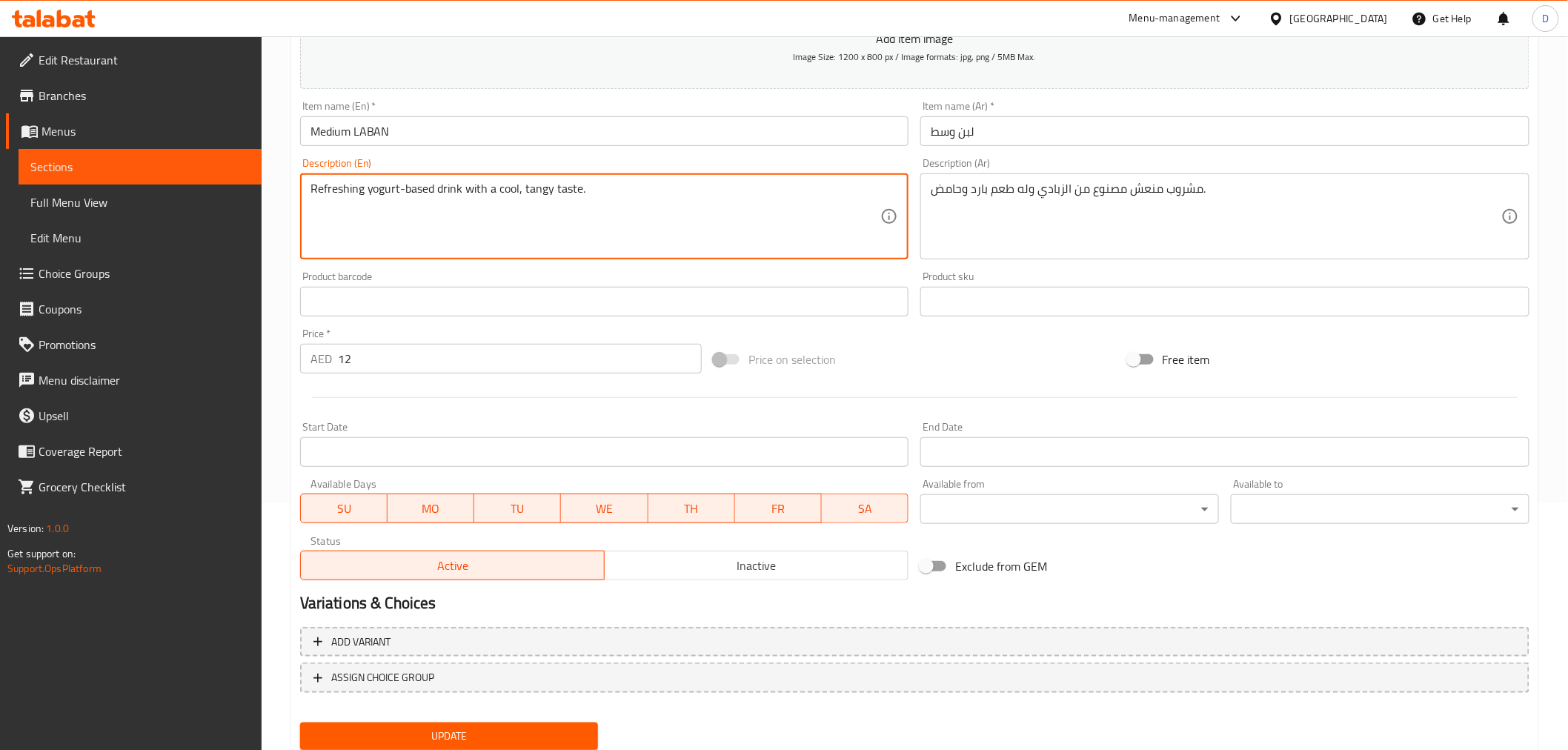
drag, startPoint x: 335, startPoint y: 198, endPoint x: 430, endPoint y: 188, distance: 95.5
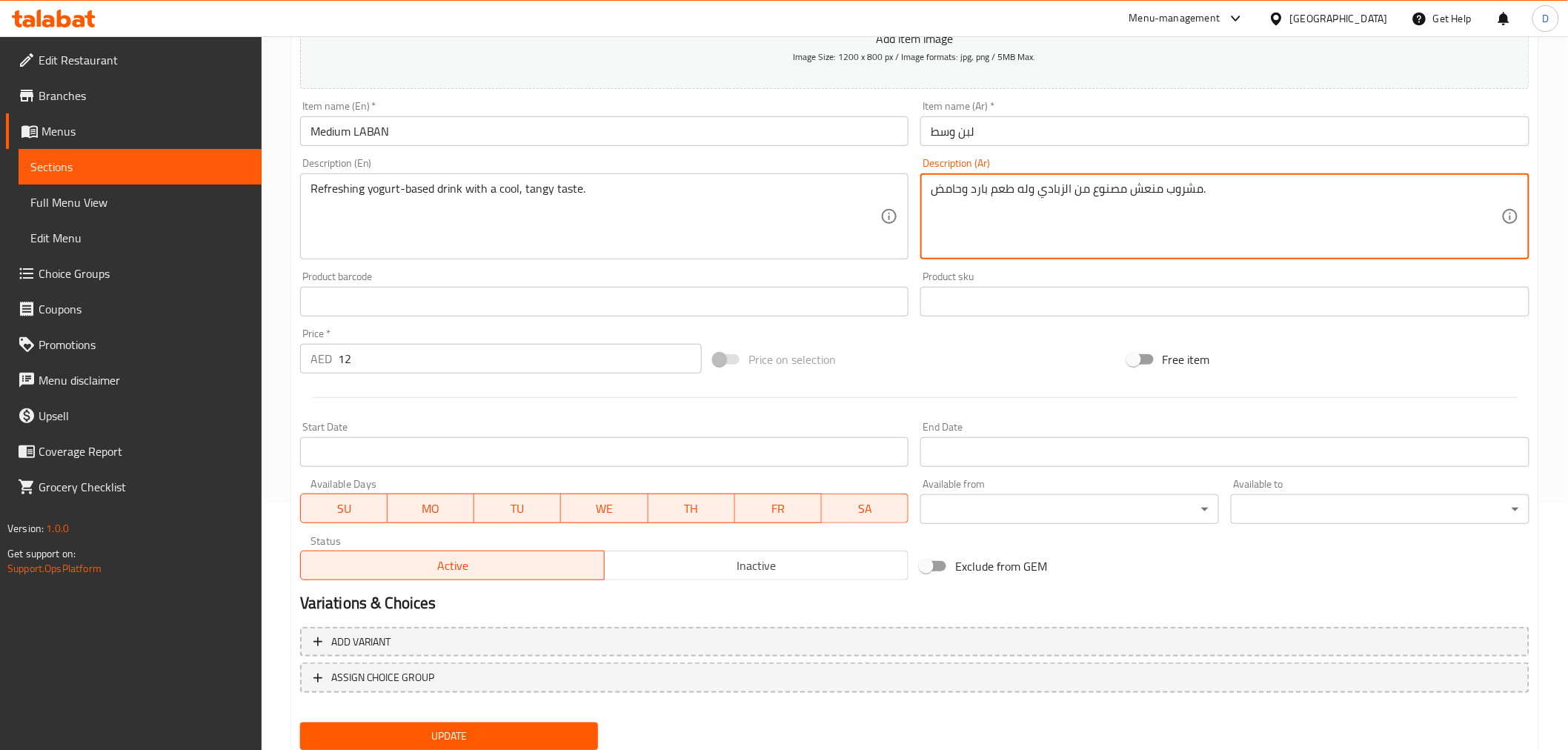
drag, startPoint x: 1076, startPoint y: 190, endPoint x: 1123, endPoint y: 191, distance: 47.0
drag, startPoint x: 959, startPoint y: 195, endPoint x: 936, endPoint y: 195, distance: 23.0
click at [936, 195] on textarea "مشروب منعش أساسه الزبادي وله طعم بارد وحامض." at bounding box center [1216, 216] width 570 height 70
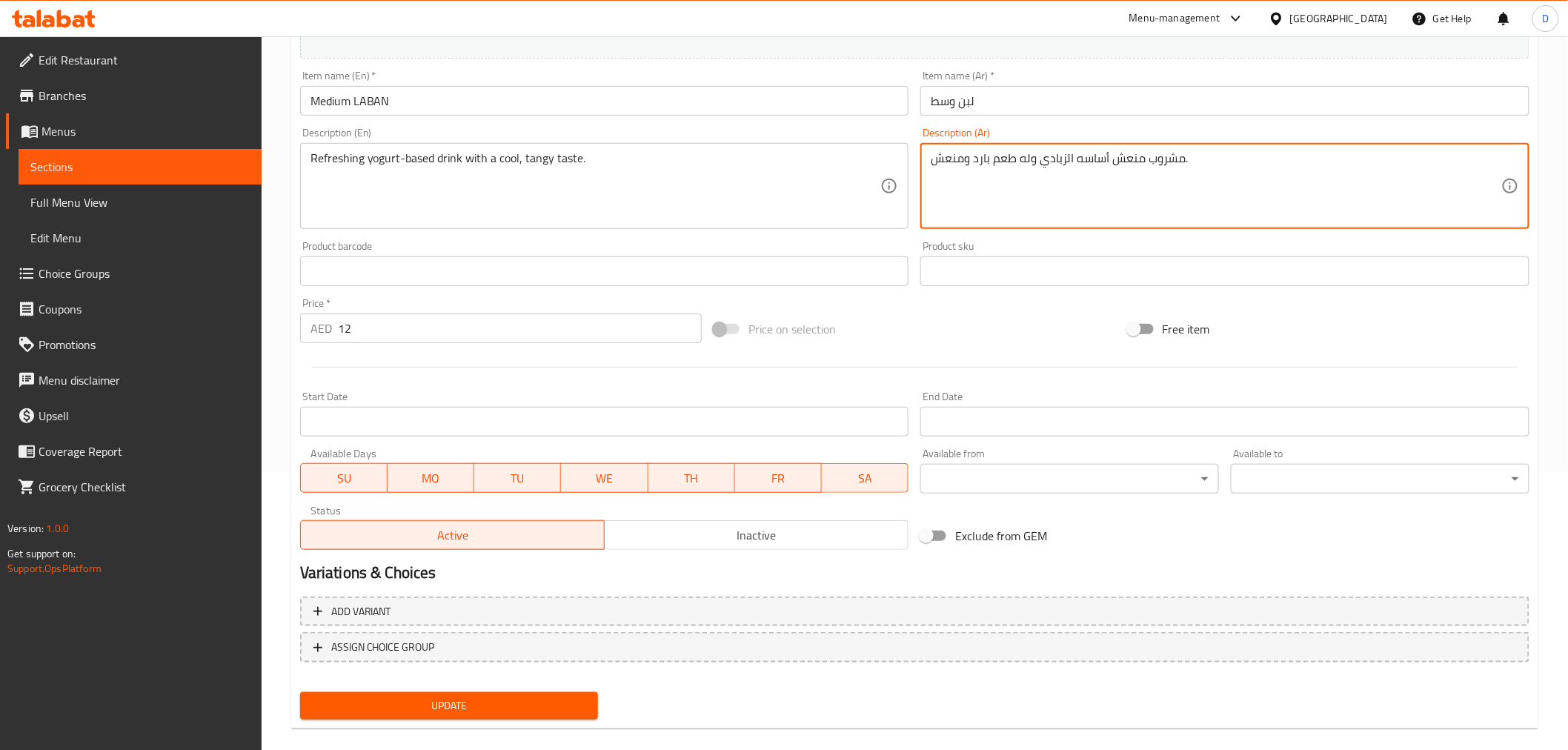
scroll to position [294, 0]
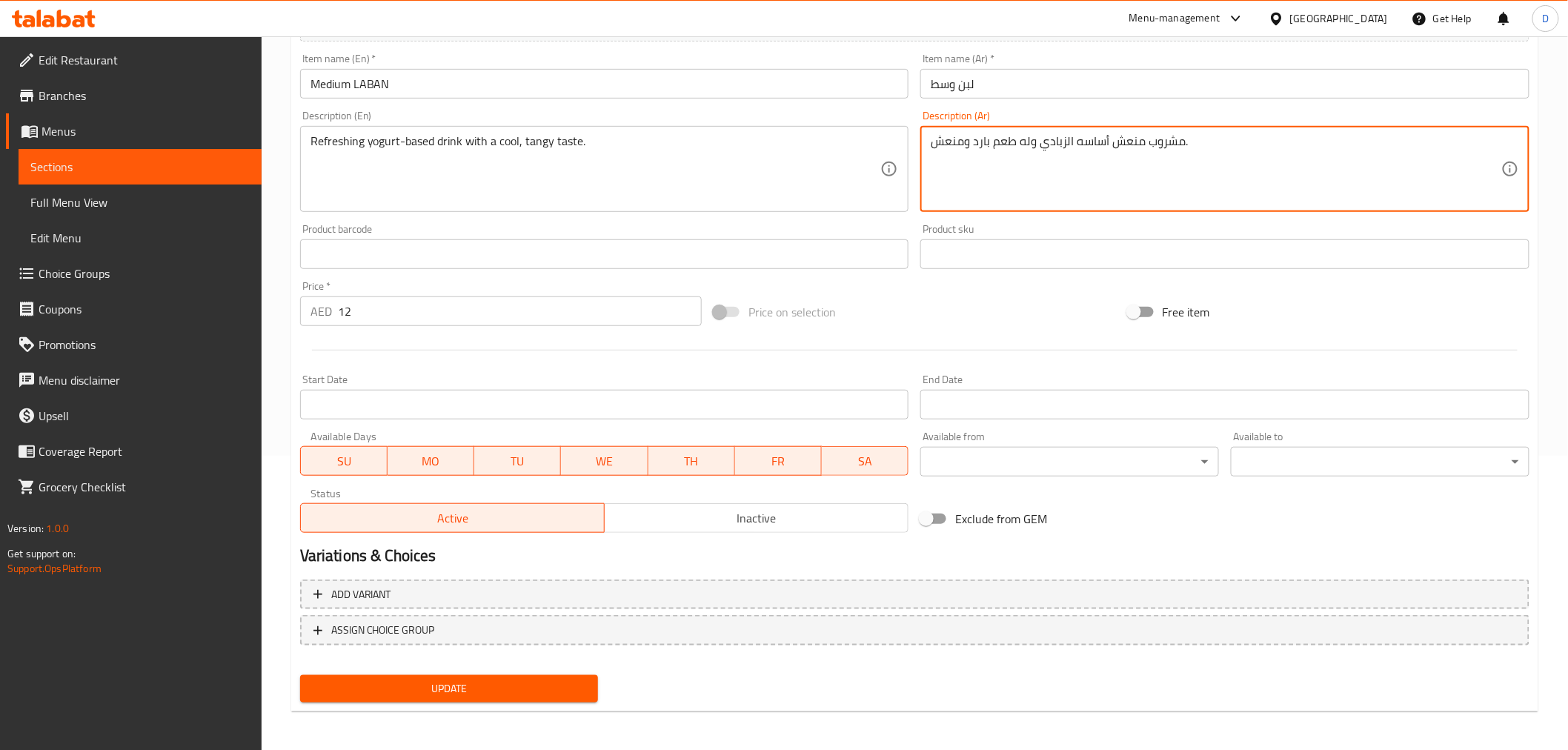
type textarea "مشروب منعش أساسه الزبادي وله طعم بارد ومنعش."
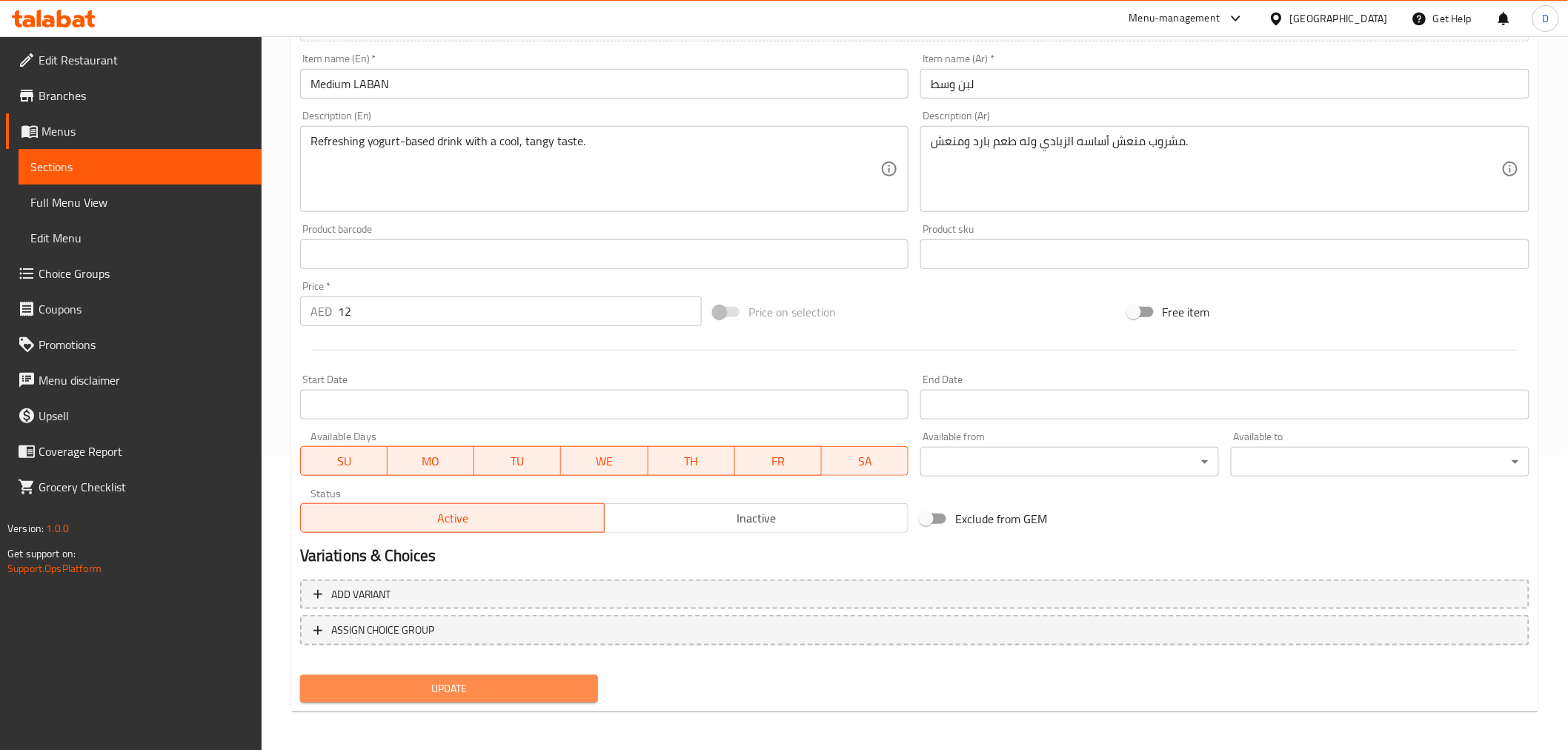
click at [426, 675] on span "Update" at bounding box center [449, 689] width 275 height 18
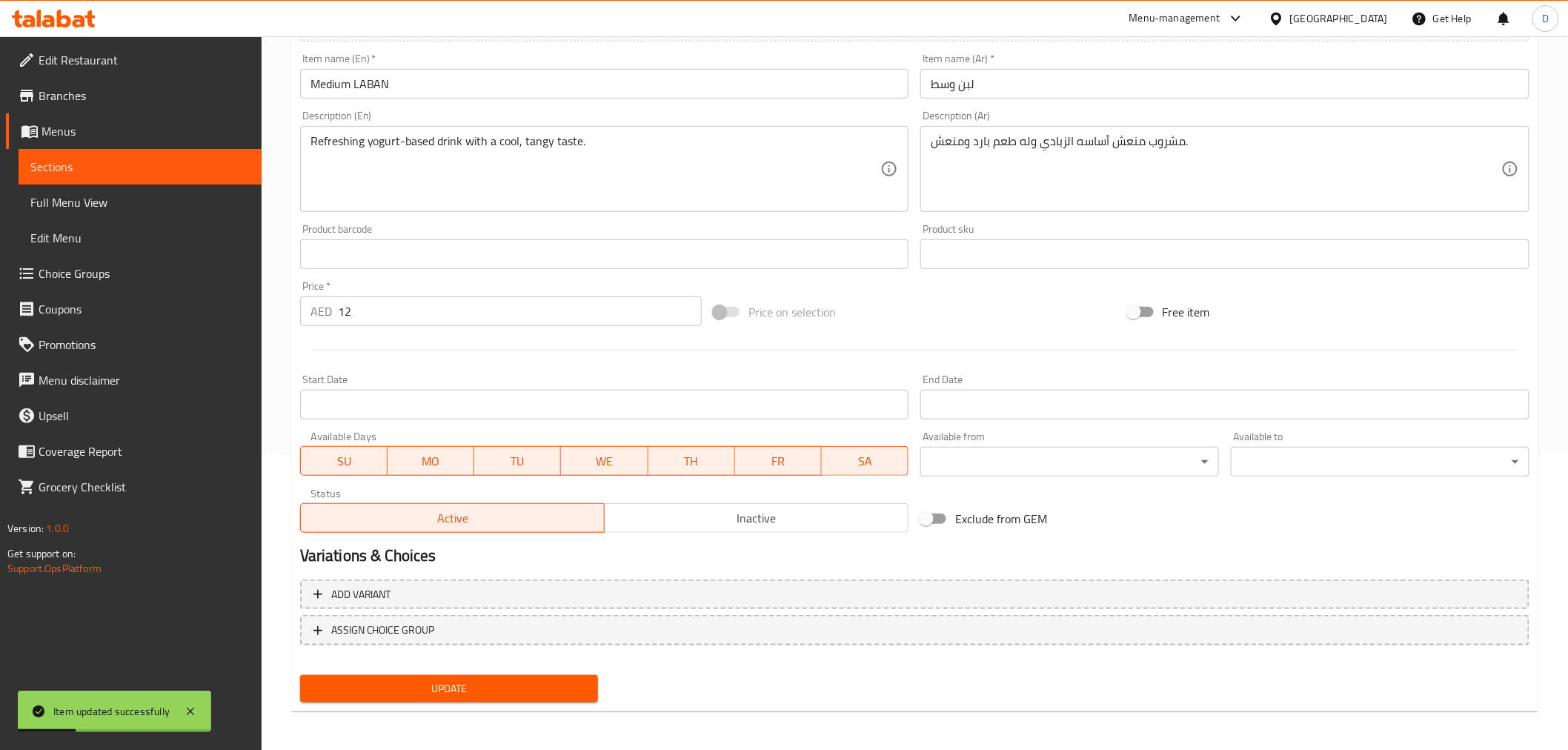
click at [211, 161] on span "Sections" at bounding box center [140, 166] width 219 height 17
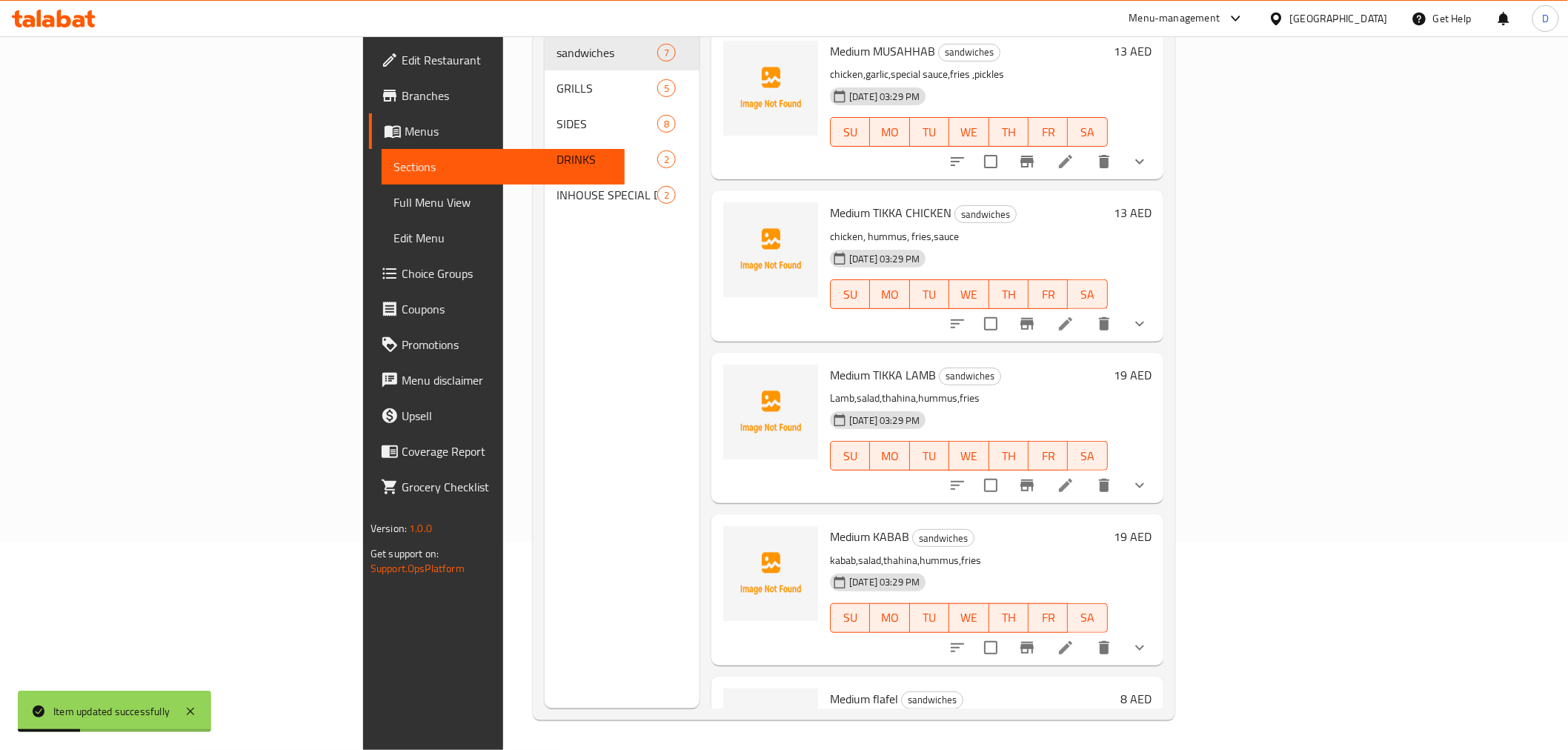
scroll to position [208, 0]
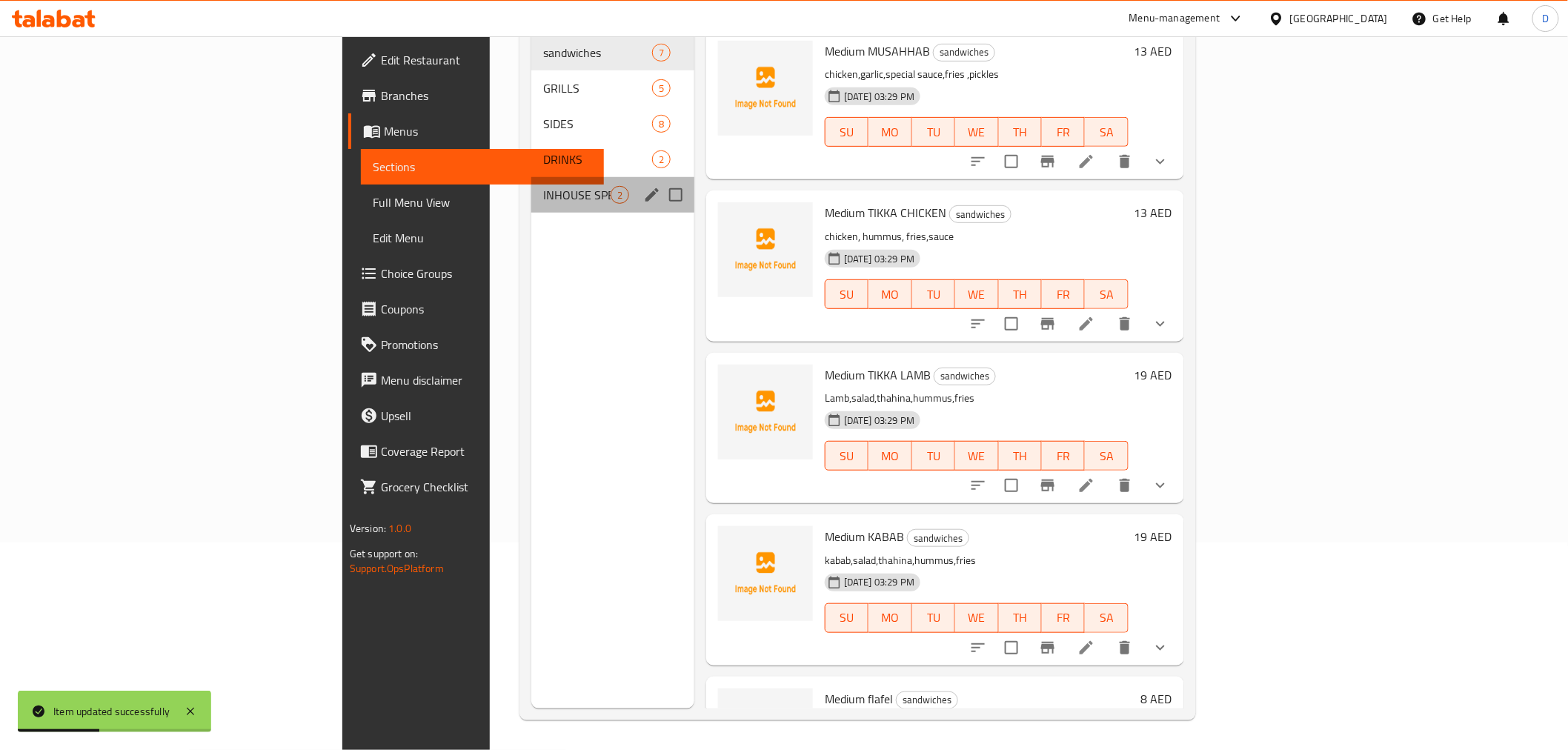
drag, startPoint x: 356, startPoint y: 180, endPoint x: 867, endPoint y: 332, distance: 533.1
click at [543, 186] on span "INHOUSE SPECIAL DRINKS" at bounding box center [576, 195] width 67 height 17
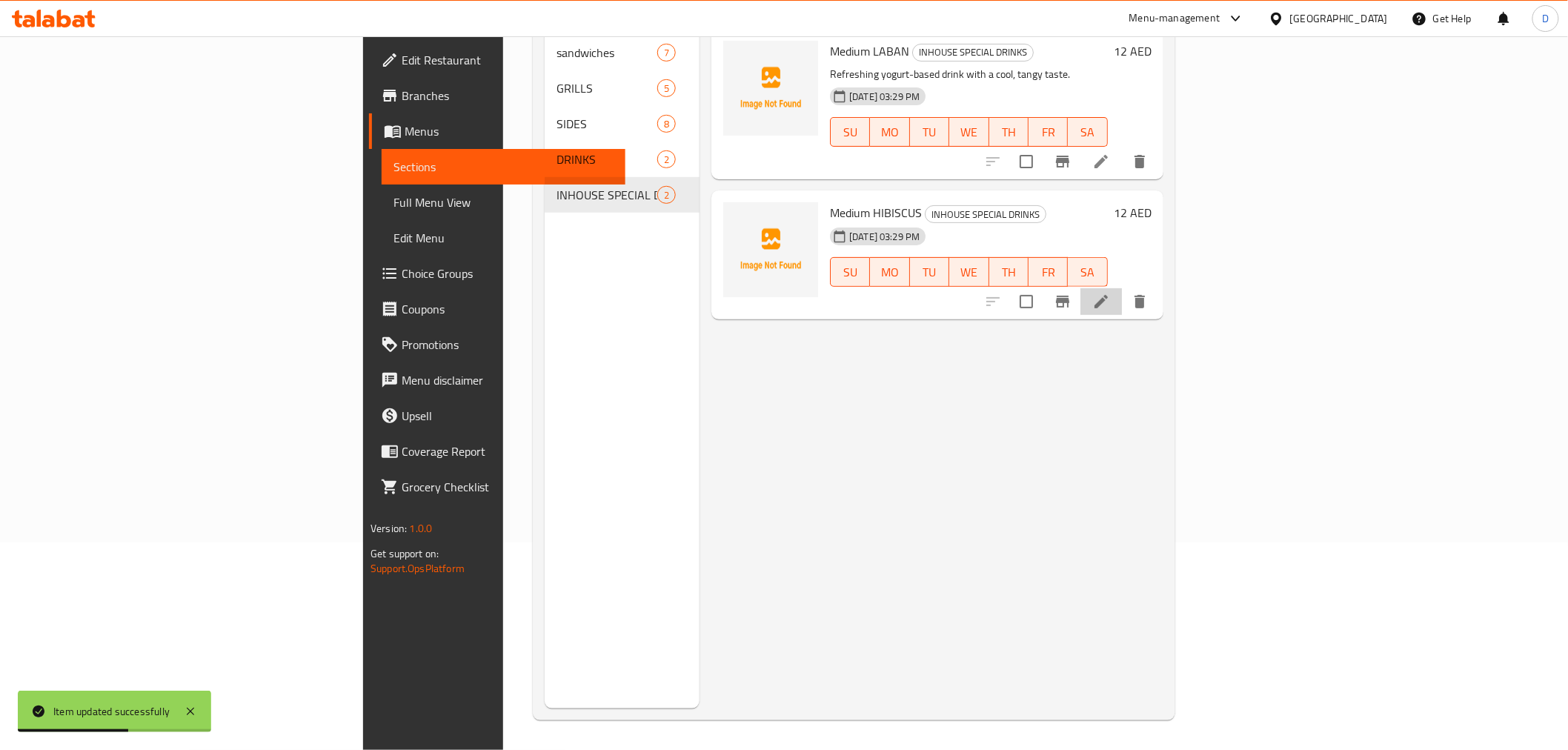
click at [1110, 293] on icon at bounding box center [1100, 301] width 17 height 17
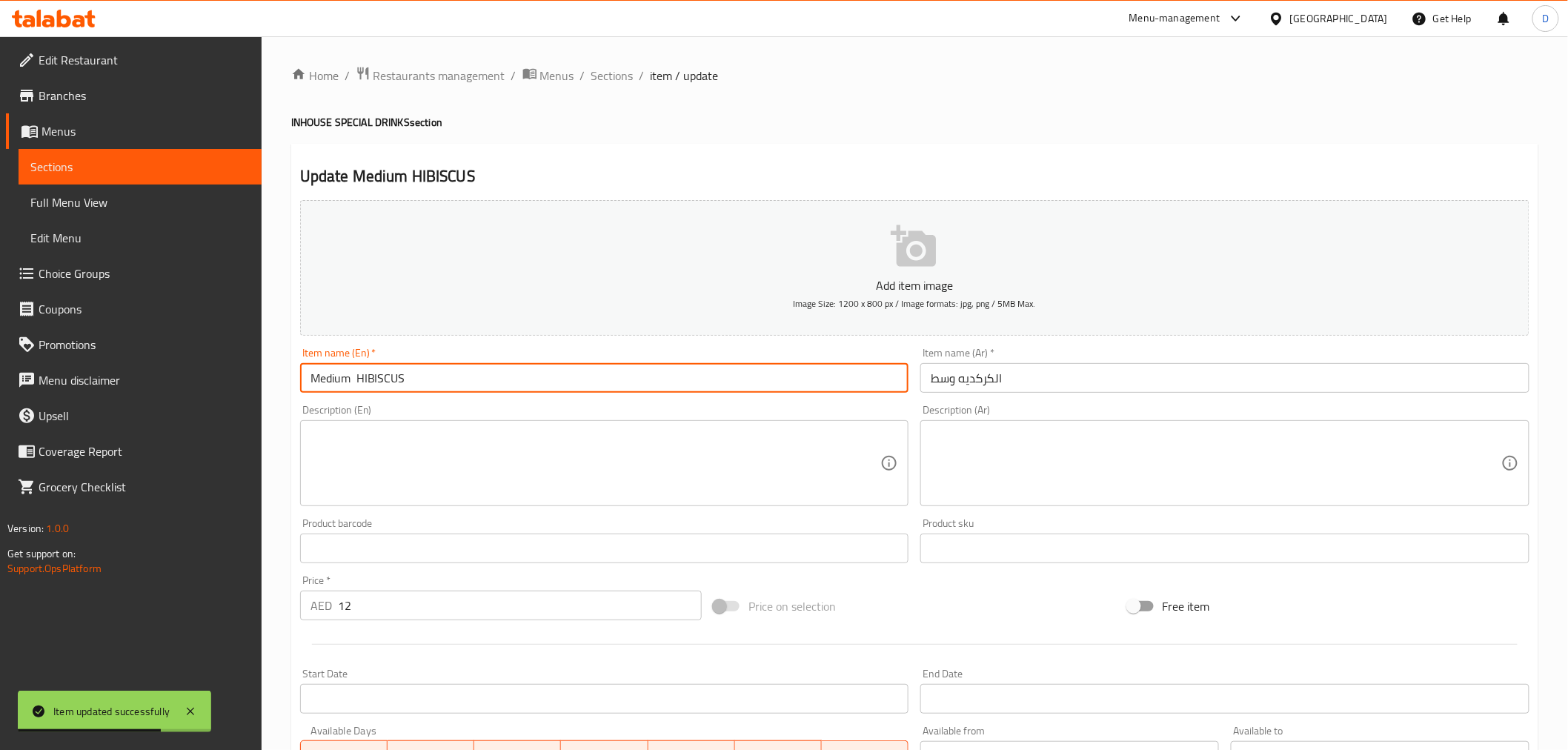
click at [357, 377] on input "Medium HIBISCUS" at bounding box center [605, 378] width 609 height 30
type input "Medium HIBISCUS"
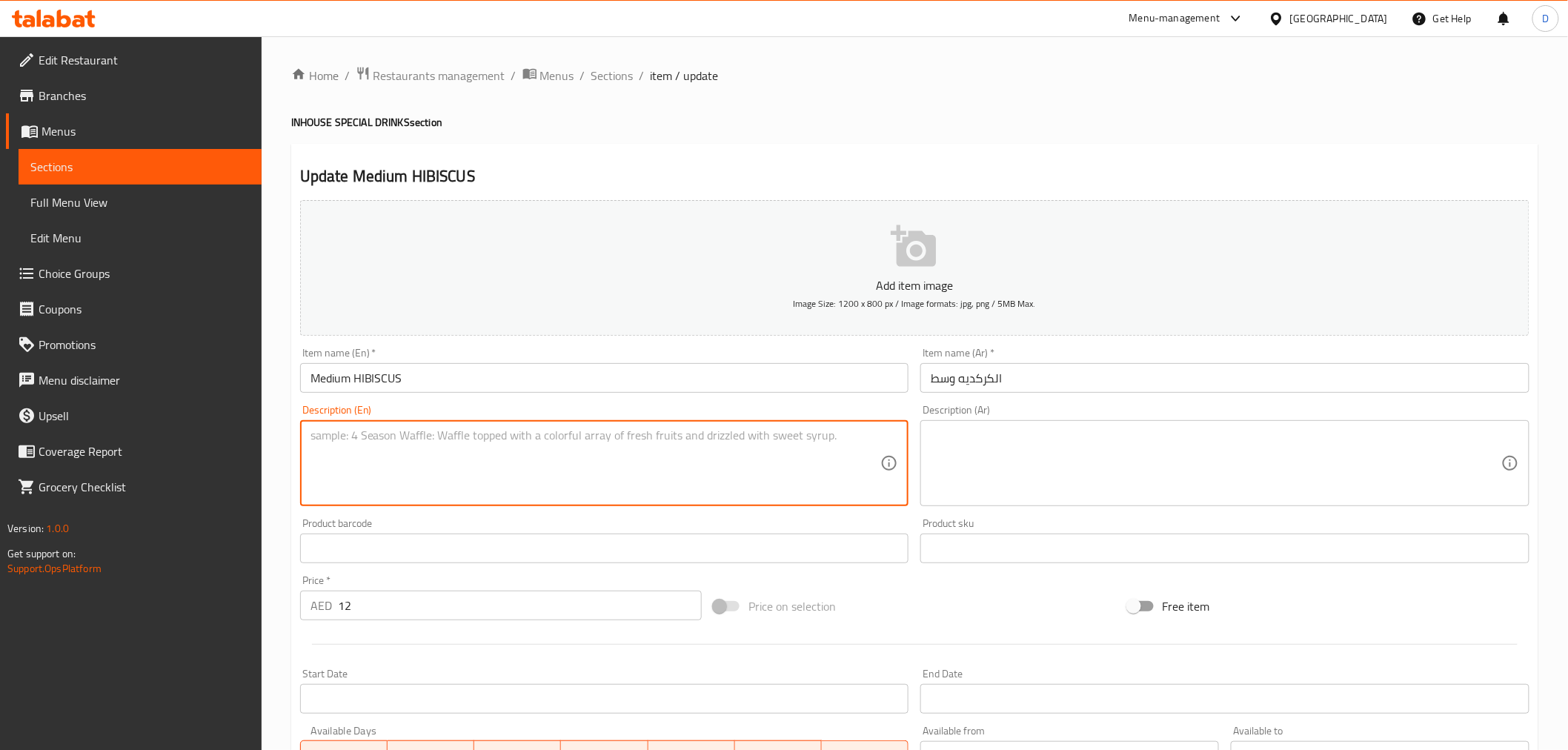
click at [455, 456] on textarea at bounding box center [595, 464] width 570 height 70
paste textarea "Chilled herbal drink made from hibiscus petals with a sweet-tart flavo"
type textarea "Chilled herbal drink made from hibiscus petals with a sweet-tart flavor"
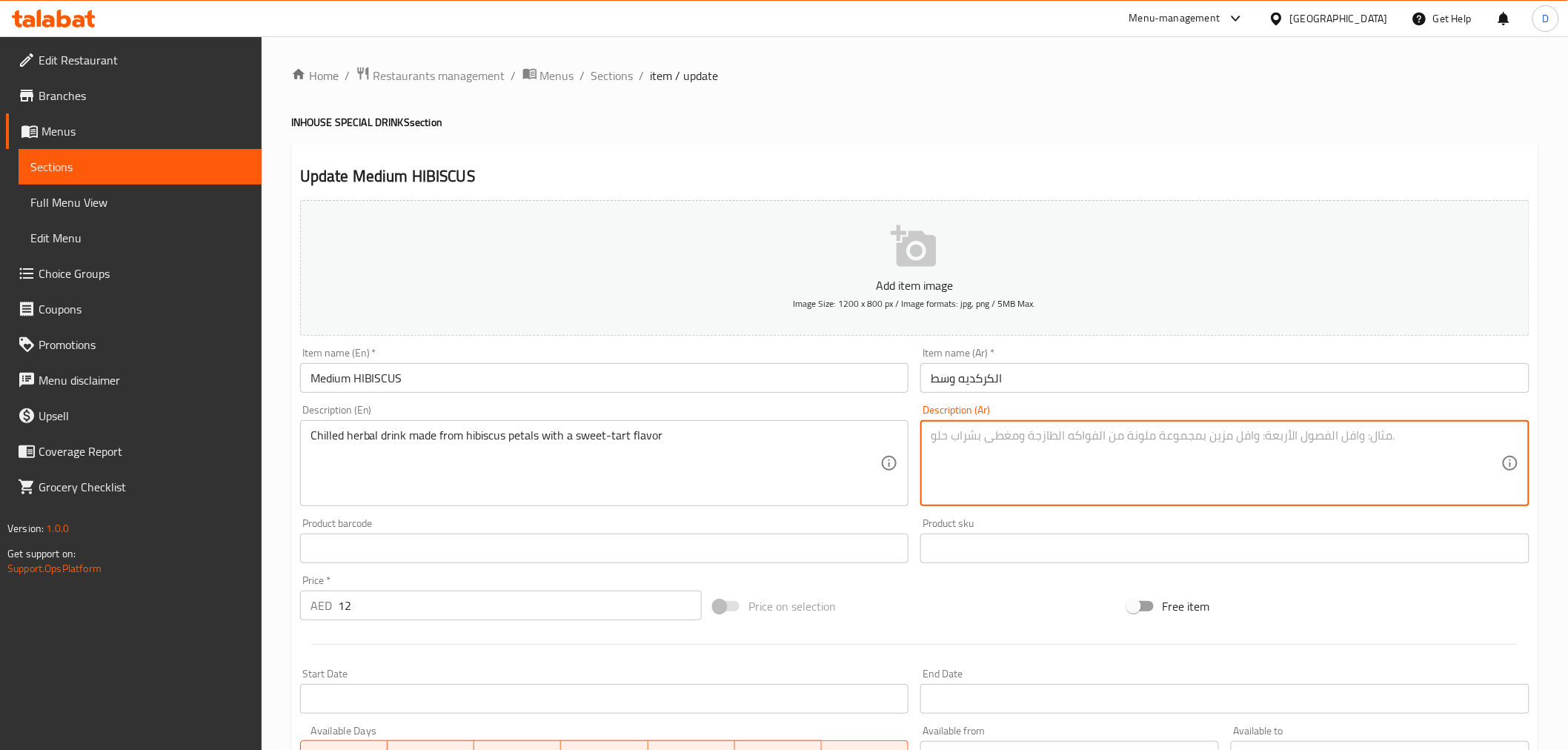
click at [1064, 471] on textarea at bounding box center [1216, 464] width 570 height 70
paste textarea "مشروب عشبي مبرد مصنوع من بتلات الكركديه بنكهة حلوة لاذعة"
type textarea "مشروب عشبي مبرد مصنوع من بتلات الكركديه بنكهة حلوة لاذعة"
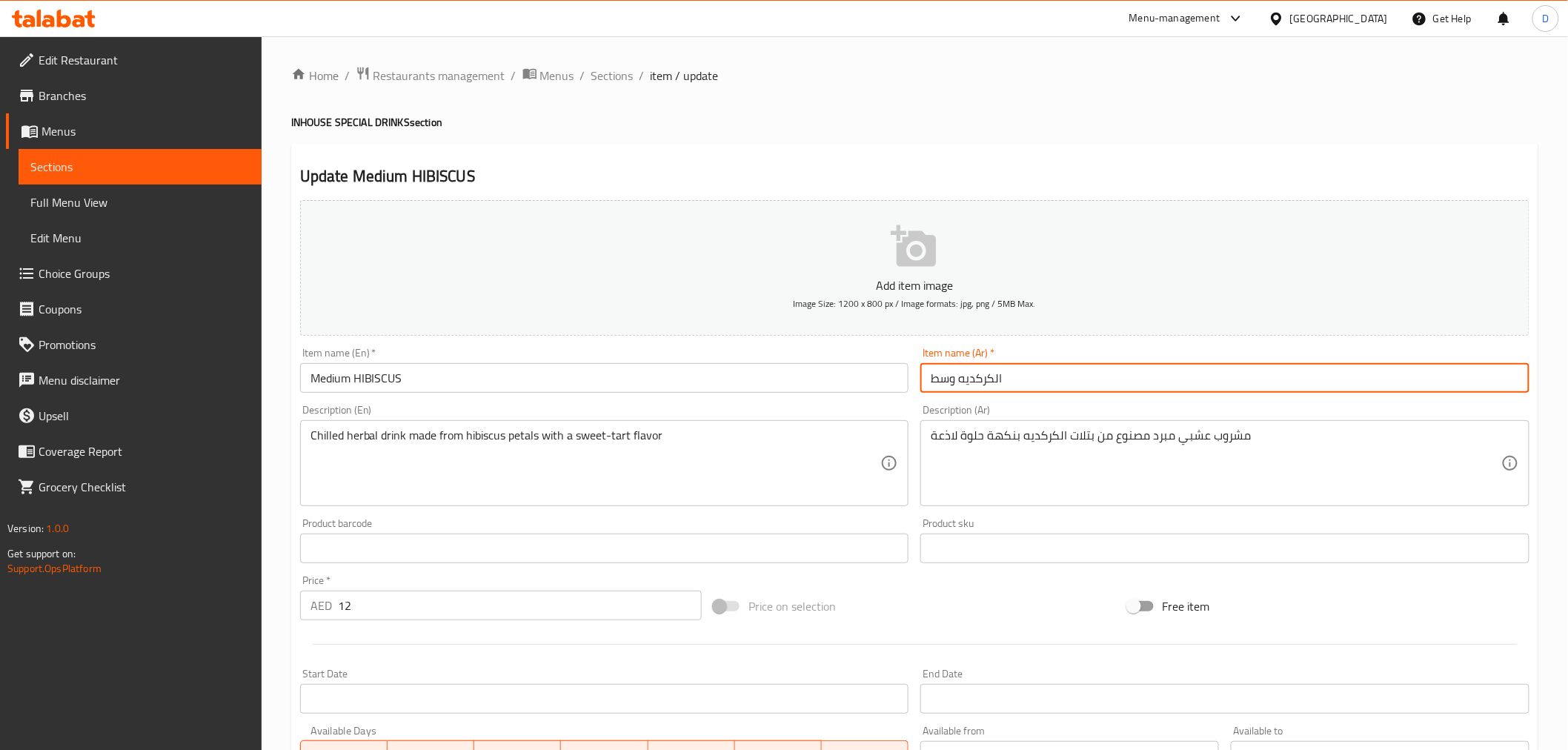
click at [997, 376] on input "الكركديه وسط" at bounding box center [1225, 378] width 609 height 30
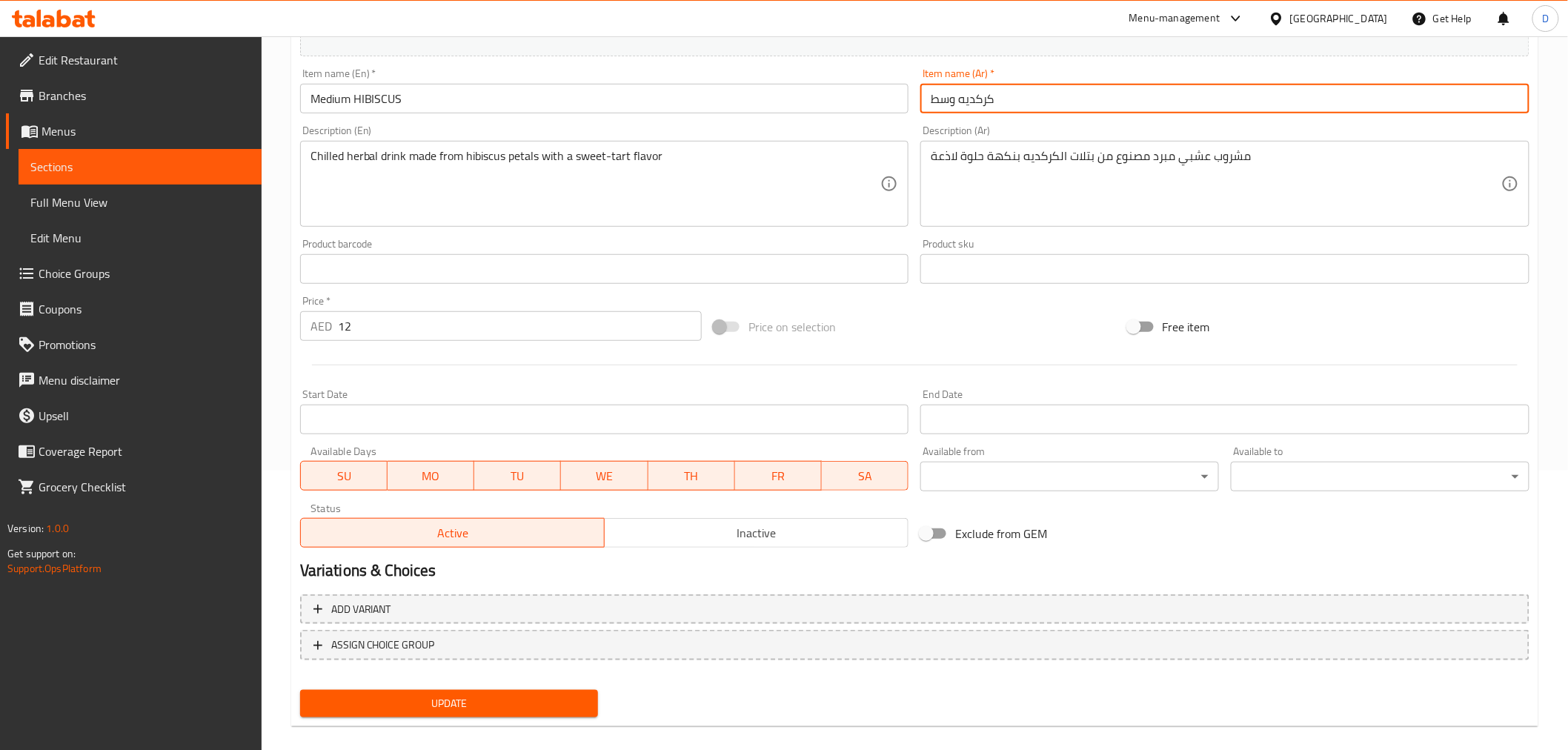
scroll to position [294, 0]
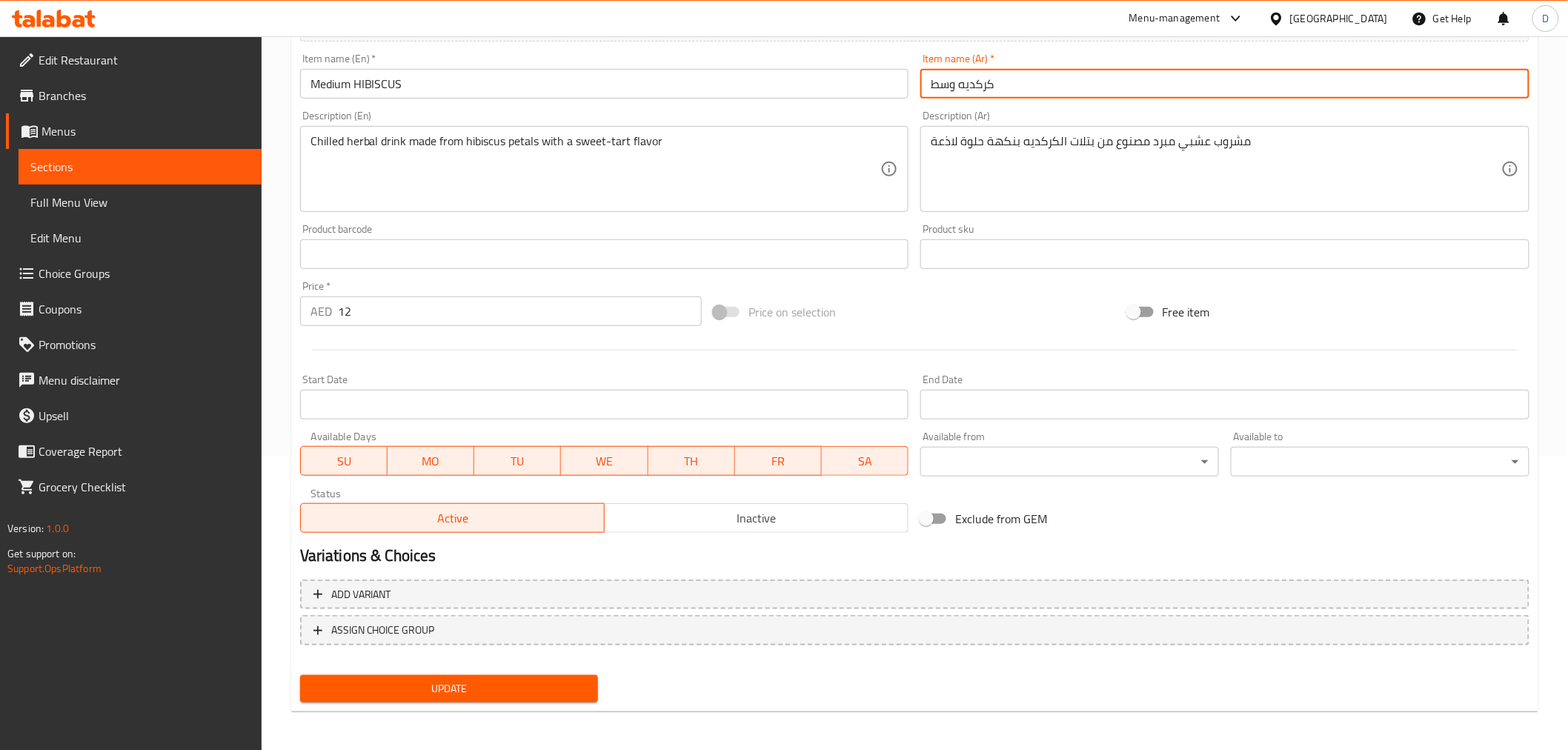
type input "كركديه وسط"
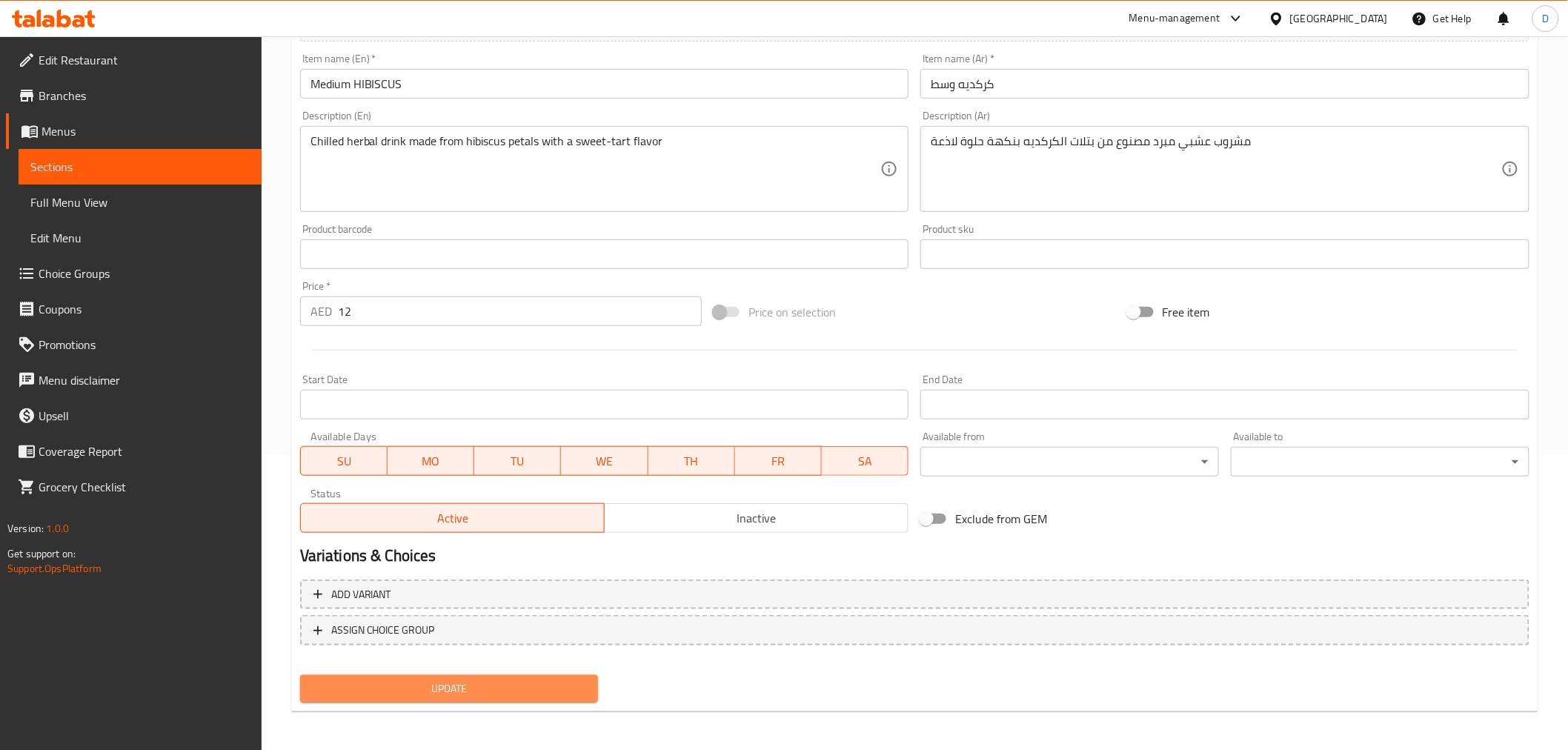
click at [500, 675] on span "Update" at bounding box center [449, 689] width 275 height 18
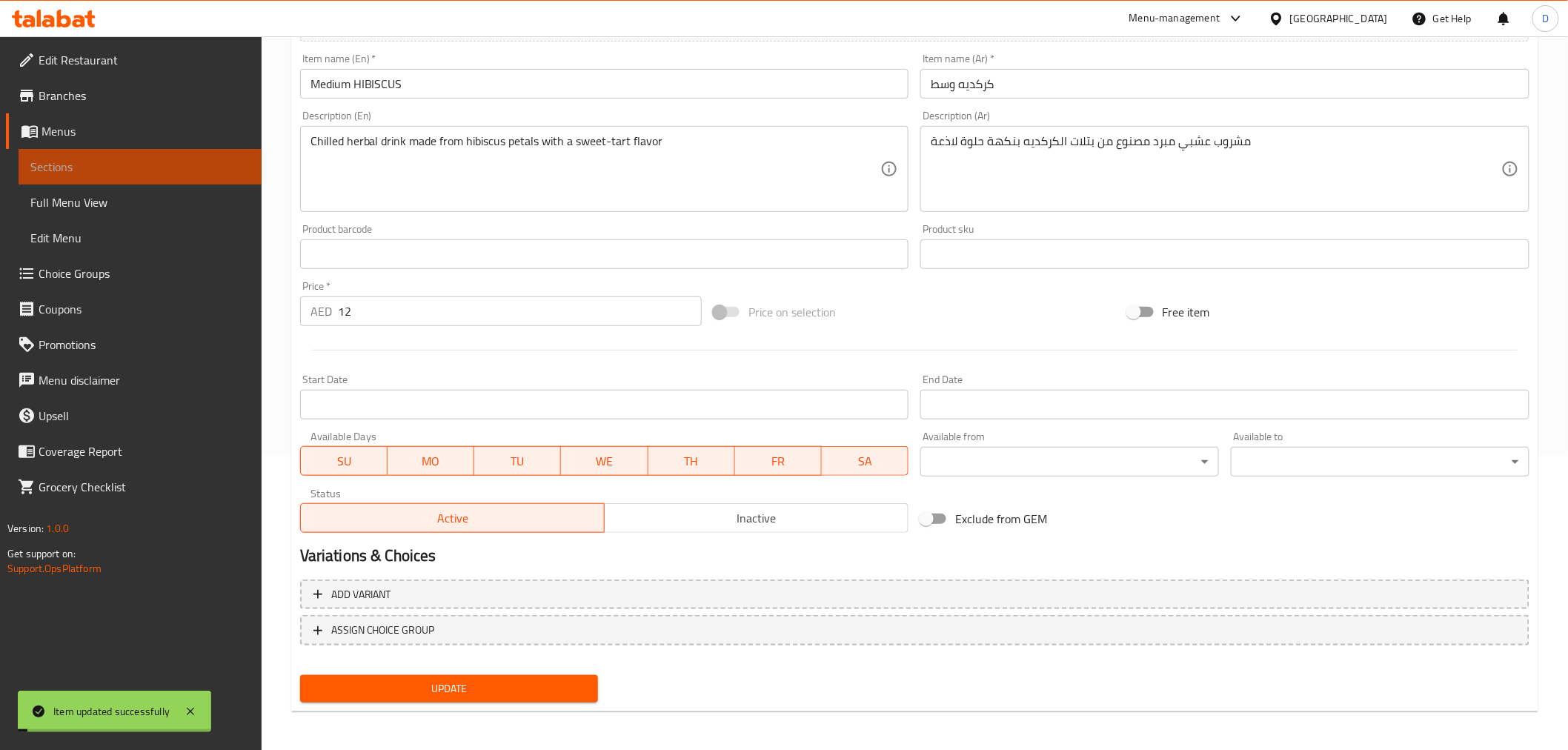
click at [213, 160] on span "Sections" at bounding box center [140, 166] width 219 height 17
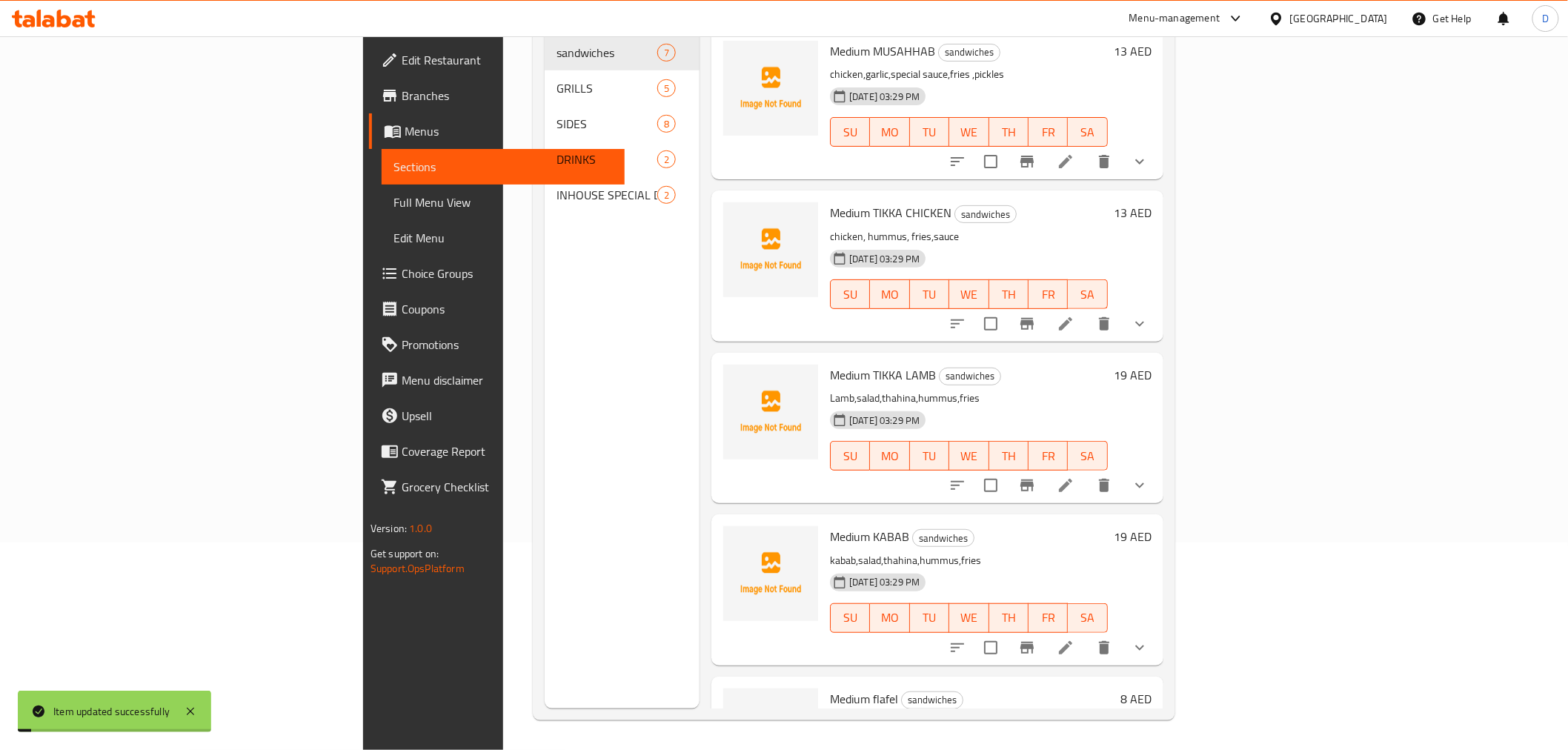
scroll to position [208, 0]
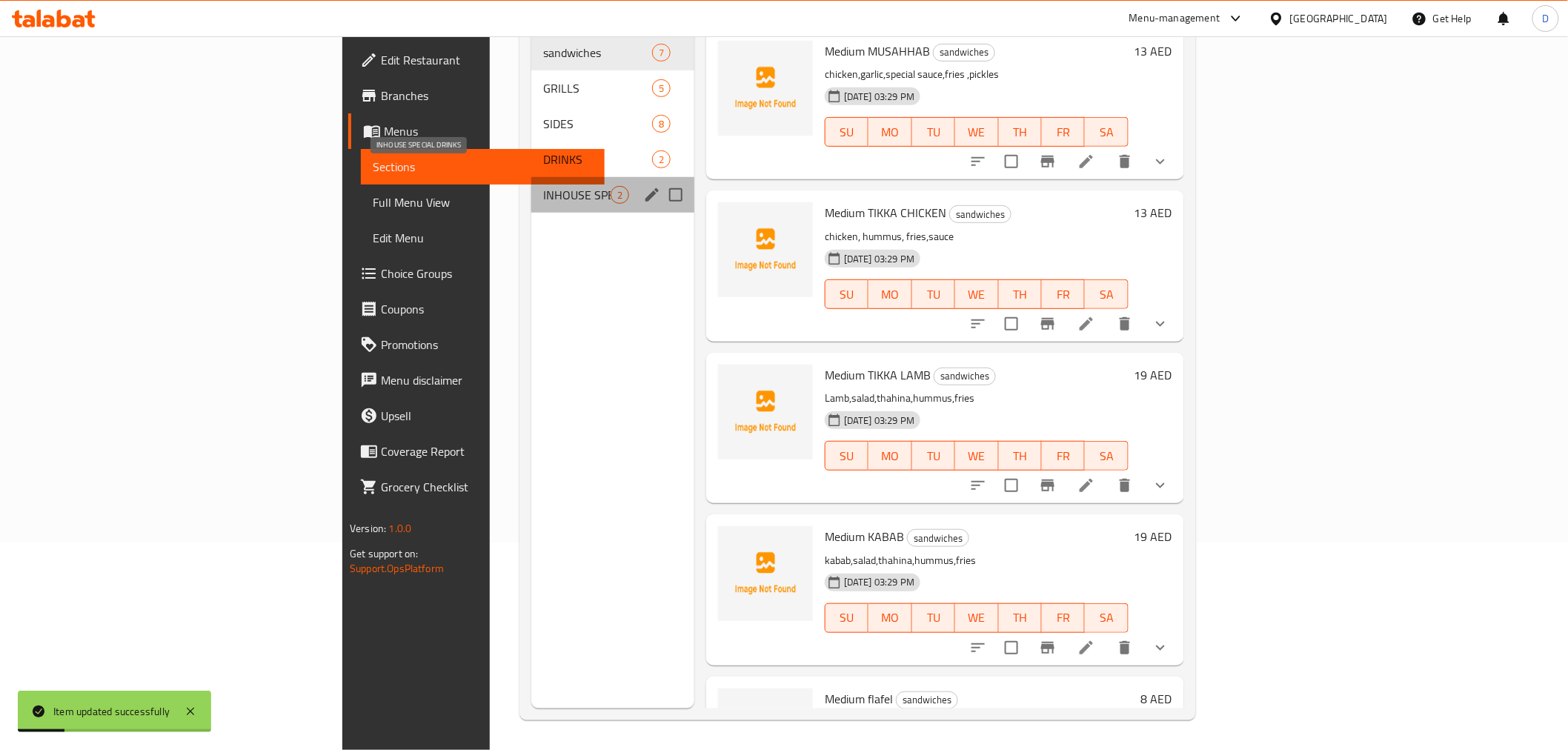
click at [543, 186] on span "INHOUSE SPECIAL DRINKS" at bounding box center [576, 195] width 67 height 17
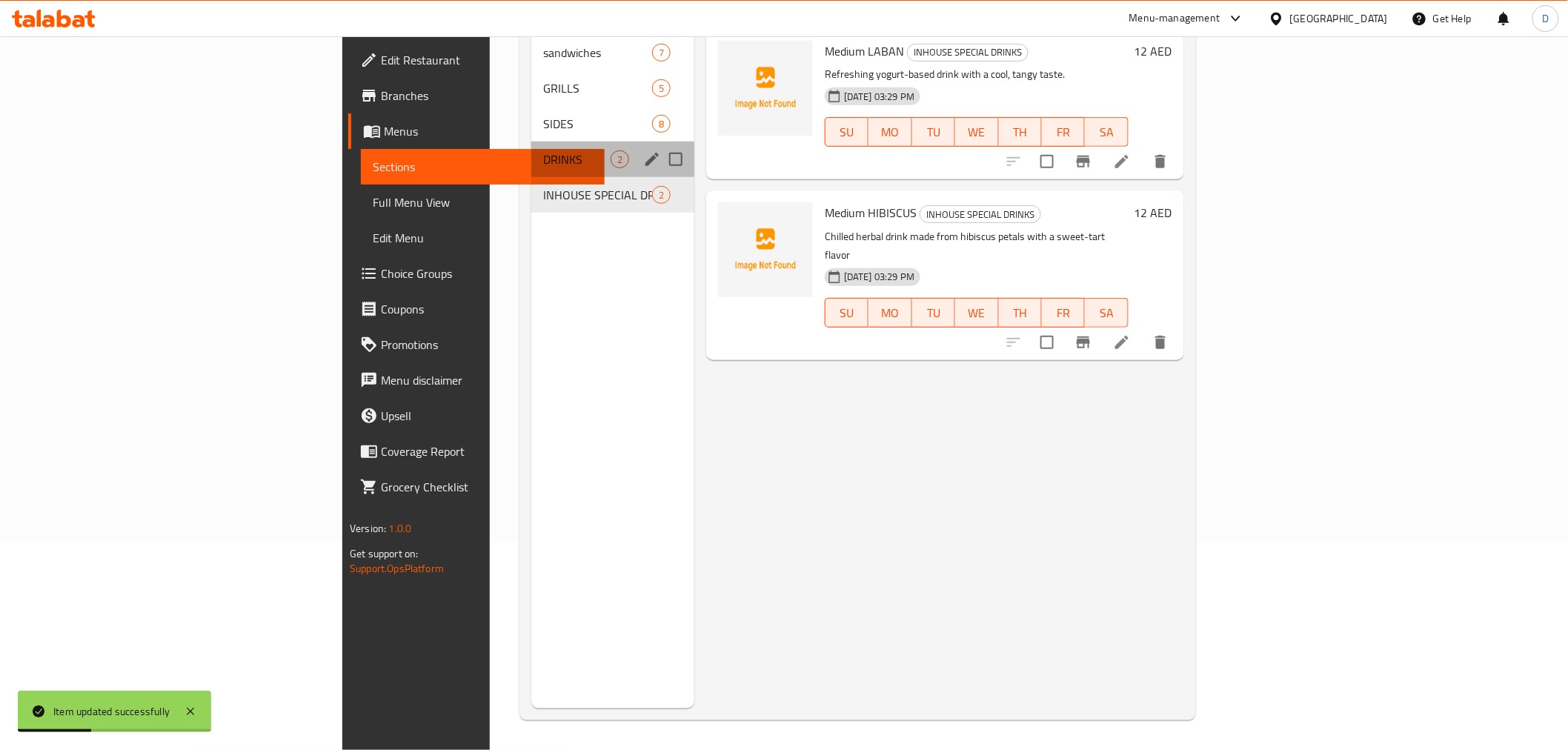
click at [543, 151] on span "DRINKS" at bounding box center [576, 159] width 67 height 17
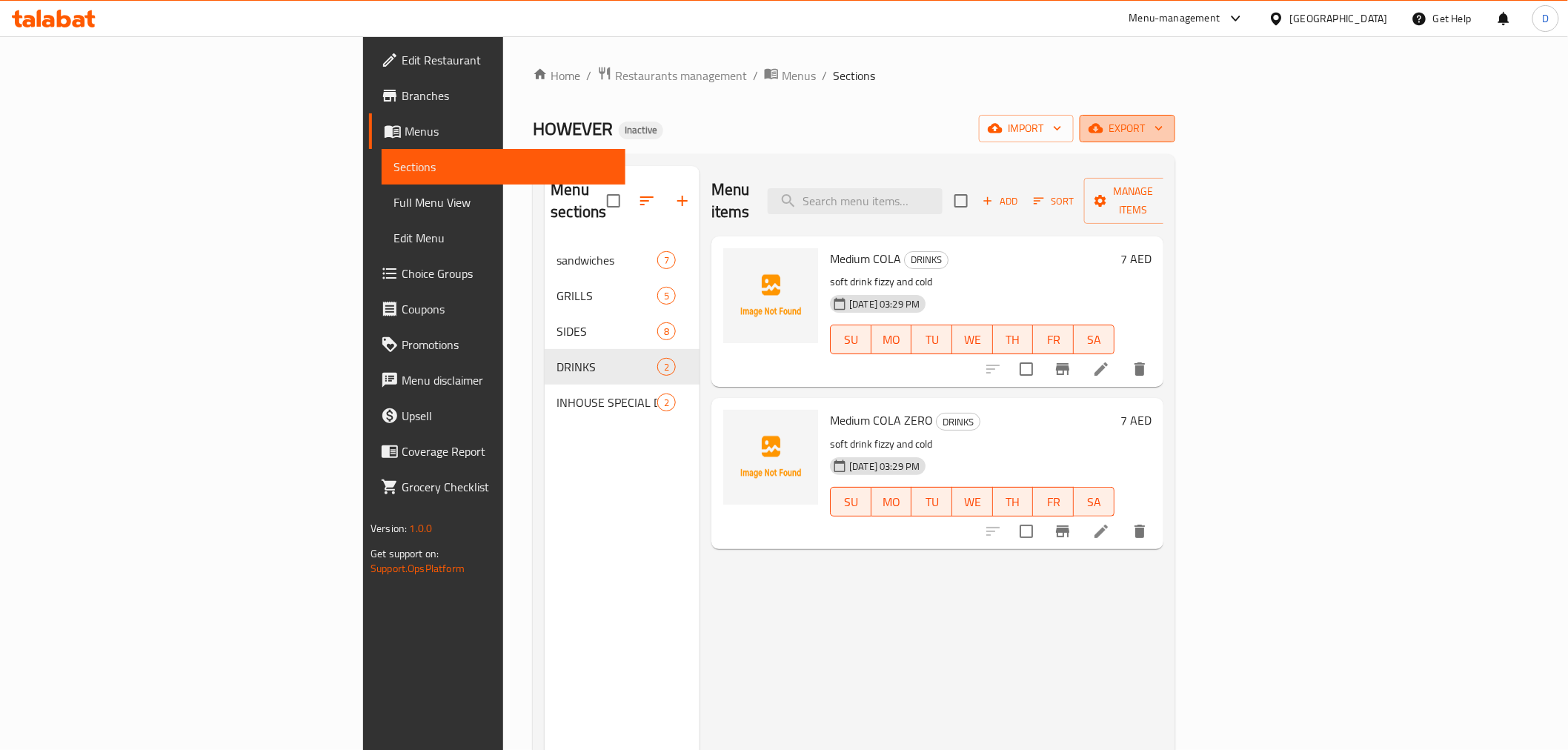
click at [1103, 126] on icon "button" at bounding box center [1096, 128] width 15 height 15
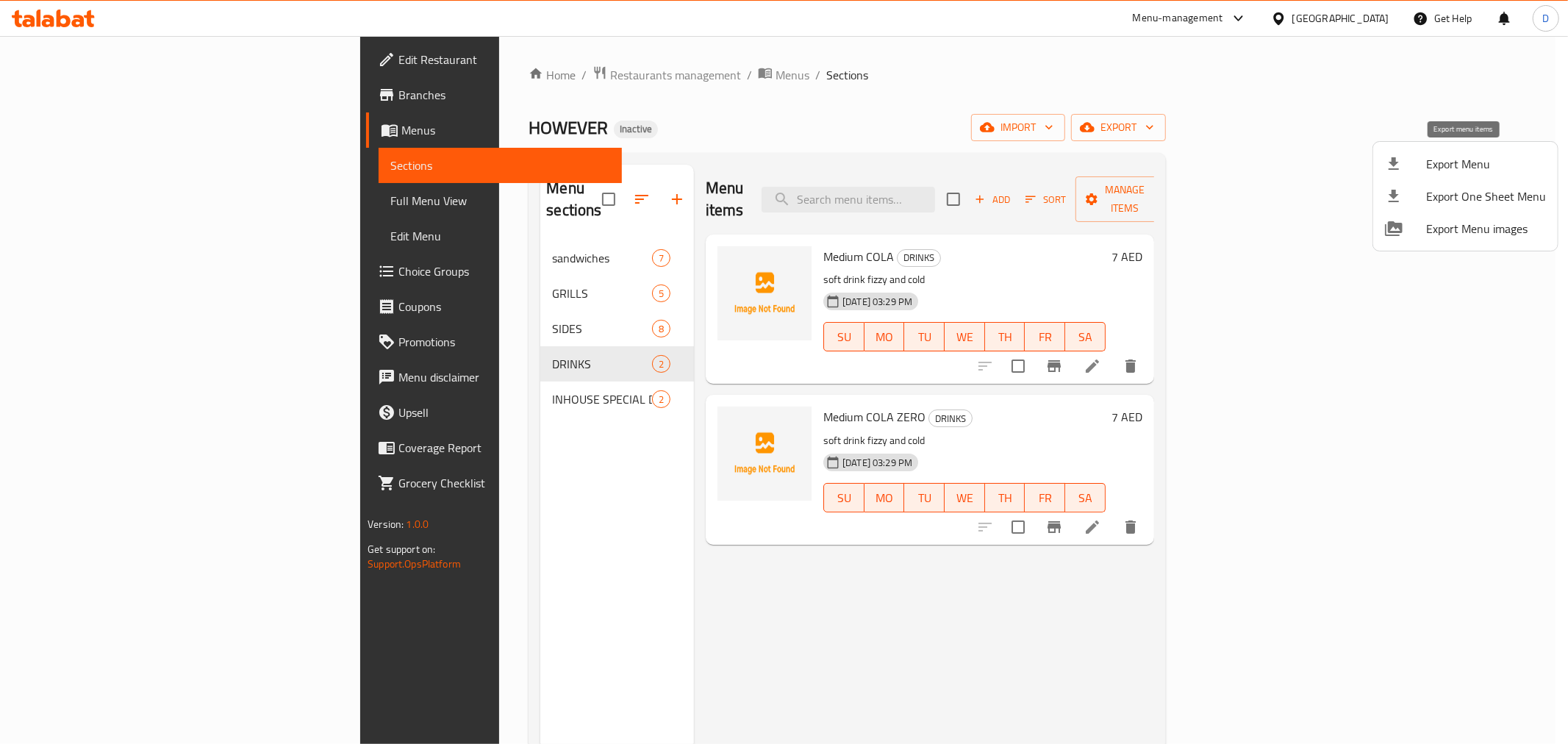
click at [1410, 162] on span "Export Menu" at bounding box center [1486, 163] width 120 height 17
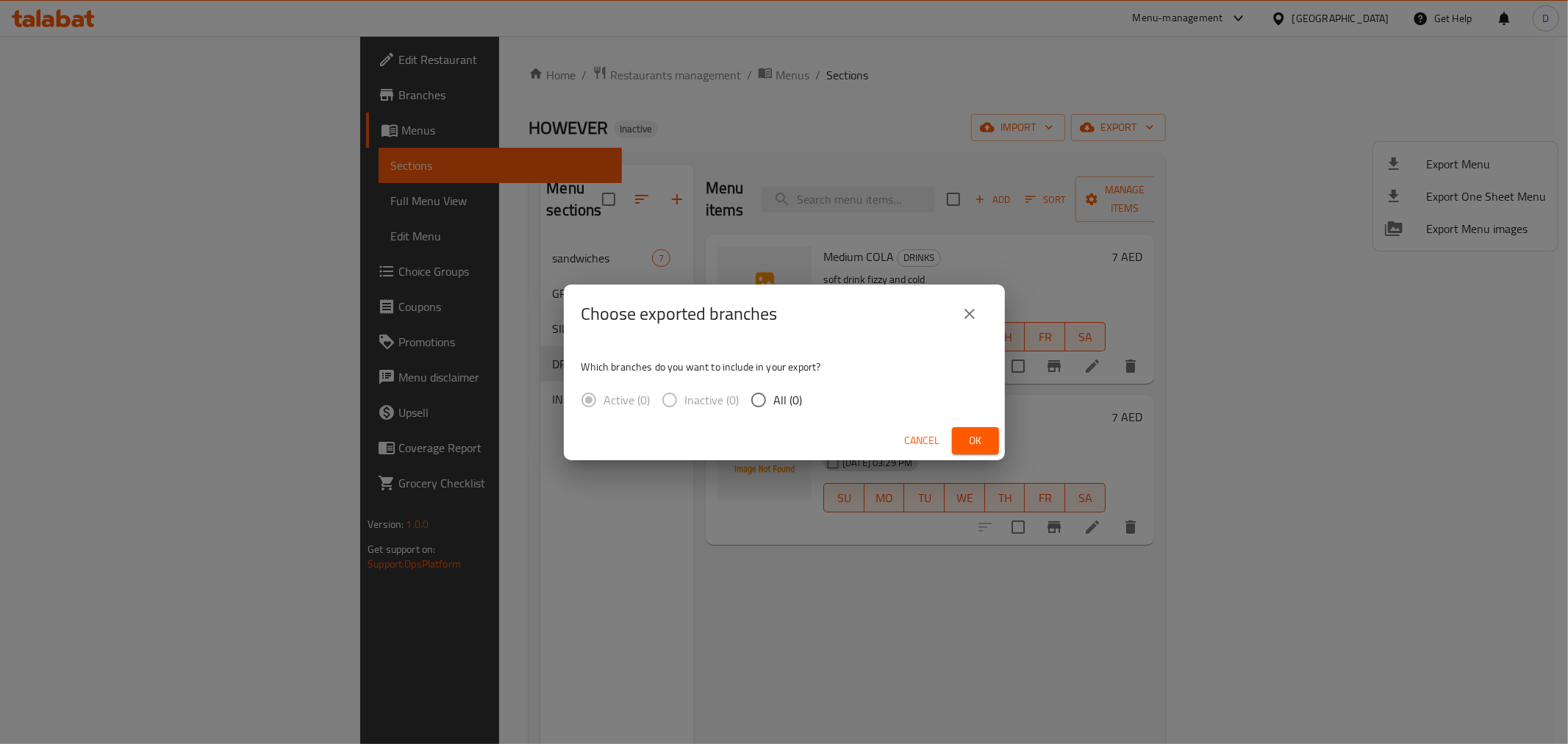
click at [767, 393] on input "All (0)" at bounding box center [759, 400] width 31 height 31
radio input "true"
click at [971, 434] on span "Ok" at bounding box center [975, 441] width 24 height 18
click at [994, 432] on button "Ok" at bounding box center [974, 440] width 47 height 27
